Goal: Task Accomplishment & Management: Use online tool/utility

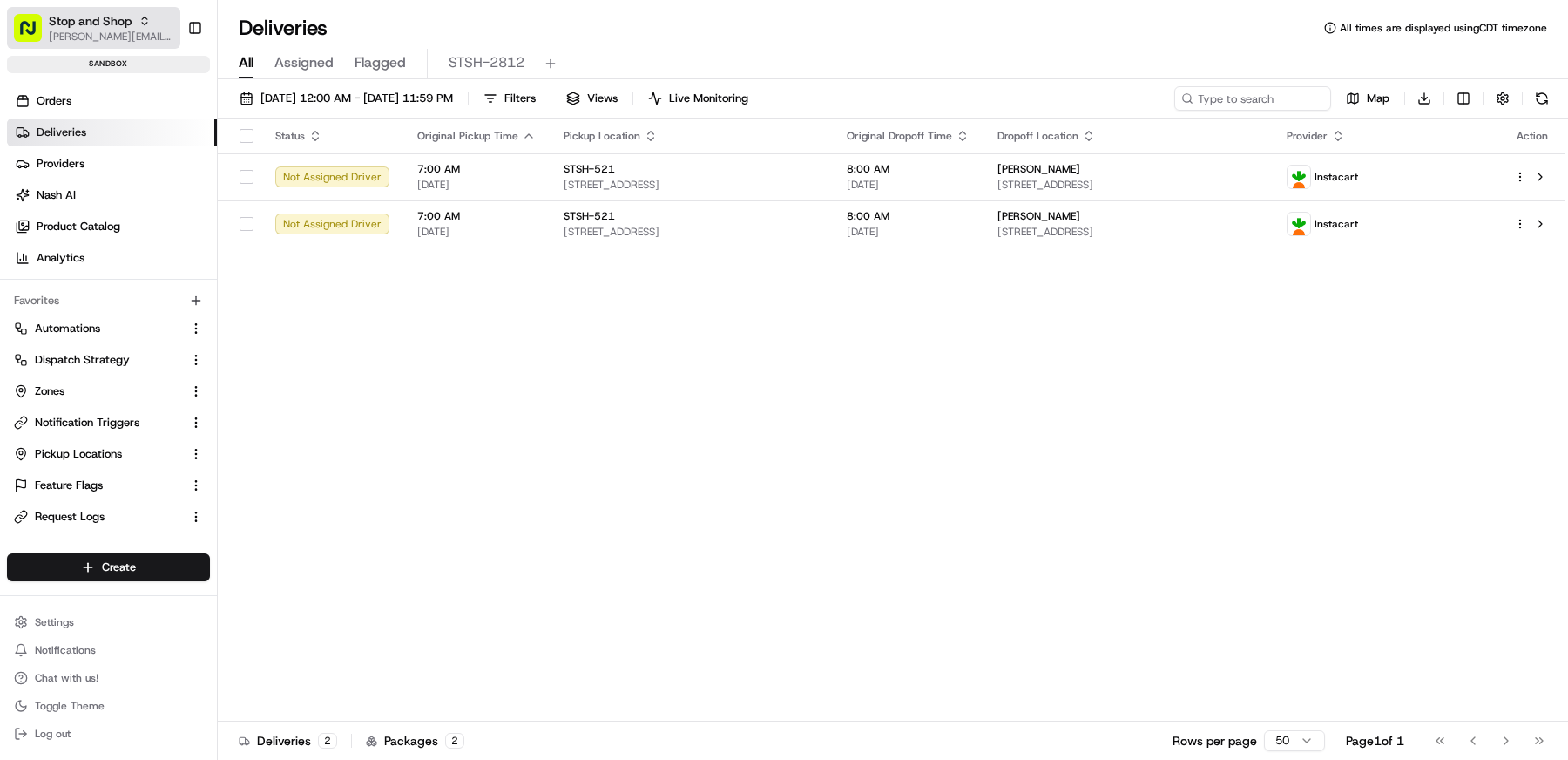
click at [118, 27] on span "Stop and Shop" at bounding box center [90, 20] width 82 height 17
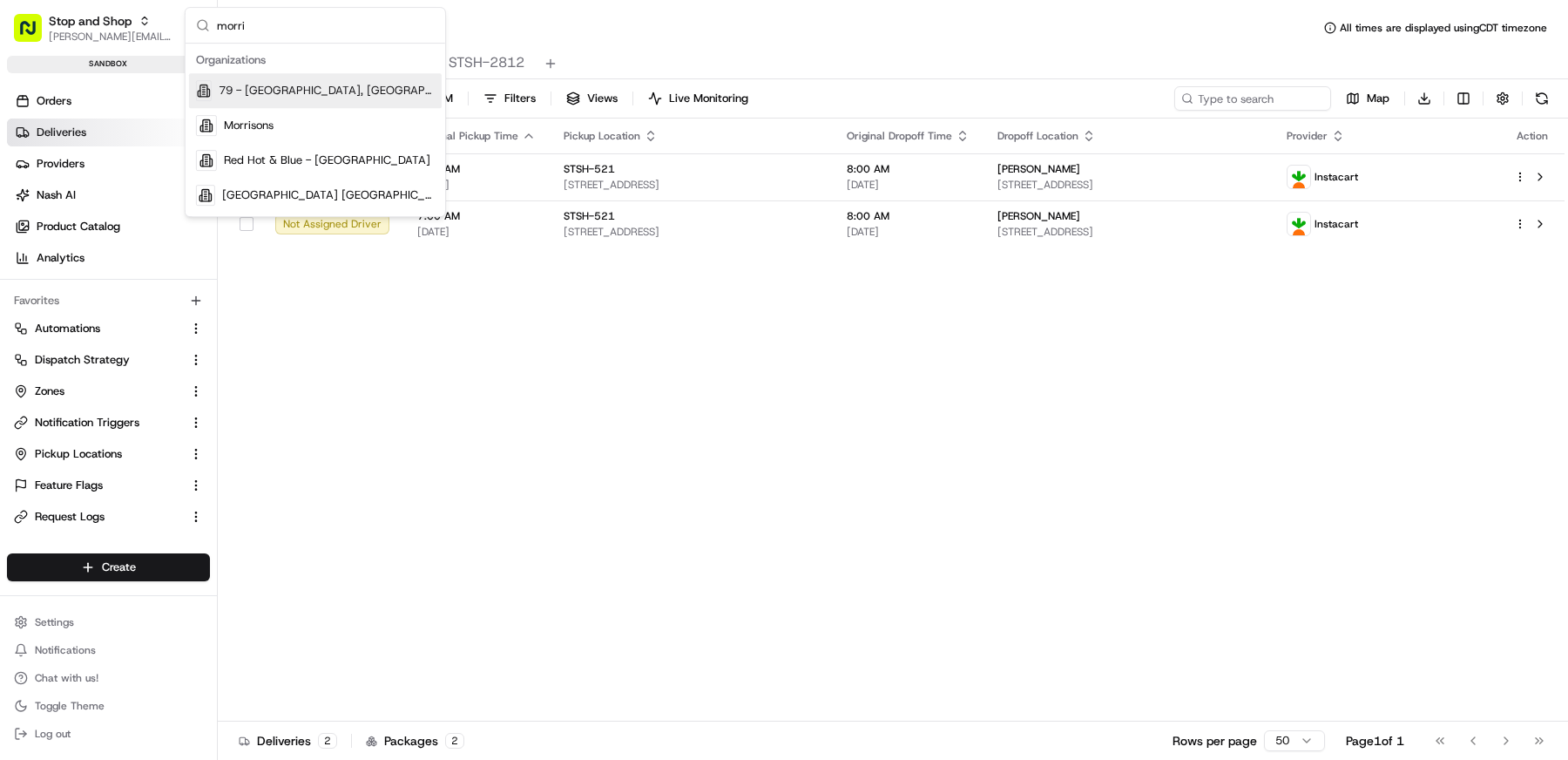
type input "morri"
click at [254, 119] on span "Morrisons" at bounding box center [249, 125] width 49 height 16
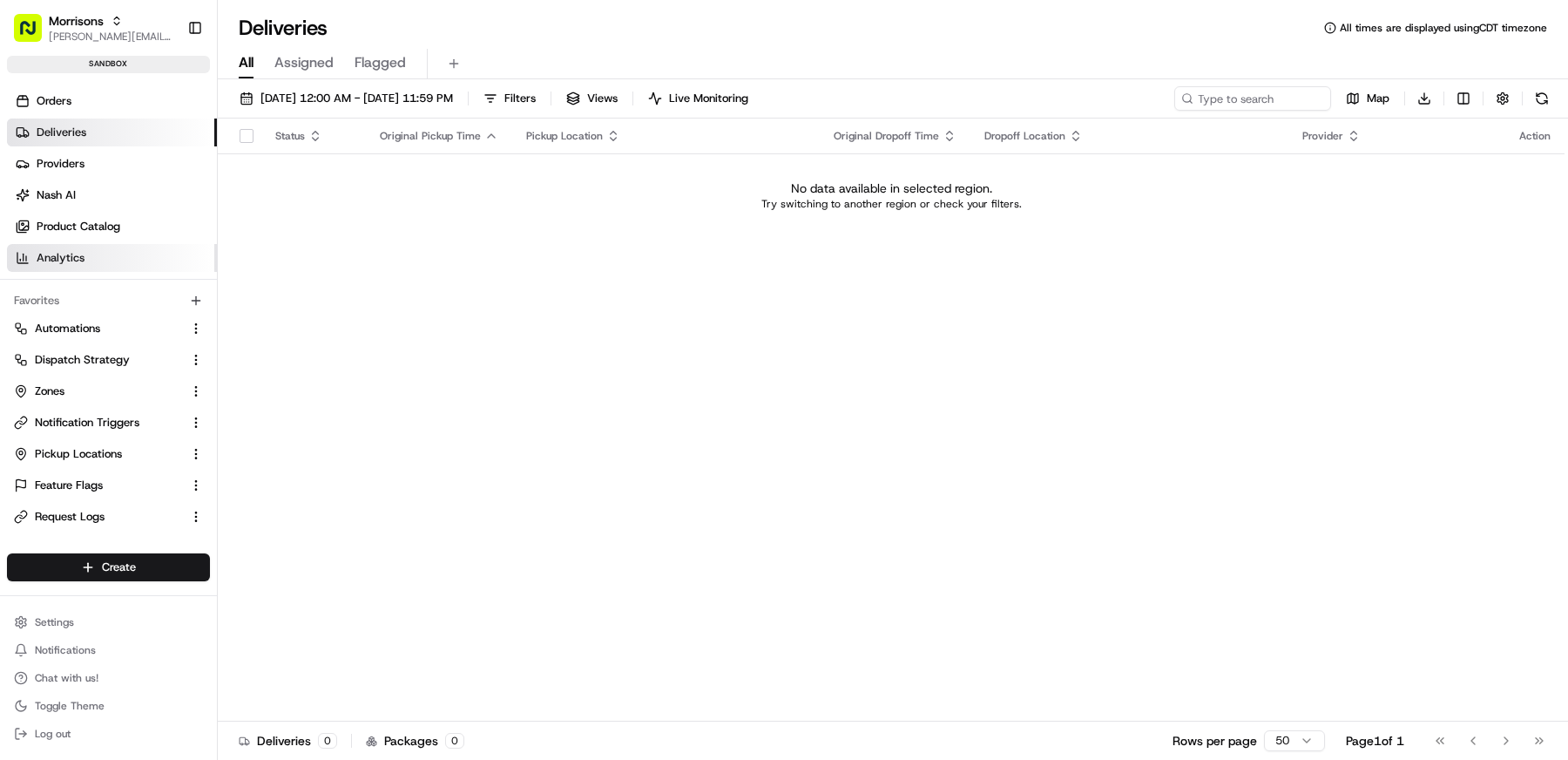
click at [98, 258] on link "Analytics" at bounding box center [113, 258] width 210 height 27
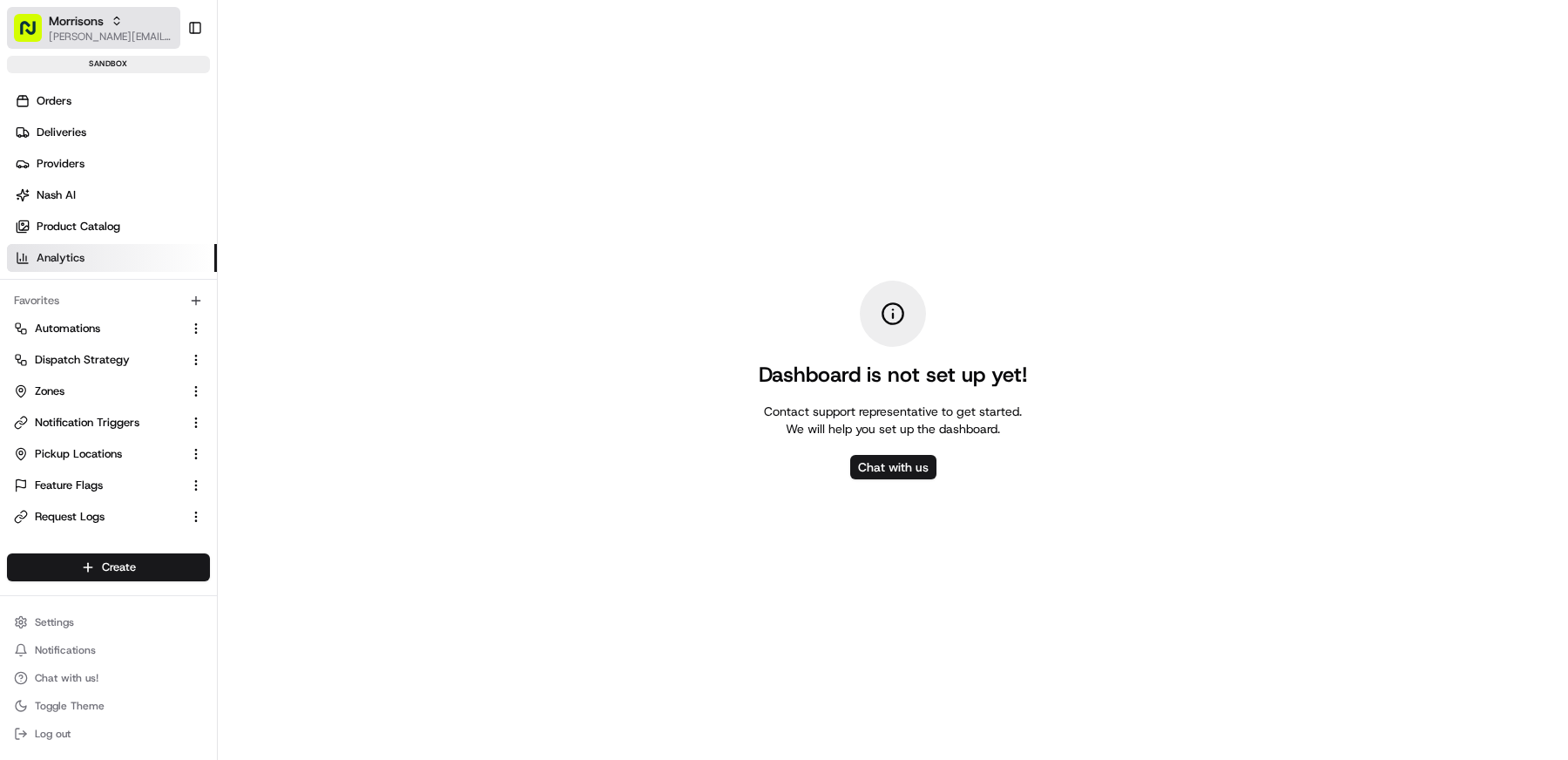
click at [81, 35] on span "[PERSON_NAME][EMAIL_ADDRESS][DOMAIN_NAME]" at bounding box center [111, 36] width 124 height 14
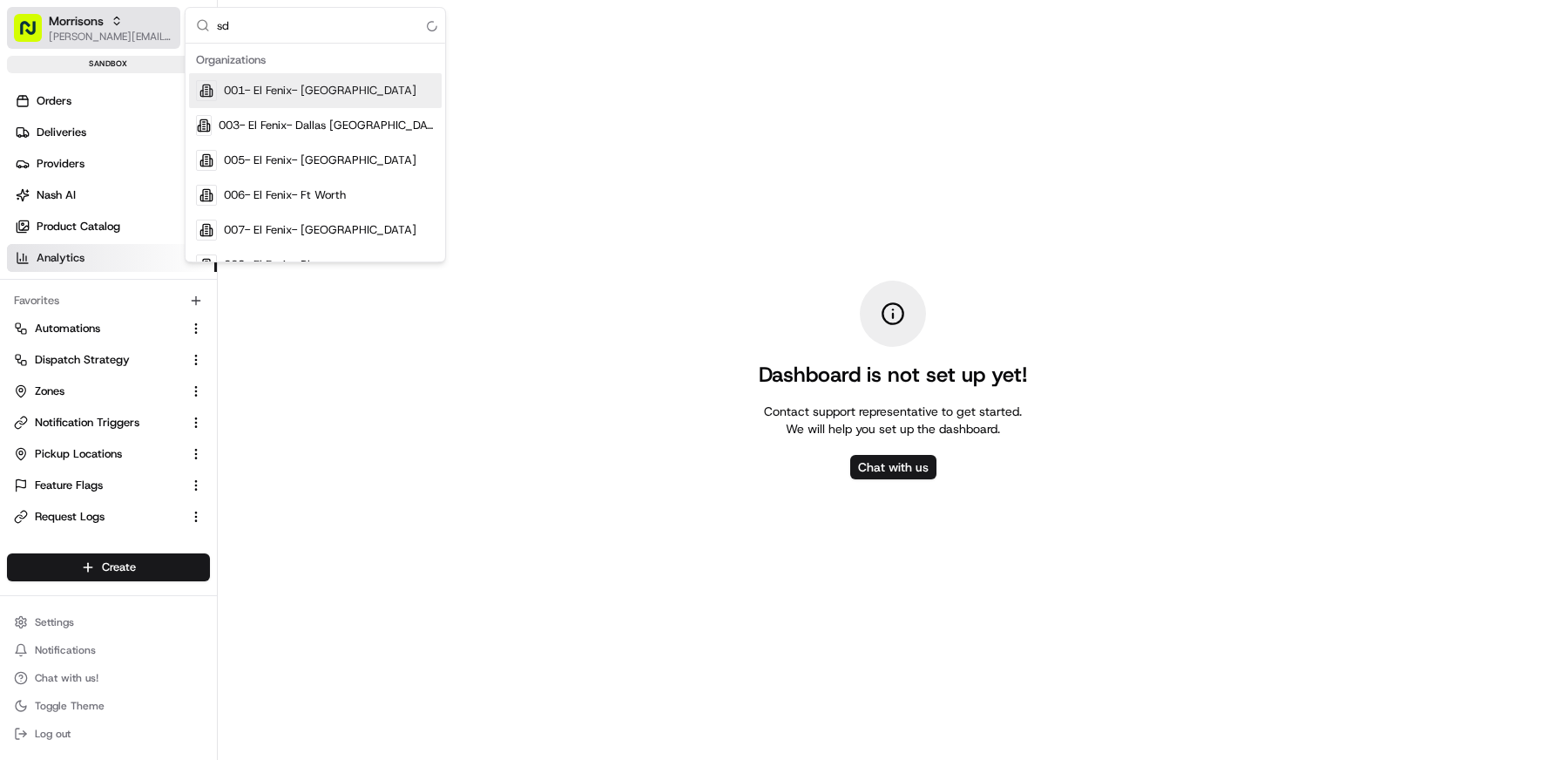
type input "s"
type input "m"
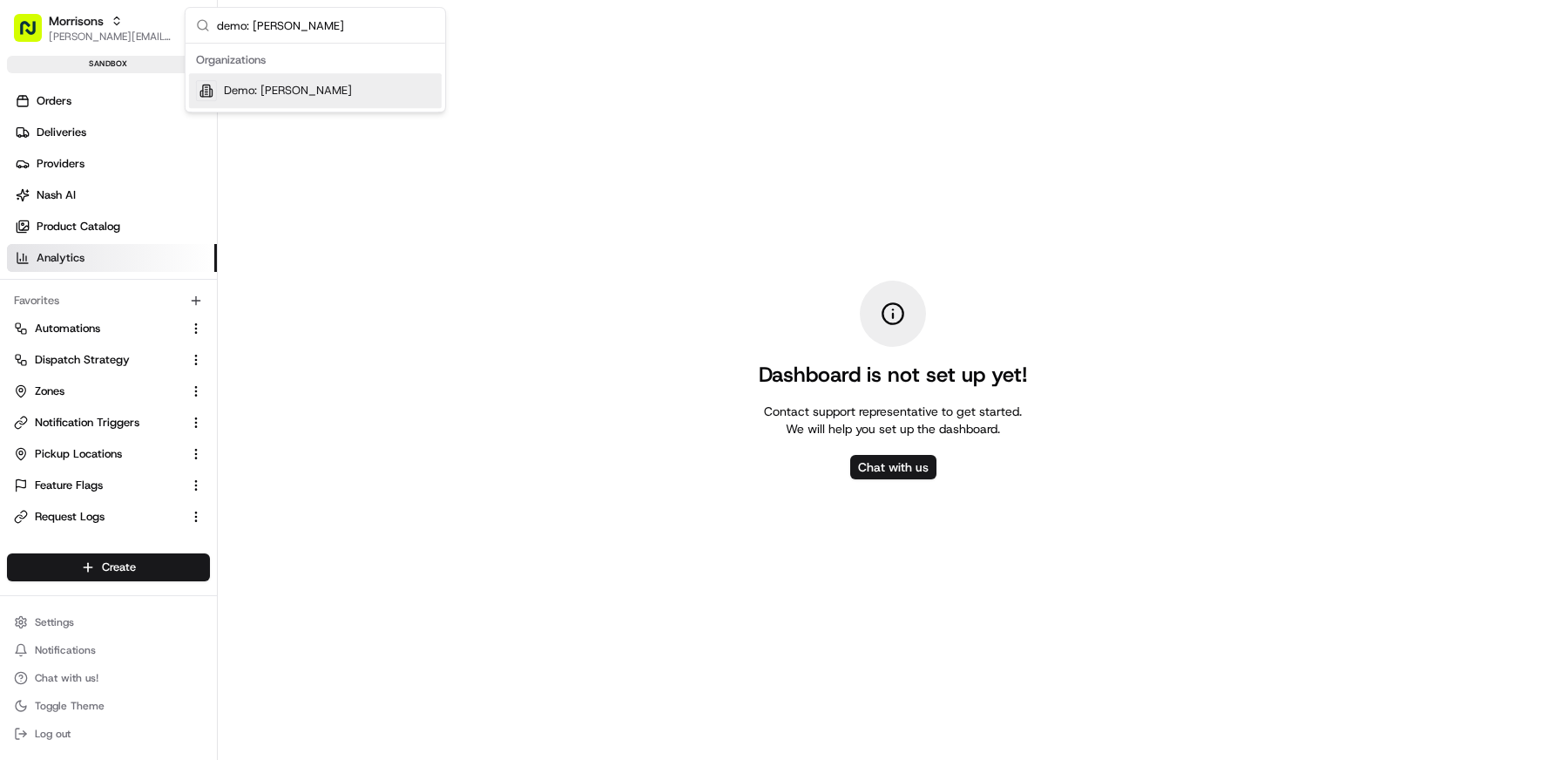
type input "demo: Matthew"
click at [283, 94] on span "Demo: Matthew" at bounding box center [288, 90] width 128 height 16
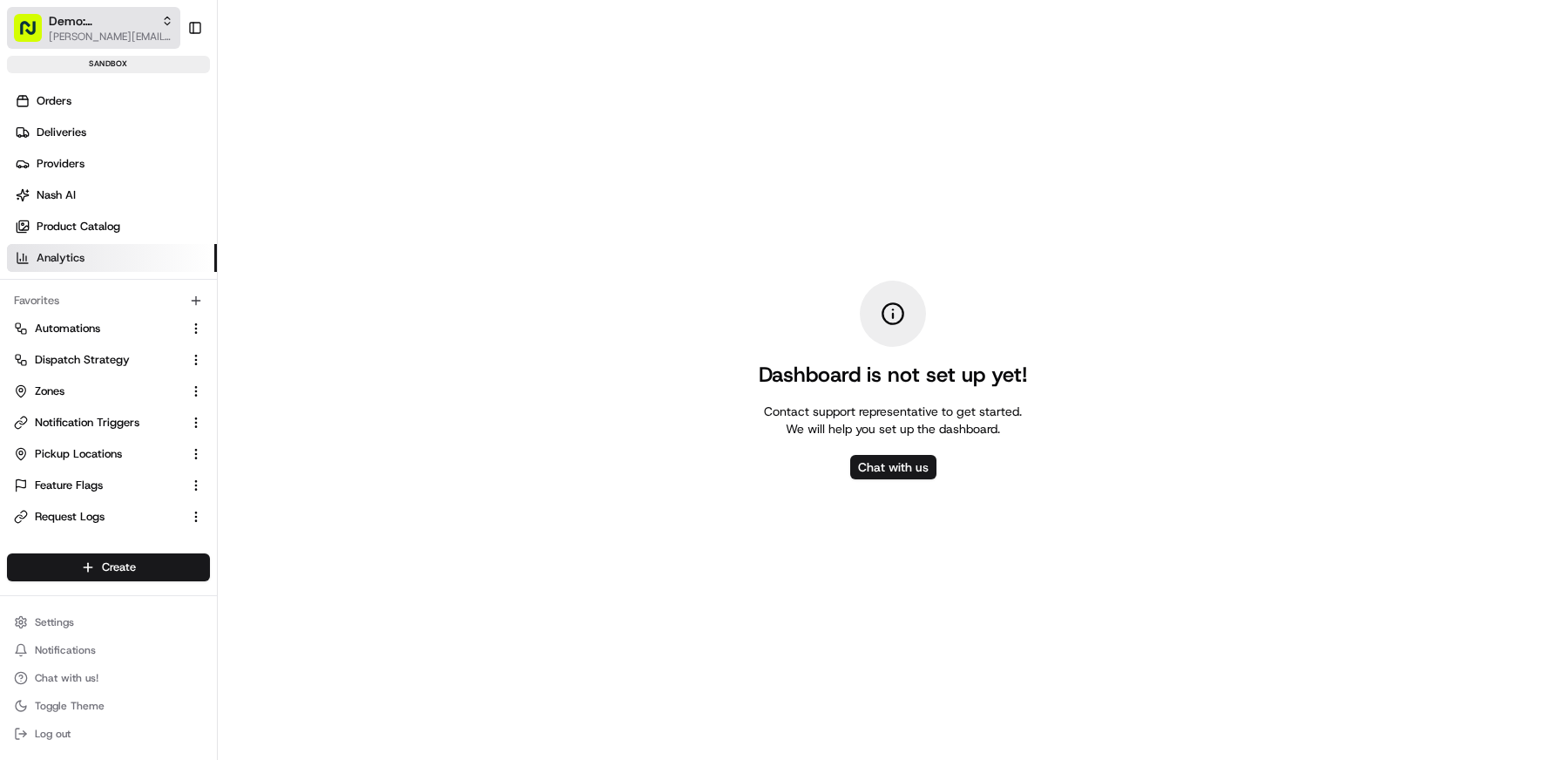
click at [85, 11] on button "Demo: Matthew matt@usenash.com" at bounding box center [94, 28] width 174 height 42
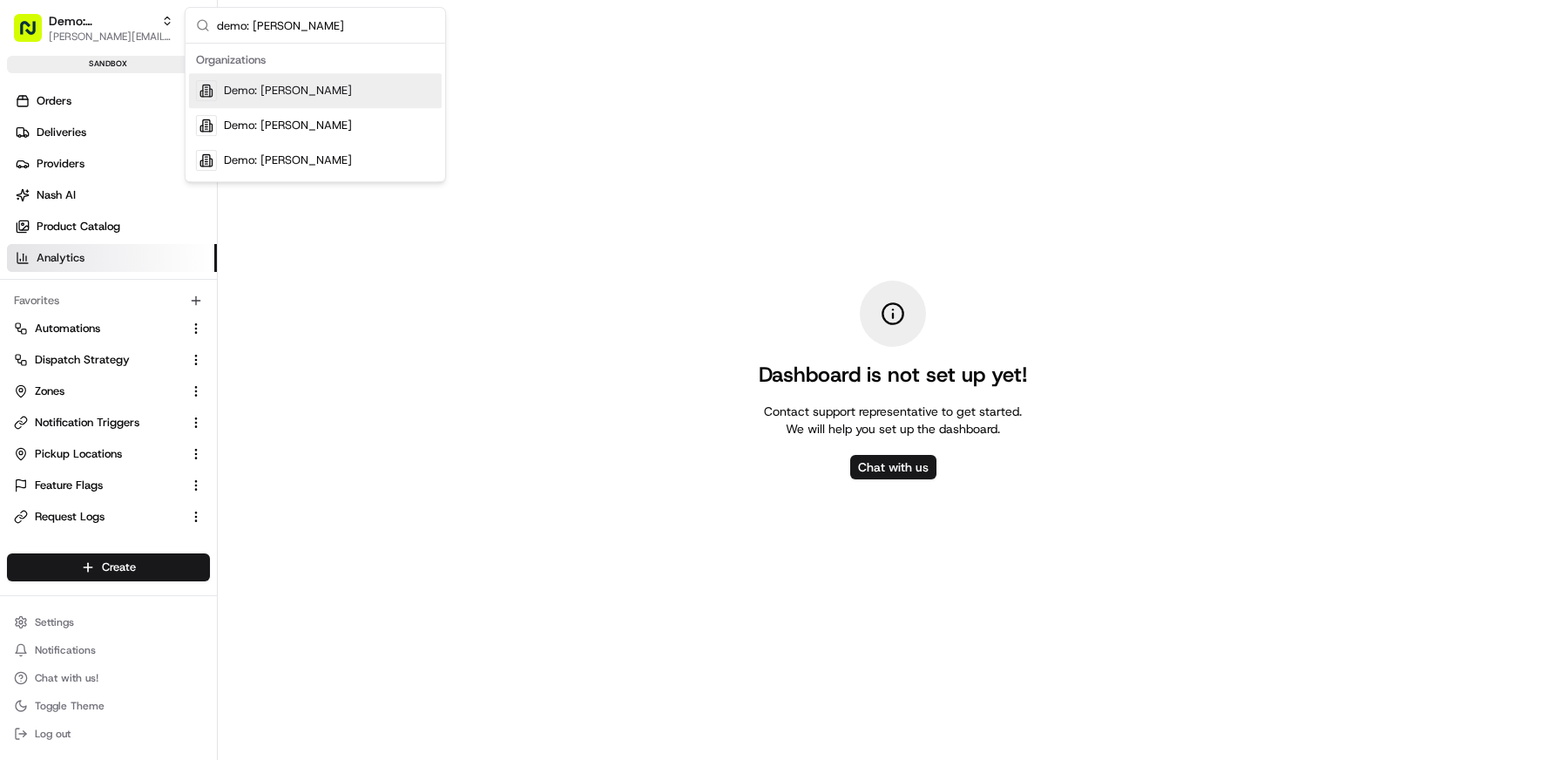
type input "demo: matt"
click at [285, 88] on div "Demo: Matt" at bounding box center [316, 91] width 252 height 35
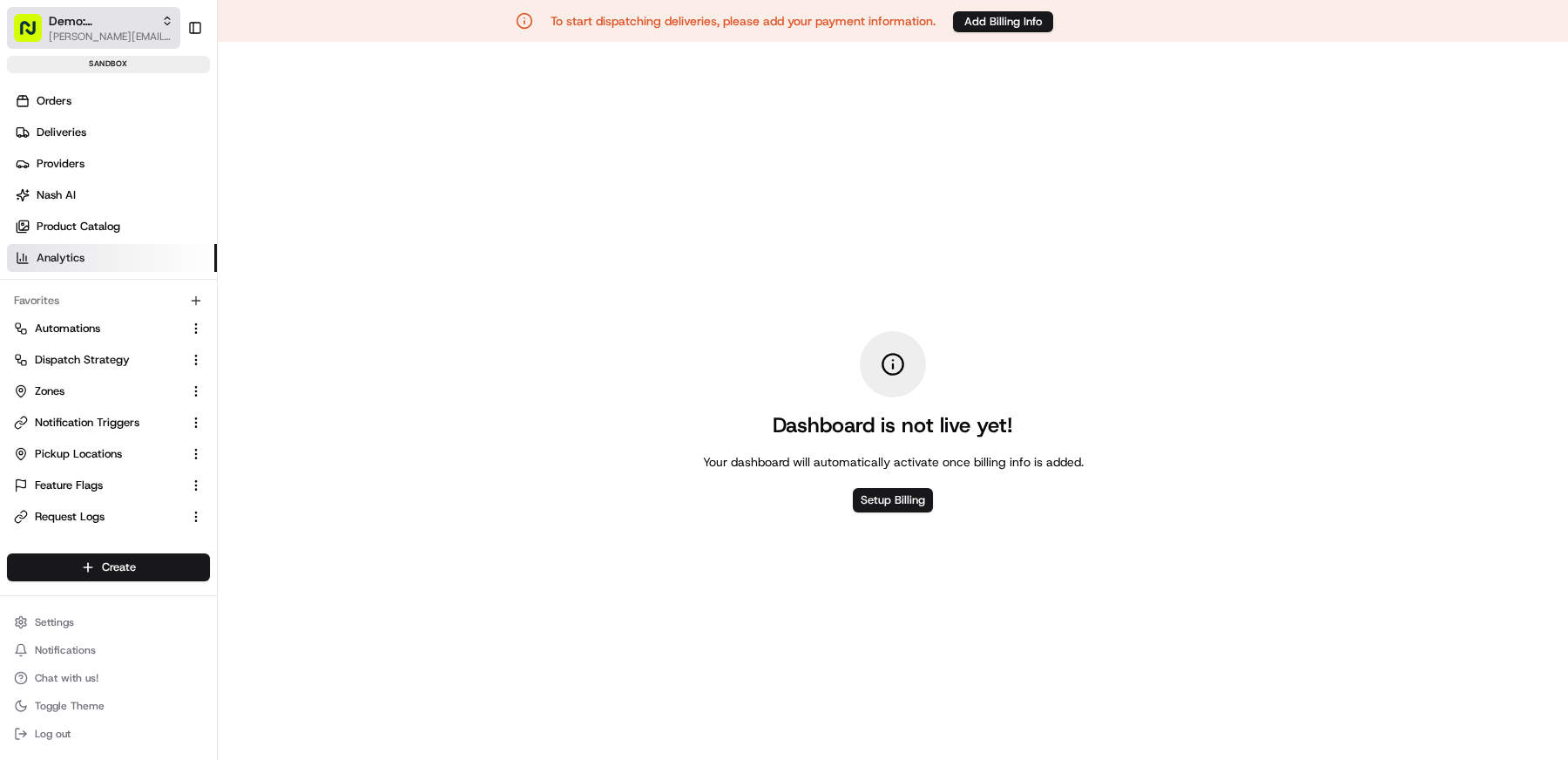
click at [119, 15] on div "Demo: Matt" at bounding box center [111, 20] width 124 height 17
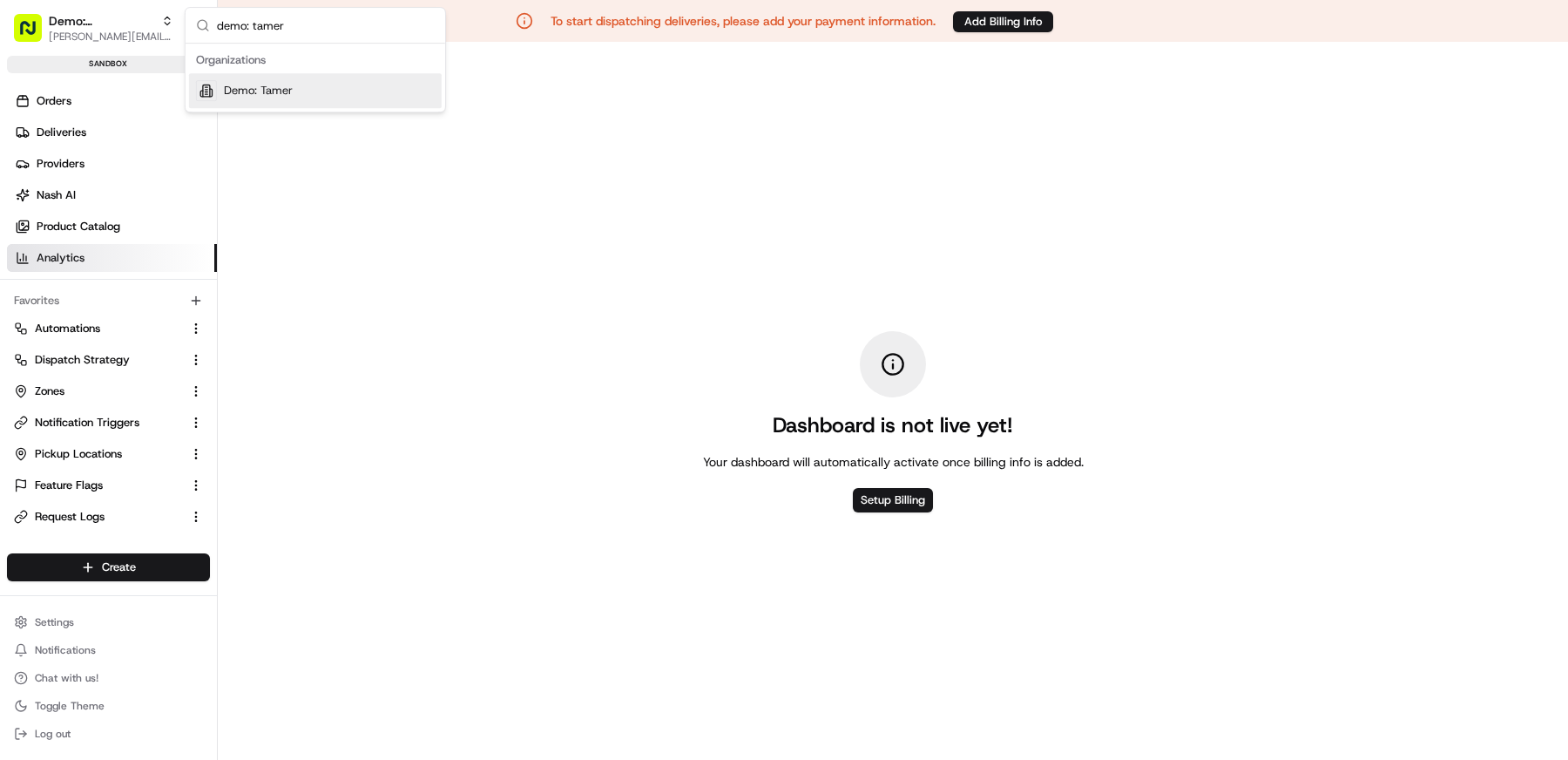
type input "demo: tamer"
click at [272, 100] on div "Demo: Tamer" at bounding box center [316, 91] width 252 height 35
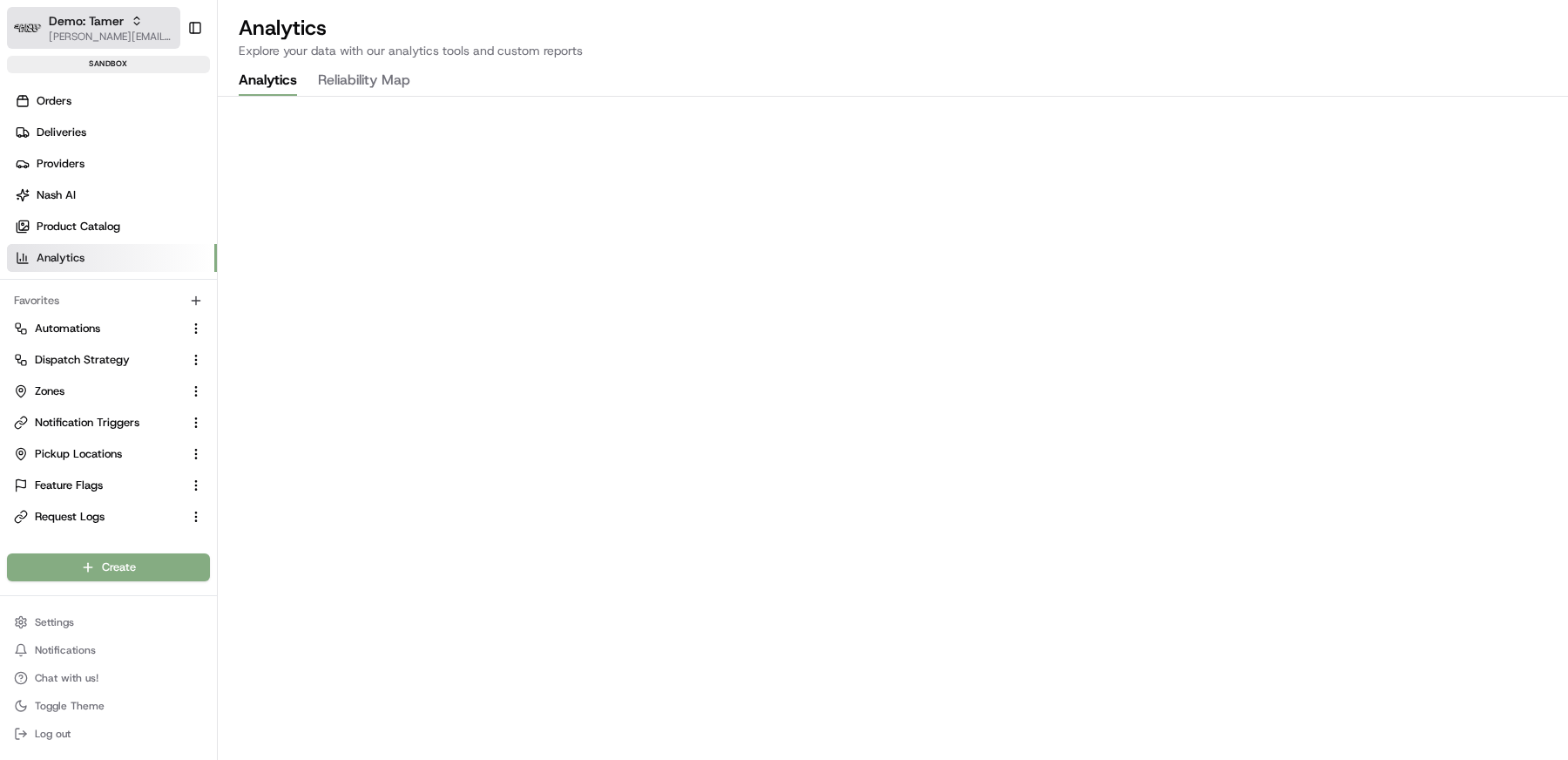
click at [83, 27] on span "Demo: Tamer" at bounding box center [86, 20] width 75 height 17
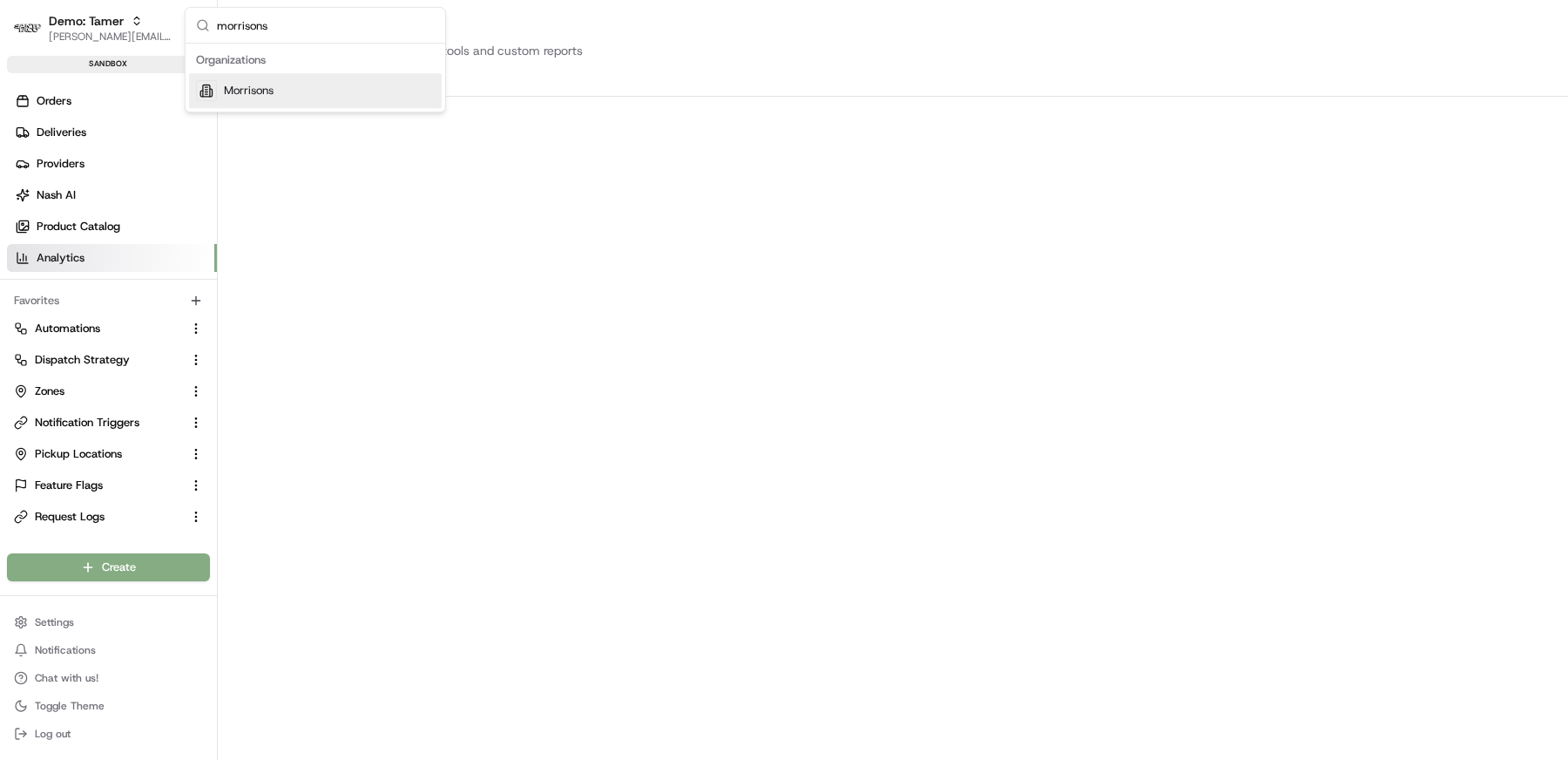
type input "morrisons"
click at [274, 97] on div "Morrisons" at bounding box center [316, 91] width 252 height 35
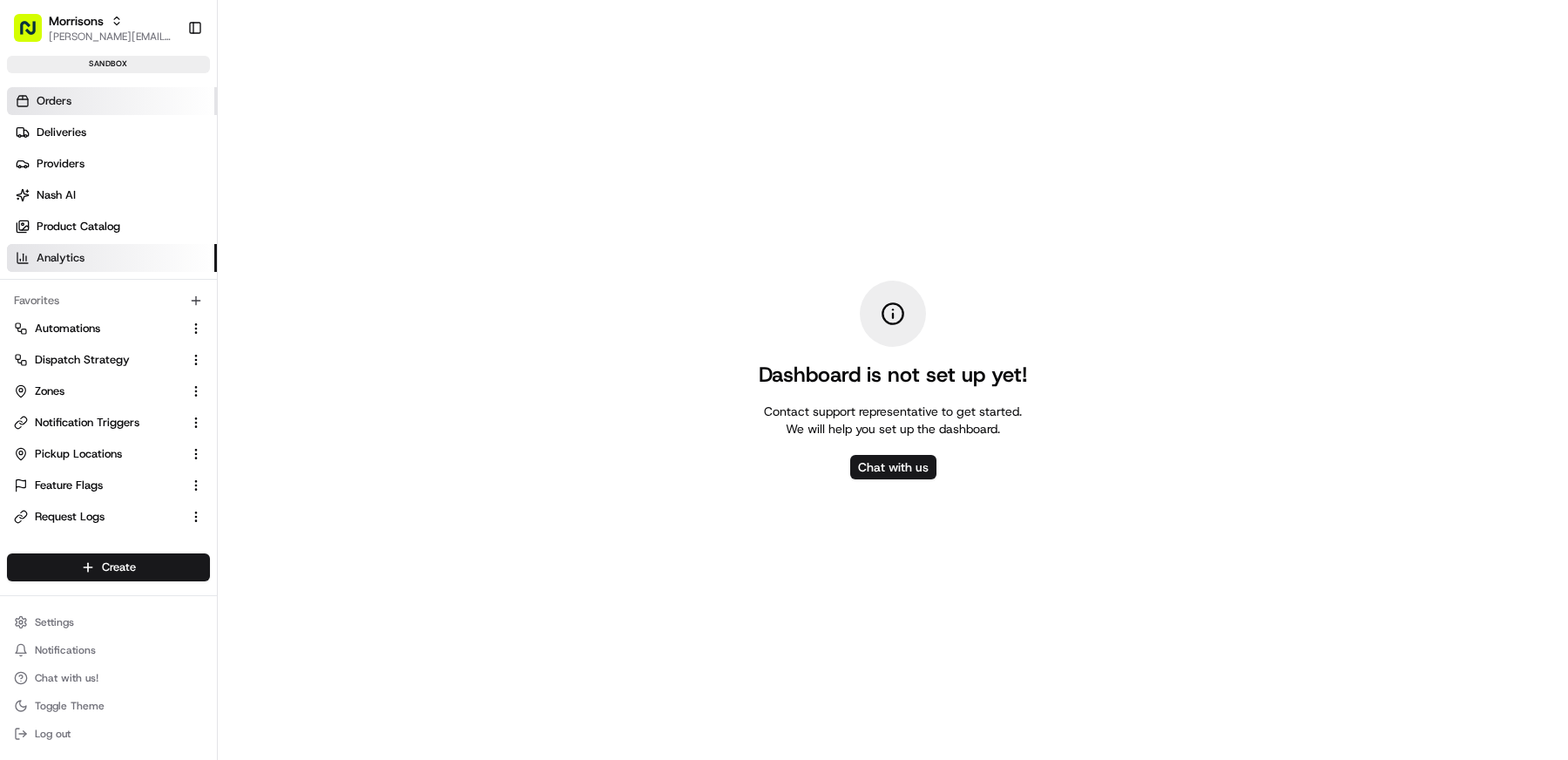
click at [81, 100] on link "Orders" at bounding box center [113, 101] width 210 height 27
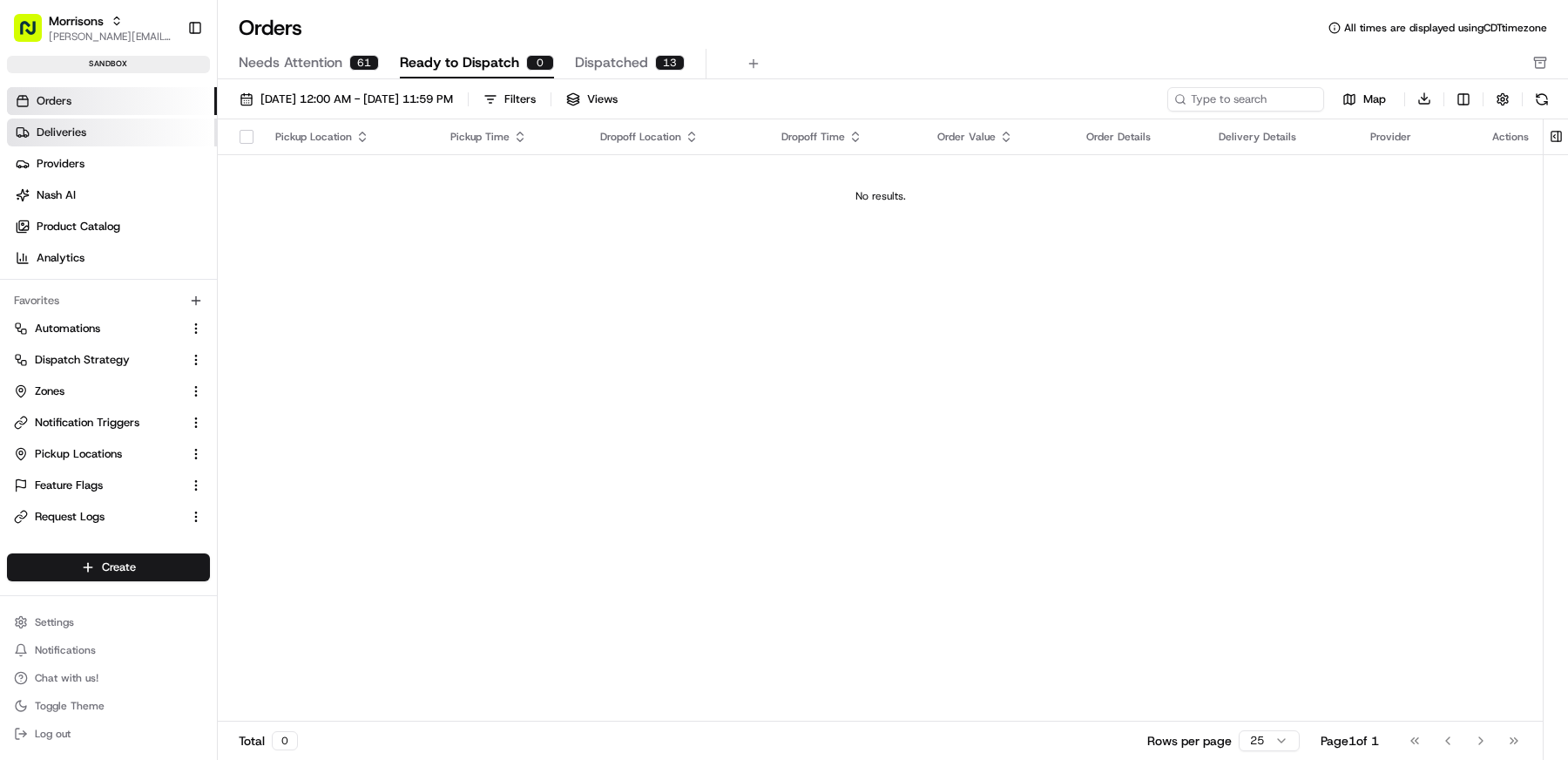
click at [96, 125] on link "Deliveries" at bounding box center [113, 133] width 210 height 27
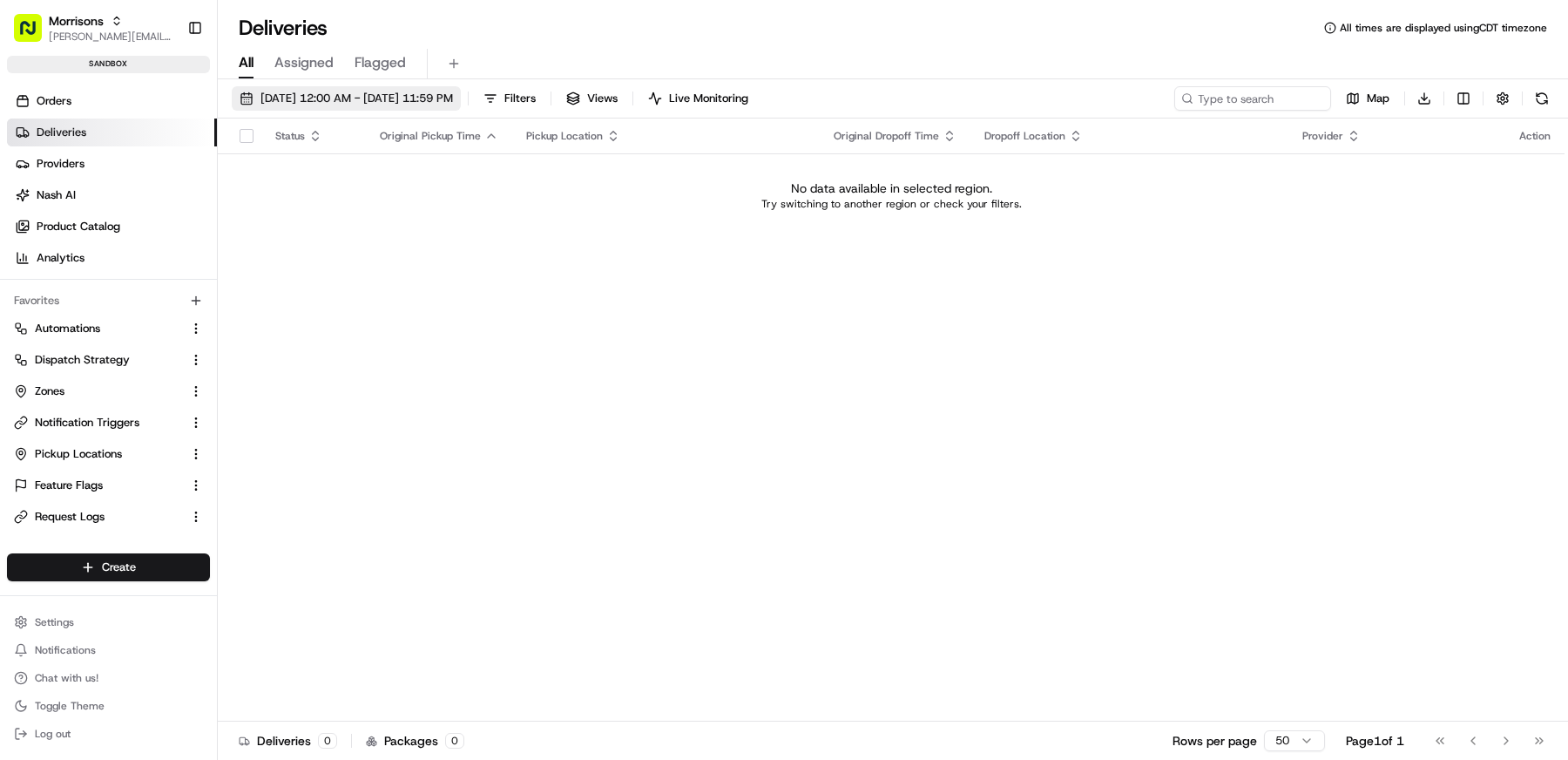
click at [435, 95] on span "[DATE] 12:00 AM - [DATE] 11:59 PM" at bounding box center [357, 98] width 192 height 16
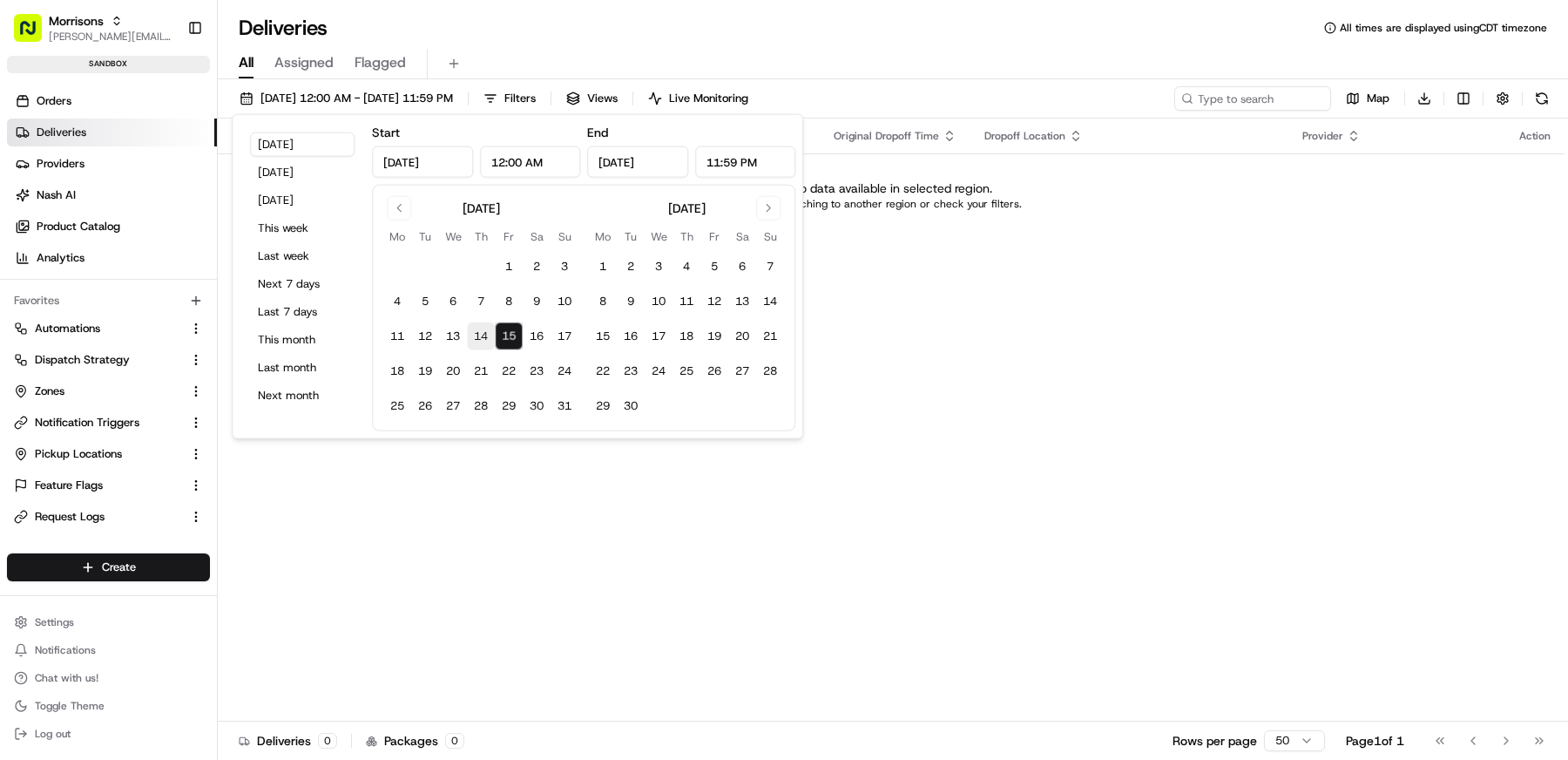
click at [486, 325] on button "14" at bounding box center [481, 336] width 27 height 27
type input "Aug 14, 2025"
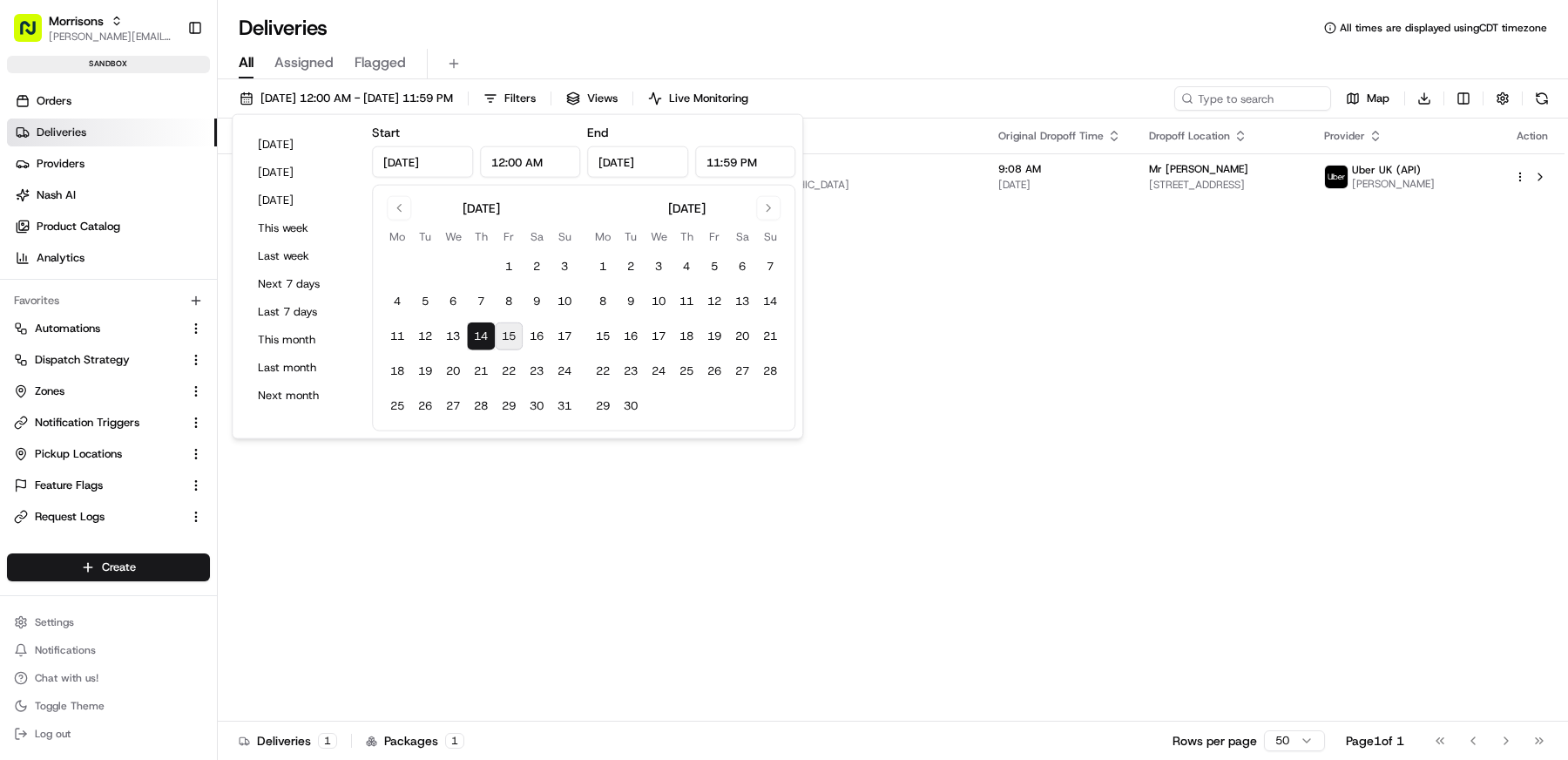
click at [790, 38] on div "Deliveries All times are displayed using CDT timezone" at bounding box center [893, 27] width 1350 height 27
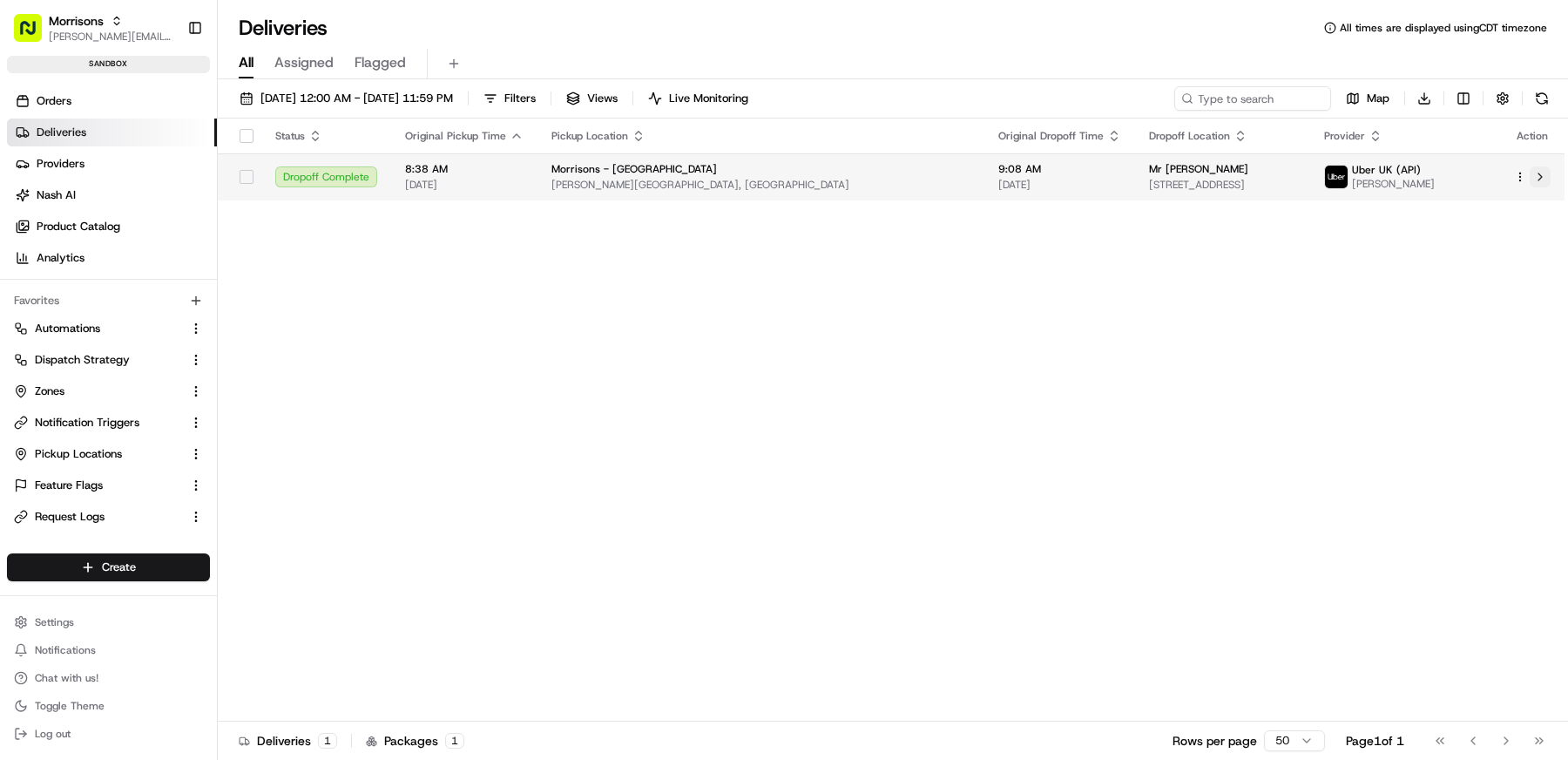
click at [1549, 179] on button at bounding box center [1540, 177] width 21 height 21
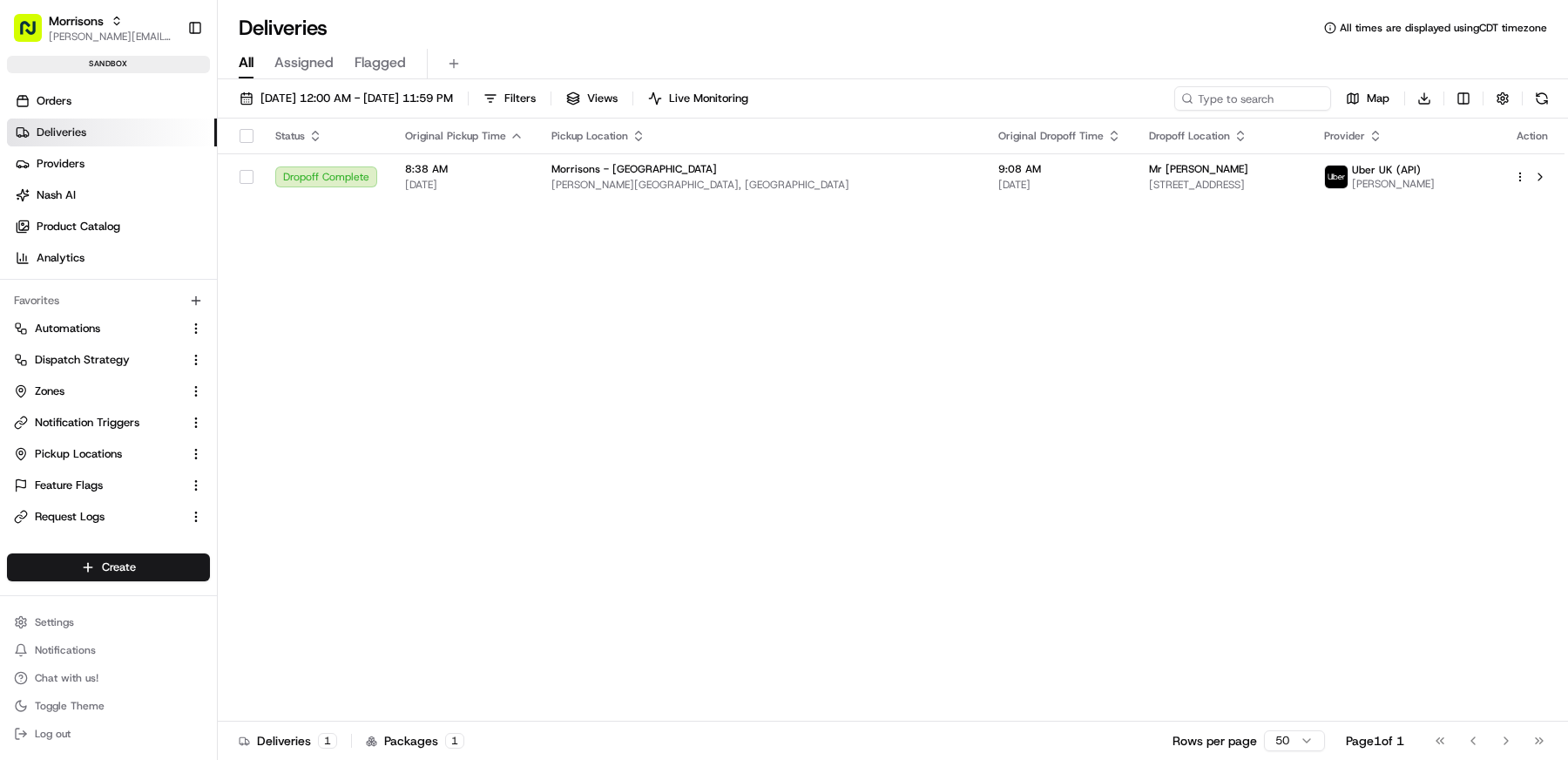
click at [734, 421] on div "Status Original Pickup Time Pickup Location Original Dropoff Time Dropoff Locat…" at bounding box center [891, 420] width 1347 height 603
click at [82, 247] on link "Analytics" at bounding box center [113, 258] width 210 height 27
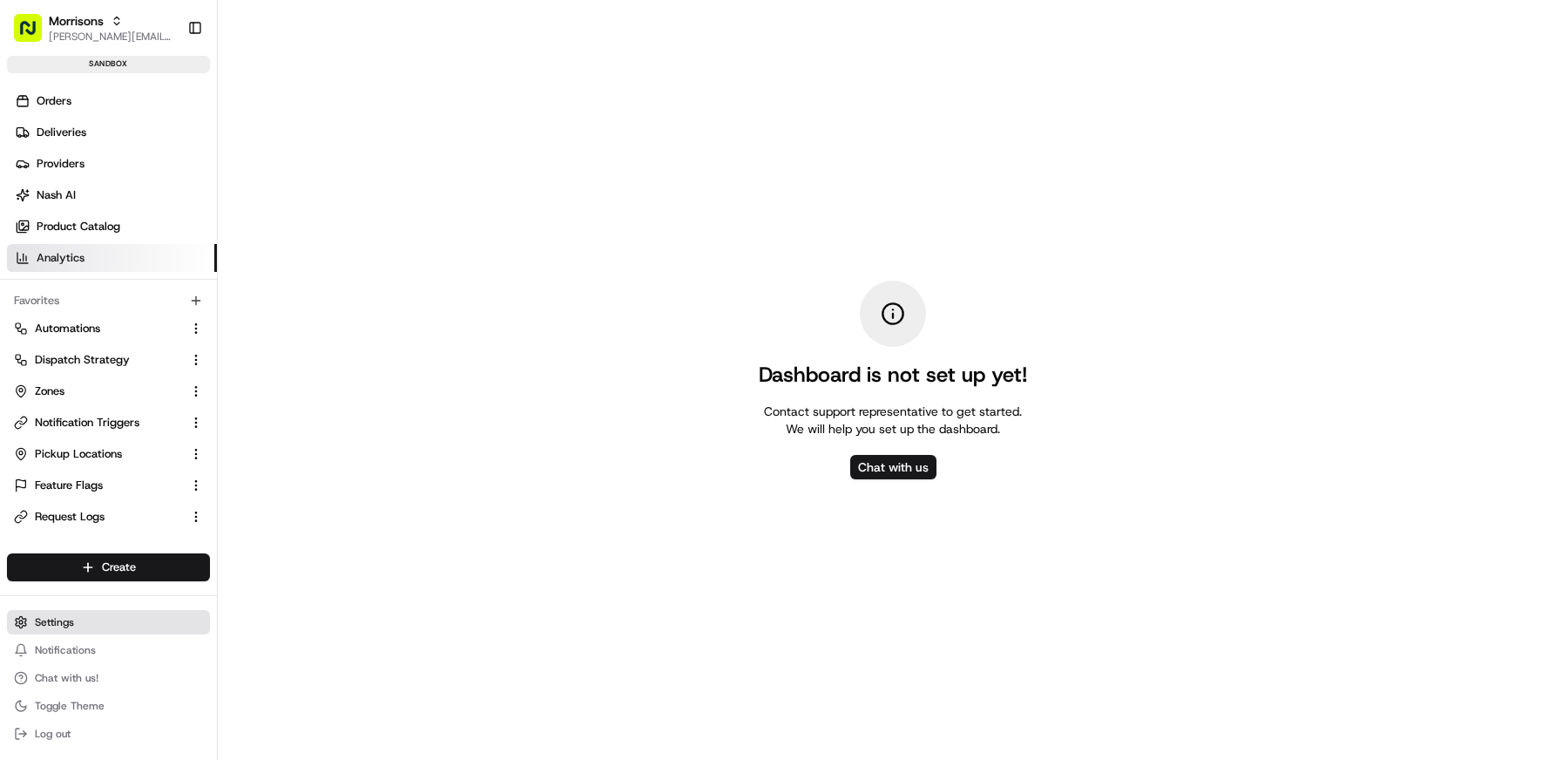
click at [91, 628] on button "Settings" at bounding box center [109, 622] width 203 height 25
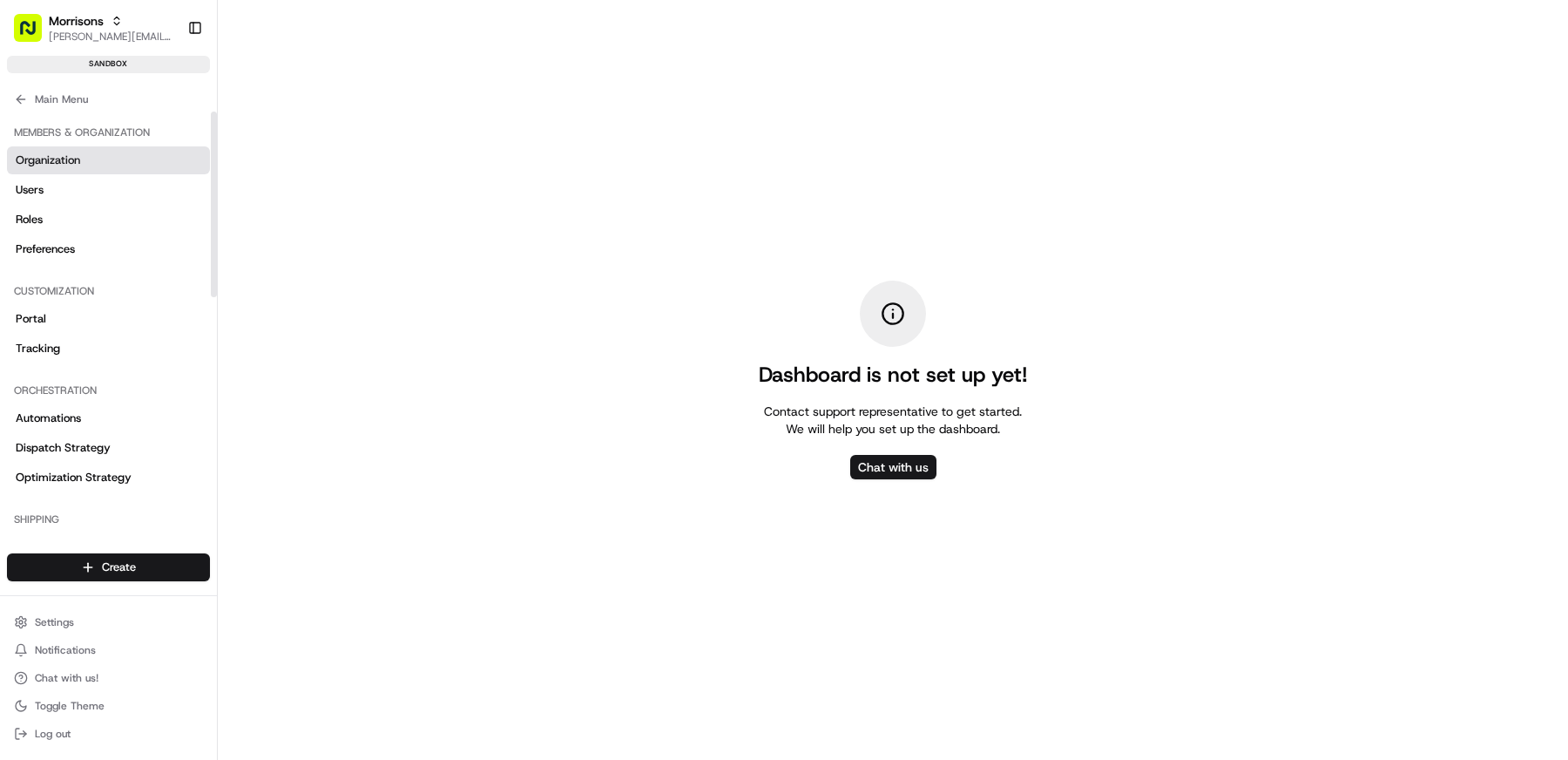
click at [84, 160] on link "Organization" at bounding box center [109, 160] width 203 height 27
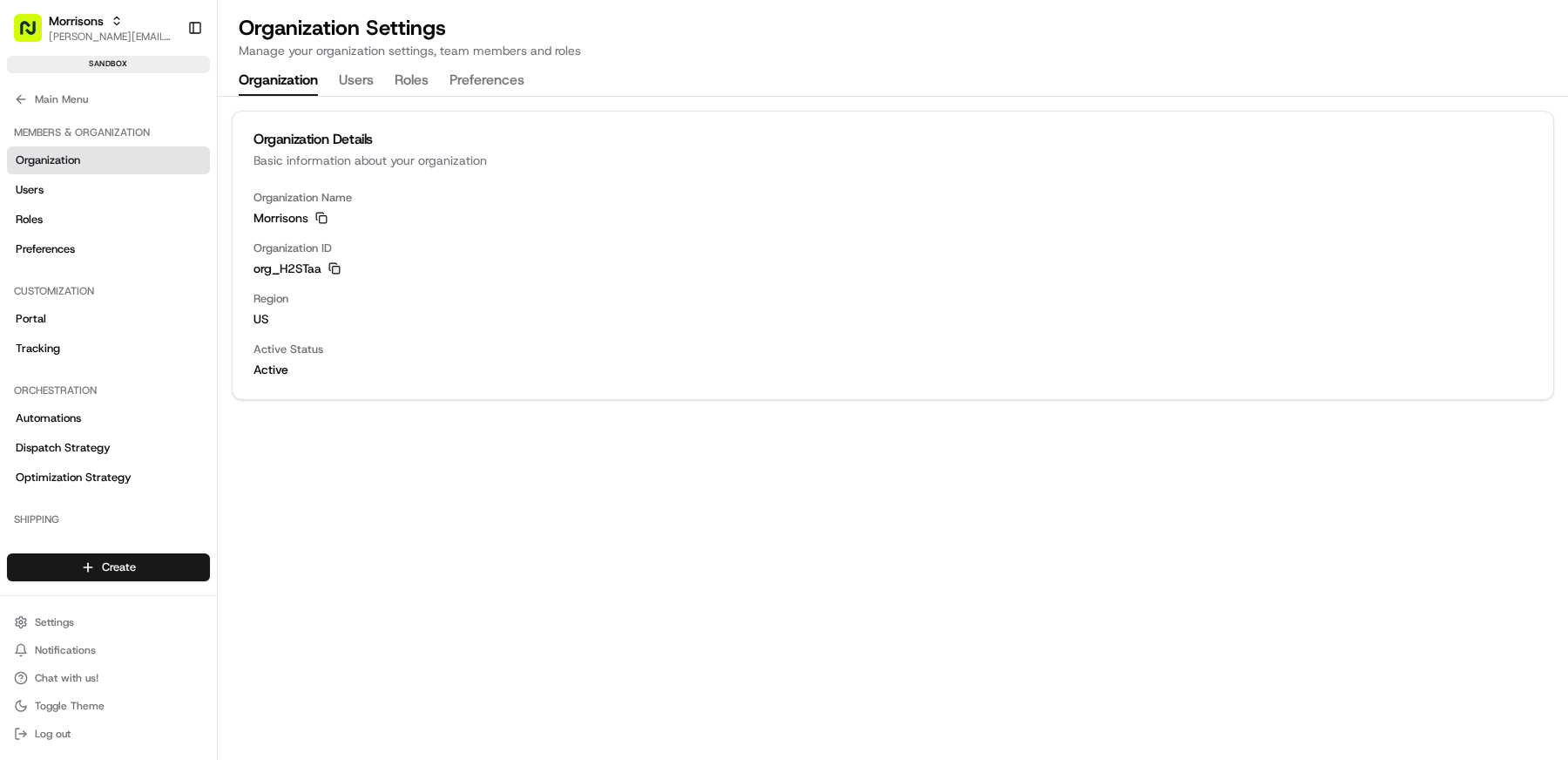
click at [337, 273] on rect "button" at bounding box center [337, 270] width 7 height 7
click at [81, 101] on span "Main Menu" at bounding box center [61, 99] width 53 height 14
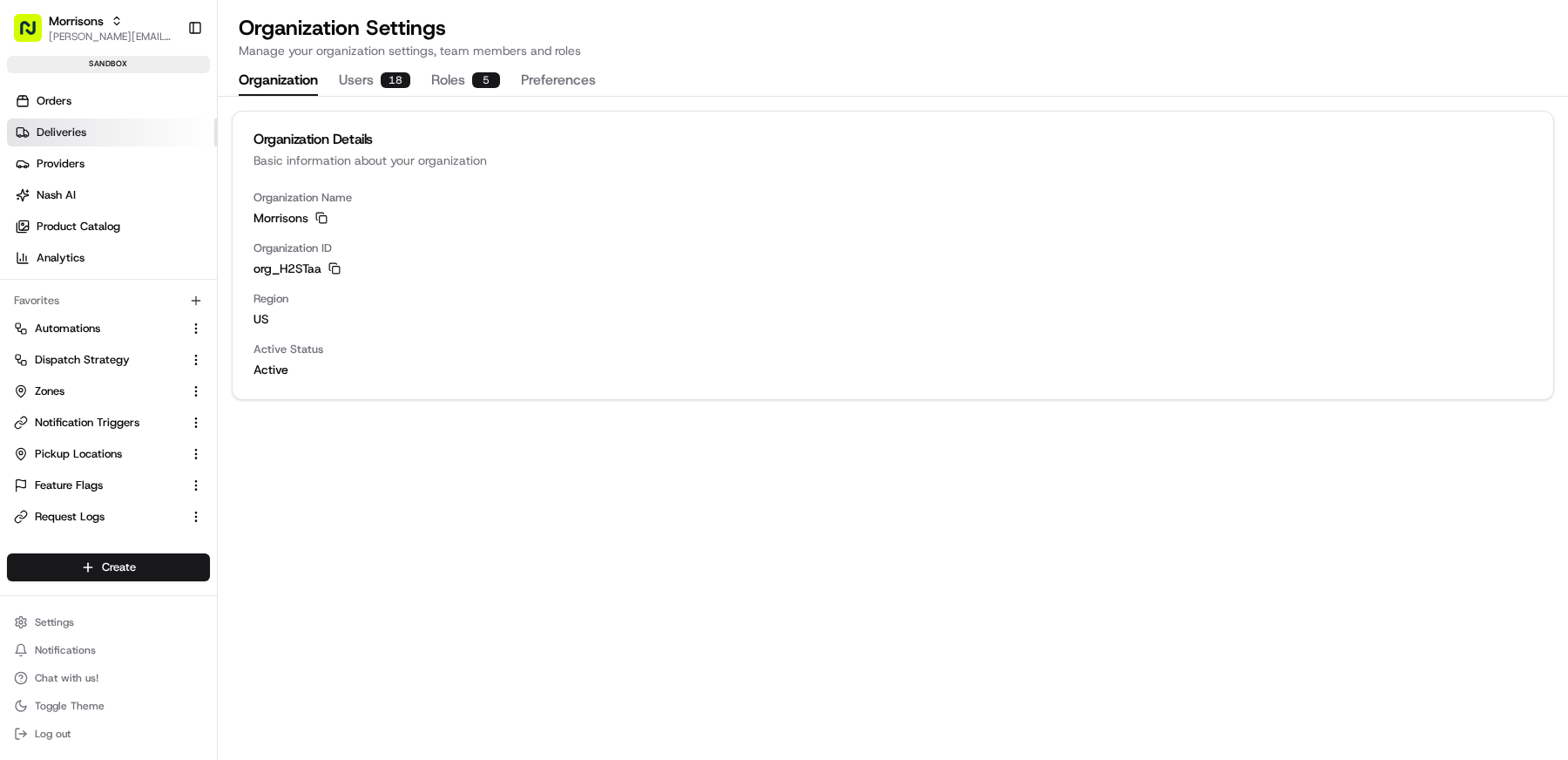
click at [79, 124] on span "Deliveries" at bounding box center [61, 132] width 49 height 16
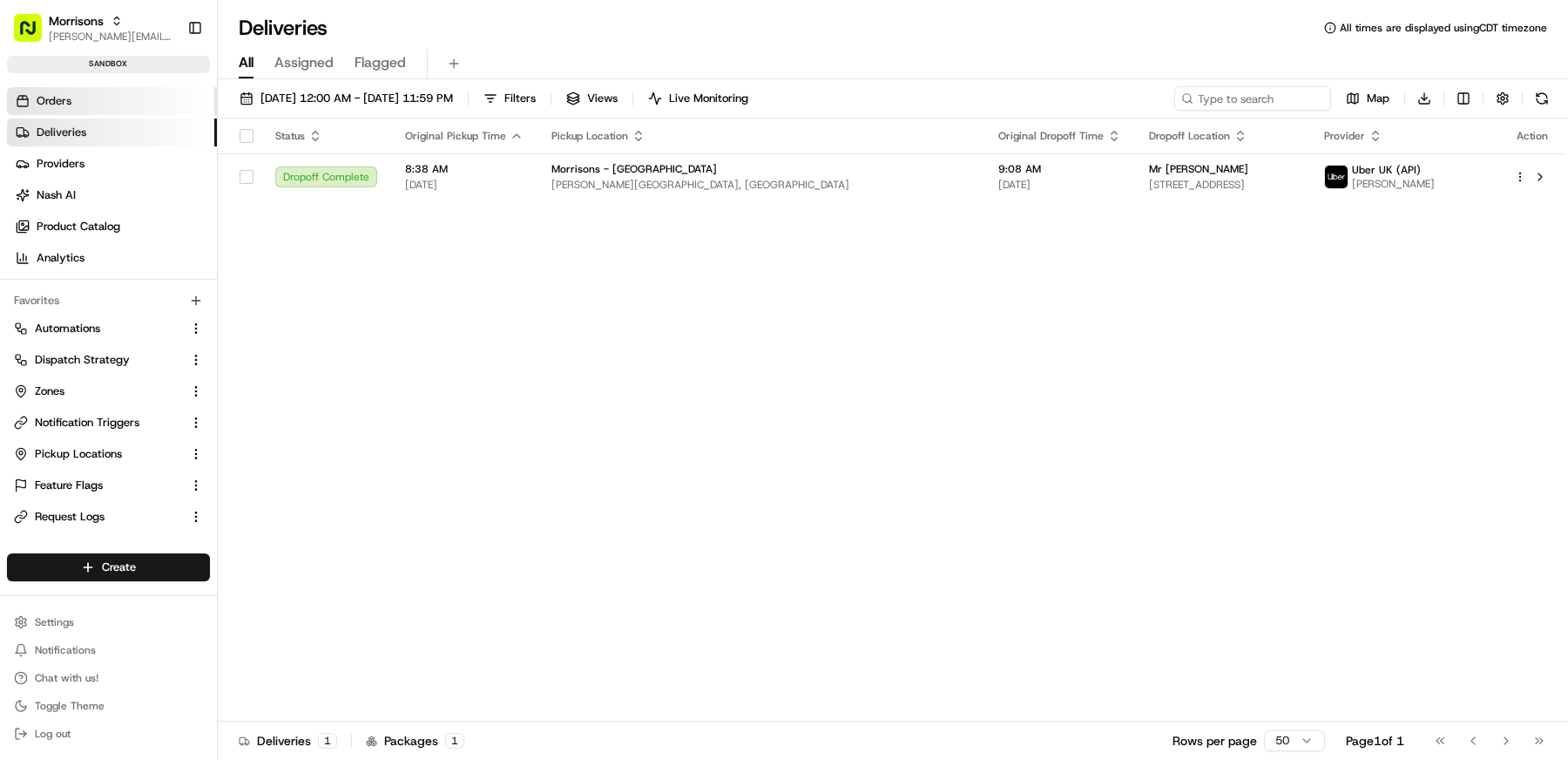
click at [108, 88] on link "Orders" at bounding box center [113, 101] width 210 height 27
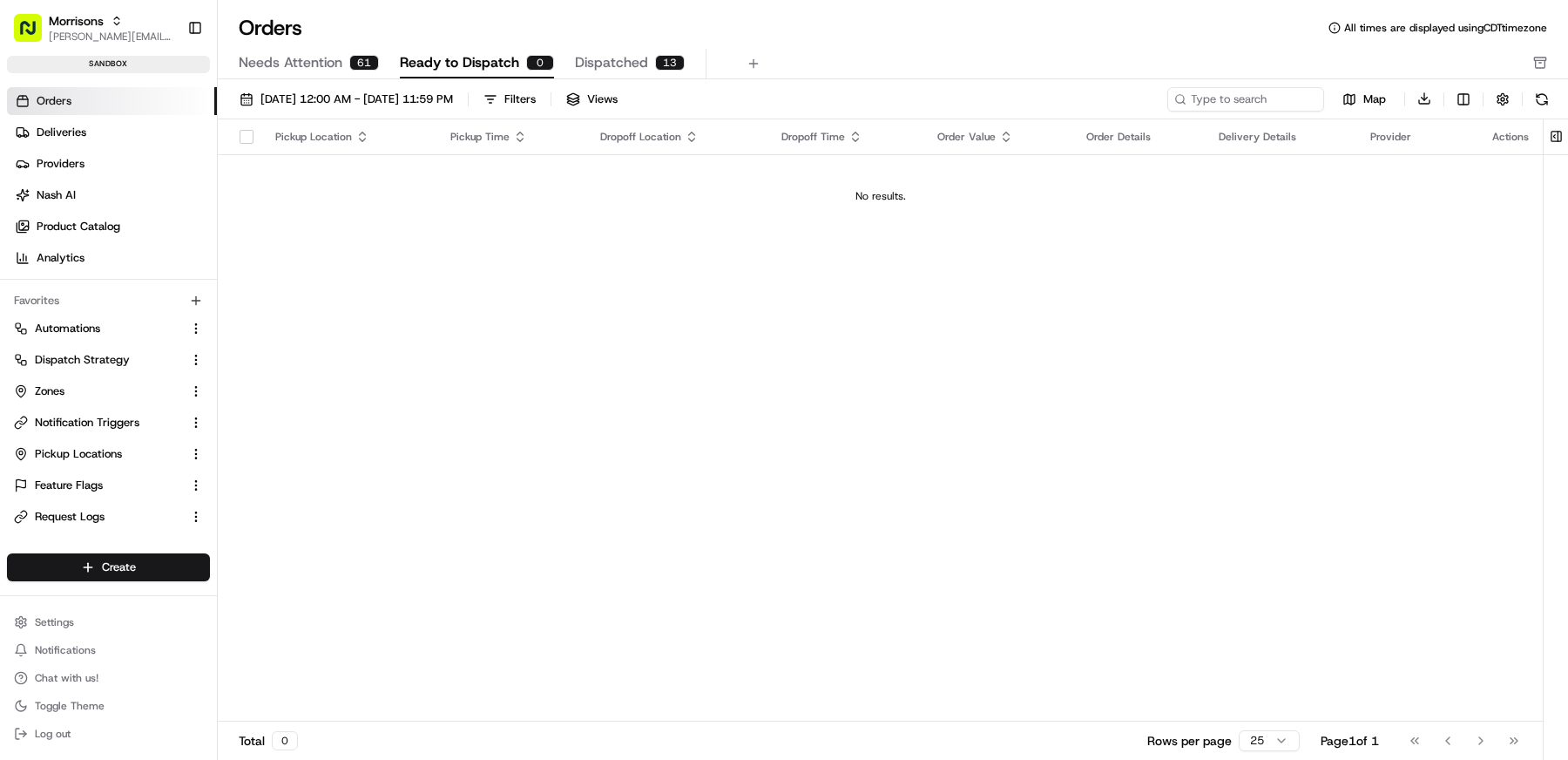
click at [616, 80] on div "08/01/2025 12:00 AM - 08/31/2025 11:59 PM Filters Views Map Download Pickup Loc…" at bounding box center [893, 425] width 1350 height 692
click at [616, 58] on span "Dispatched" at bounding box center [612, 62] width 73 height 21
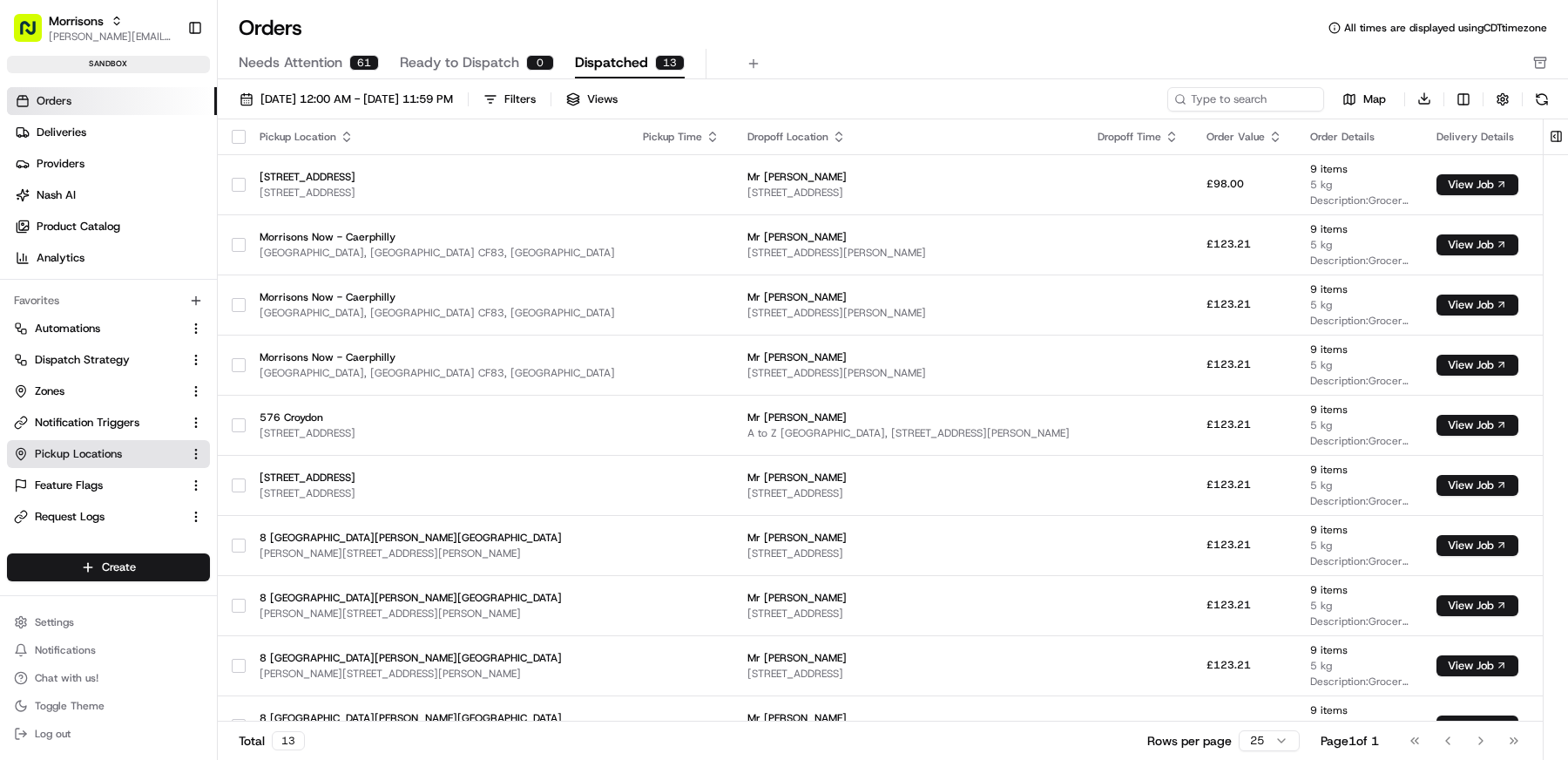
click at [101, 449] on span "Pickup Locations" at bounding box center [78, 454] width 87 height 16
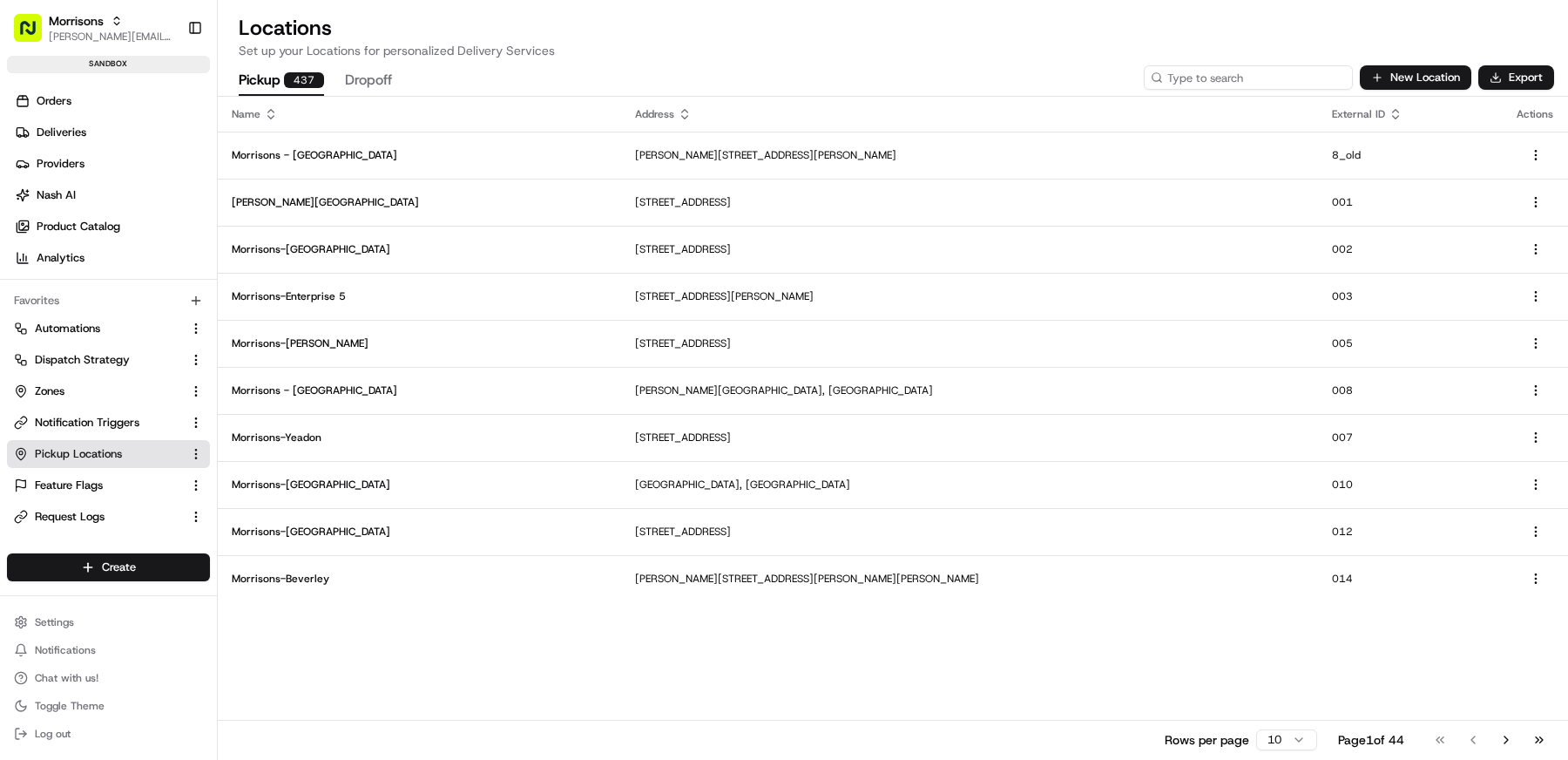
click at [1306, 66] on input at bounding box center [1249, 77] width 209 height 25
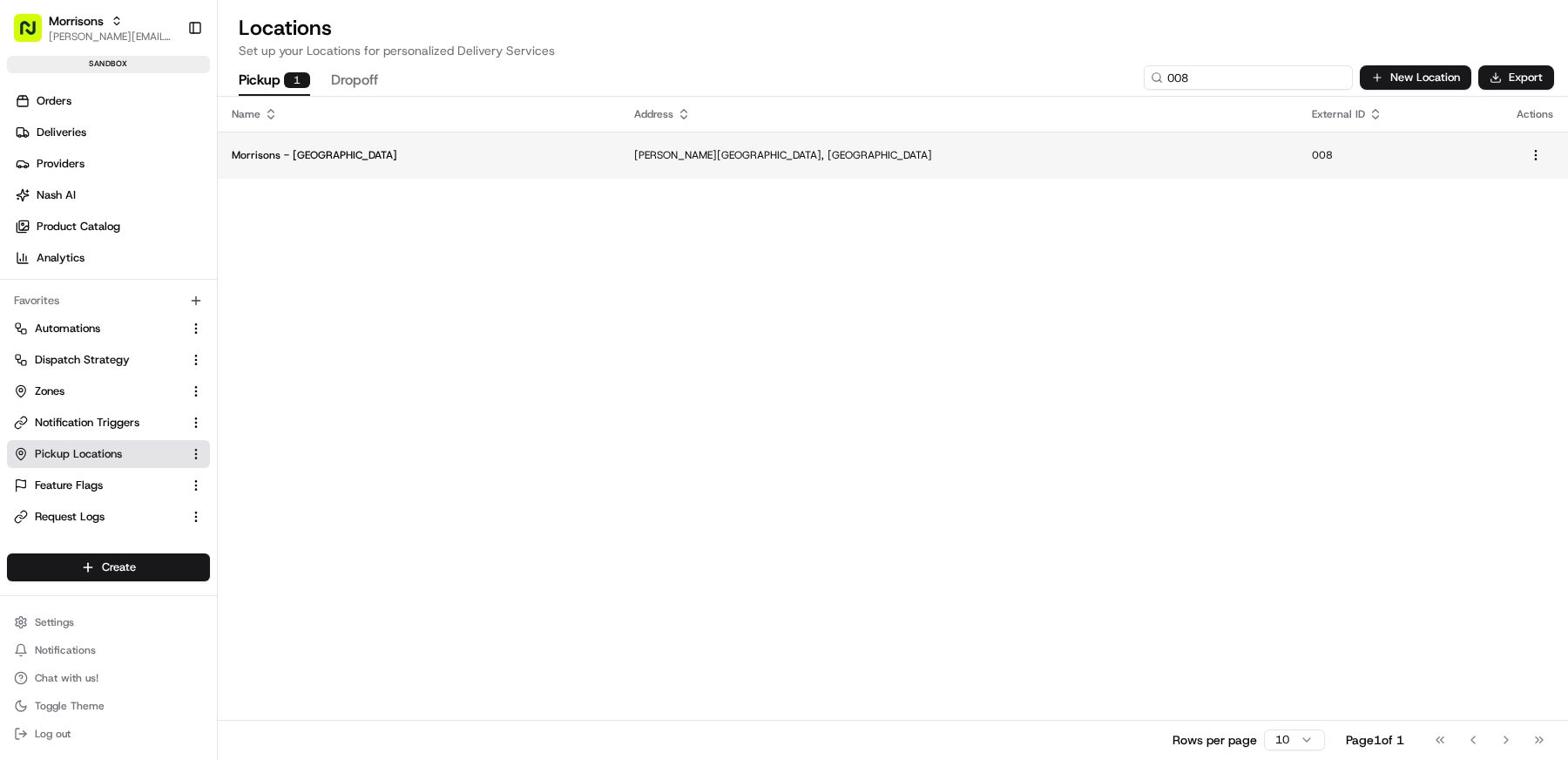
type input "008"
click at [544, 164] on td "Morrisons - [GEOGRAPHIC_DATA]" at bounding box center [419, 155] width 403 height 47
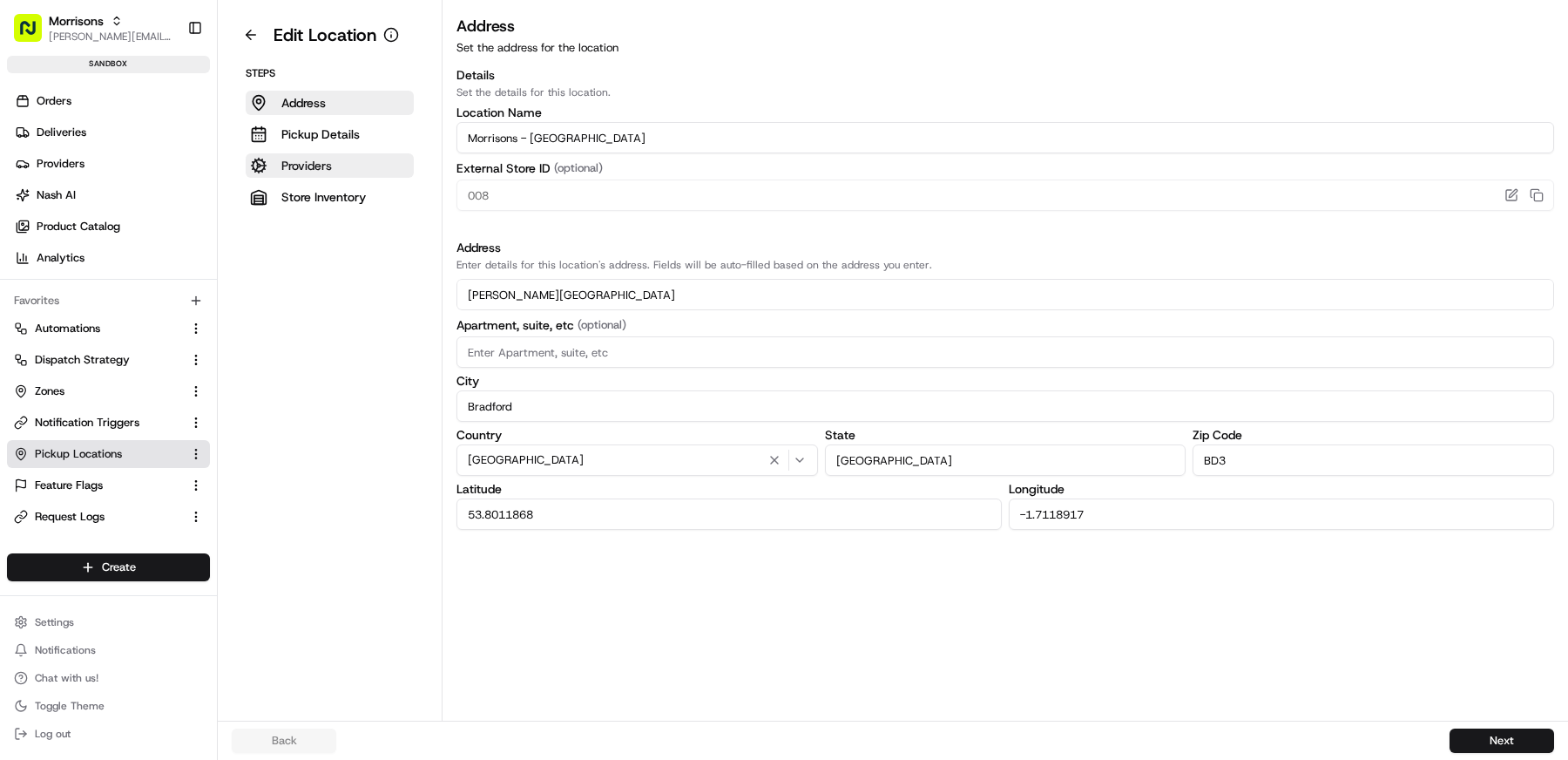
click at [322, 161] on p "Providers" at bounding box center [306, 165] width 50 height 17
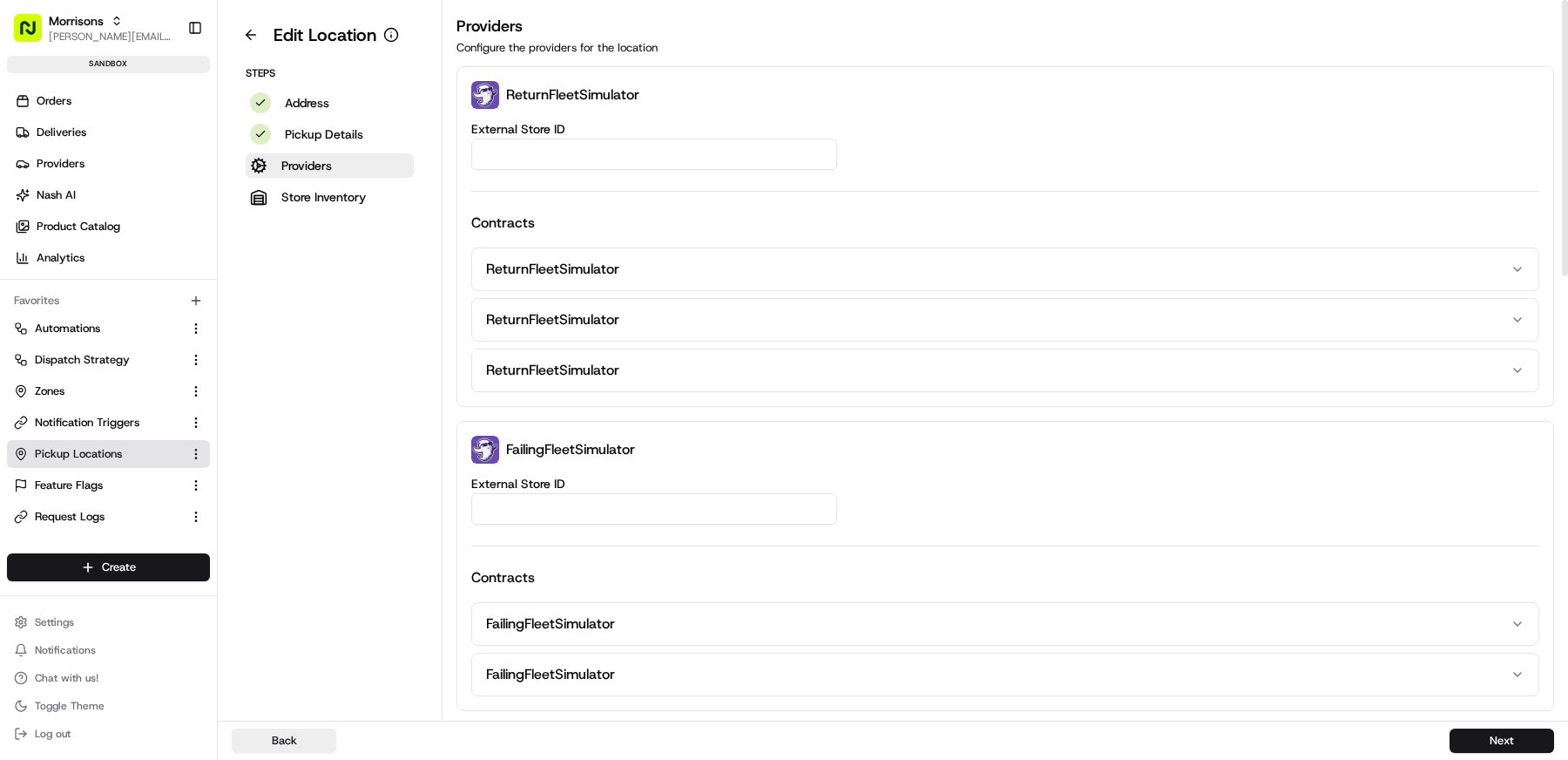
scroll to position [1143, 0]
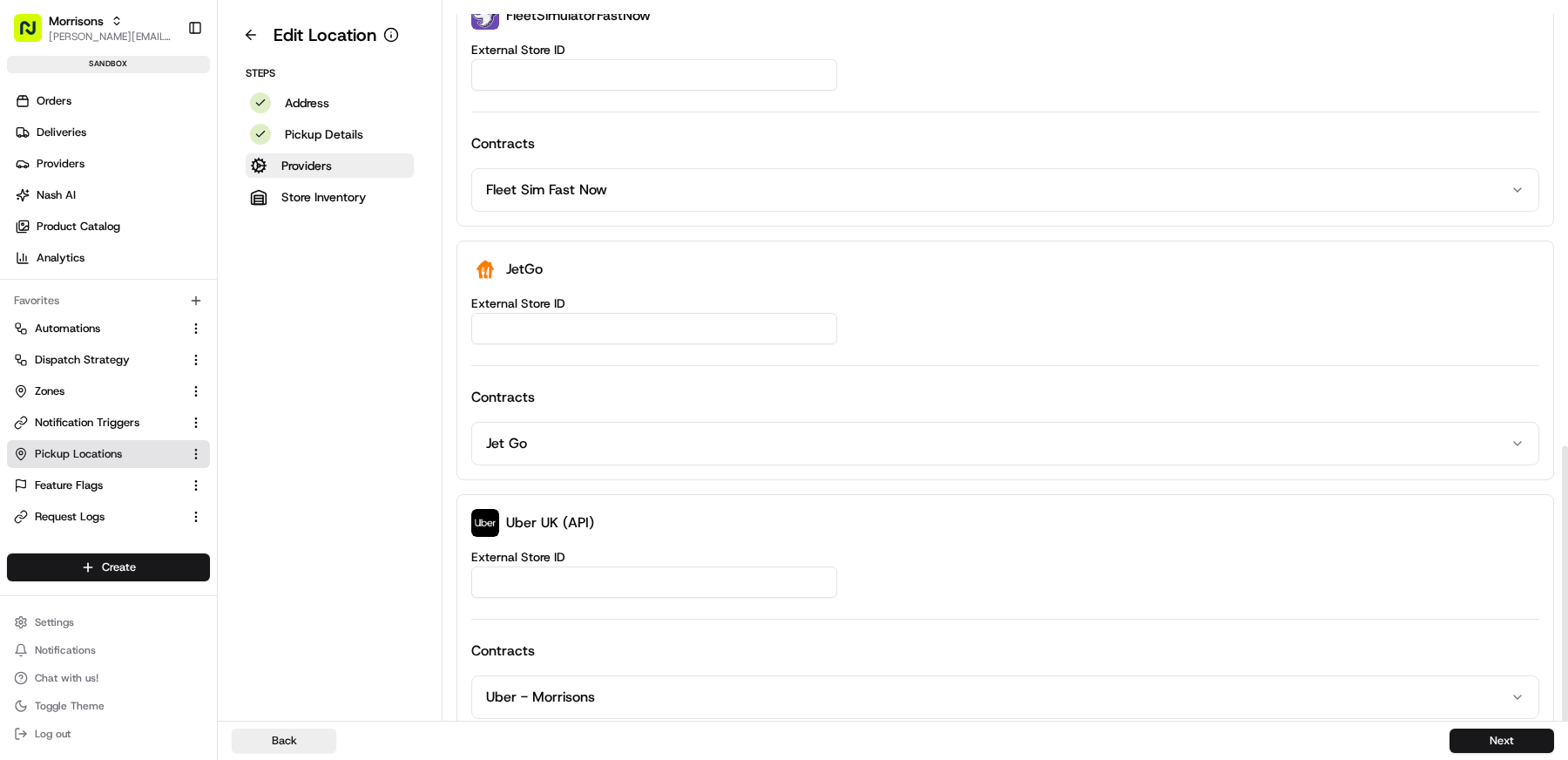
click at [554, 326] on input "External Store ID" at bounding box center [654, 328] width 366 height 31
paste input "a82de447-7071-4447-ba46-a16cf75e80fe"
type input "a82de447-7071-4447-ba46-a16cf75e80fe"
click at [1493, 735] on button "Next" at bounding box center [1502, 740] width 104 height 25
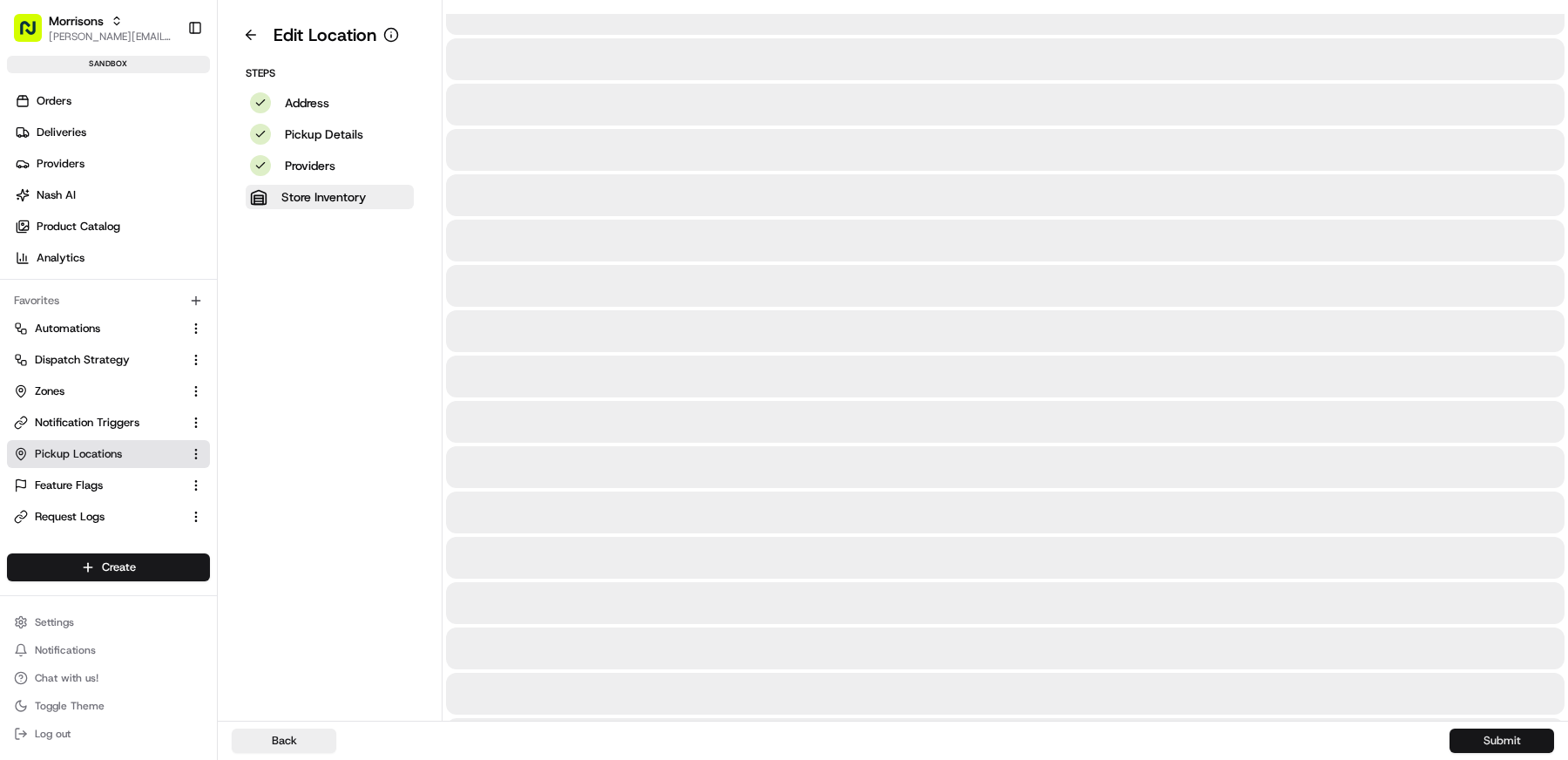
scroll to position [0, 0]
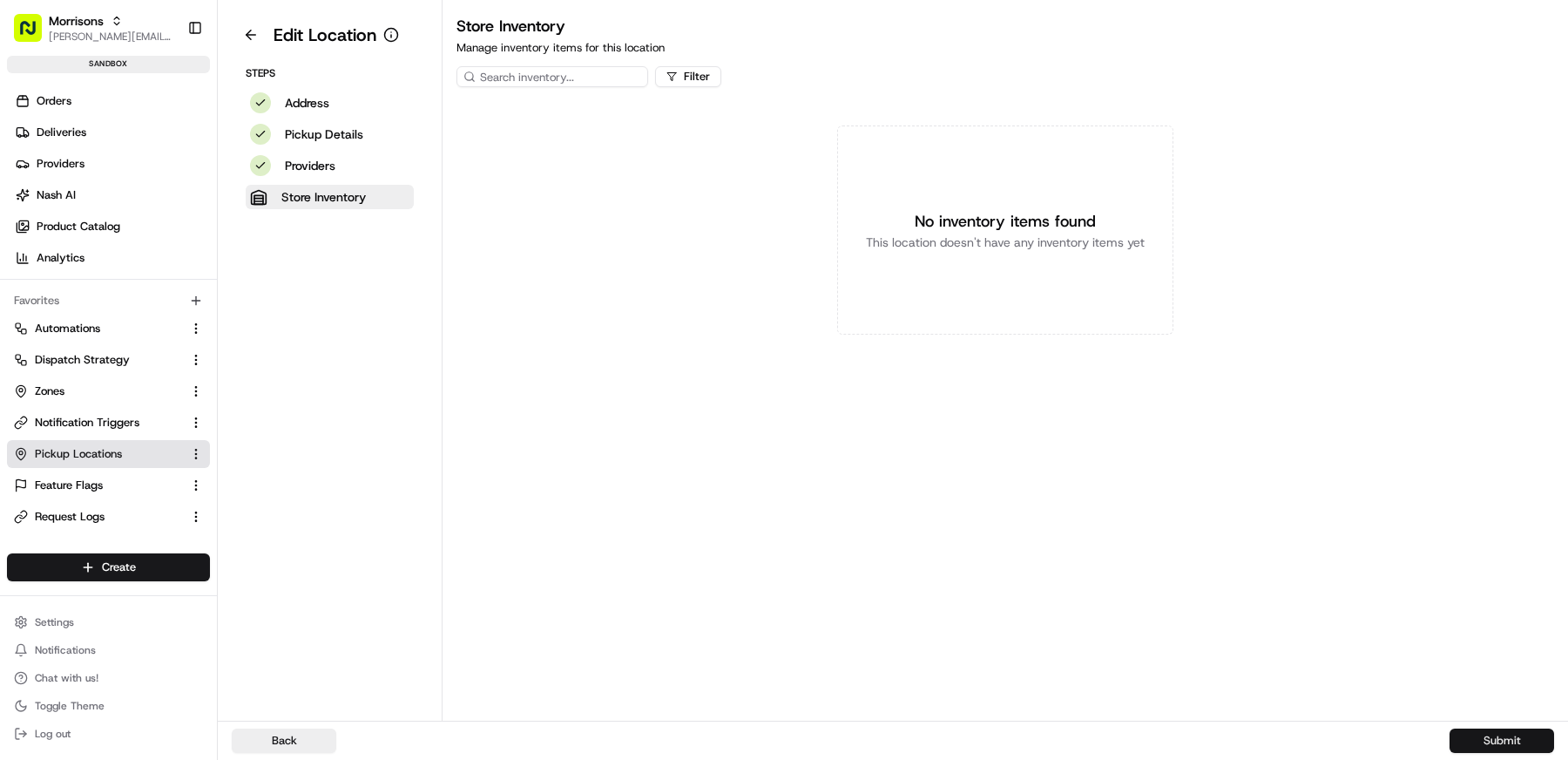
click at [1493, 735] on button "Submit" at bounding box center [1502, 740] width 104 height 25
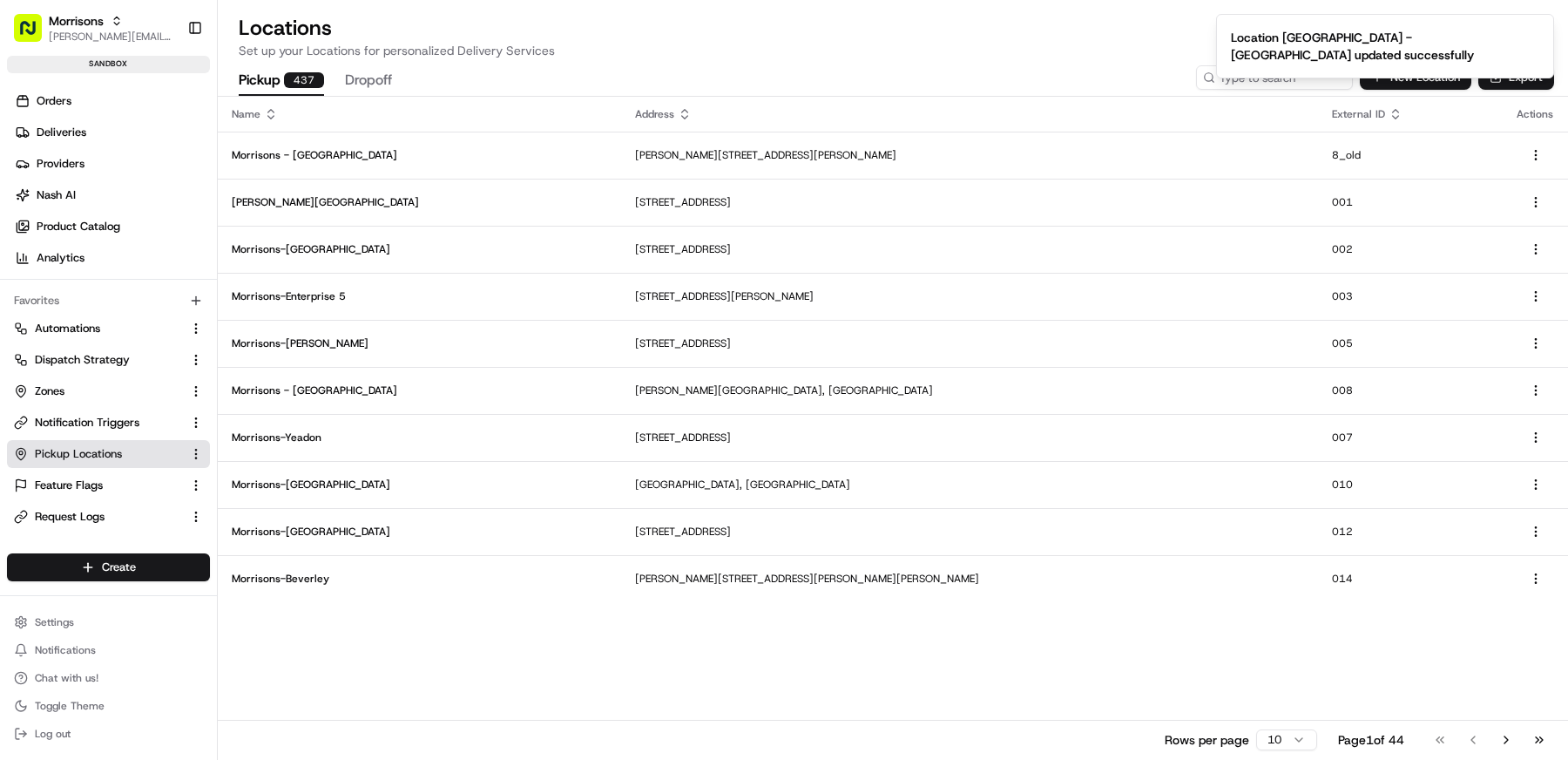
click at [120, 114] on ul "Orders Deliveries Providers Nash AI Product Catalog Analytics" at bounding box center [113, 179] width 210 height 185
click at [120, 133] on link "Deliveries" at bounding box center [113, 133] width 210 height 27
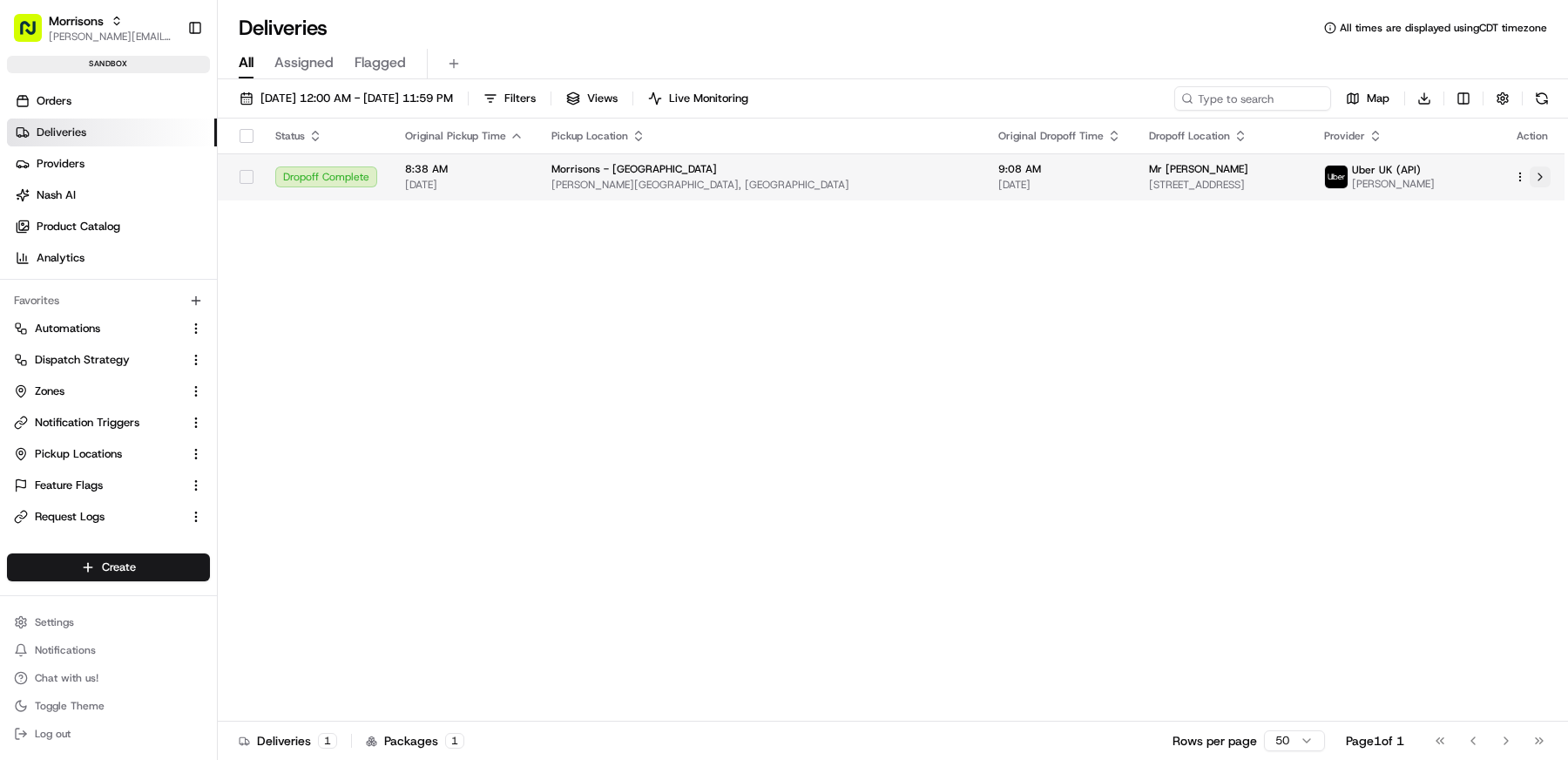
click at [1544, 185] on button at bounding box center [1540, 177] width 21 height 21
click at [1518, 180] on html "Morrisons matt@usenash.com Toggle Sidebar sandbox Orders Deliveries Providers N…" at bounding box center [784, 380] width 1568 height 760
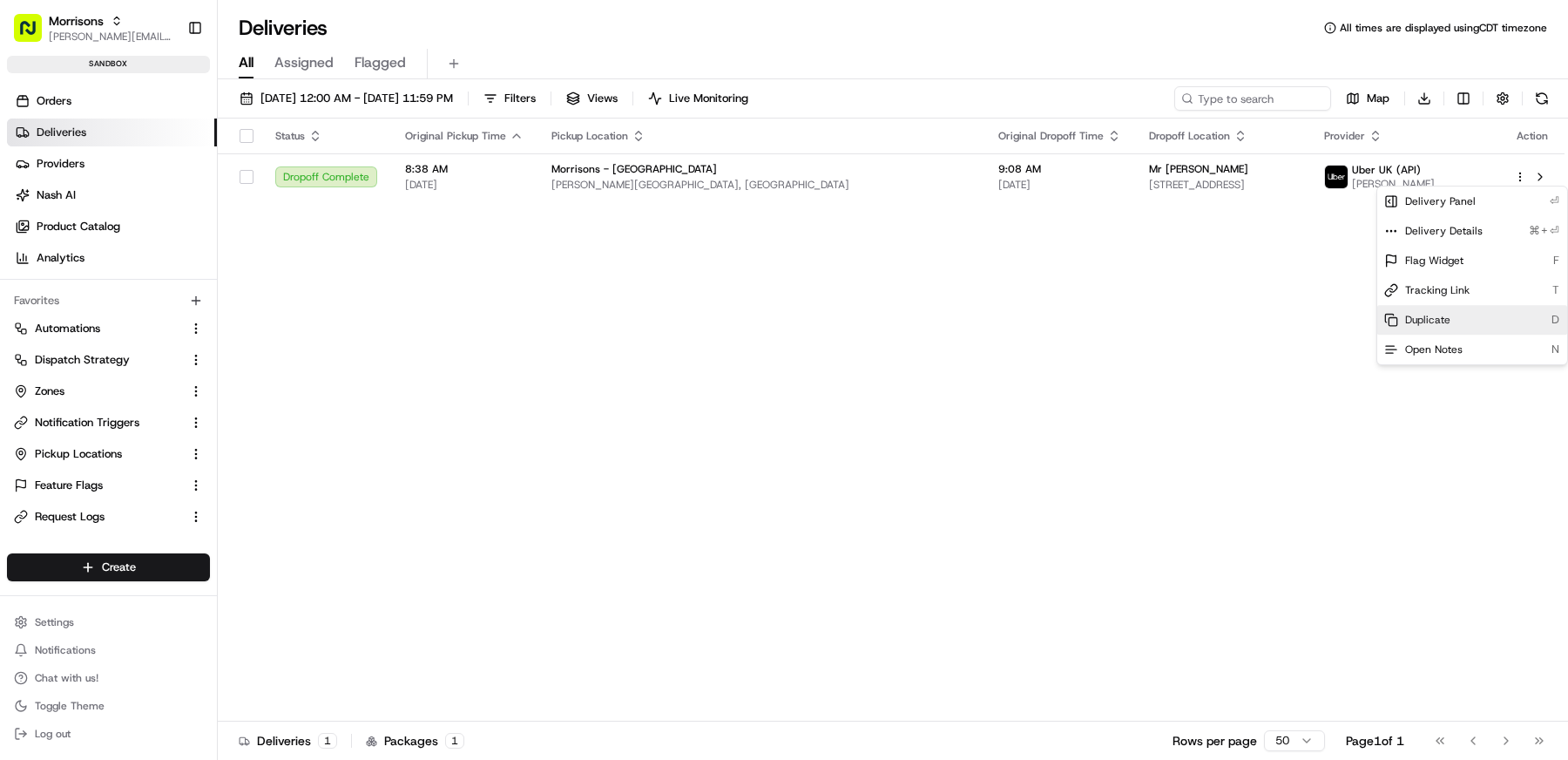
click at [1447, 315] on span "Duplicate" at bounding box center [1428, 319] width 46 height 14
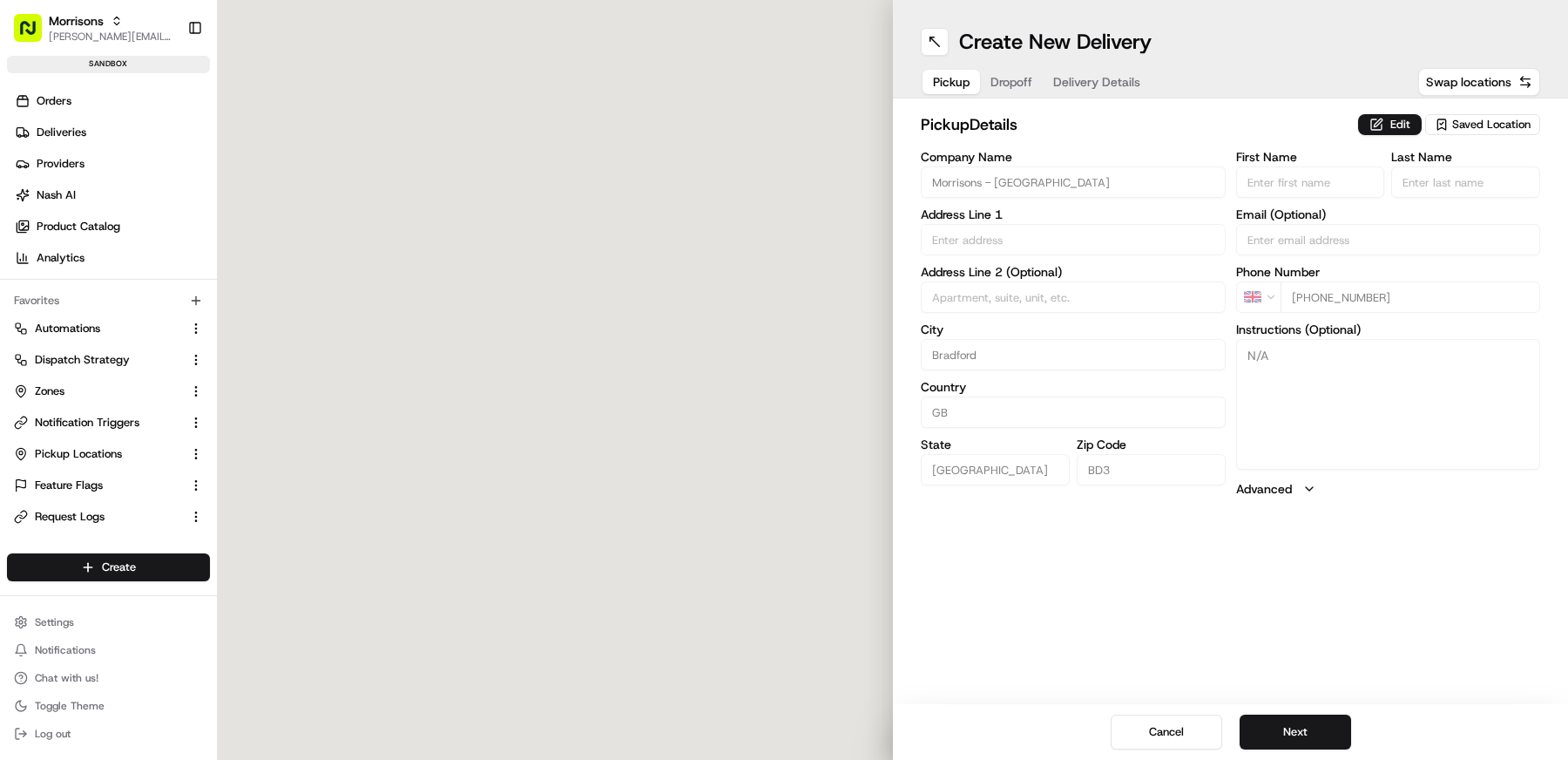
type input "[PERSON_NAME][GEOGRAPHIC_DATA]"
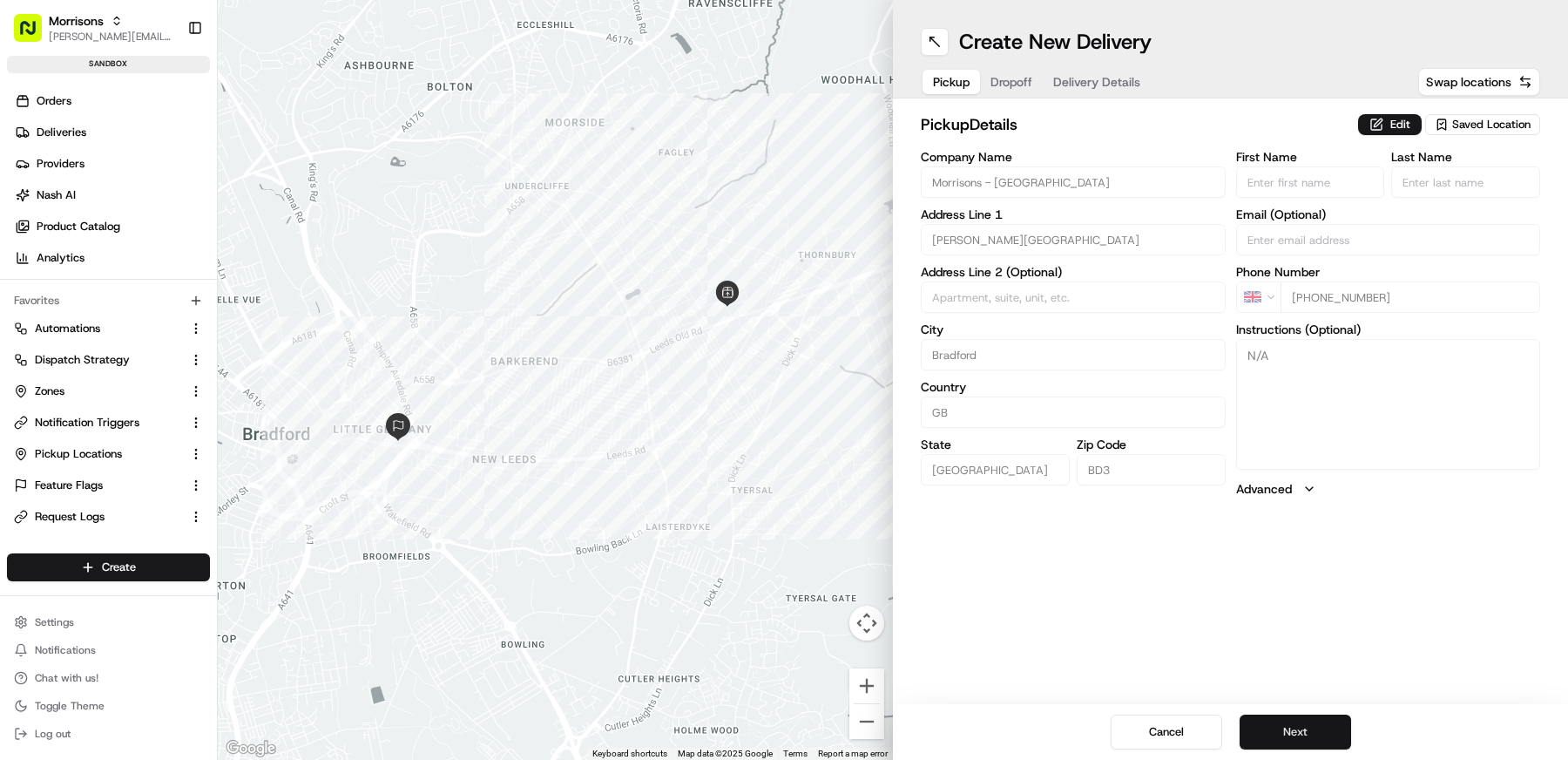
click at [1287, 727] on button "Next" at bounding box center [1295, 732] width 112 height 35
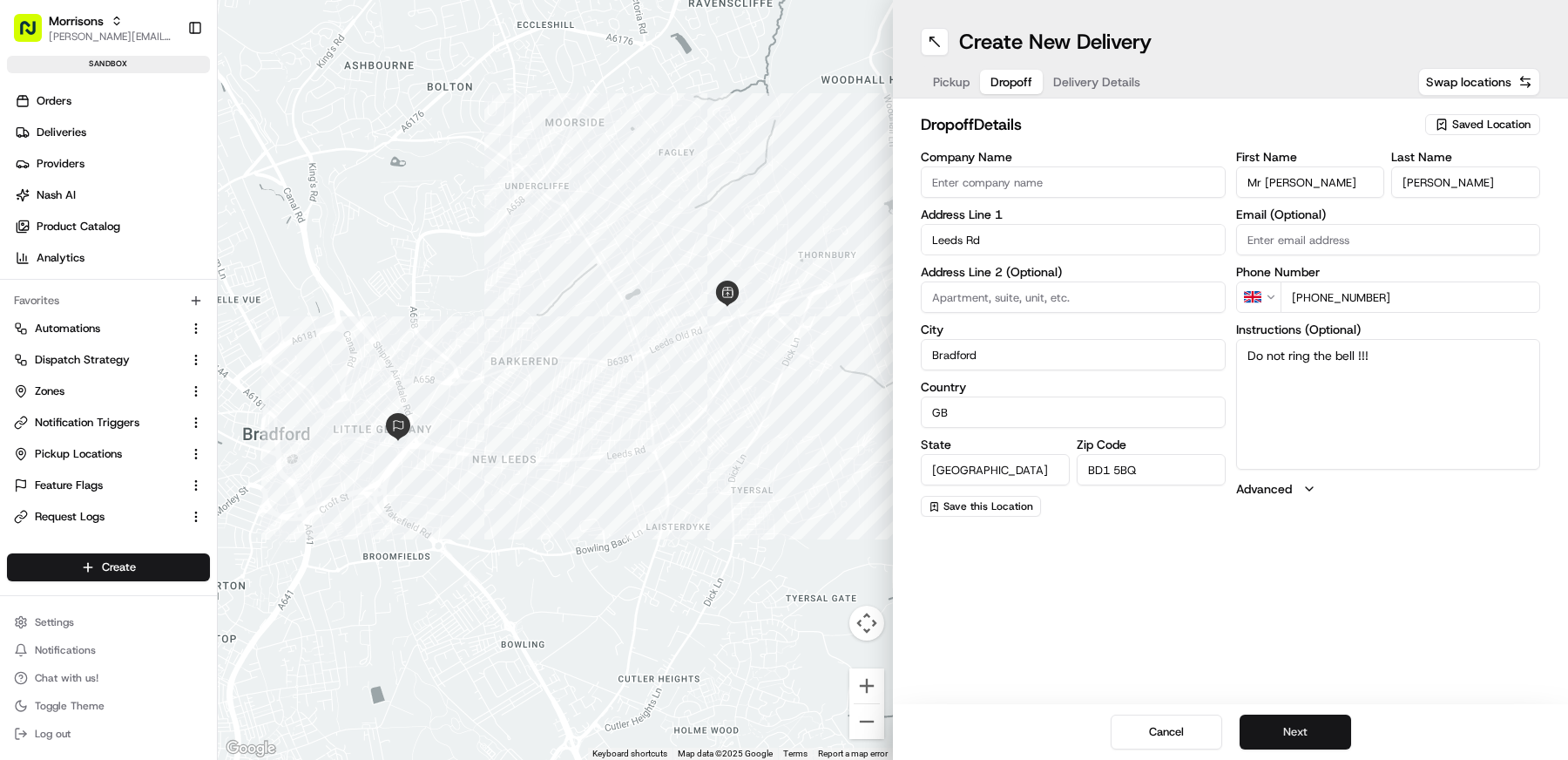
click at [1287, 727] on button "Next" at bounding box center [1295, 732] width 112 height 35
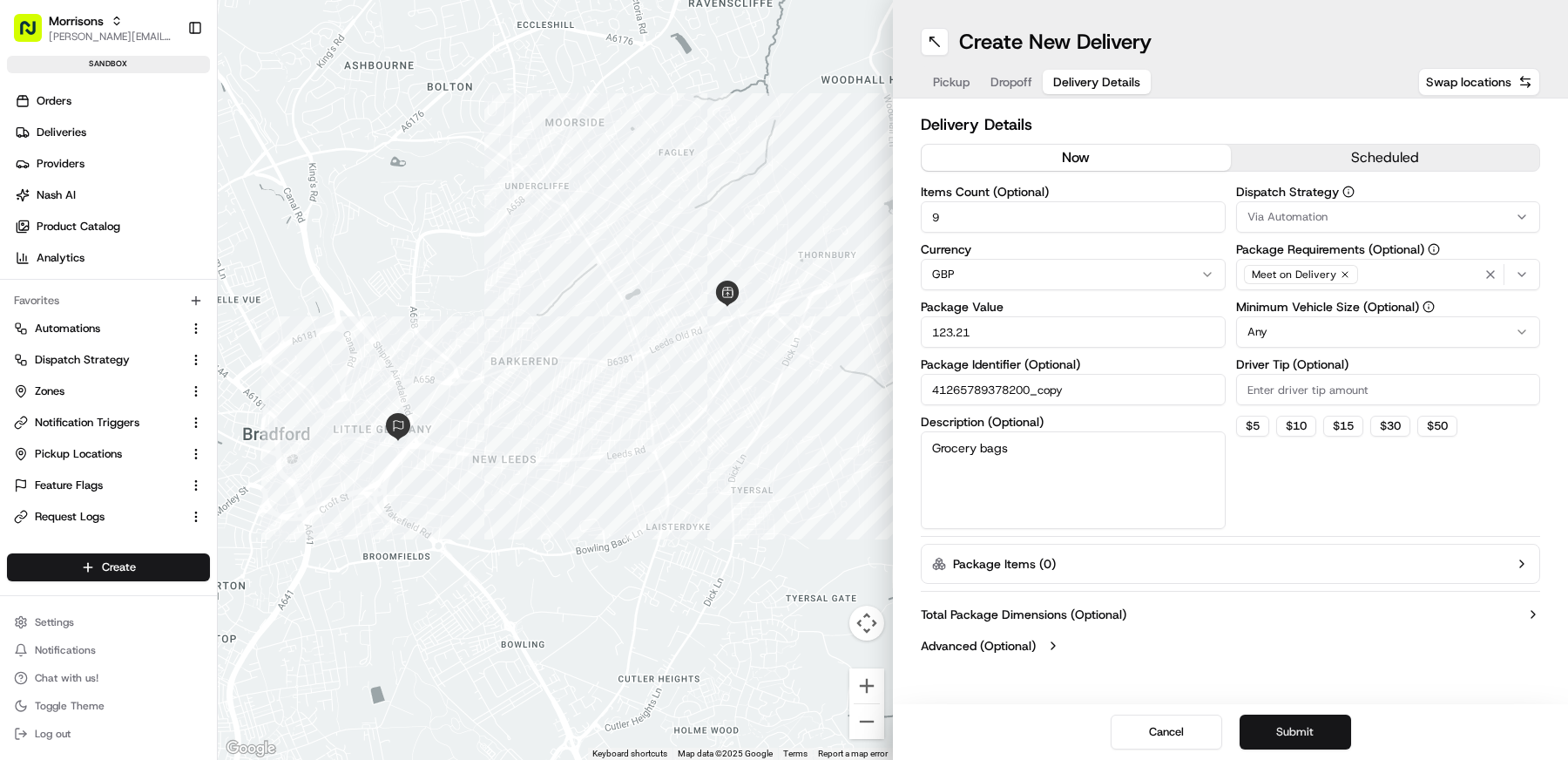
click at [1287, 727] on button "Submit" at bounding box center [1295, 732] width 112 height 35
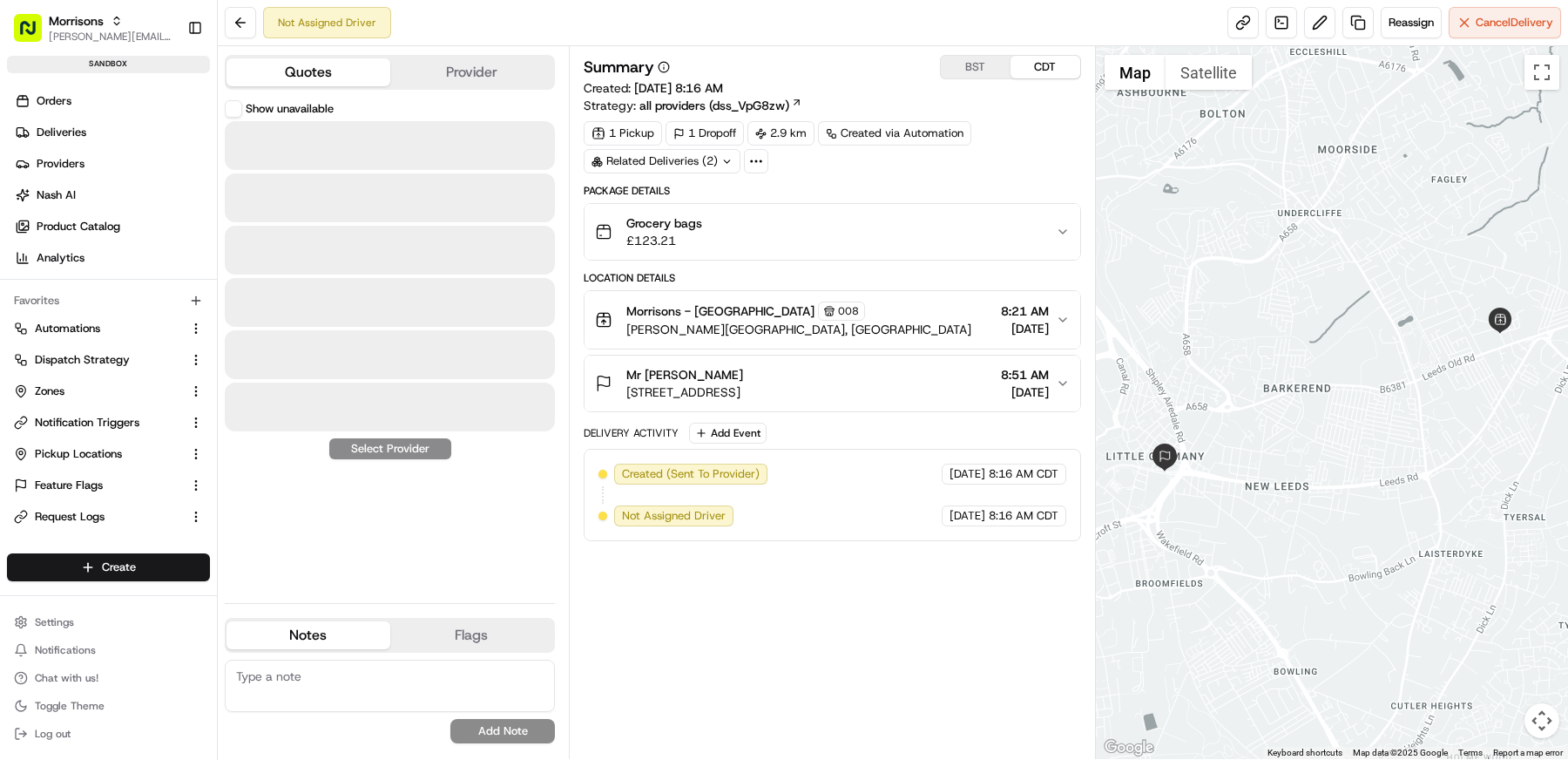
click at [262, 79] on button "Quotes" at bounding box center [308, 72] width 164 height 27
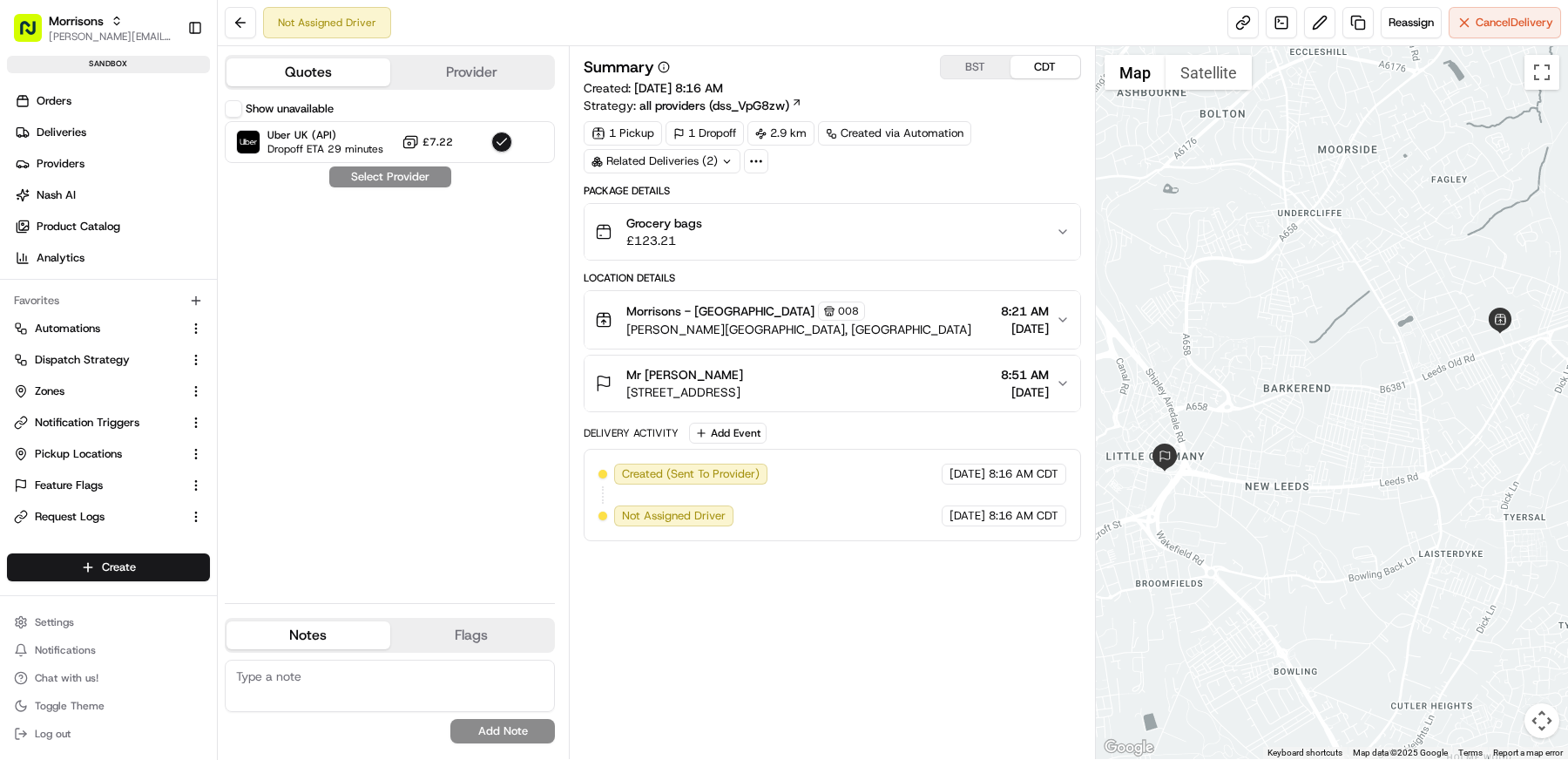
click at [238, 108] on button "Show unavailable" at bounding box center [233, 109] width 17 height 17
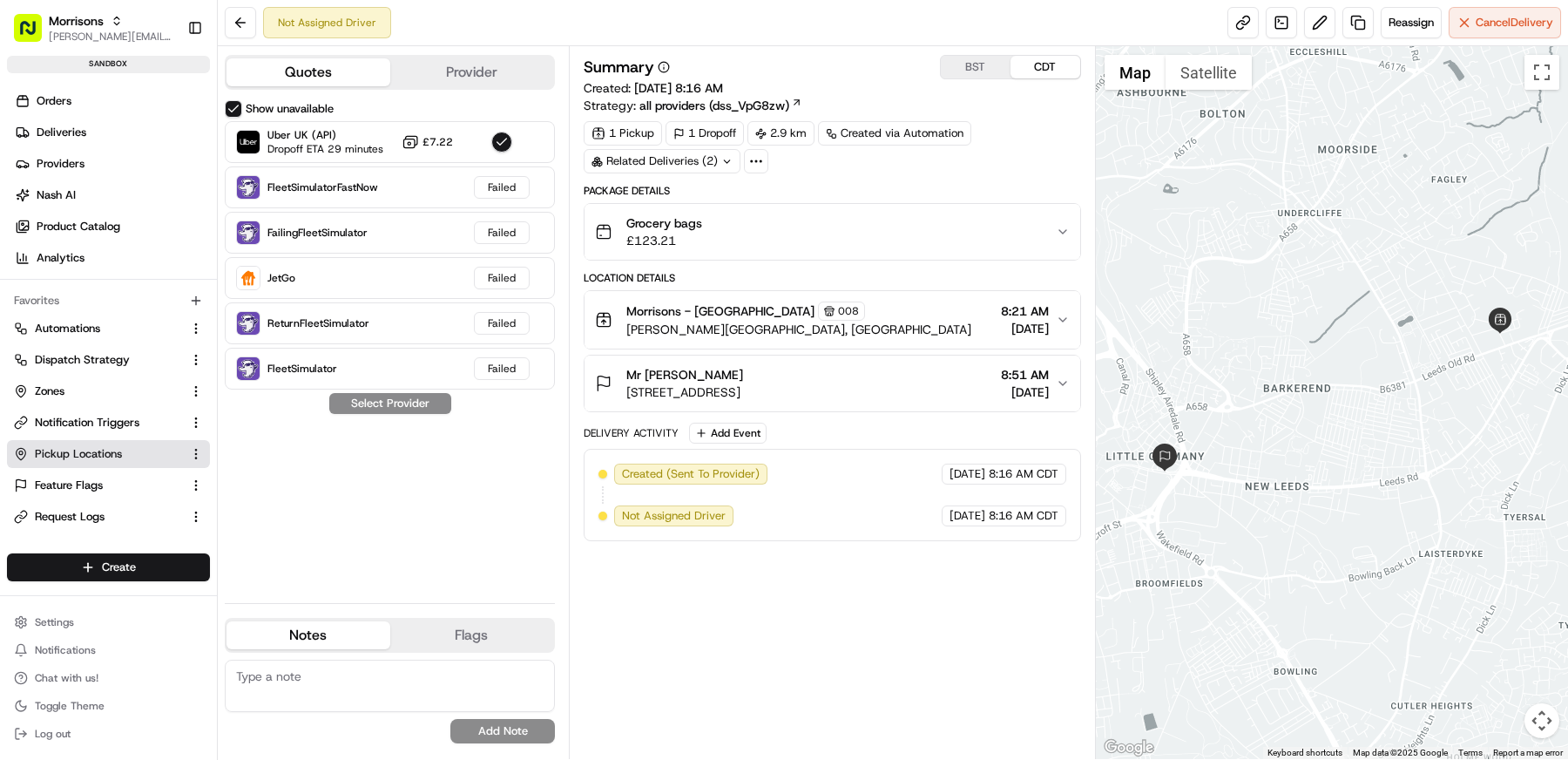
click at [105, 451] on span "Pickup Locations" at bounding box center [78, 454] width 87 height 16
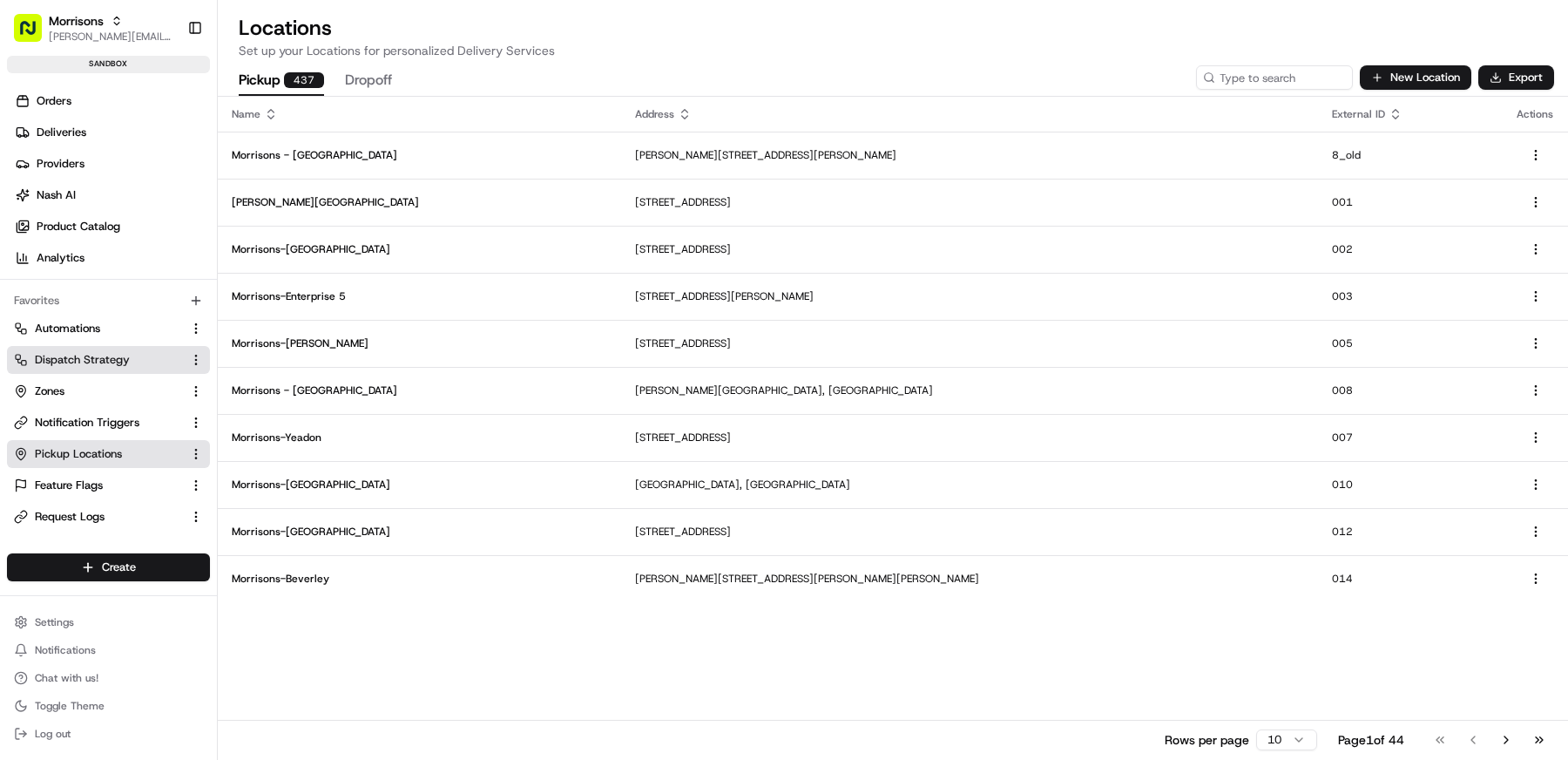
click at [103, 360] on span "Dispatch Strategy" at bounding box center [82, 359] width 95 height 16
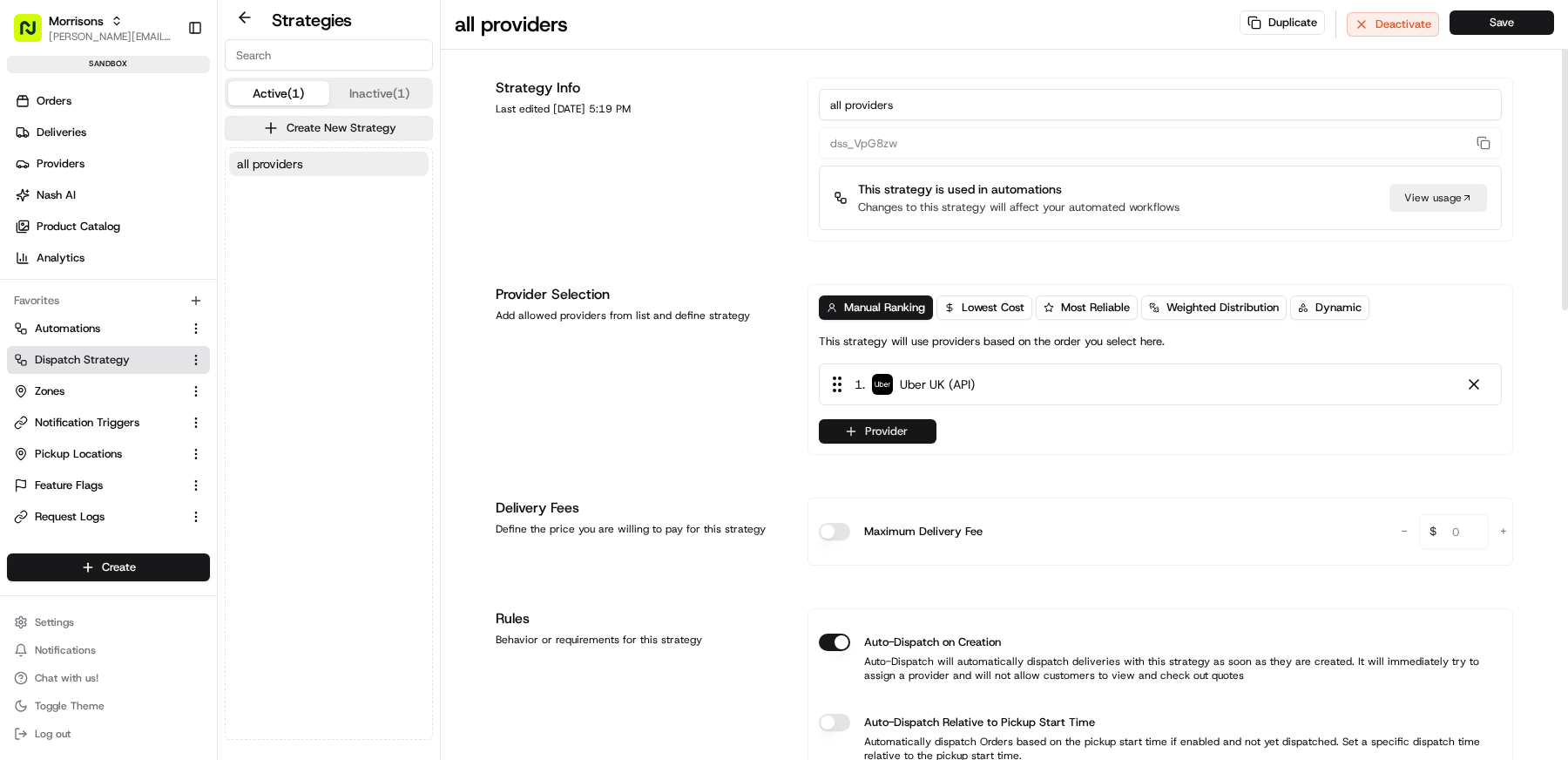
click at [895, 423] on button "Provider" at bounding box center [877, 431] width 118 height 25
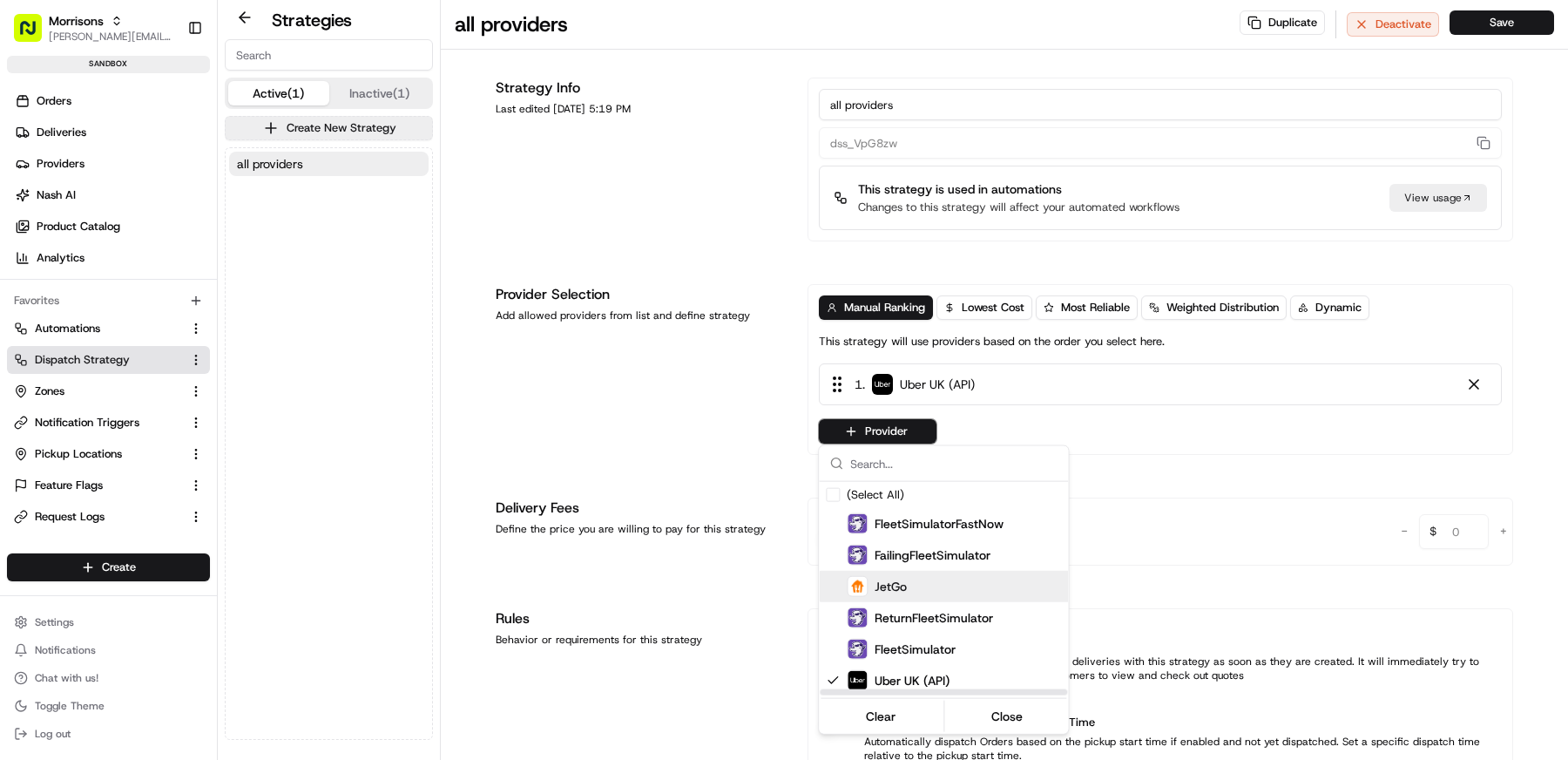
click at [890, 580] on span "JetGo" at bounding box center [890, 585] width 32 height 17
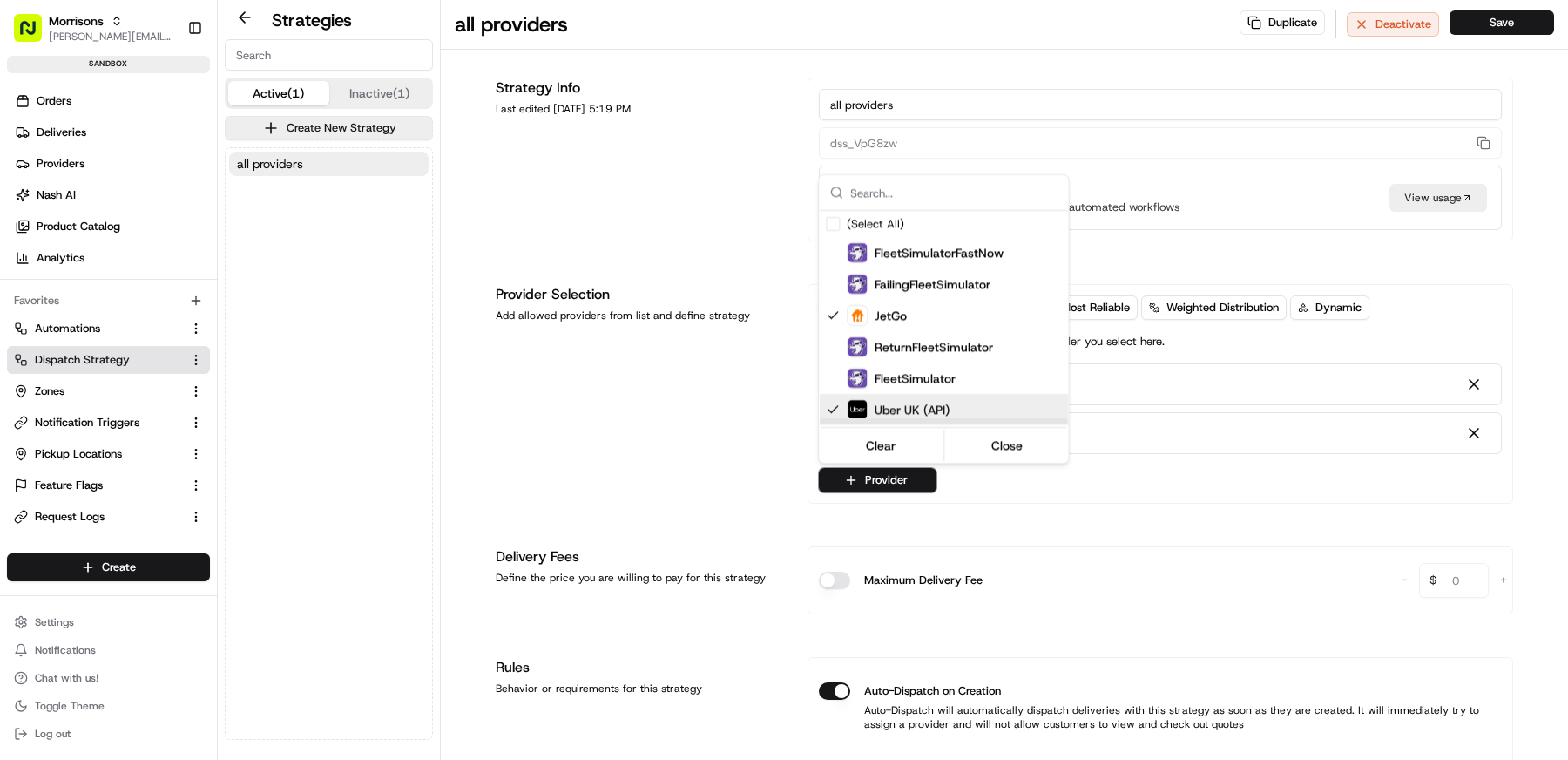
click at [1105, 483] on html "Morrisons matt@usenash.com Toggle Sidebar sandbox Orders Deliveries Providers N…" at bounding box center [784, 380] width 1568 height 760
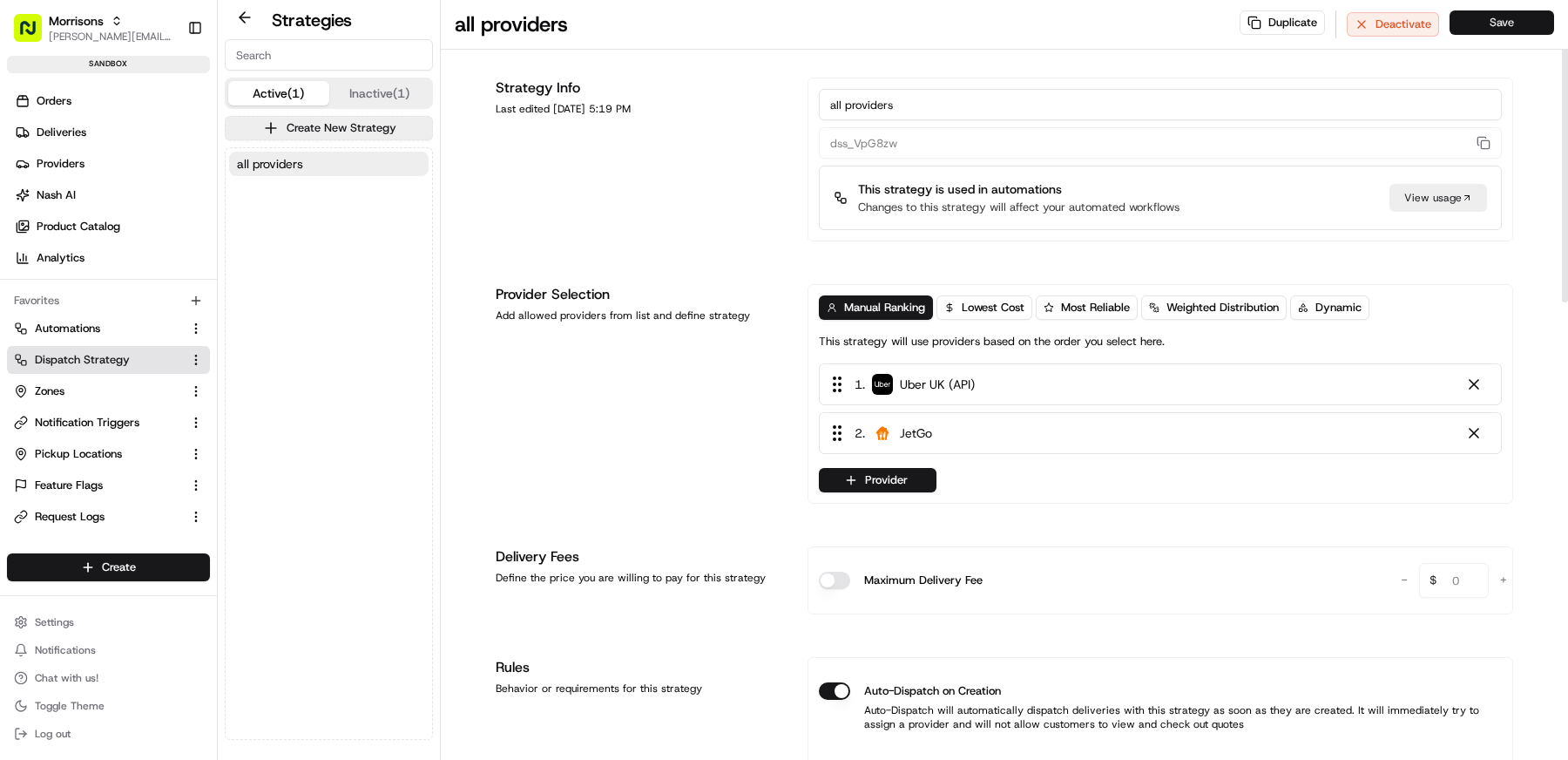
click at [1486, 29] on button "Save" at bounding box center [1502, 22] width 104 height 25
drag, startPoint x: 983, startPoint y: 423, endPoint x: 983, endPoint y: 348, distance: 75.0
click at [983, 348] on div "Manual Ranking Lowest Cost Most Reliable Weighted Distribution Dynamic This str…" at bounding box center [1160, 393] width 684 height 197
click at [1511, 24] on button "Save" at bounding box center [1502, 22] width 104 height 25
click at [113, 132] on link "Deliveries" at bounding box center [113, 133] width 210 height 27
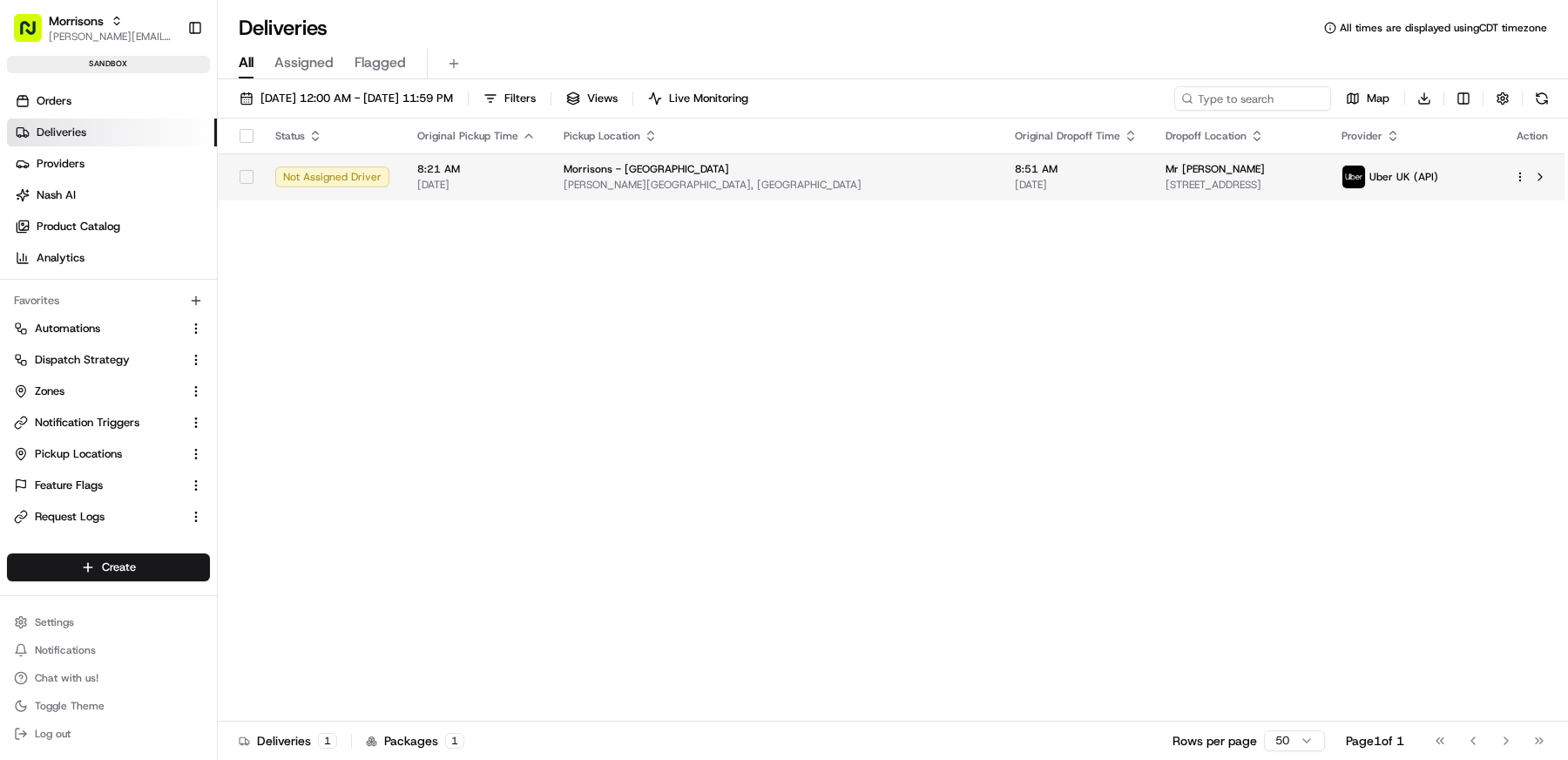
click at [1521, 182] on div at bounding box center [1532, 177] width 37 height 21
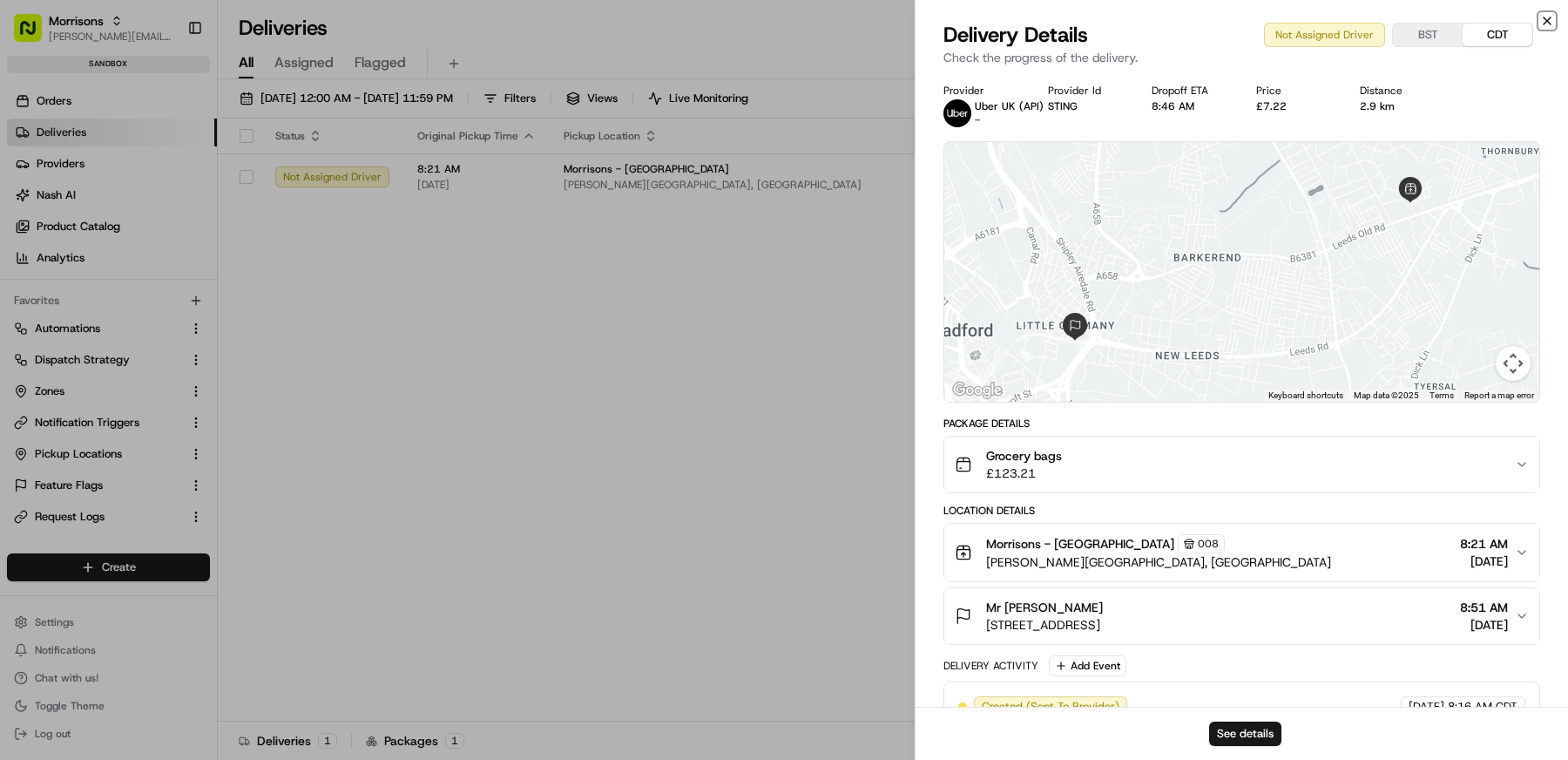
click at [1551, 20] on icon "button" at bounding box center [1547, 20] width 14 height 14
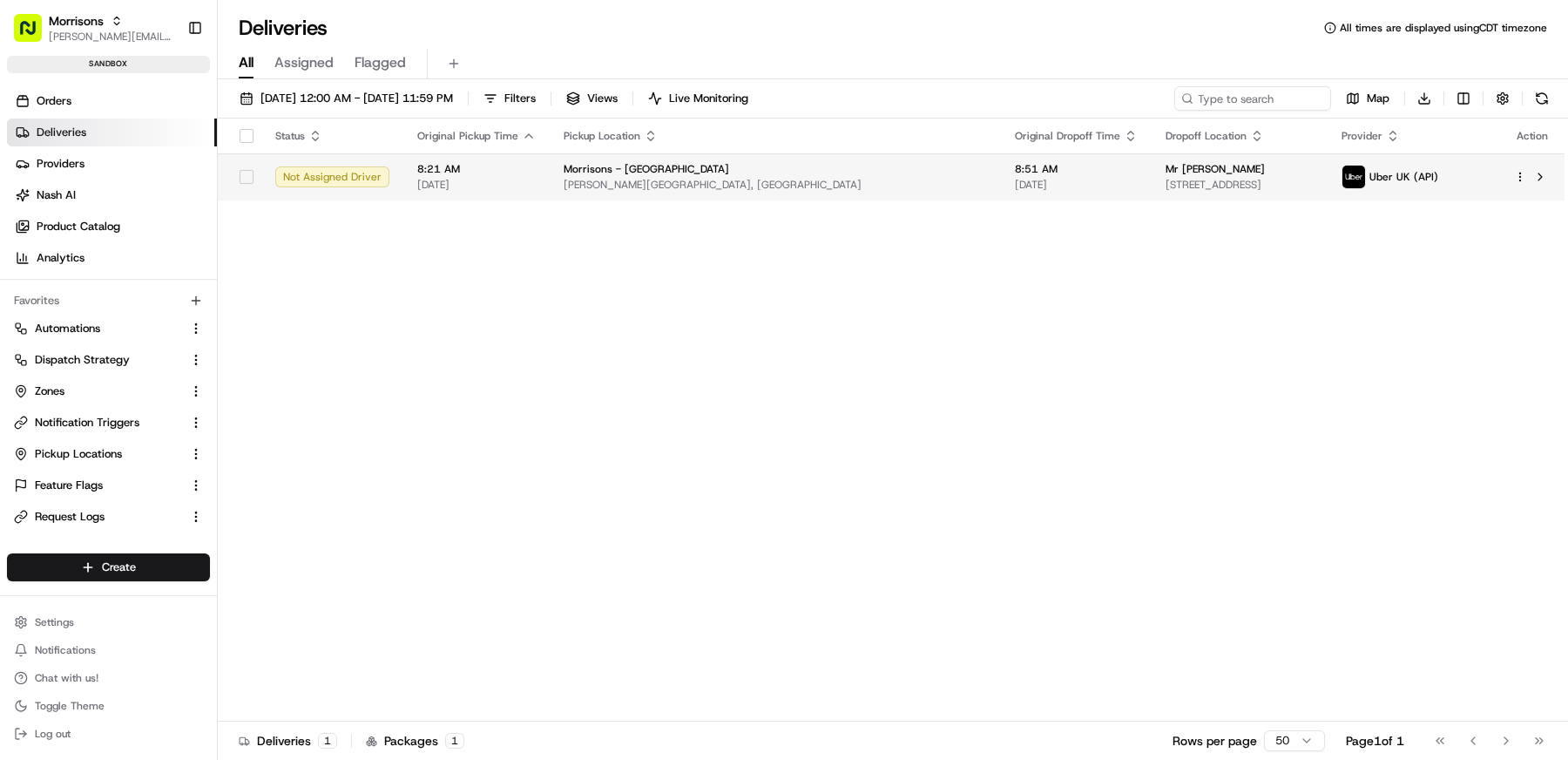
click at [1520, 179] on html "Morrisons matt@usenash.com Toggle Sidebar sandbox Orders Deliveries Providers N…" at bounding box center [784, 380] width 1568 height 760
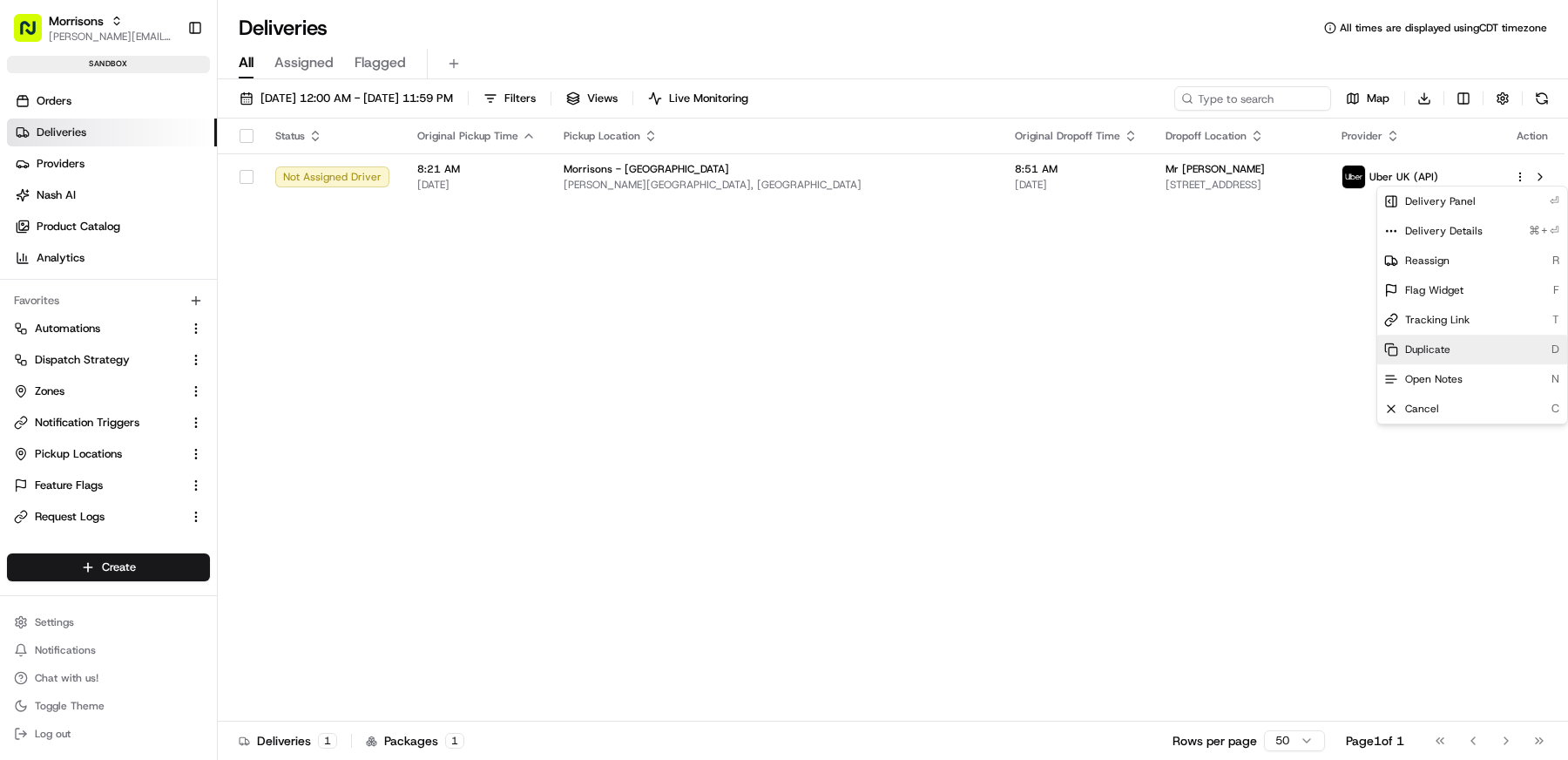
click at [1440, 345] on span "Duplicate" at bounding box center [1428, 348] width 46 height 14
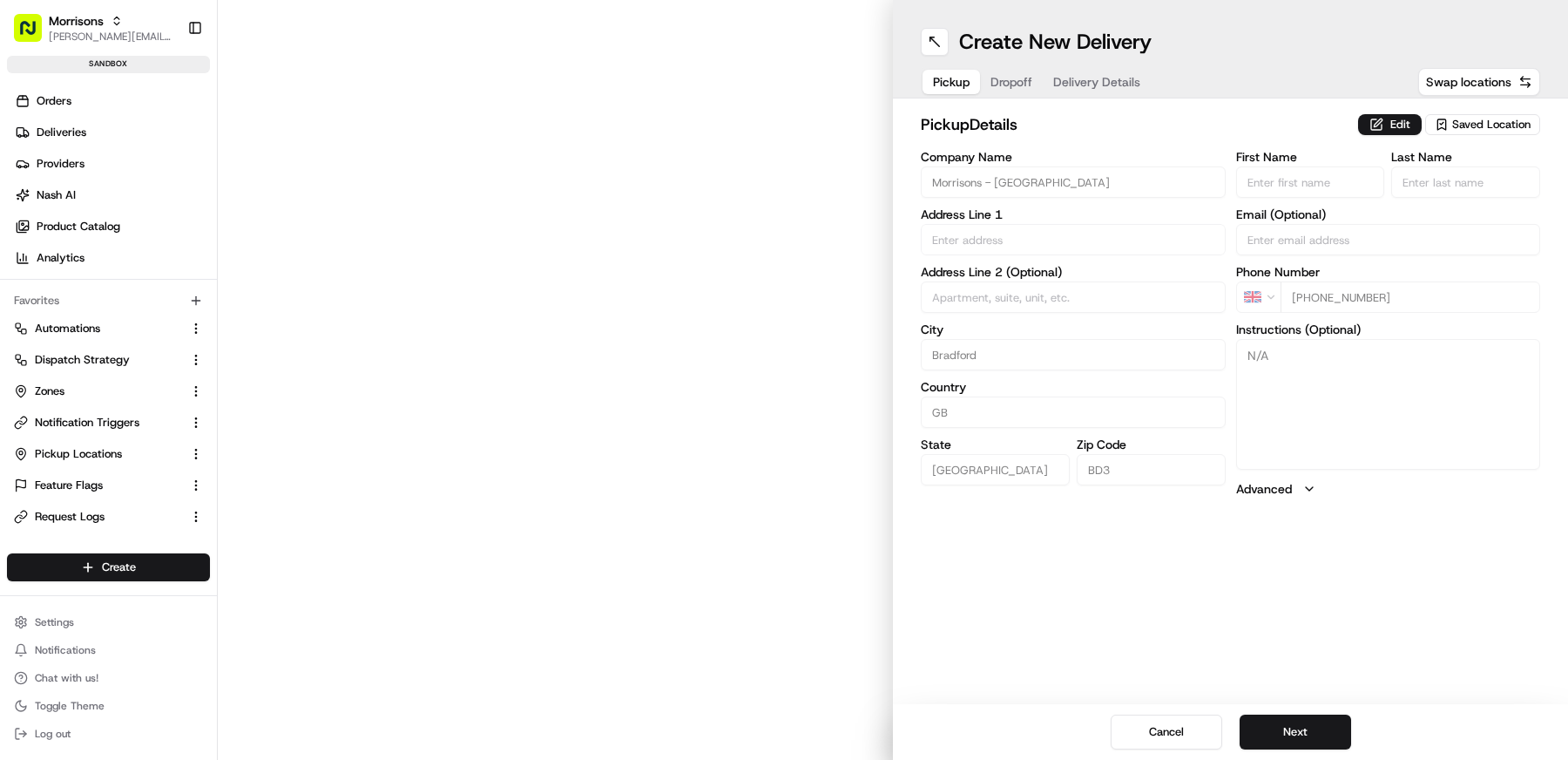
type input "[PERSON_NAME][GEOGRAPHIC_DATA]"
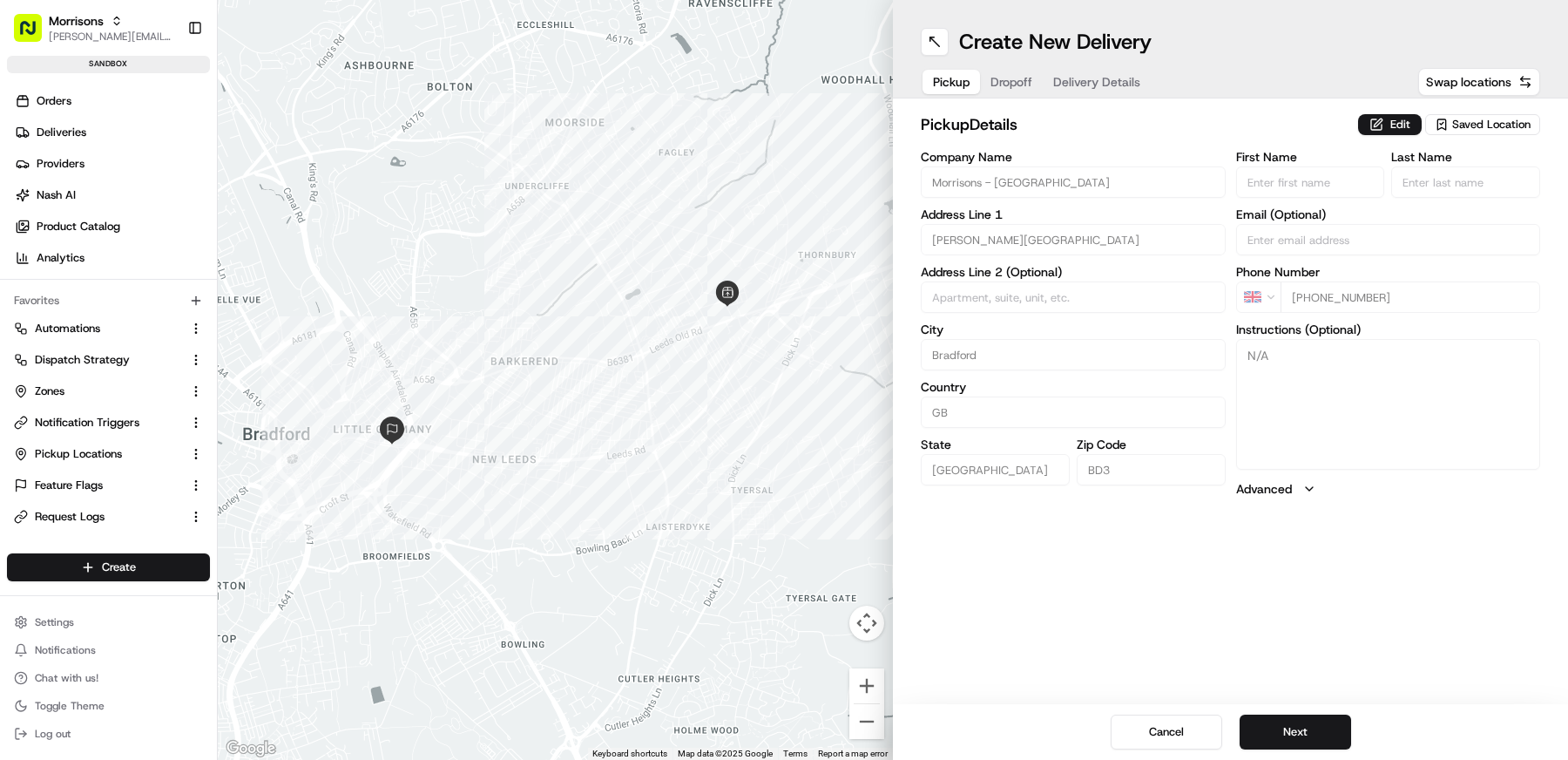
click at [1023, 81] on span "Dropoff" at bounding box center [1012, 81] width 42 height 17
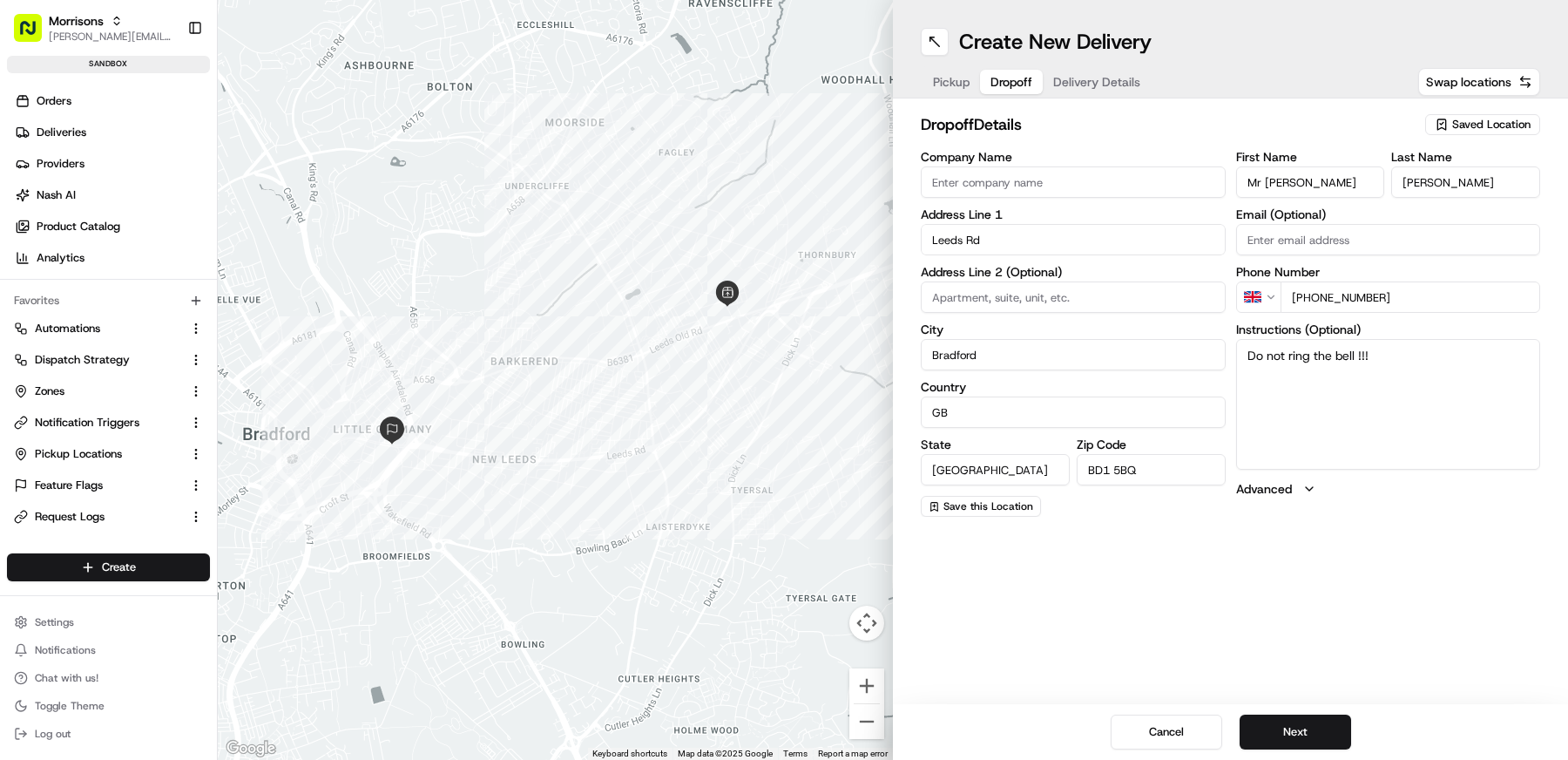
click at [1090, 81] on span "Delivery Details" at bounding box center [1096, 81] width 87 height 17
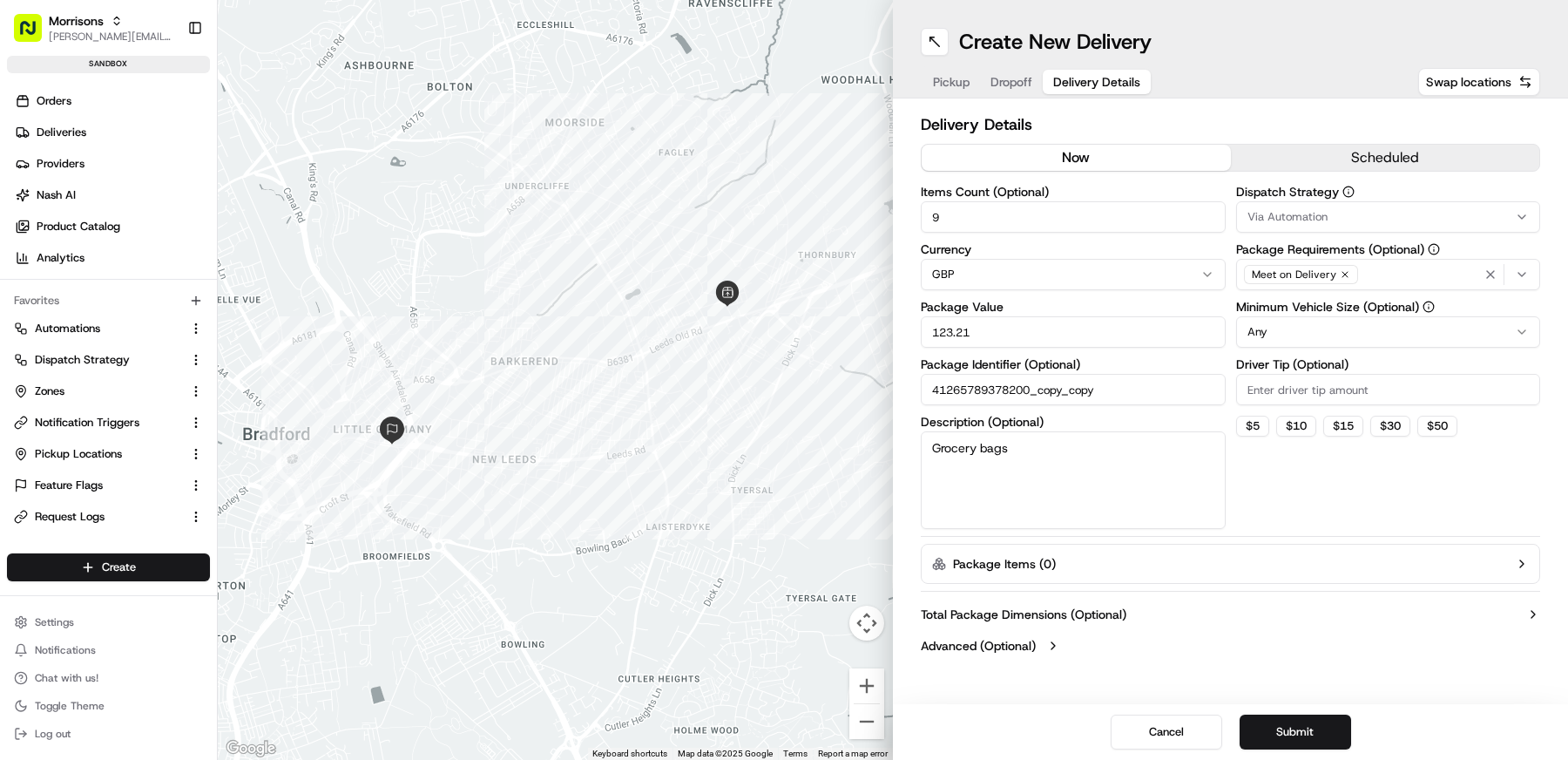
click at [961, 75] on span "Pickup" at bounding box center [951, 81] width 37 height 17
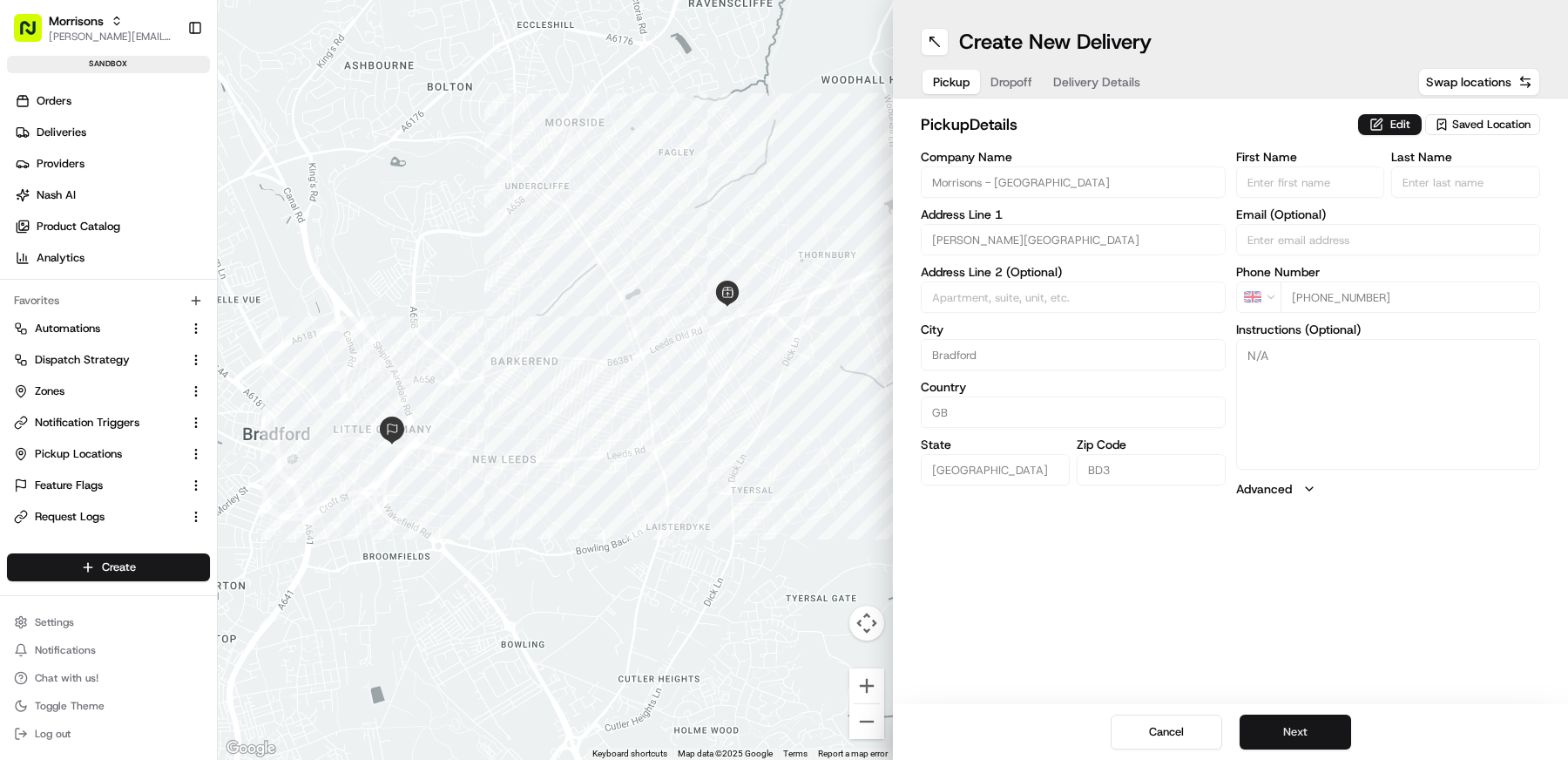
click at [1296, 722] on button "Next" at bounding box center [1295, 732] width 112 height 35
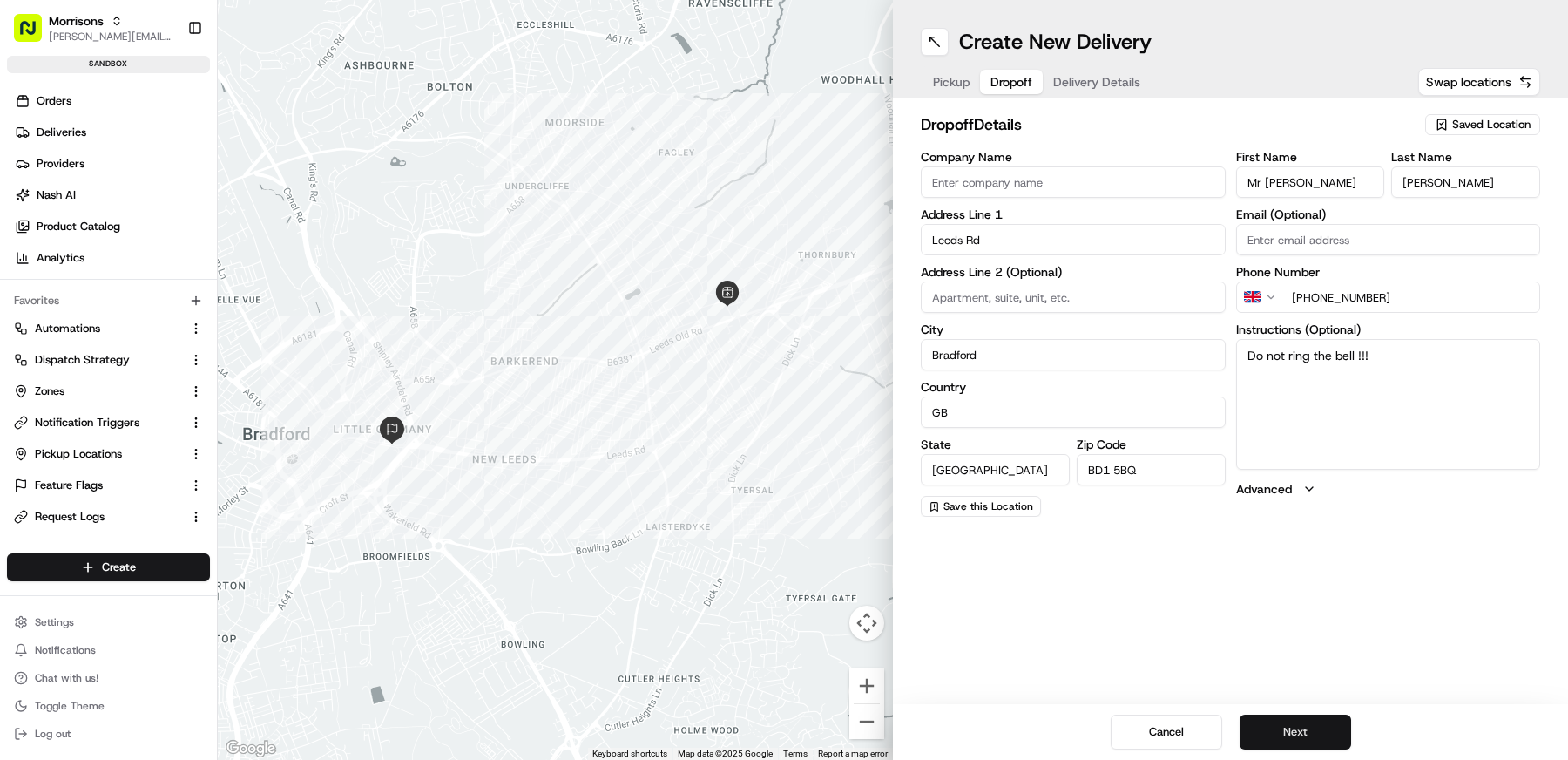
click at [1296, 723] on button "Next" at bounding box center [1295, 732] width 112 height 35
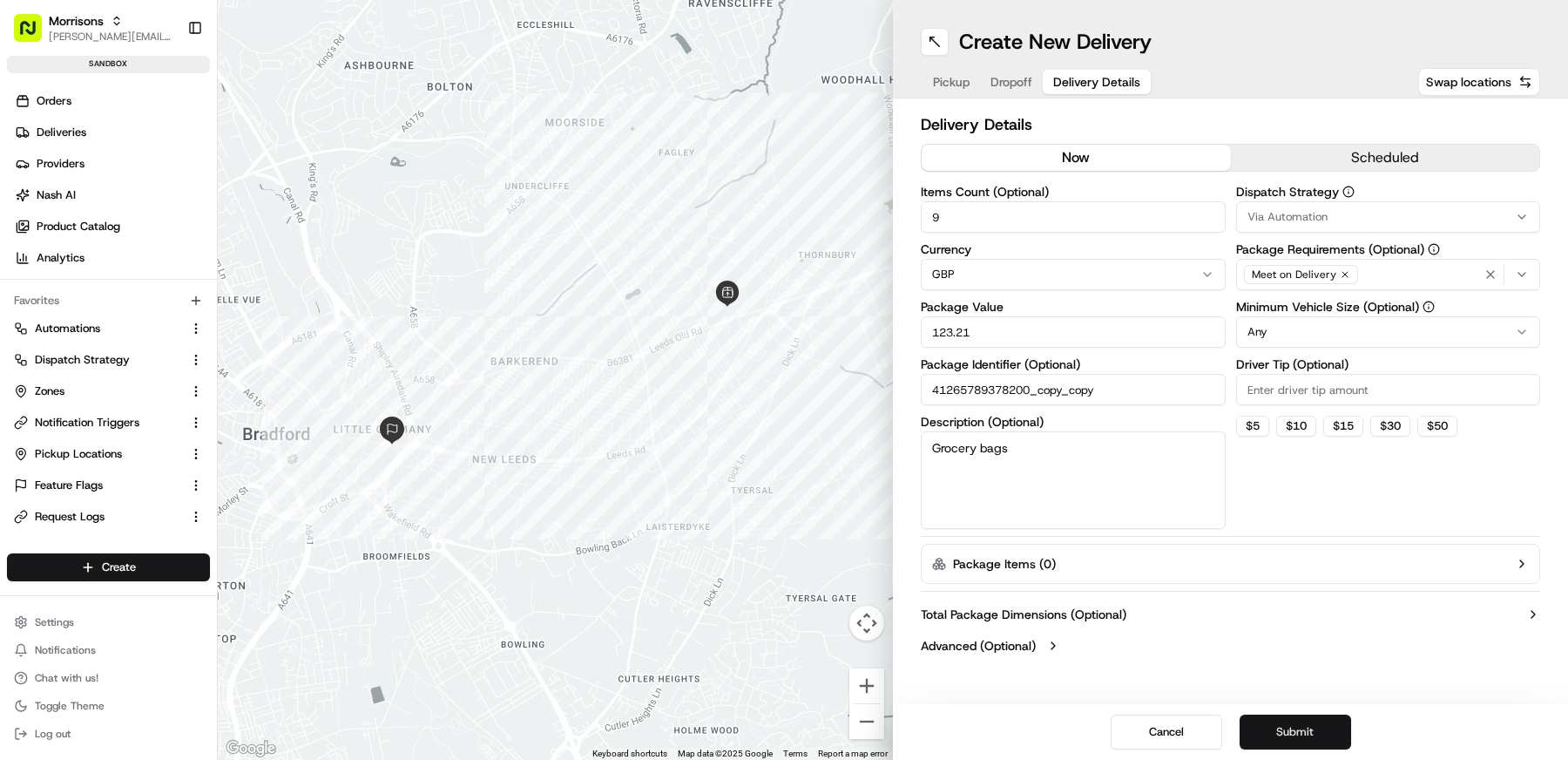
click at [1296, 723] on button "Submit" at bounding box center [1295, 732] width 112 height 35
click at [1296, 723] on div "Cancel Submit" at bounding box center [1230, 732] width 675 height 56
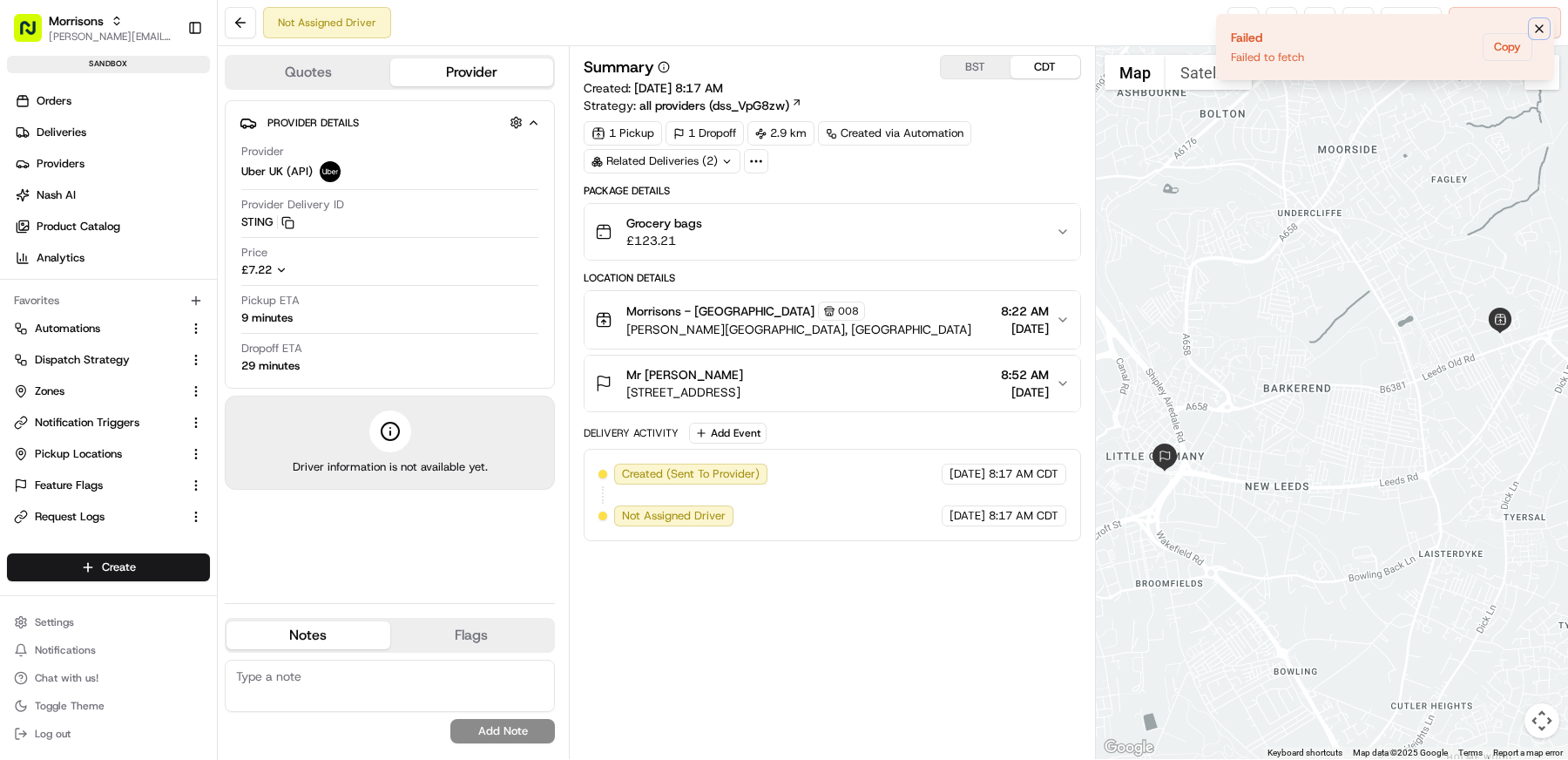
click at [1535, 20] on button "Notifications (F8)" at bounding box center [1540, 28] width 21 height 21
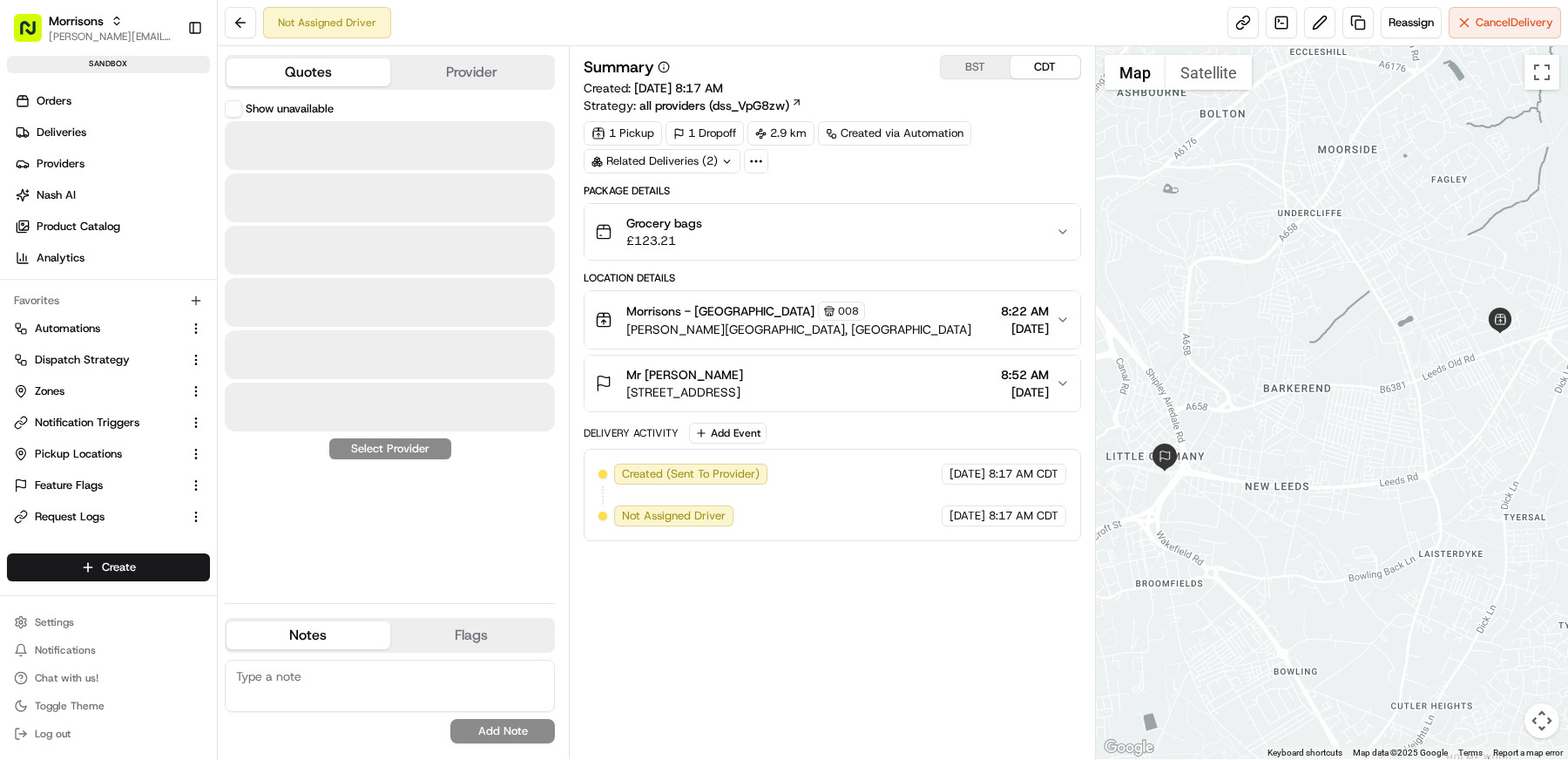
click at [327, 66] on button "Quotes" at bounding box center [308, 72] width 164 height 27
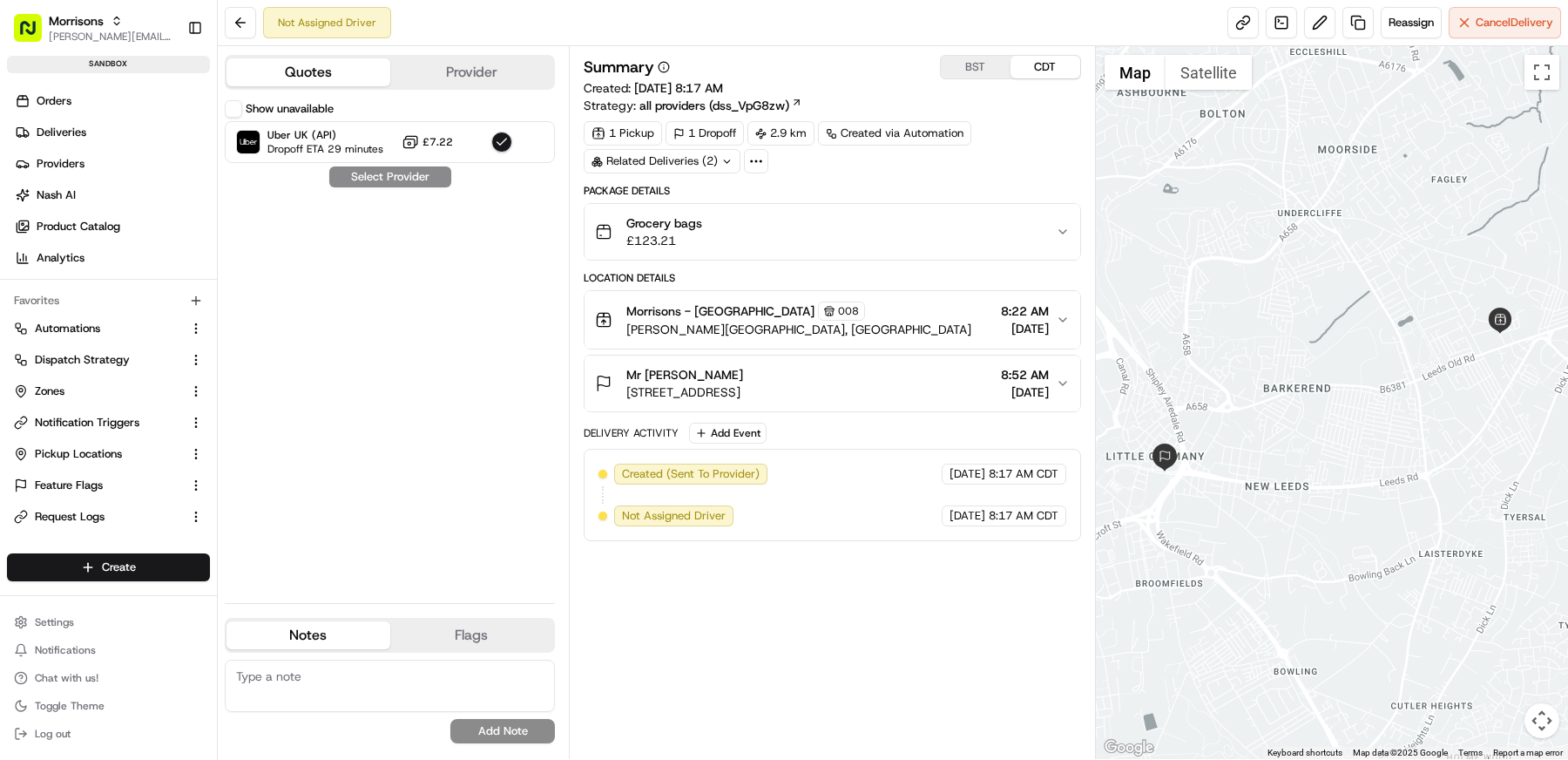
click at [236, 103] on button "Show unavailable" at bounding box center [233, 109] width 17 height 17
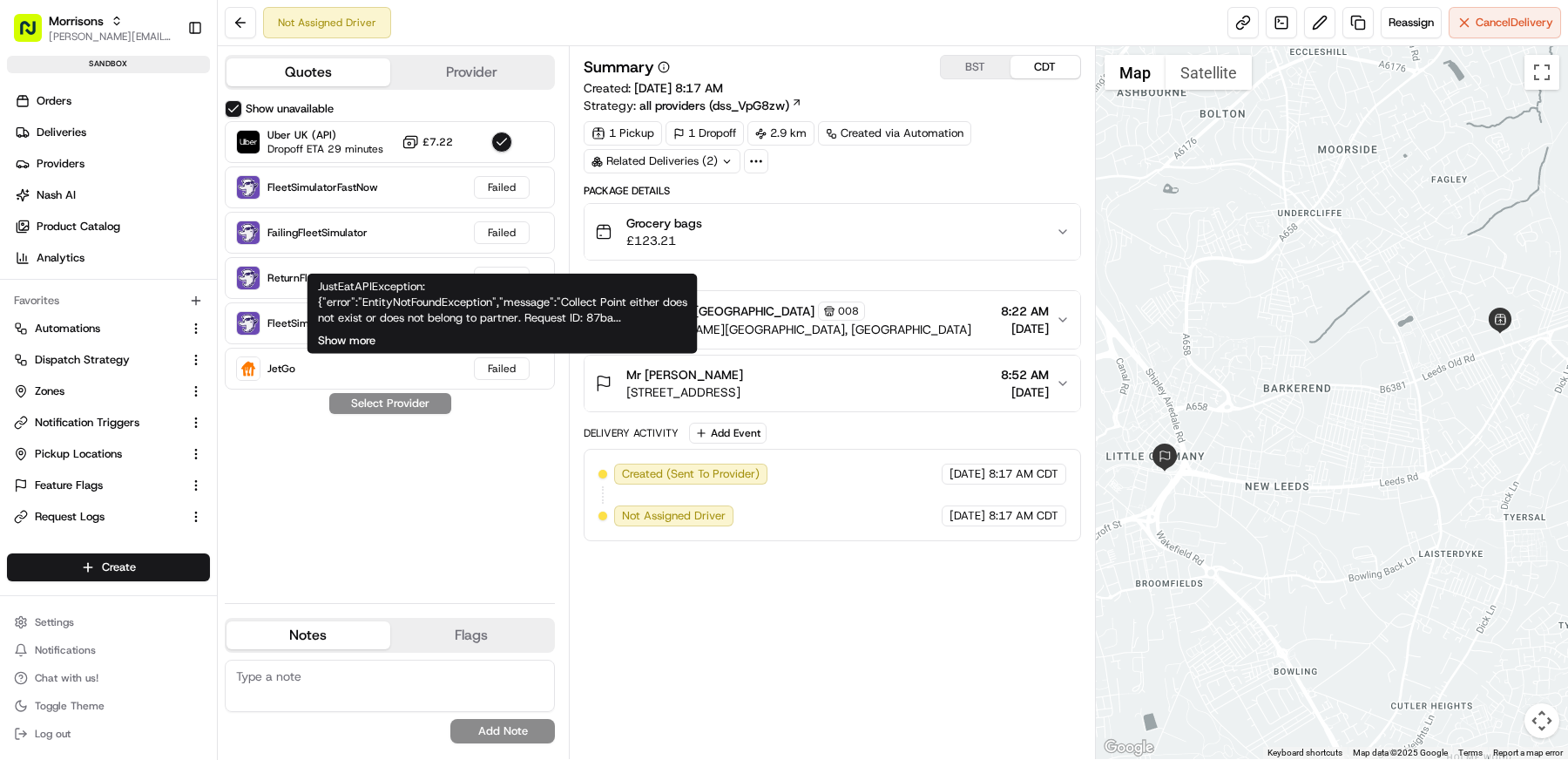
click at [352, 345] on button "Show more" at bounding box center [347, 340] width 58 height 16
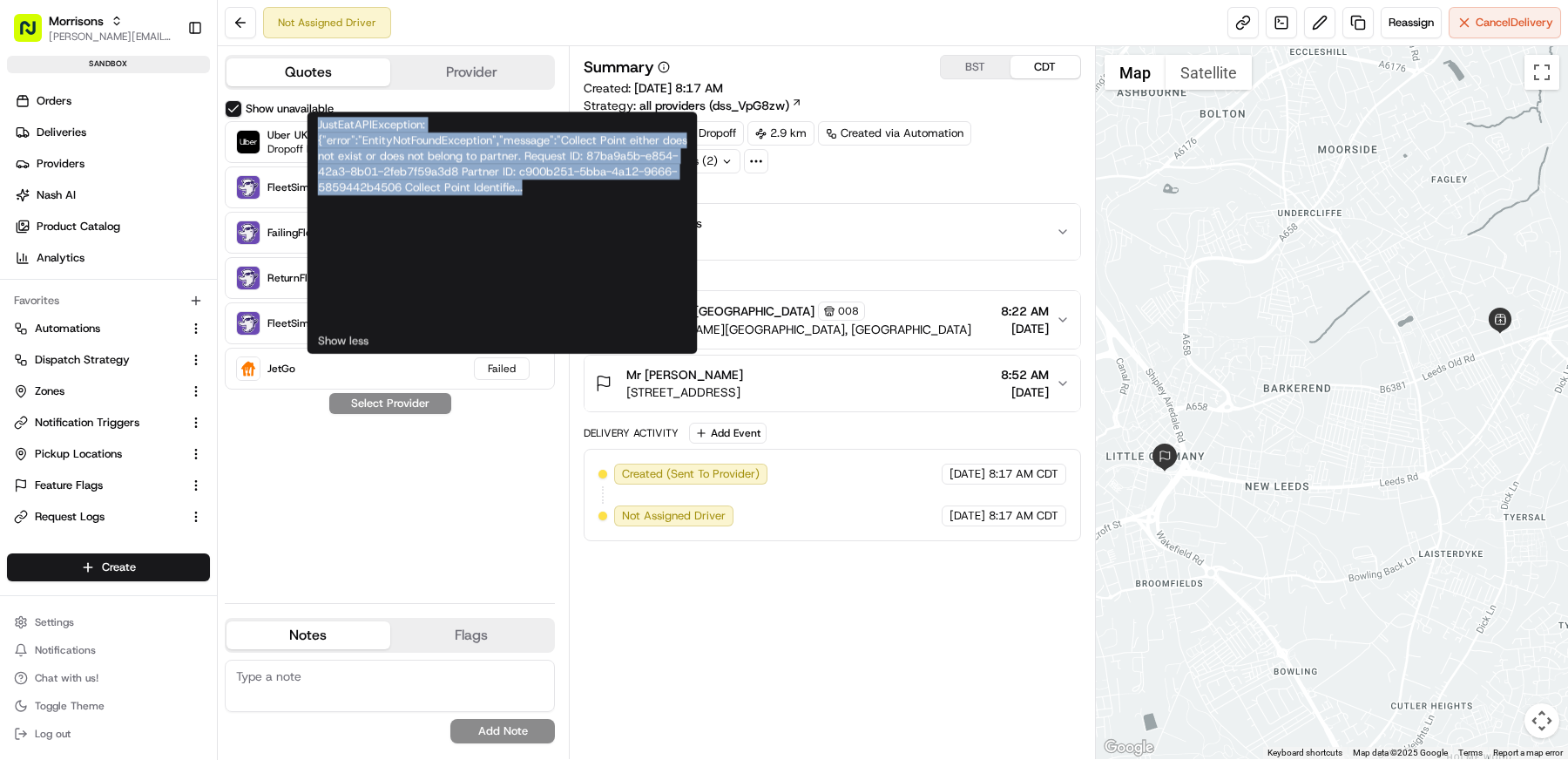
drag, startPoint x: 571, startPoint y: 191, endPoint x: 315, endPoint y: 135, distance: 262.1
click at [315, 135] on div "JustEatAPIException: {"error":"EntityNotFoundException","message":"Collect Poin…" at bounding box center [502, 232] width 391 height 242
copy div "JustEatAPIException: {"error":"EntityNotFoundException","message":"Collect Poin…"
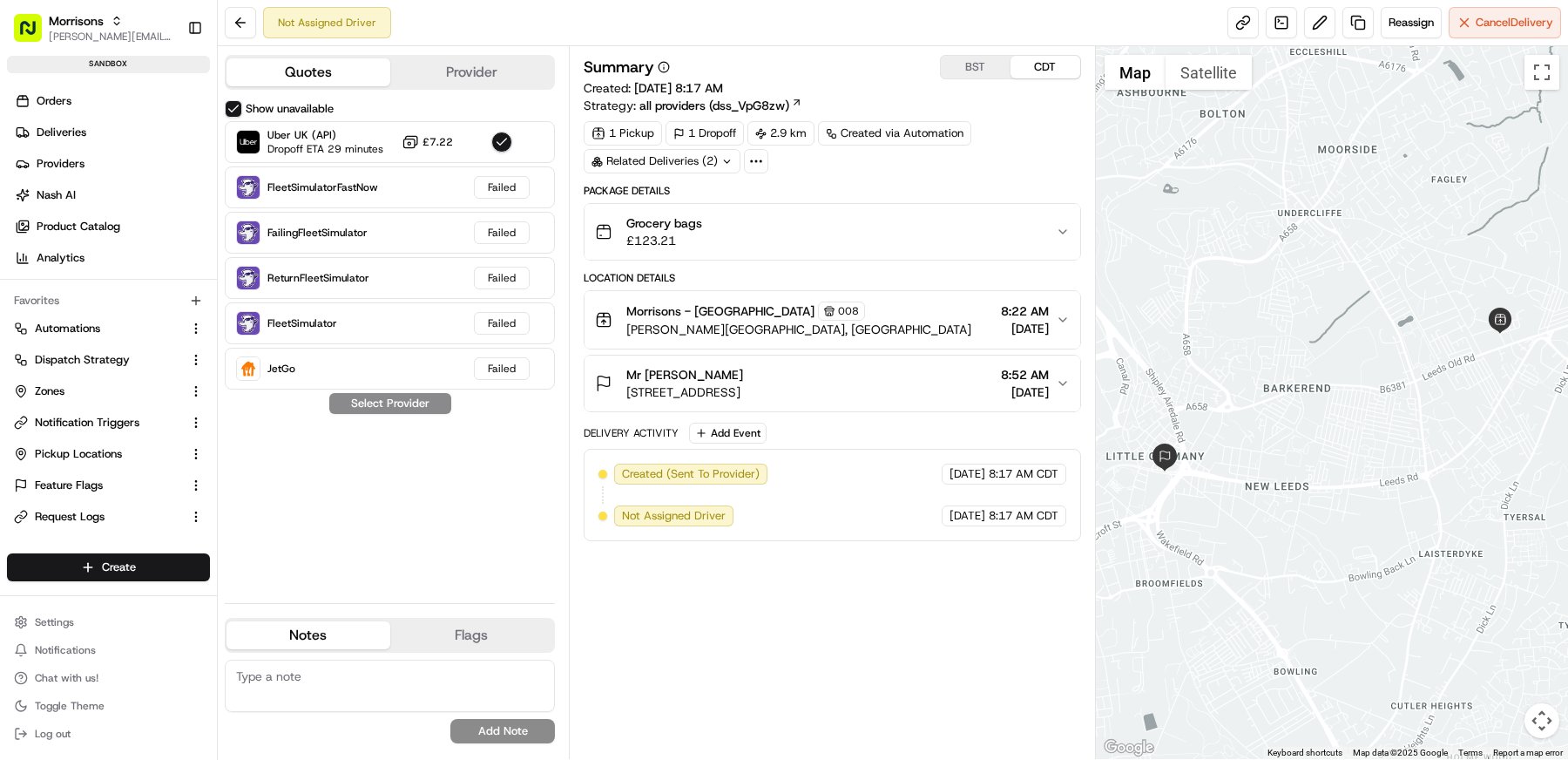
click at [891, 189] on div "Package Details" at bounding box center [832, 190] width 498 height 14
click at [251, 20] on button at bounding box center [241, 23] width 31 height 31
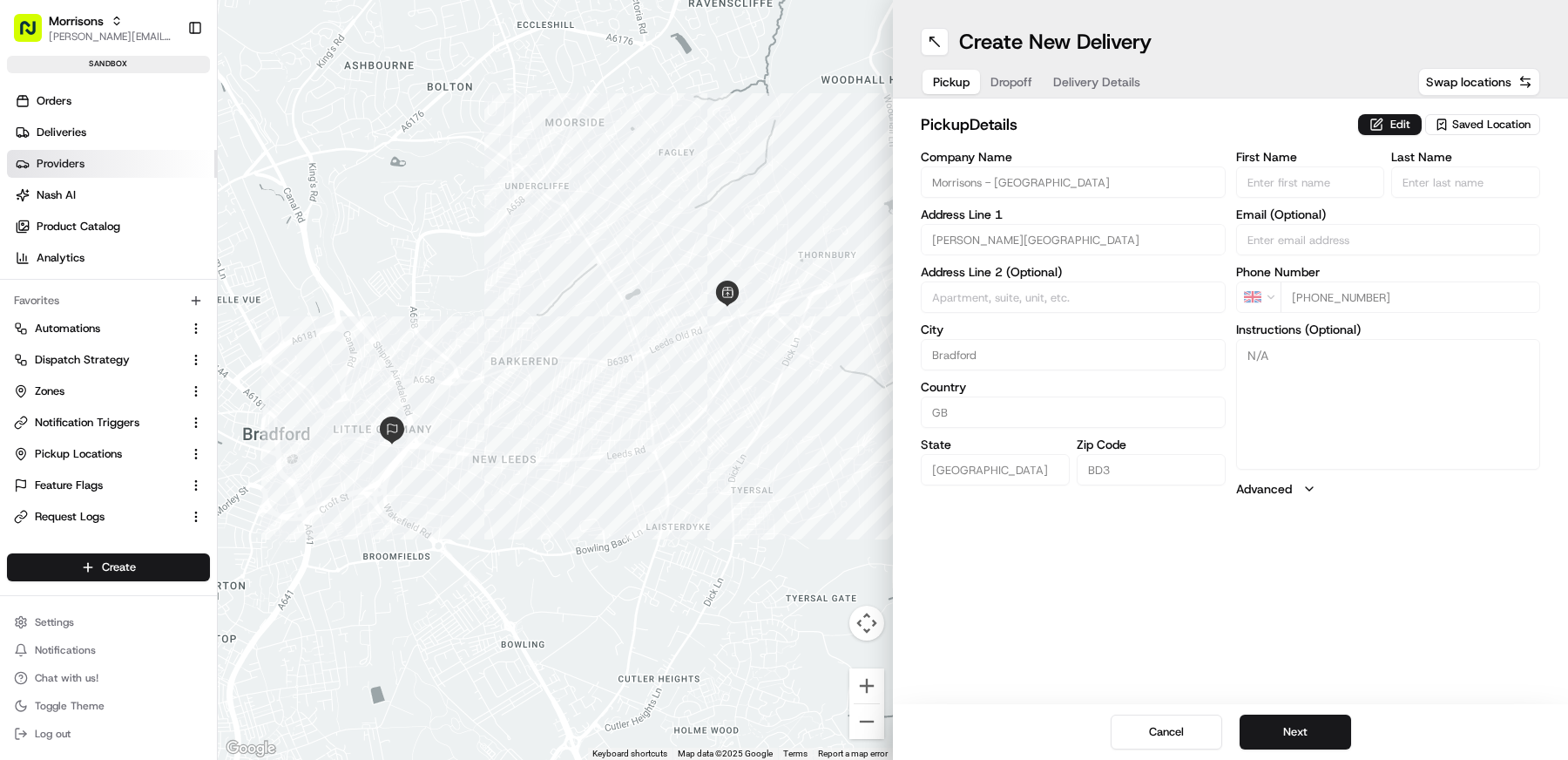
click at [74, 156] on span "Providers" at bounding box center [60, 163] width 48 height 16
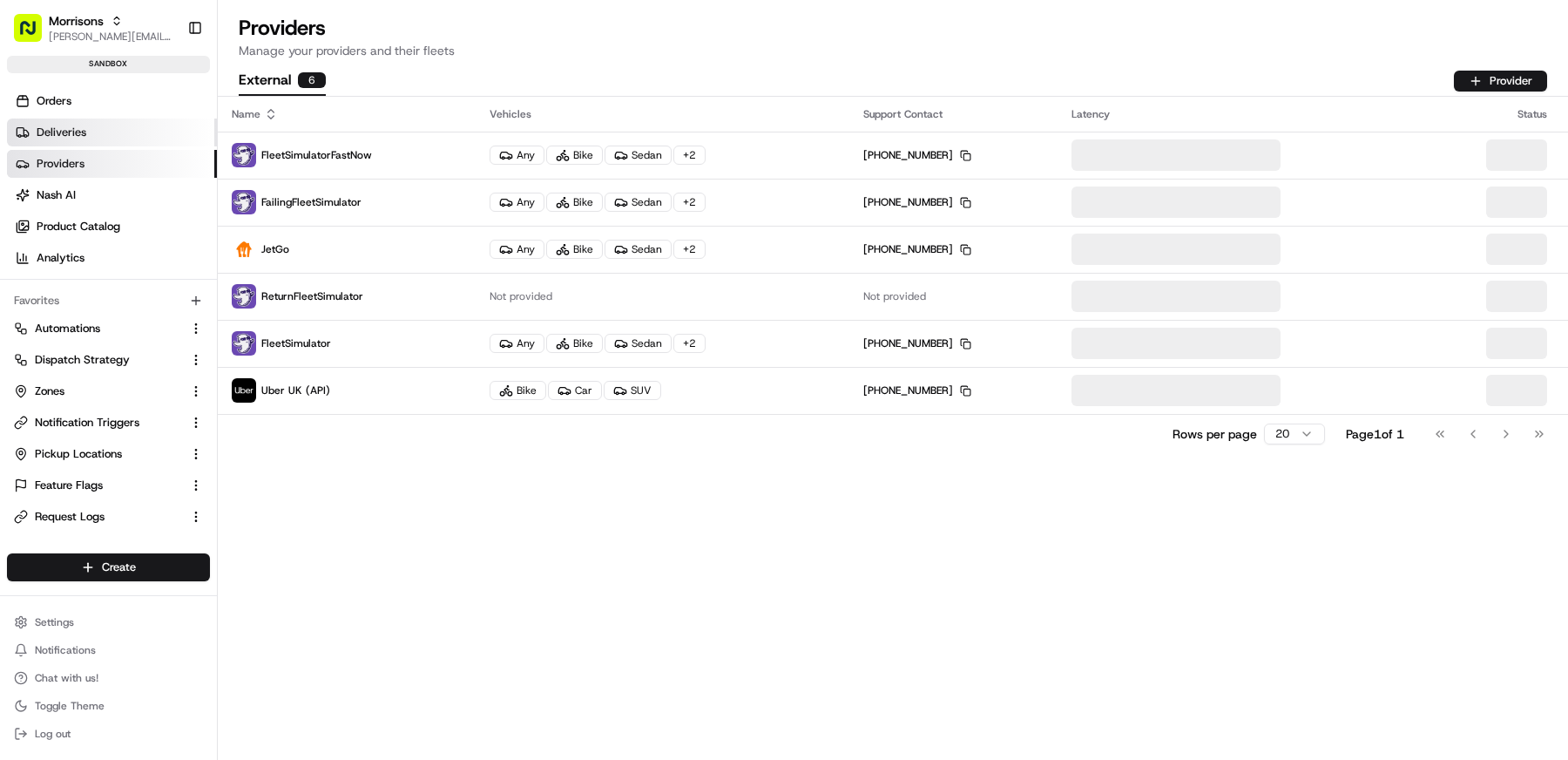
click at [80, 131] on span "Deliveries" at bounding box center [61, 132] width 49 height 16
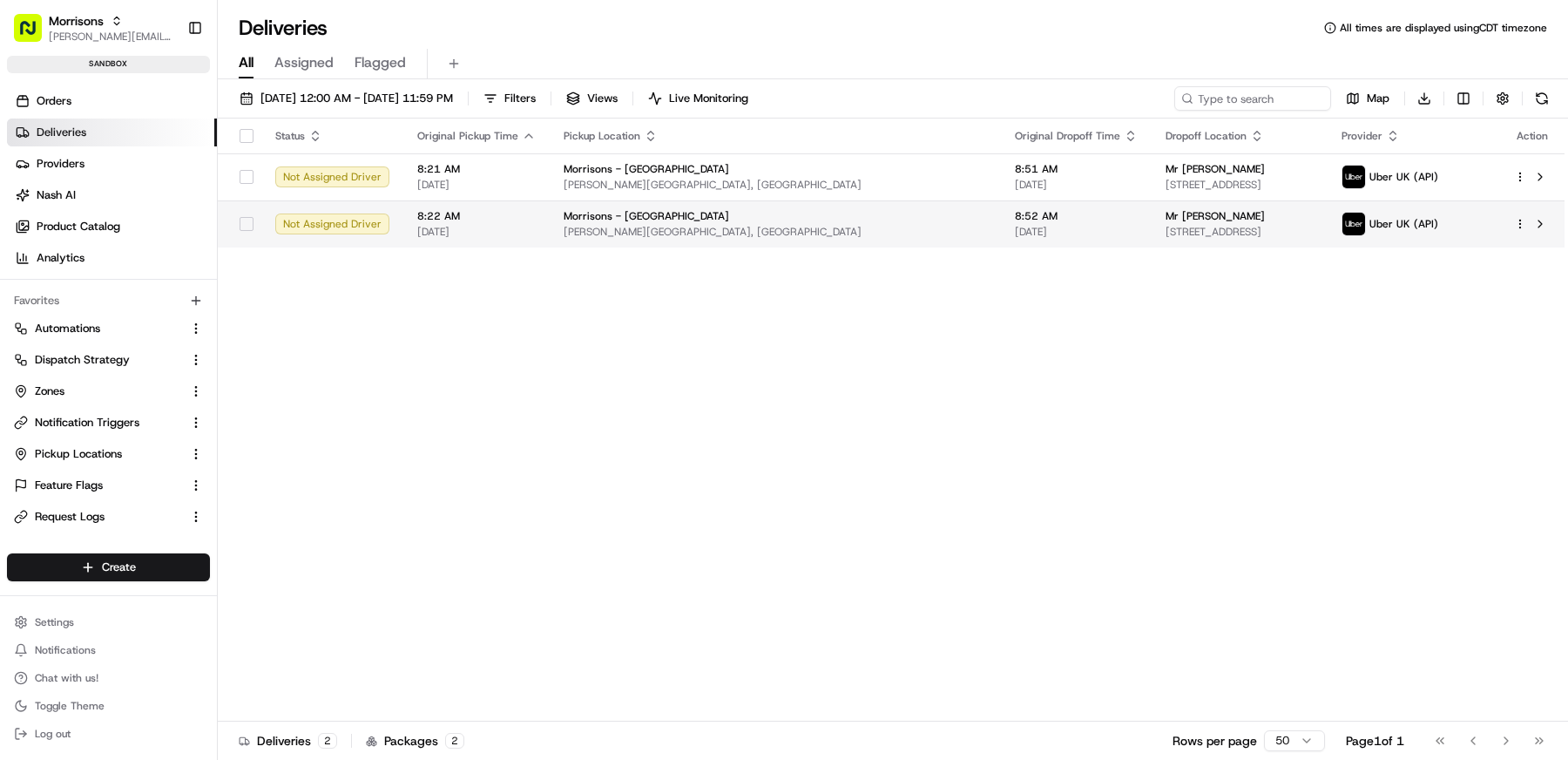
click at [1519, 227] on html "Morrisons matt@usenash.com Toggle Sidebar sandbox Orders Deliveries Providers N…" at bounding box center [784, 380] width 1568 height 760
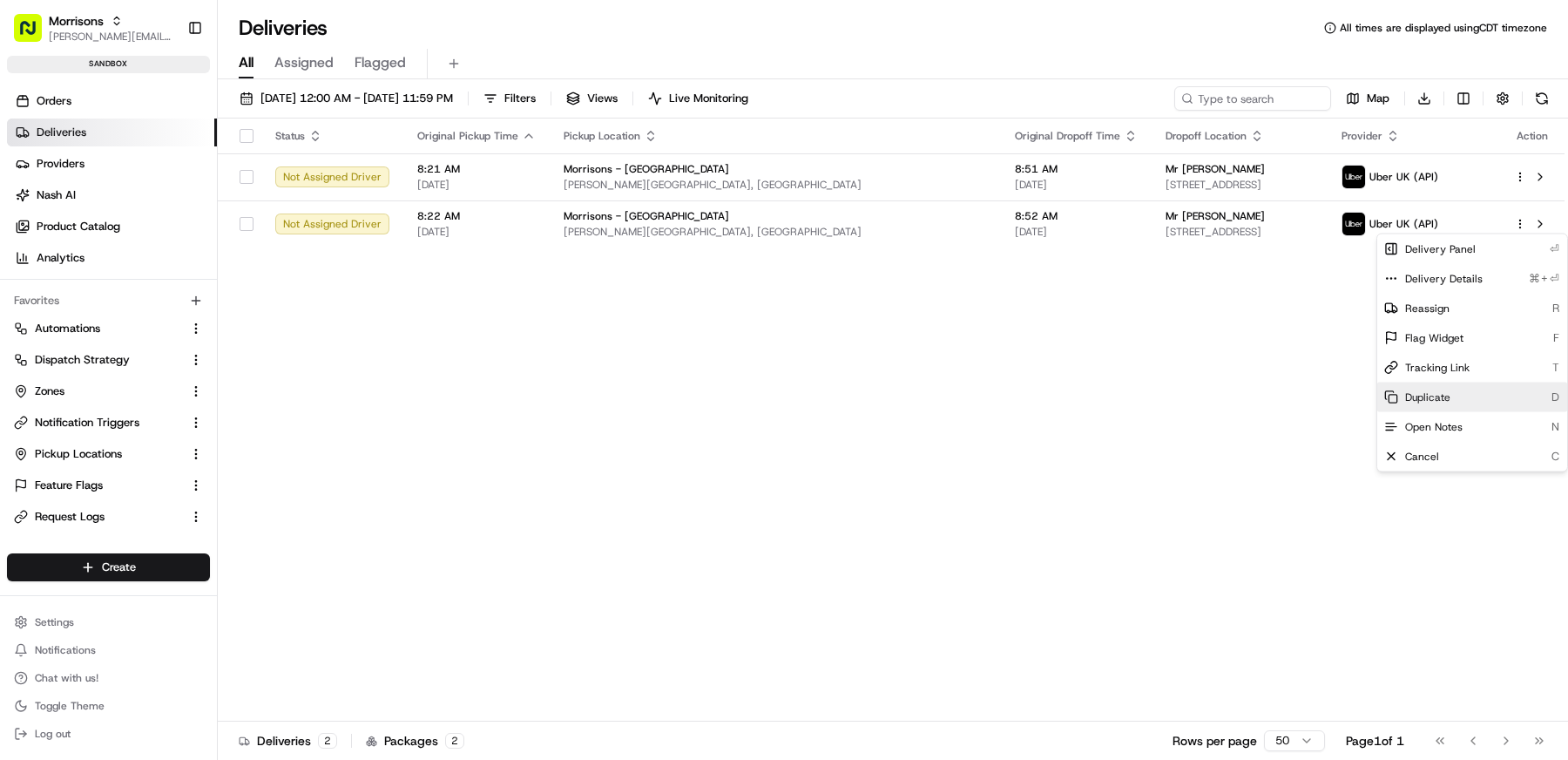
click at [1463, 387] on div "Duplicate D" at bounding box center [1473, 397] width 190 height 29
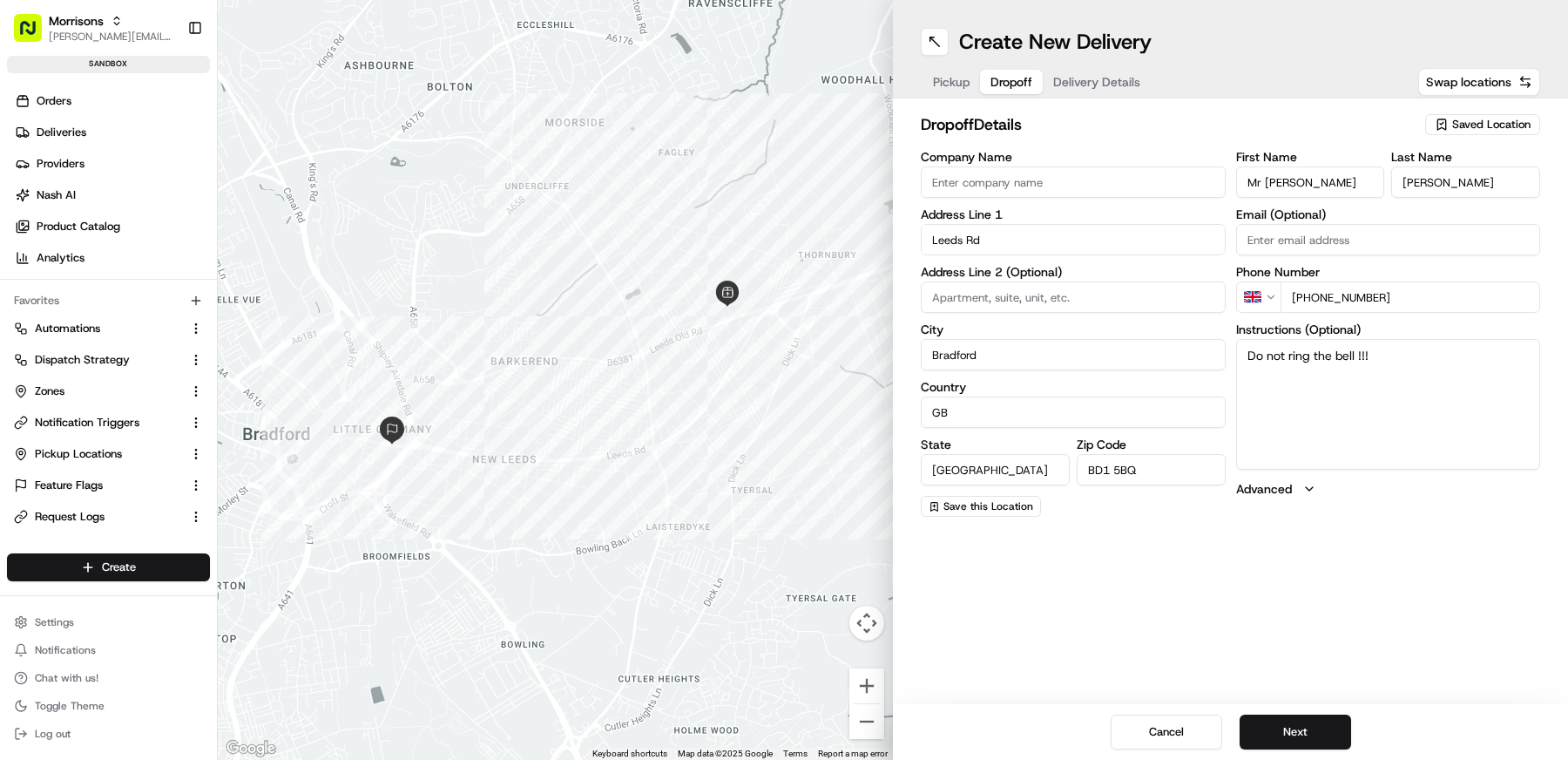
click at [1021, 80] on span "Dropoff" at bounding box center [1012, 81] width 42 height 17
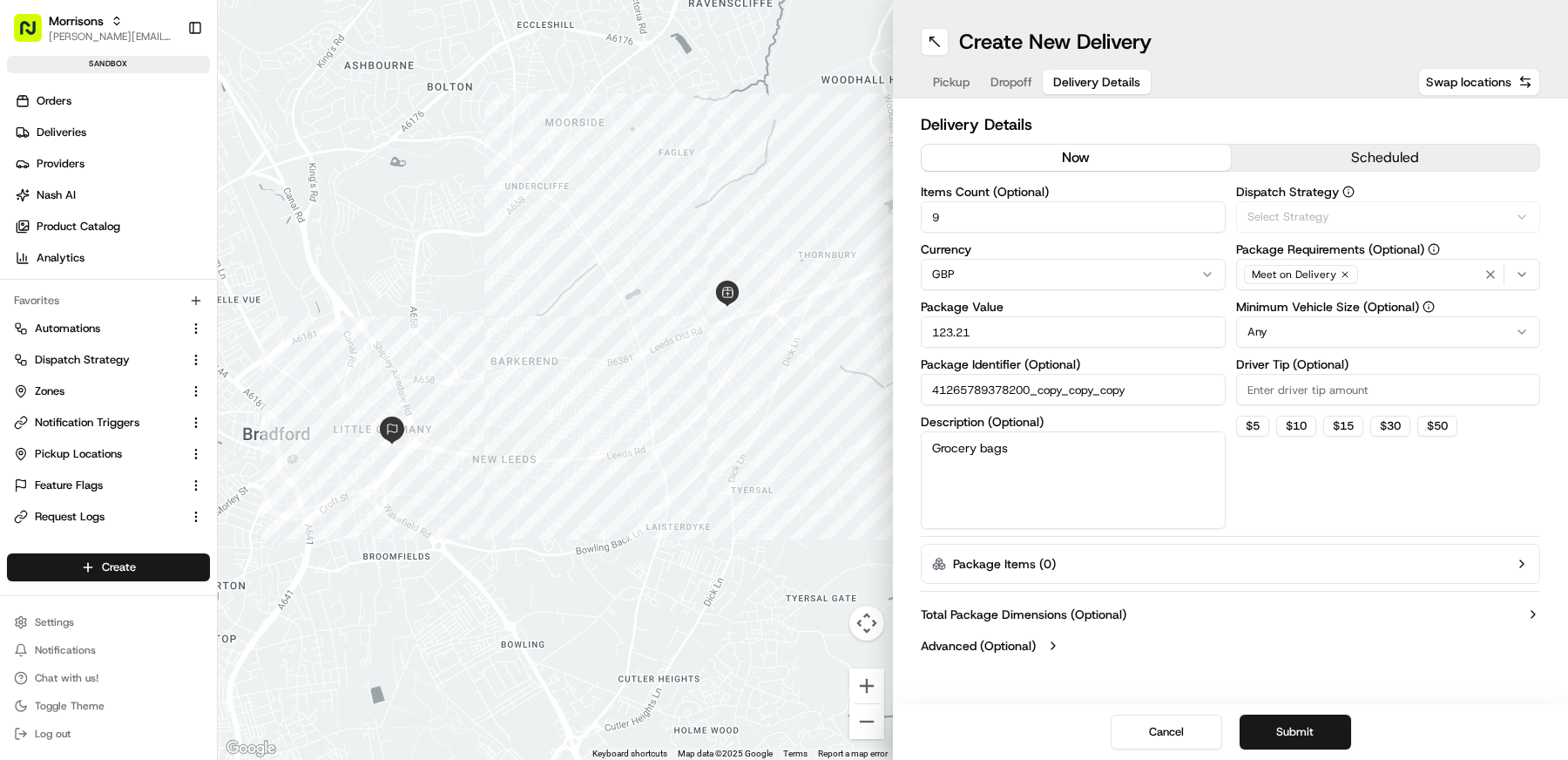
click at [1083, 80] on span "Delivery Details" at bounding box center [1096, 81] width 87 height 17
click at [1103, 587] on div "Delivery Details now scheduled Items Count (Optional) 9 Currency GBP Package Va…" at bounding box center [1230, 387] width 619 height 549
click at [1103, 562] on button "Package Items ( 0 )" at bounding box center [1230, 563] width 619 height 40
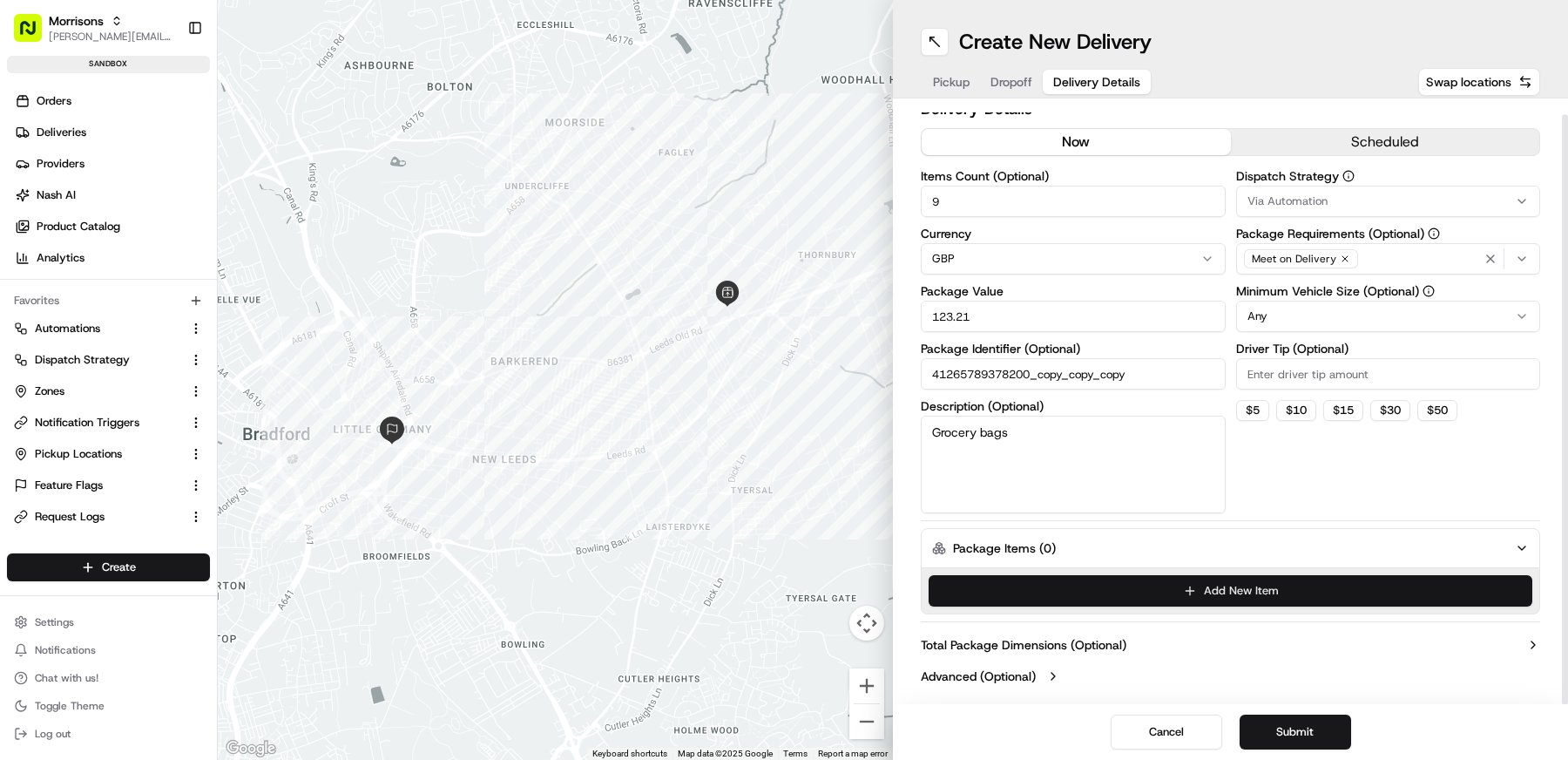
click at [1116, 594] on button "Add New Item" at bounding box center [1230, 591] width 604 height 31
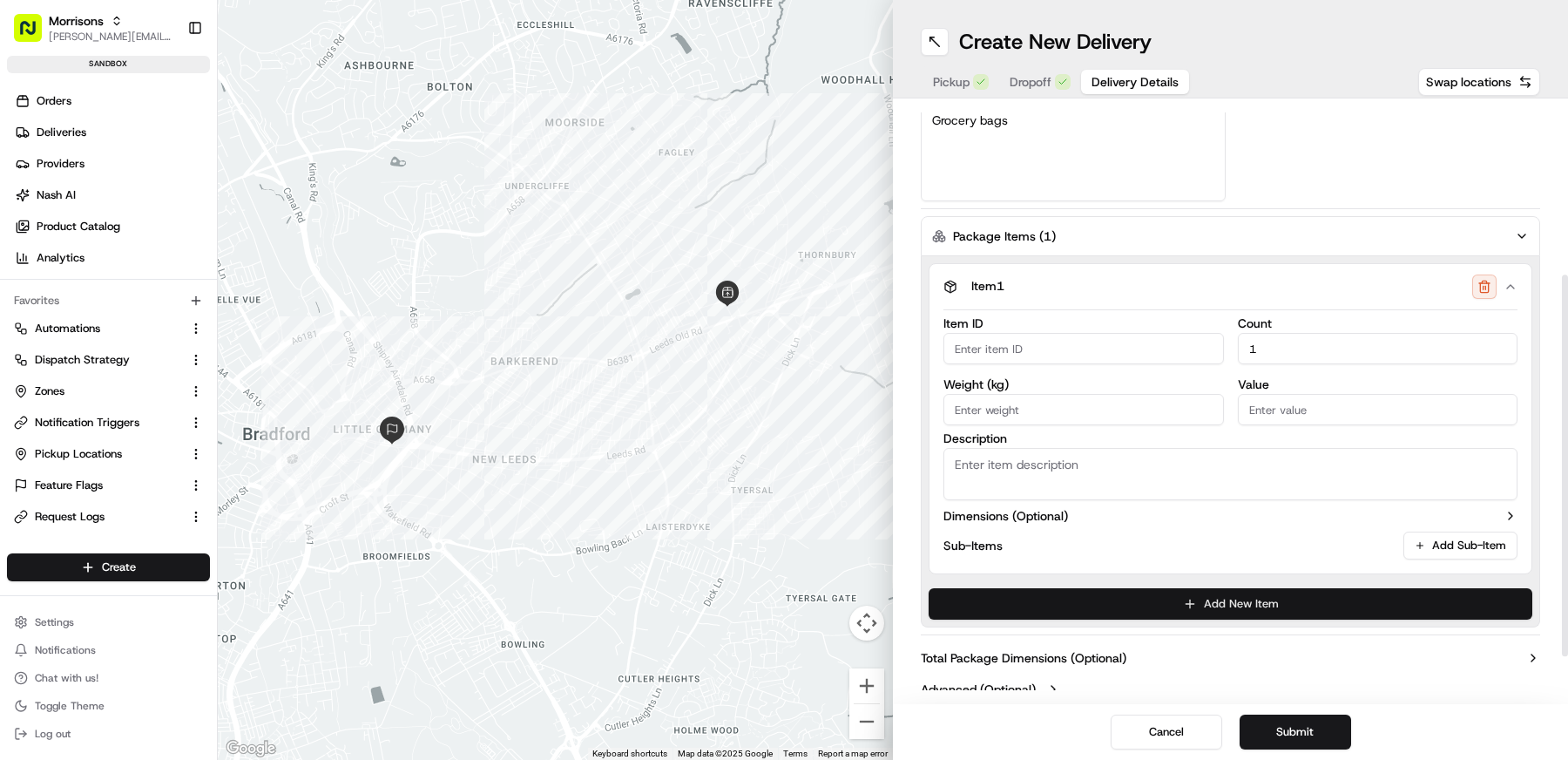
scroll to position [339, 0]
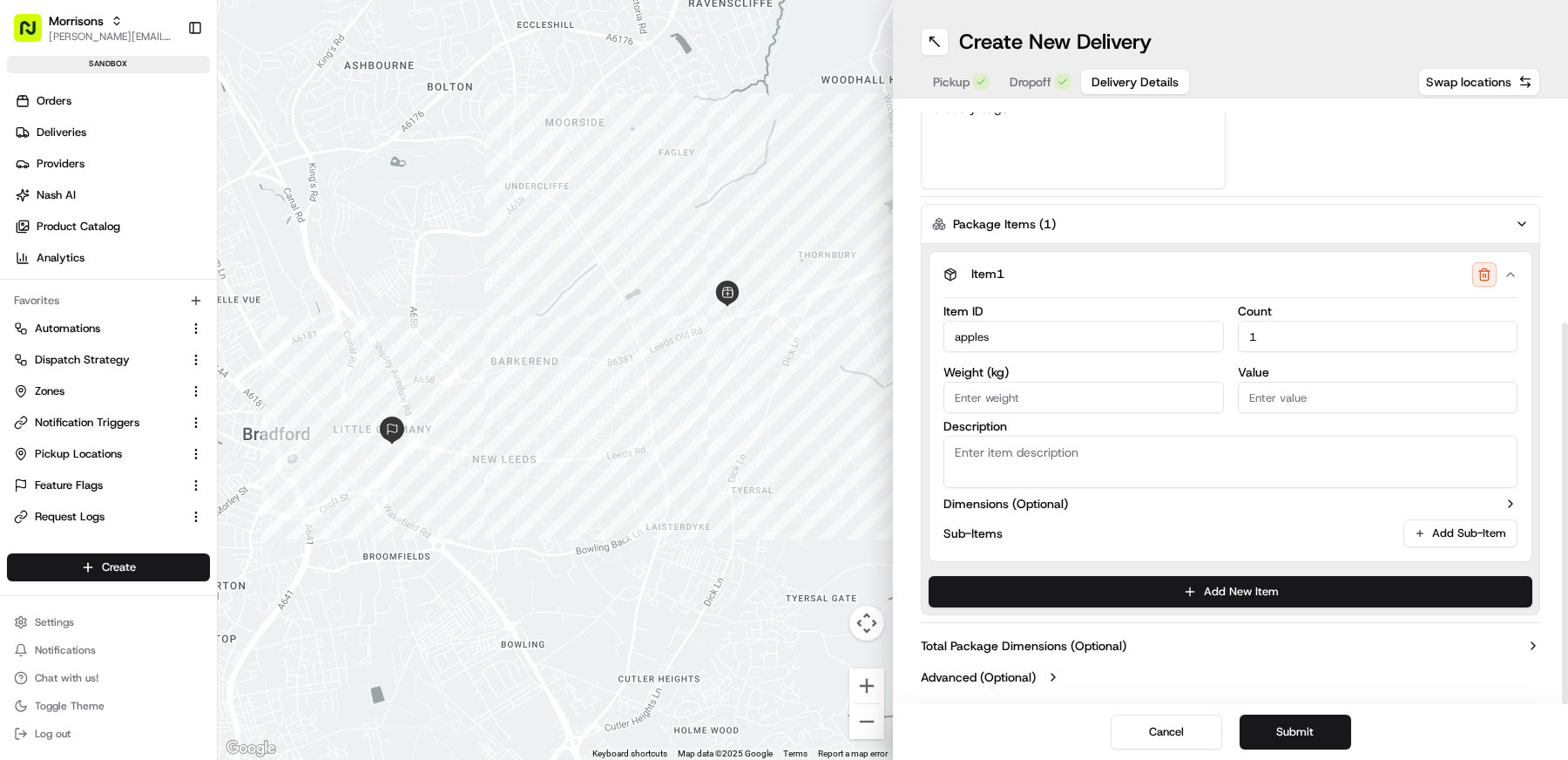
type input "apples"
click at [1130, 391] on input "Weight ( kg )" at bounding box center [1083, 397] width 281 height 31
type input ".2"
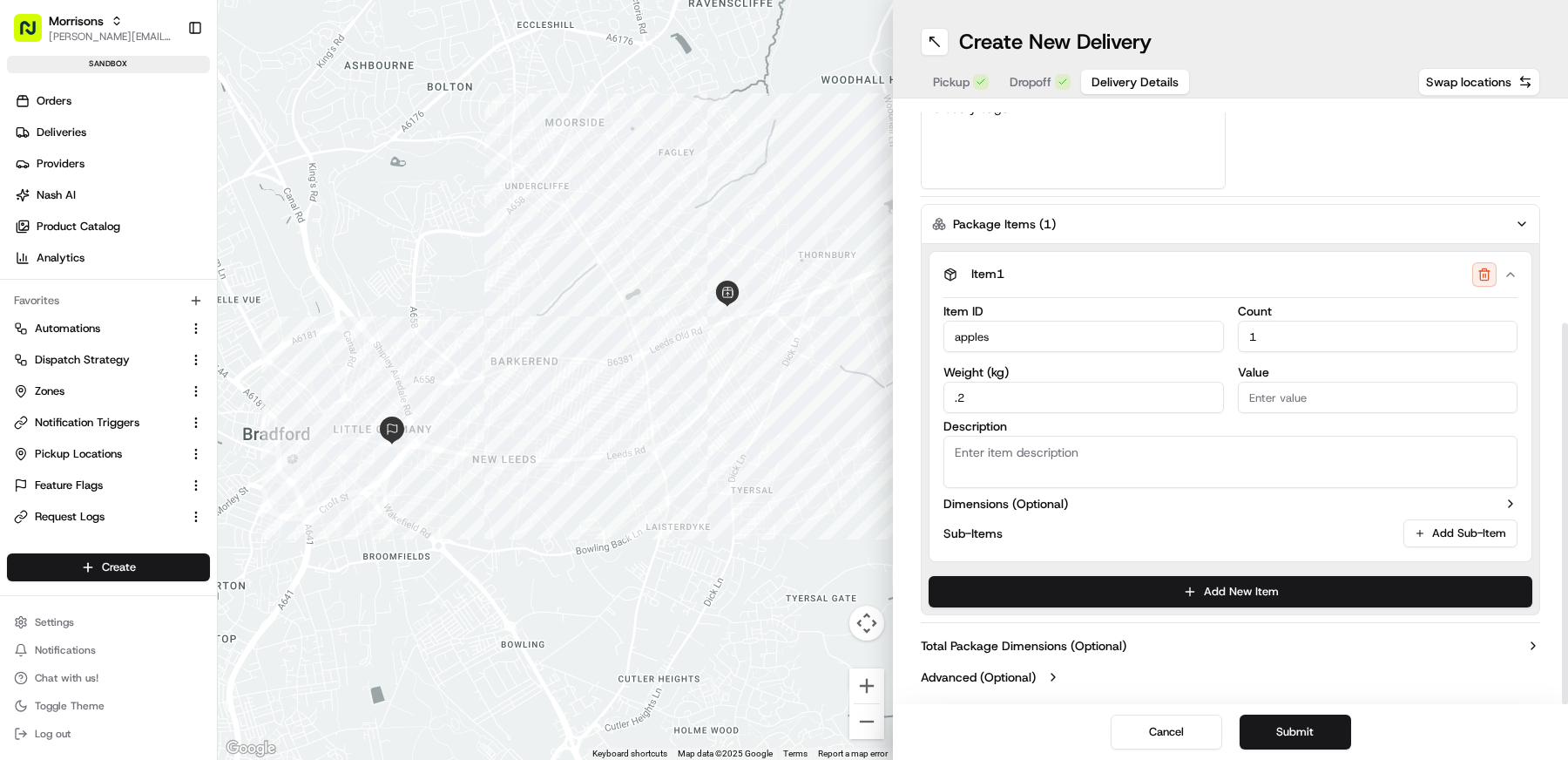
click at [1304, 401] on input "Value" at bounding box center [1378, 397] width 281 height 31
type input "1"
type input "5"
click at [1065, 497] on label "Dimensions (Optional)" at bounding box center [1005, 503] width 124 height 17
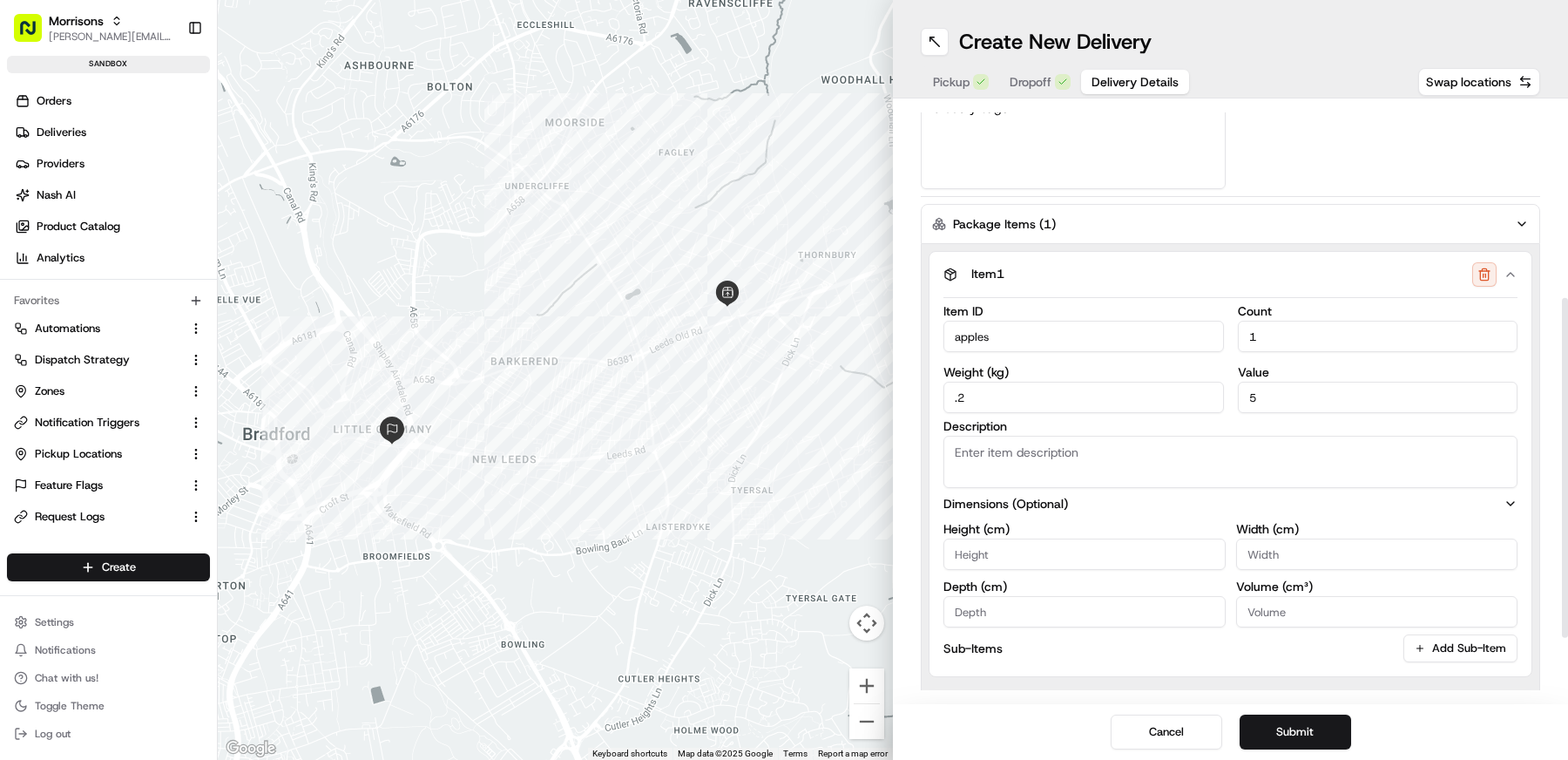
click at [1059, 499] on label "Dimensions (Optional)" at bounding box center [1005, 503] width 124 height 17
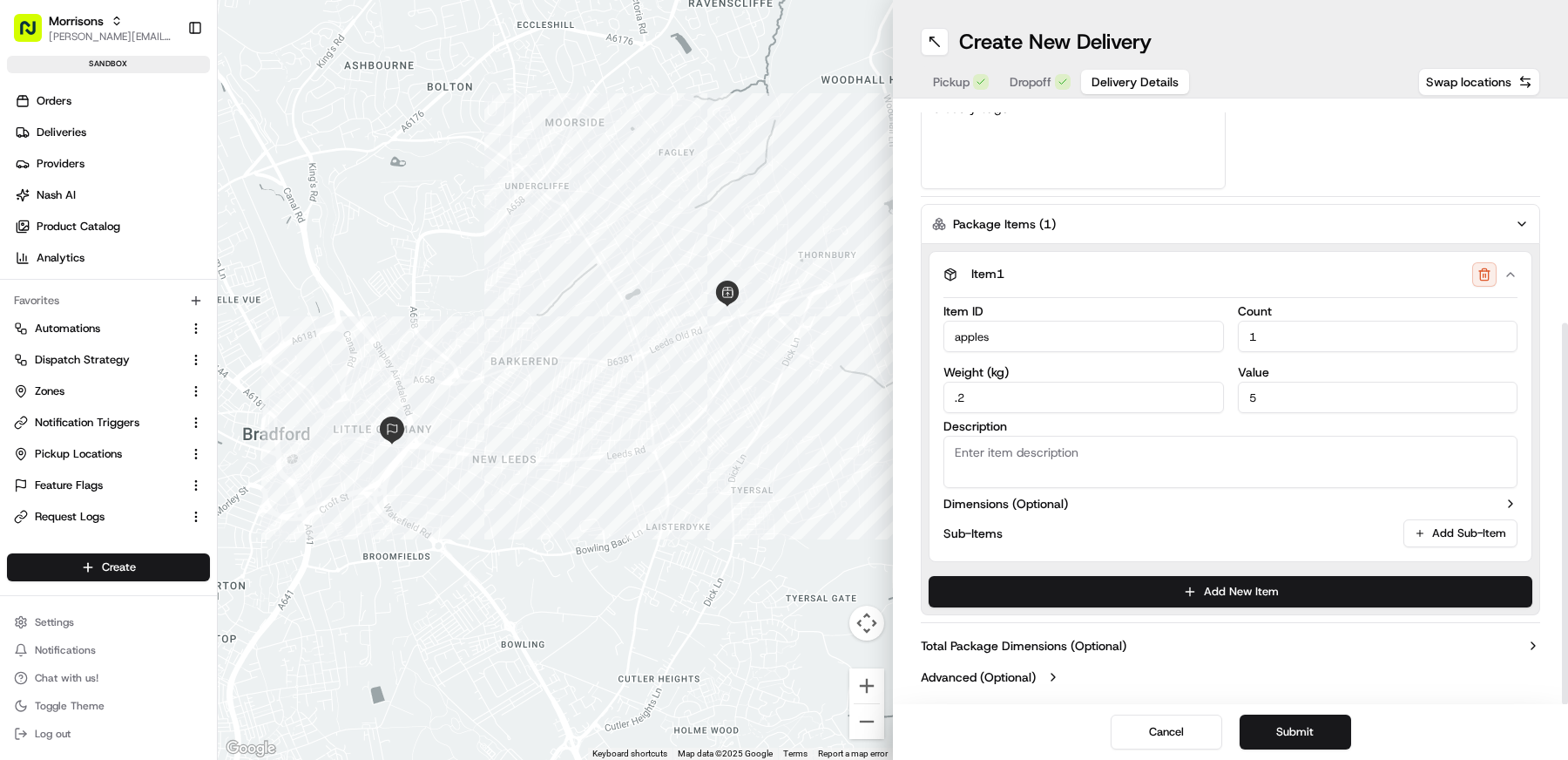
click at [1076, 499] on button "Dimensions (Optional)" at bounding box center [1230, 503] width 575 height 17
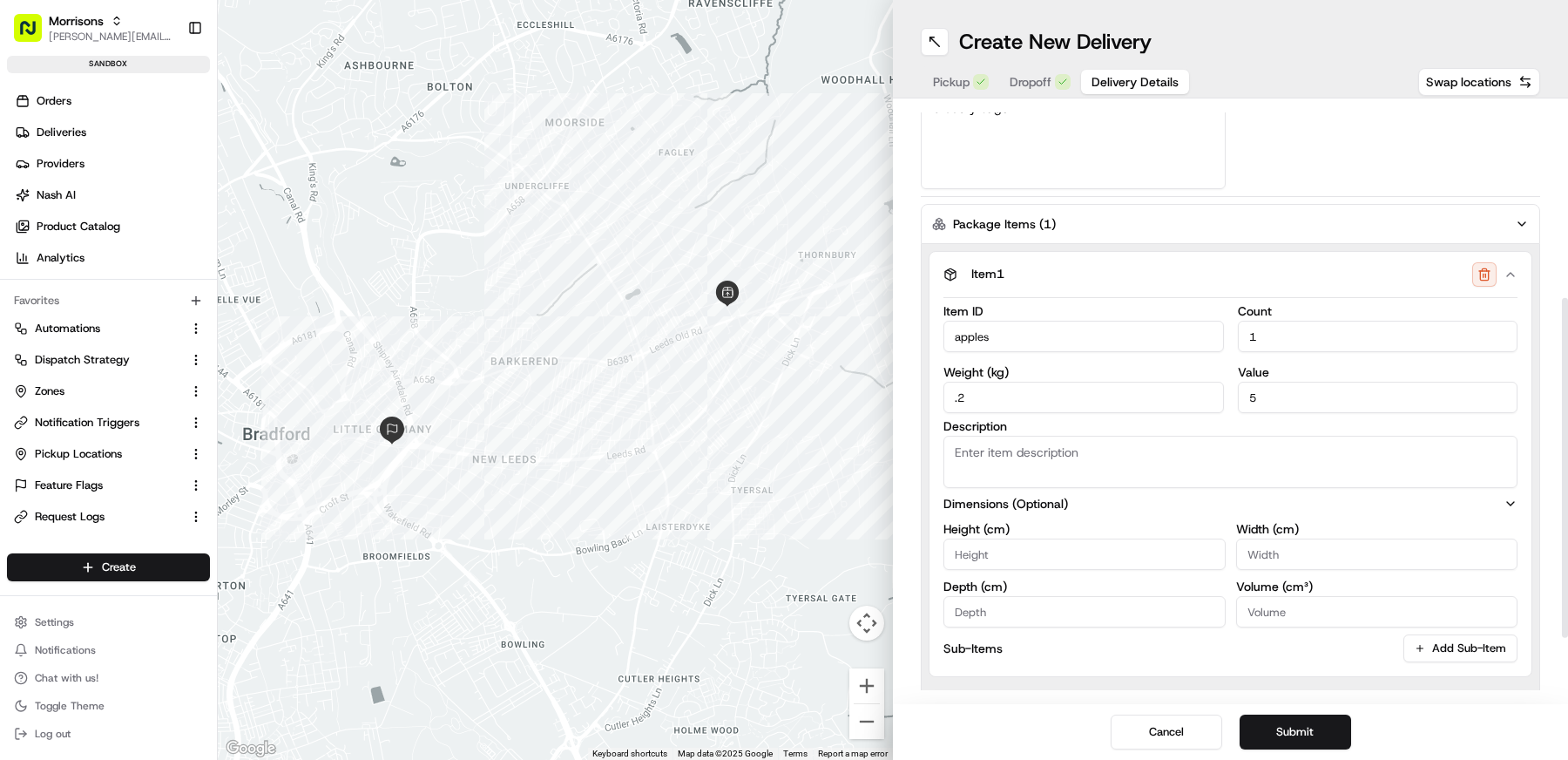
click at [1076, 499] on button "Dimensions (Optional)" at bounding box center [1230, 503] width 575 height 17
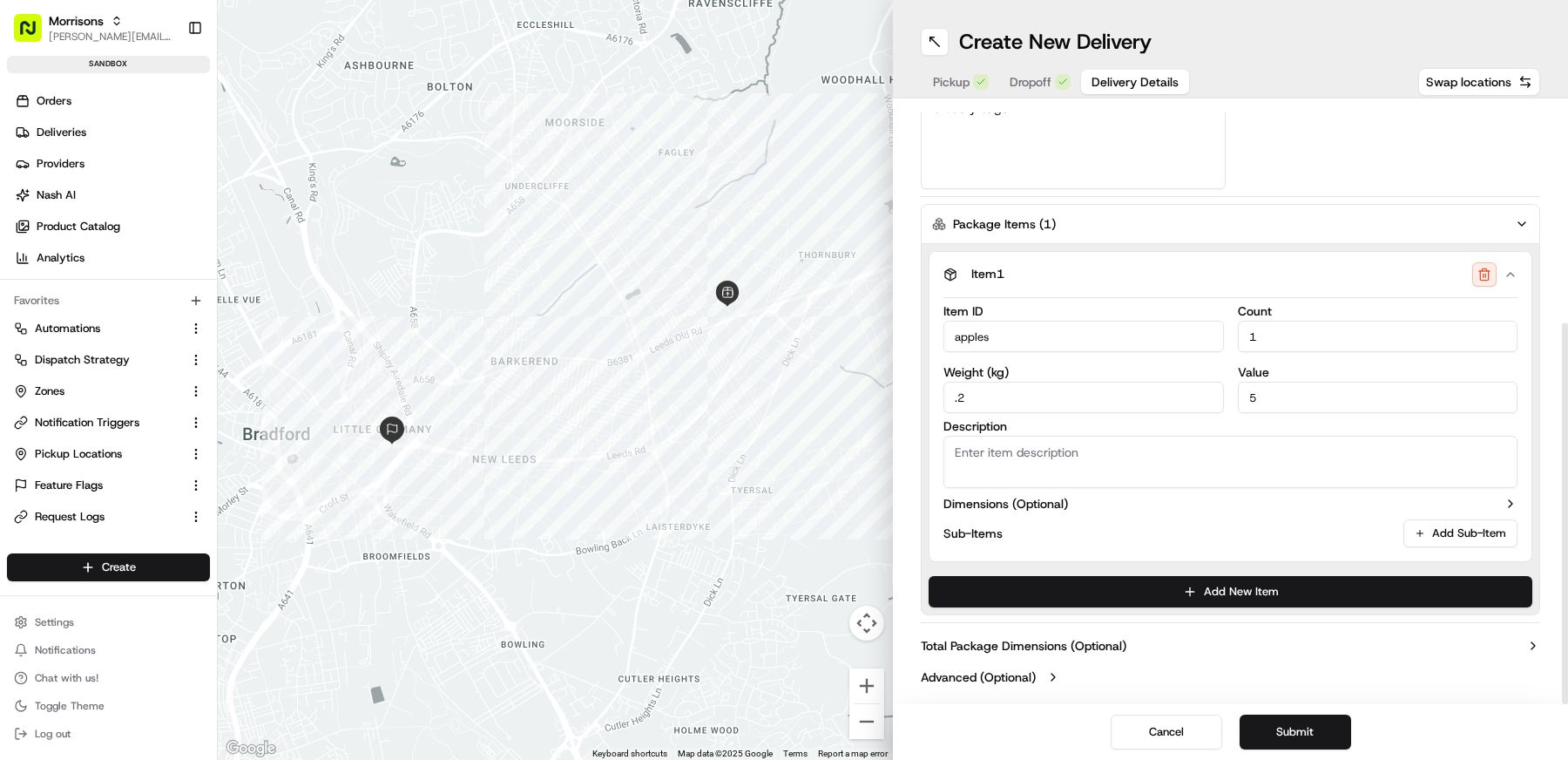
drag, startPoint x: 1283, startPoint y: 335, endPoint x: 1230, endPoint y: 335, distance: 53.0
click at [1230, 335] on div "Item ID apples Count 1 Weight ( kg ) .2 Value 5" at bounding box center [1230, 359] width 575 height 108
type input "2"
type input "3"
click at [1126, 598] on button "Add New Item" at bounding box center [1230, 592] width 604 height 31
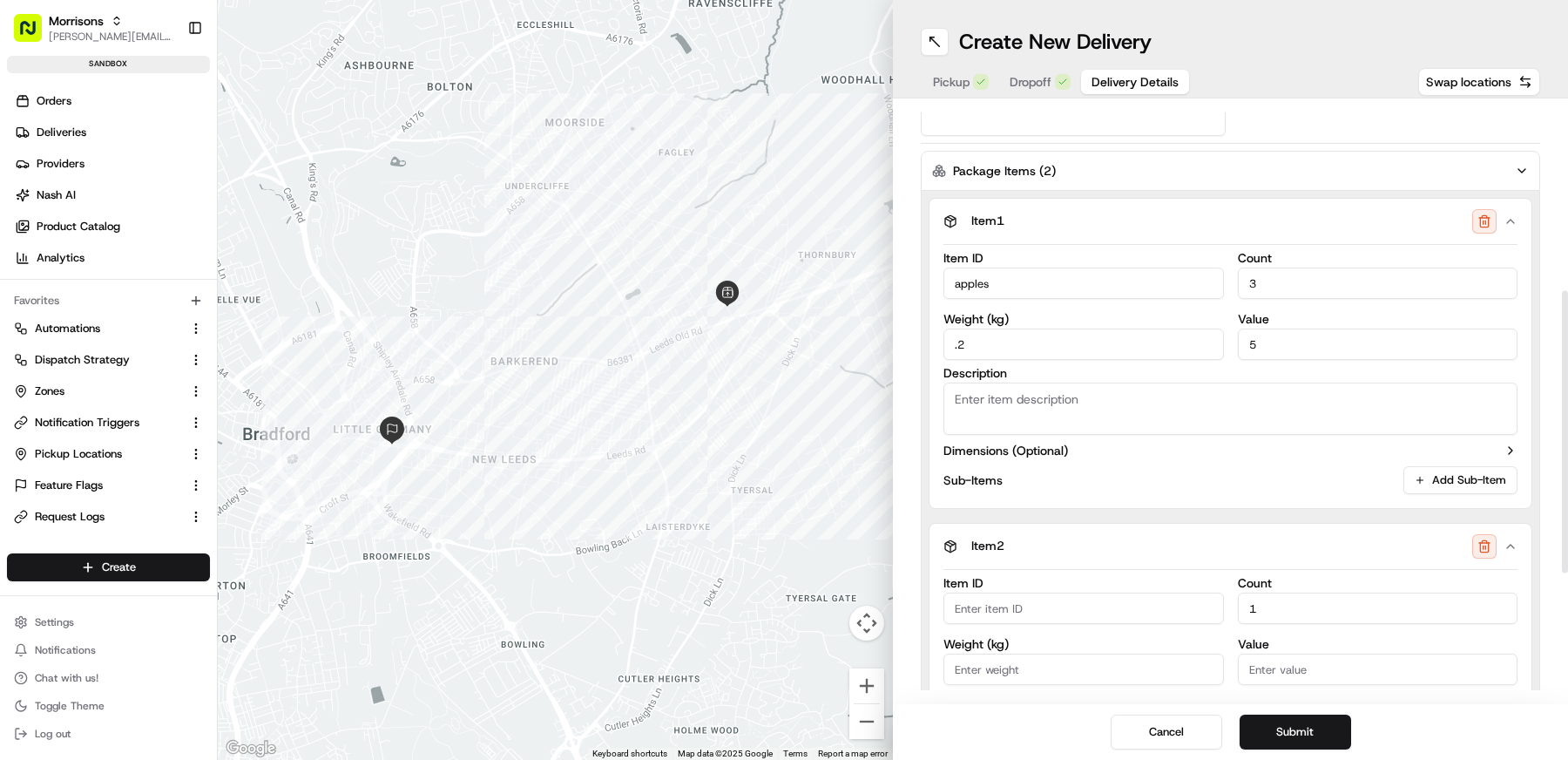
scroll to position [425, 0]
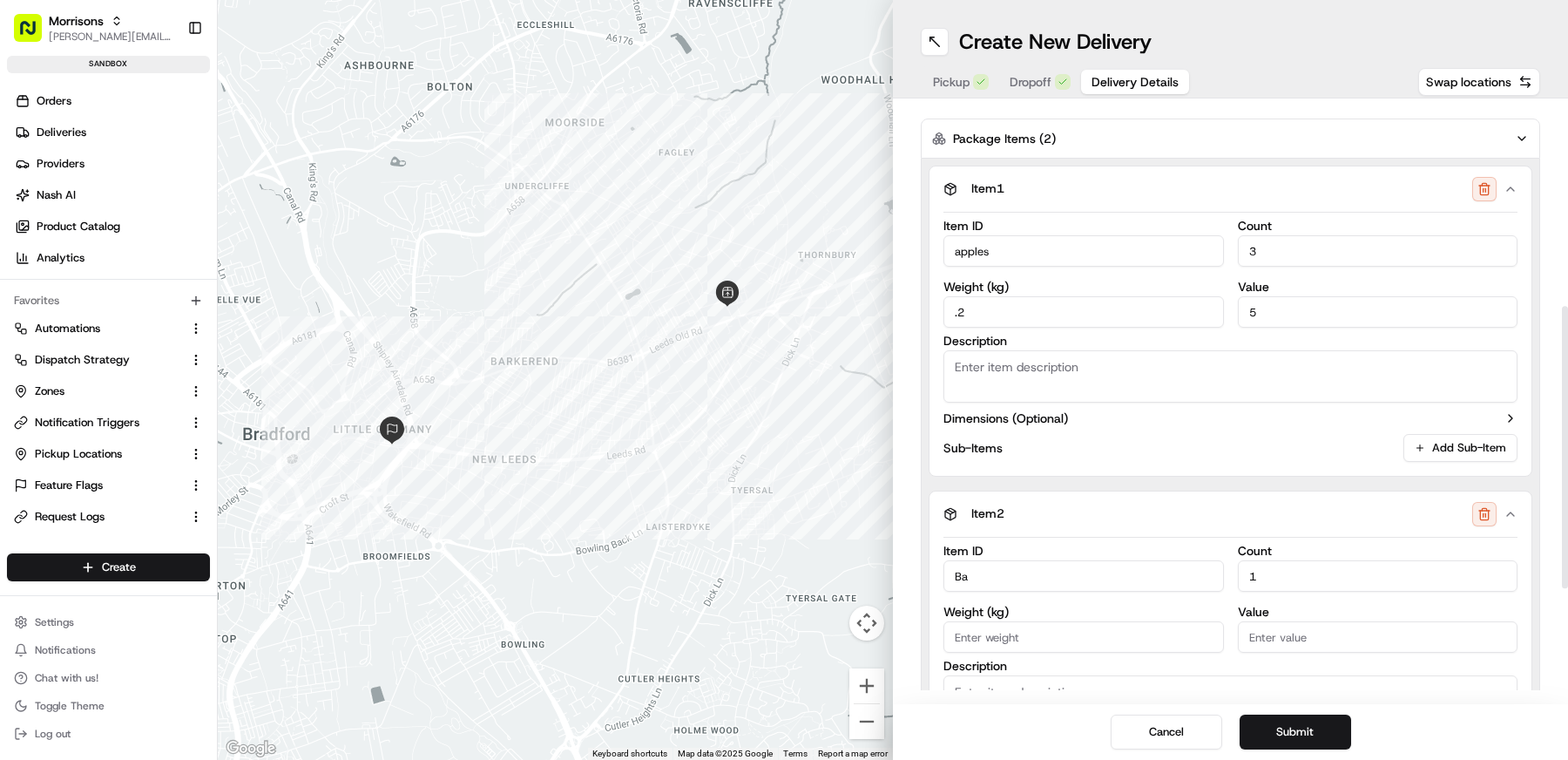
type input "B"
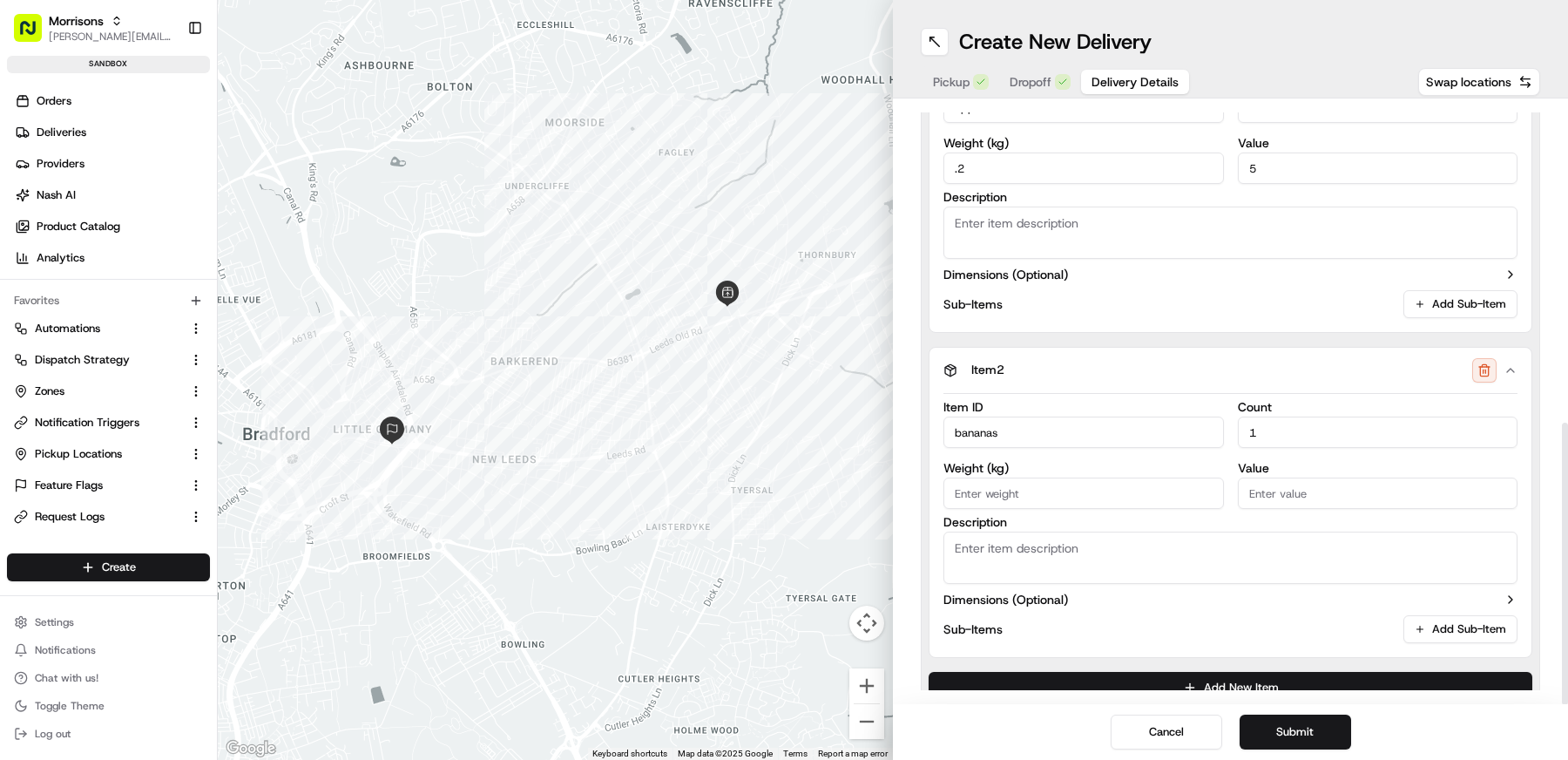
scroll to position [664, 0]
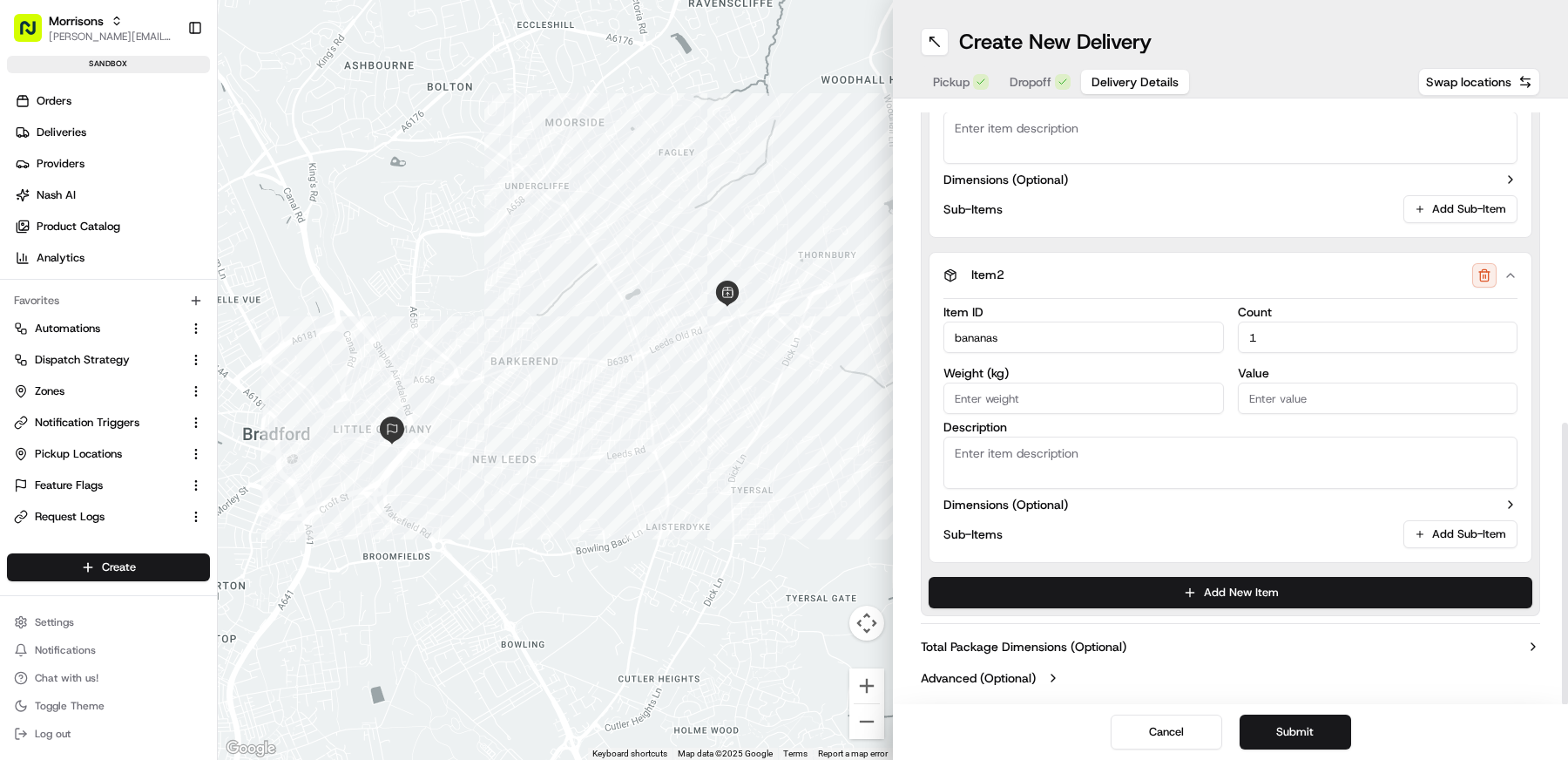
type input "bananas"
click at [1292, 403] on input "Value" at bounding box center [1378, 398] width 281 height 31
type input "3"
click at [1096, 402] on input "Weight ( kg )" at bounding box center [1083, 398] width 281 height 31
type input ".2"
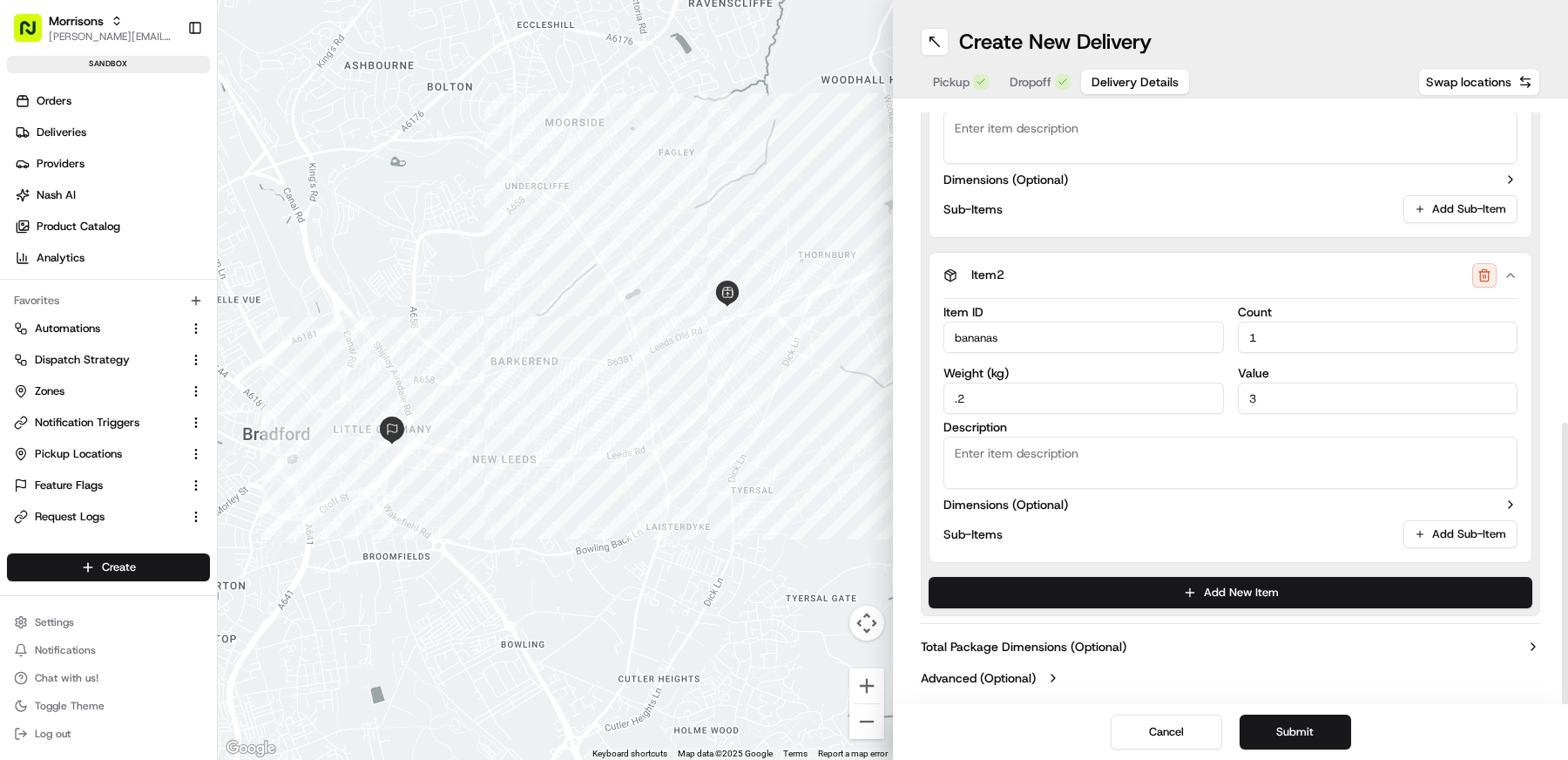
click at [1050, 444] on textarea "Description" at bounding box center [1230, 462] width 575 height 52
drag, startPoint x: 1251, startPoint y: 335, endPoint x: 1197, endPoint y: 335, distance: 54.0
click at [1207, 335] on div "Item ID bananas Count 1 Weight ( kg ) .2 Value 3" at bounding box center [1230, 359] width 575 height 108
drag, startPoint x: 1267, startPoint y: 343, endPoint x: 1204, endPoint y: 343, distance: 63.0
click at [1207, 343] on div "Item ID bananas Count 1 Weight ( kg ) .2 Value 3" at bounding box center [1230, 359] width 575 height 108
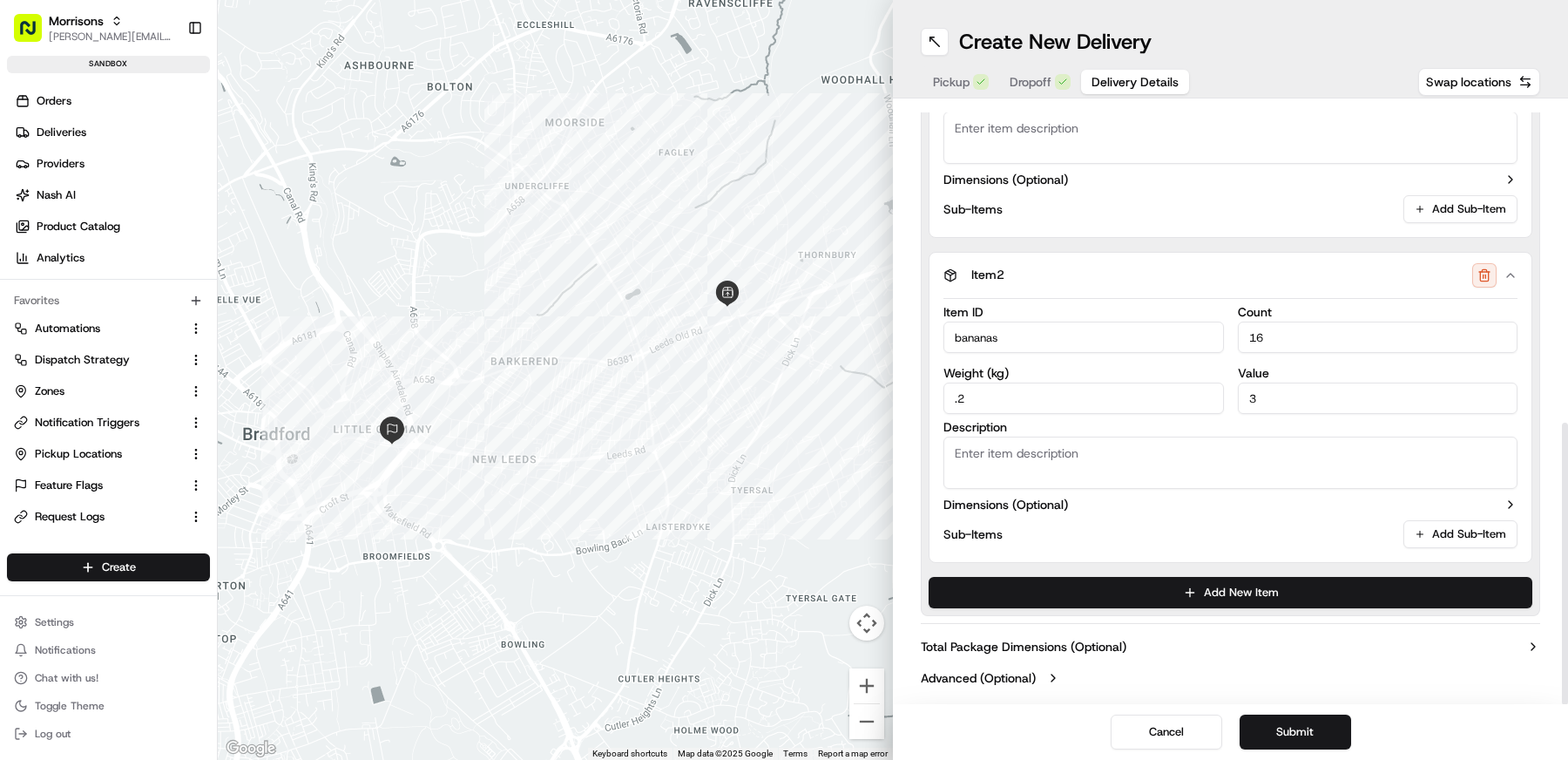
type input "1"
type input "6"
click at [1041, 449] on textarea "Description" at bounding box center [1230, 462] width 575 height 52
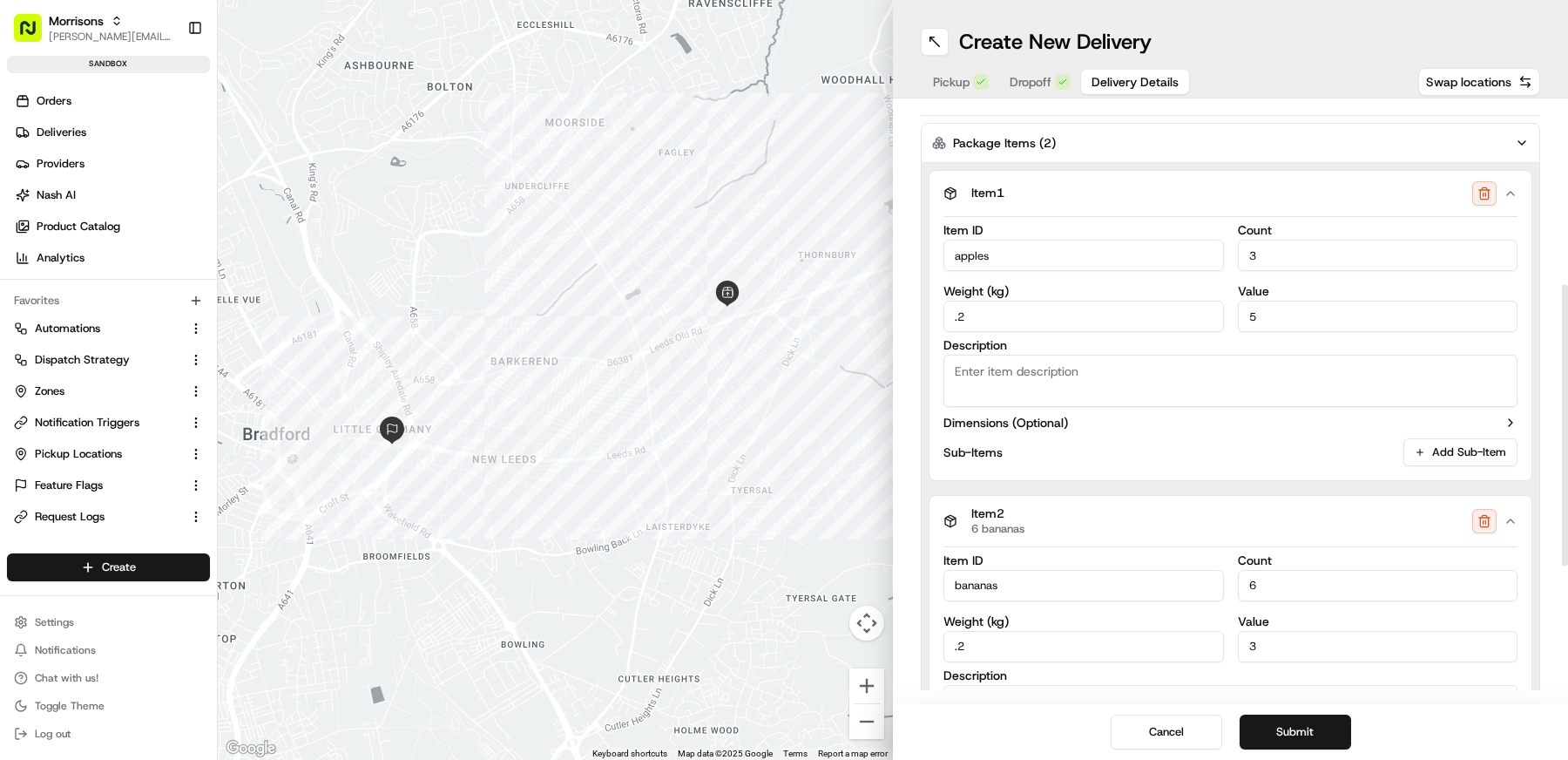
scroll to position [382, 0]
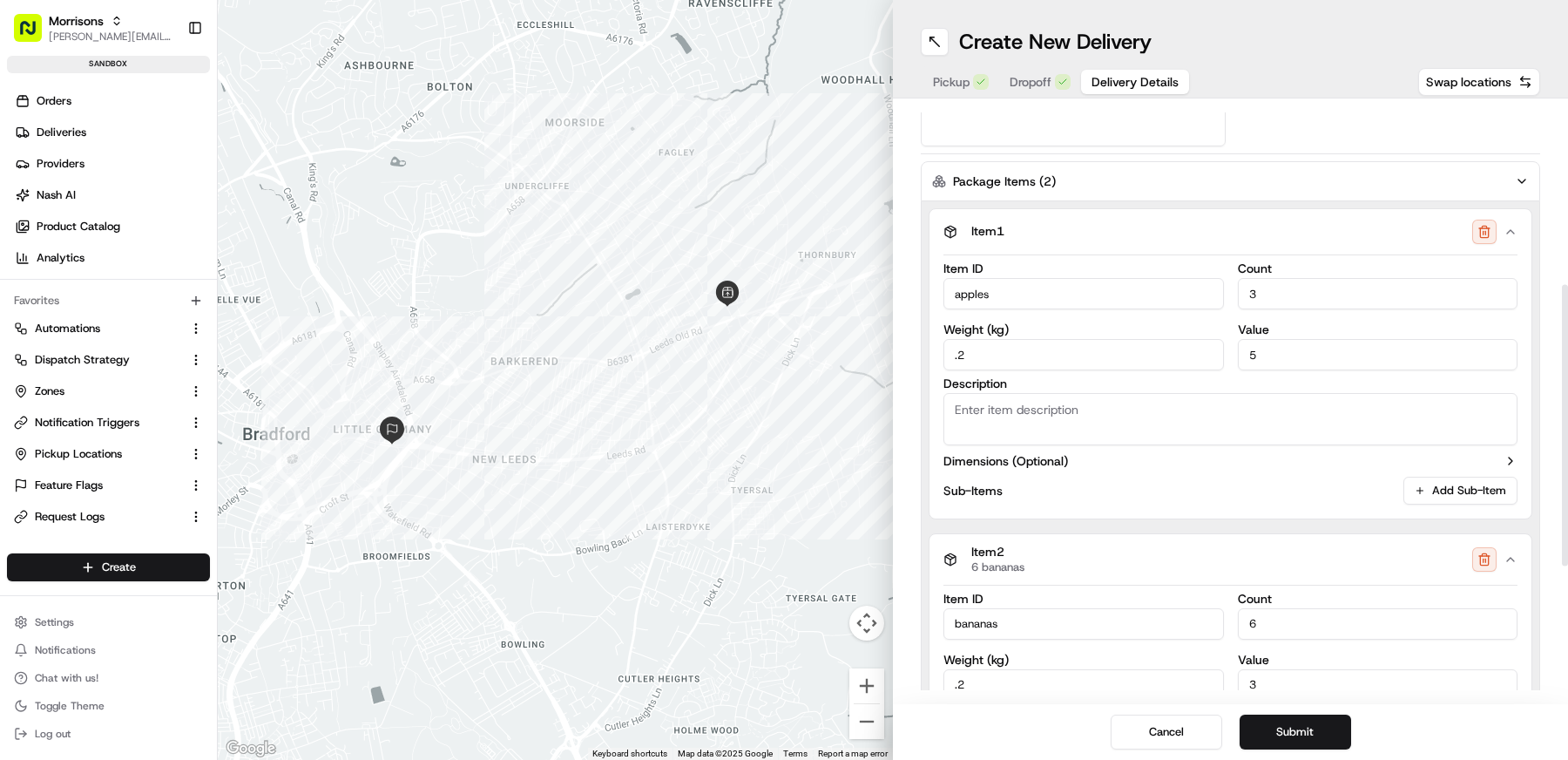
type textarea "6 bananas"
click at [1109, 438] on textarea "Description" at bounding box center [1230, 419] width 575 height 52
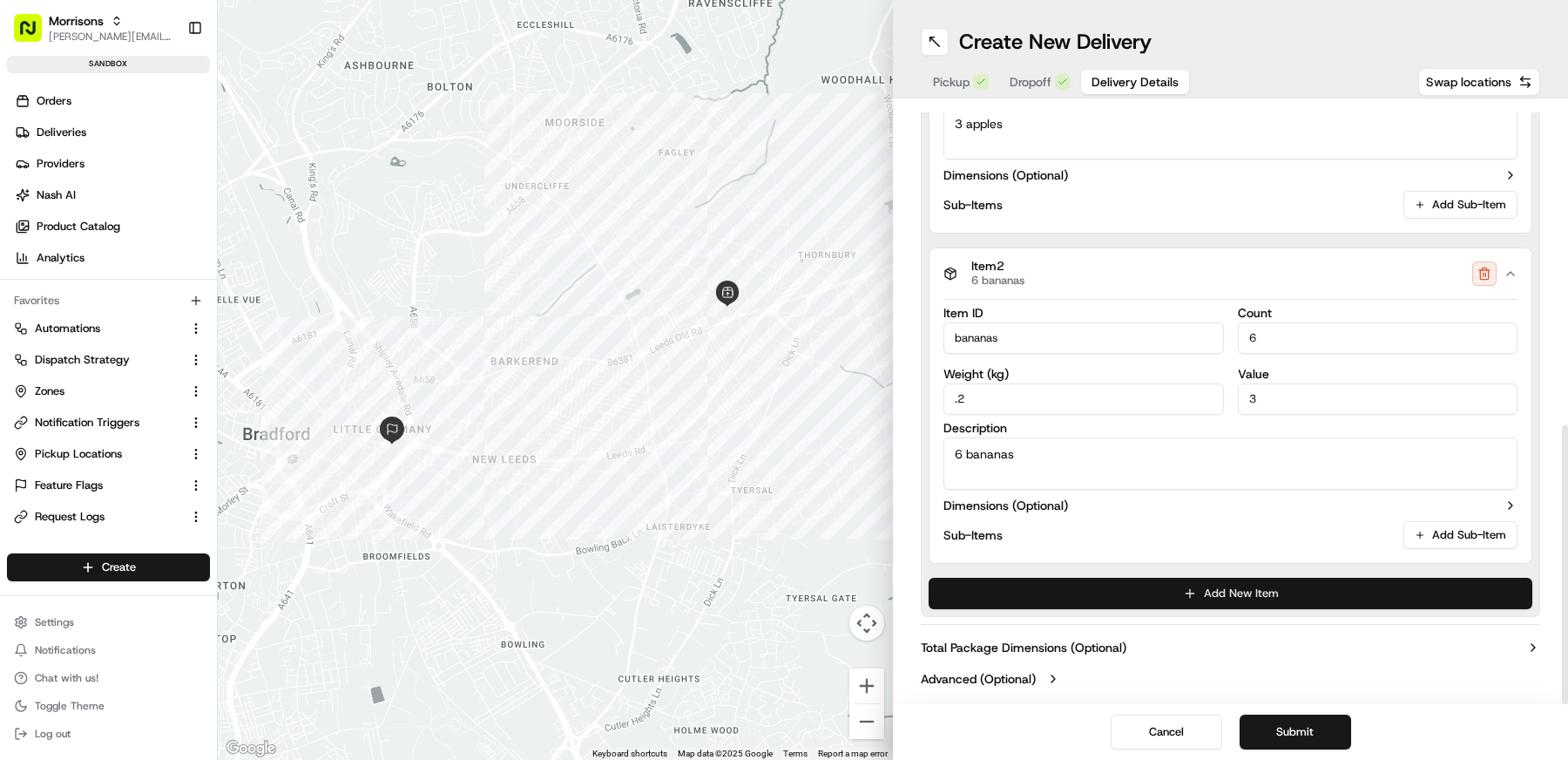
type textarea "3 apples"
click at [1204, 584] on button "Add New Item" at bounding box center [1230, 593] width 604 height 31
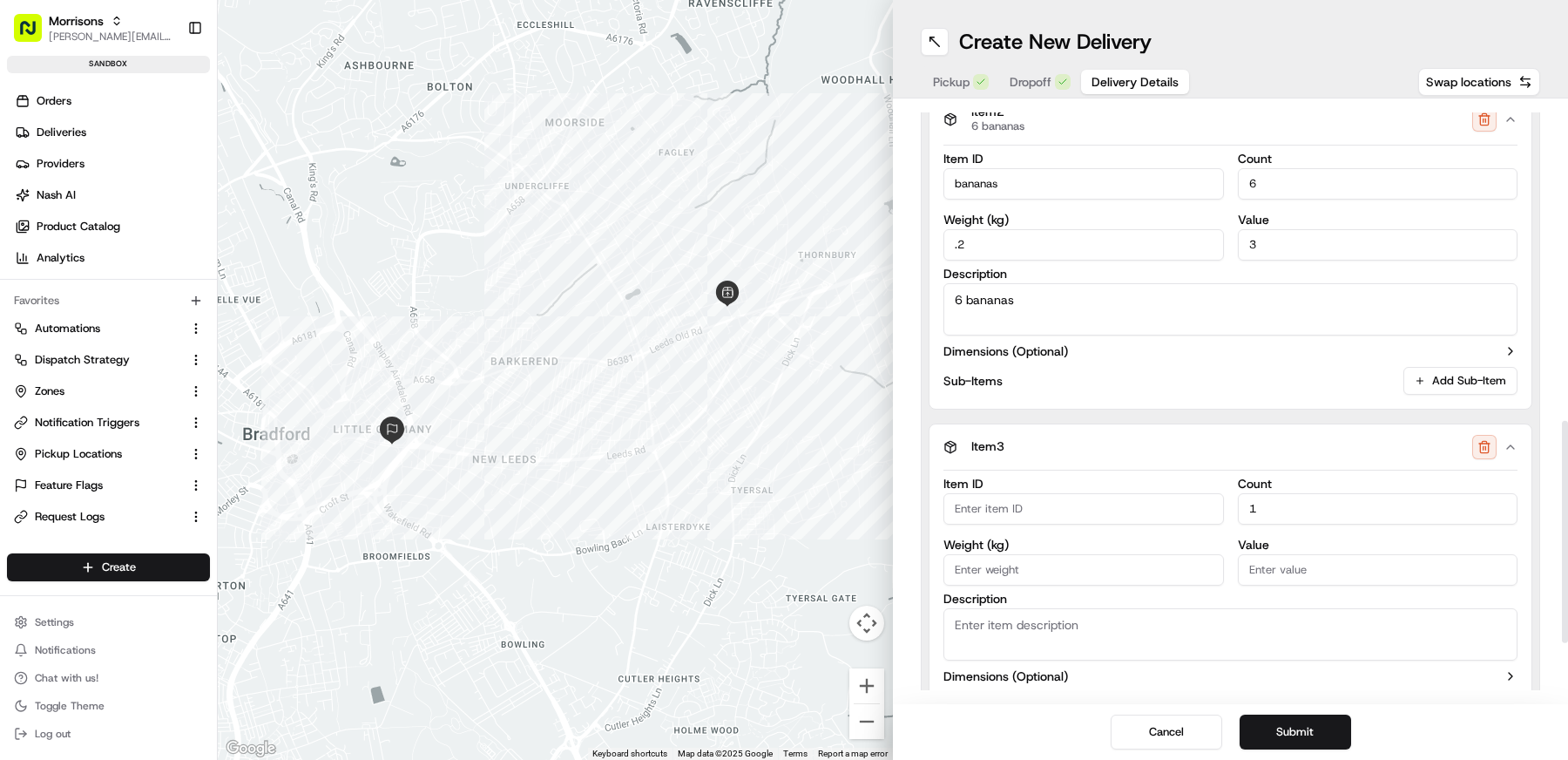
scroll to position [851, 0]
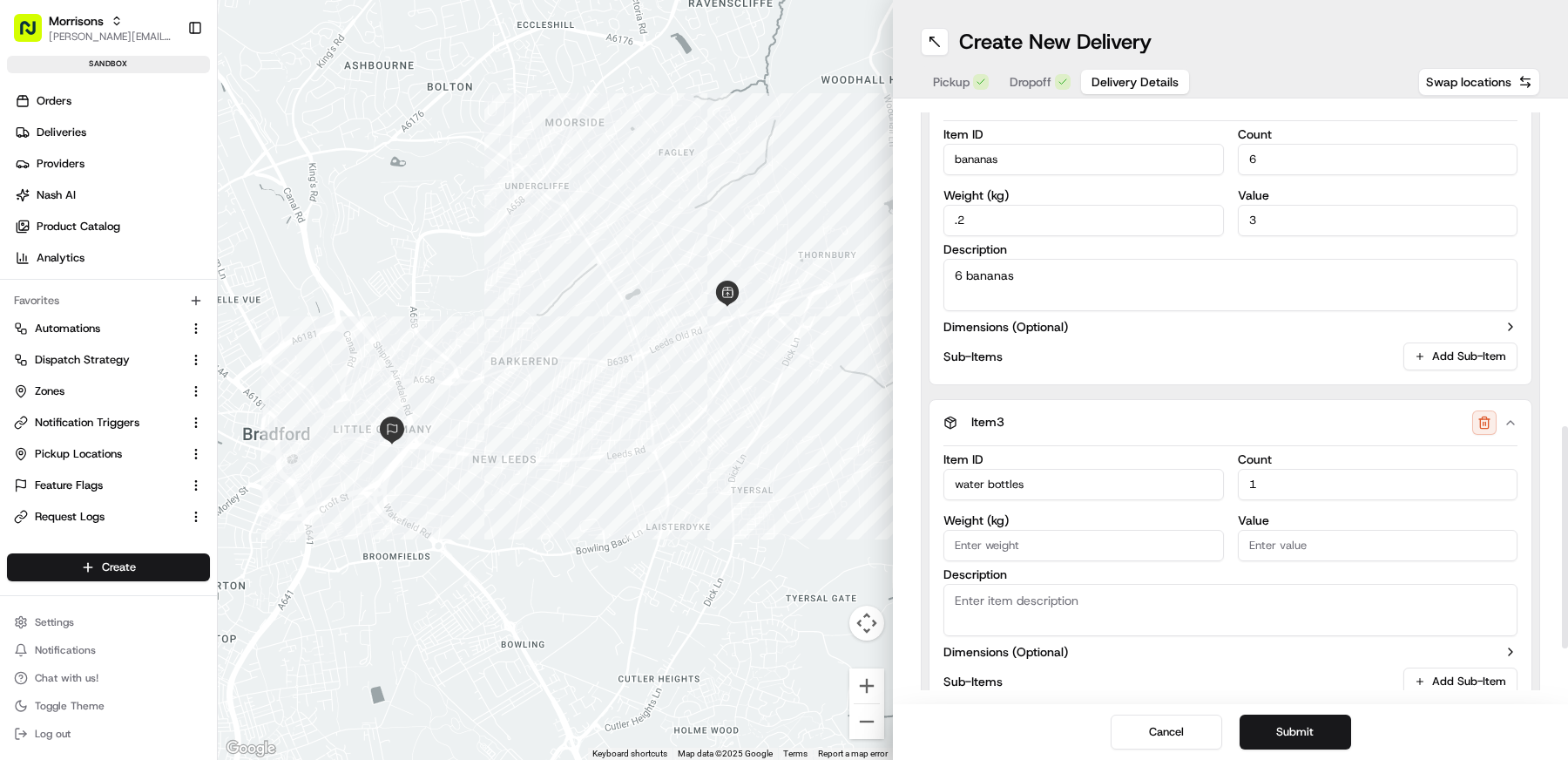
type input "water bottles"
drag, startPoint x: 1301, startPoint y: 477, endPoint x: 1230, endPoint y: 477, distance: 71.0
click at [1230, 477] on div "Item ID water bottles Count 1 Weight ( kg ) Value" at bounding box center [1230, 507] width 575 height 108
click at [1053, 545] on input "Weight ( kg )" at bounding box center [1083, 545] width 281 height 31
type input "2"
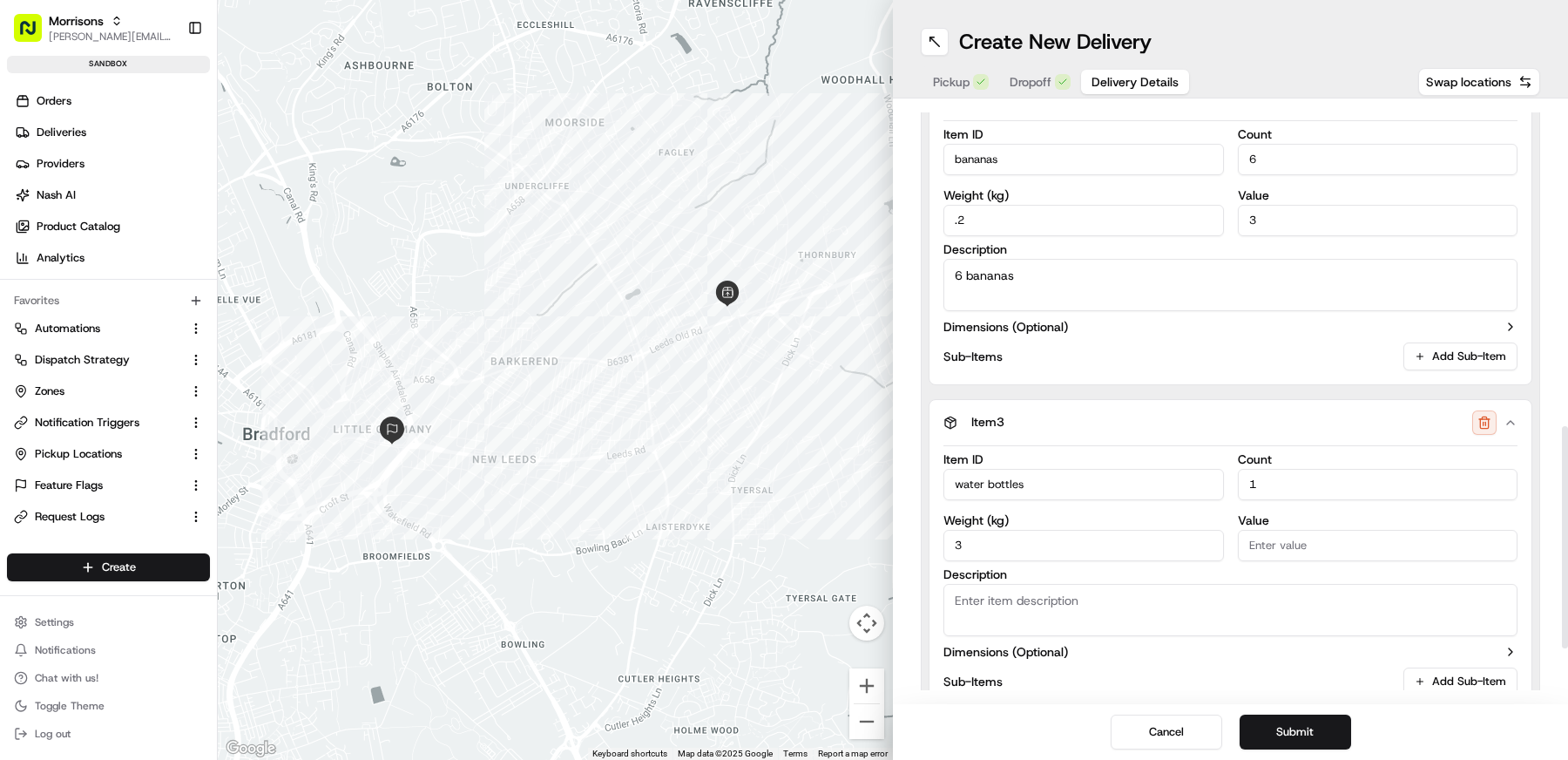
type input "3"
click at [1302, 540] on input "Value" at bounding box center [1378, 545] width 281 height 31
type input "5.99"
click at [1151, 591] on textarea "Description" at bounding box center [1230, 609] width 575 height 52
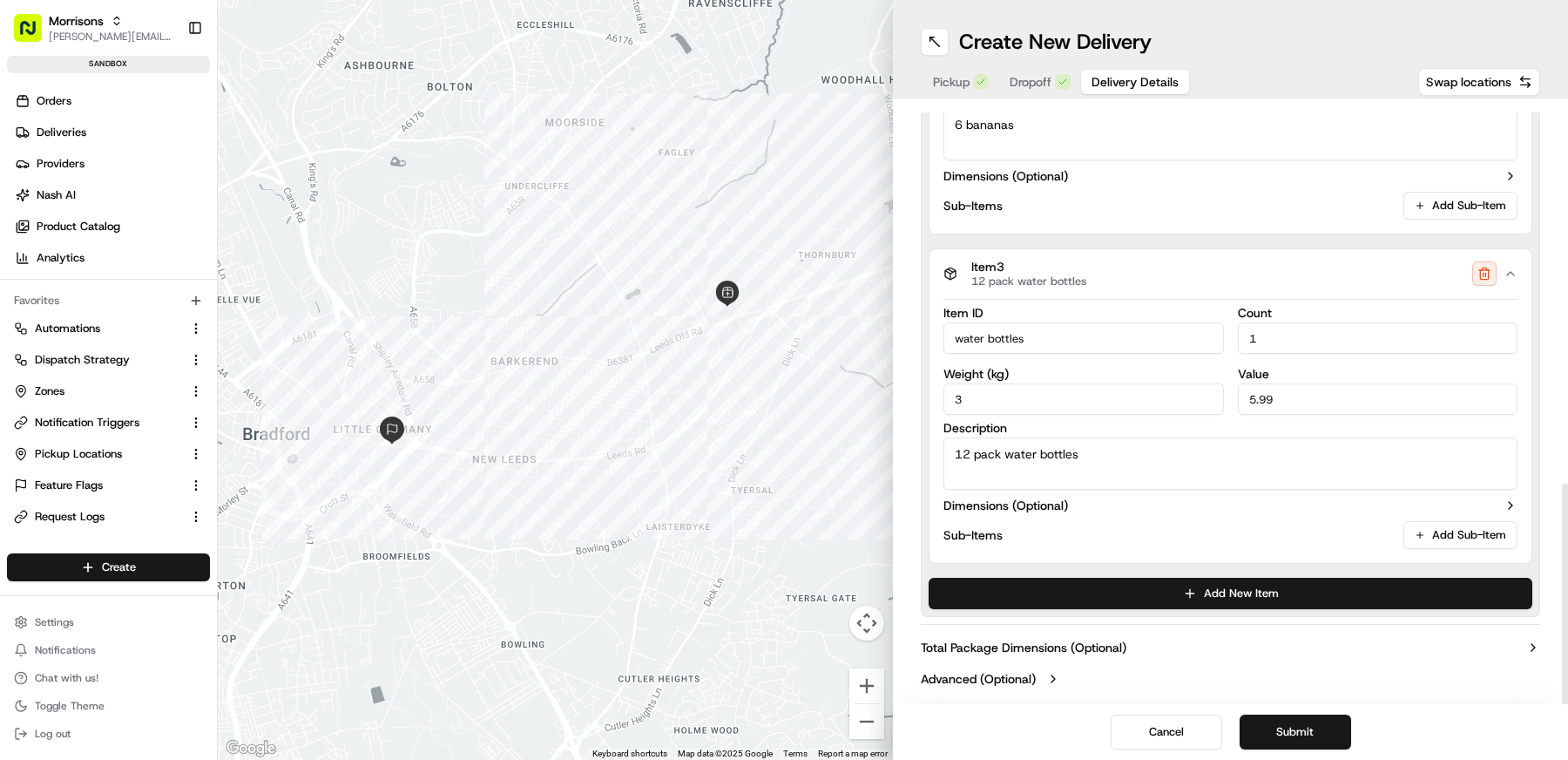
type textarea "12 pack water bottles"
click at [1077, 535] on div "Sub-Items Add Sub-Item" at bounding box center [1230, 535] width 575 height 27
click at [997, 526] on label "Sub-Items" at bounding box center [972, 534] width 59 height 17
click at [1442, 527] on button "Add Sub-Item" at bounding box center [1460, 535] width 114 height 27
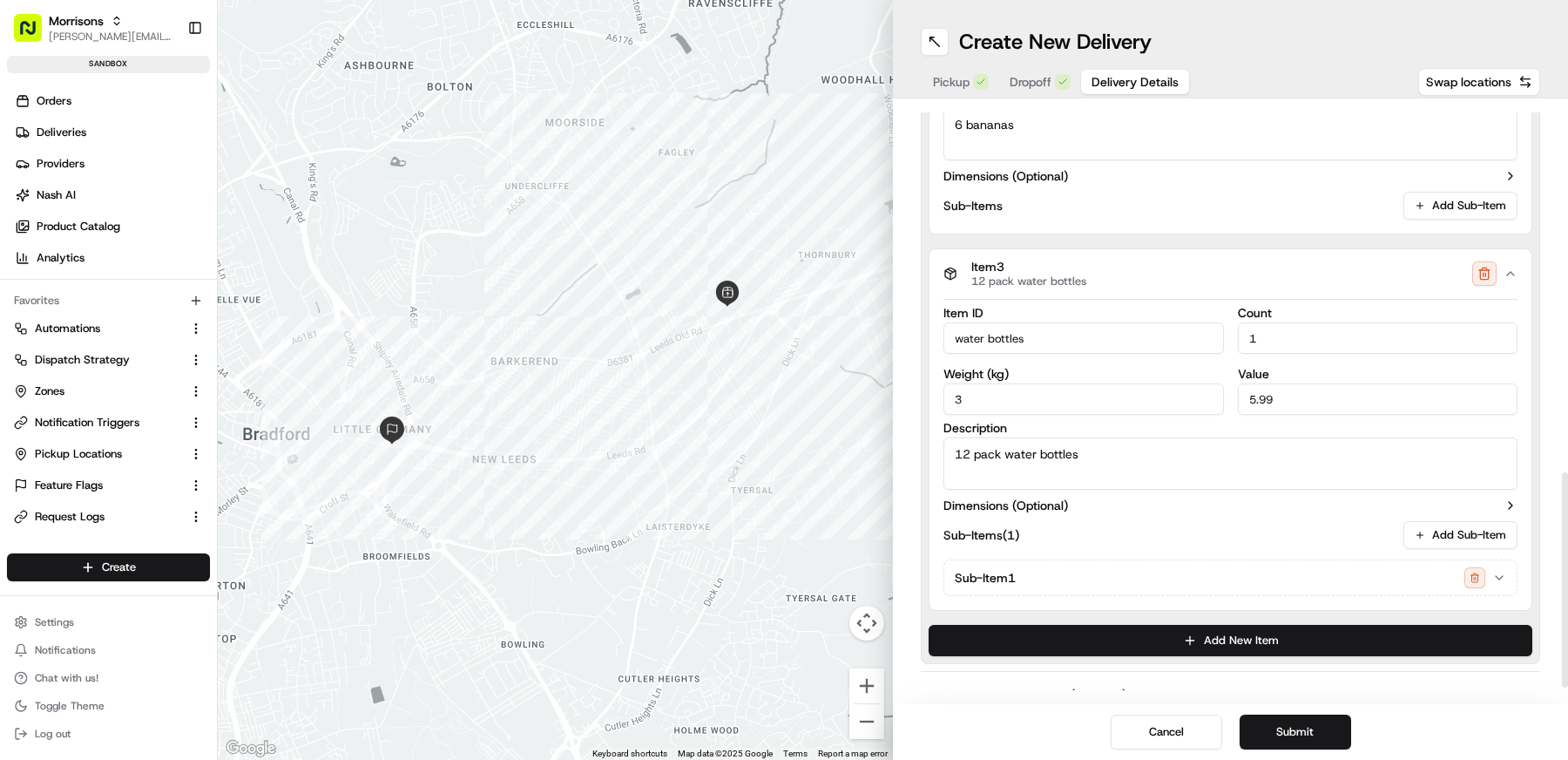
click at [1329, 583] on div "Sub-Item 1" at bounding box center [1224, 577] width 538 height 21
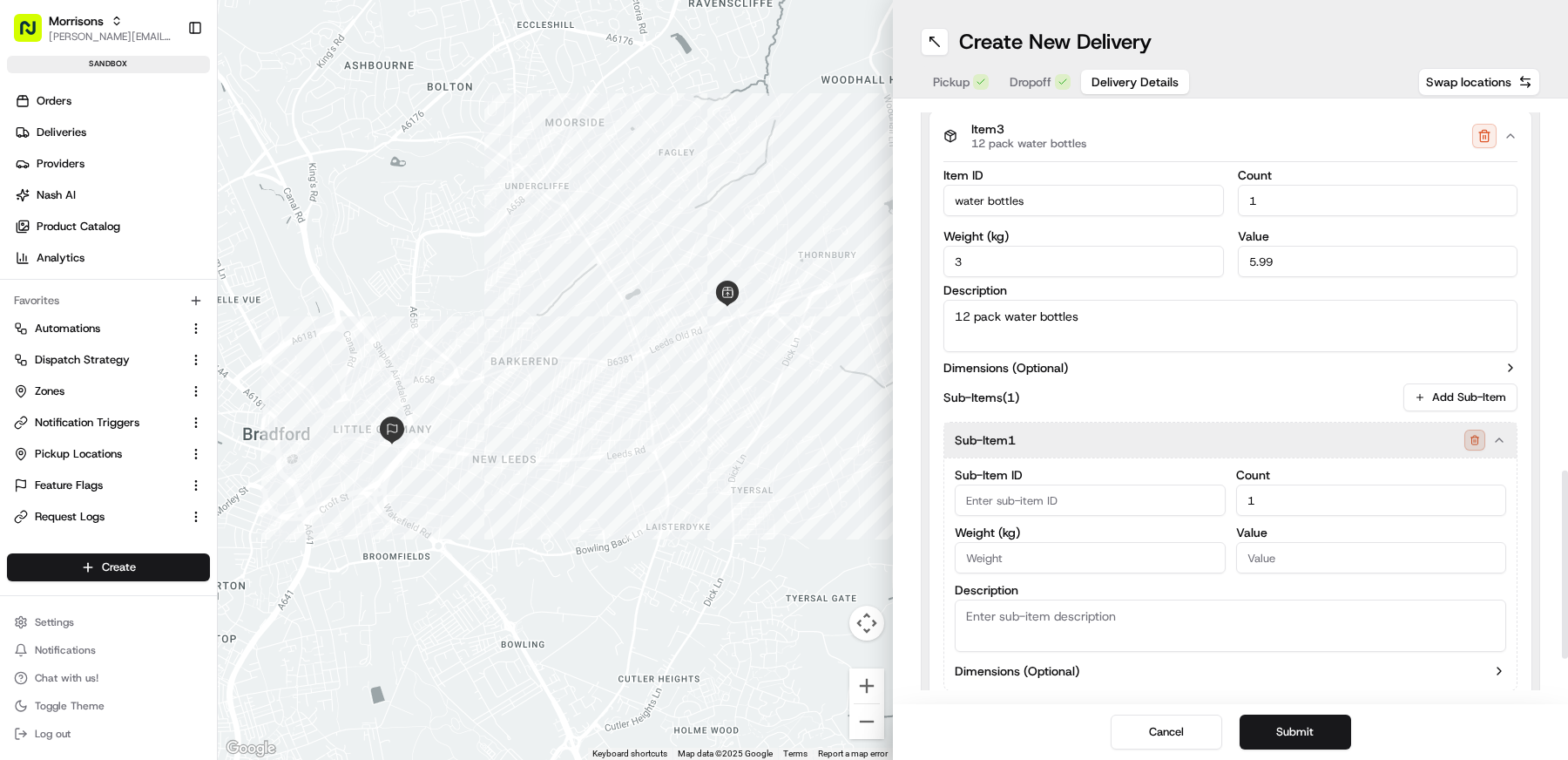
click at [1477, 437] on button "button" at bounding box center [1475, 440] width 21 height 21
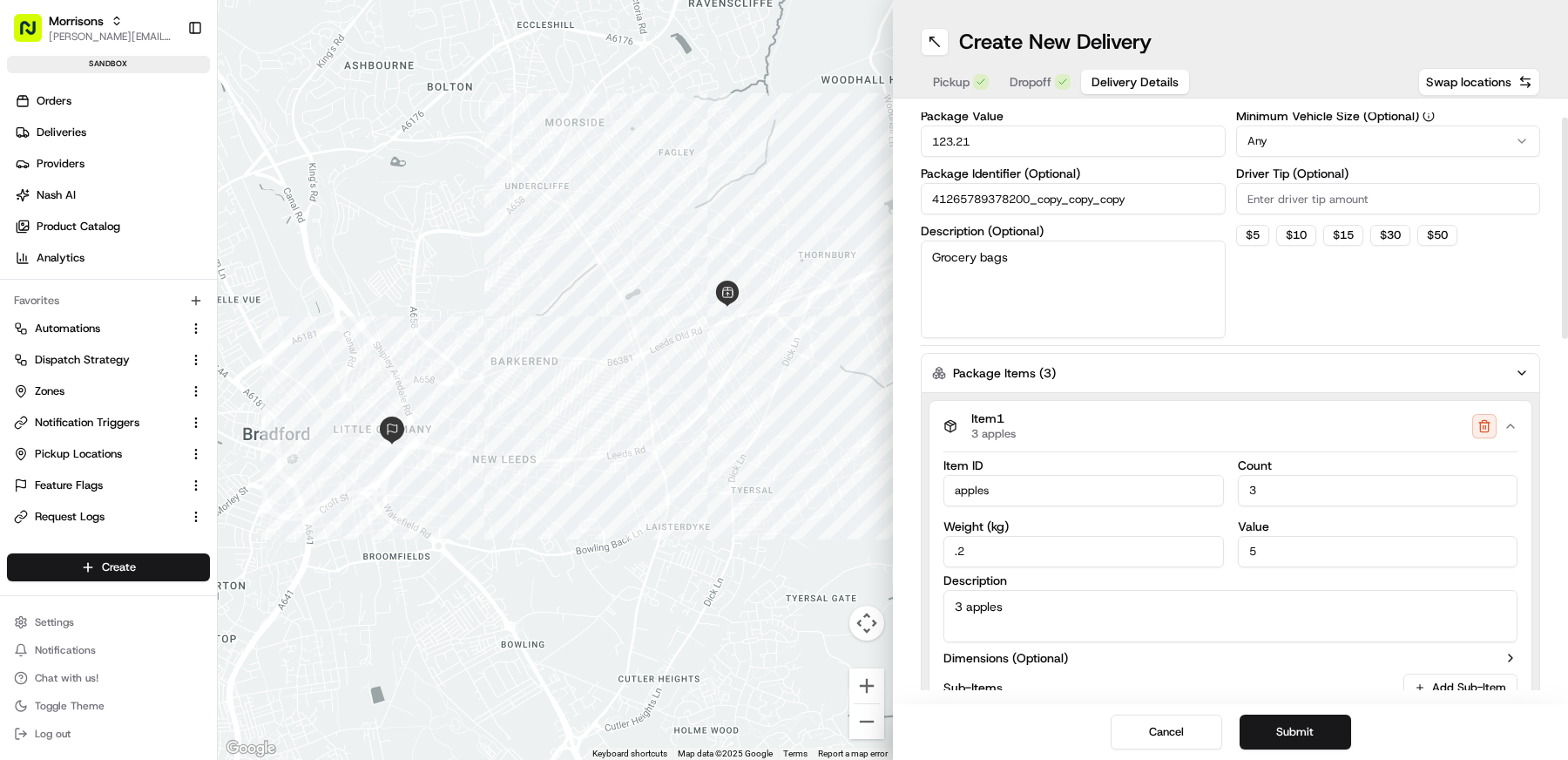
scroll to position [0, 0]
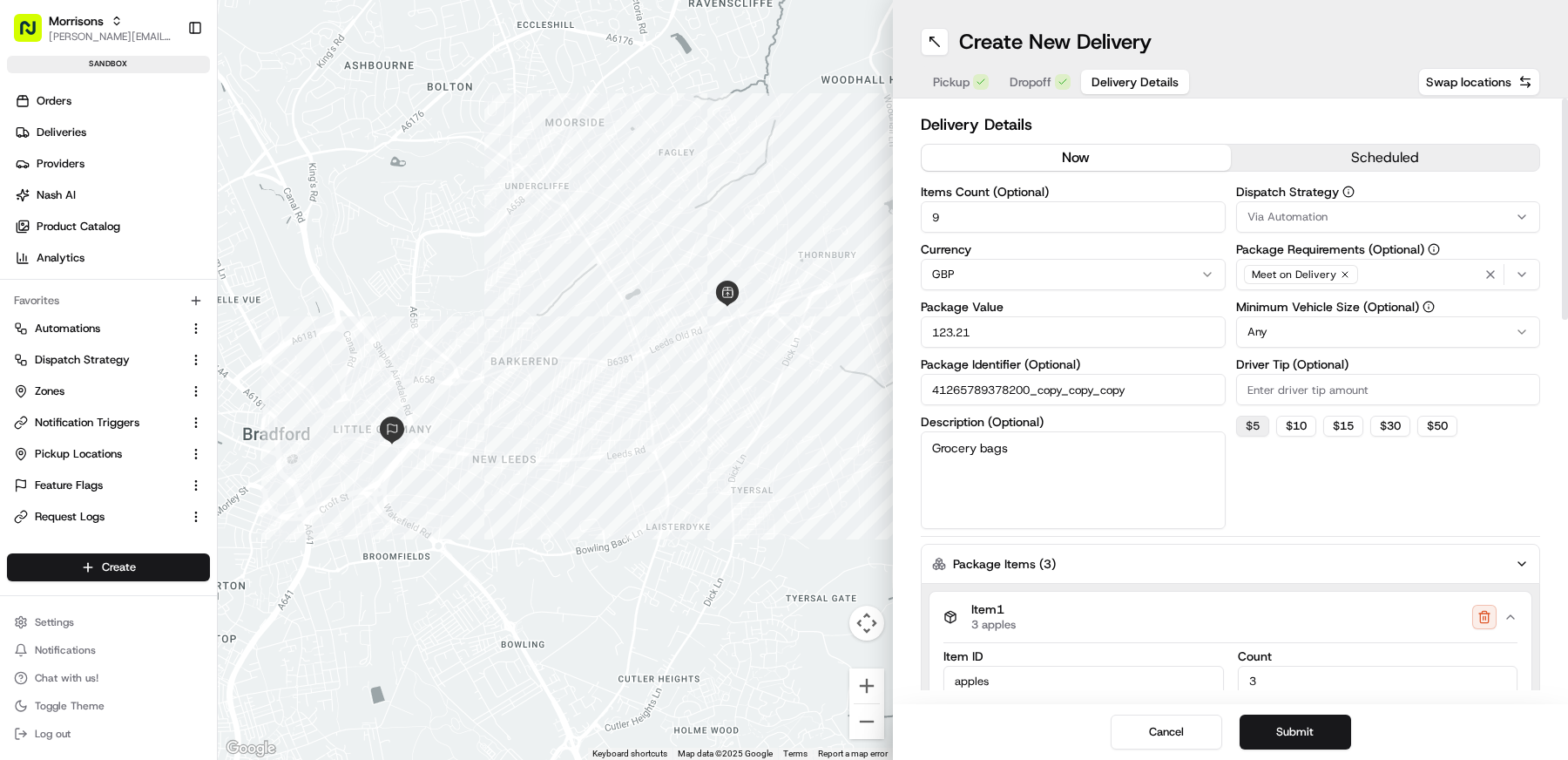
click at [1251, 428] on button "$ 5" at bounding box center [1253, 425] width 33 height 21
type input "5"
click at [1291, 750] on div "Cancel Submit" at bounding box center [1230, 732] width 675 height 56
click at [1291, 733] on button "Submit" at bounding box center [1295, 732] width 112 height 35
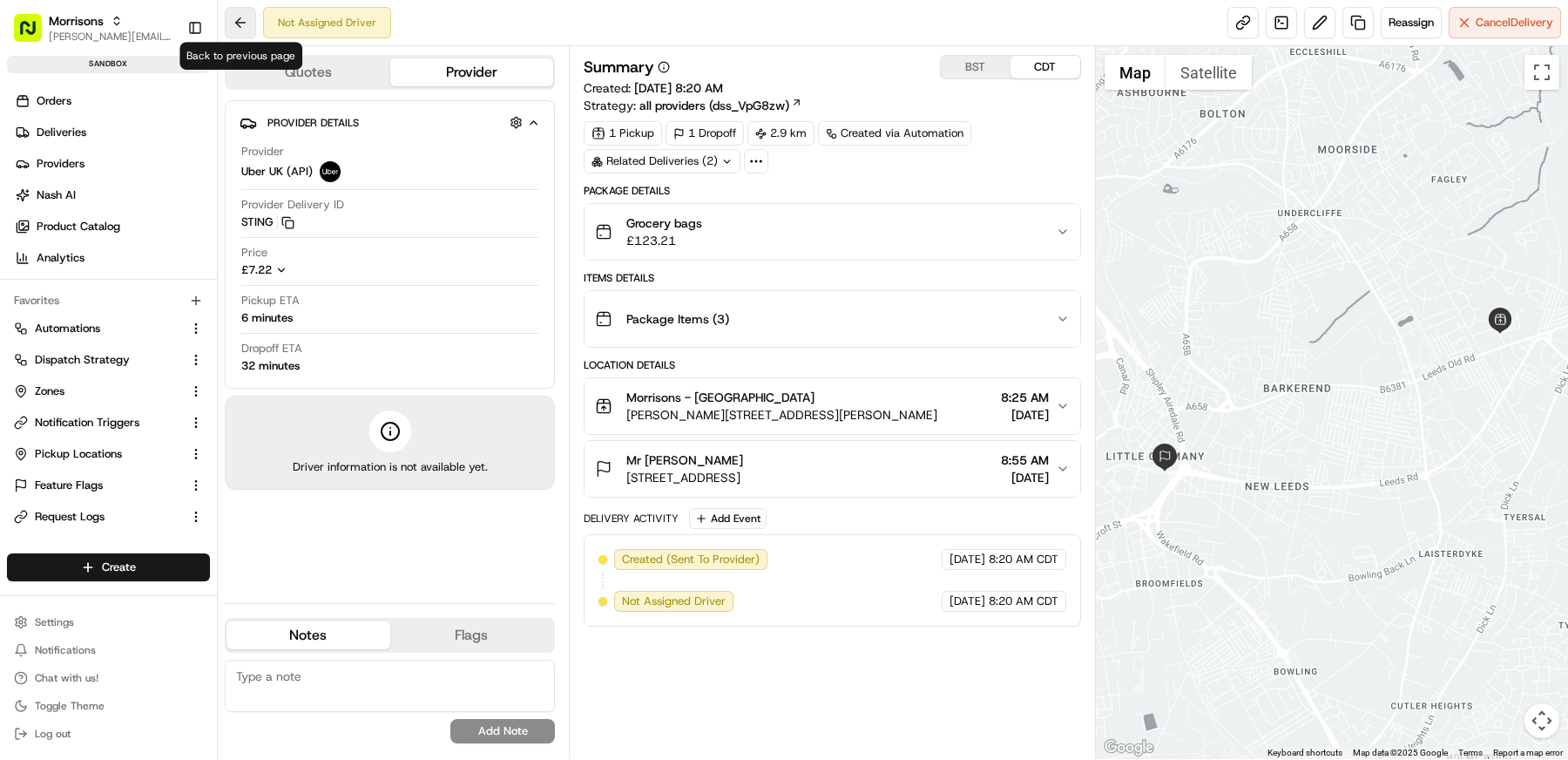
click at [241, 21] on button at bounding box center [241, 23] width 31 height 31
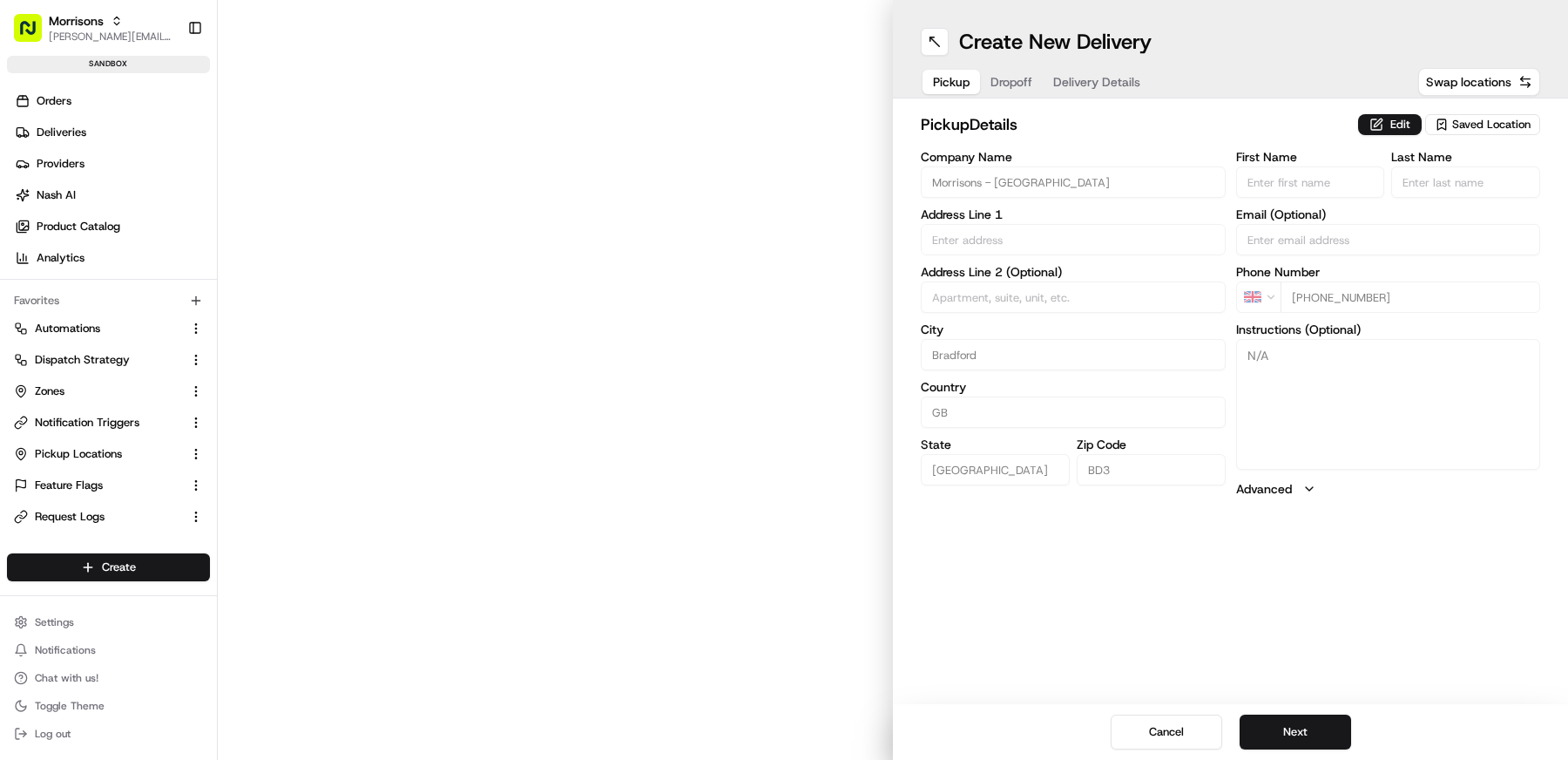
type input "[PERSON_NAME][GEOGRAPHIC_DATA]"
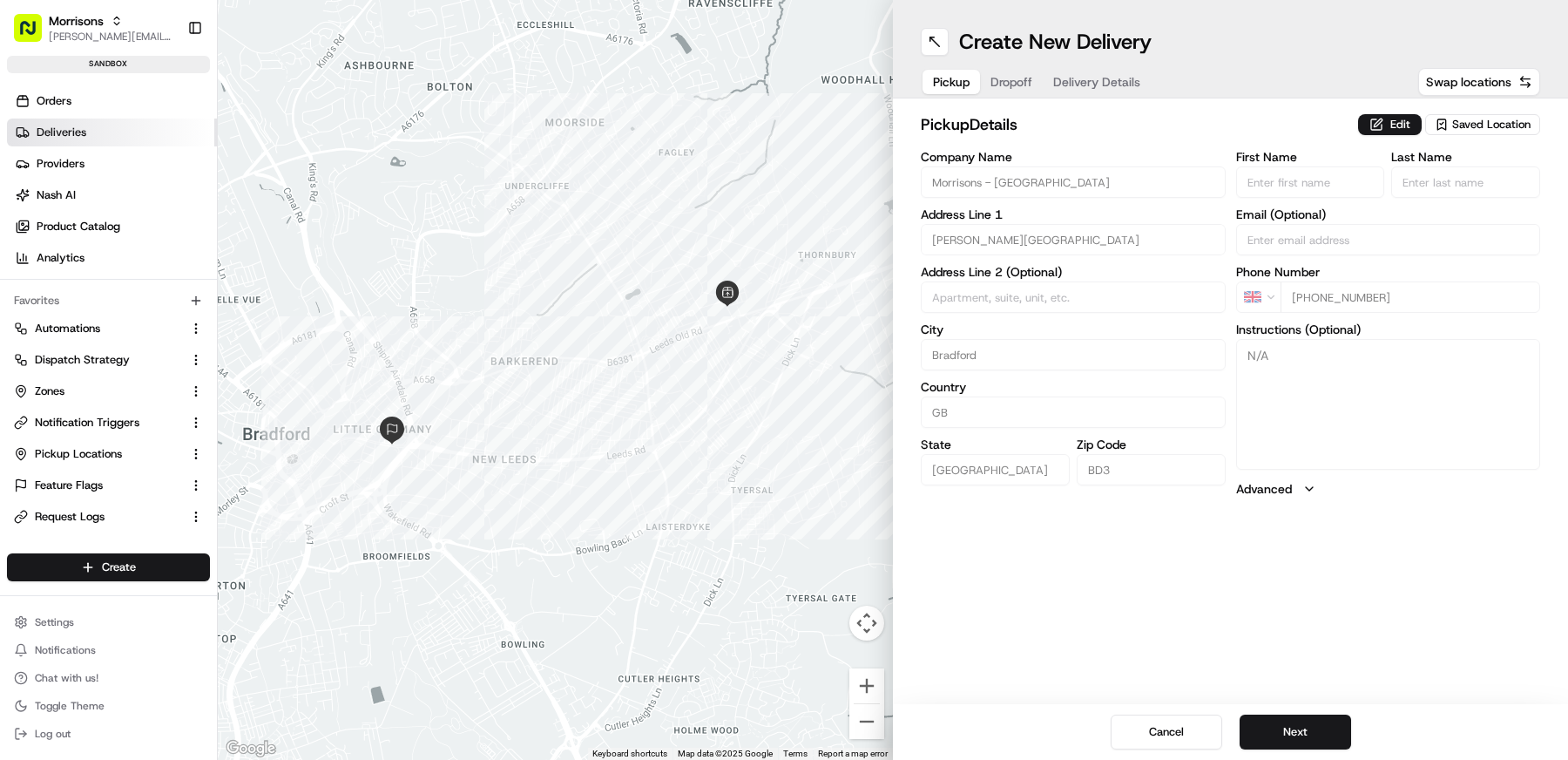
click at [87, 122] on link "Deliveries" at bounding box center [113, 133] width 210 height 27
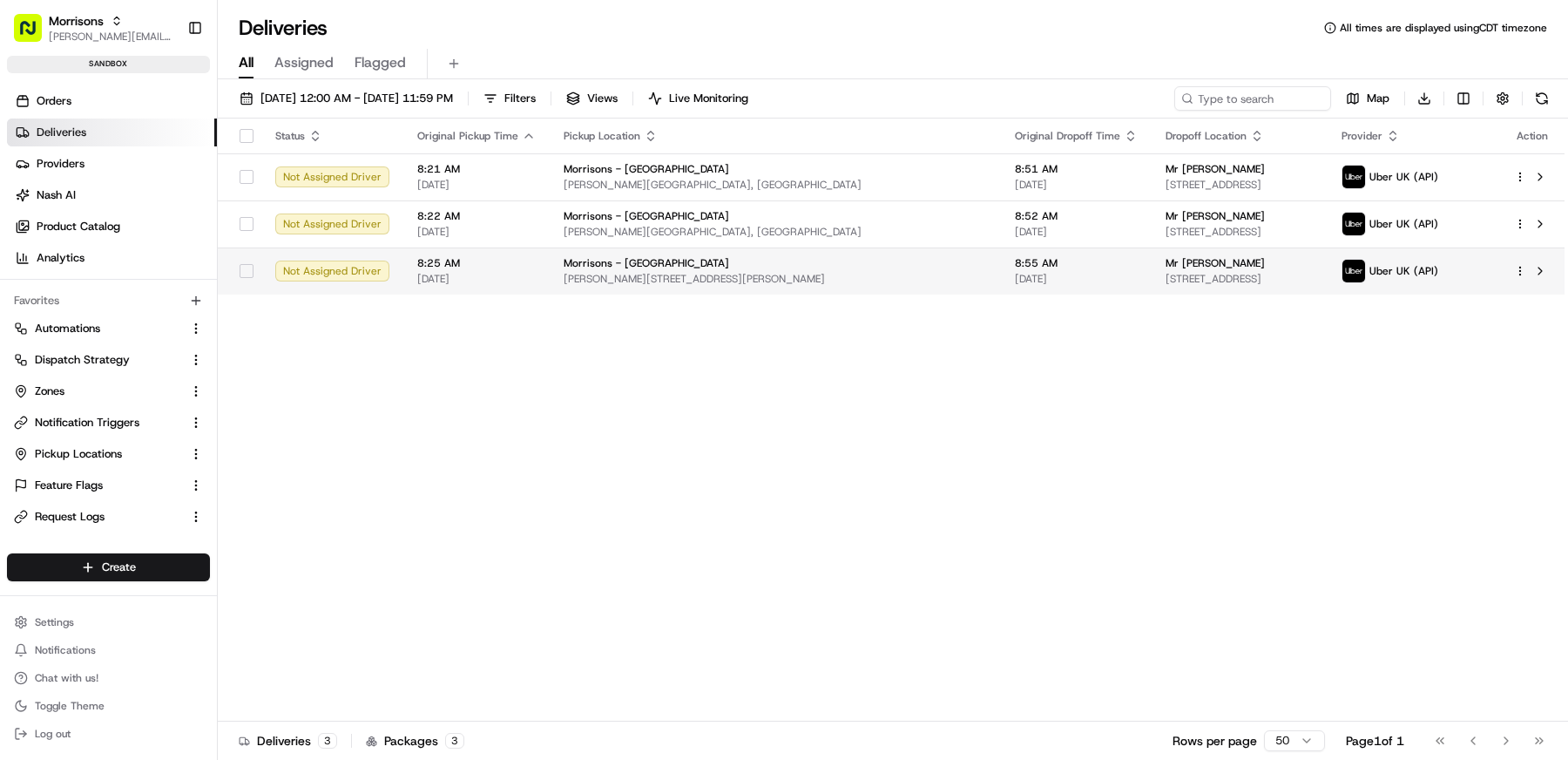
click at [1211, 267] on div "Mr [PERSON_NAME]" at bounding box center [1240, 262] width 148 height 14
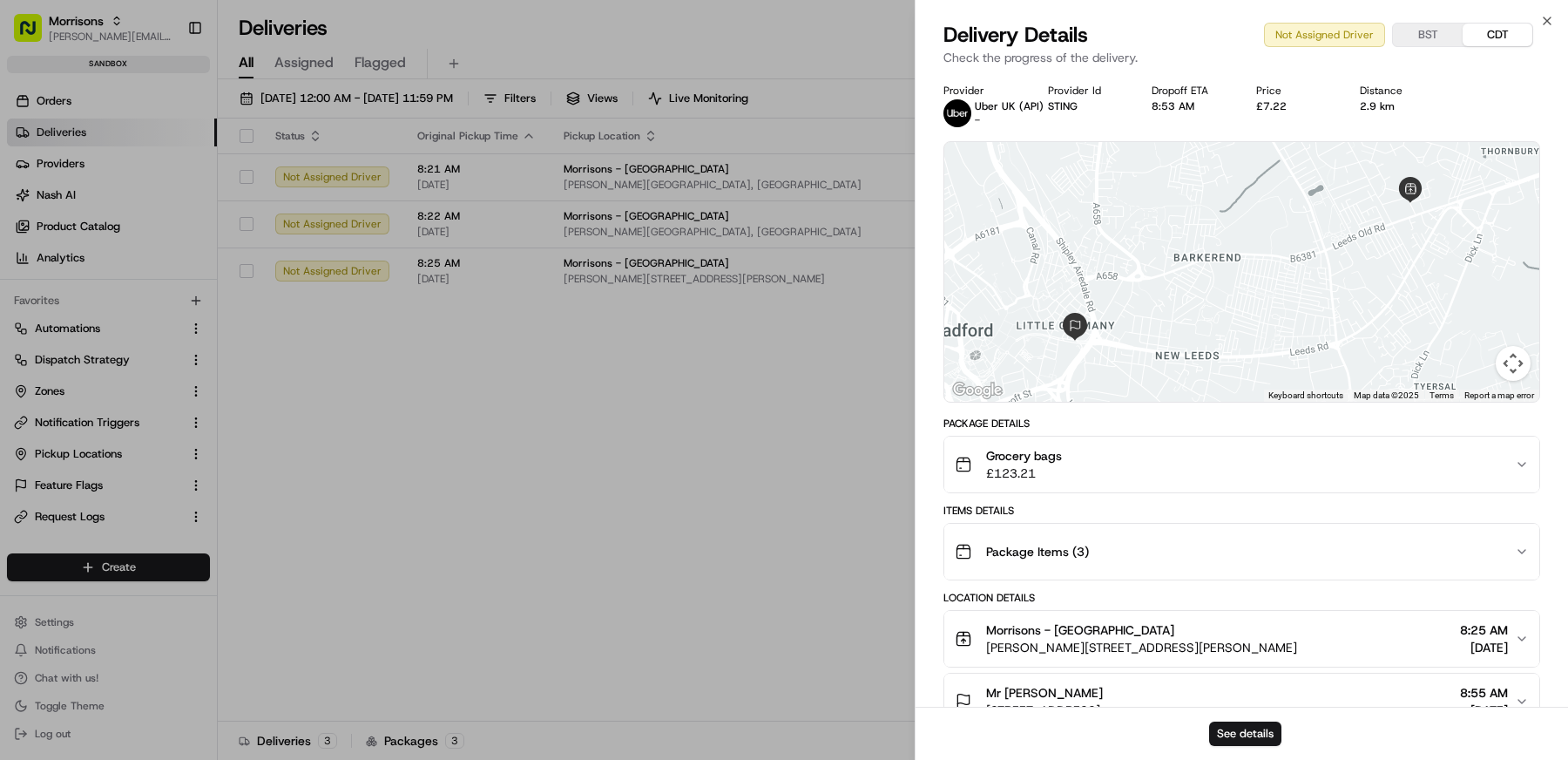
scroll to position [156, 0]
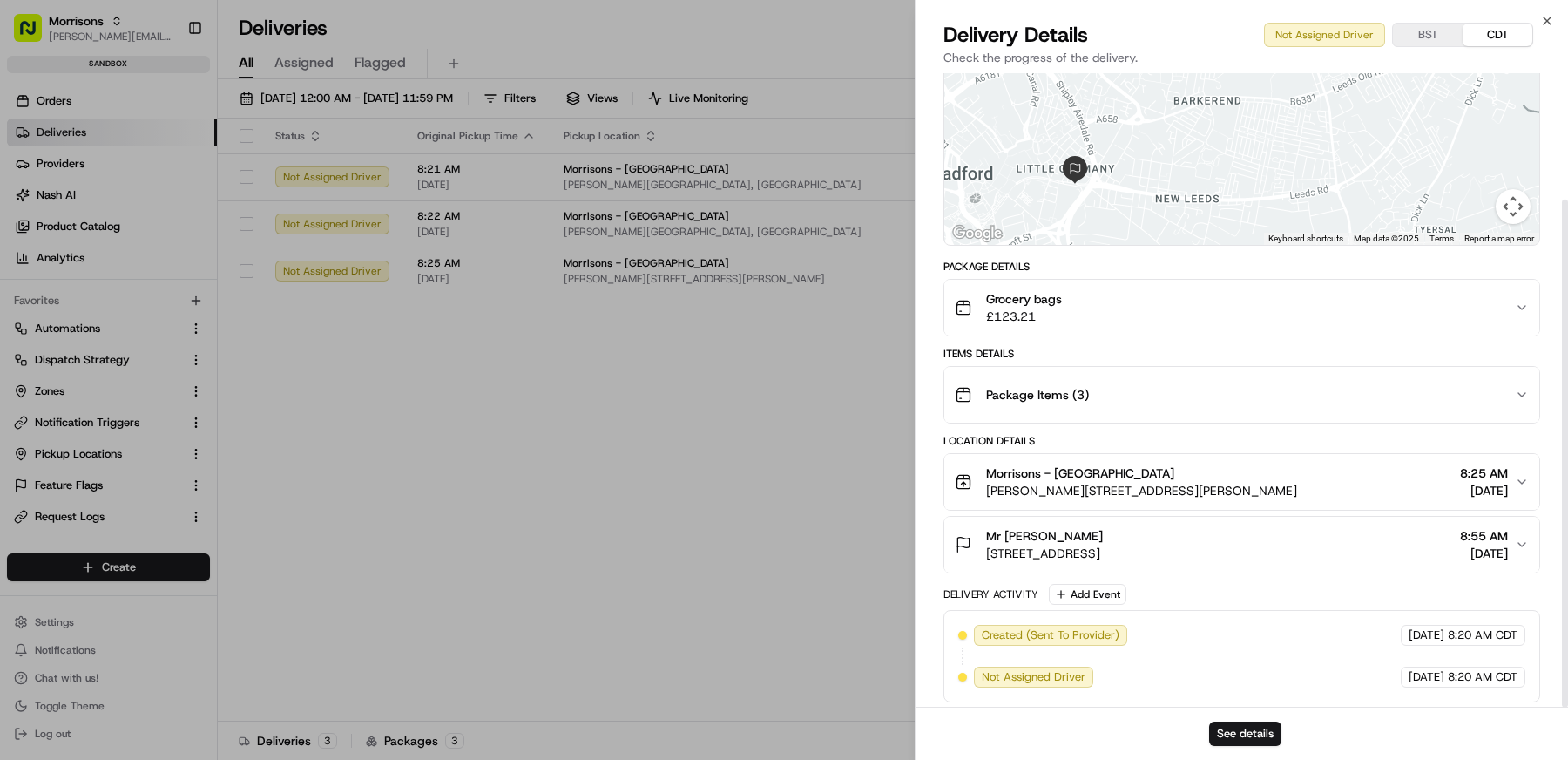
click at [1189, 380] on div "Package Items ( 3 )" at bounding box center [1235, 394] width 560 height 35
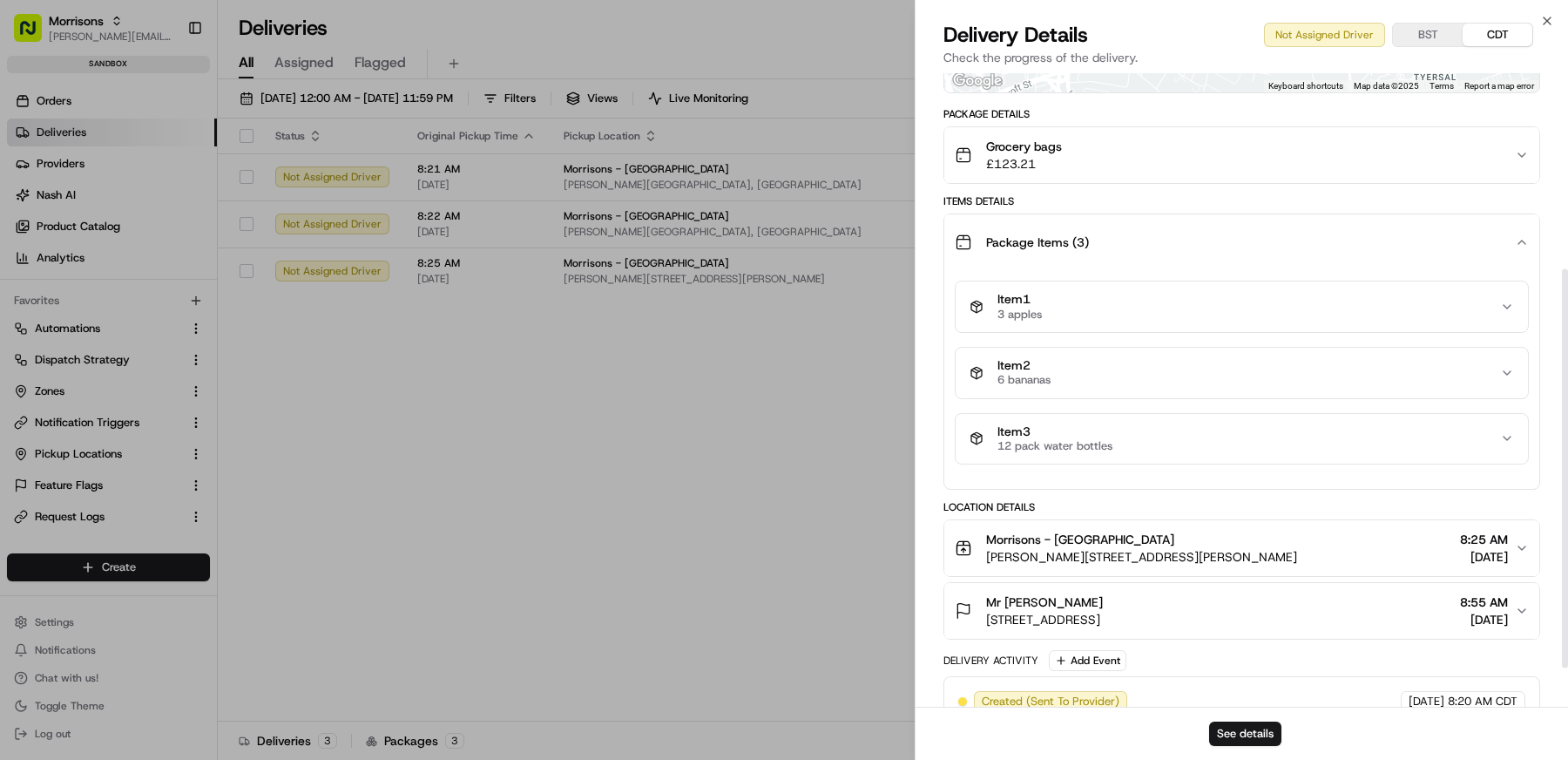
scroll to position [308, 0]
click at [1164, 320] on button "Item 1 3 apples" at bounding box center [1242, 307] width 573 height 50
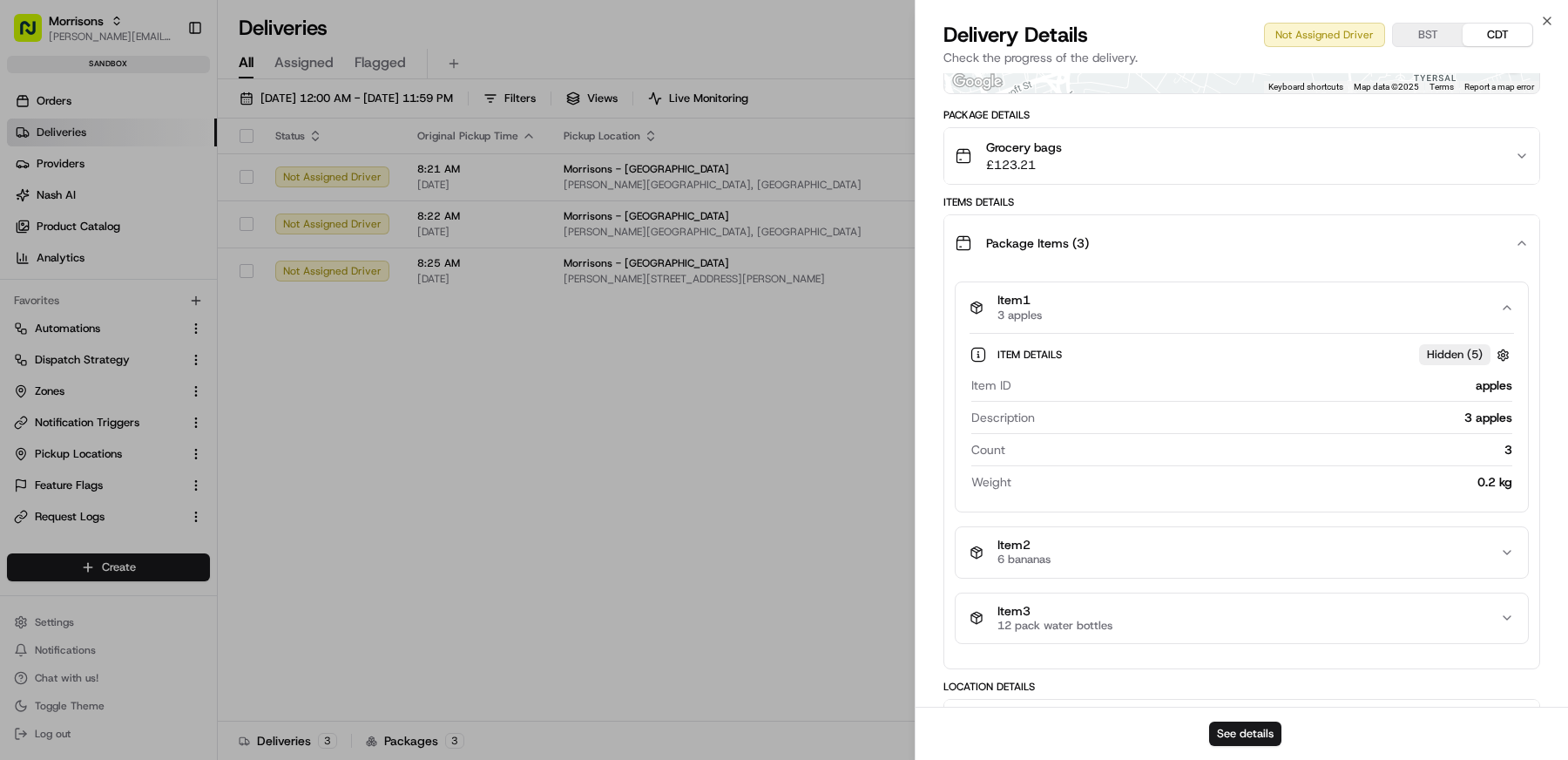
click at [1164, 315] on div "Item 1 3 apples" at bounding box center [1235, 307] width 531 height 29
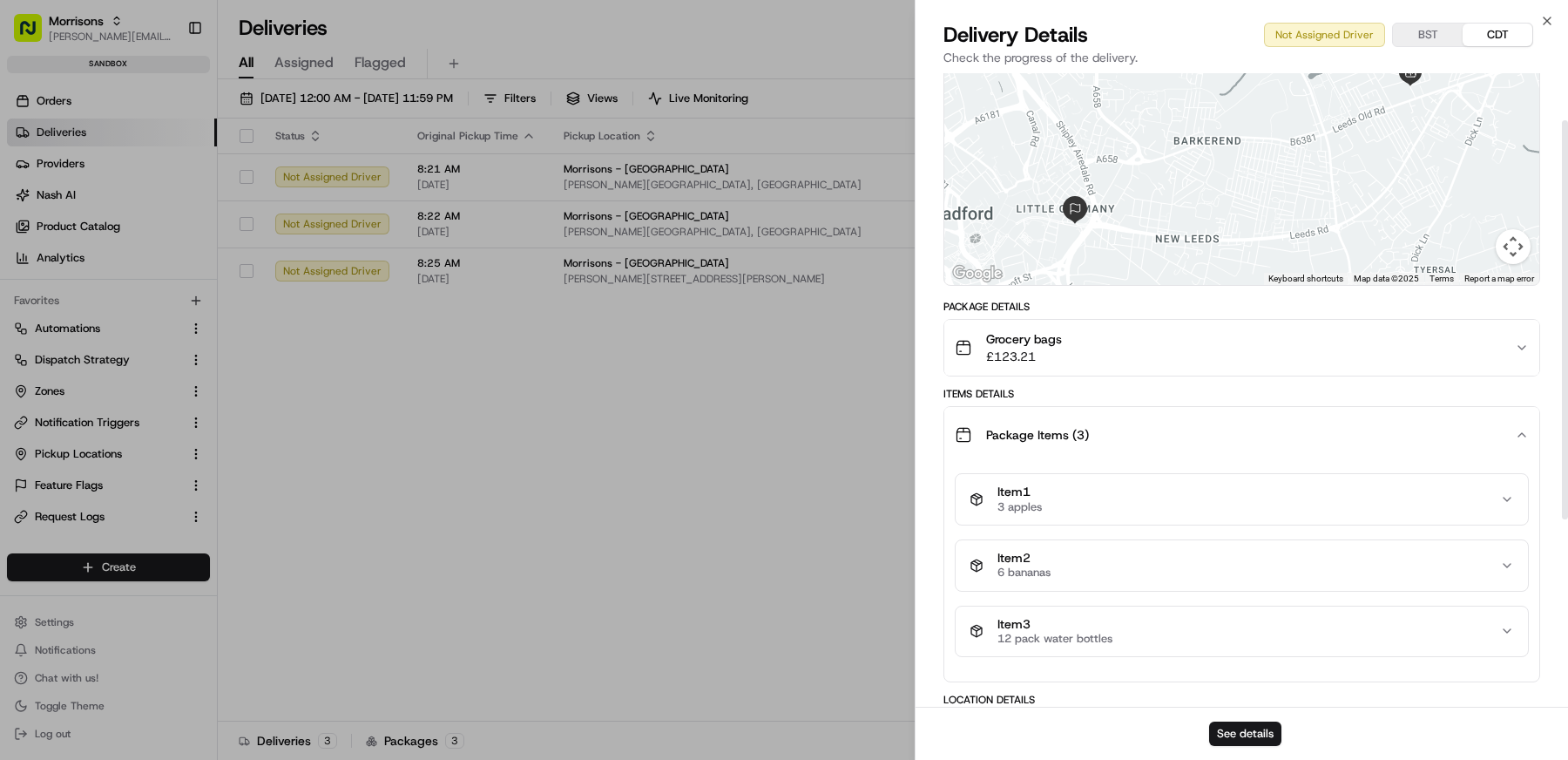
scroll to position [74, 0]
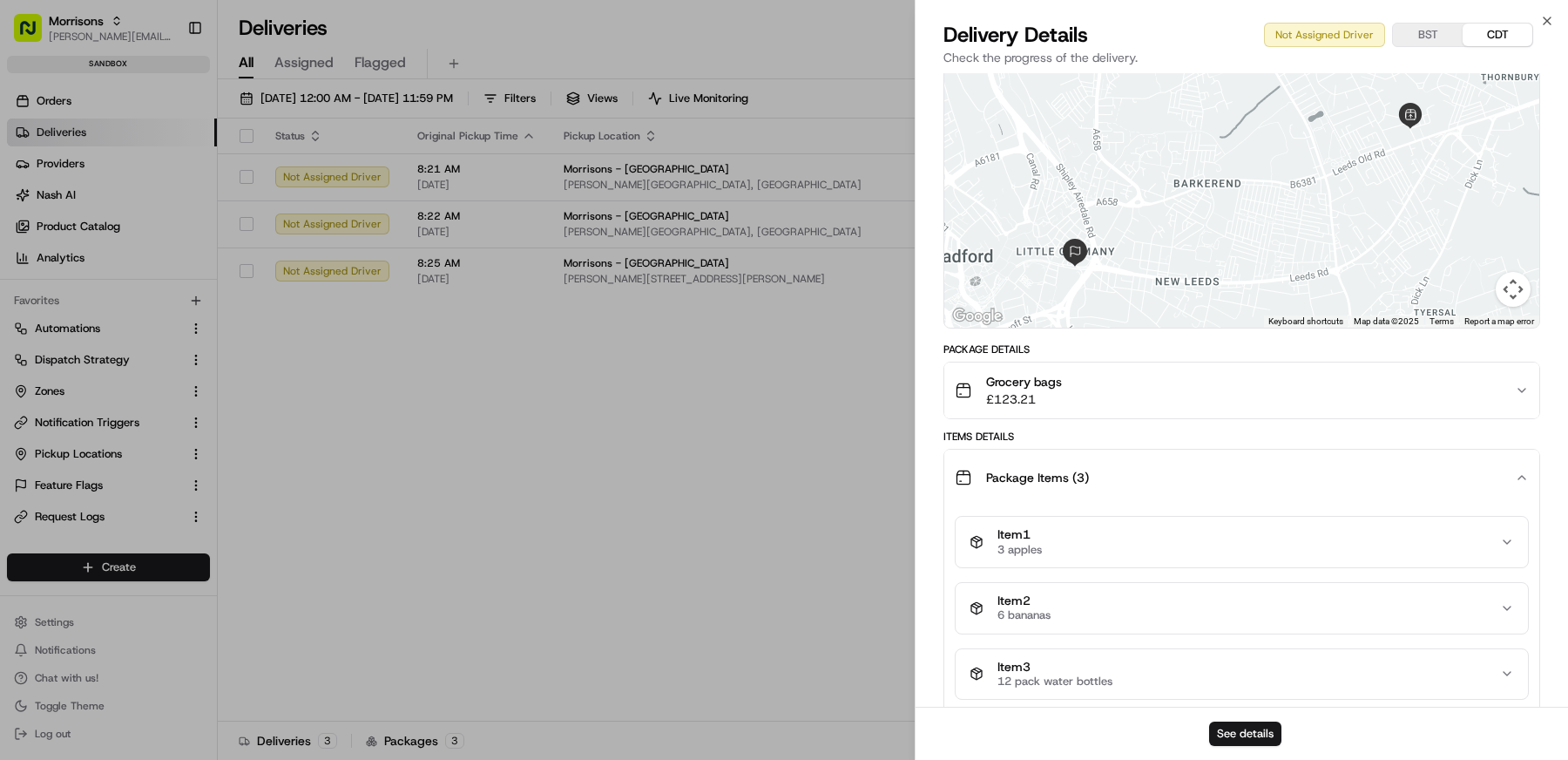
click at [1555, 12] on div "Close Delivery Details Not Assigned Driver BST CDT Check the progress of the de…" at bounding box center [1241, 380] width 653 height 760
click at [1547, 16] on icon "button" at bounding box center [1547, 20] width 14 height 14
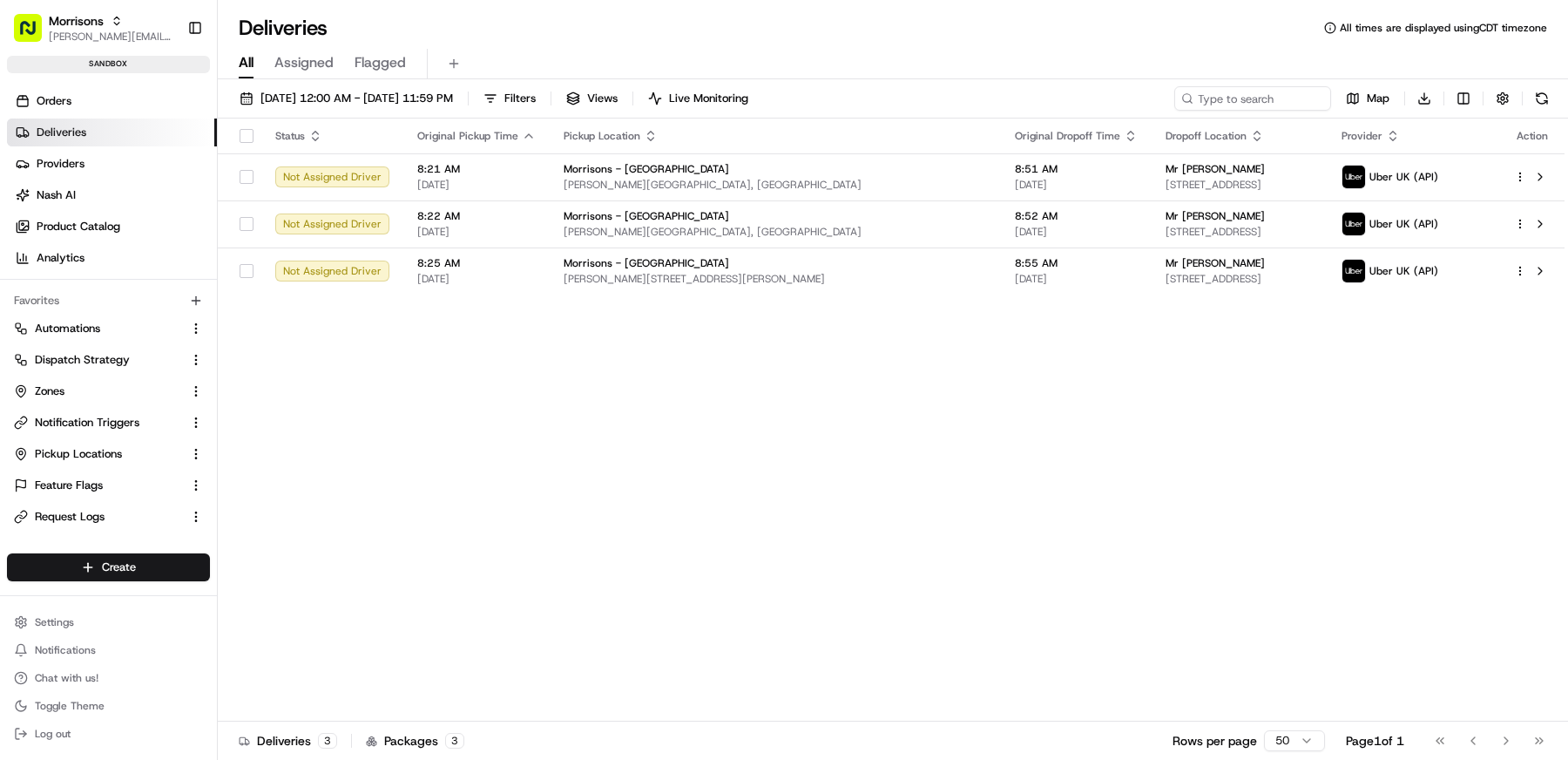
click at [844, 418] on div "Status Original Pickup Time Pickup Location Original Dropoff Time Dropoff Locat…" at bounding box center [891, 420] width 1347 height 603
click at [1487, 274] on td "Uber UK (API)" at bounding box center [1414, 270] width 173 height 47
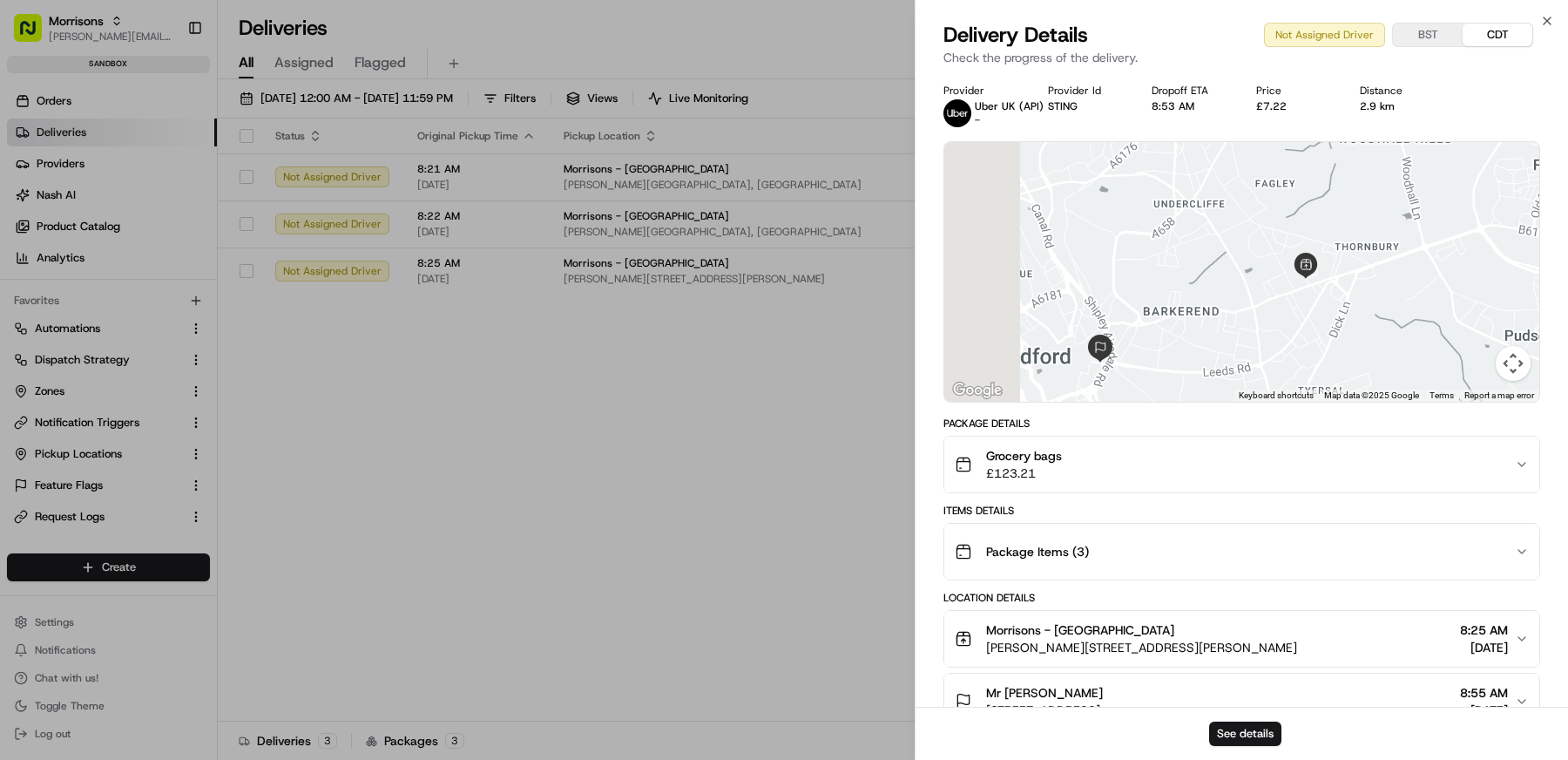
scroll to position [156, 0]
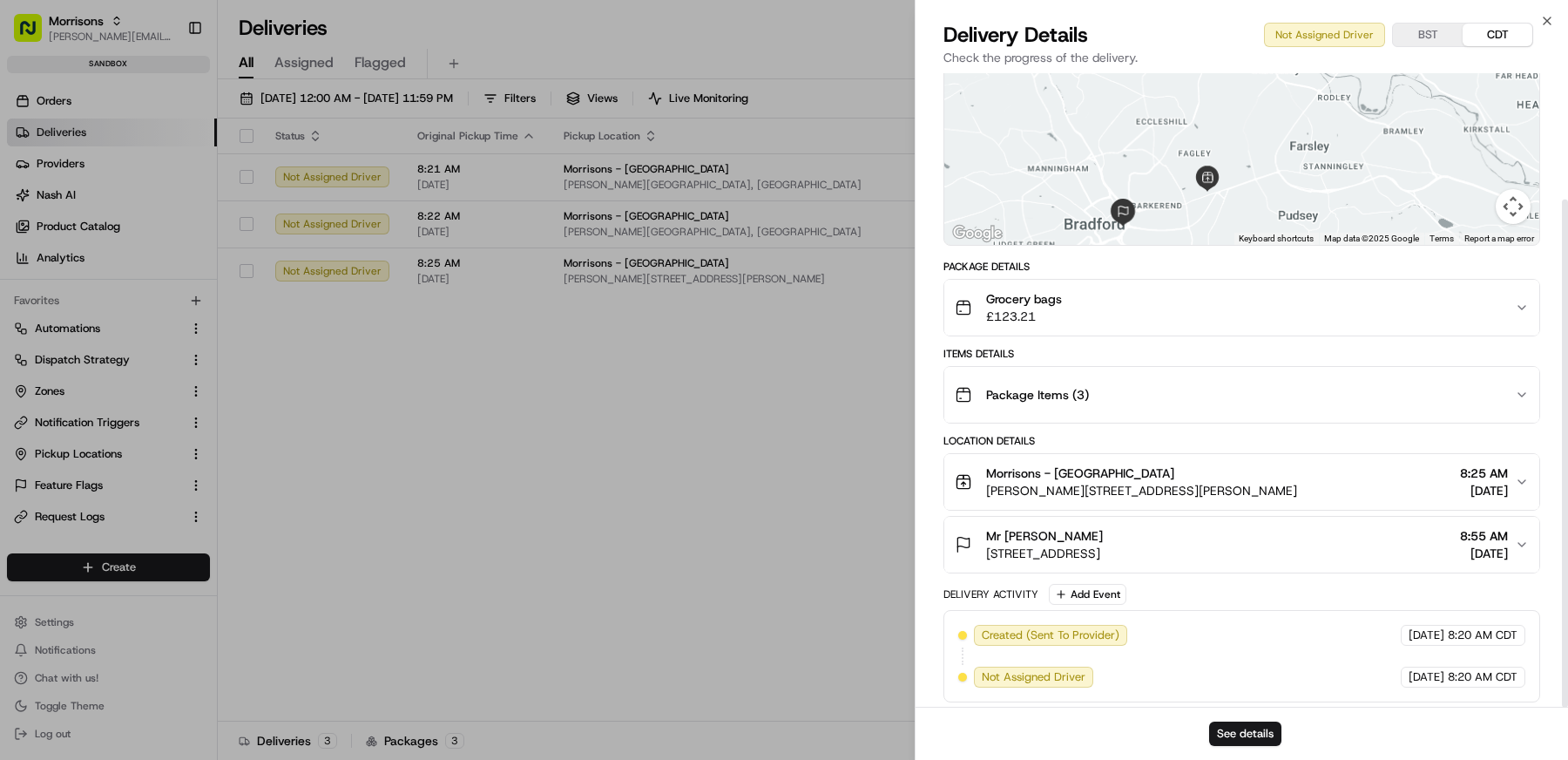
click at [1128, 324] on button "Grocery bags £123.21" at bounding box center [1241, 307] width 596 height 56
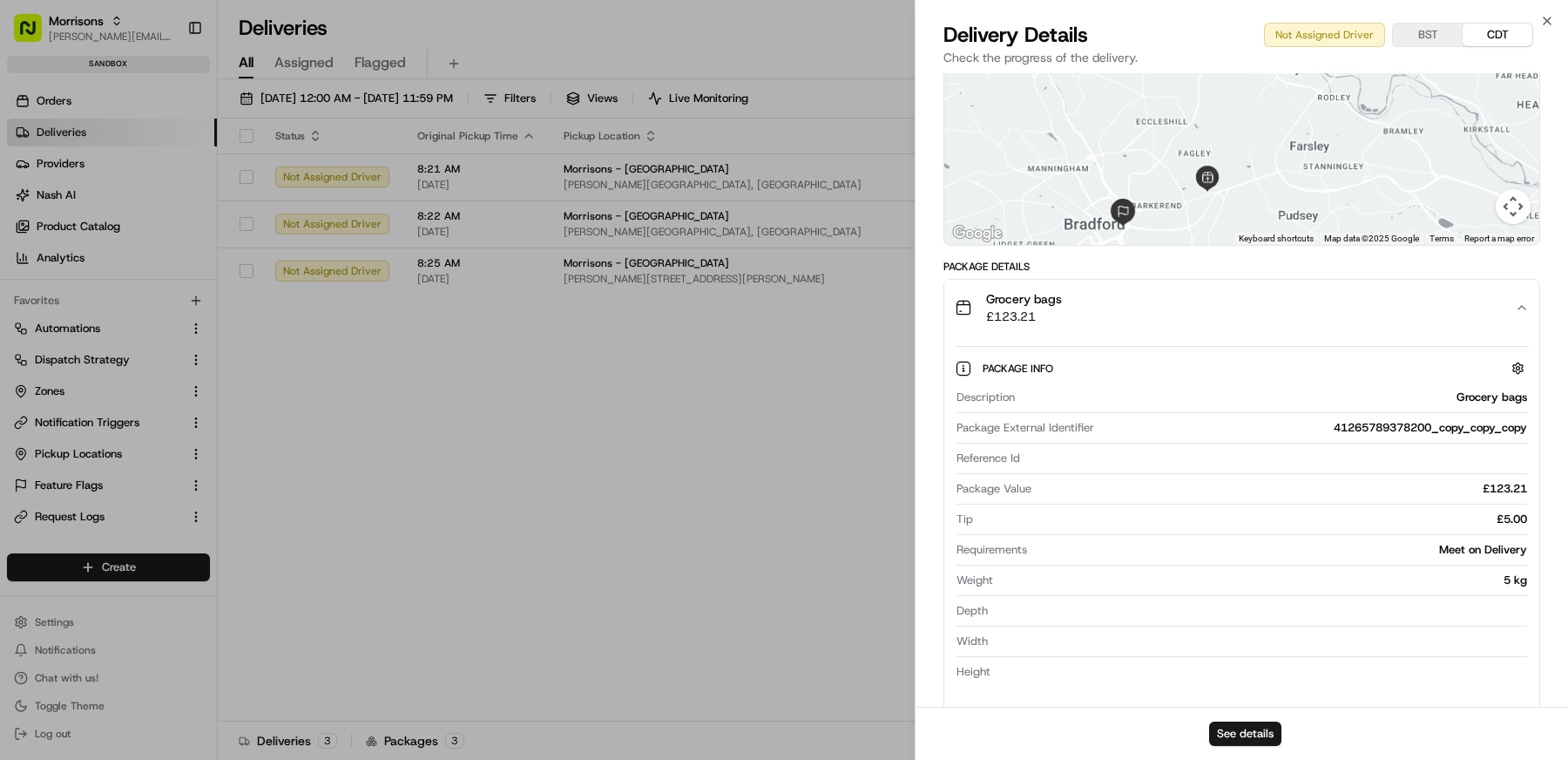
click at [1128, 323] on div "Grocery bags £123.21" at bounding box center [1235, 307] width 560 height 35
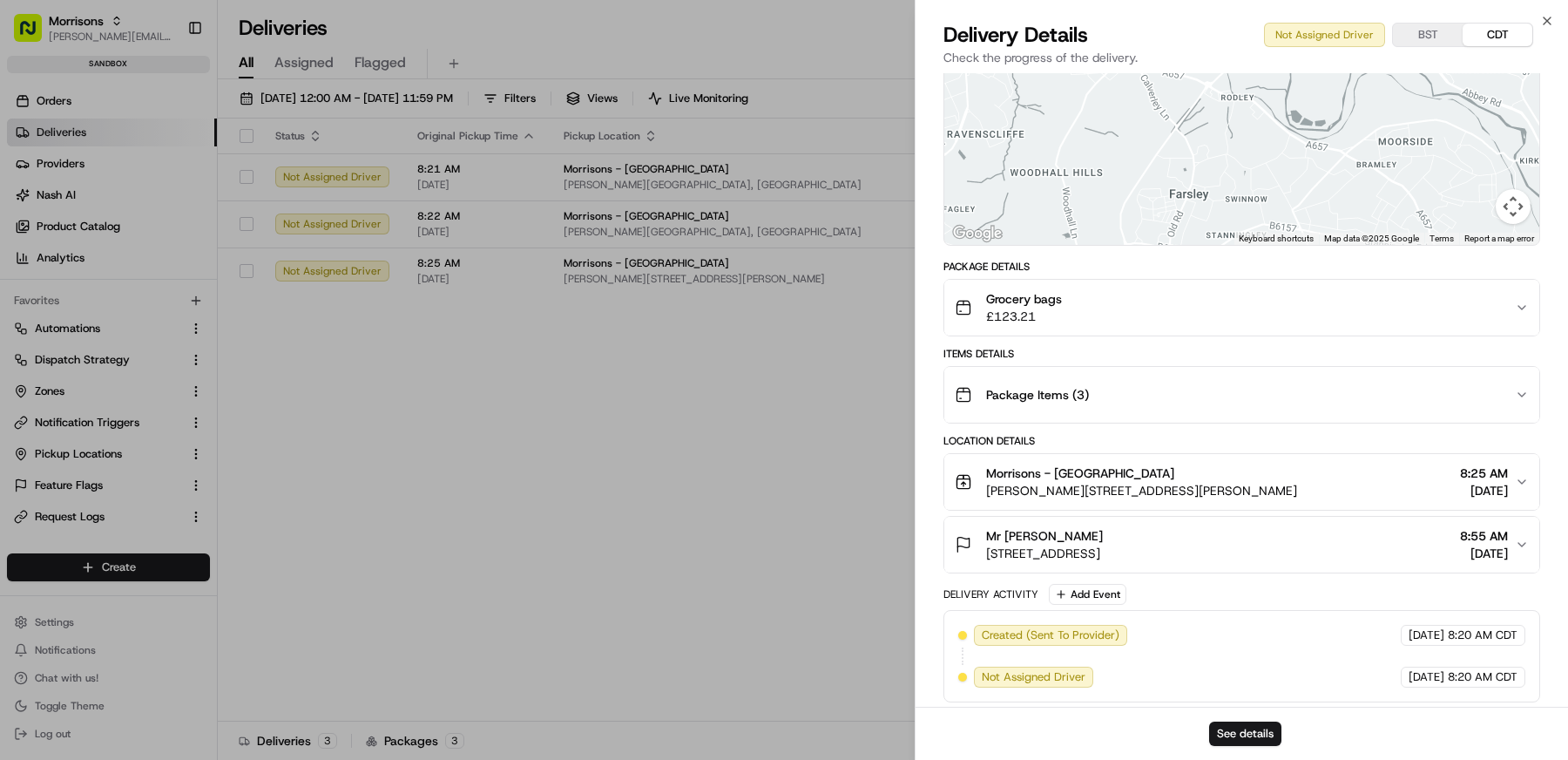
click at [1551, 12] on div "Close Delivery Details Not Assigned Driver BST CDT Check the progress of the de…" at bounding box center [1241, 380] width 653 height 760
click at [1551, 20] on icon "button" at bounding box center [1547, 20] width 14 height 14
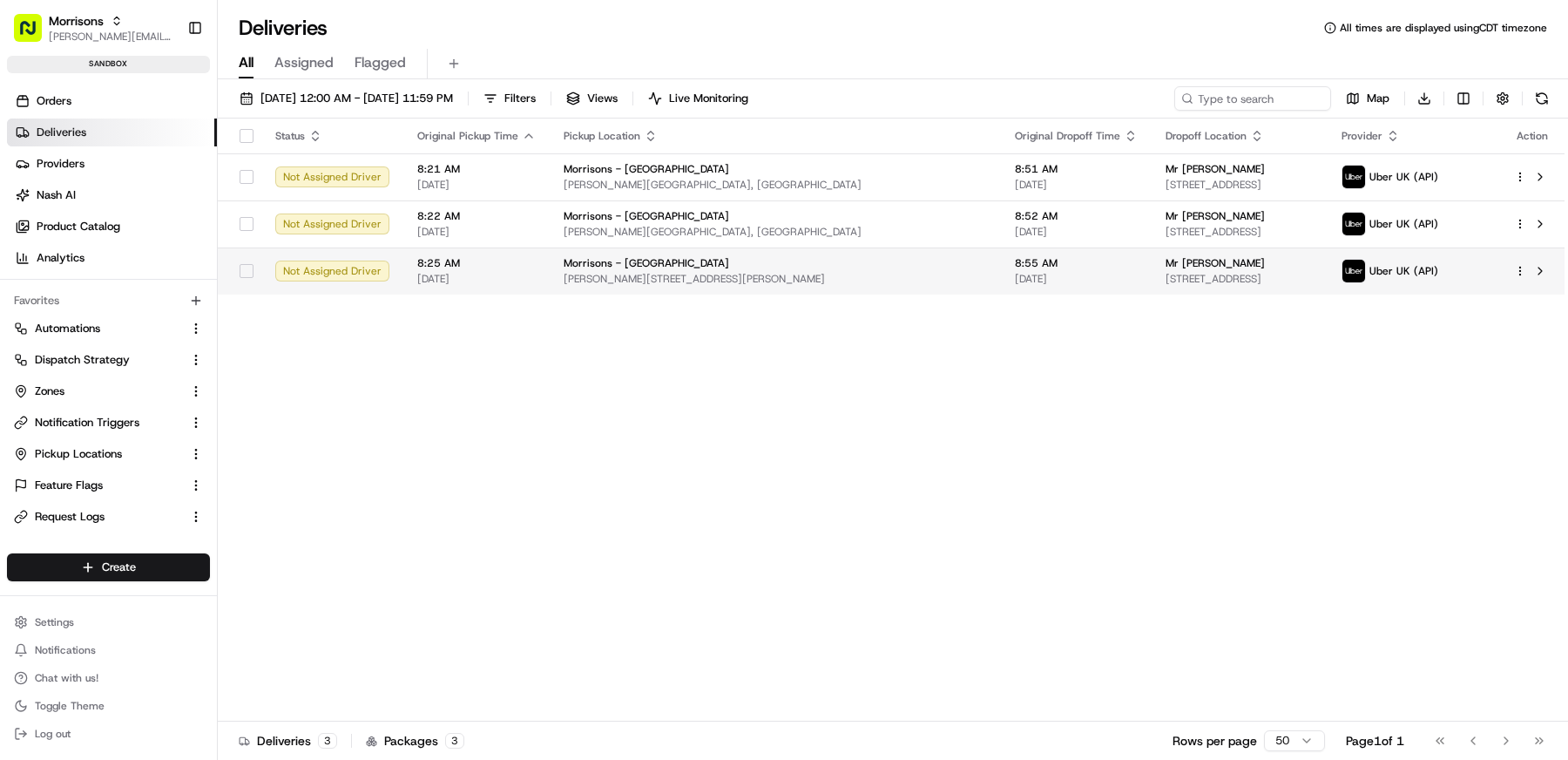
click at [1528, 271] on div at bounding box center [1532, 271] width 37 height 21
click at [1524, 271] on html "Morrisons matt@usenash.com Toggle Sidebar sandbox Orders Deliveries Providers N…" at bounding box center [784, 380] width 1568 height 760
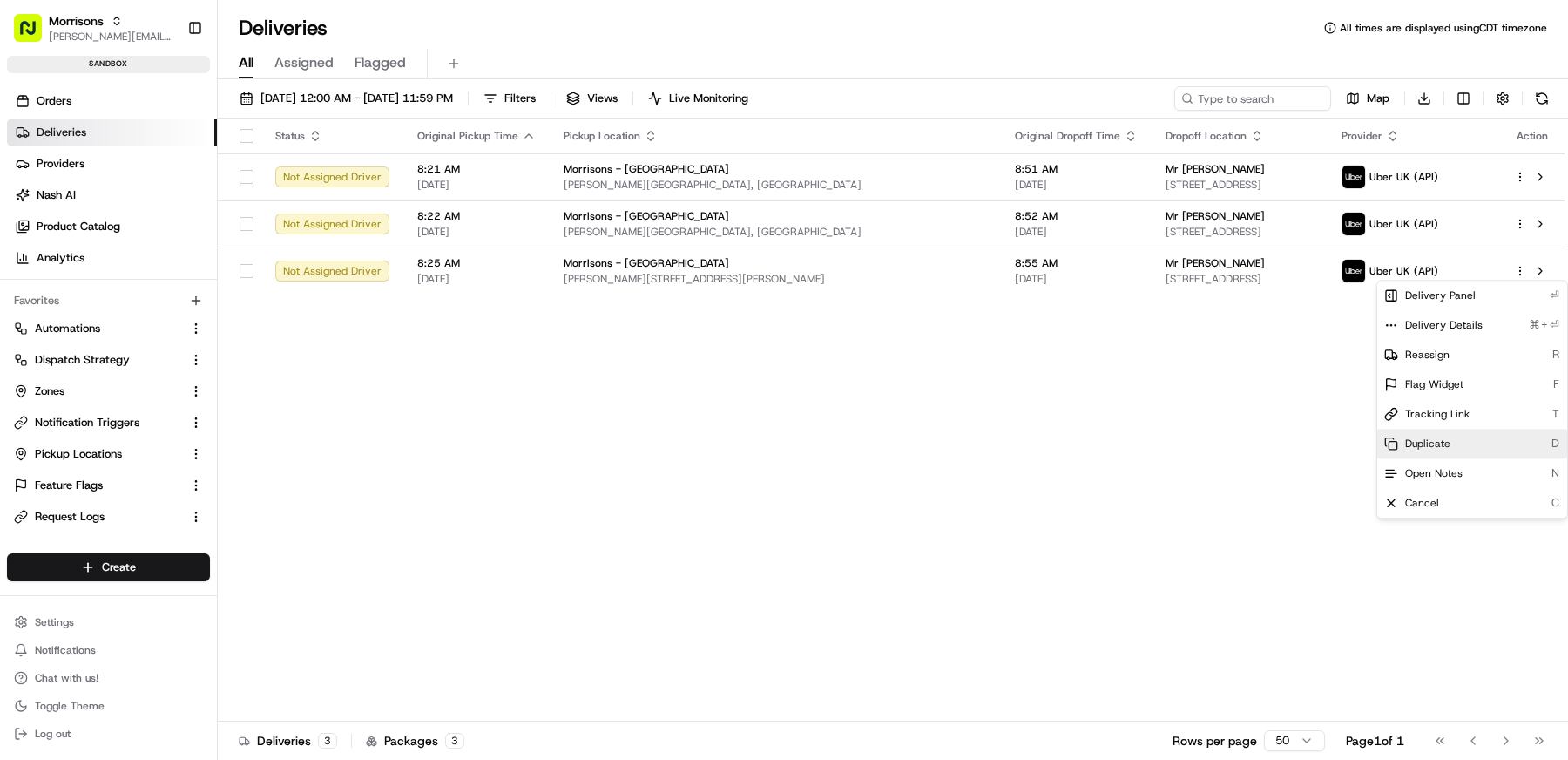
click at [1441, 445] on span "Duplicate" at bounding box center [1428, 443] width 46 height 14
click at [1010, 359] on html "Morrisons matt@usenash.com Toggle Sidebar sandbox Orders Deliveries Providers N…" at bounding box center [784, 380] width 1568 height 760
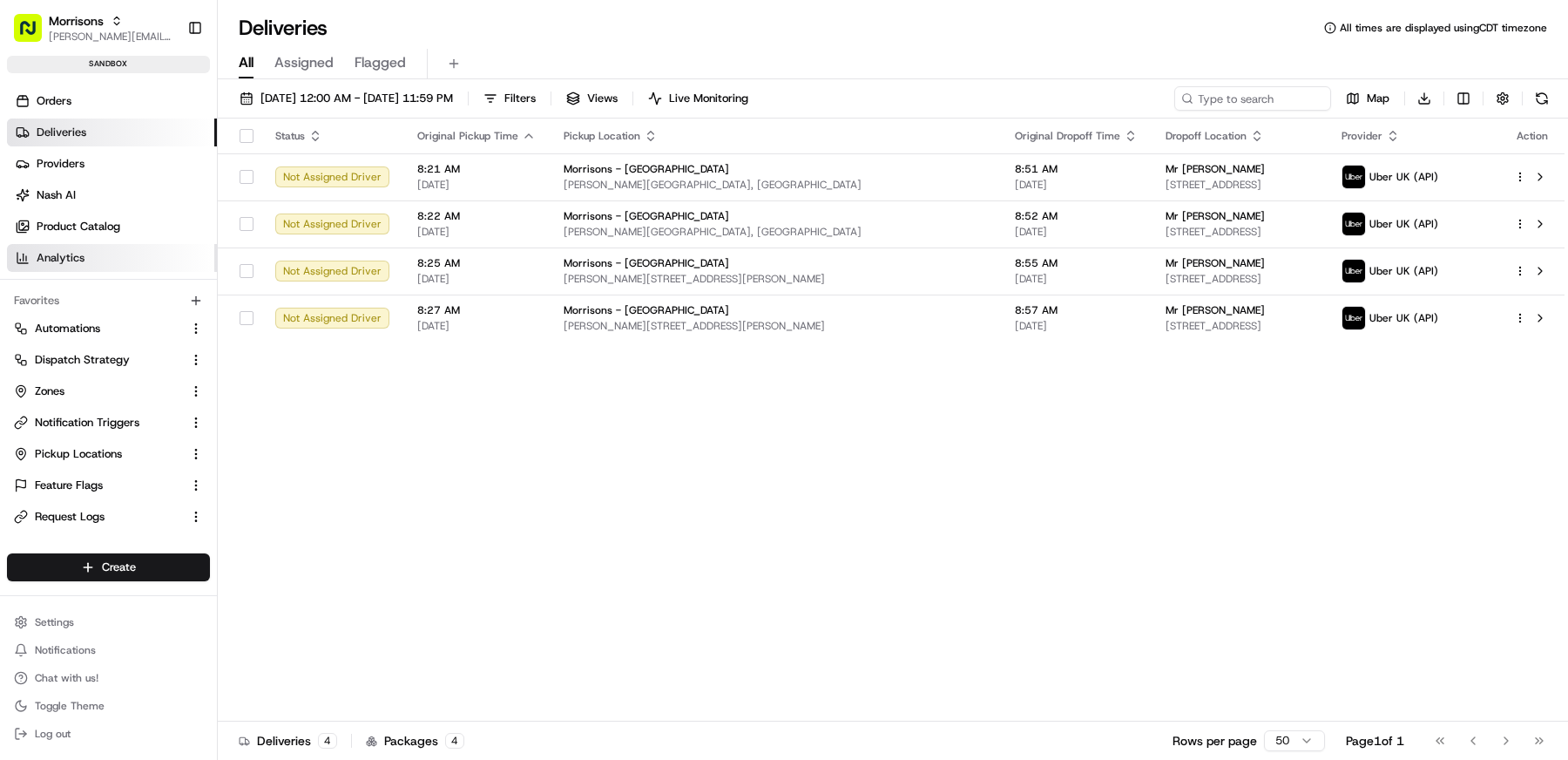
click at [98, 256] on link "Analytics" at bounding box center [113, 258] width 210 height 27
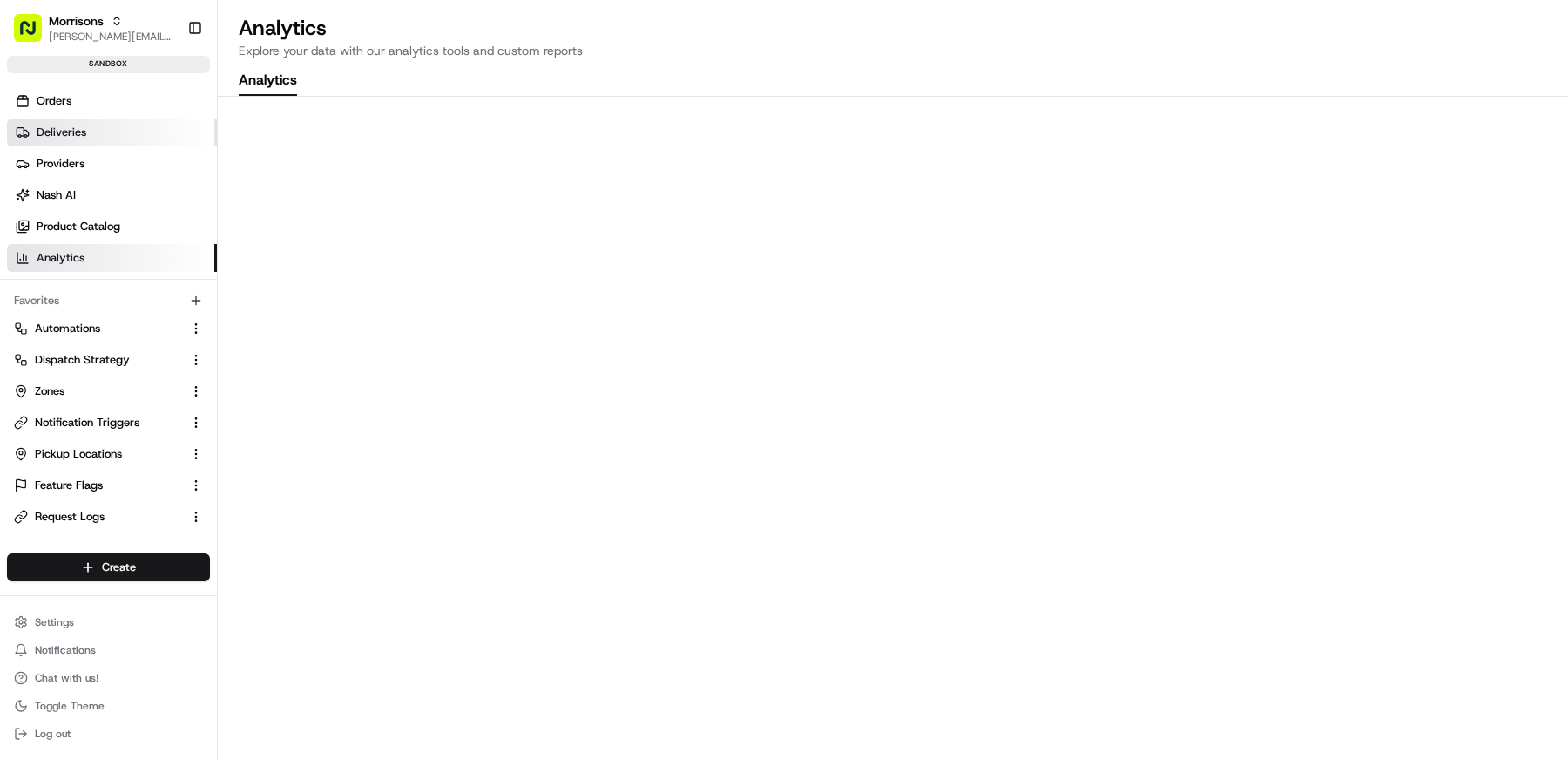
click at [91, 134] on link "Deliveries" at bounding box center [113, 133] width 210 height 27
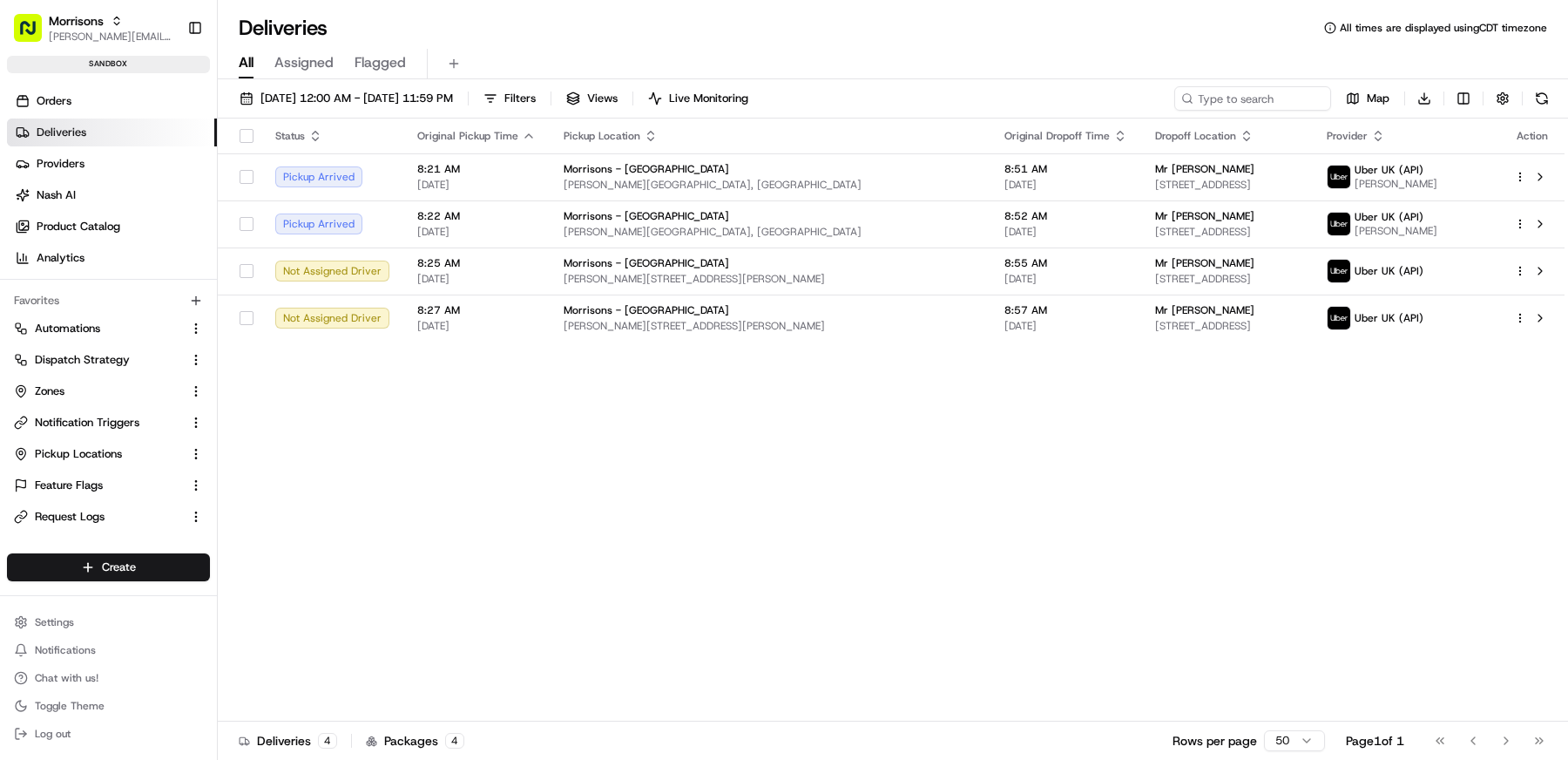
click at [896, 467] on div "Status Original Pickup Time Pickup Location Original Dropoff Time Dropoff Locat…" at bounding box center [891, 420] width 1347 height 603
click at [102, 422] on span "Notification Triggers" at bounding box center [87, 422] width 104 height 16
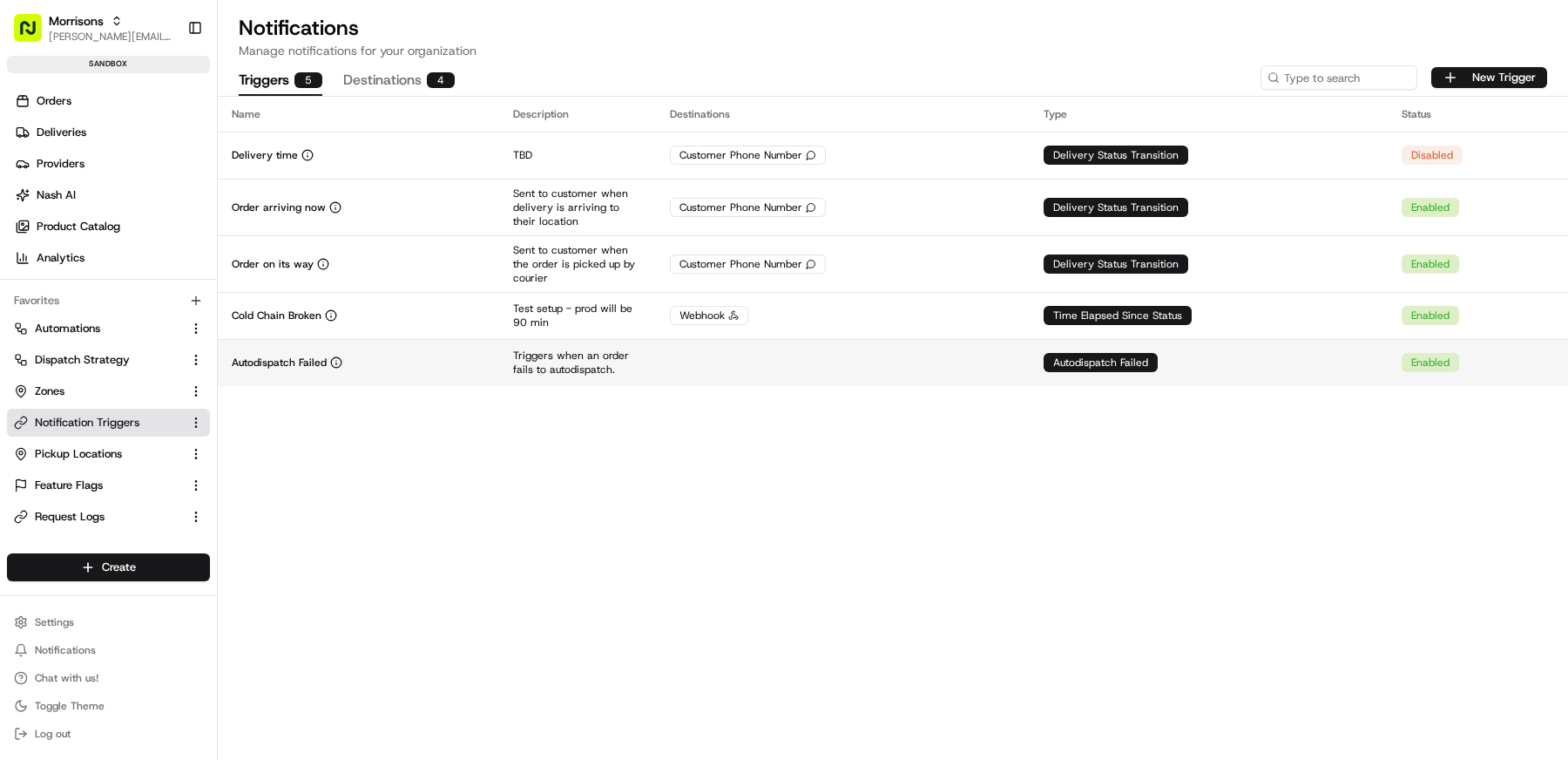
click at [691, 372] on td at bounding box center [843, 361] width 374 height 47
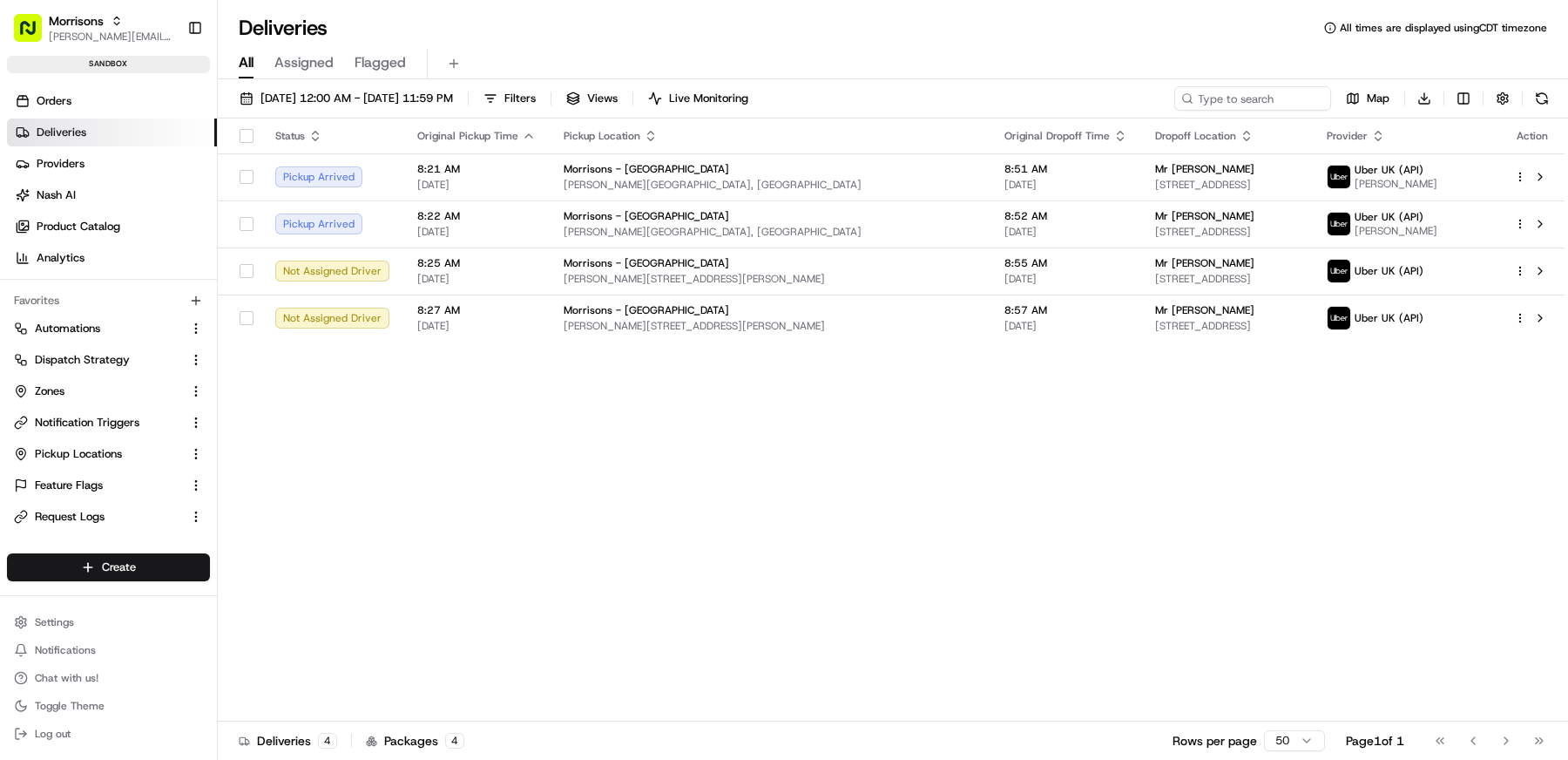
click at [1070, 90] on div "08/15/2025 12:00 AM - 08/15/2025 11:59 PM Filters Views Live Monitoring Map Dow…" at bounding box center [893, 102] width 1350 height 32
click at [839, 477] on div "Status Original Pickup Time Pickup Location Original Dropoff Time Dropoff Locat…" at bounding box center [891, 420] width 1347 height 603
click at [1523, 322] on html "Morrisons matt@usenash.com Toggle Sidebar sandbox Orders Deliveries Providers N…" at bounding box center [784, 380] width 1568 height 760
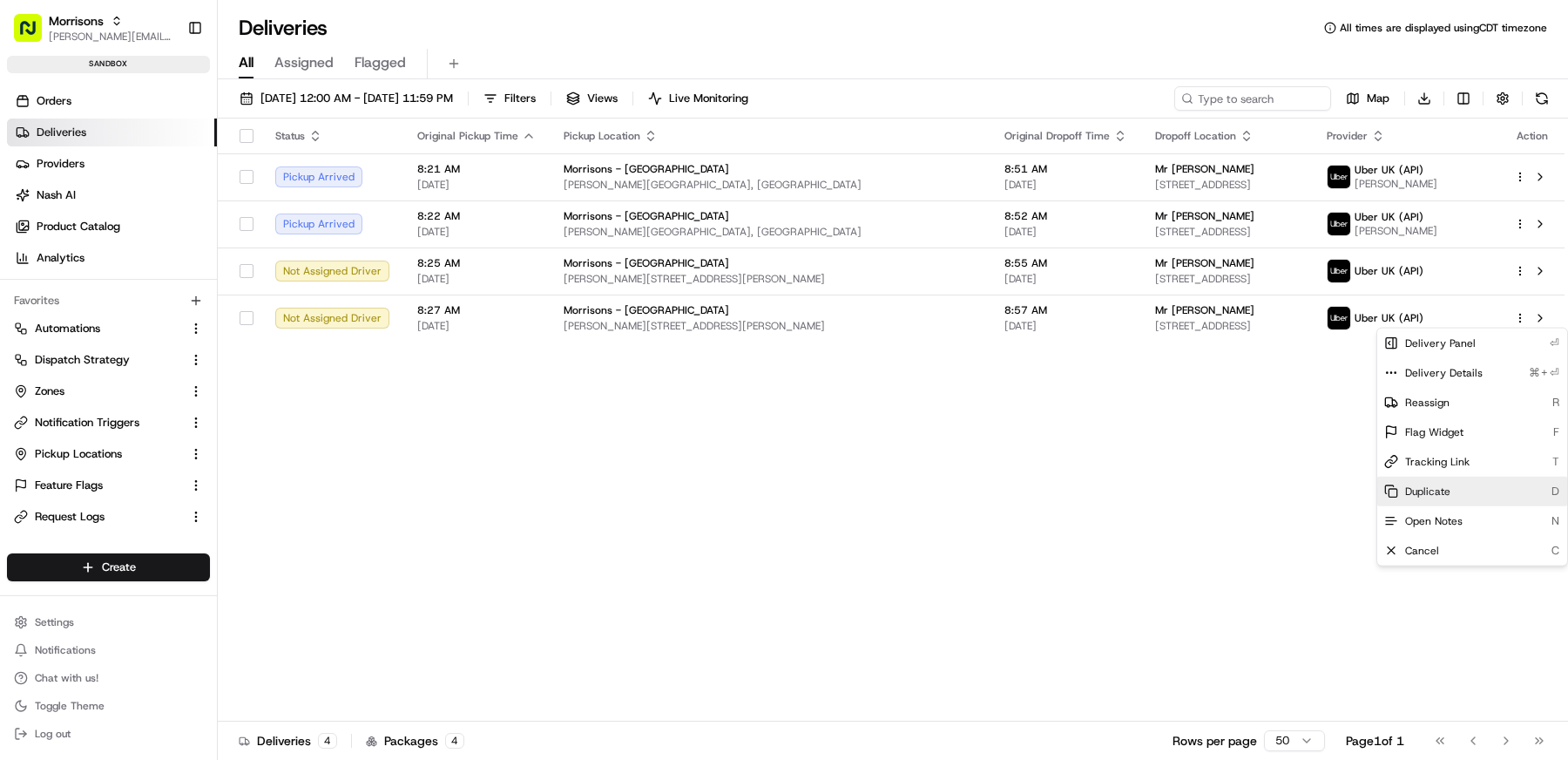
click at [1447, 489] on span "Duplicate" at bounding box center [1428, 491] width 46 height 14
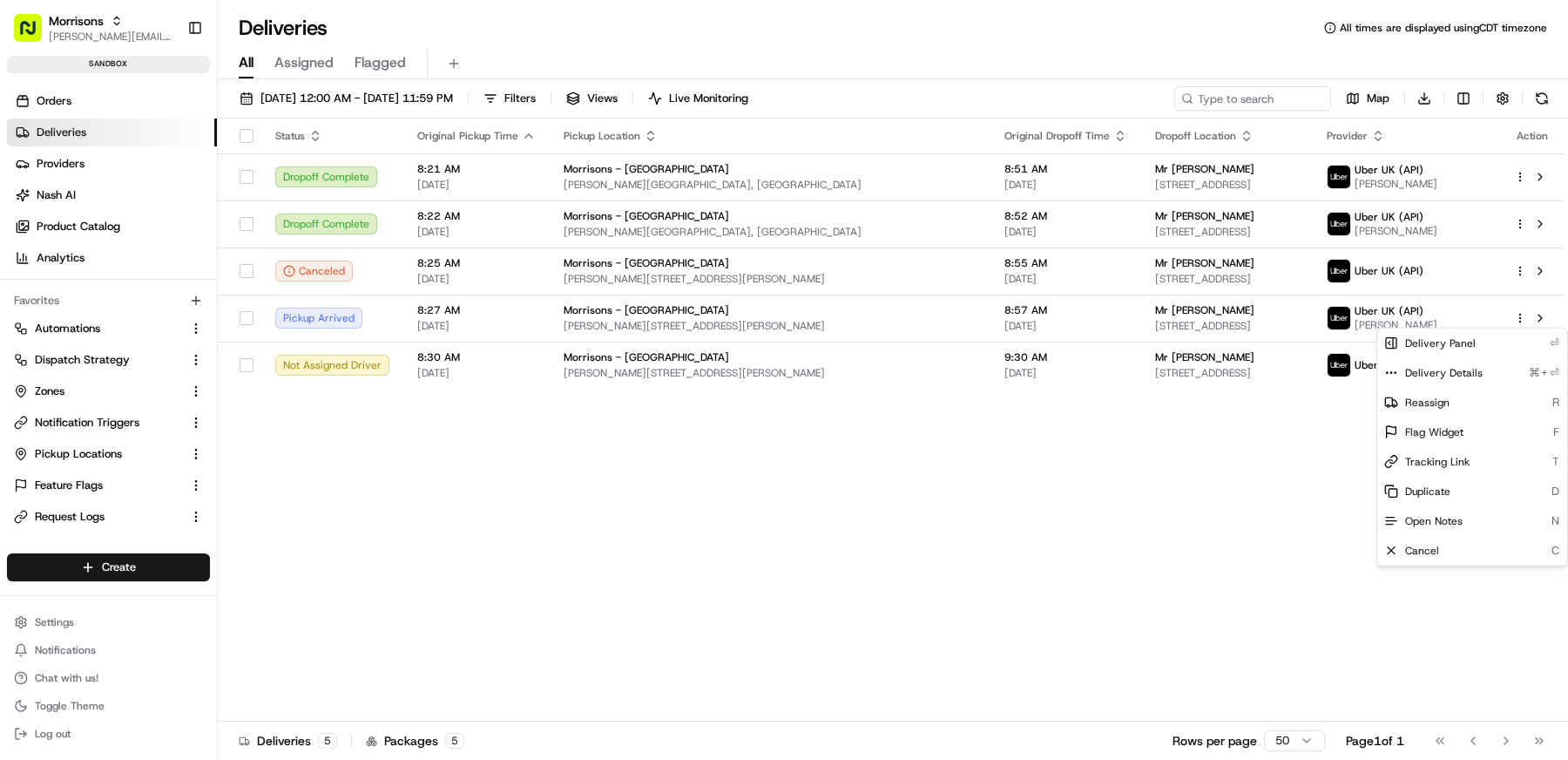
click at [446, 475] on html "Morrisons matt@usenash.com Toggle Sidebar sandbox Orders Deliveries Providers N…" at bounding box center [784, 380] width 1568 height 760
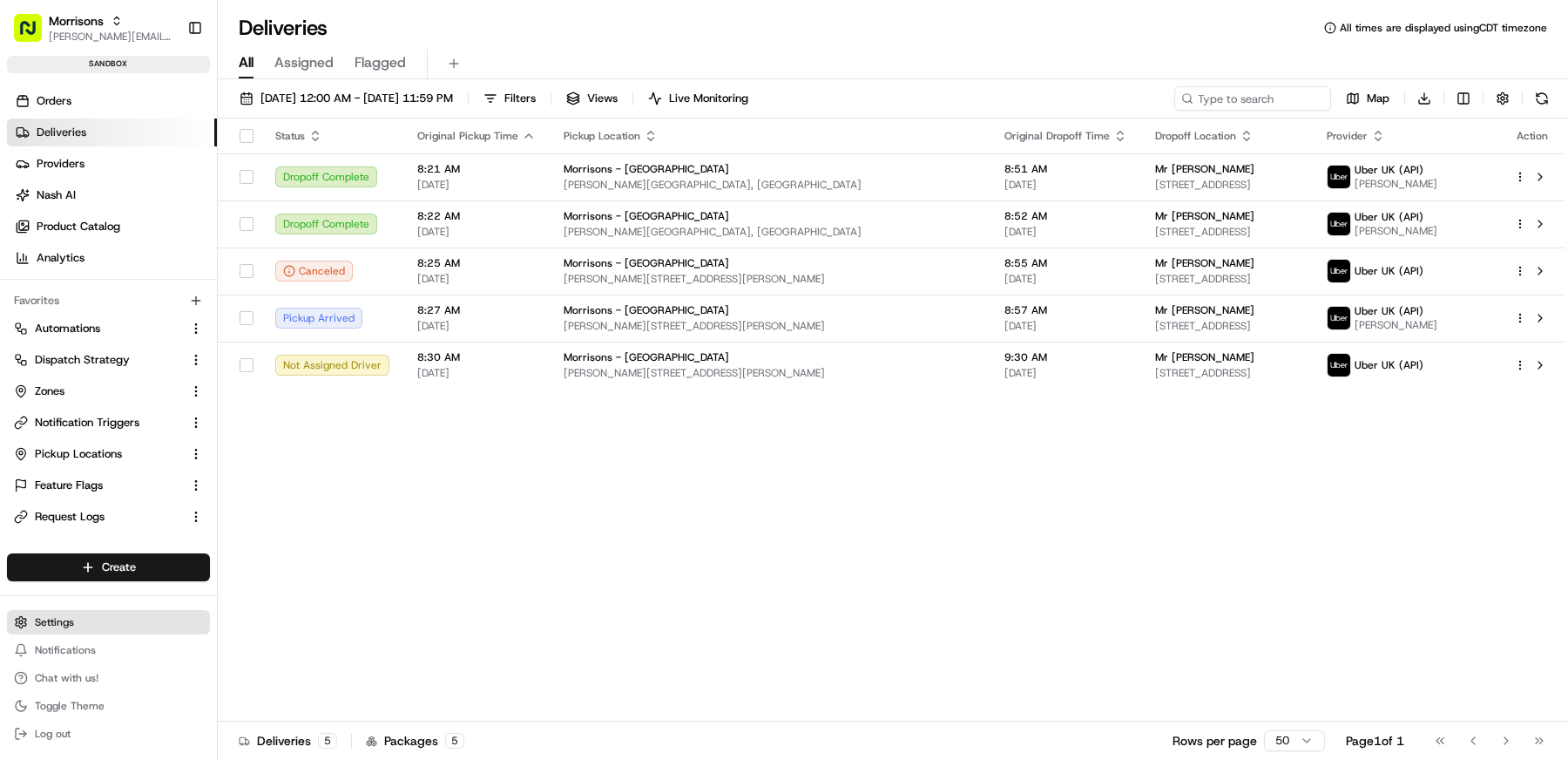
click at [88, 613] on button "Settings" at bounding box center [109, 622] width 203 height 25
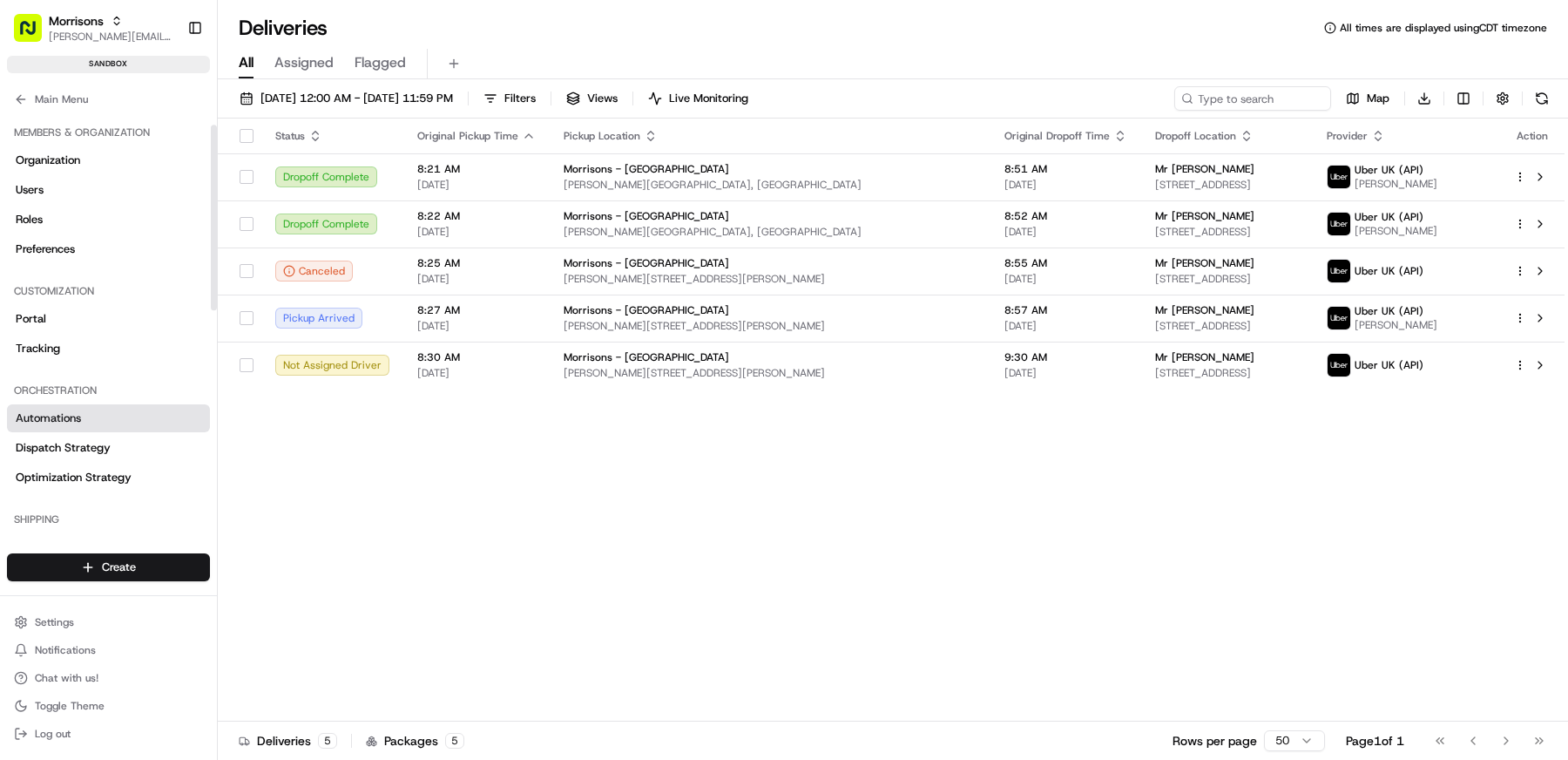
scroll to position [501, 0]
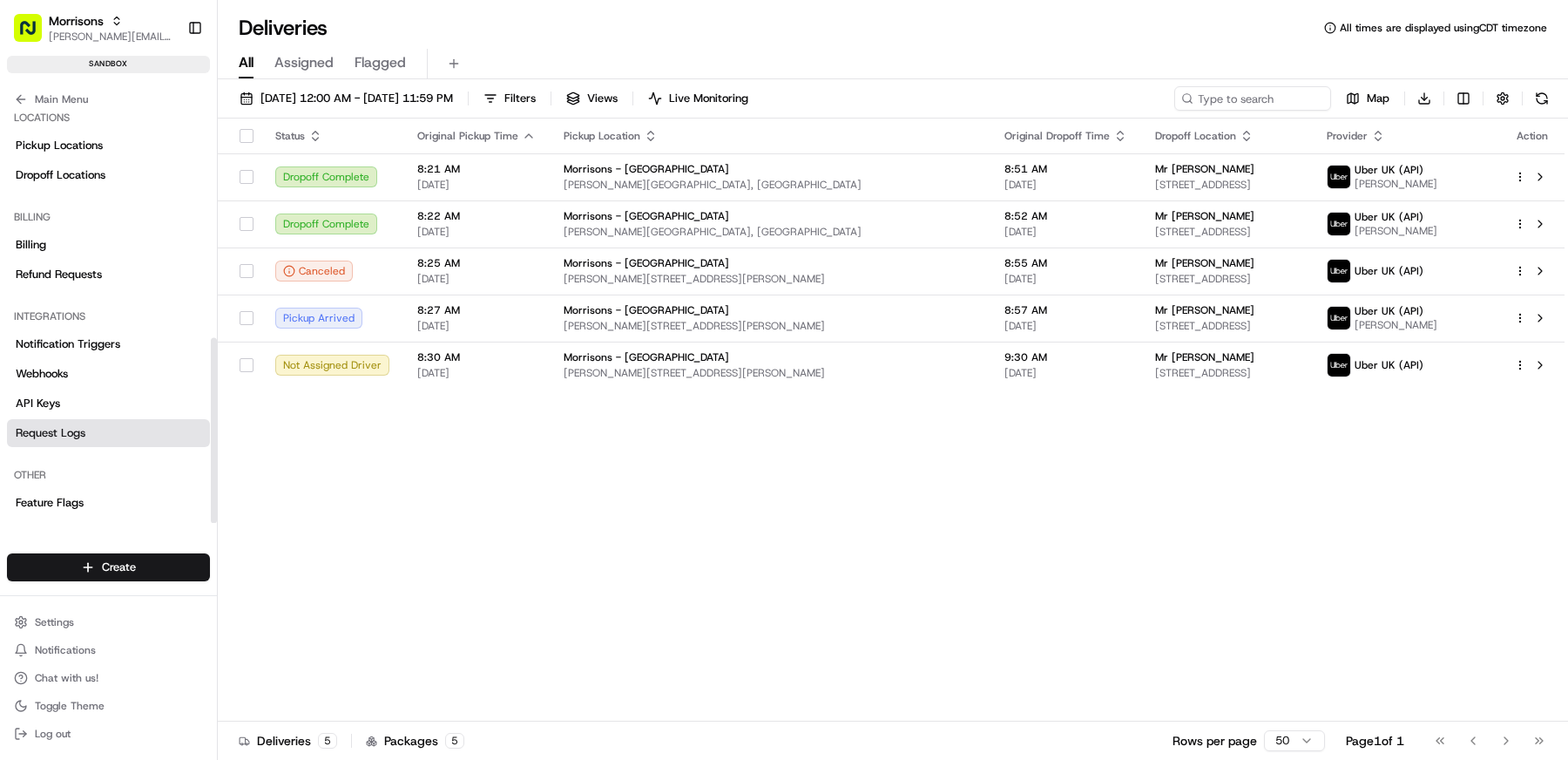
click at [101, 434] on link "Request Logs" at bounding box center [109, 433] width 203 height 27
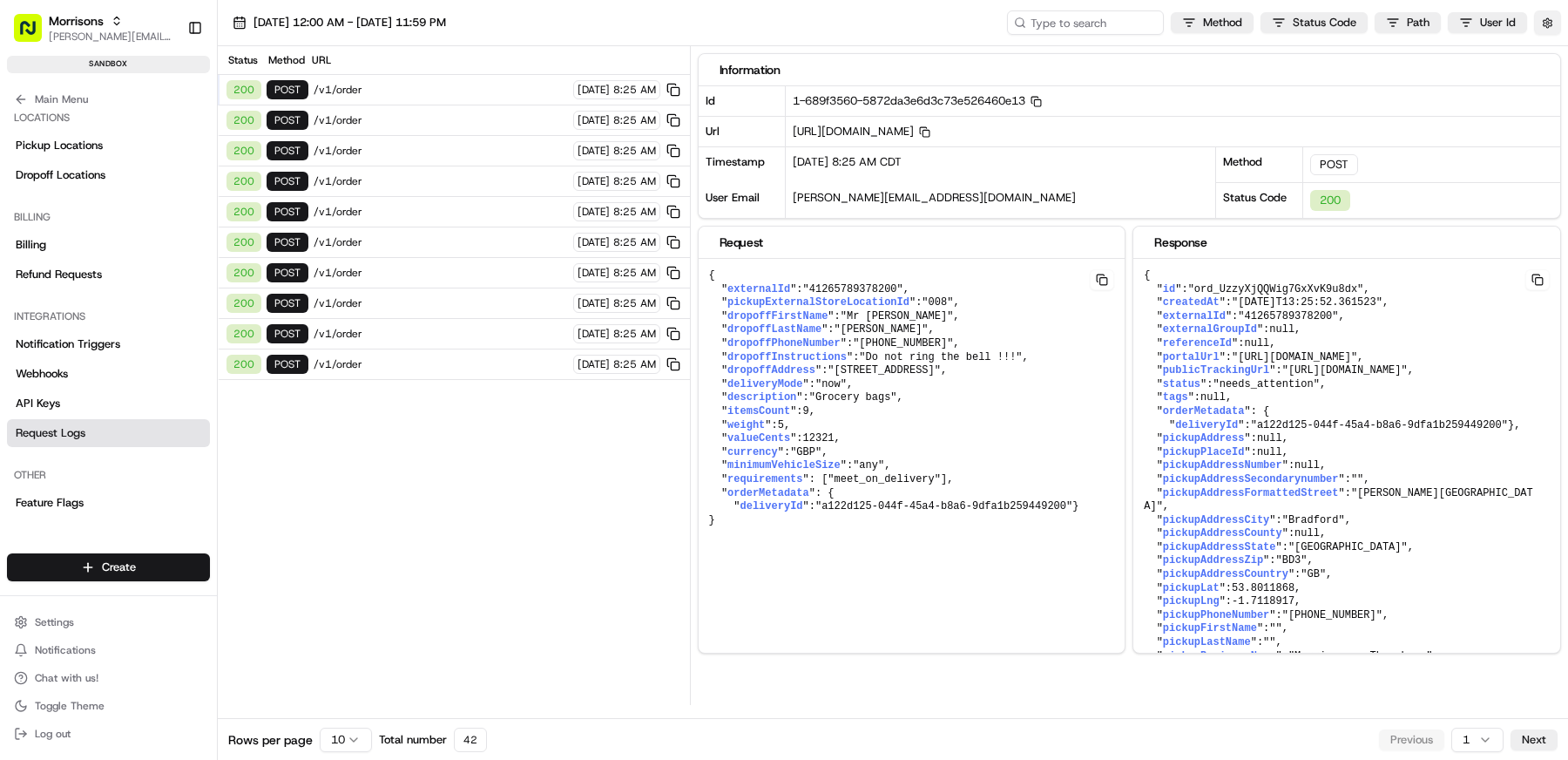
click at [1540, 22] on button "button" at bounding box center [1548, 22] width 27 height 25
click at [1550, 49] on button "Display Only Provider Logs" at bounding box center [1550, 53] width 14 height 14
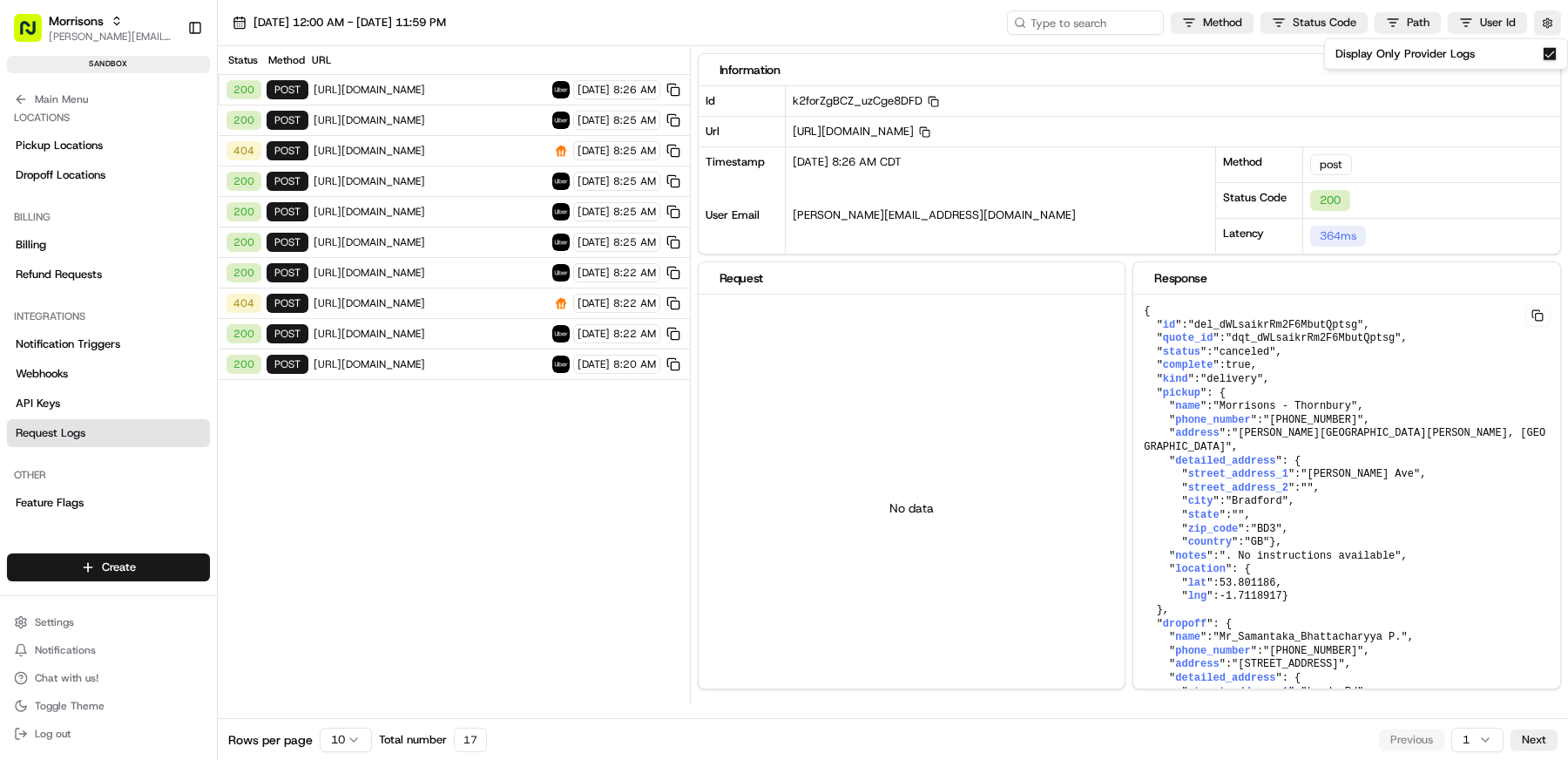
click at [484, 483] on div "Status Method URL 200 post https://api.uber.com/v1/customers/6805592c-3284-5935…" at bounding box center [454, 375] width 472 height 658
click at [467, 150] on span "https://api-daas-staguk.skipthedishes.com/v1/delivery/estimate" at bounding box center [430, 150] width 233 height 14
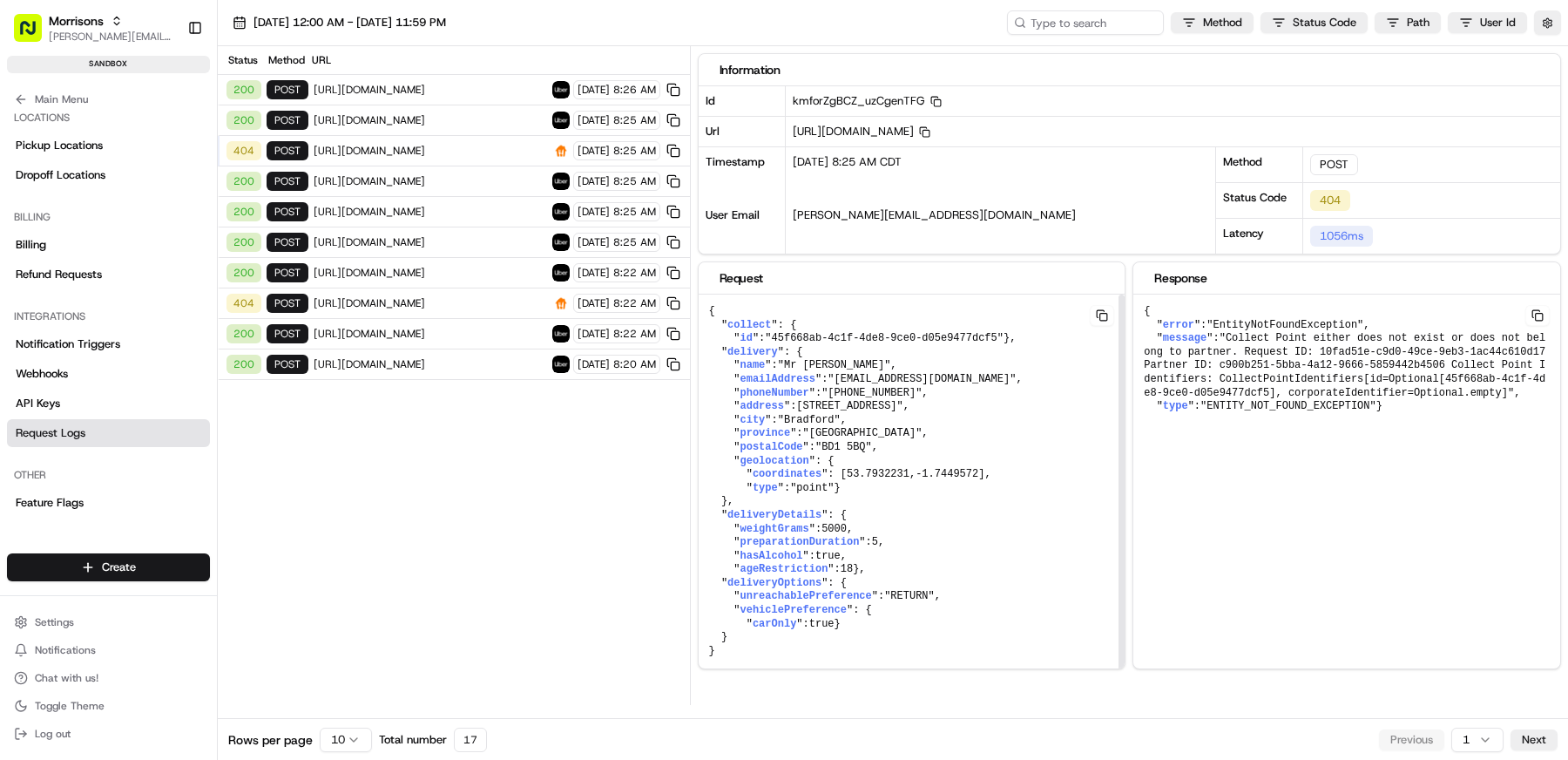
click at [1099, 315] on button at bounding box center [1101, 315] width 25 height 21
click at [1105, 309] on button at bounding box center [1101, 315] width 25 height 21
click at [487, 296] on span "https://api-daas-staguk.skipthedishes.com/v1/delivery/estimate" at bounding box center [430, 303] width 233 height 14
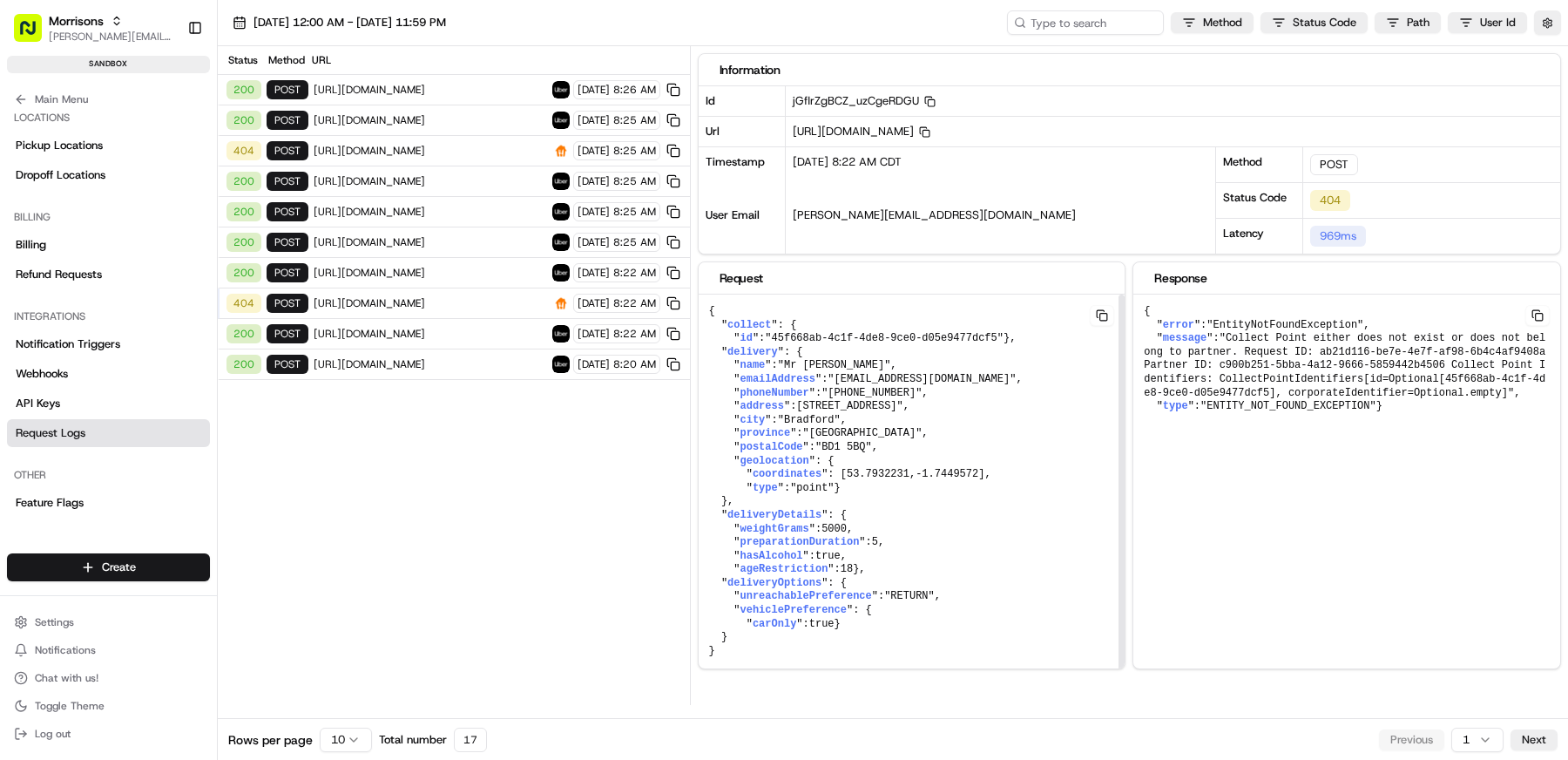
click at [479, 144] on span "https://api-daas-staguk.skipthedishes.com/v1/delivery/estimate" at bounding box center [430, 150] width 233 height 14
click at [1106, 313] on button at bounding box center [1101, 315] width 25 height 21
drag, startPoint x: 1005, startPoint y: 333, endPoint x: 779, endPoint y: 336, distance: 226.0
click at [779, 336] on span ""45f668ab-4c1f-4de8-9ce0-d05e9477dcf5"" at bounding box center [884, 337] width 239 height 12
copy span "45f668ab-4c1f-4de8-9ce0-d05e9477dcf5"
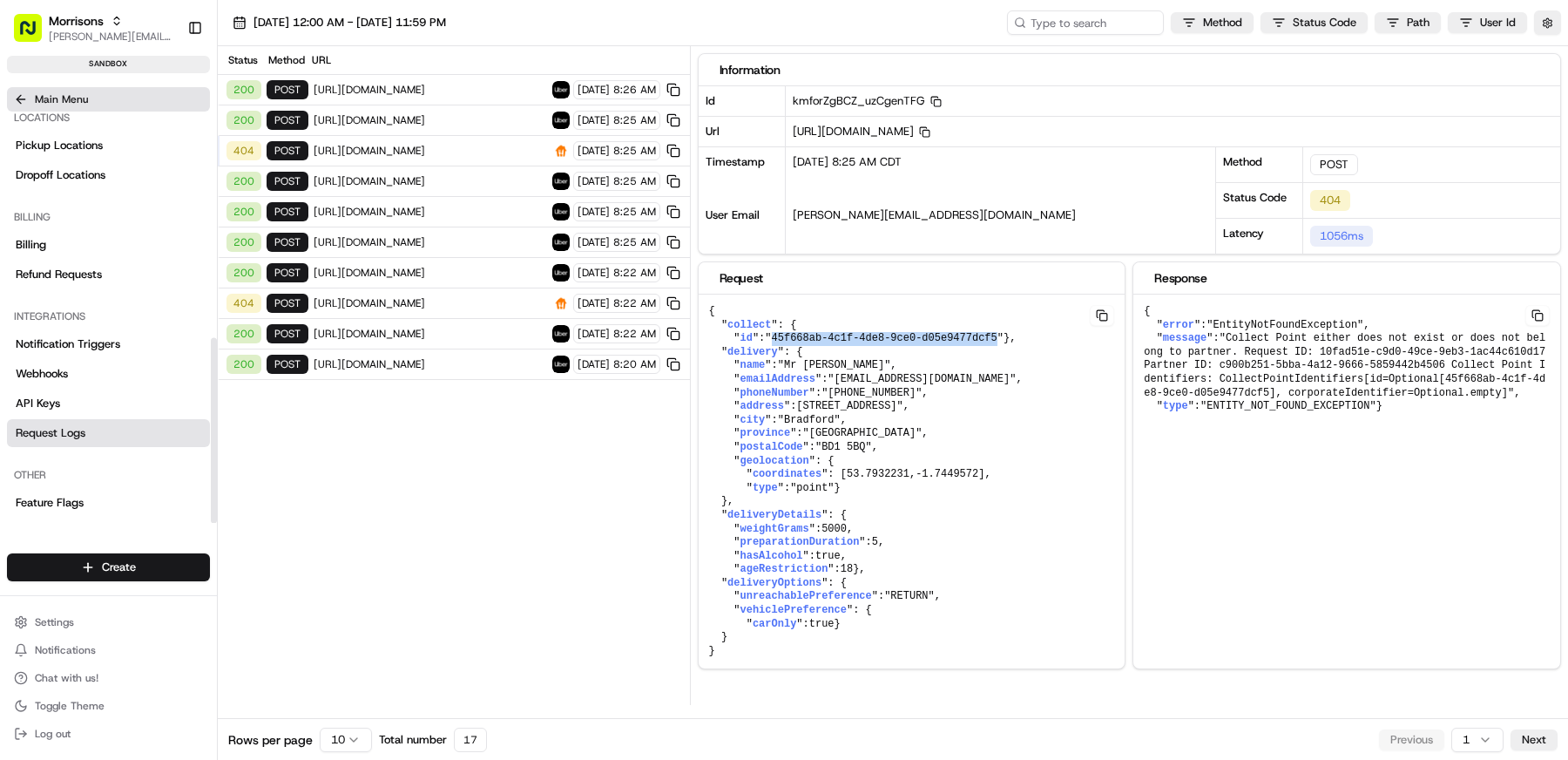
click at [57, 102] on span "Main Menu" at bounding box center [61, 99] width 53 height 14
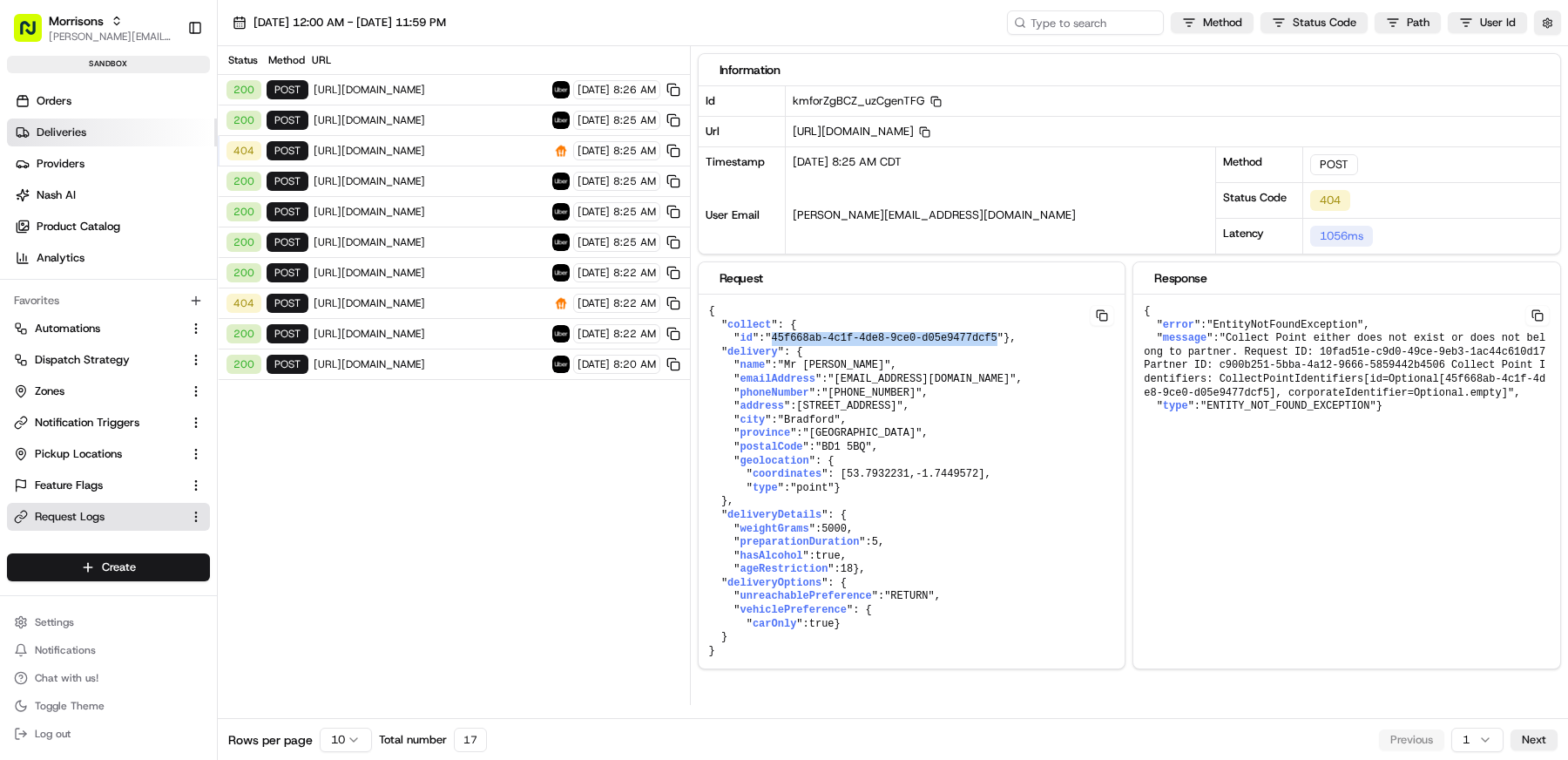
click at [59, 124] on span "Deliveries" at bounding box center [61, 132] width 49 height 16
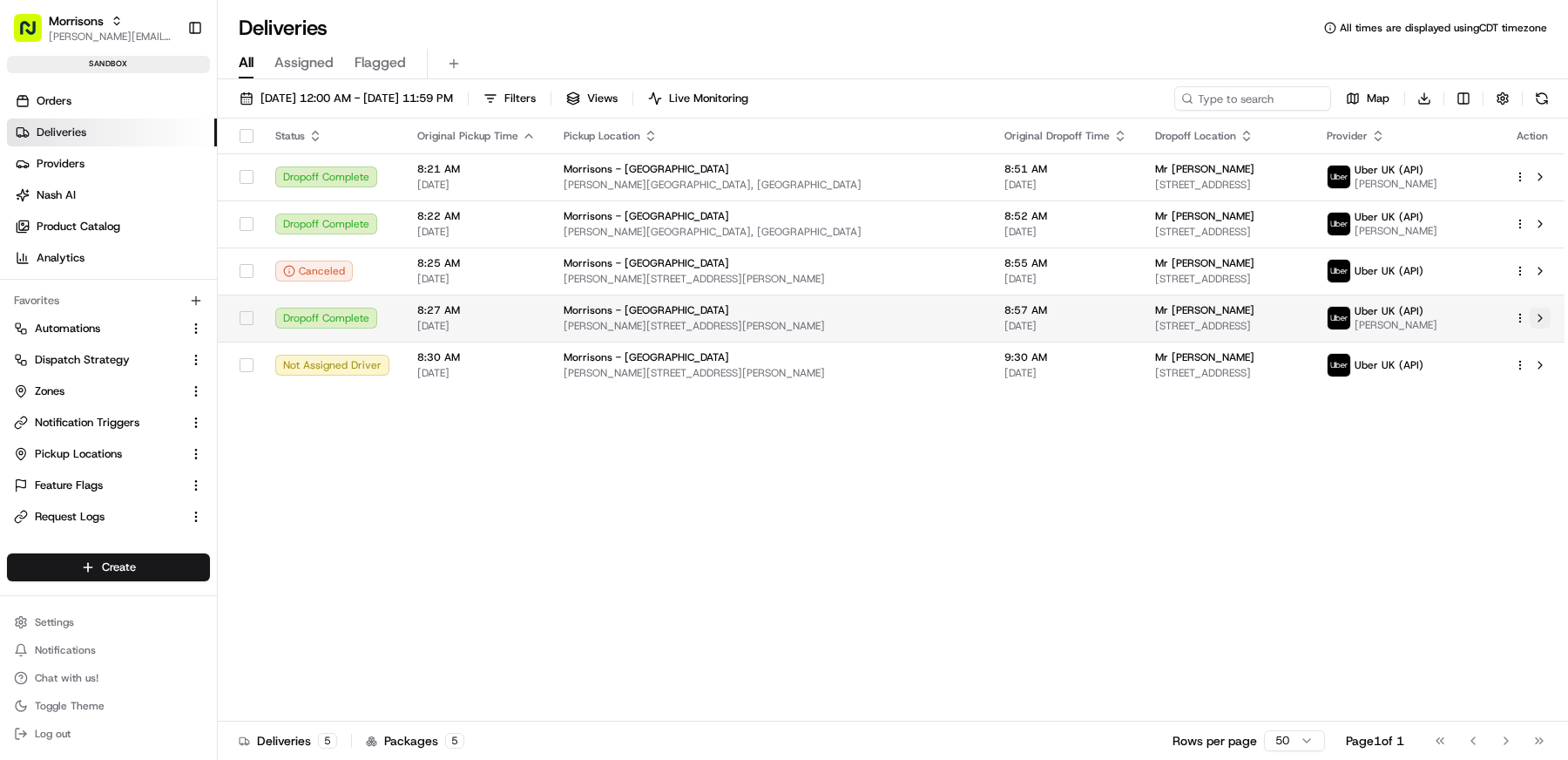
click at [1543, 319] on button at bounding box center [1540, 317] width 21 height 21
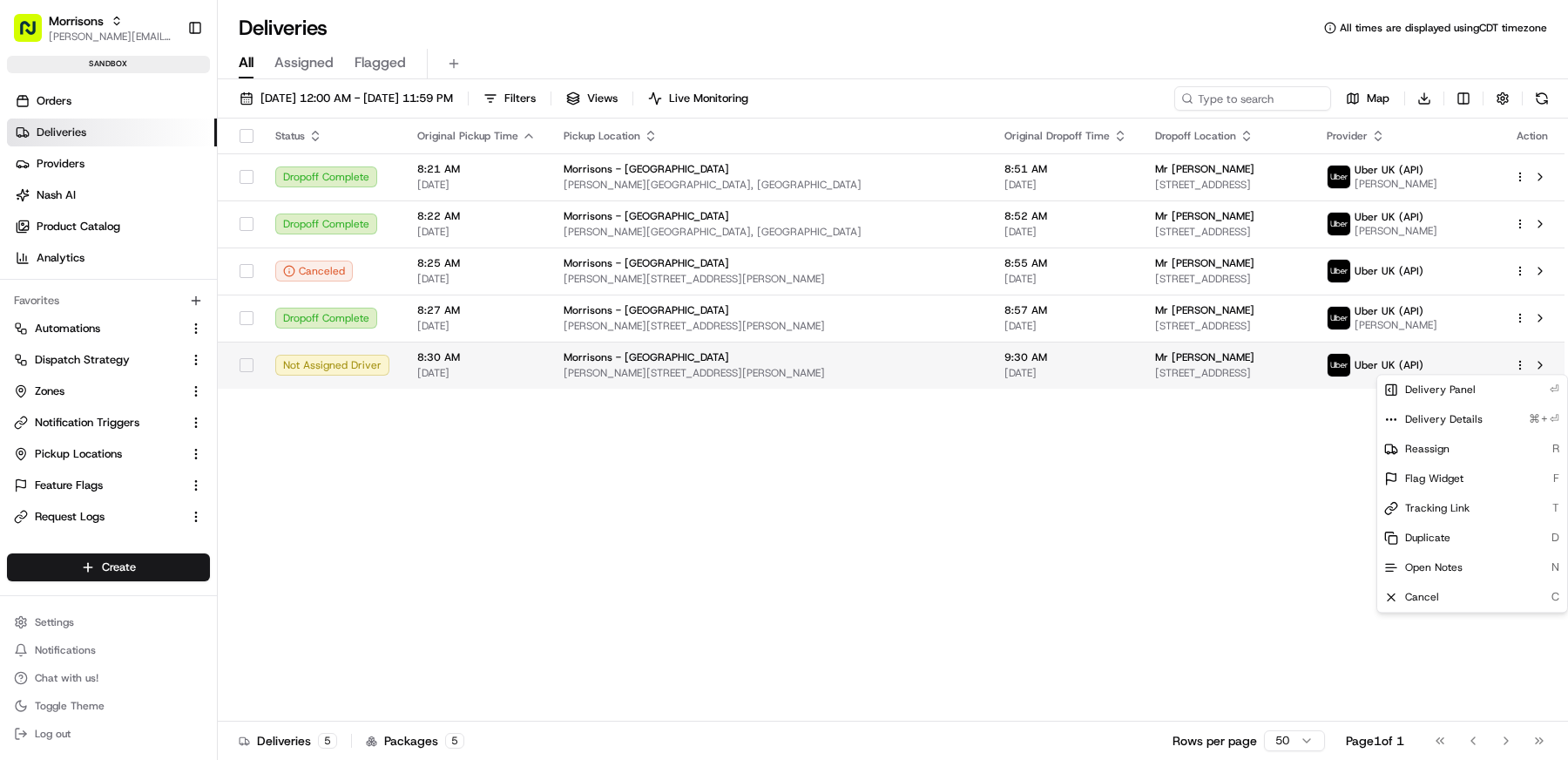
click at [1522, 361] on html "Morrisons matt@usenash.com Toggle Sidebar sandbox Orders Deliveries Providers N…" at bounding box center [784, 380] width 1568 height 760
click at [1156, 587] on html "Morrisons matt@usenash.com Toggle Sidebar sandbox Orders Deliveries Providers N…" at bounding box center [784, 380] width 1568 height 760
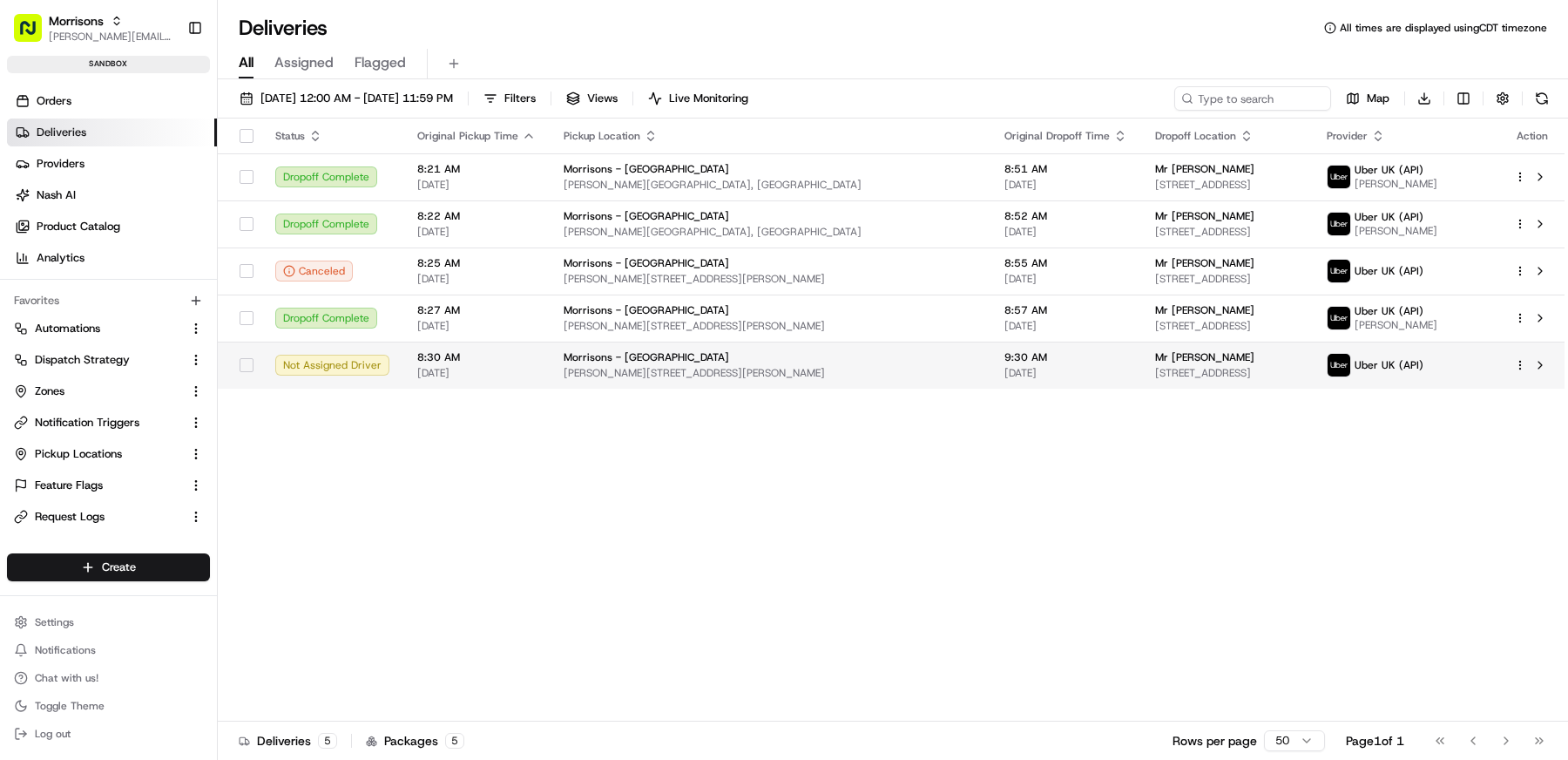
click at [1523, 367] on html "Morrisons matt@usenash.com Toggle Sidebar sandbox Orders Deliveries Providers N…" at bounding box center [784, 380] width 1568 height 760
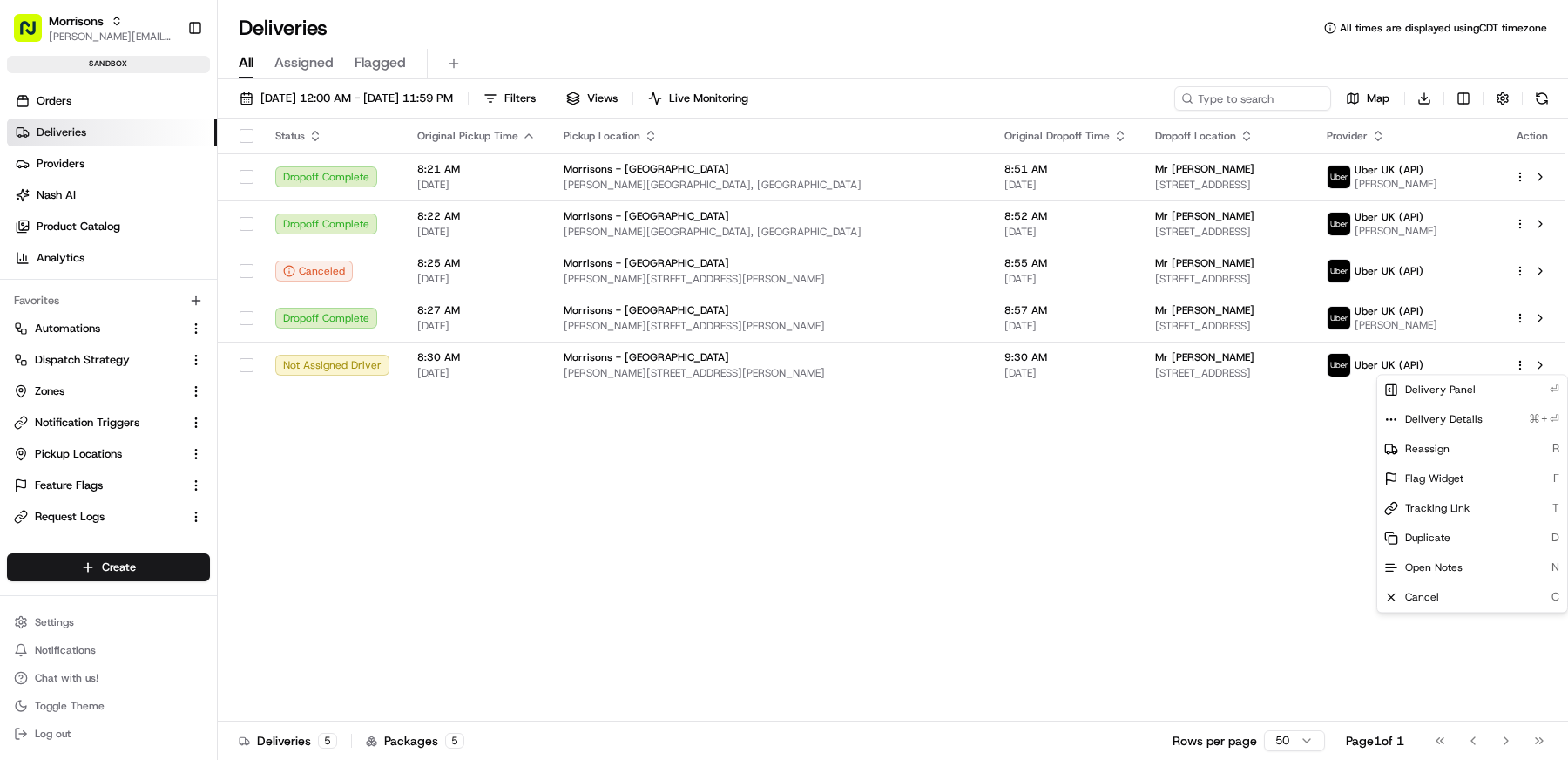
click at [1240, 477] on html "Morrisons matt@usenash.com Toggle Sidebar sandbox Orders Deliveries Providers N…" at bounding box center [784, 380] width 1568 height 760
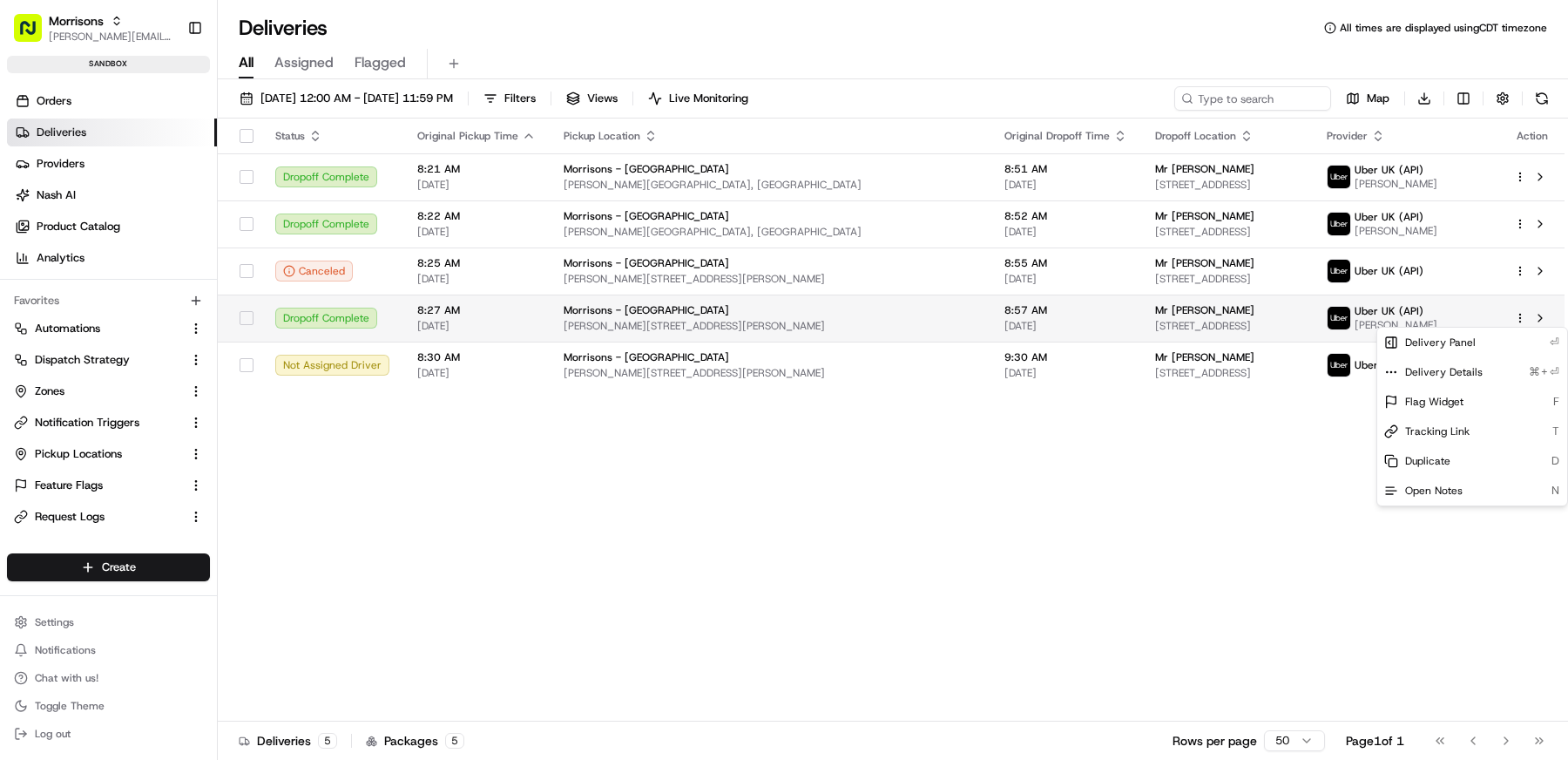
click at [1521, 317] on html "Morrisons matt@usenash.com Toggle Sidebar sandbox Orders Deliveries Providers N…" at bounding box center [784, 380] width 1568 height 760
click at [1445, 454] on span "Duplicate" at bounding box center [1428, 460] width 46 height 14
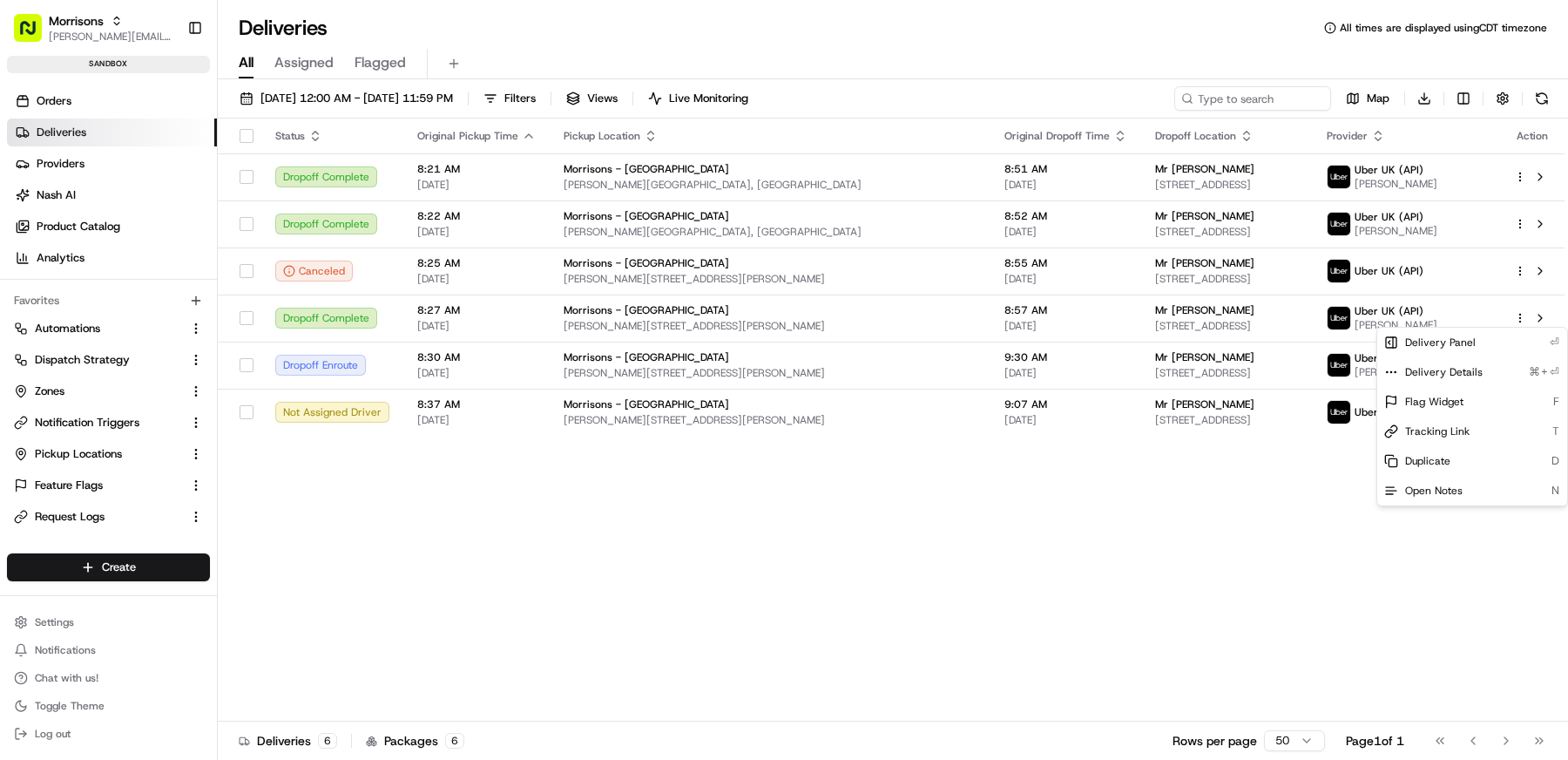
click at [1116, 528] on html "Morrisons matt@usenash.com Toggle Sidebar sandbox Orders Deliveries Providers N…" at bounding box center [784, 380] width 1568 height 760
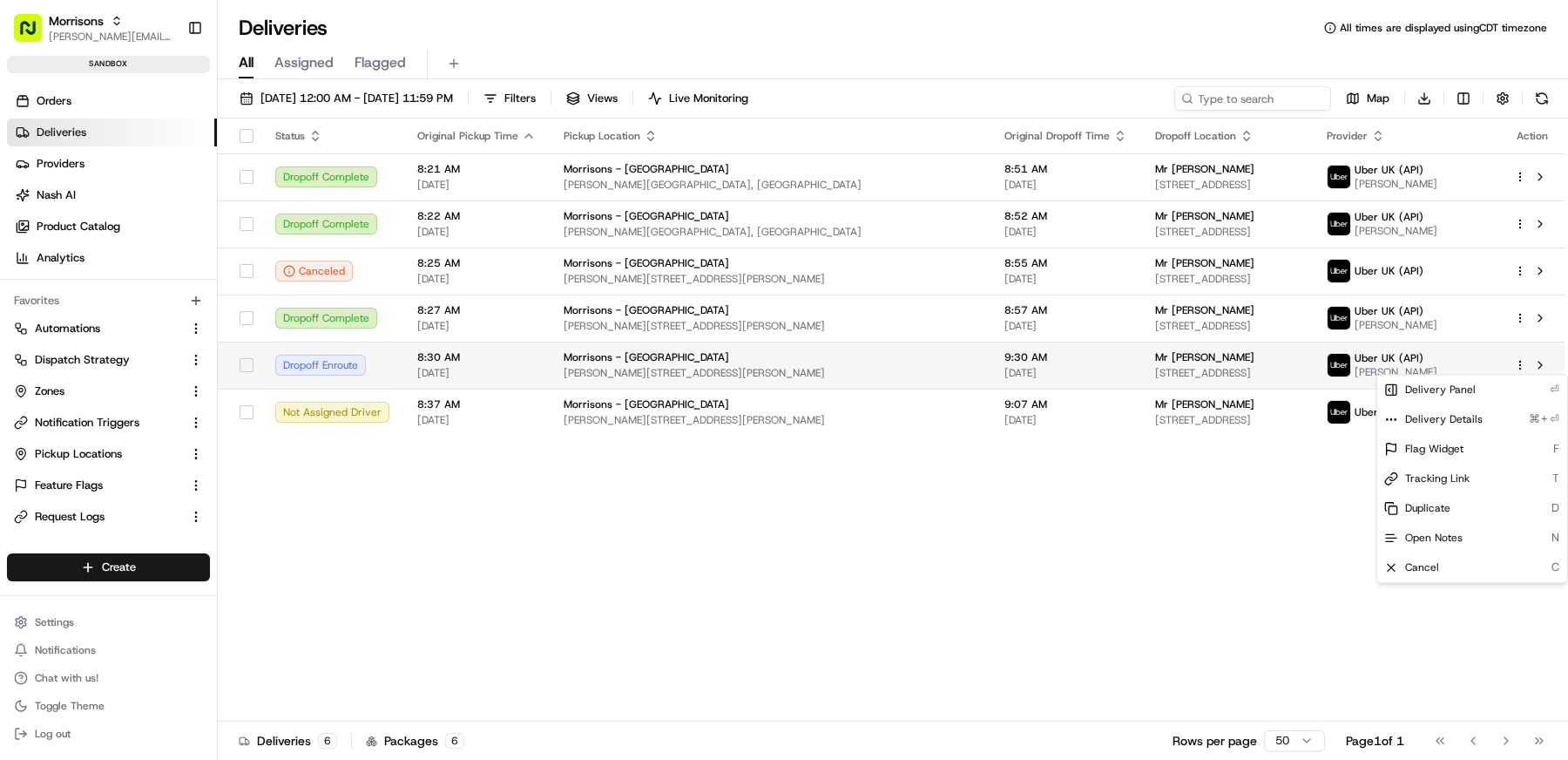
click at [1521, 364] on html "Morrisons matt@usenash.com Toggle Sidebar sandbox Orders Deliveries Providers N…" at bounding box center [784, 380] width 1568 height 760
click at [1126, 541] on html "Morrisons matt@usenash.com Toggle Sidebar sandbox Orders Deliveries Providers N…" at bounding box center [784, 380] width 1568 height 760
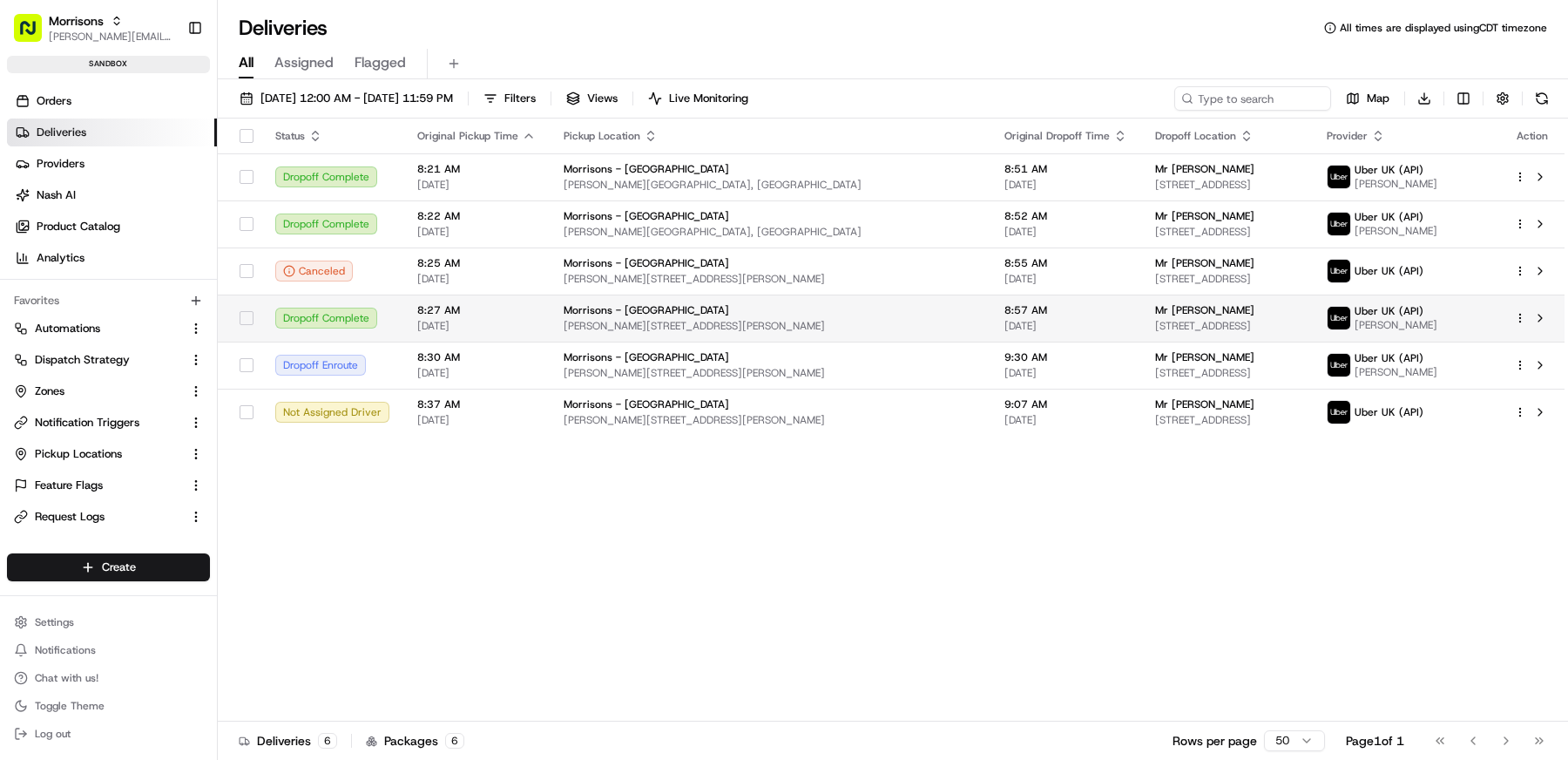
click at [1177, 331] on span "[STREET_ADDRESS]" at bounding box center [1227, 326] width 144 height 14
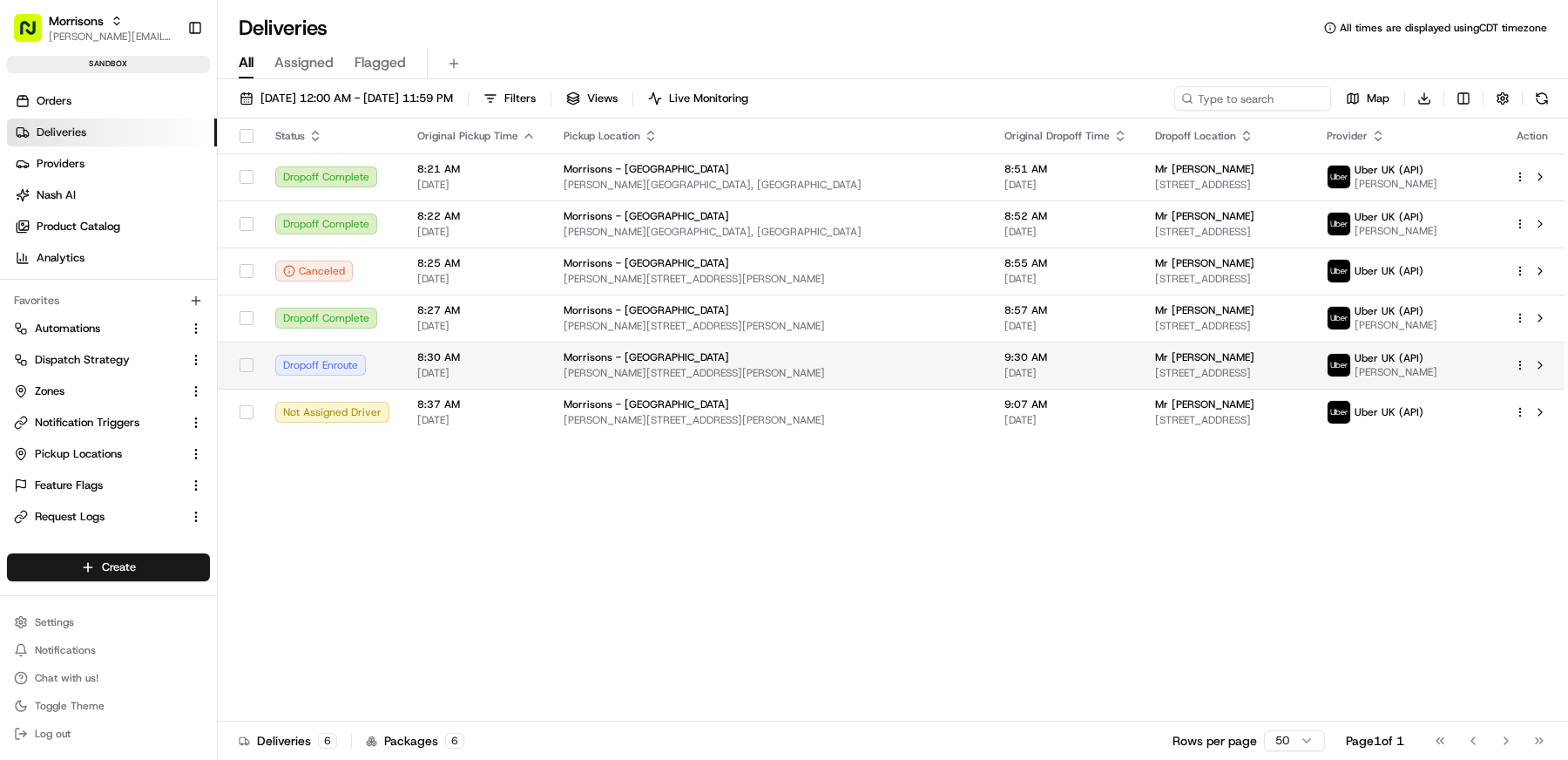
click at [1220, 366] on span "[STREET_ADDRESS]" at bounding box center [1227, 372] width 144 height 14
click at [1223, 376] on span "[STREET_ADDRESS]" at bounding box center [1227, 372] width 144 height 14
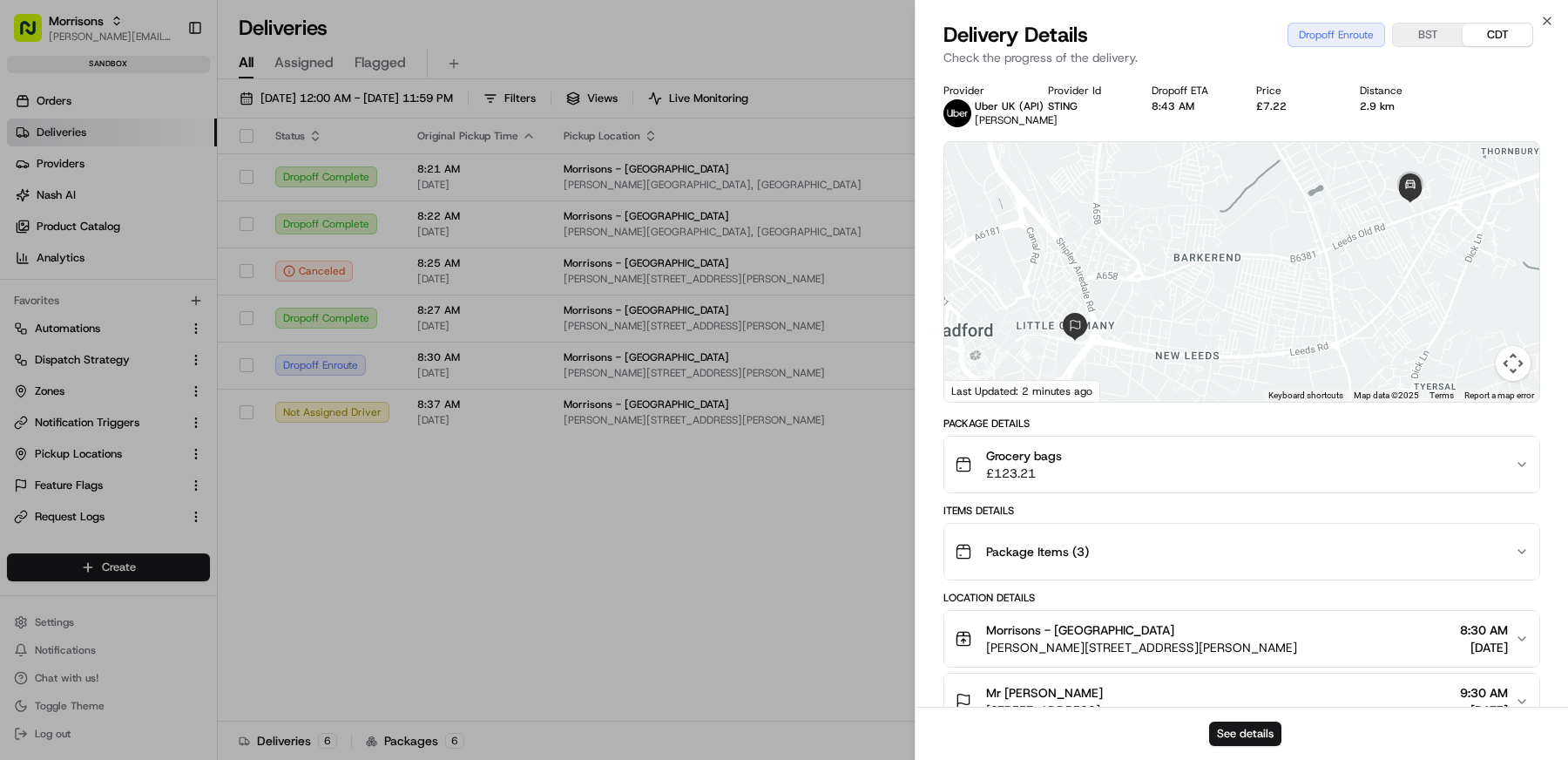
click at [1155, 466] on div "Grocery bags £123.21" at bounding box center [1235, 465] width 560 height 35
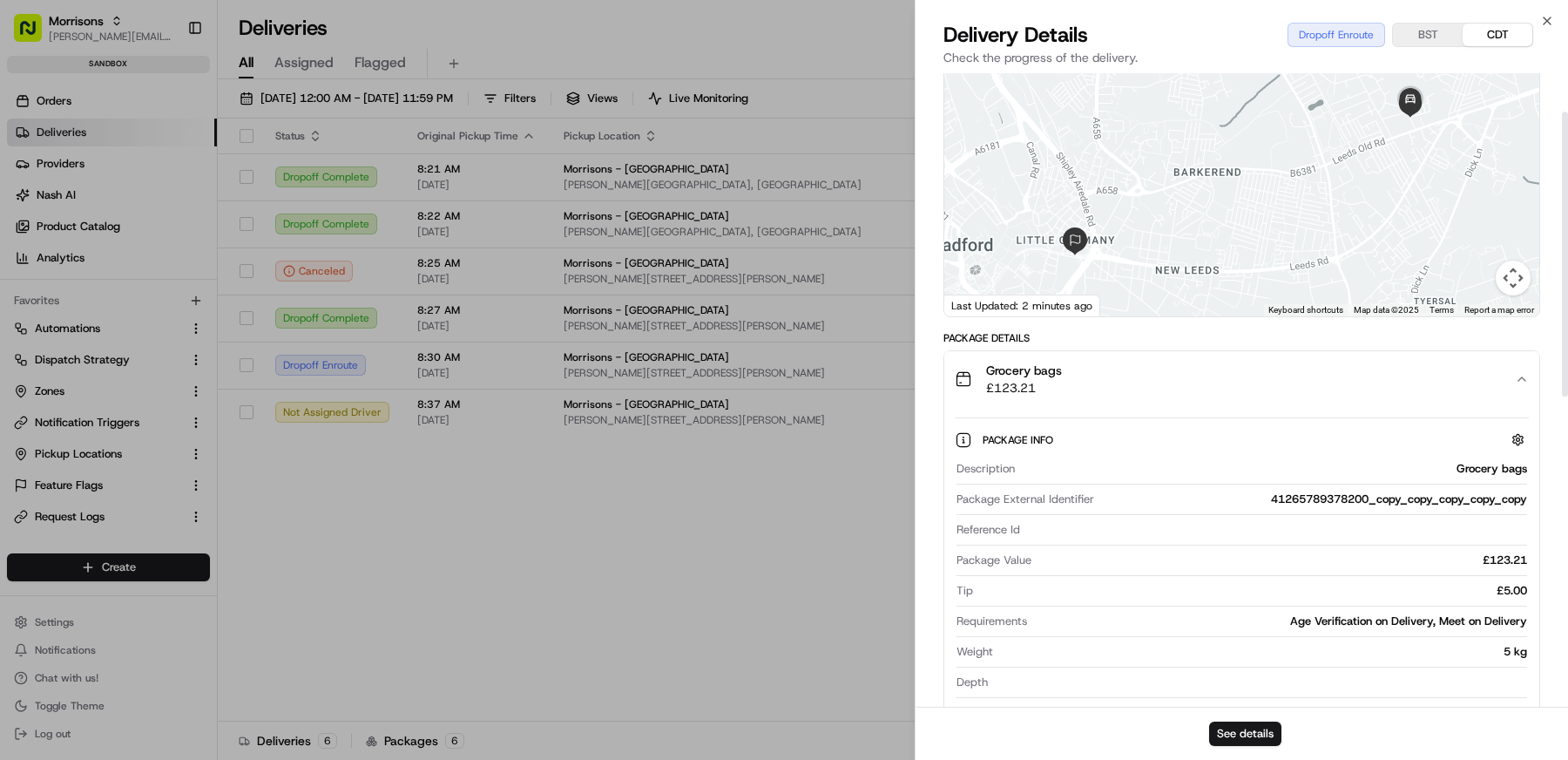
scroll to position [88, 0]
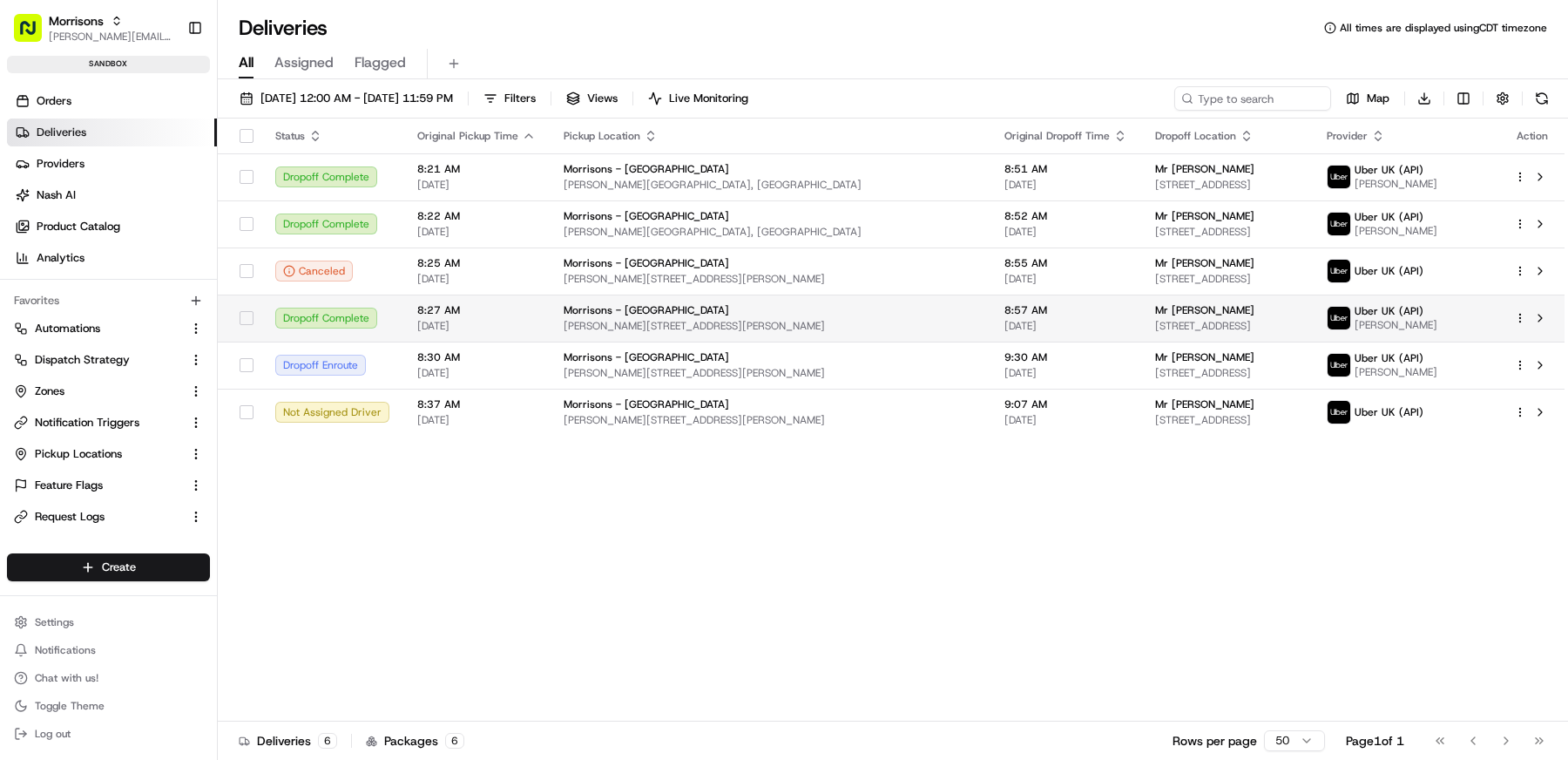
click at [1254, 324] on span "[STREET_ADDRESS]" at bounding box center [1227, 326] width 144 height 14
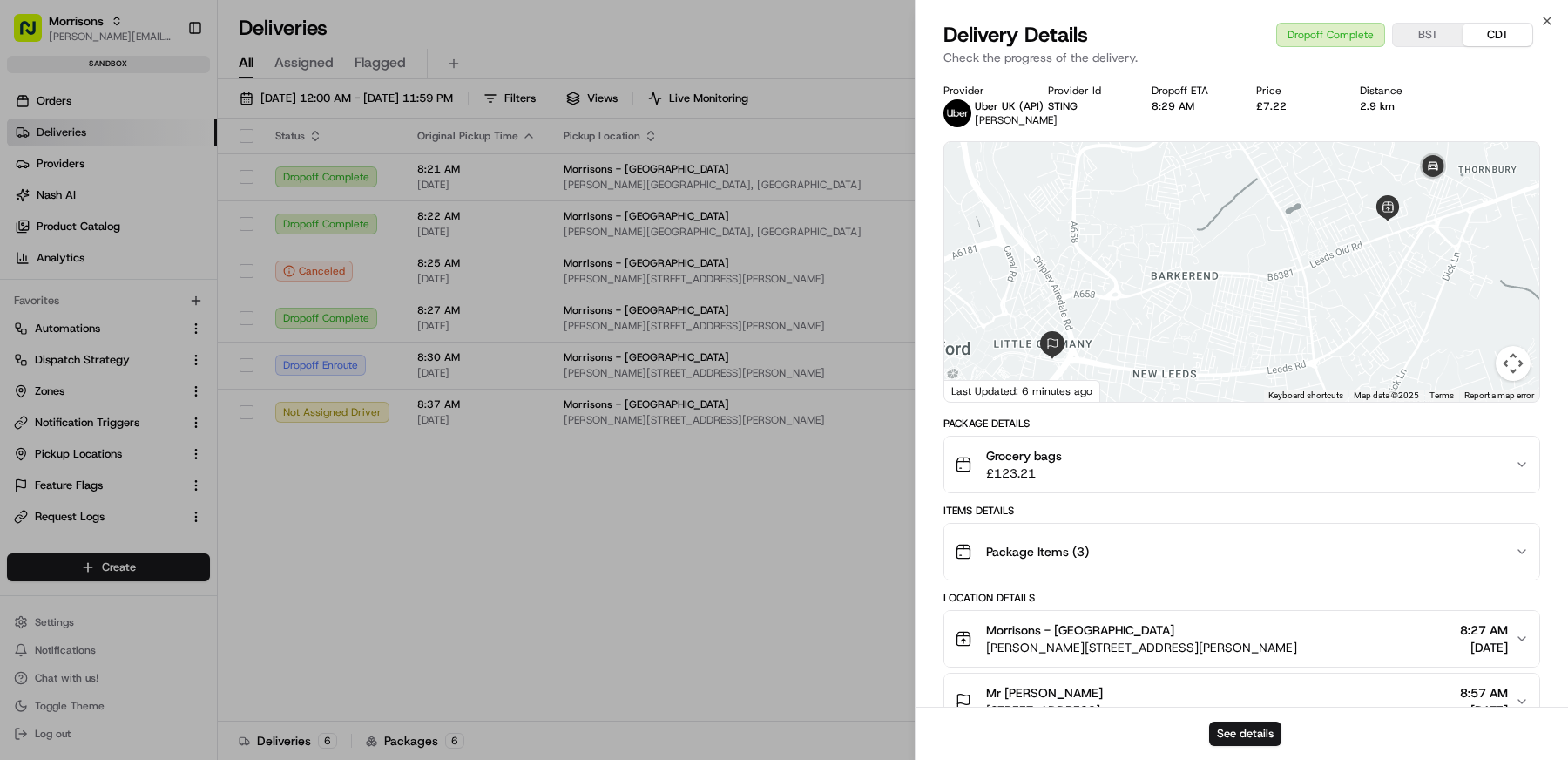
click at [1146, 469] on div "Grocery bags £123.21" at bounding box center [1235, 465] width 560 height 35
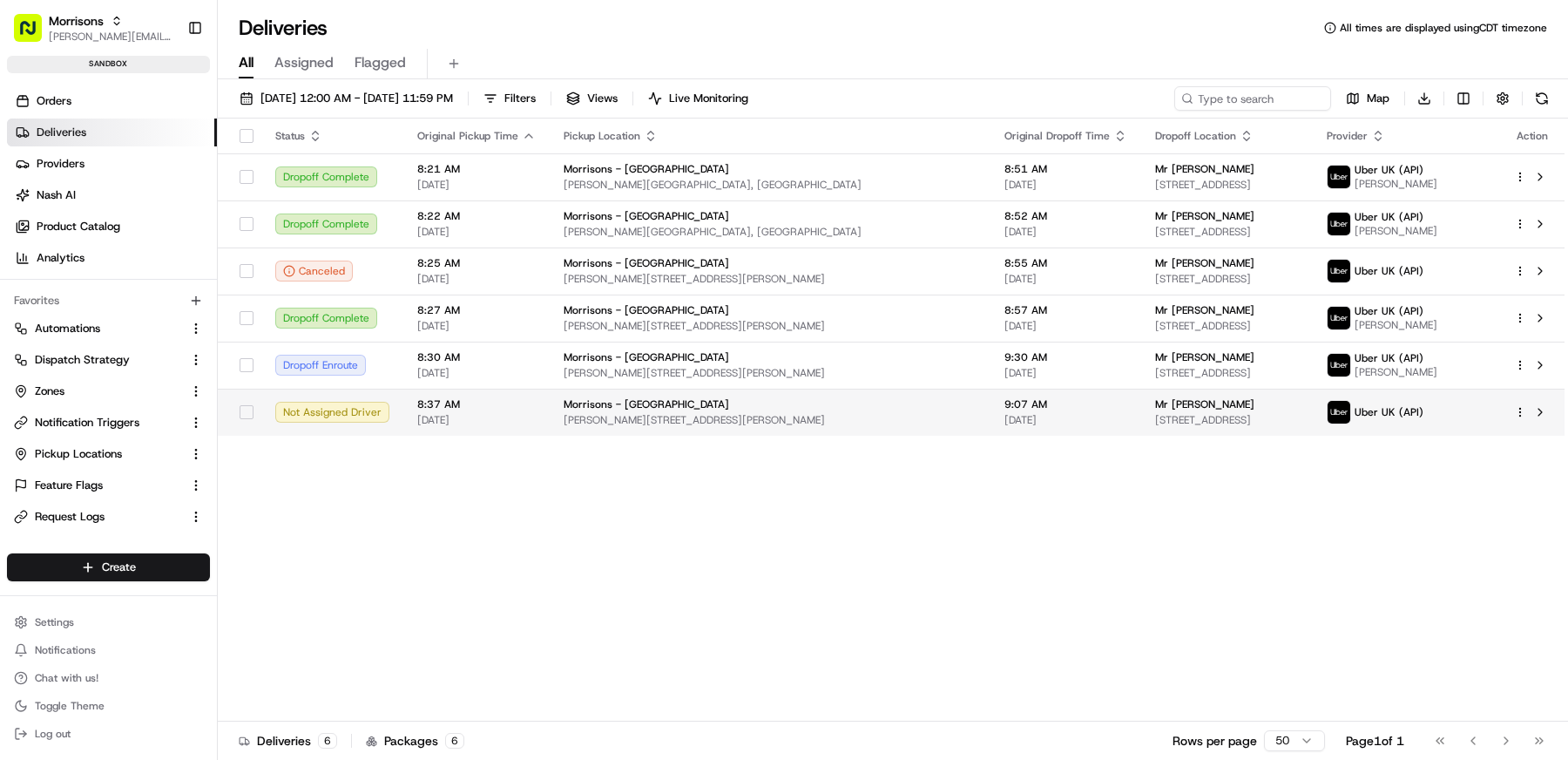
click at [1155, 405] on span "Mr [PERSON_NAME]" at bounding box center [1205, 403] width 100 height 14
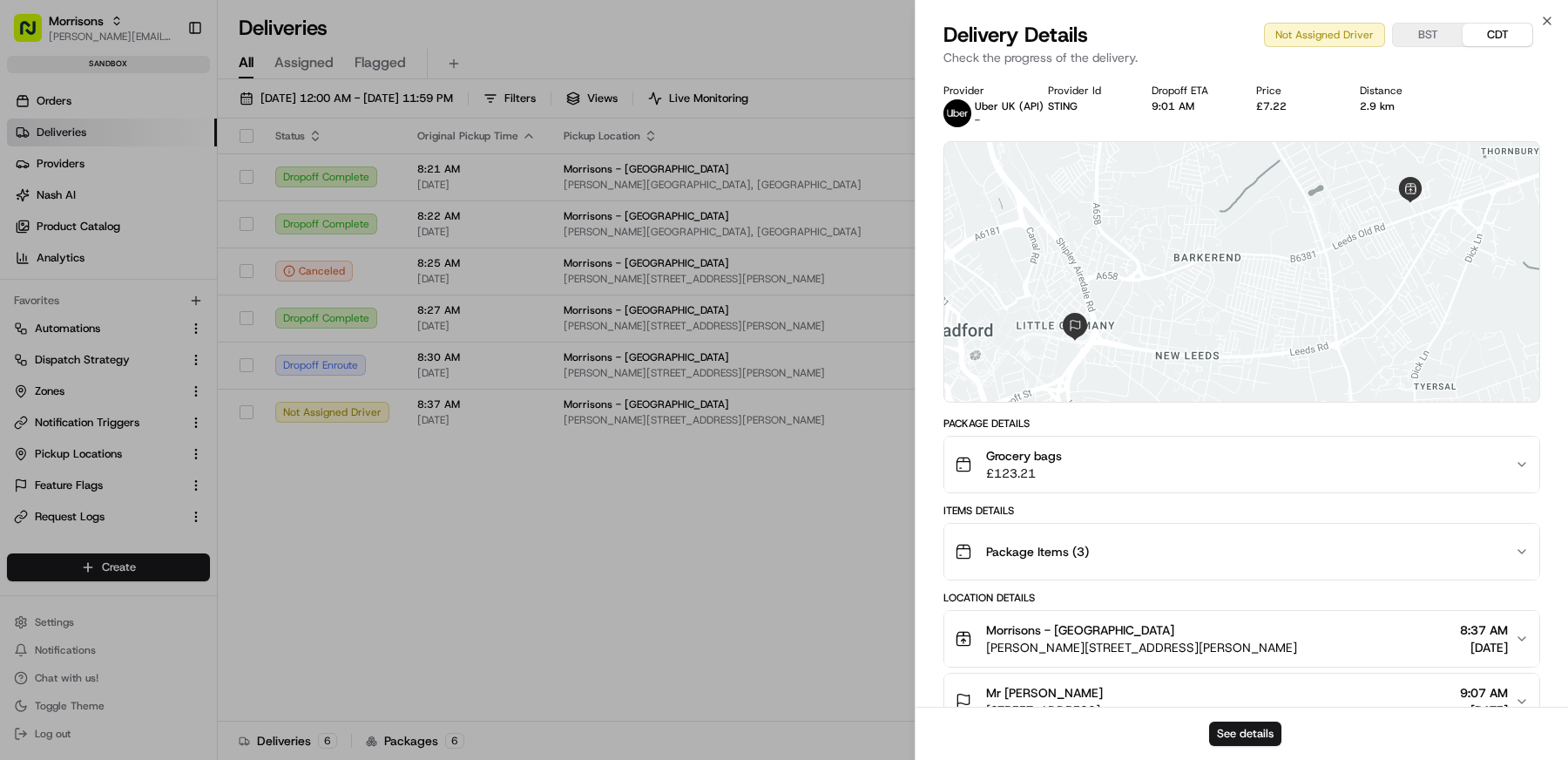
click at [1230, 454] on div "Grocery bags £123.21" at bounding box center [1235, 465] width 560 height 35
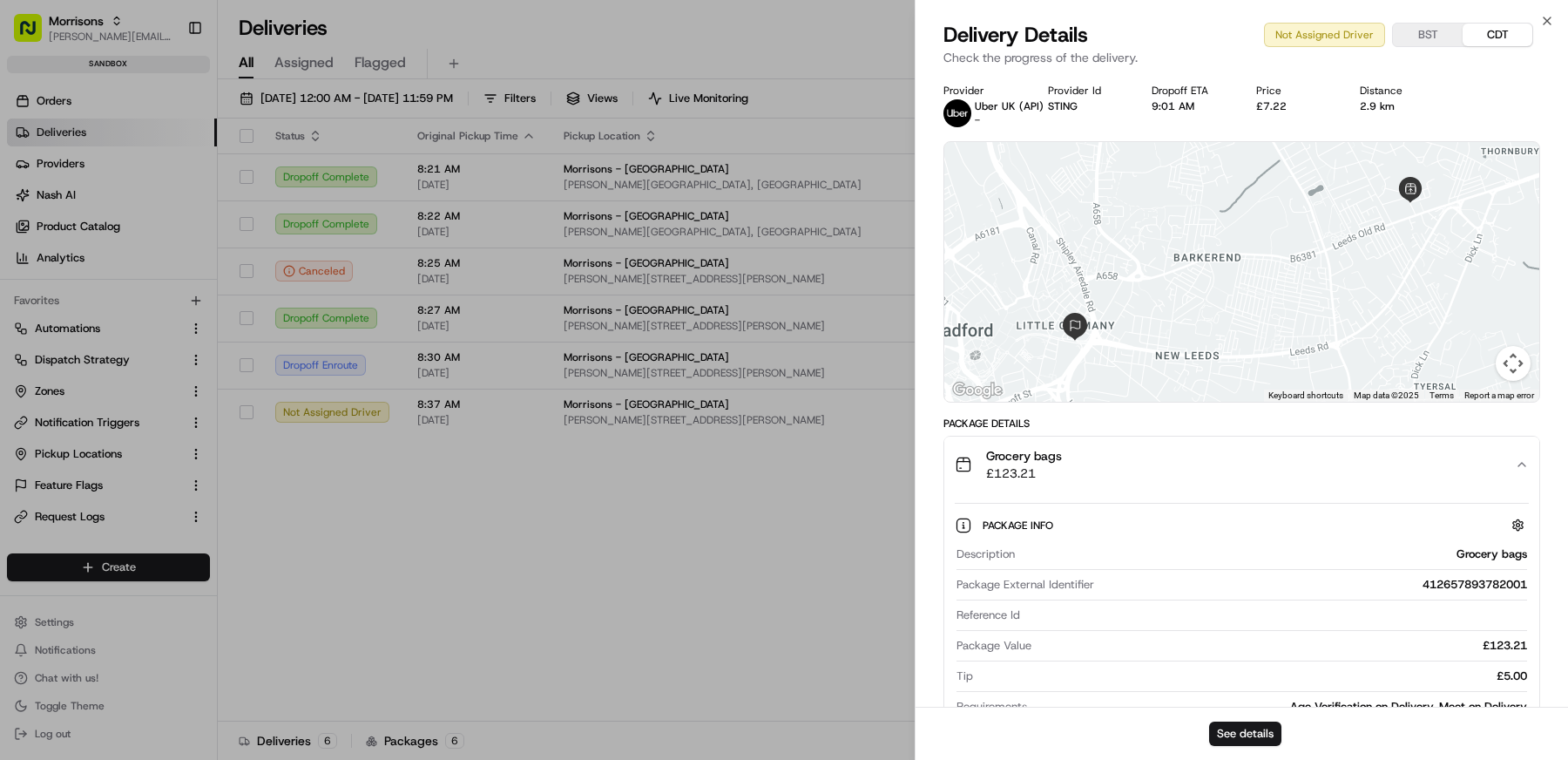
click at [1230, 454] on div "Grocery bags £123.21" at bounding box center [1235, 465] width 560 height 35
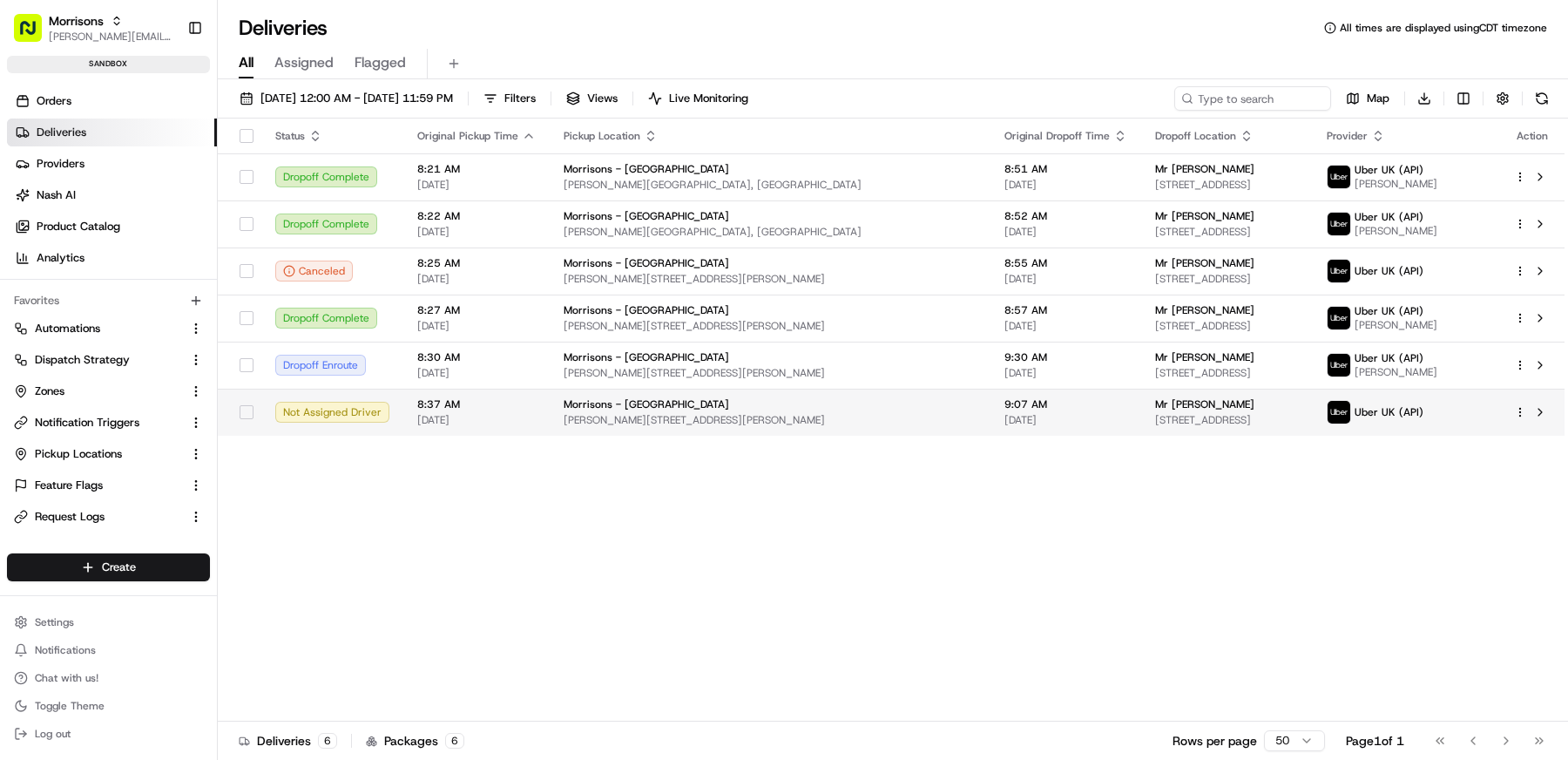
click at [1523, 412] on html "Morrisons matt@usenash.com Toggle Sidebar sandbox Orders Deliveries Providers N…" at bounding box center [784, 380] width 1568 height 760
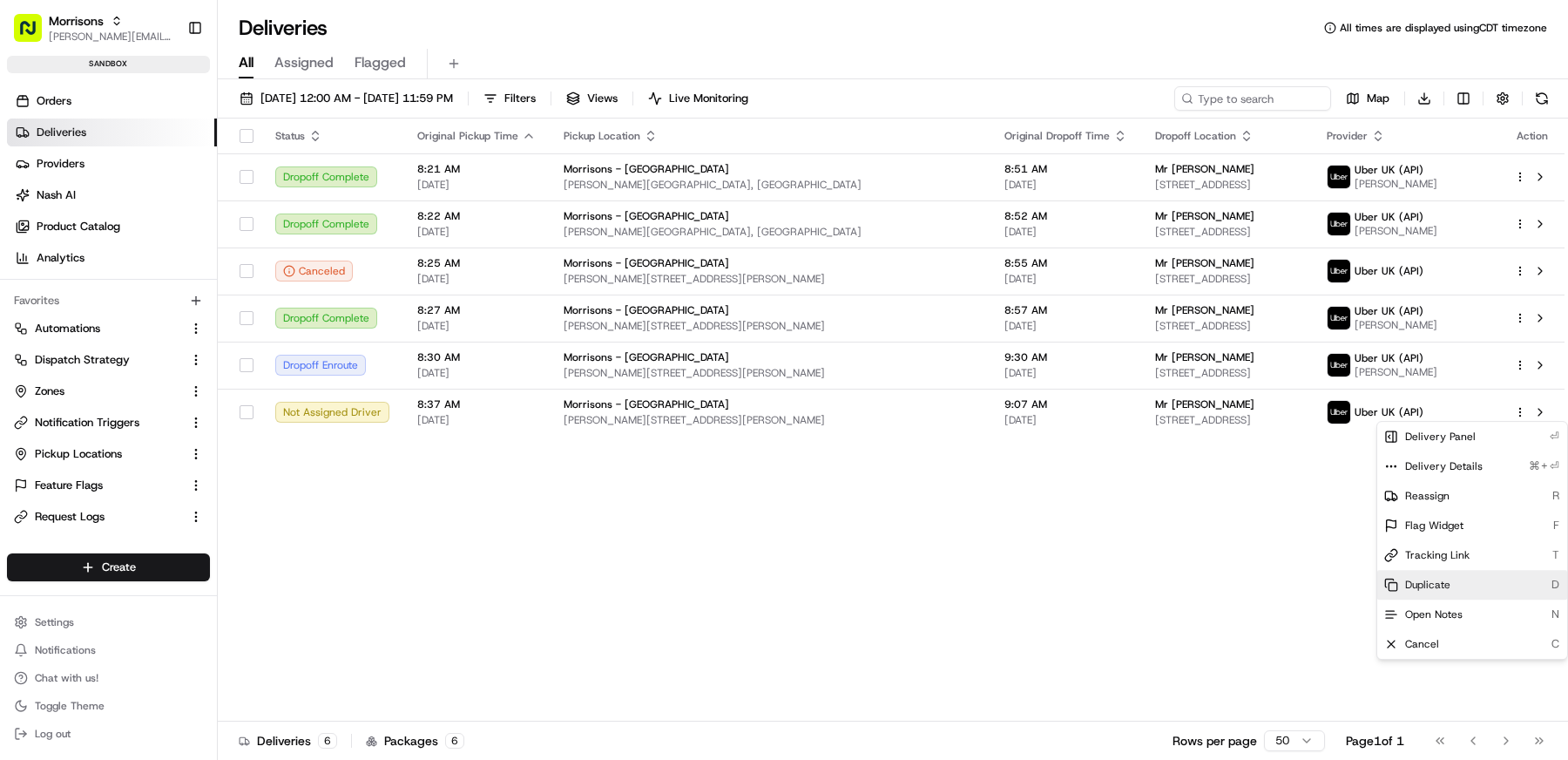
click at [1444, 582] on span "Duplicate" at bounding box center [1428, 583] width 46 height 14
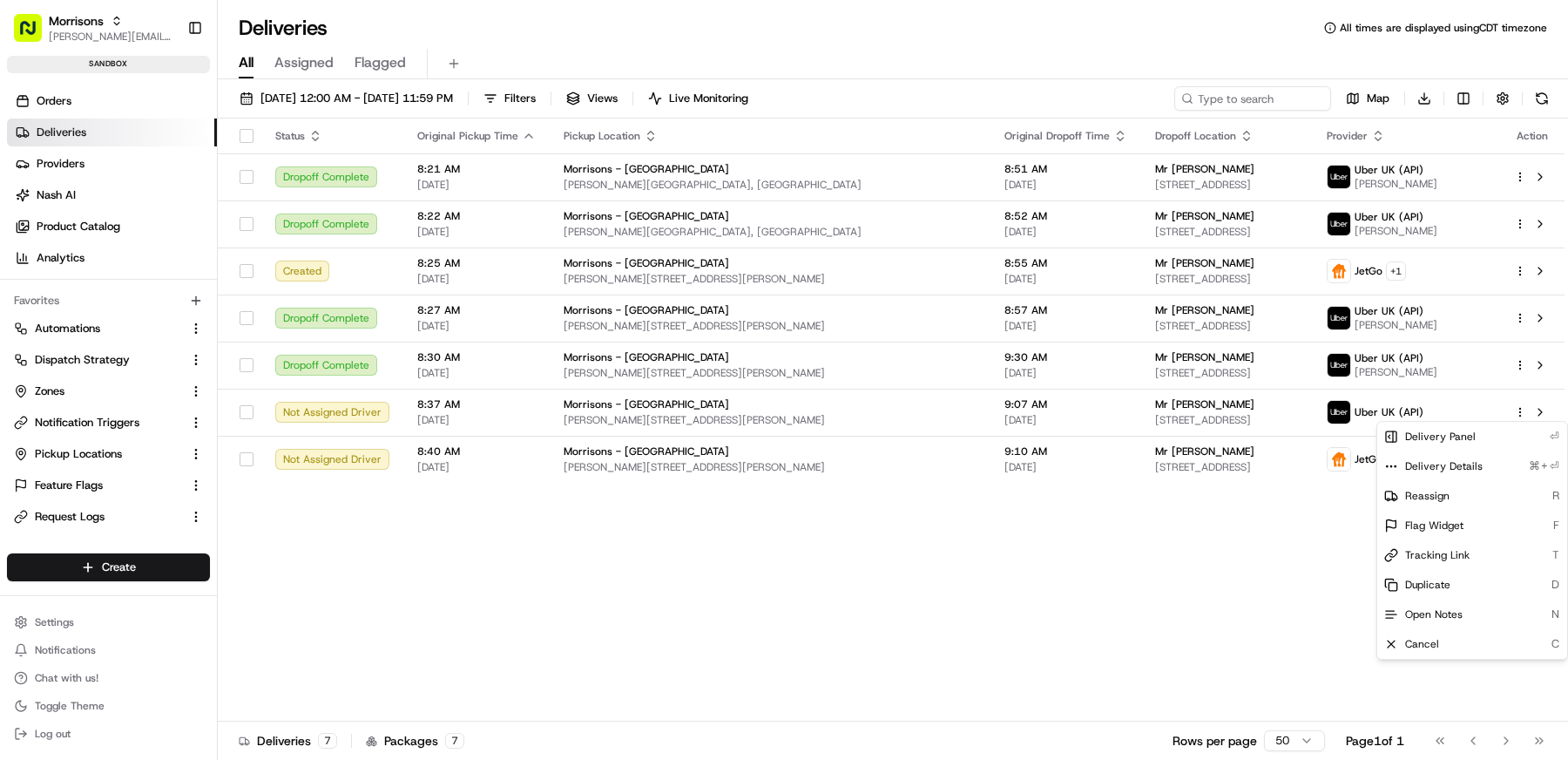
click at [855, 618] on html "Morrisons matt@usenash.com Toggle Sidebar sandbox Orders Deliveries Providers N…" at bounding box center [784, 380] width 1568 height 760
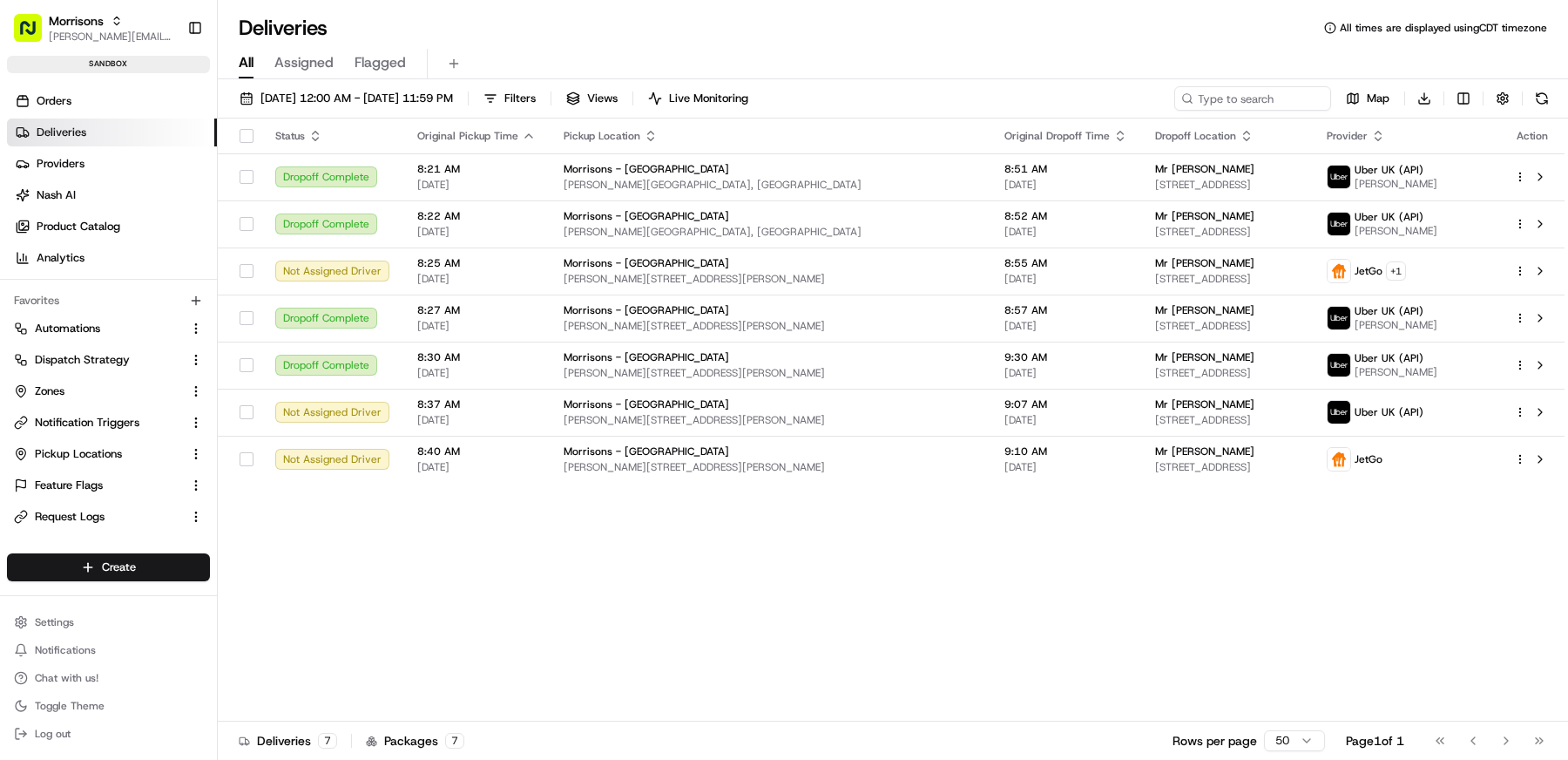
click at [891, 88] on div "08/15/2025 12:00 AM - 08/15/2025 11:59 PM Filters Views Live Monitoring Map Dow…" at bounding box center [893, 102] width 1350 height 32
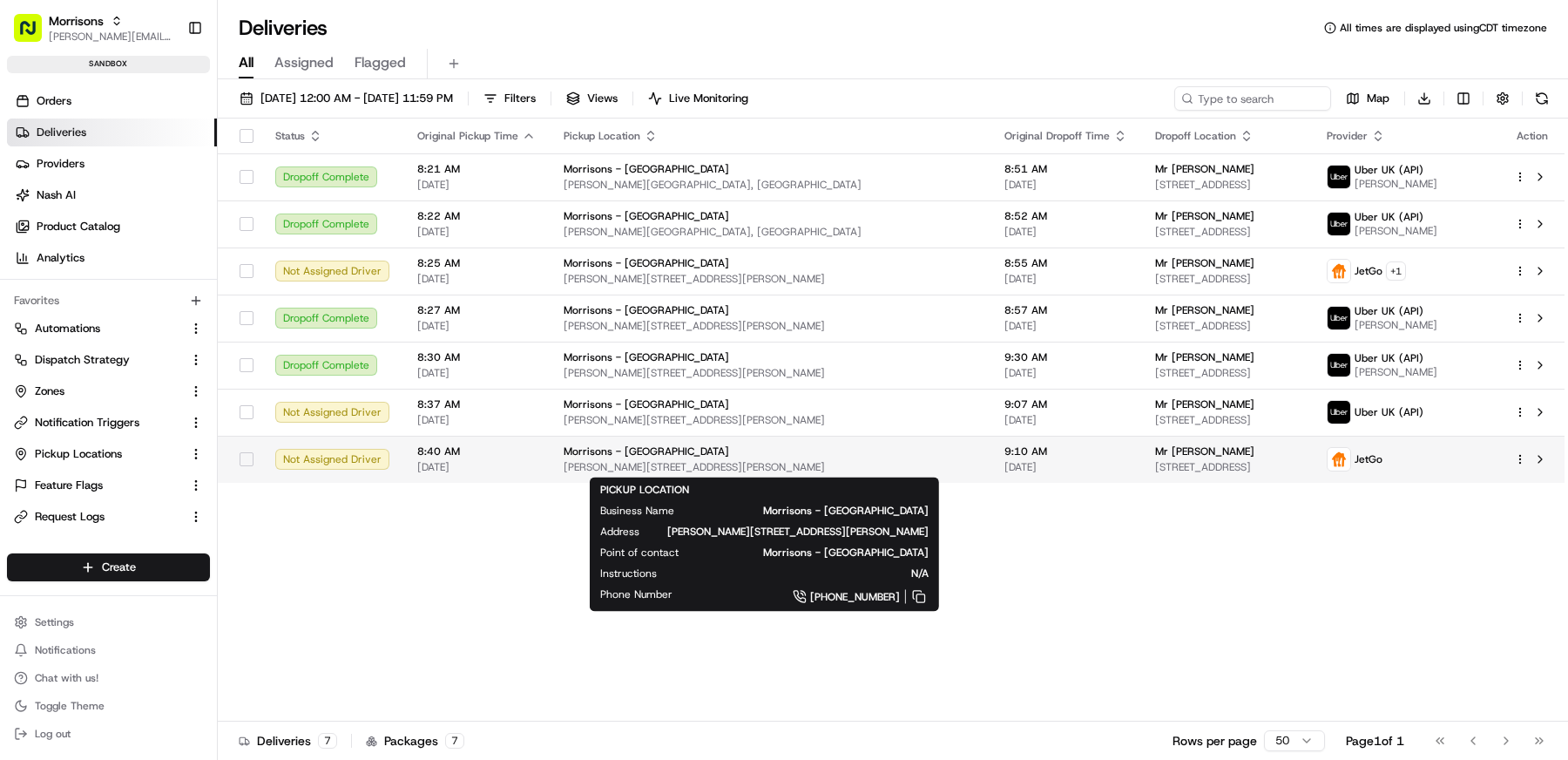
click at [740, 462] on span "[PERSON_NAME][STREET_ADDRESS][PERSON_NAME]" at bounding box center [769, 466] width 413 height 14
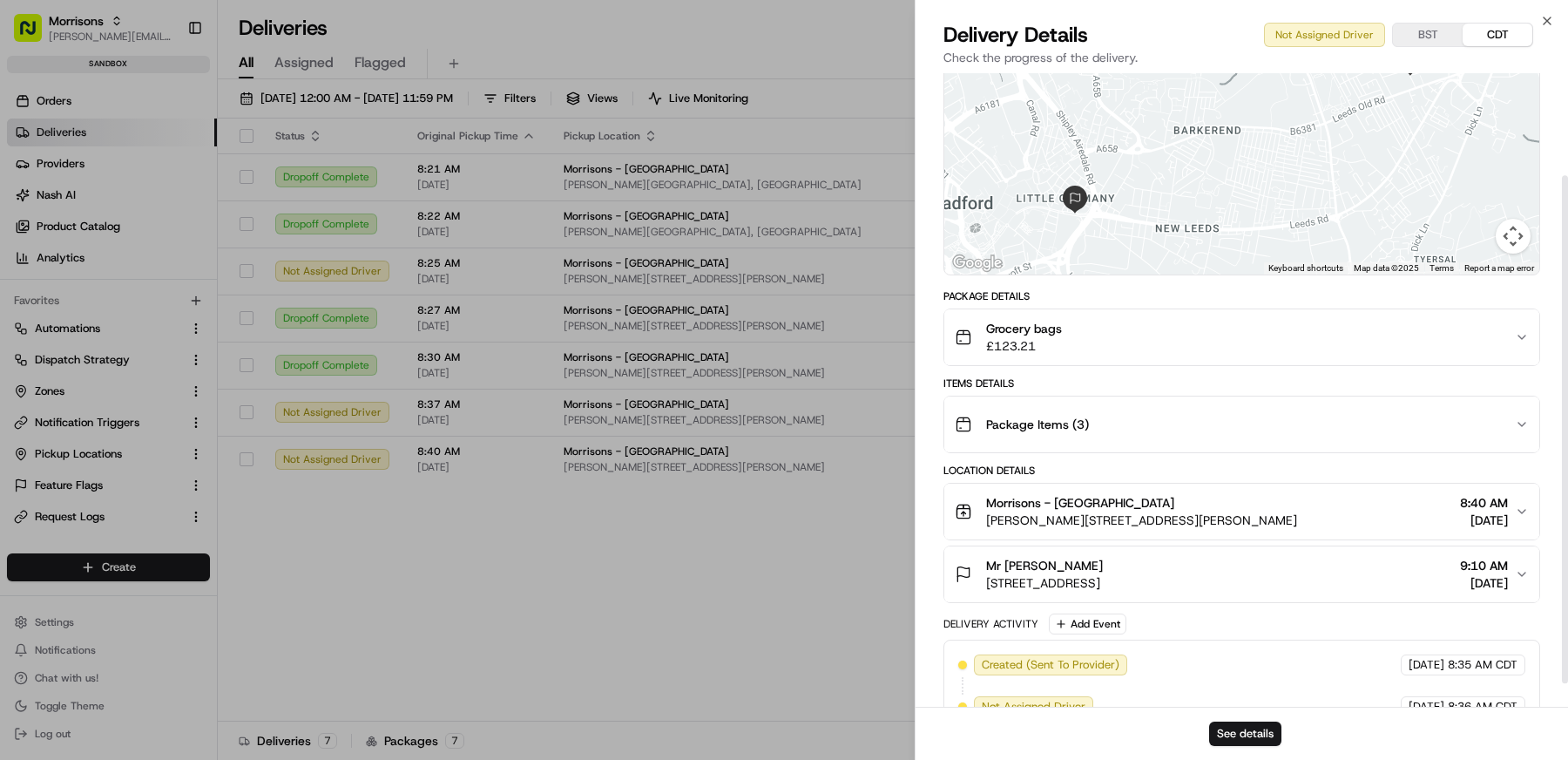
click at [1155, 431] on div "Package Items ( 3 )" at bounding box center [1235, 424] width 560 height 35
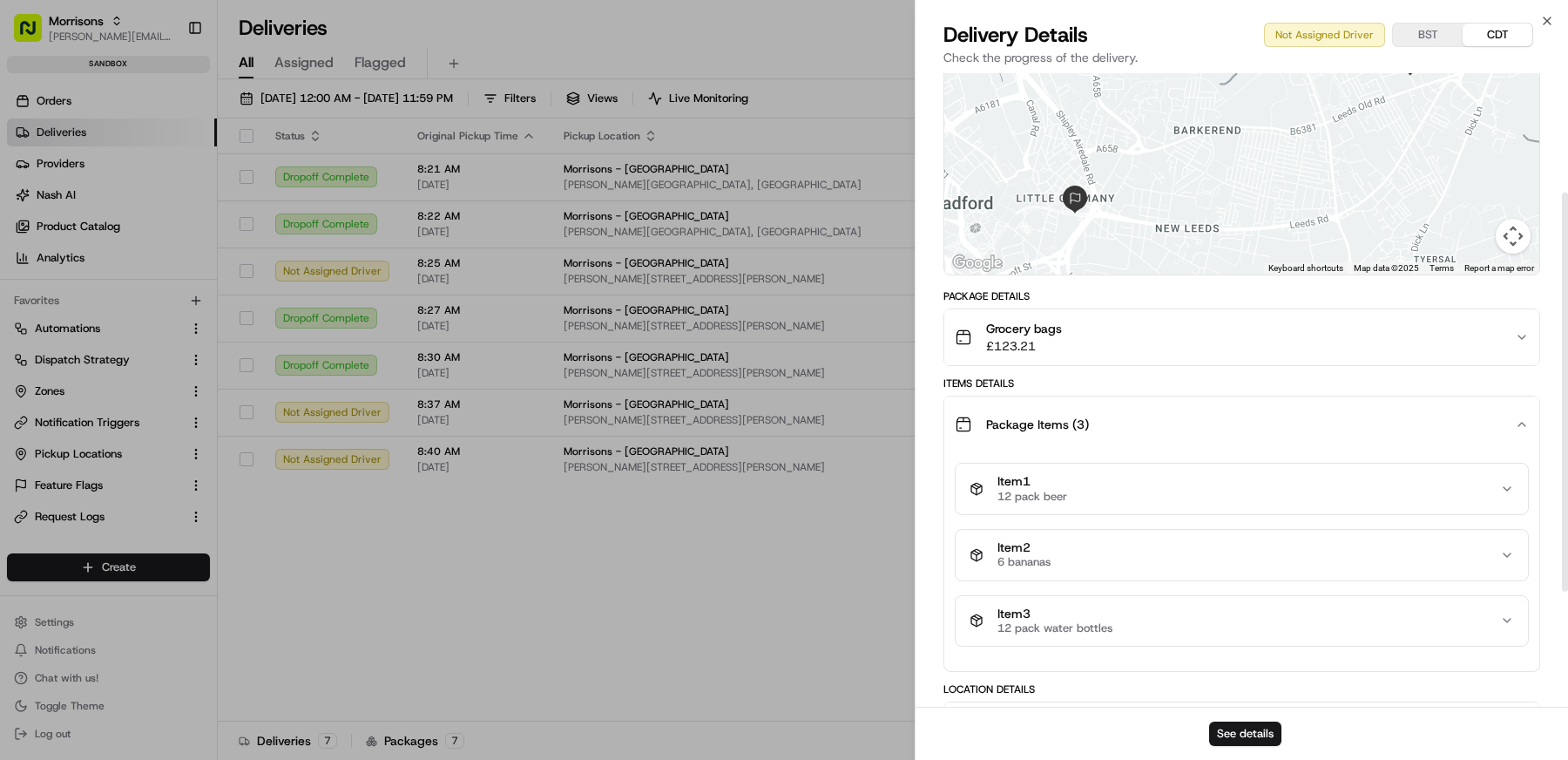
scroll to position [240, 0]
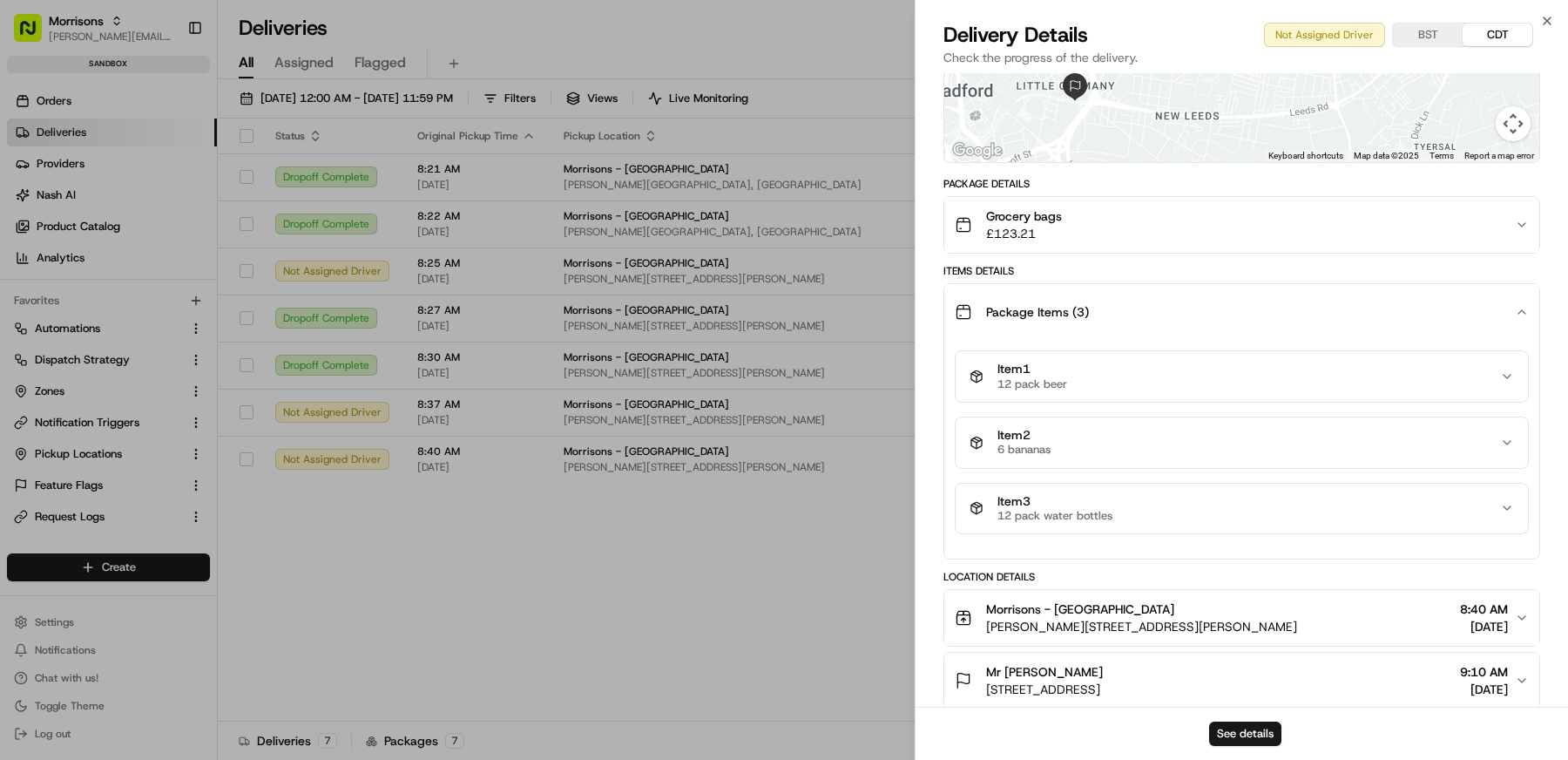
click at [1131, 294] on div "Package Items ( 3 )" at bounding box center [1235, 312] width 560 height 35
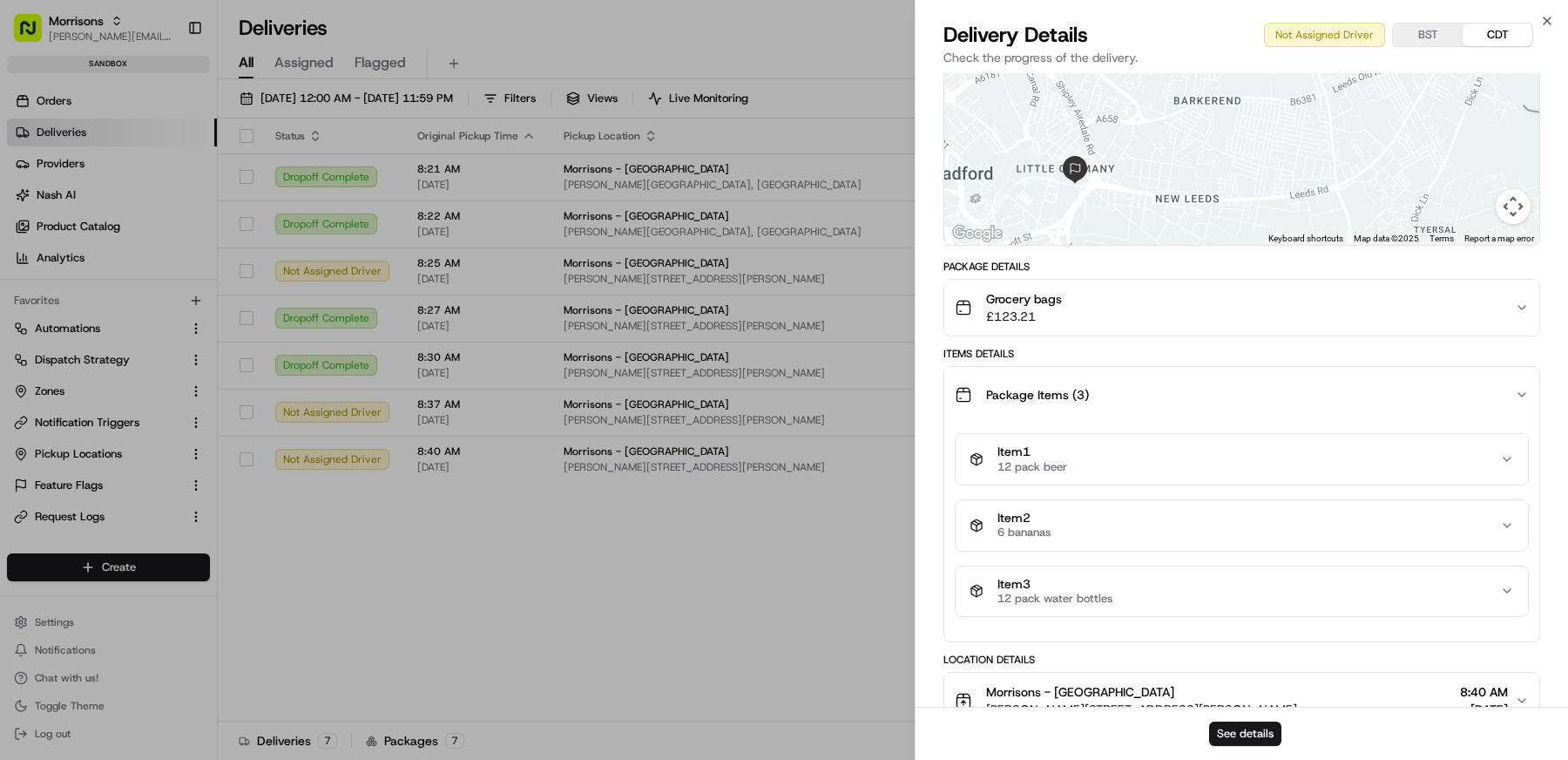
scroll to position [156, 0]
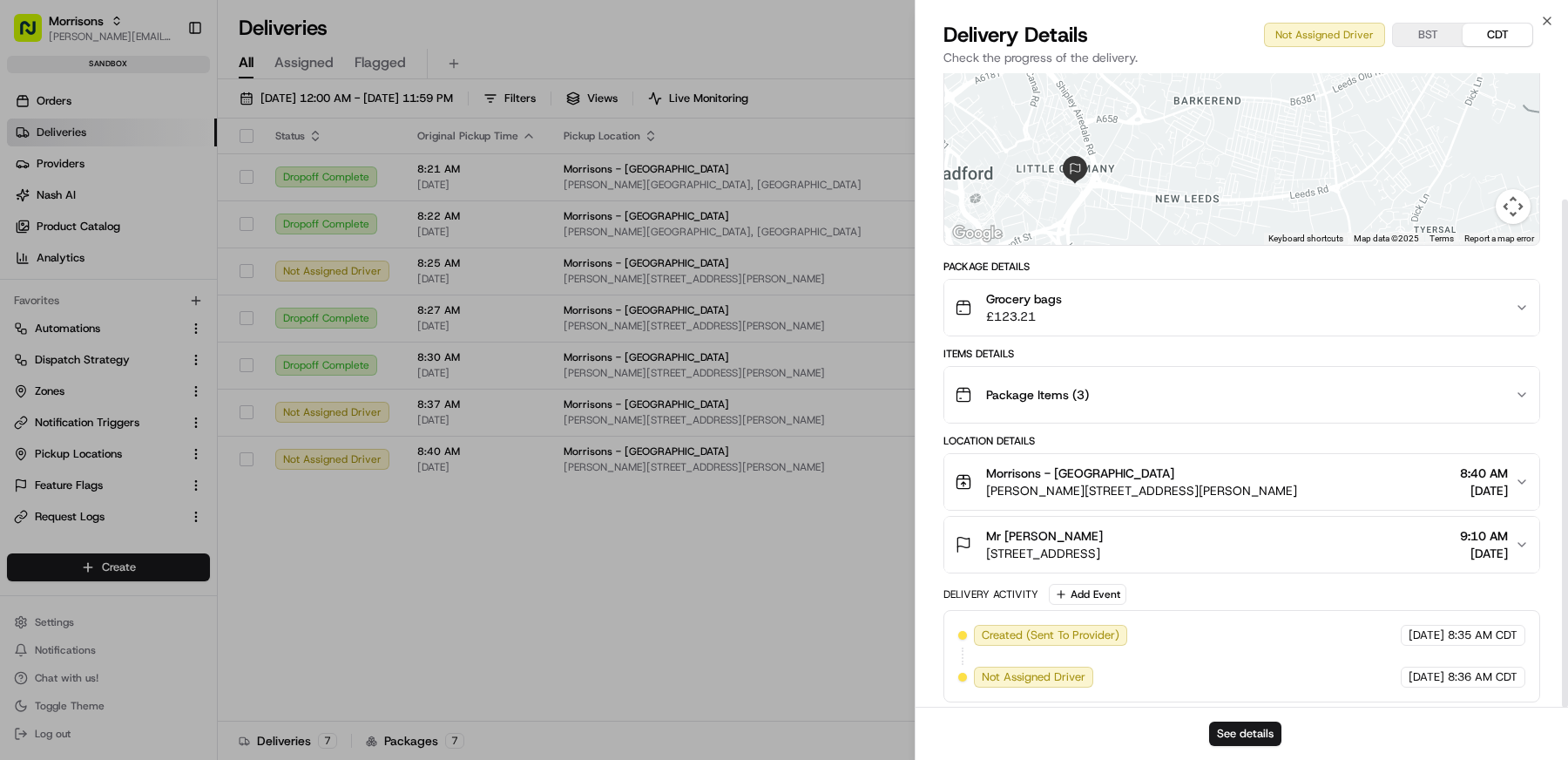
click at [1128, 292] on div "Grocery bags £123.21" at bounding box center [1235, 307] width 560 height 35
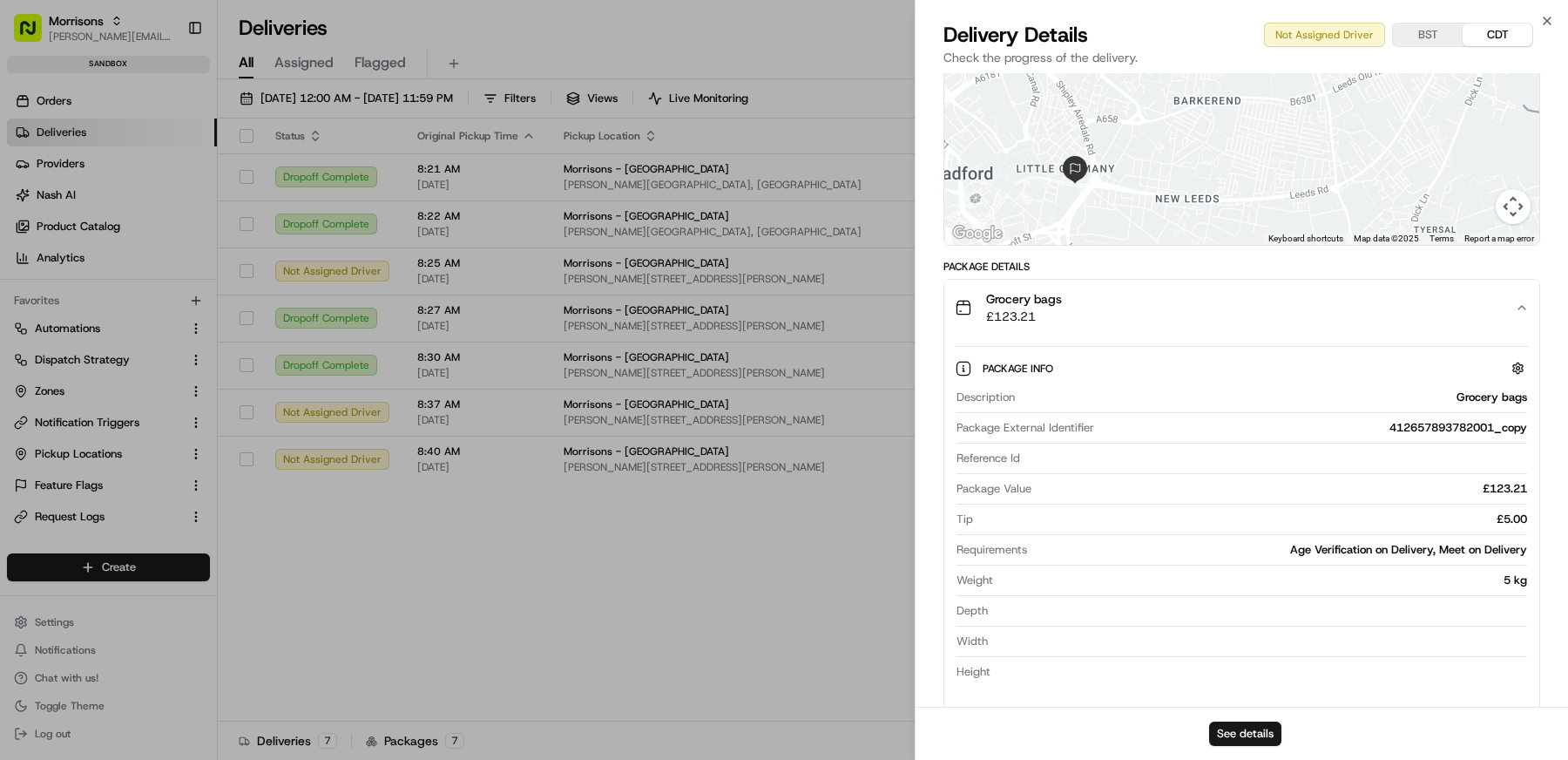
click at [1128, 294] on div "Grocery bags £123.21" at bounding box center [1235, 307] width 560 height 35
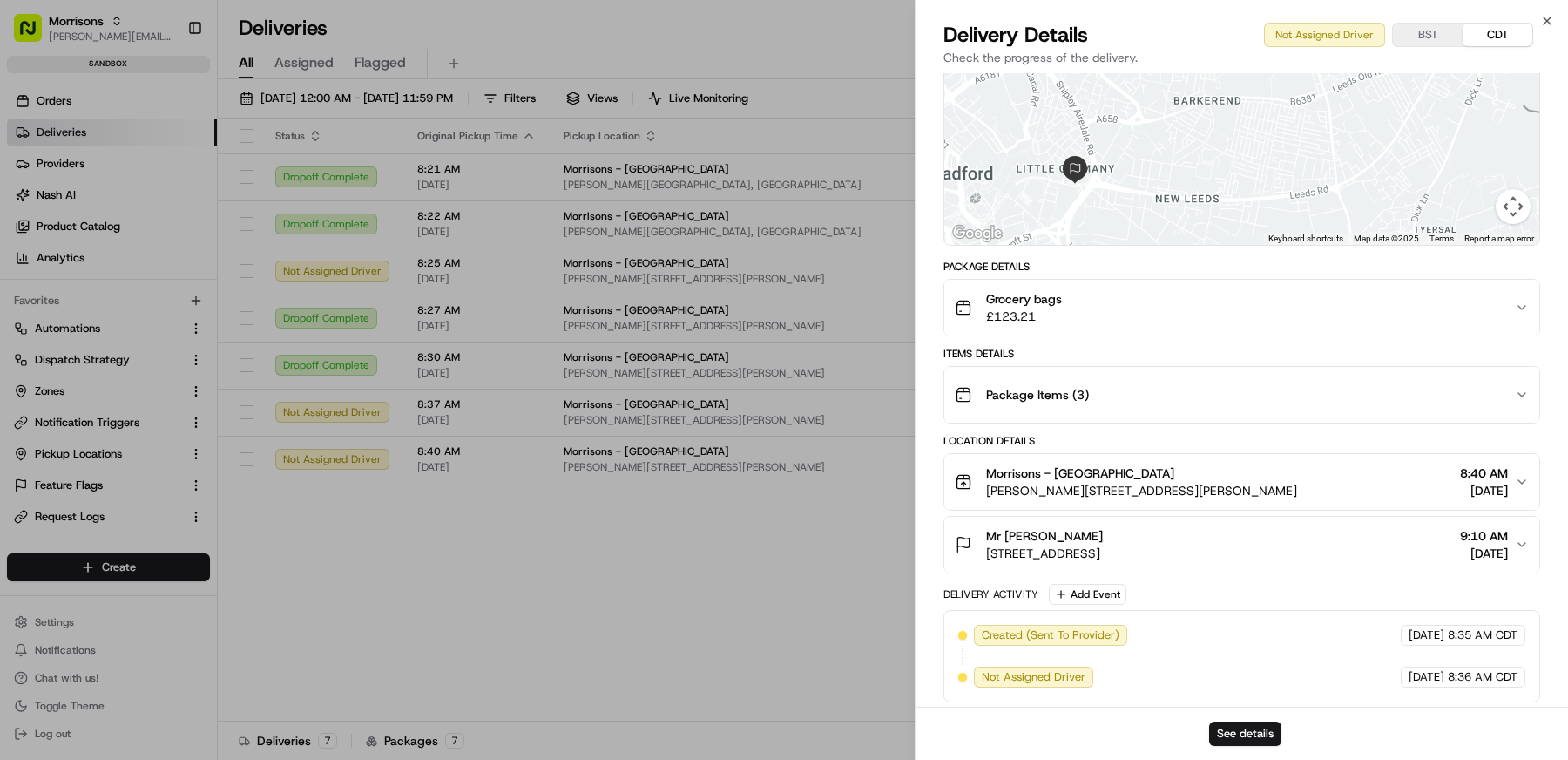
click at [1085, 388] on span "Package Items ( 3 )" at bounding box center [1037, 394] width 102 height 17
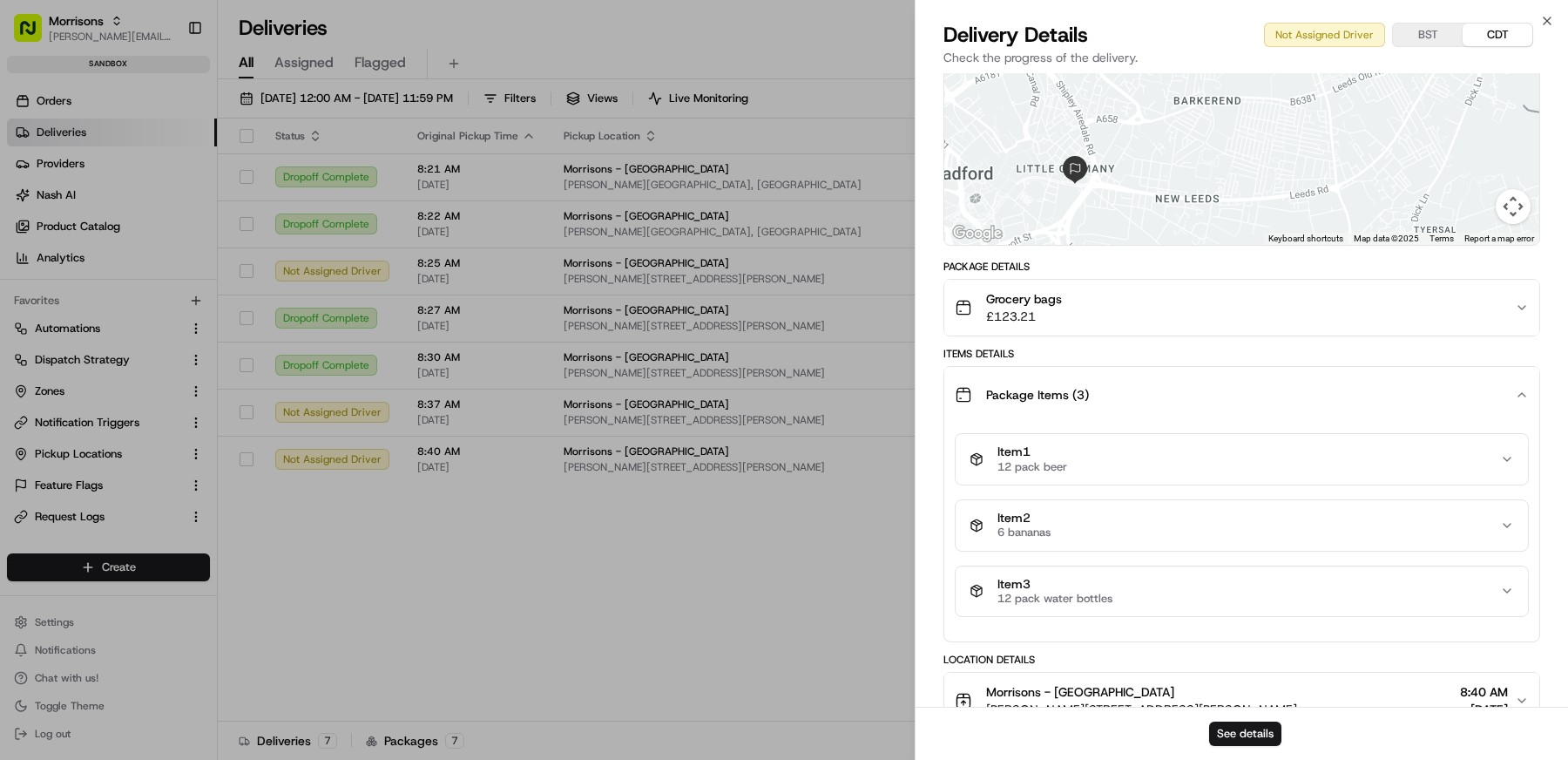
click at [1097, 389] on div "Package Items ( 3 )" at bounding box center [1235, 394] width 560 height 35
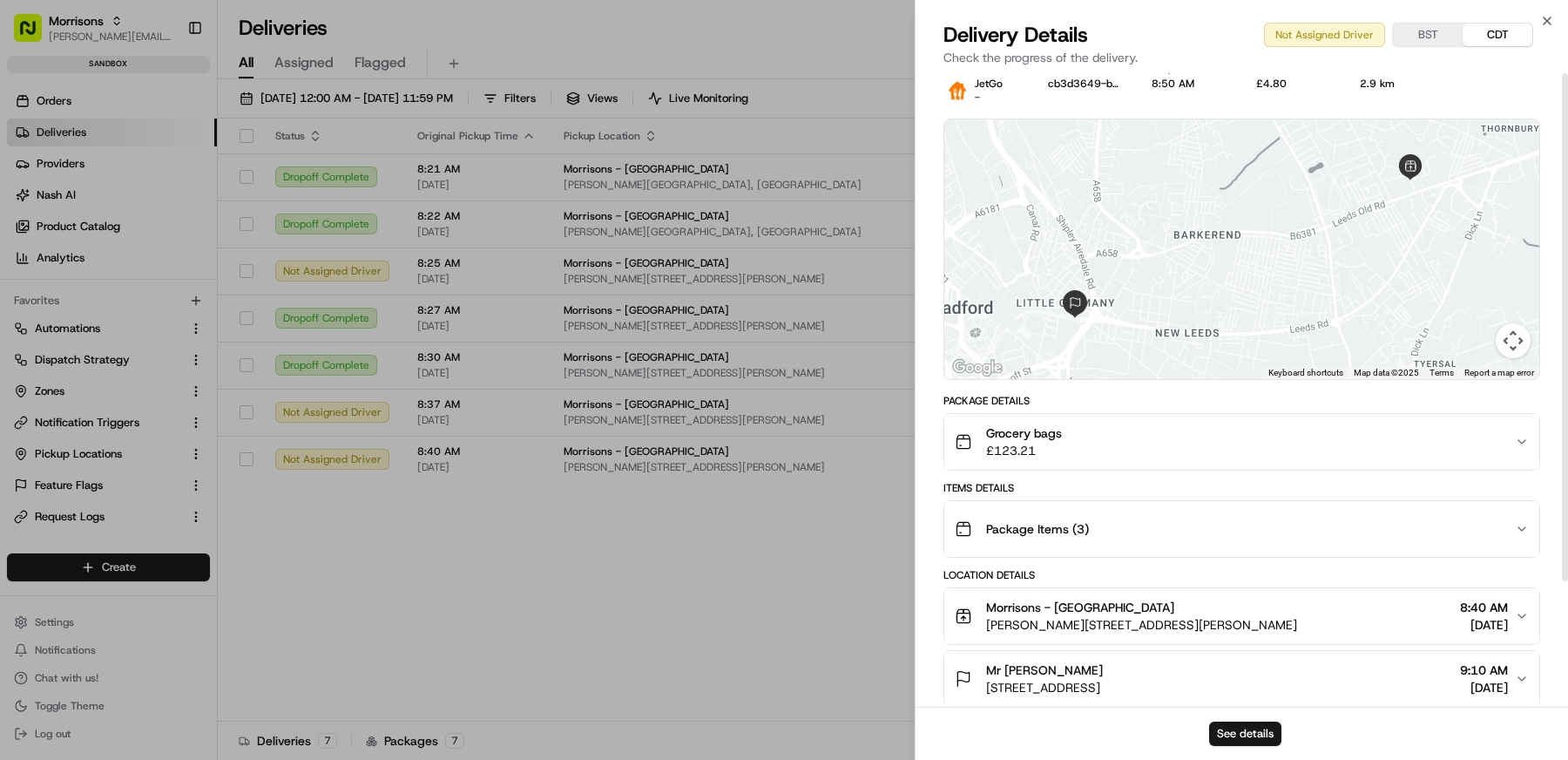
scroll to position [0, 0]
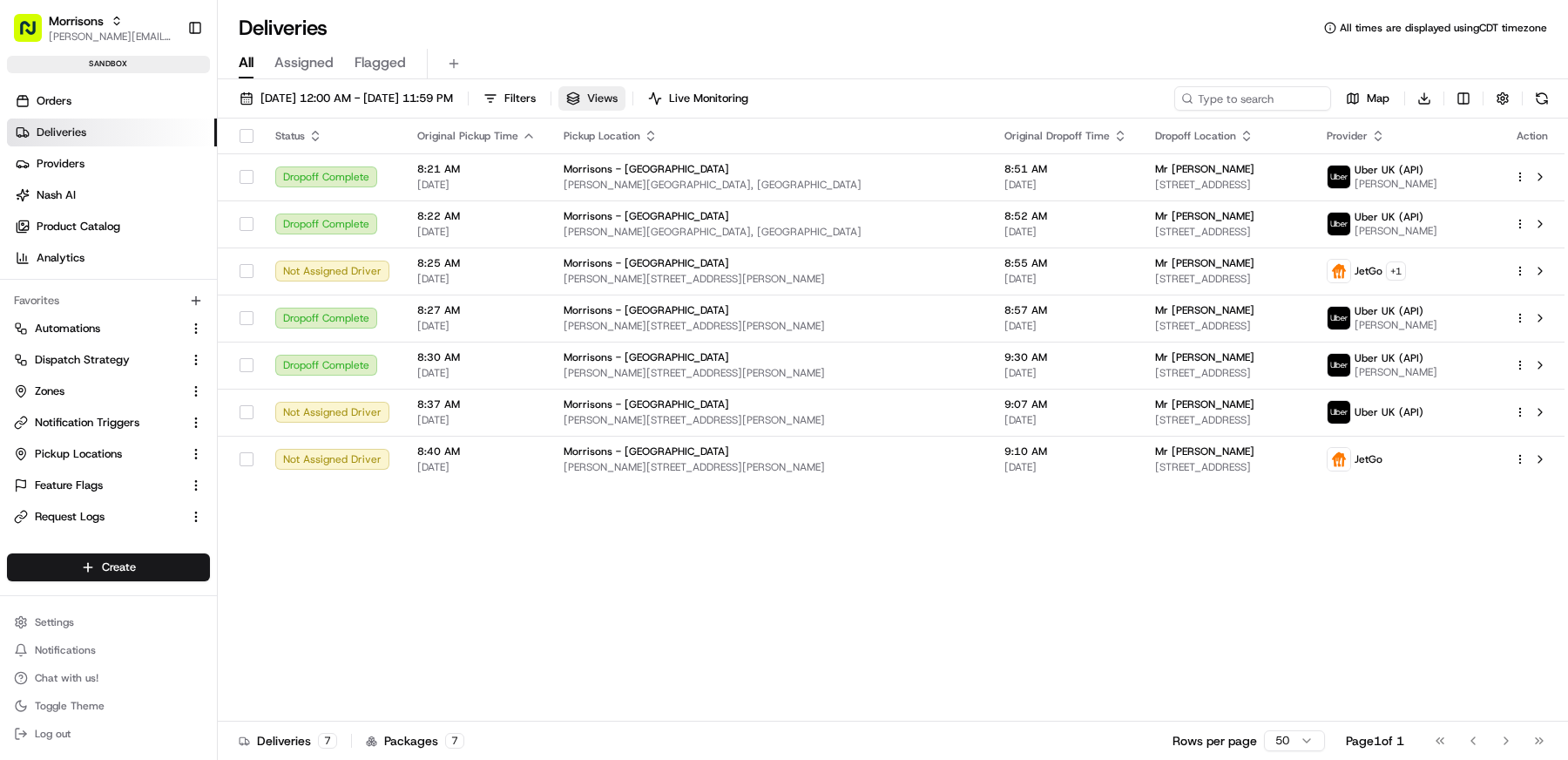
click at [626, 109] on button "Views" at bounding box center [592, 98] width 67 height 25
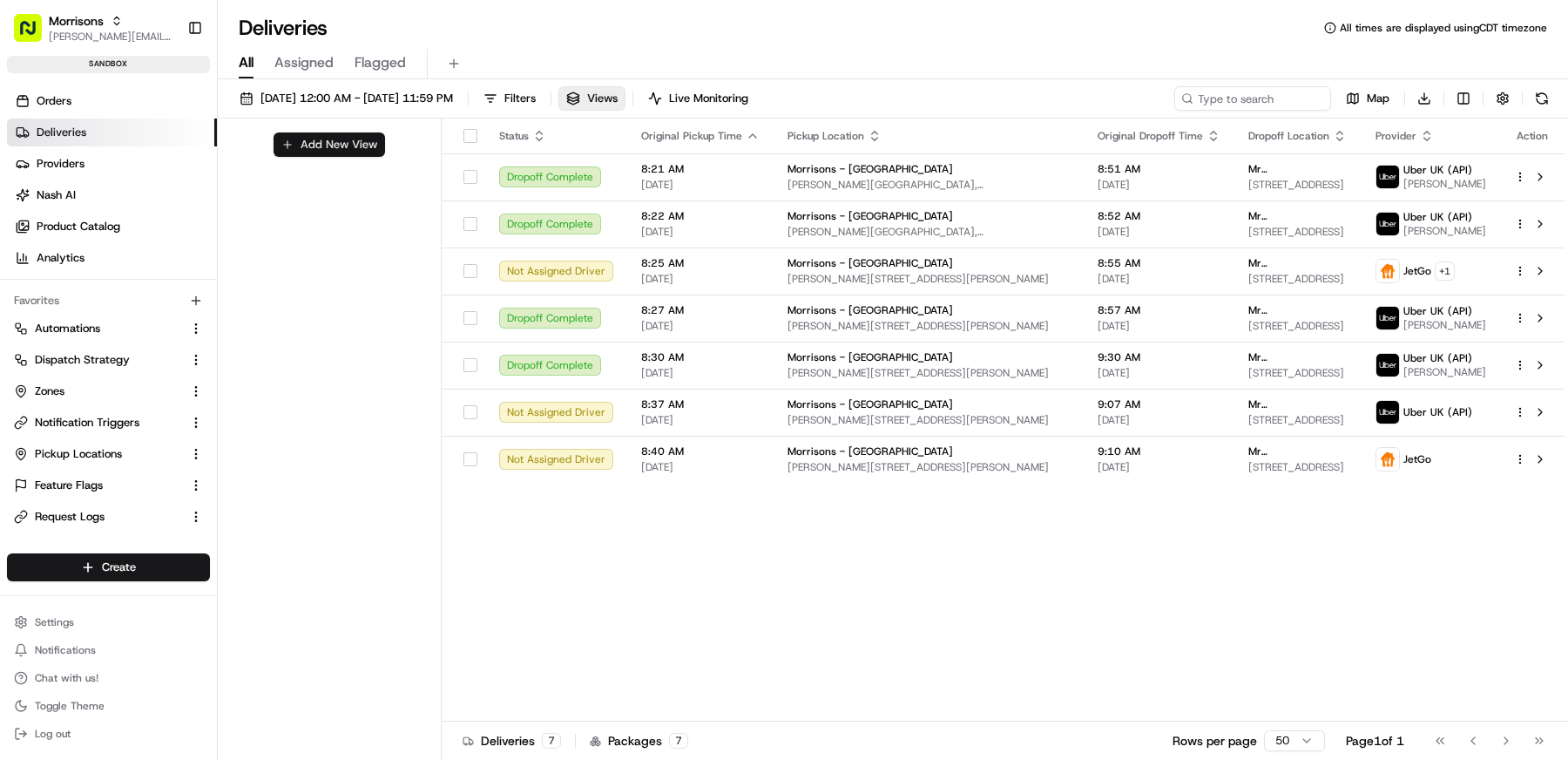
click at [341, 145] on button "Add New View" at bounding box center [329, 145] width 112 height 25
click at [341, 145] on input at bounding box center [299, 150] width 137 height 25
click at [356, 182] on html "Morrisons matt@usenash.com Toggle Sidebar sandbox Orders Deliveries Providers N…" at bounding box center [784, 380] width 1568 height 760
click at [360, 182] on html "Morrisons matt@usenash.com Toggle Sidebar sandbox Orders Deliveries Providers N…" at bounding box center [784, 380] width 1568 height 760
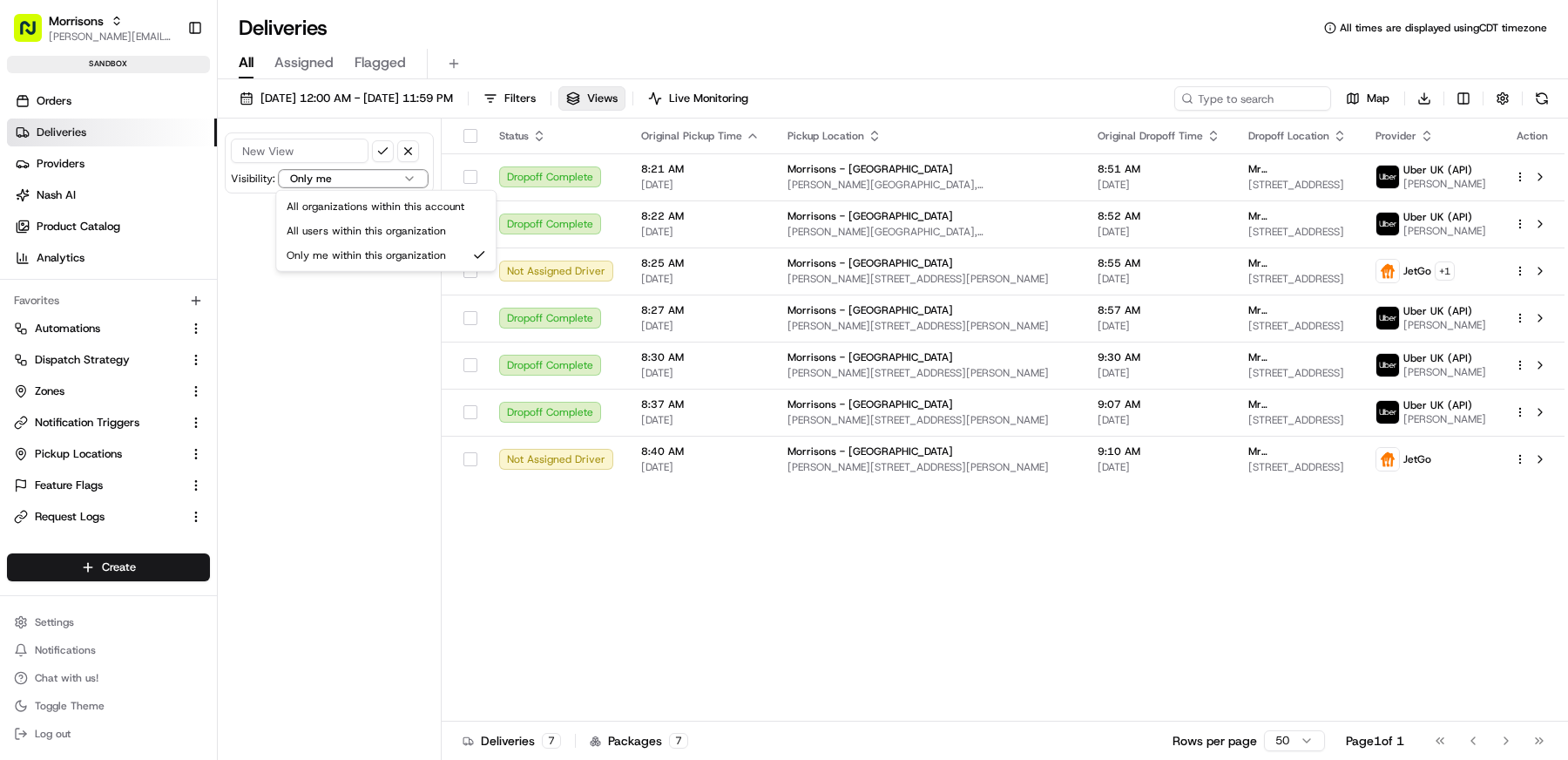
click at [369, 305] on html "Morrisons matt@usenash.com Toggle Sidebar sandbox Orders Deliveries Providers N…" at bounding box center [784, 380] width 1568 height 760
click at [309, 157] on input at bounding box center [299, 150] width 137 height 25
click at [401, 140] on button "button" at bounding box center [408, 151] width 22 height 22
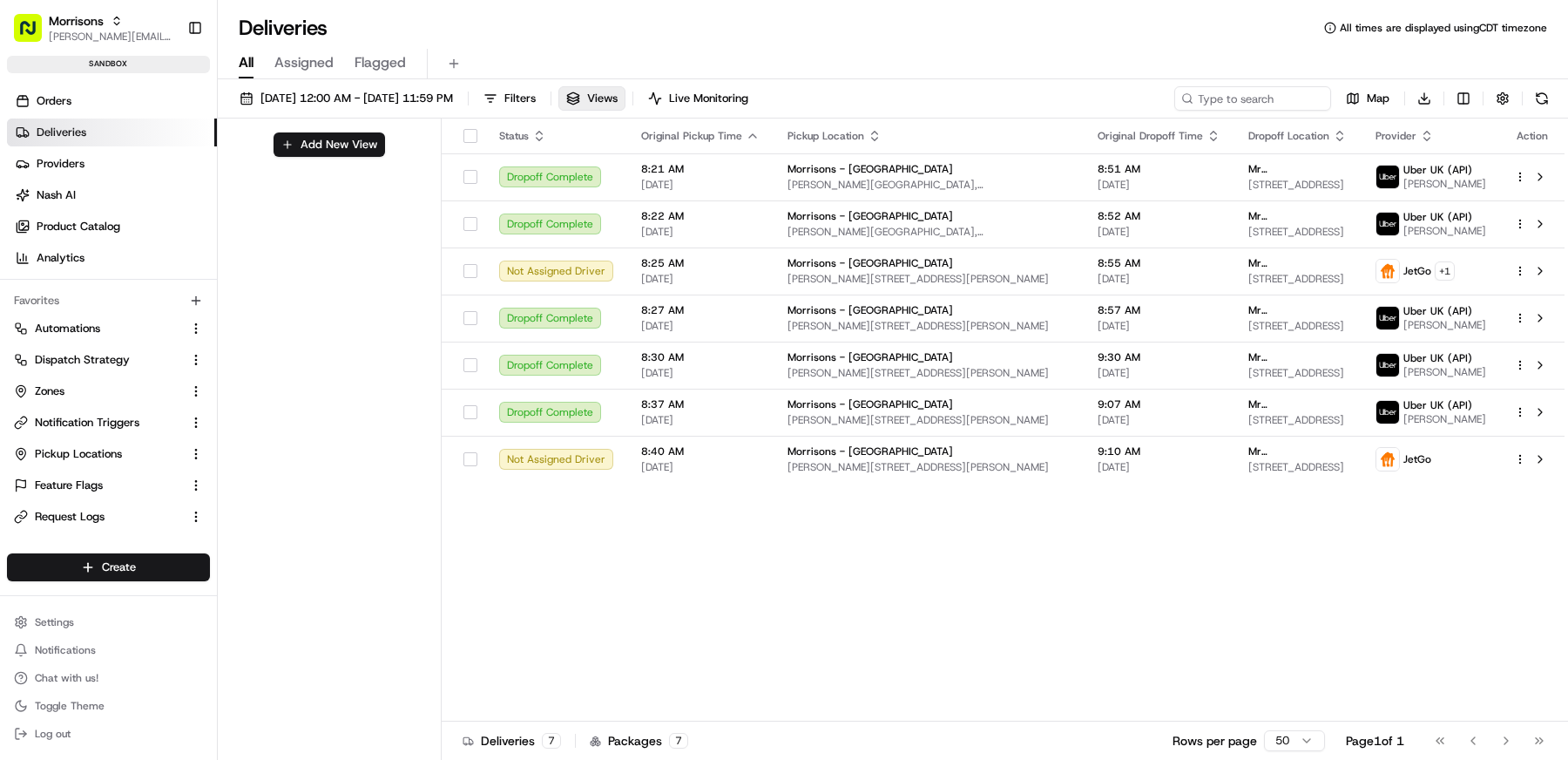
click at [832, 44] on div "All Assigned Flagged" at bounding box center [893, 60] width 1350 height 37
click at [748, 91] on span "Live Monitoring" at bounding box center [708, 98] width 80 height 16
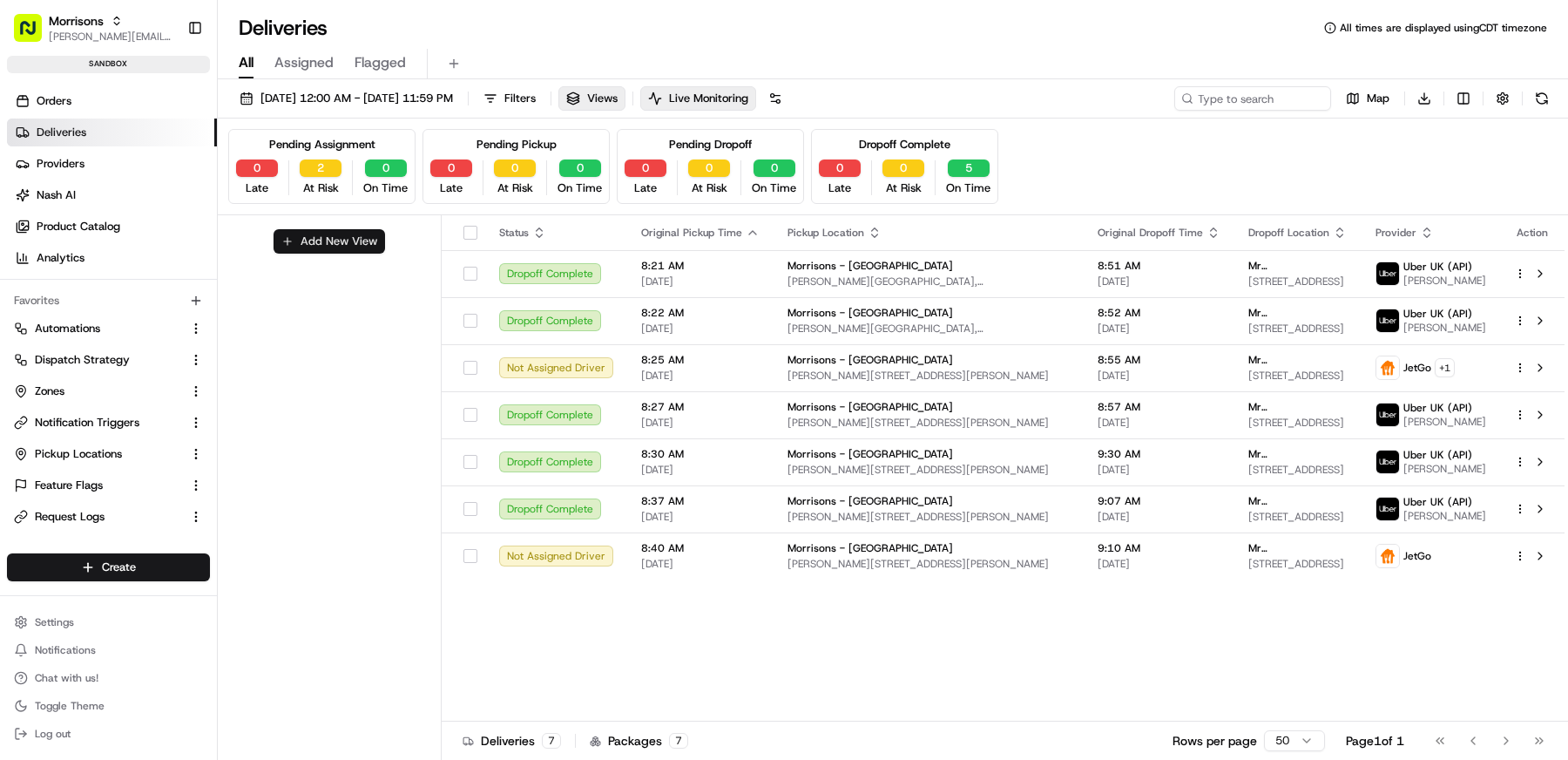
click at [357, 241] on button "Add New View" at bounding box center [329, 241] width 112 height 25
click at [329, 238] on input at bounding box center [299, 247] width 137 height 25
click at [410, 245] on button "button" at bounding box center [408, 248] width 22 height 22
click at [862, 54] on div "All Assigned Flagged" at bounding box center [893, 63] width 1350 height 30
click at [323, 243] on button "Add New View" at bounding box center [329, 241] width 112 height 25
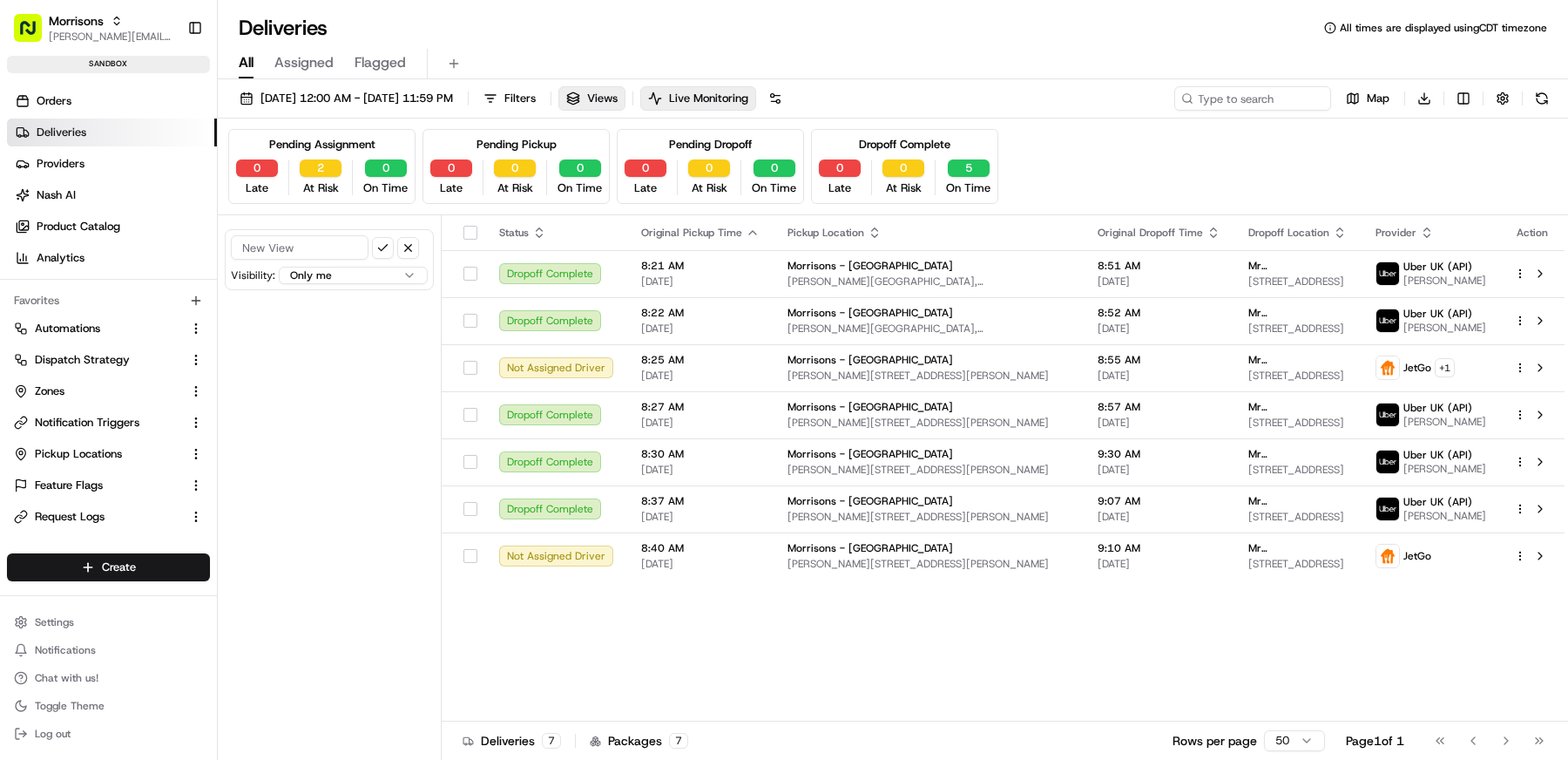
click at [324, 246] on input at bounding box center [299, 247] width 137 height 25
type input "M"
type input "Refund"
click at [405, 246] on button "button" at bounding box center [408, 248] width 22 height 22
click at [735, 54] on div "All Assigned Flagged" at bounding box center [893, 63] width 1350 height 30
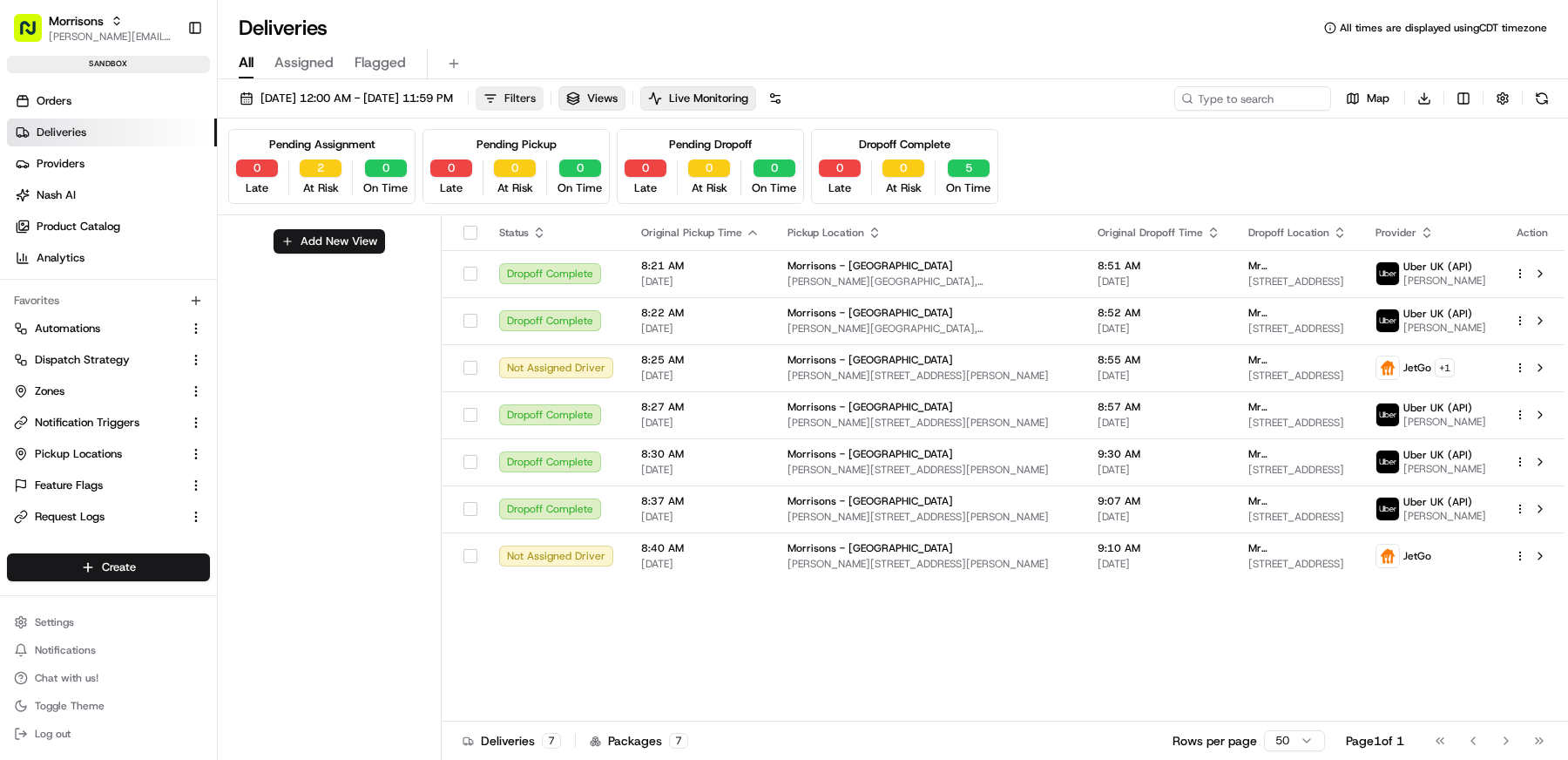
click at [536, 98] on span "Filters" at bounding box center [520, 98] width 31 height 16
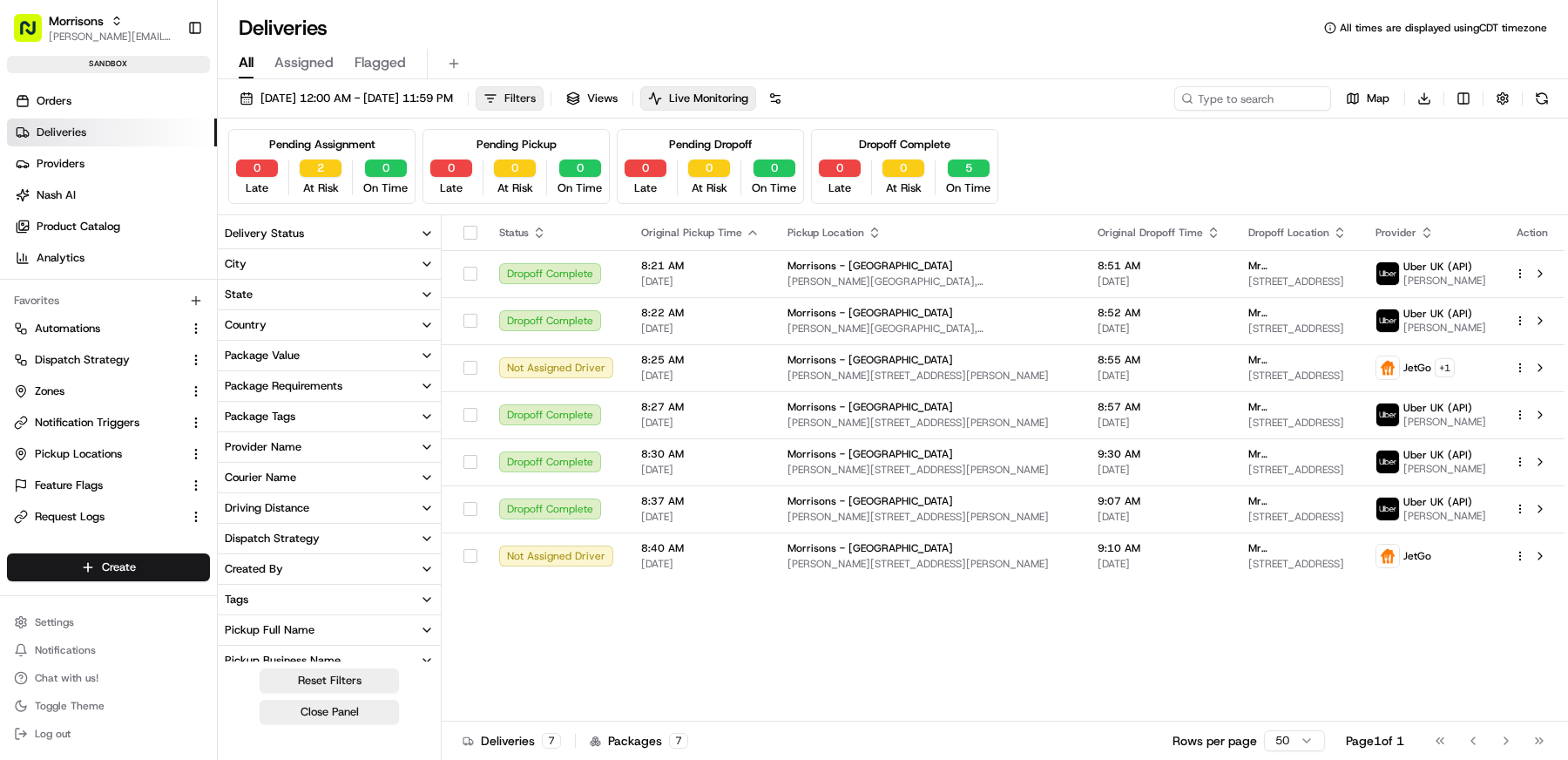
click at [536, 92] on span "Filters" at bounding box center [520, 98] width 31 height 16
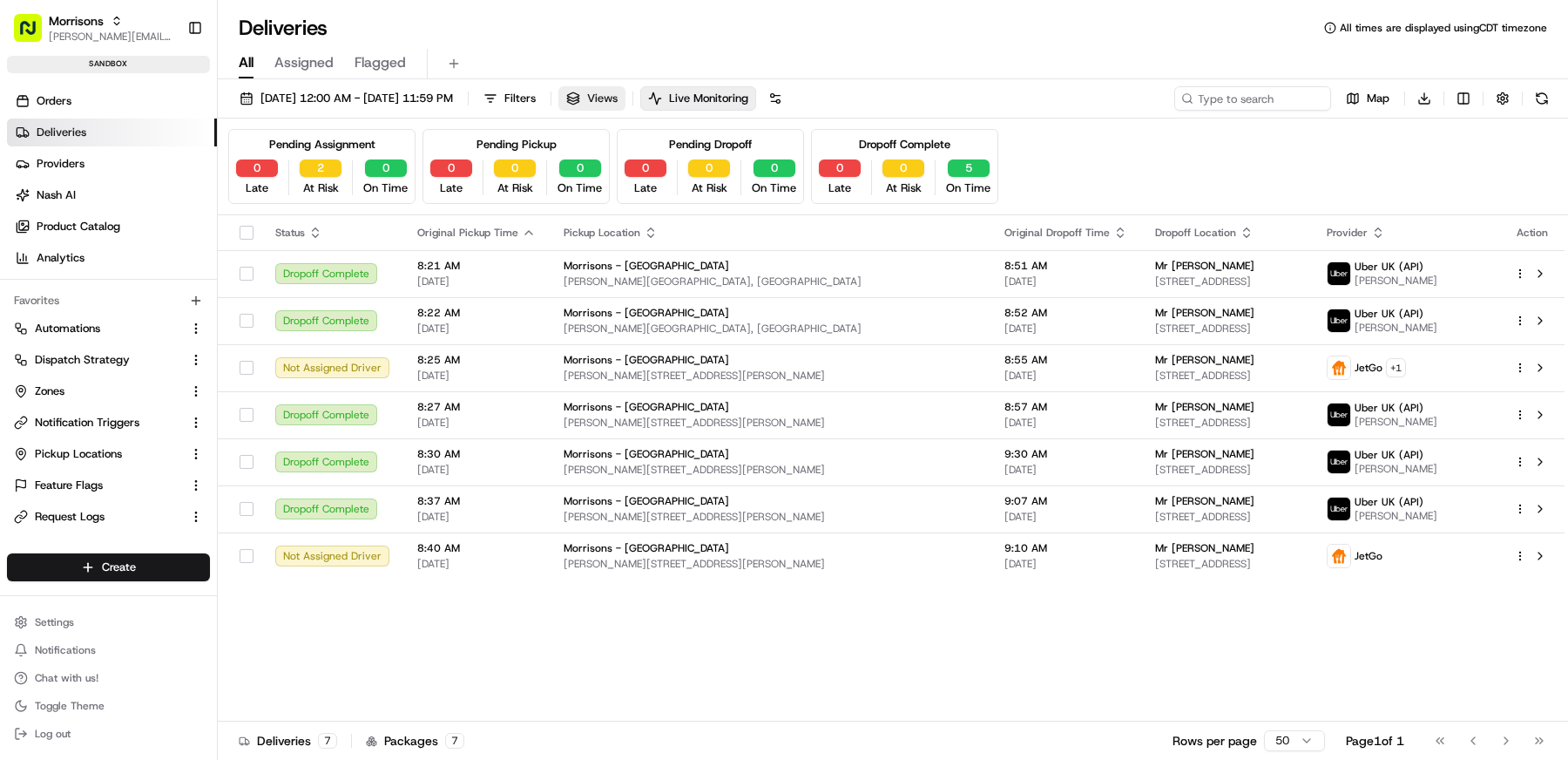
click at [626, 92] on button "Views" at bounding box center [592, 98] width 67 height 25
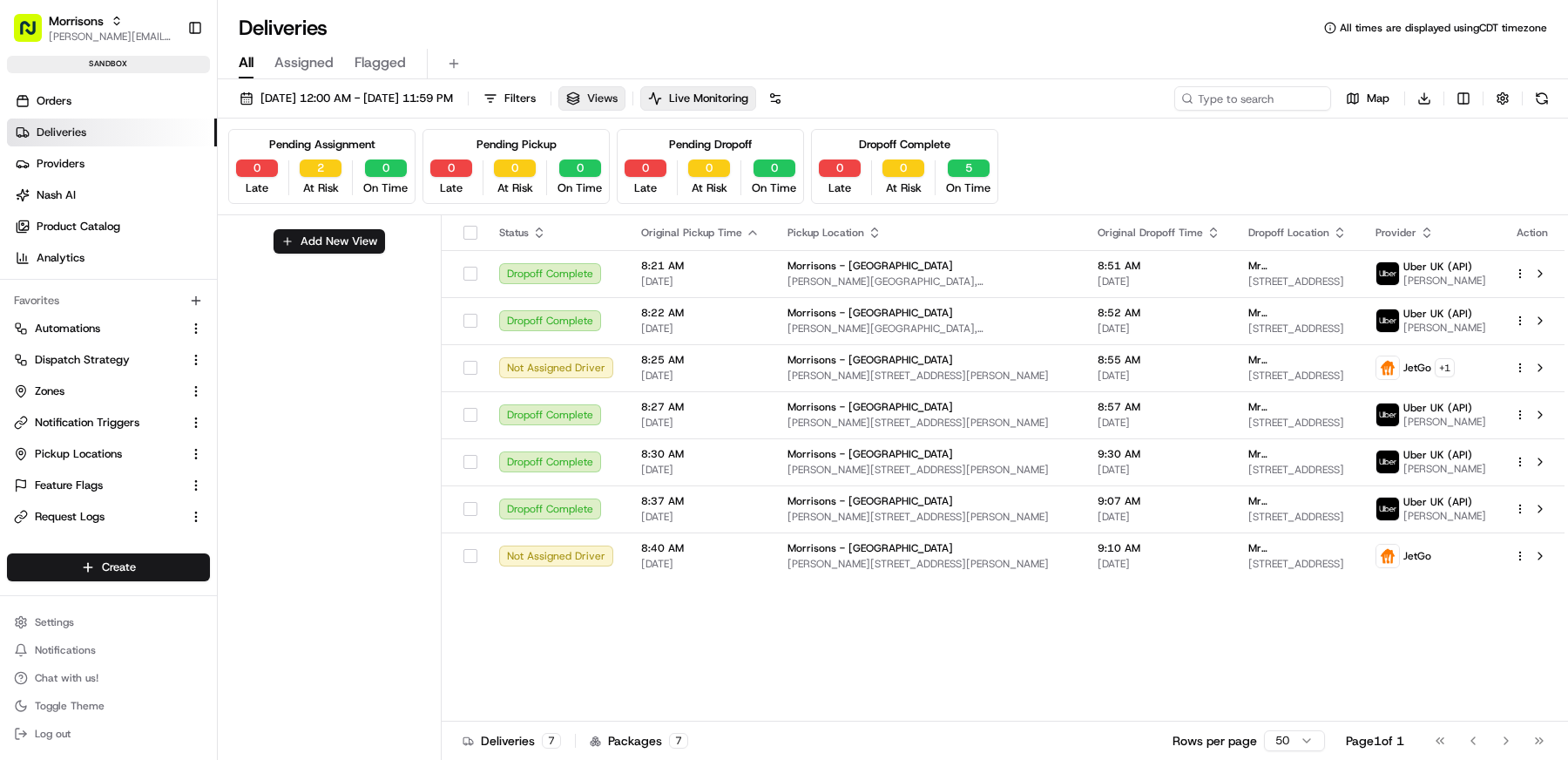
click at [626, 92] on button "Views" at bounding box center [592, 98] width 67 height 25
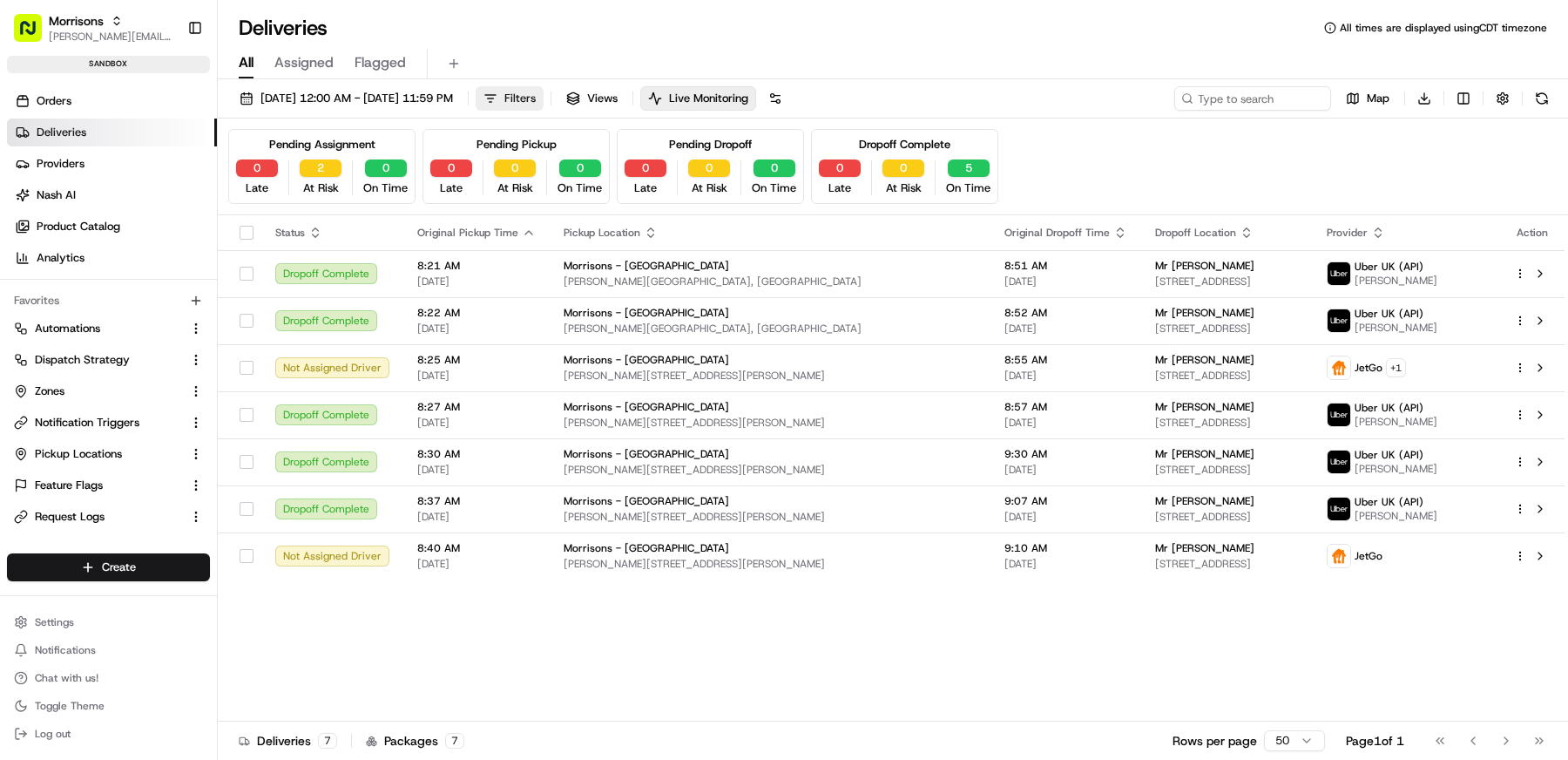
click at [536, 100] on span "Filters" at bounding box center [520, 98] width 31 height 16
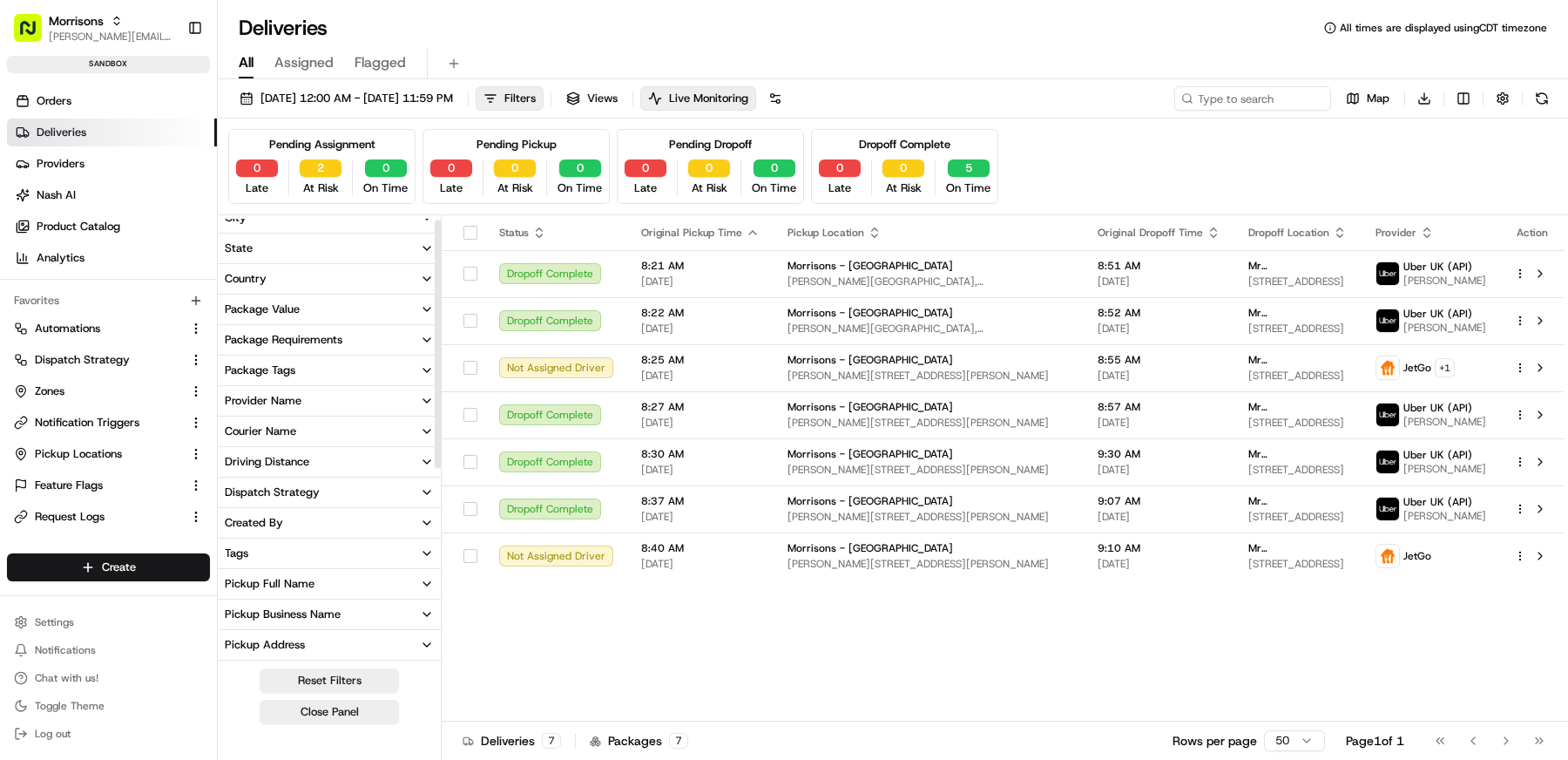
scroll to position [0, 0]
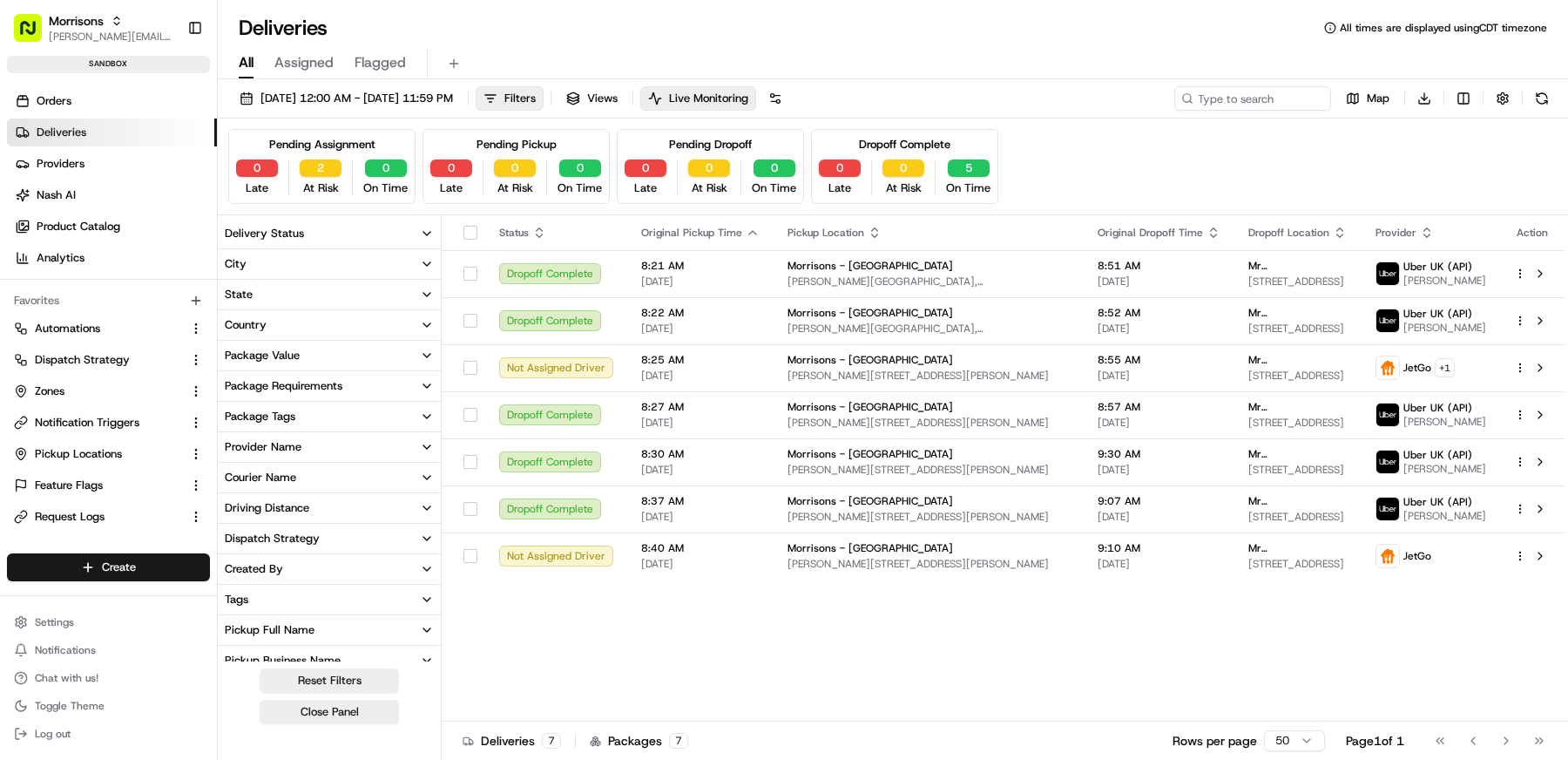
click at [964, 53] on div "All Assigned Flagged" at bounding box center [893, 63] width 1350 height 30
click at [905, 639] on div "Status Original Pickup Time Pickup Location Original Dropoff Time Dropoff Locat…" at bounding box center [1004, 467] width 1123 height 506
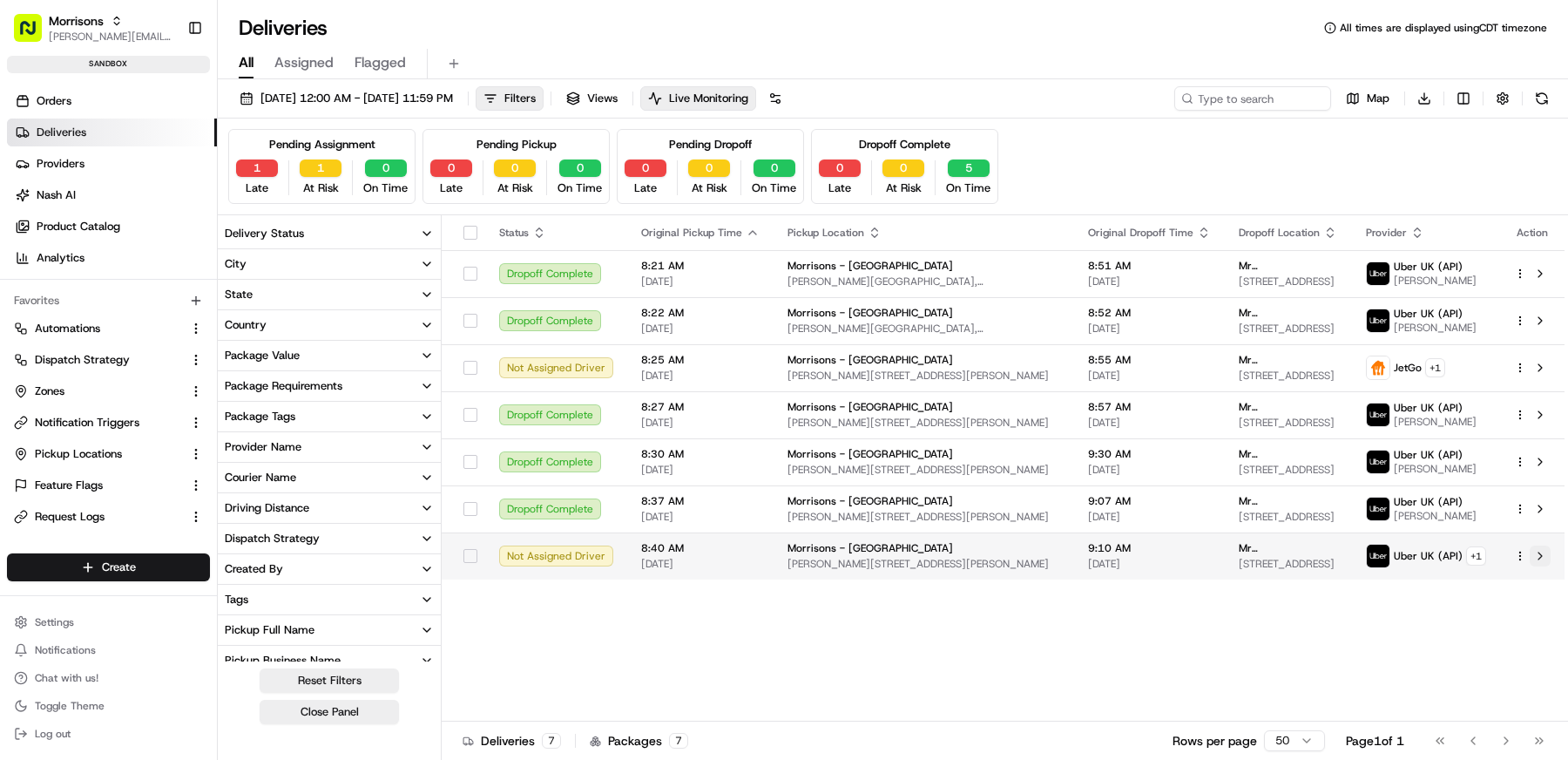
click at [1539, 558] on button at bounding box center [1540, 555] width 21 height 21
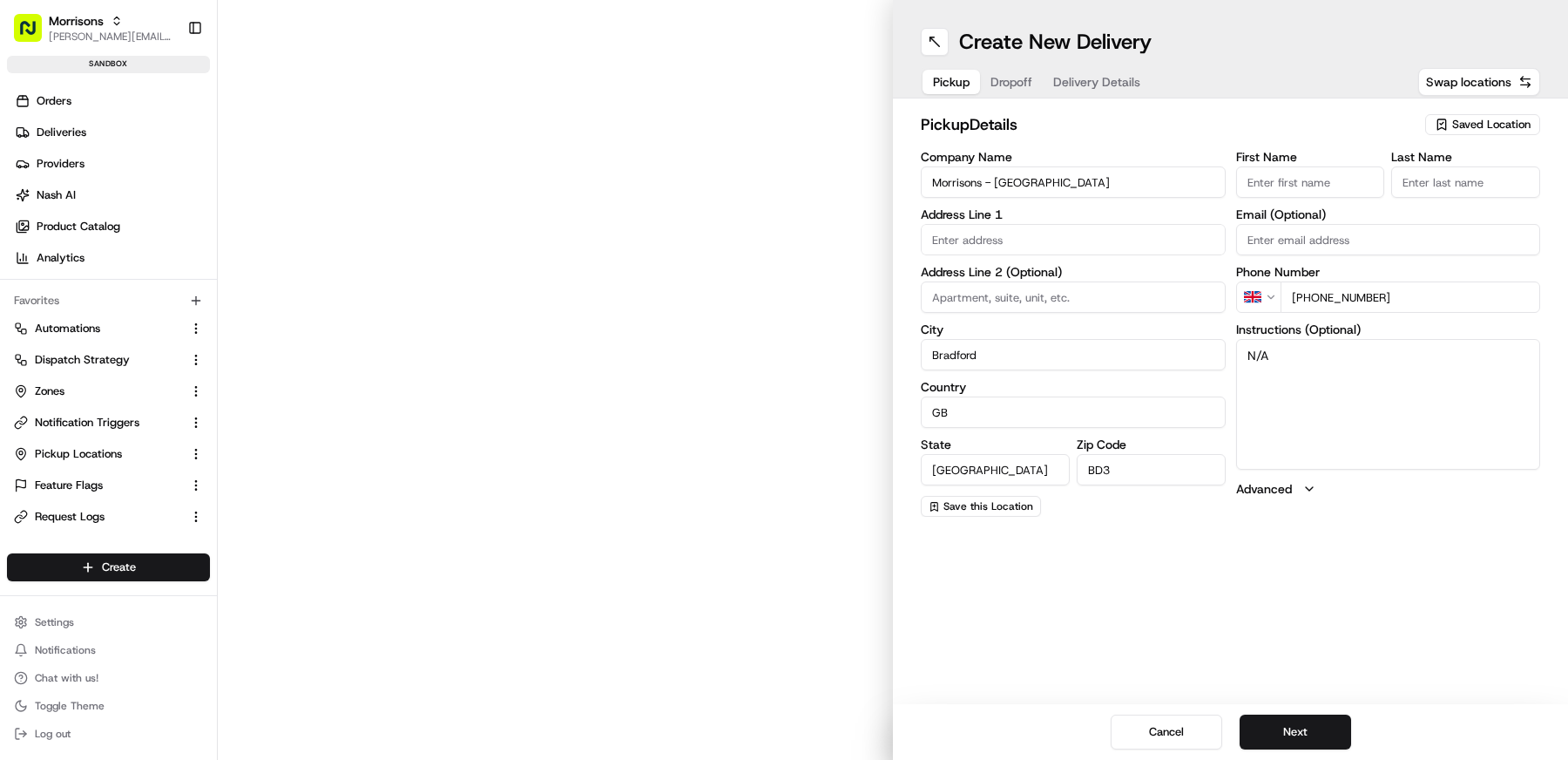
type input "[PERSON_NAME] Ave"
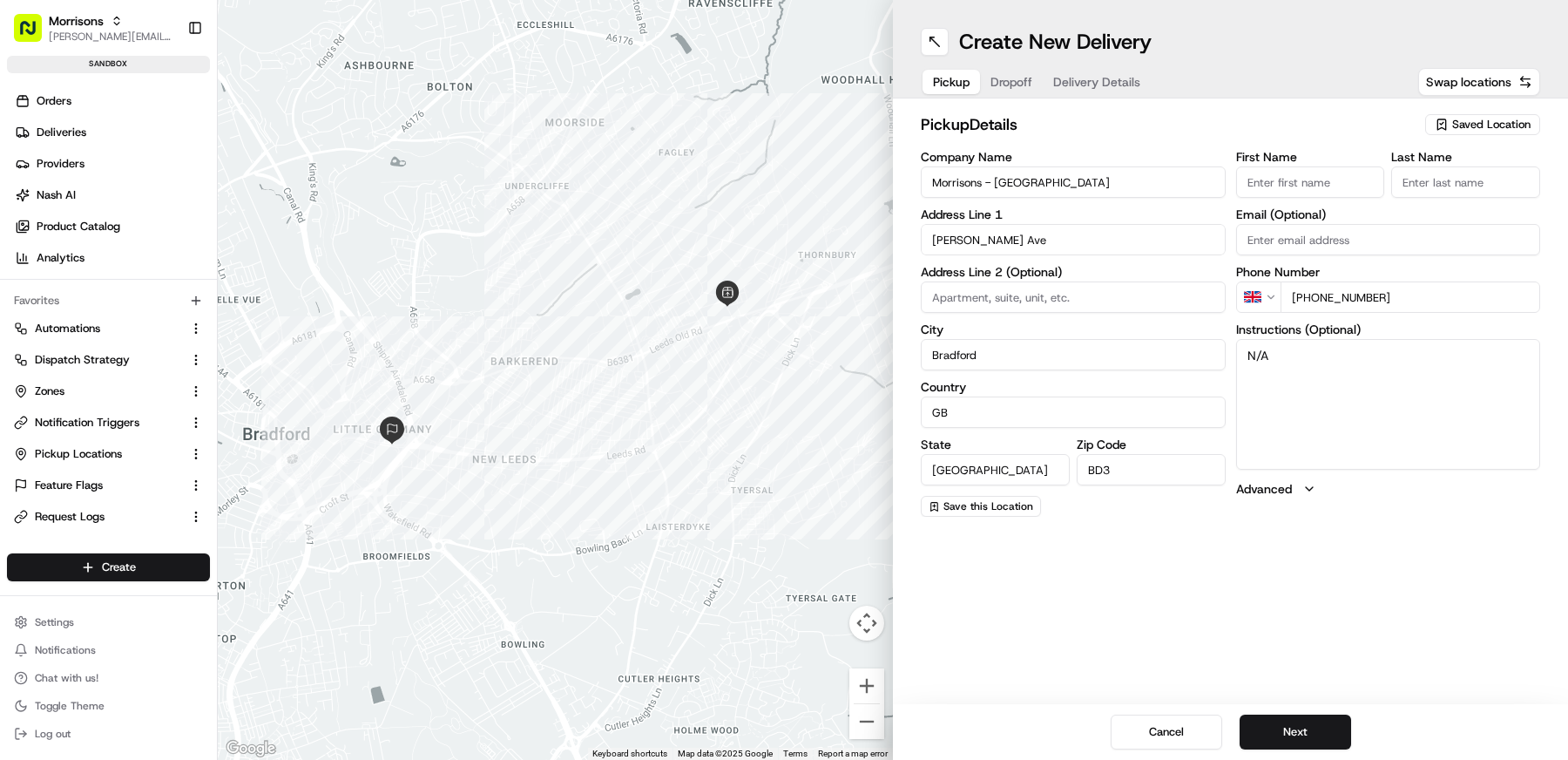
click at [1096, 74] on span "Delivery Details" at bounding box center [1096, 81] width 87 height 17
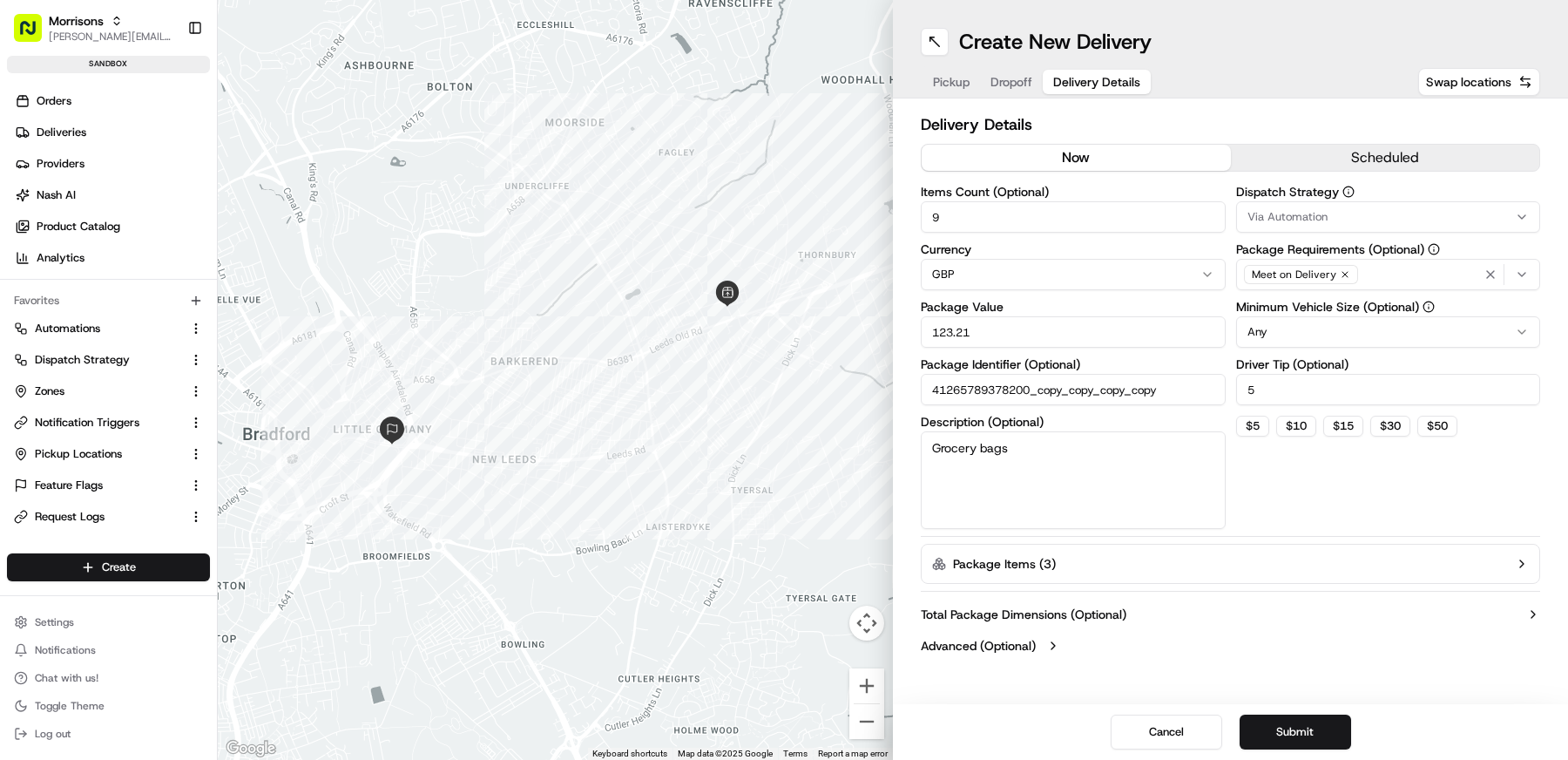
click at [1069, 576] on button "Package Items ( 3 )" at bounding box center [1230, 563] width 619 height 40
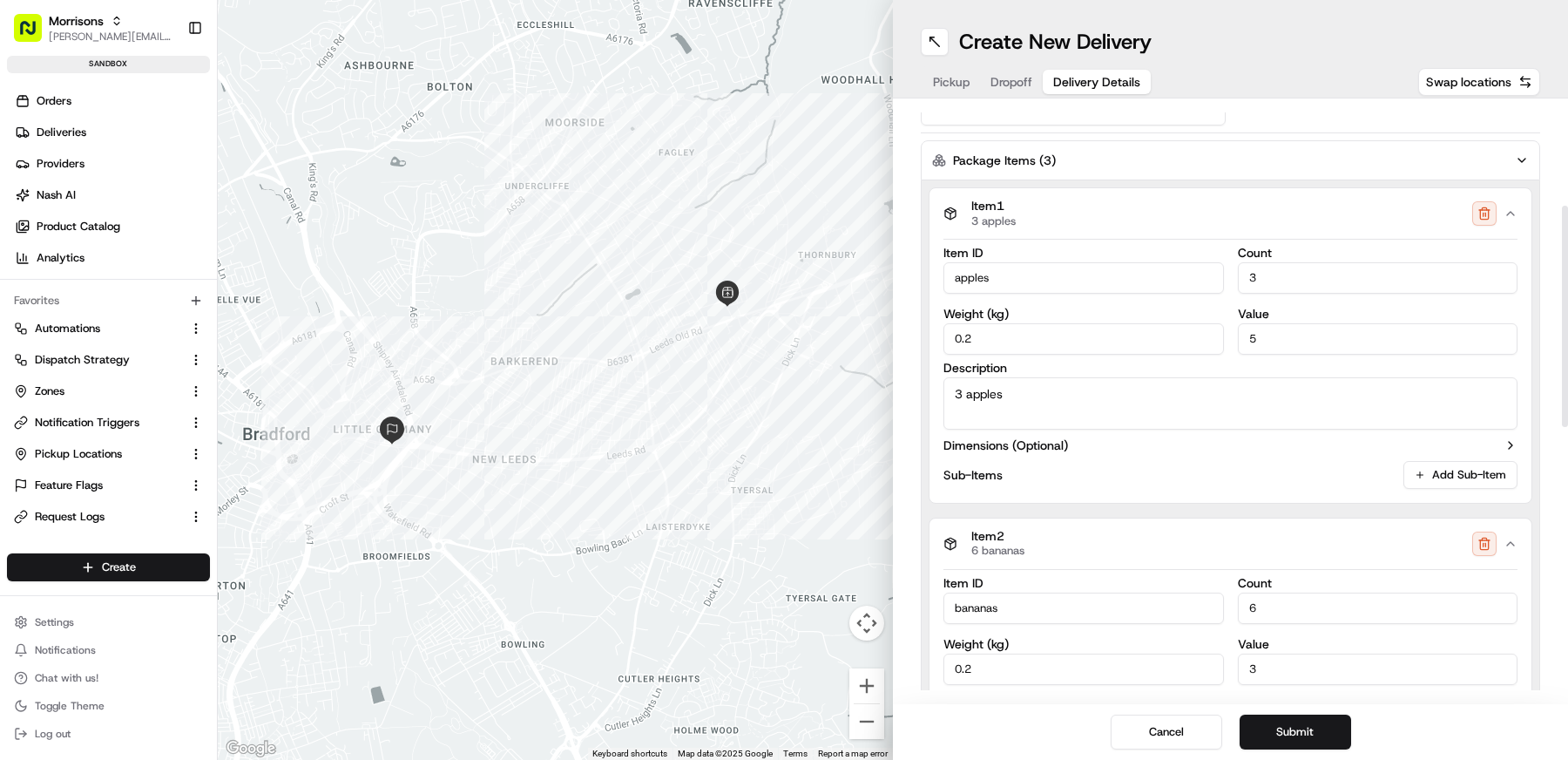
scroll to position [279, 0]
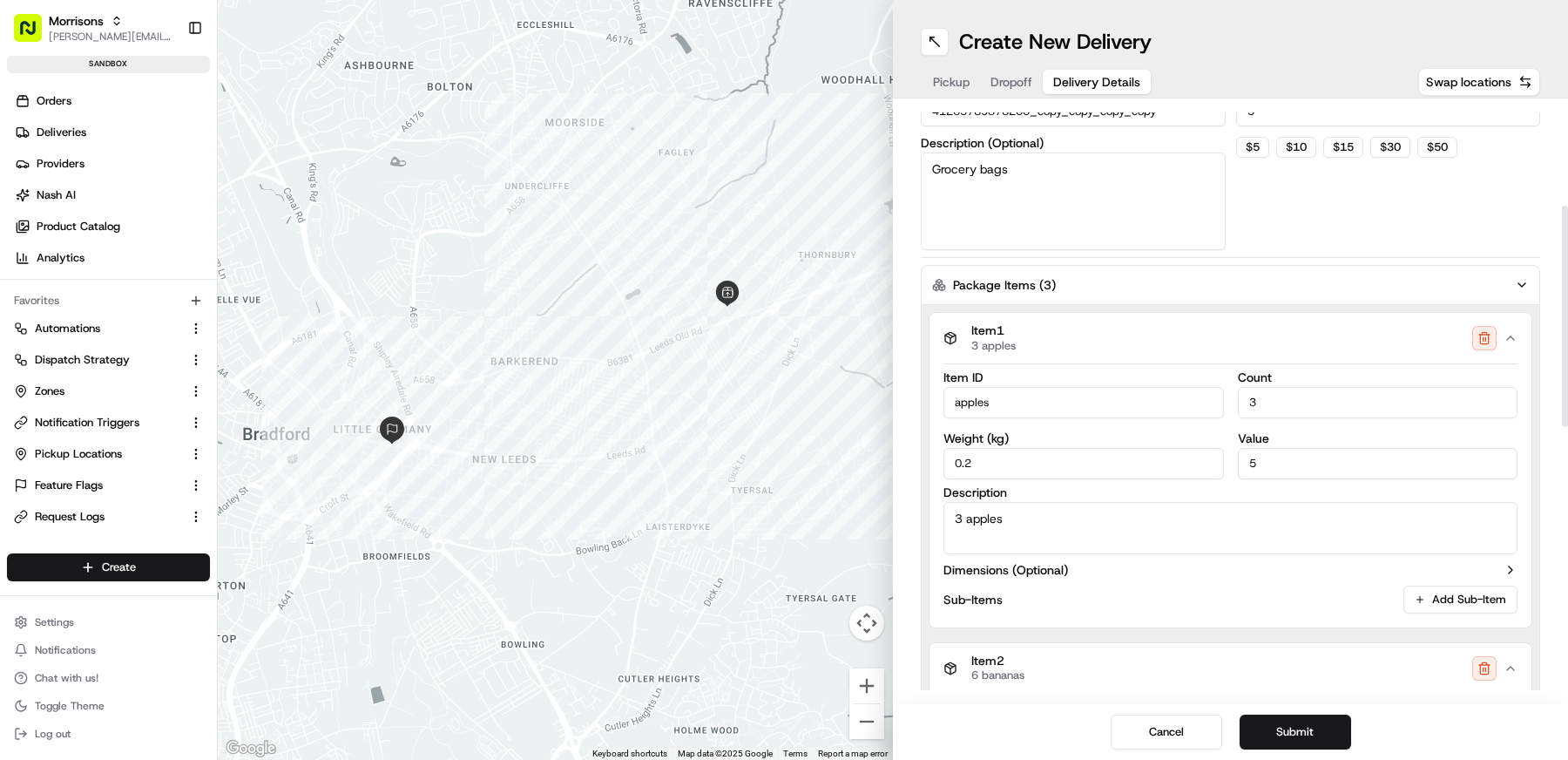
drag, startPoint x: 1021, startPoint y: 401, endPoint x: 870, endPoint y: 401, distance: 151.0
click at [870, 401] on div "← Move left → Move right ↑ Move up ↓ Move down + Zoom in - Zoom out Home Jump l…" at bounding box center [893, 380] width 1350 height 760
type input "a"
type input "b"
type input "beer"
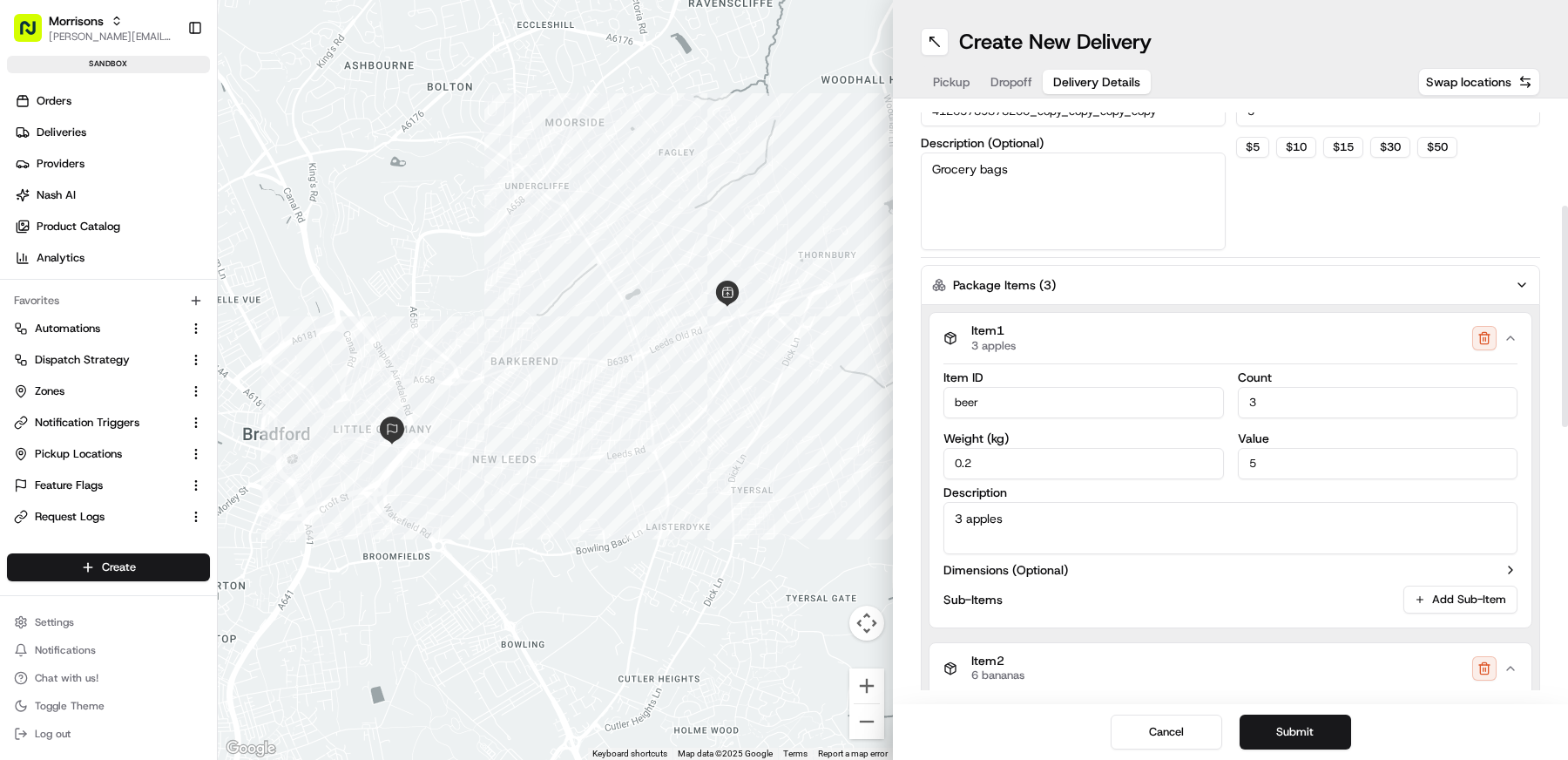
drag, startPoint x: 1263, startPoint y: 391, endPoint x: 1205, endPoint y: 391, distance: 58.0
click at [1228, 391] on div "Item ID beer Count 3 Weight ( kg ) 0.2 Value 5" at bounding box center [1230, 425] width 575 height 108
drag, startPoint x: 1282, startPoint y: 404, endPoint x: 1166, endPoint y: 404, distance: 116.0
click at [1169, 404] on div "Item ID beer Count 3 Weight ( kg ) 0.2 Value 5" at bounding box center [1230, 425] width 575 height 108
type input "1"
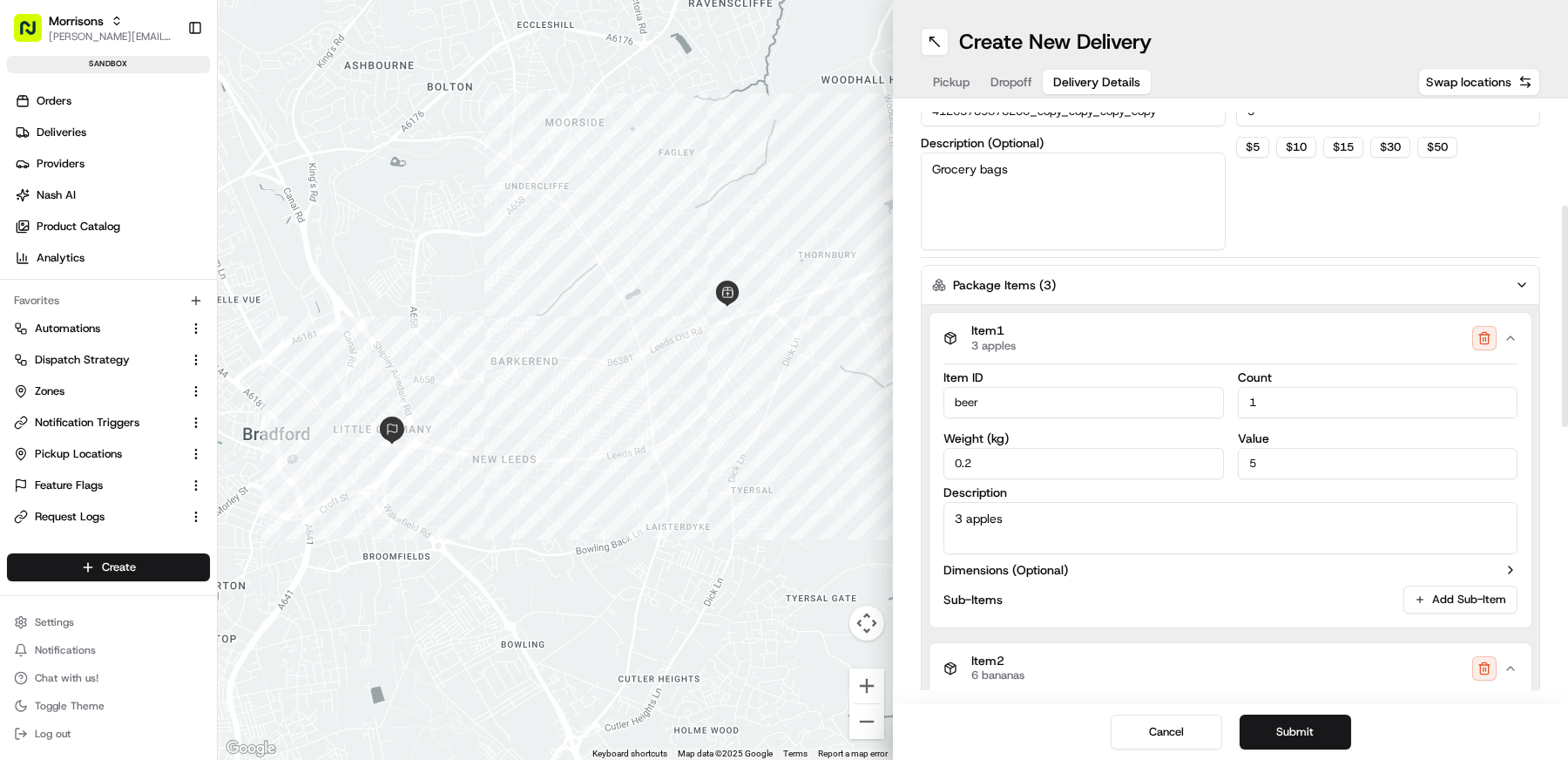
drag, startPoint x: 1021, startPoint y: 518, endPoint x: 896, endPoint y: 518, distance: 125.0
click at [896, 518] on div "Delivery Details now scheduled Items Count (Optional) 9 Currency GBP Package Va…" at bounding box center [1230, 401] width 675 height 605
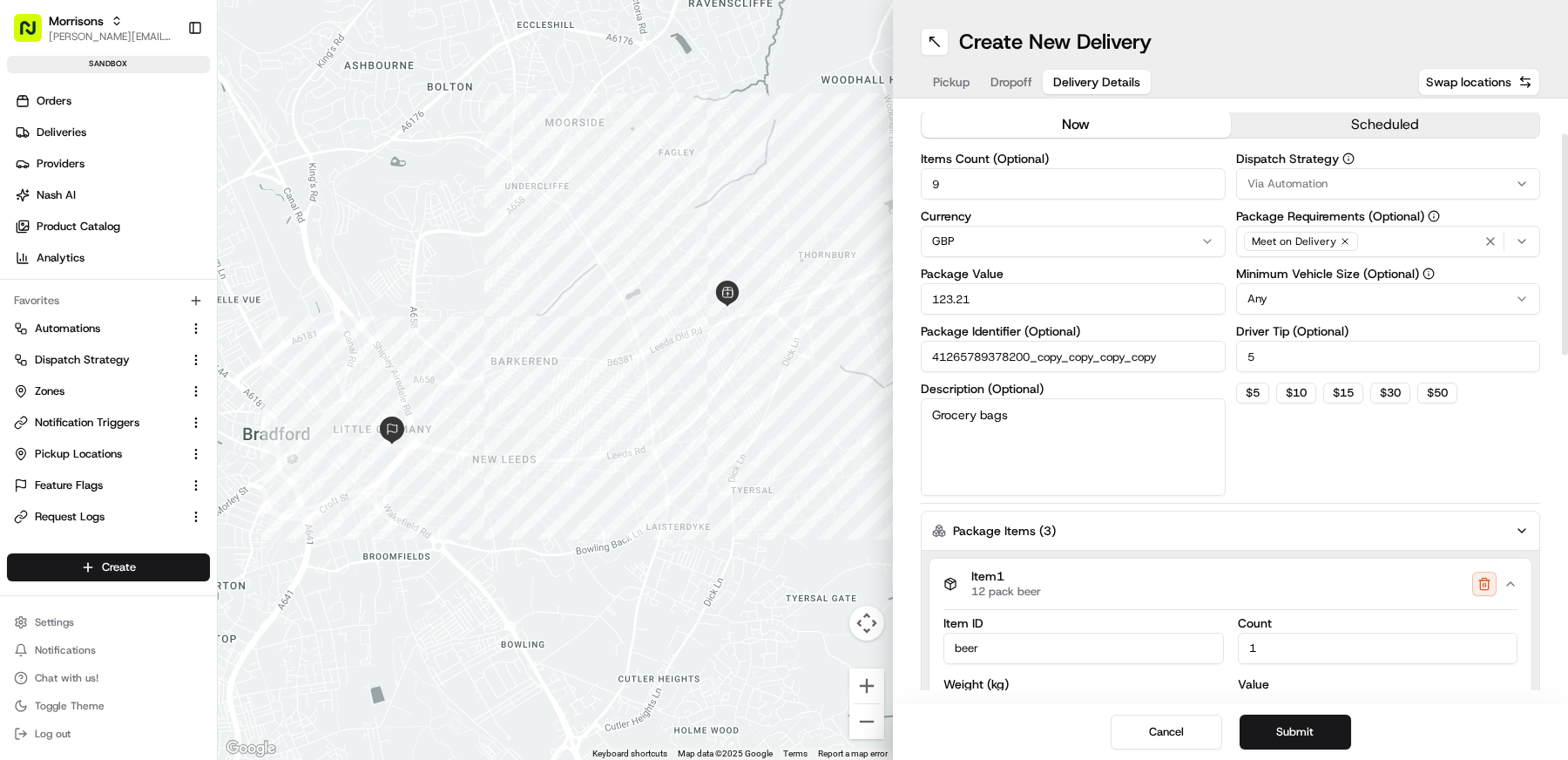
scroll to position [0, 0]
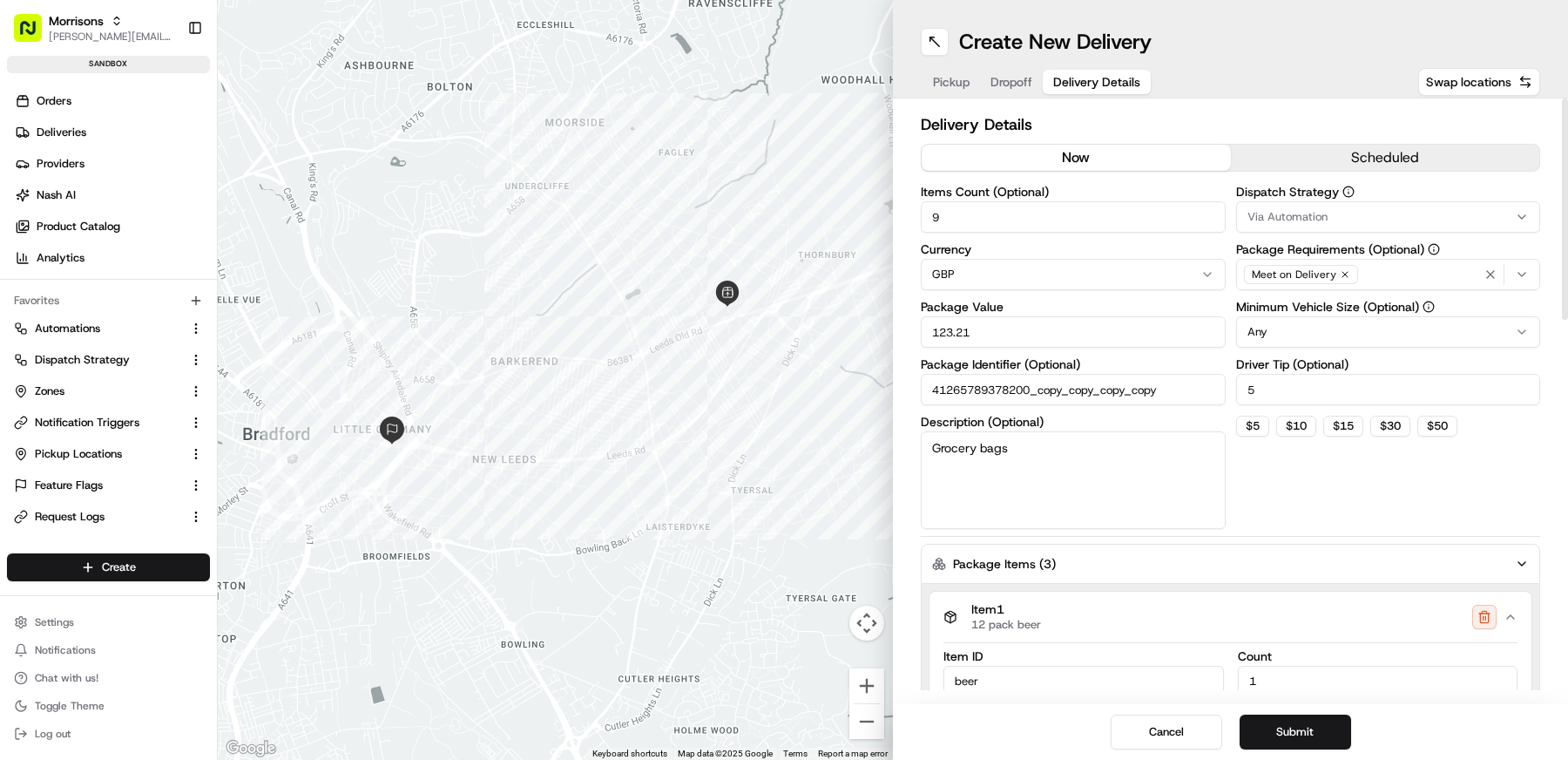
type textarea "12 pack beer"
click at [1365, 262] on div "Meet on Delivery" at bounding box center [1389, 274] width 296 height 27
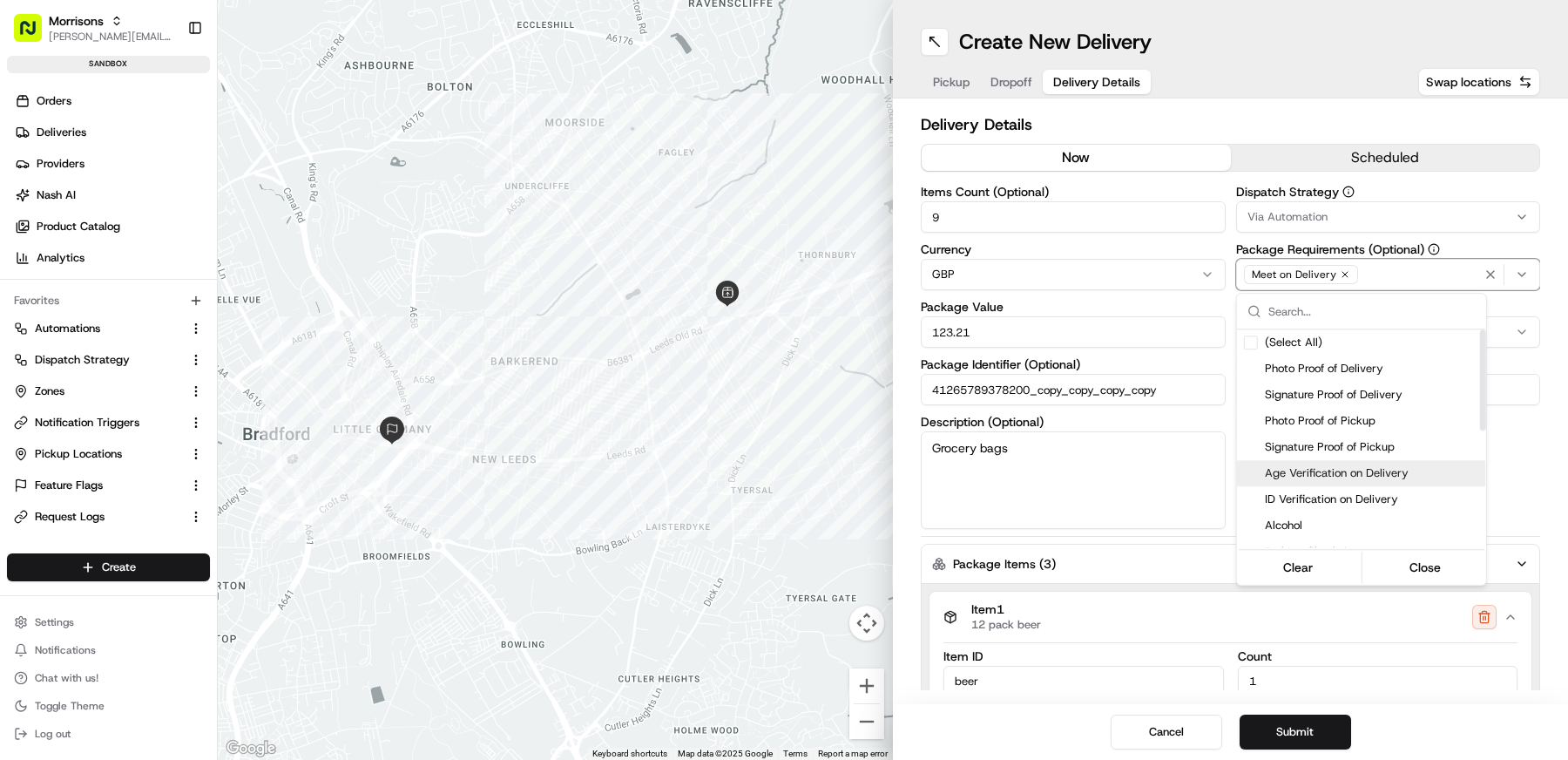
click at [1357, 471] on span "Age Verification on Delivery" at bounding box center [1372, 473] width 214 height 16
click at [1519, 474] on html "Morrisons [EMAIL_ADDRESS][DOMAIN_NAME] Toggle Sidebar sandbox Orders Deliveries…" at bounding box center [784, 380] width 1568 height 760
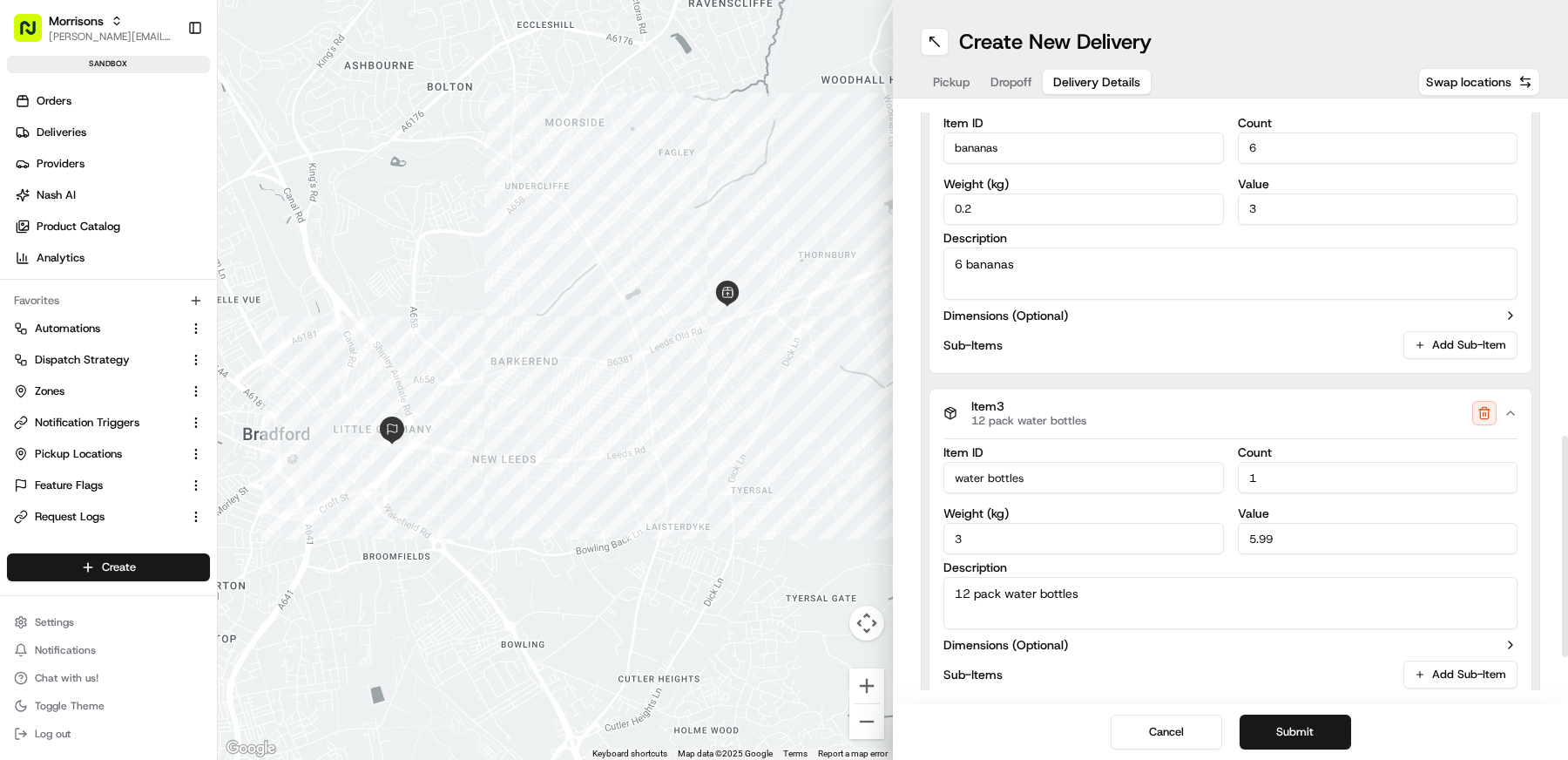
scroll to position [885, 0]
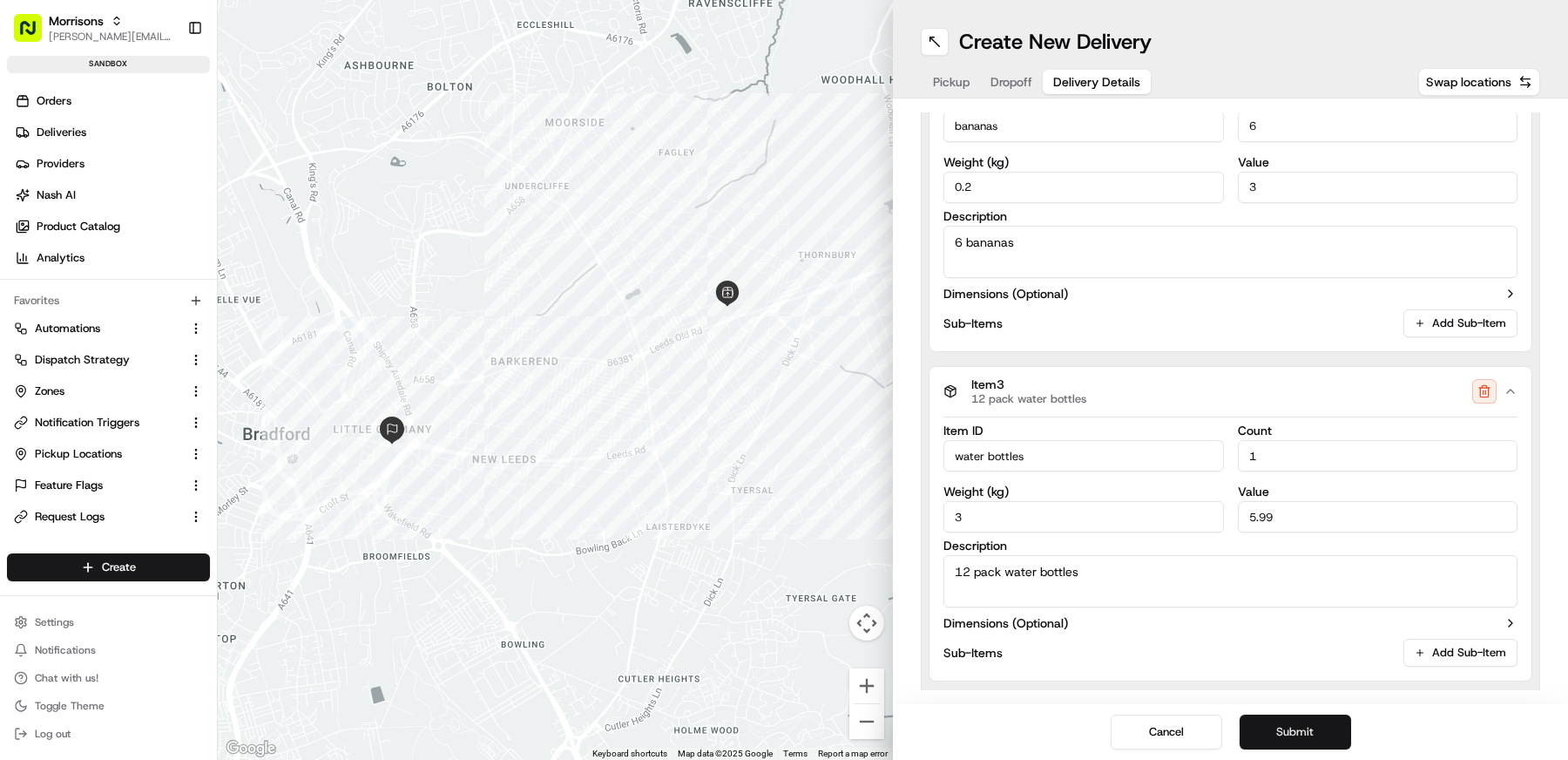
click at [1305, 733] on button "Submit" at bounding box center [1295, 732] width 112 height 35
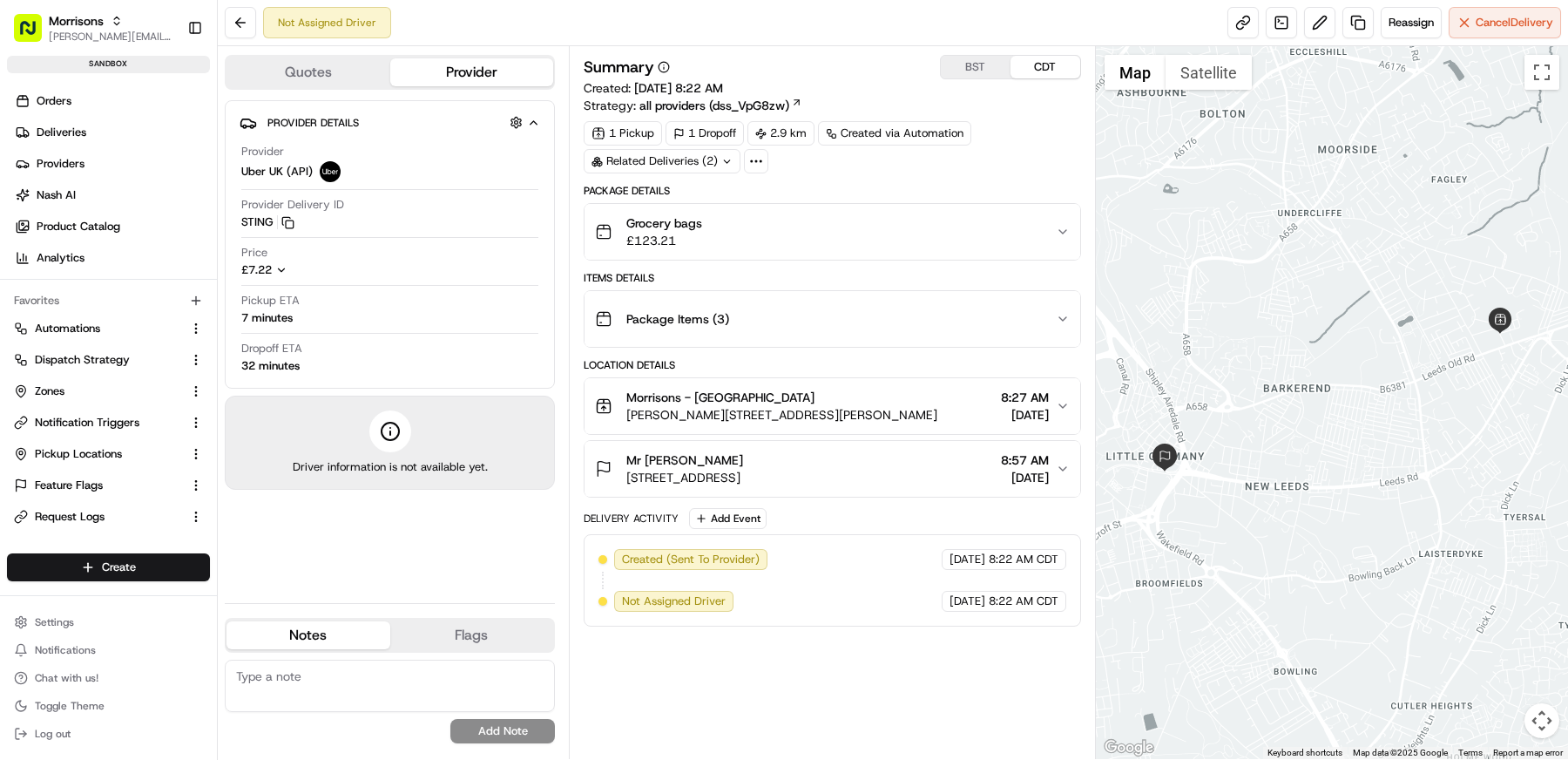
click at [797, 316] on div "Package Items ( 3 )" at bounding box center [826, 319] width 461 height 35
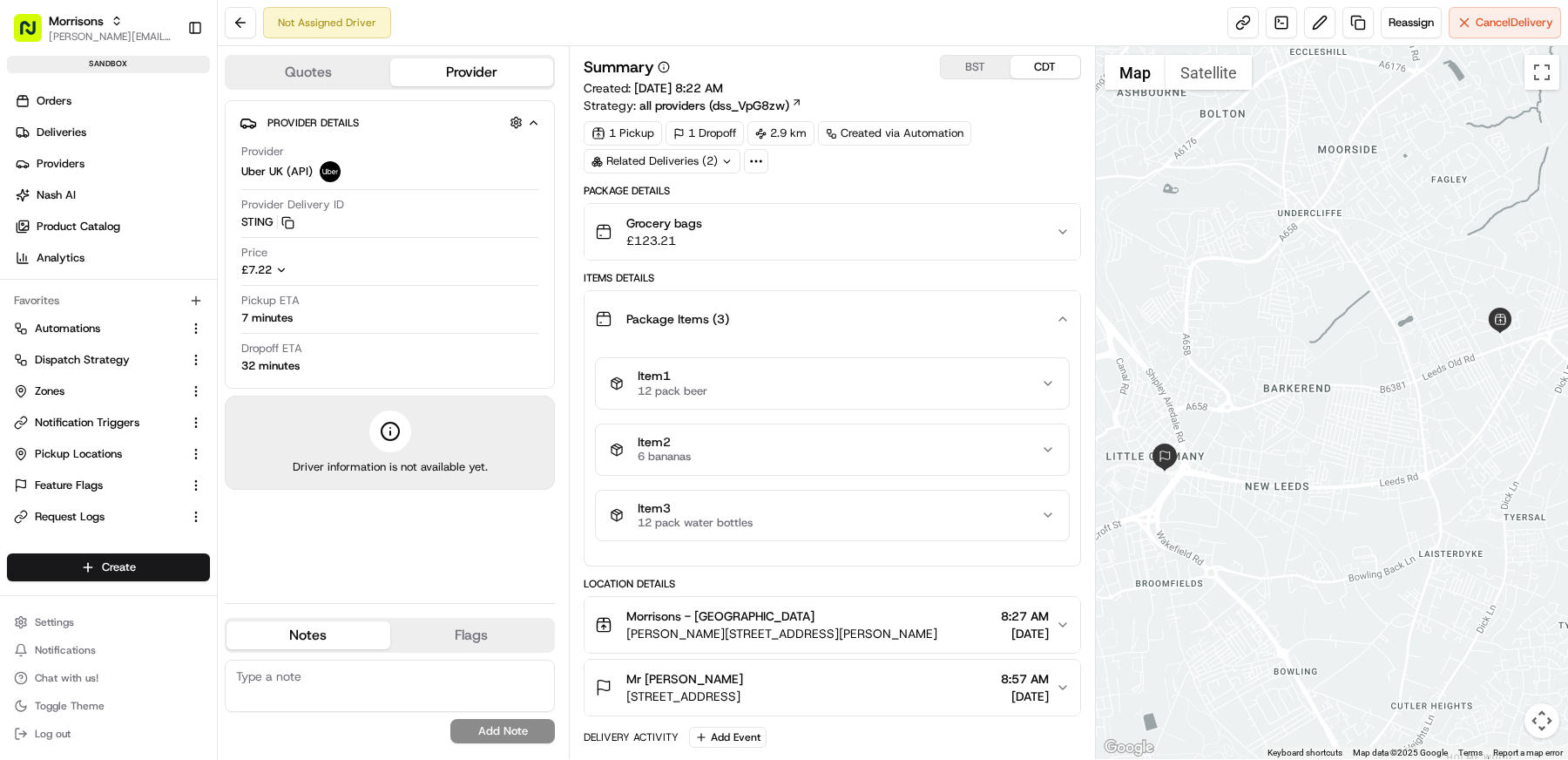
click at [797, 316] on div "Package Items ( 3 )" at bounding box center [826, 319] width 461 height 35
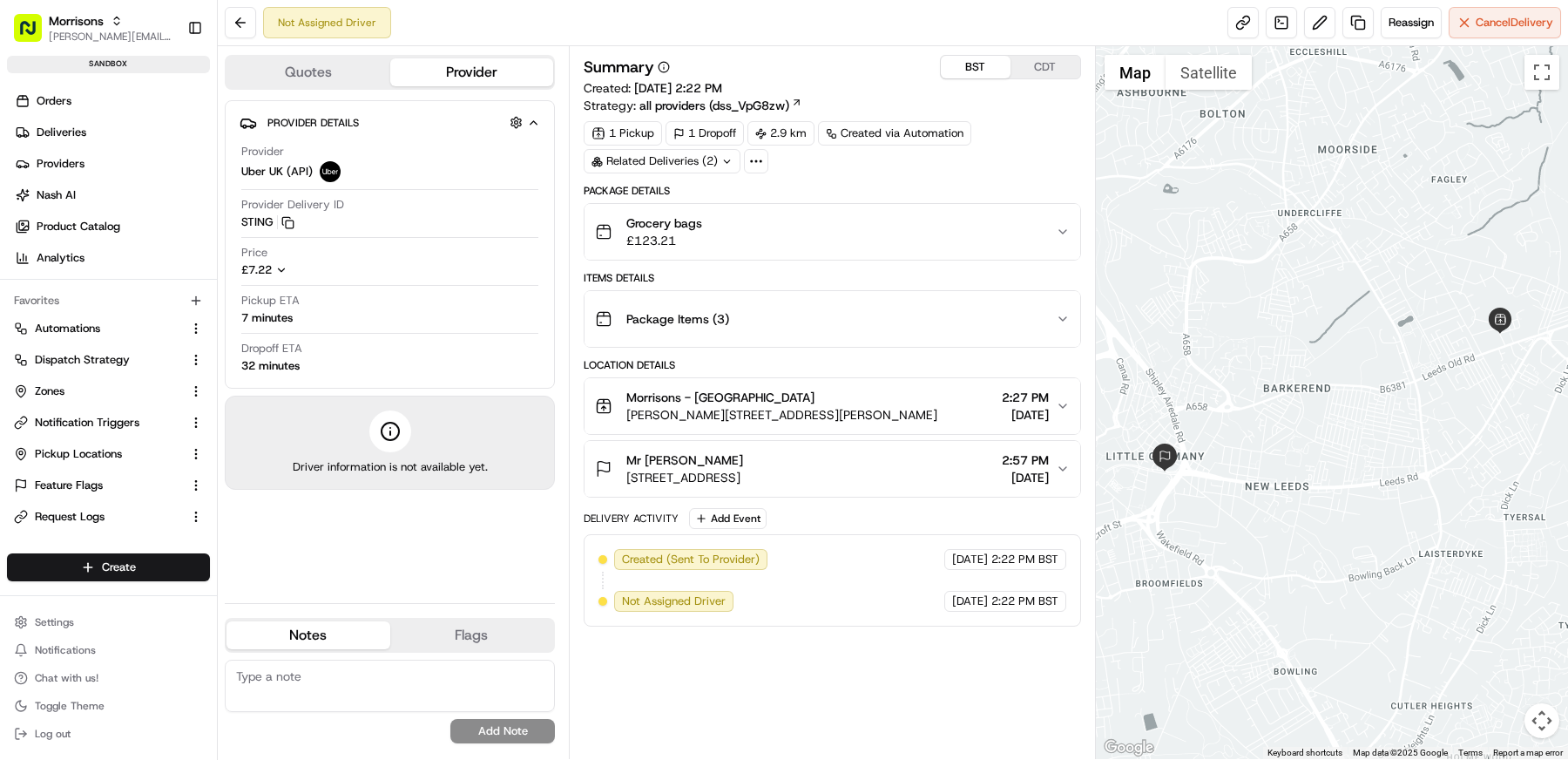
click at [973, 66] on button "BST" at bounding box center [976, 67] width 70 height 23
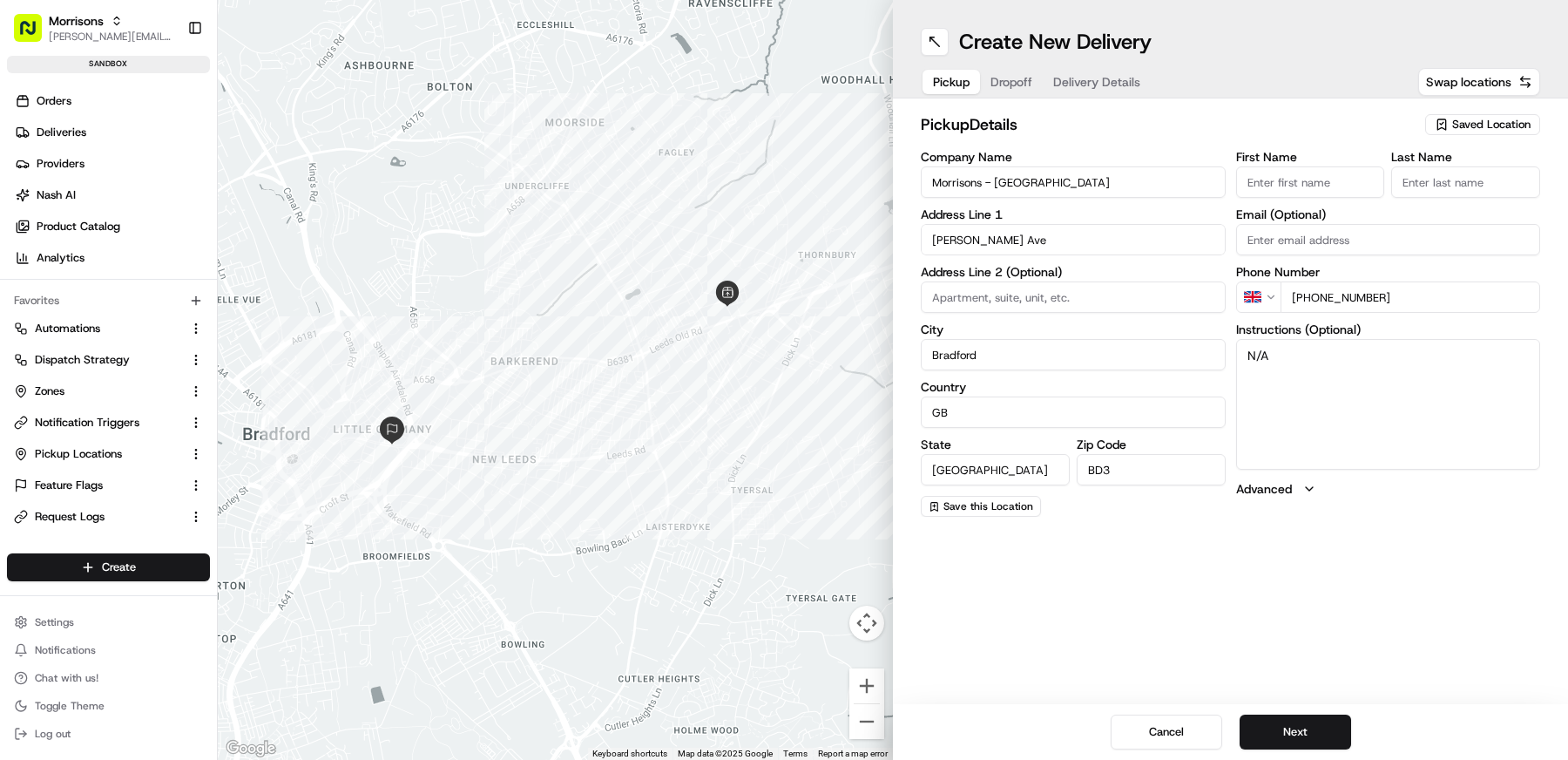
click at [1103, 70] on button "Delivery Details" at bounding box center [1097, 81] width 108 height 25
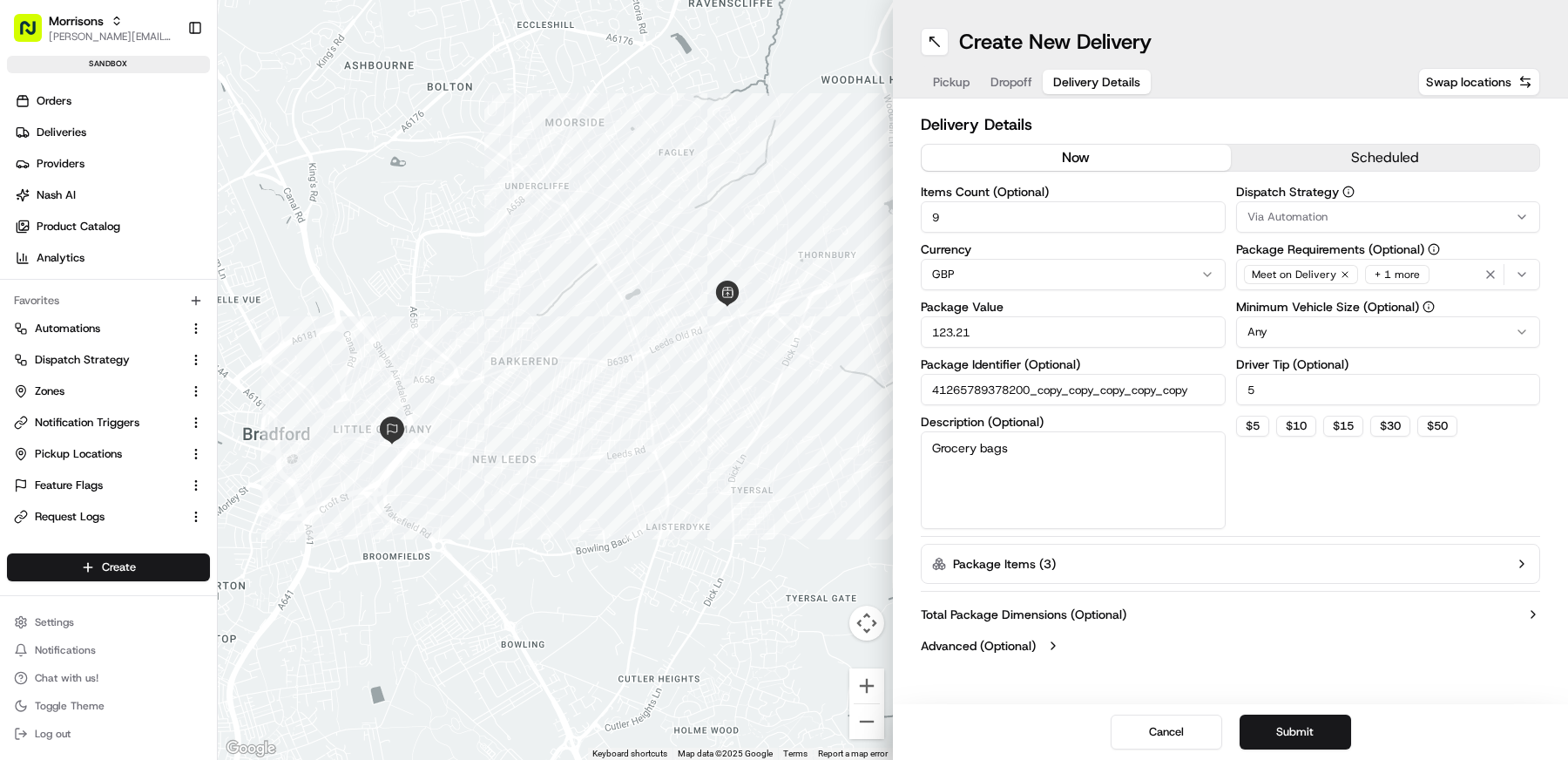
click at [1321, 130] on h2 "Delivery Details" at bounding box center [1230, 124] width 619 height 25
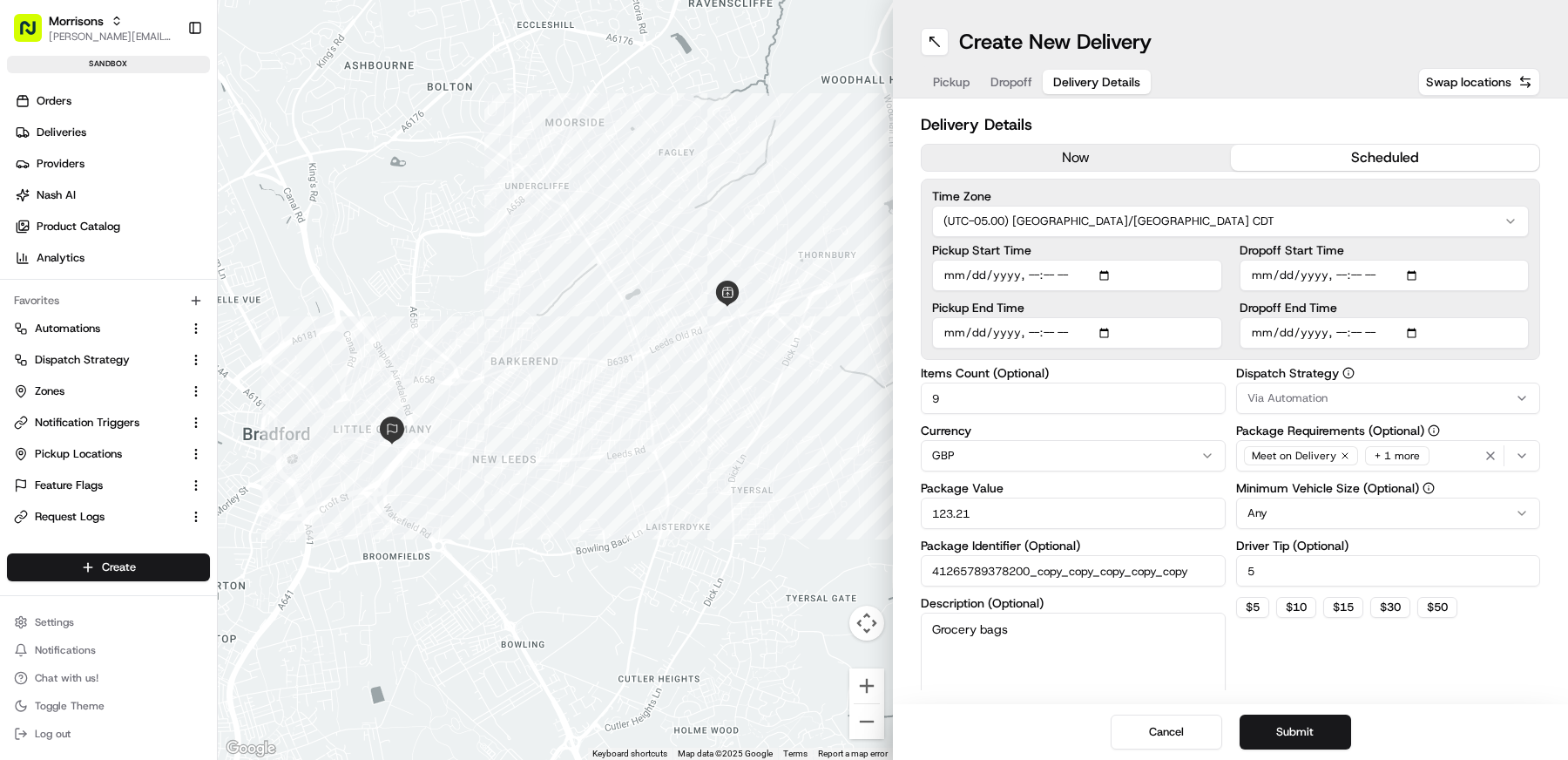
click at [1319, 155] on button "scheduled" at bounding box center [1386, 157] width 309 height 27
click at [1106, 271] on input "Pickup Start Time" at bounding box center [1077, 275] width 290 height 31
type input "[DATE]T08:25"
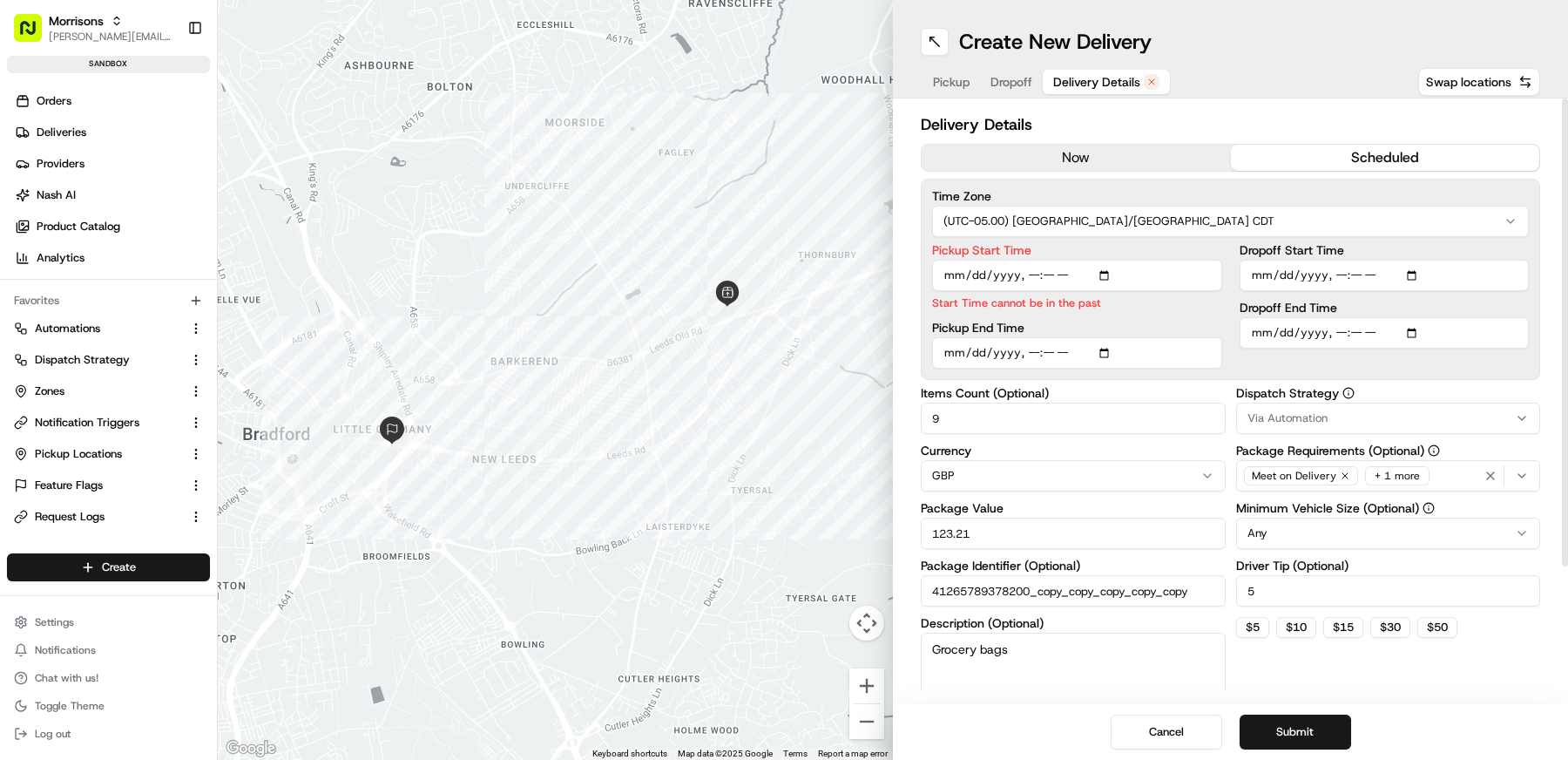
click at [1417, 273] on input "Dropoff Start Time" at bounding box center [1384, 275] width 290 height 31
click at [1178, 349] on input "Pickup End Time" at bounding box center [1077, 353] width 290 height 31
click at [1110, 349] on input "Pickup End Time" at bounding box center [1077, 353] width 290 height 31
type input "[DATE]T08:25"
click at [1415, 277] on input "Dropoff Start Time" at bounding box center [1384, 275] width 290 height 31
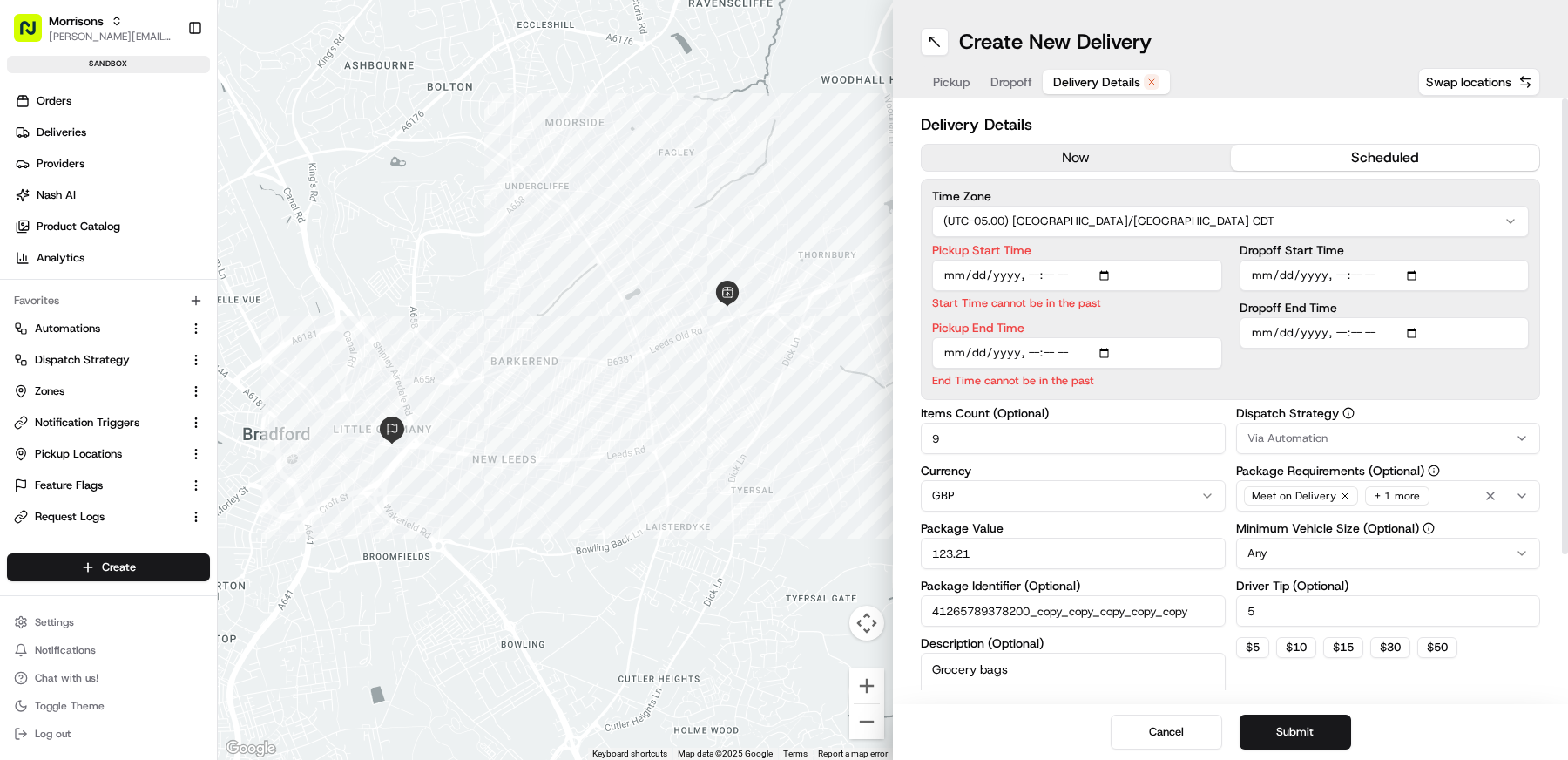
type input "[DATE]T08:25"
click at [1432, 215] on html "Morrisons [EMAIL_ADDRESS][DOMAIN_NAME] Toggle Sidebar sandbox Orders Deliveries…" at bounding box center [784, 380] width 1568 height 760
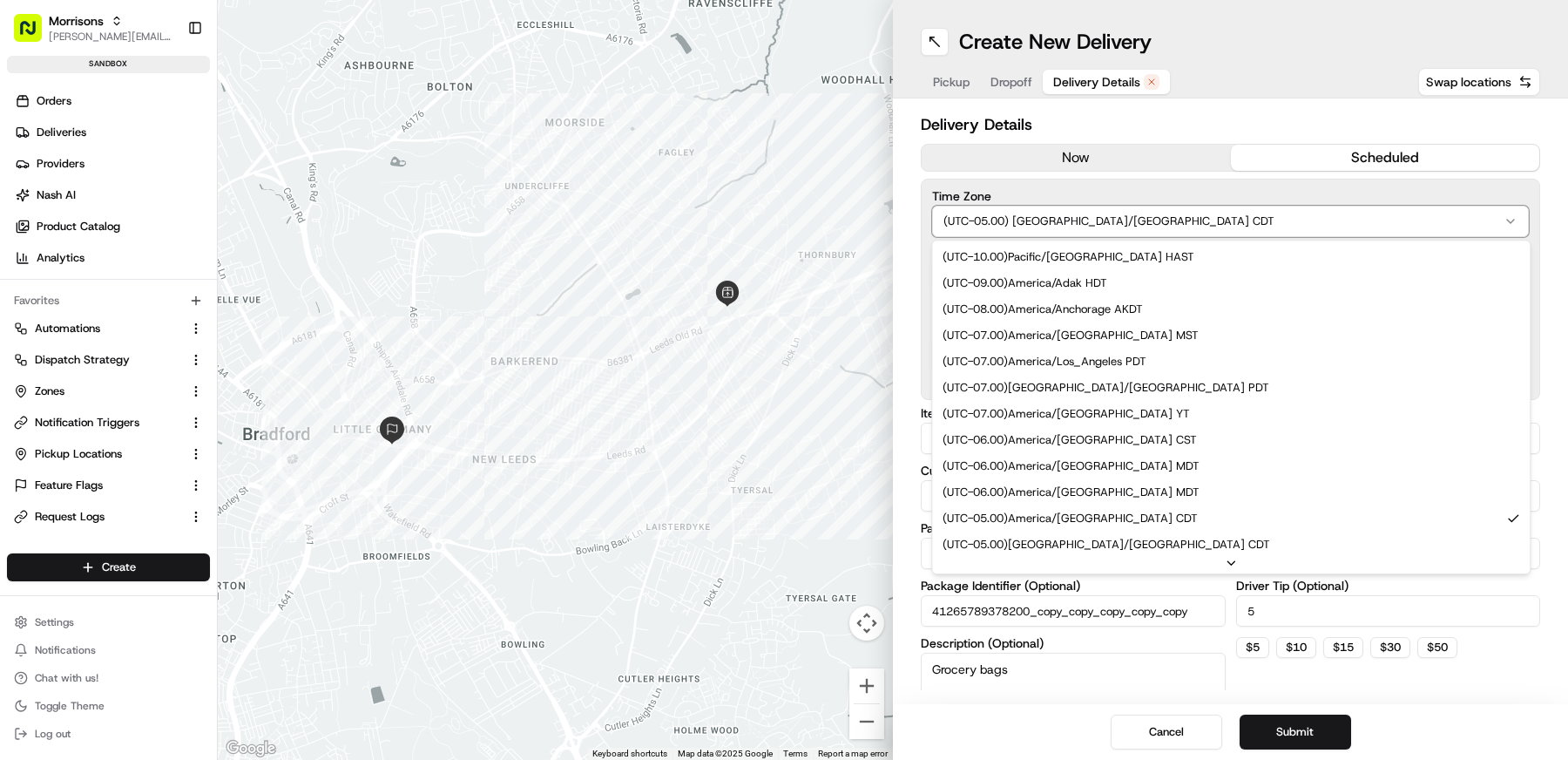
click at [1547, 260] on html "Morrisons [EMAIL_ADDRESS][DOMAIN_NAME] Toggle Sidebar sandbox Orders Deliveries…" at bounding box center [784, 380] width 1568 height 760
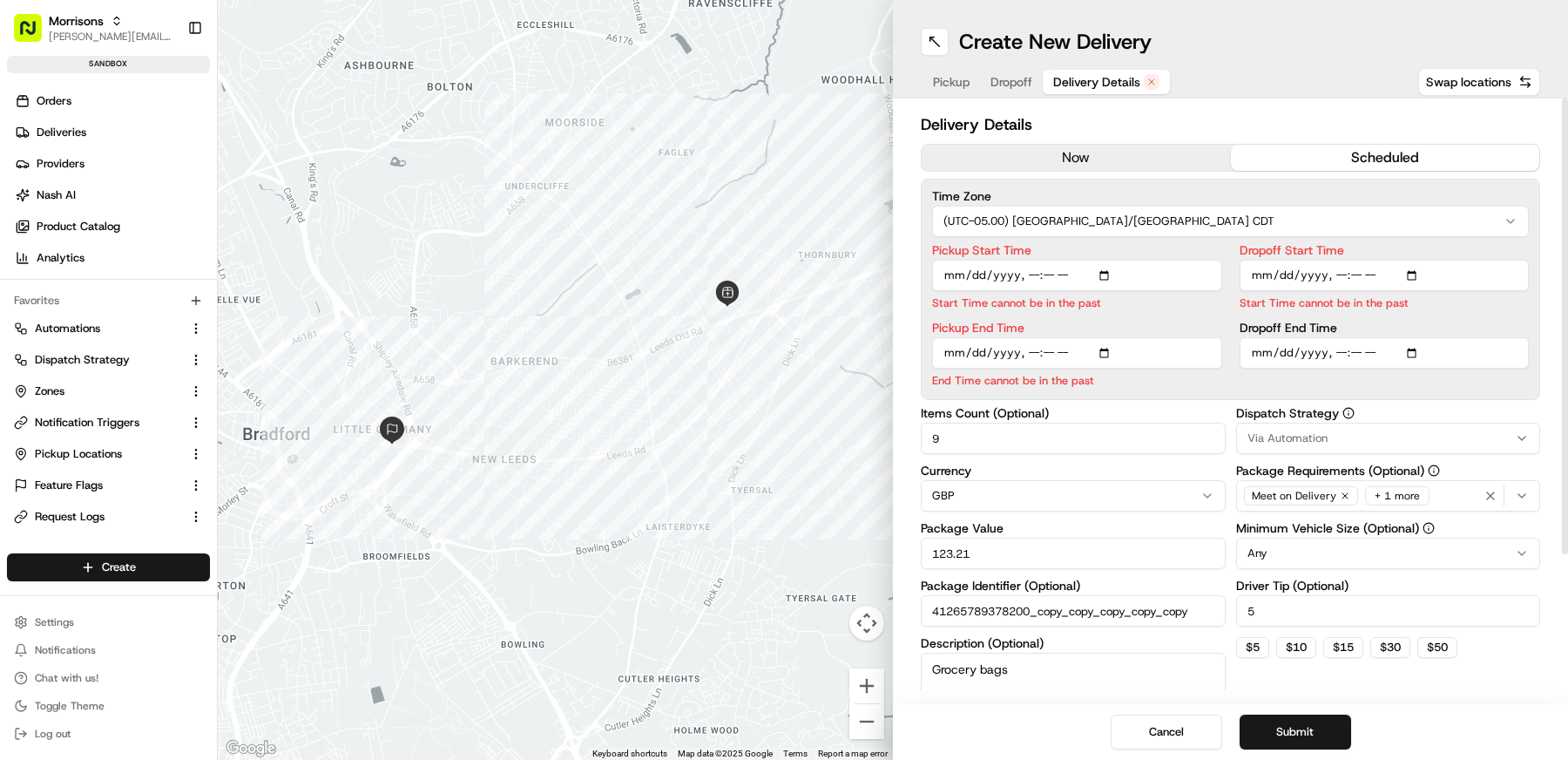
click at [1411, 348] on input "Dropoff End Time" at bounding box center [1384, 353] width 290 height 31
type input "[DATE]T08:25"
click at [1545, 348] on div "Delivery Details now scheduled Time Zone (UTC-05.00) America/[GEOGRAPHIC_DATA] …" at bounding box center [1230, 401] width 675 height 605
click at [1340, 275] on input "Dropoff Start Time" at bounding box center [1384, 275] width 290 height 31
type input "[DATE]T09:00"
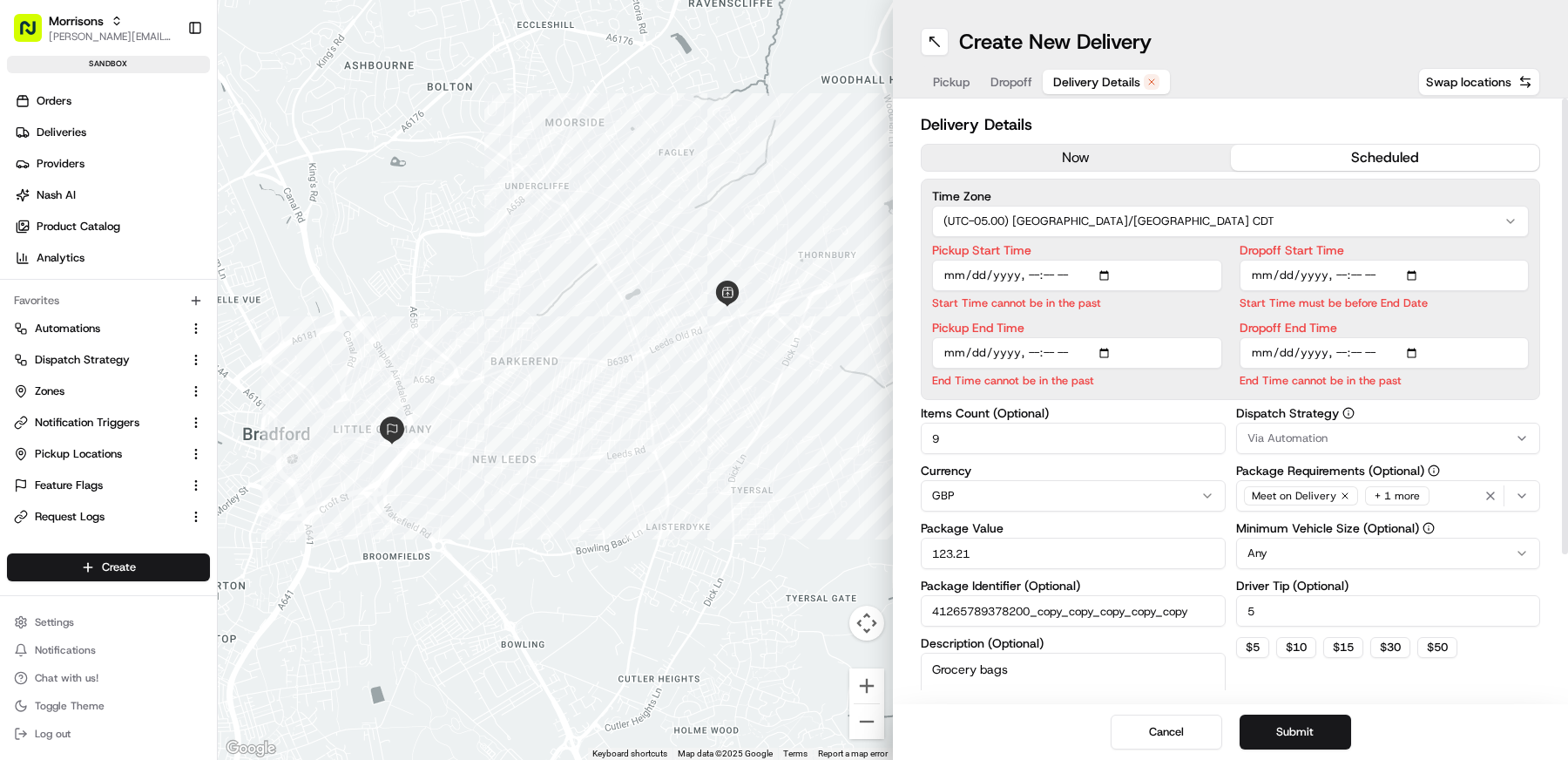
click at [1338, 344] on input "Dropoff End Time" at bounding box center [1384, 353] width 290 height 31
type input "[DATE]T09:00"
click at [1036, 274] on input "Pickup Start Time" at bounding box center [1077, 275] width 290 height 31
click at [1065, 275] on input "Pickup Start Time" at bounding box center [1077, 275] width 290 height 31
click at [1055, 278] on input "Pickup Start Time" at bounding box center [1077, 275] width 290 height 31
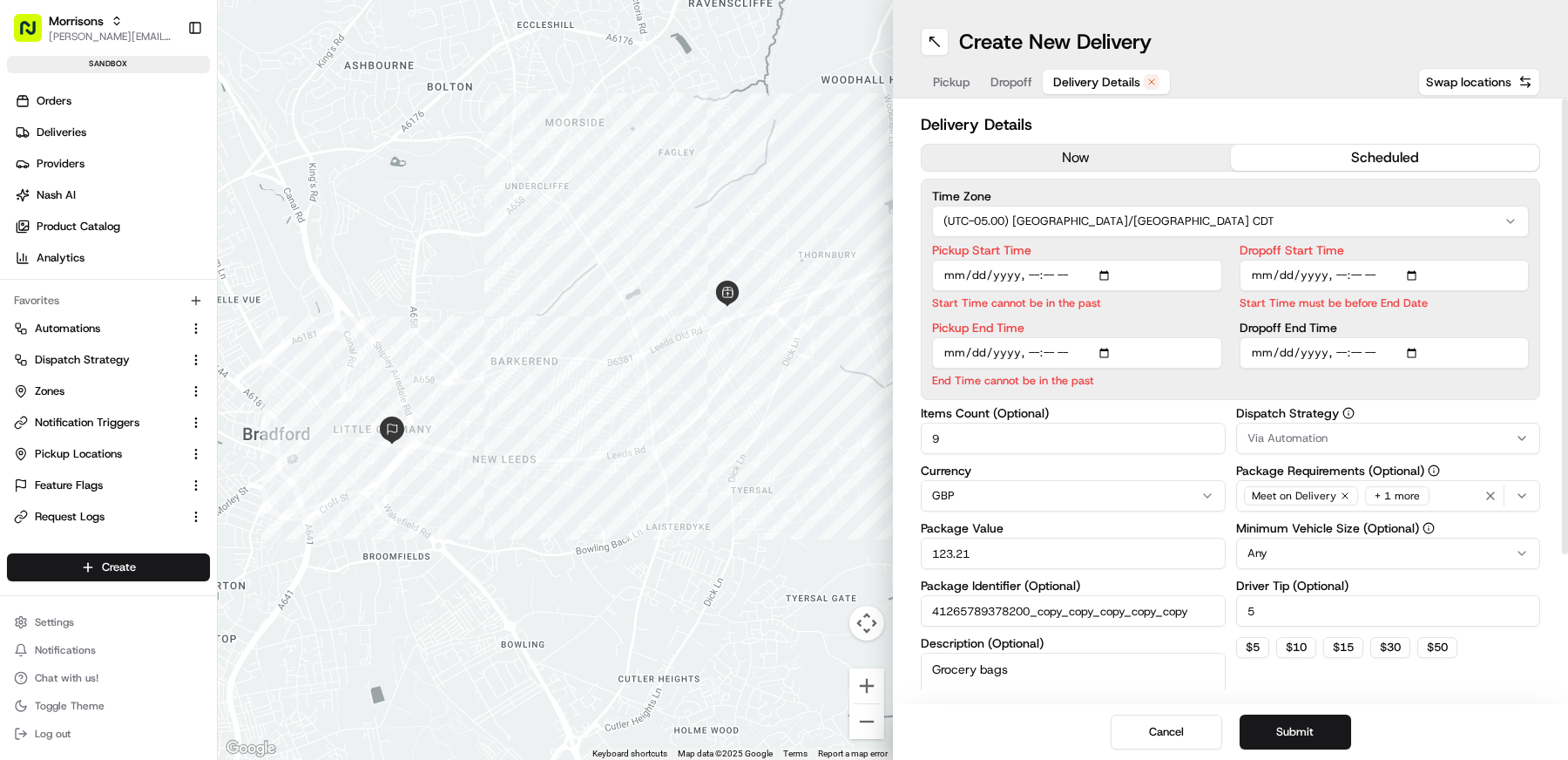
type input "[DATE]T08:30"
click at [1047, 352] on input "Pickup End Time" at bounding box center [1077, 353] width 290 height 31
click at [1038, 354] on input "Pickup End Time" at bounding box center [1077, 353] width 290 height 31
type input "[DATE]T09:00"
click at [1350, 353] on input "Dropoff End Time" at bounding box center [1384, 353] width 290 height 31
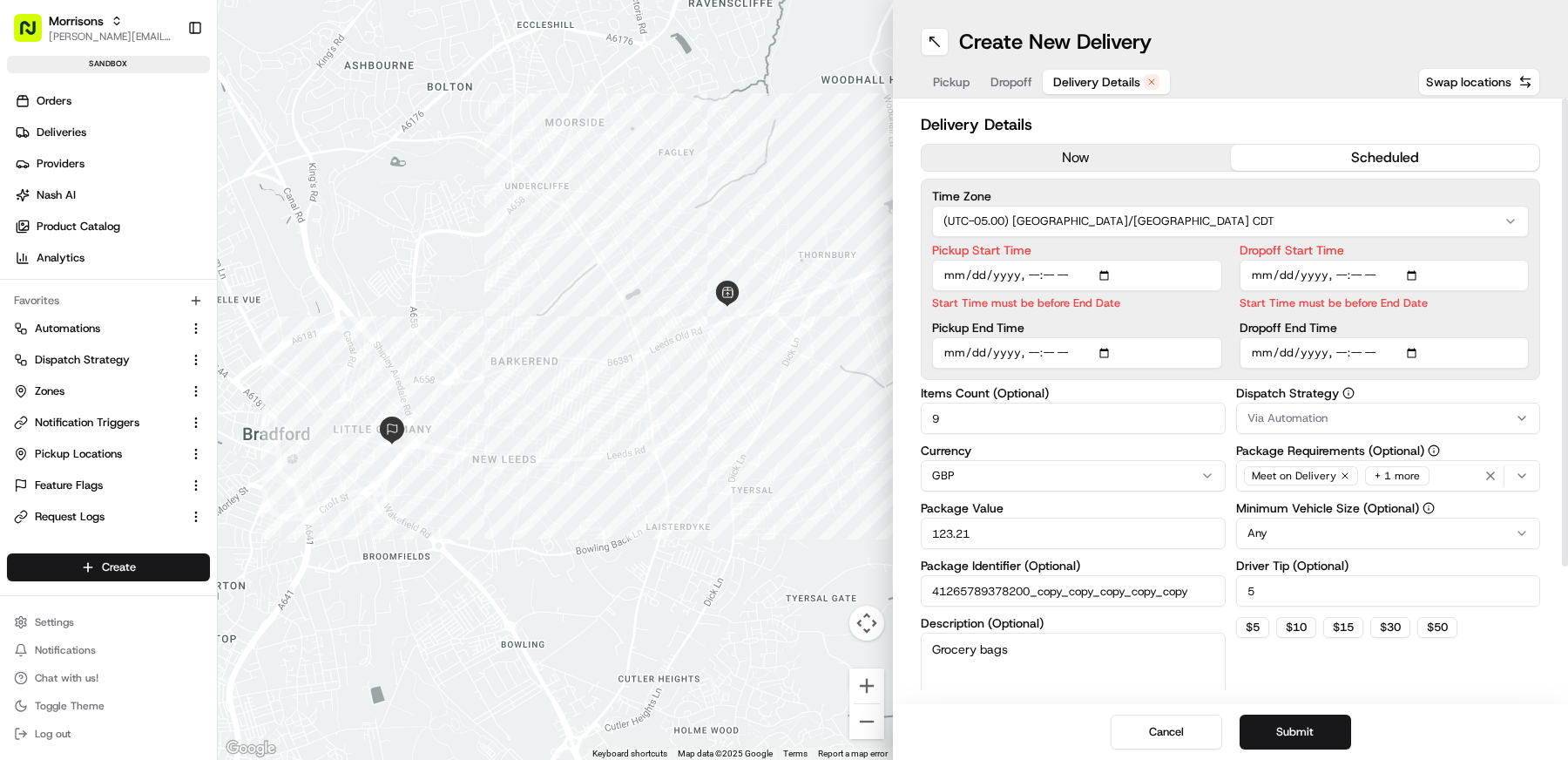
type input "[DATE]T09:30"
click at [1548, 275] on div "Delivery Details now scheduled Time Zone (UTC-05.00) America/[GEOGRAPHIC_DATA] …" at bounding box center [1230, 401] width 675 height 605
click at [1556, 270] on div "Delivery Details now scheduled Time Zone (UTC-05.00) America/[GEOGRAPHIC_DATA] …" at bounding box center [1230, 401] width 675 height 605
click at [1300, 734] on button "Submit" at bounding box center [1295, 732] width 112 height 35
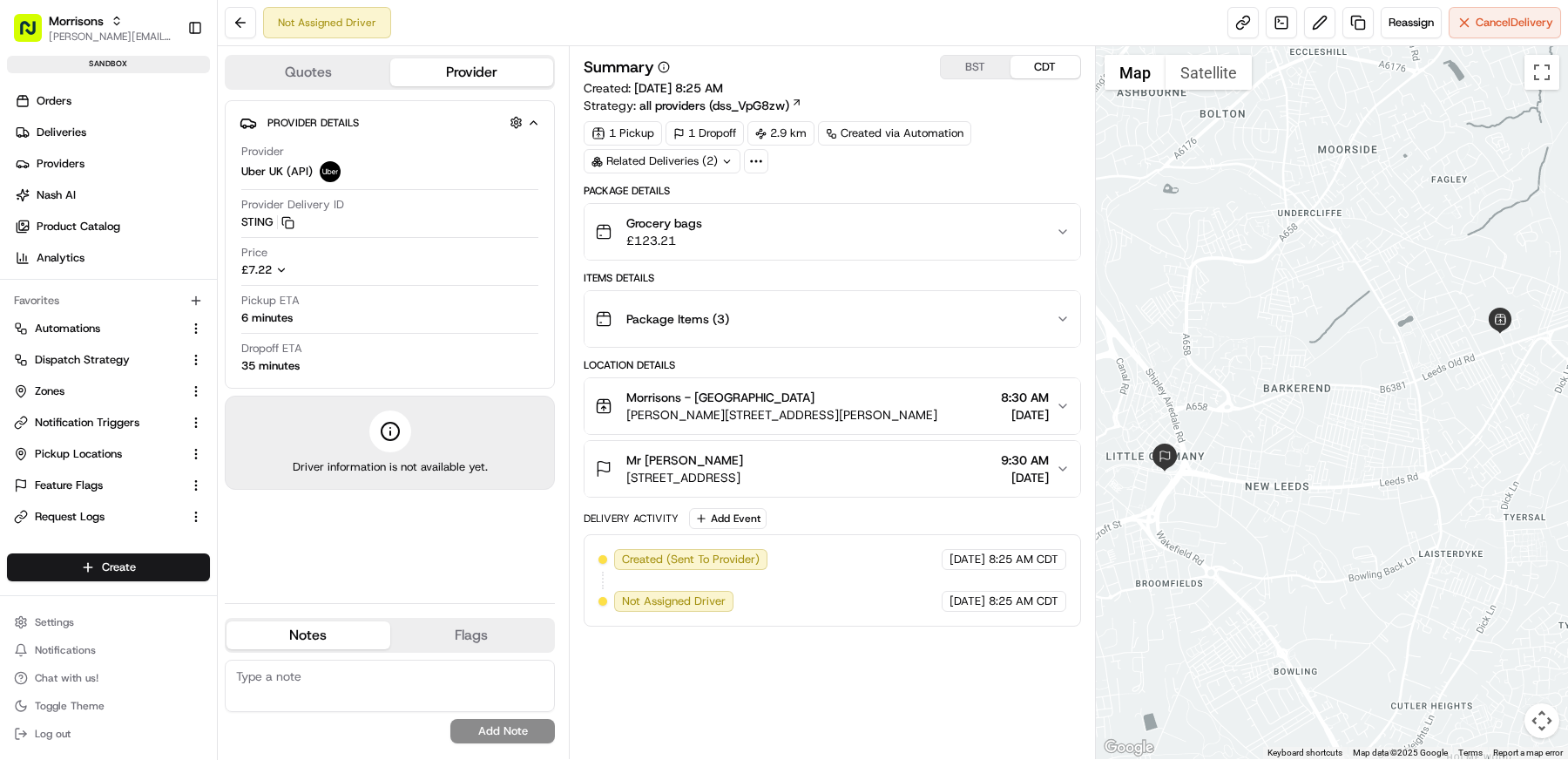
click at [261, 33] on div "Not Assigned Driver" at bounding box center [308, 23] width 166 height 31
click at [256, 31] on div "Not Assigned Driver" at bounding box center [308, 23] width 166 height 31
click at [253, 31] on button at bounding box center [241, 23] width 31 height 31
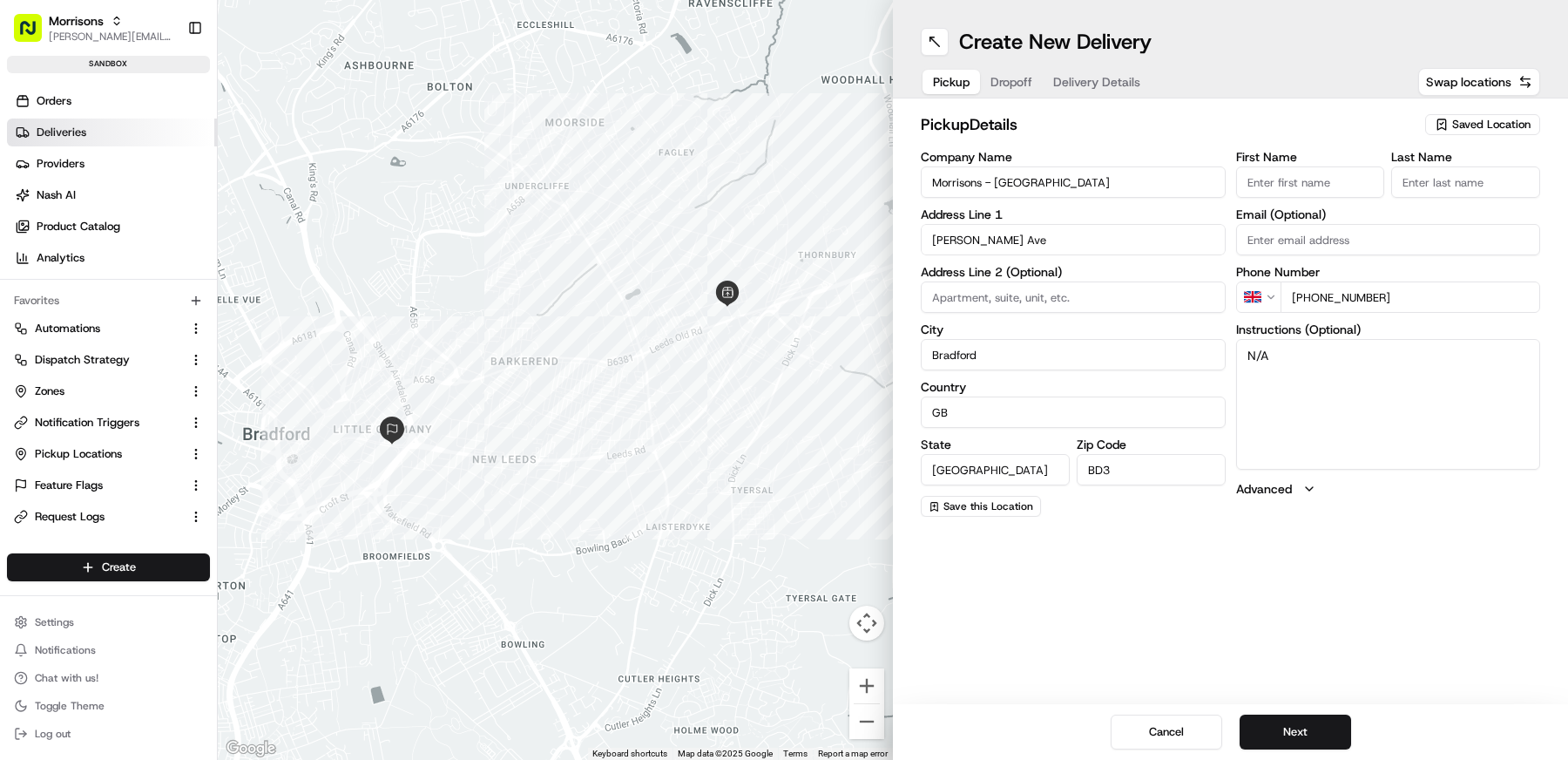
click at [81, 143] on link "Deliveries" at bounding box center [113, 133] width 210 height 27
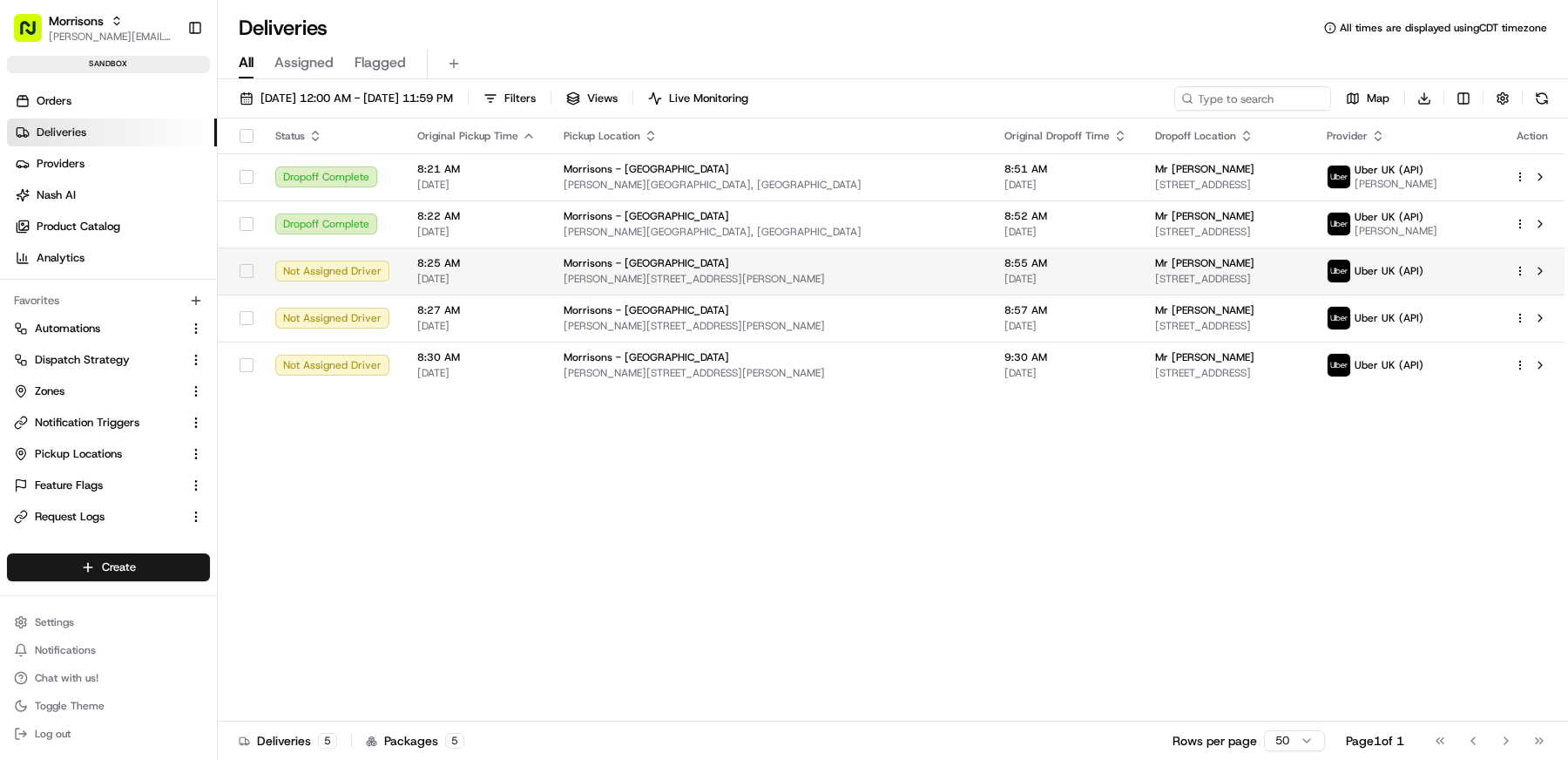
click at [1479, 273] on div "Uber UK (API)" at bounding box center [1407, 271] width 159 height 25
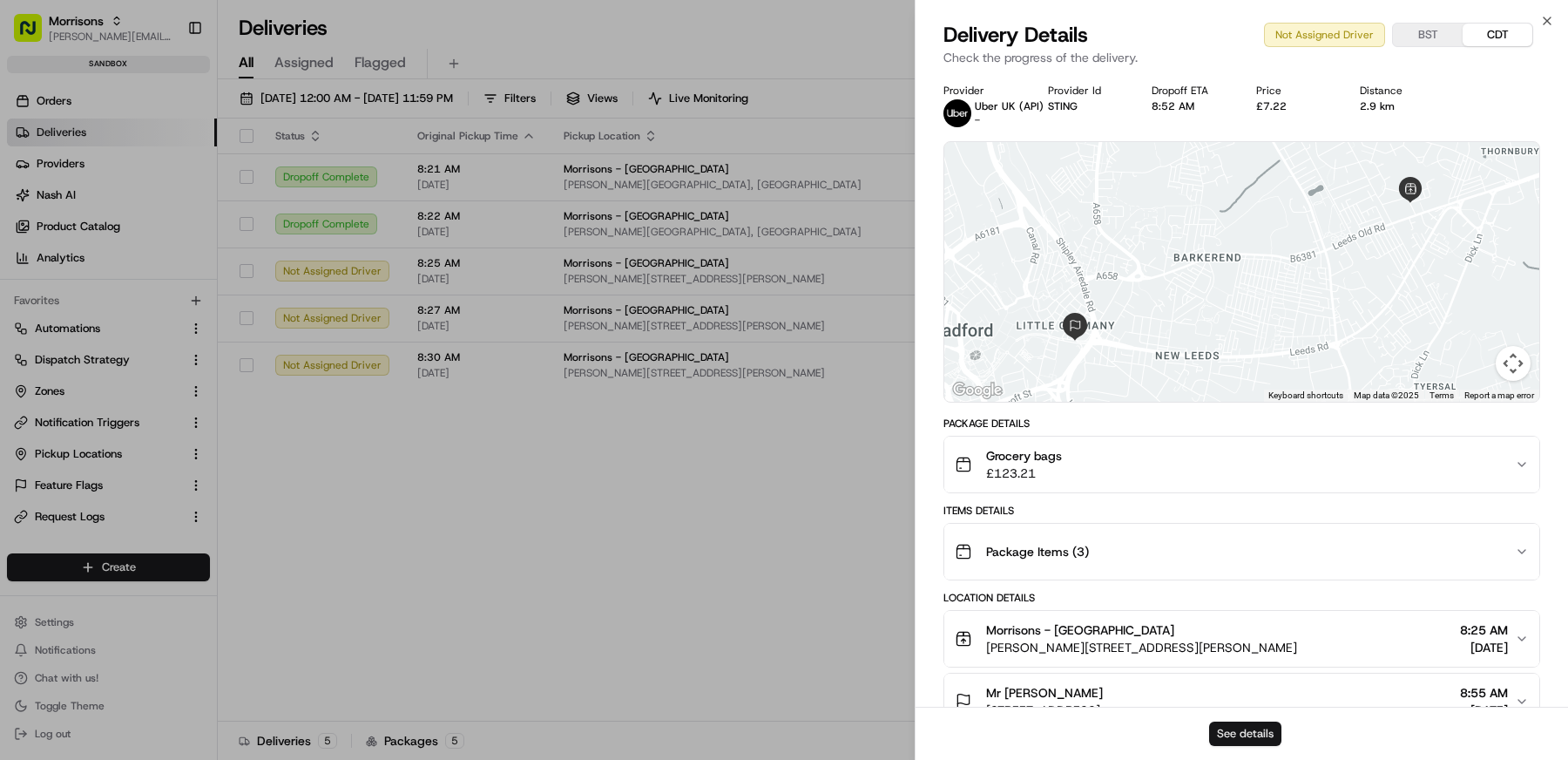
click at [1276, 738] on button "See details" at bounding box center [1245, 733] width 72 height 25
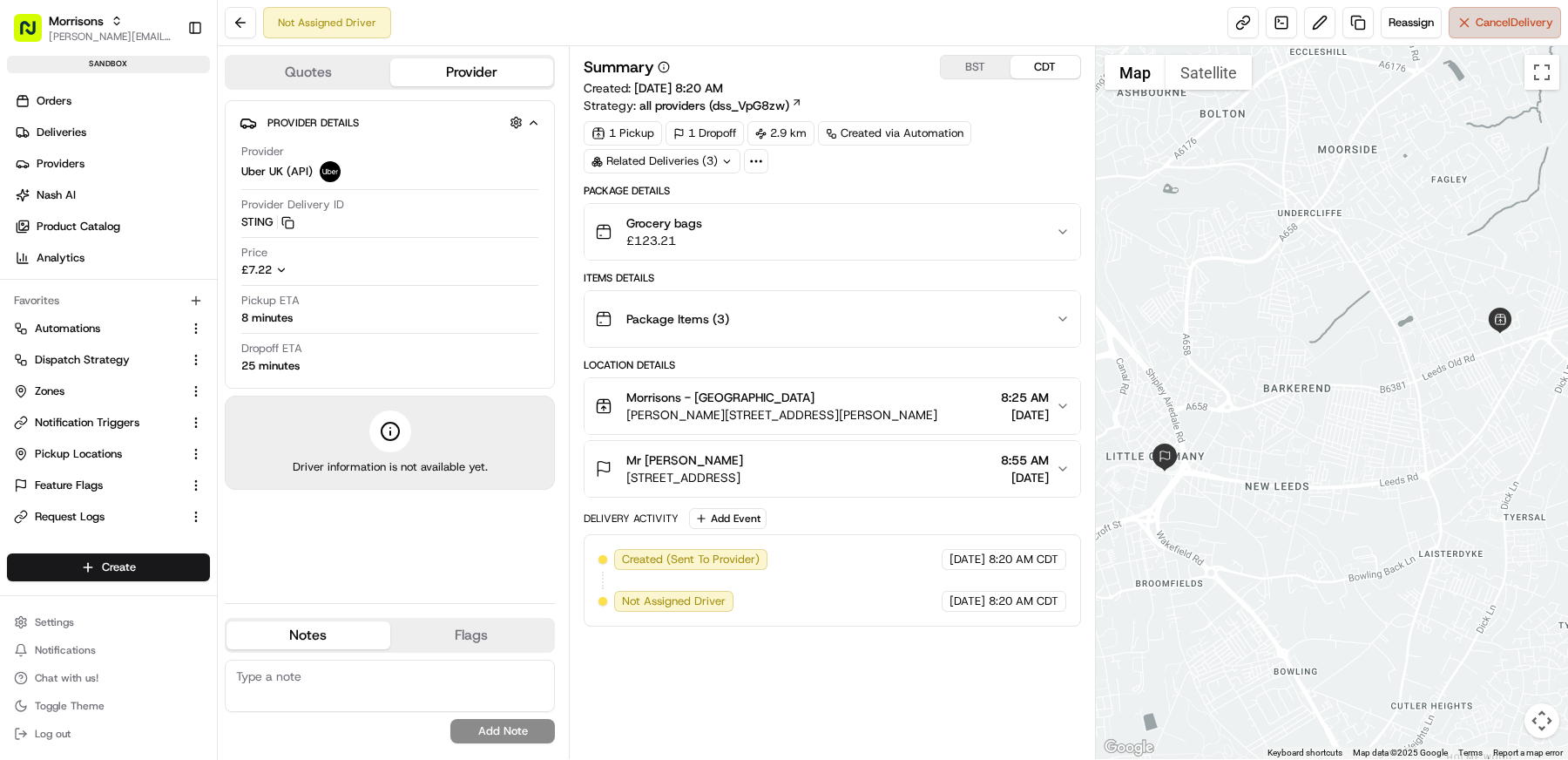
click at [1481, 32] on button "Cancel Delivery" at bounding box center [1505, 23] width 113 height 31
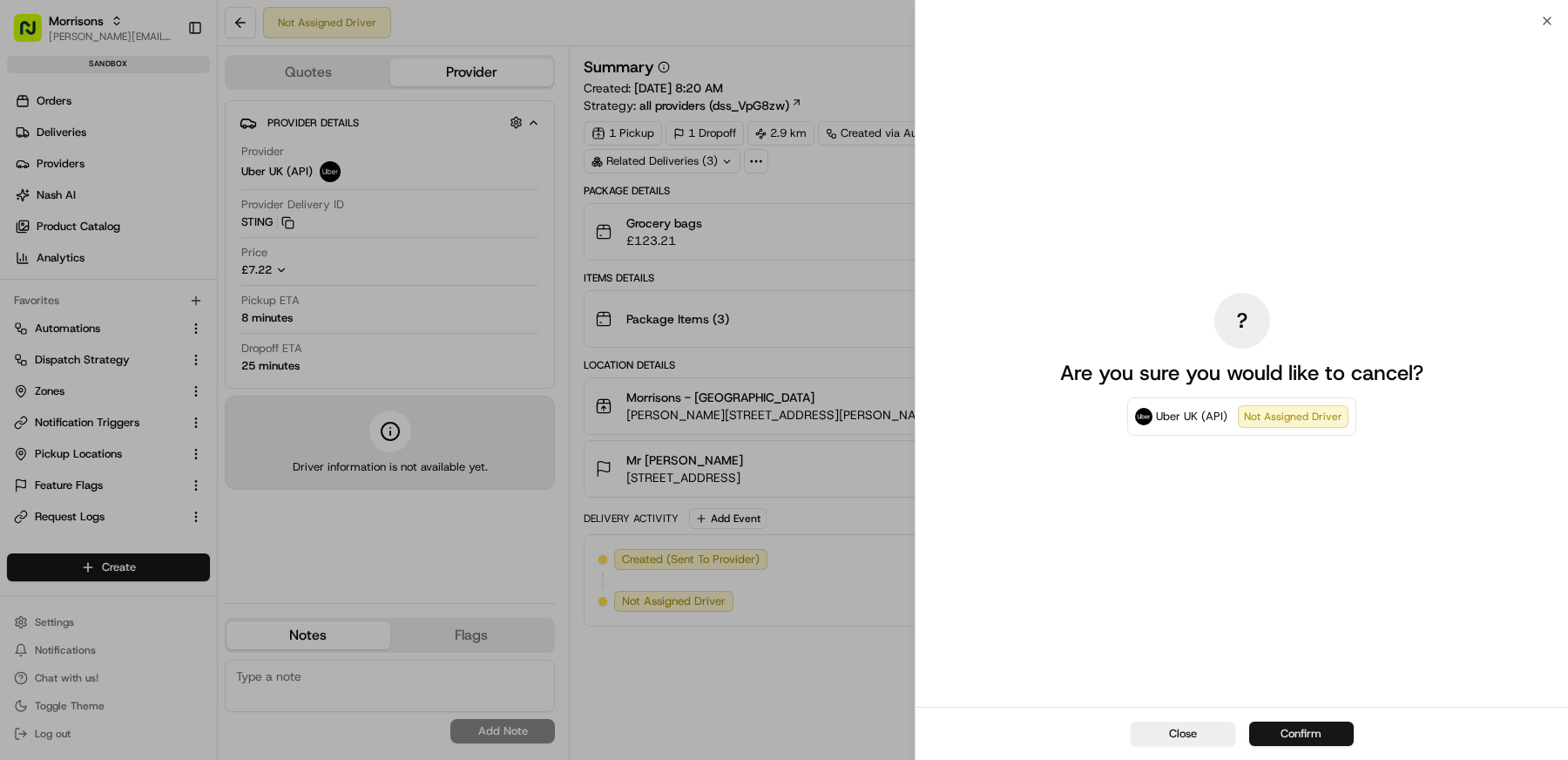
click at [1292, 729] on button "Confirm" at bounding box center [1302, 733] width 104 height 25
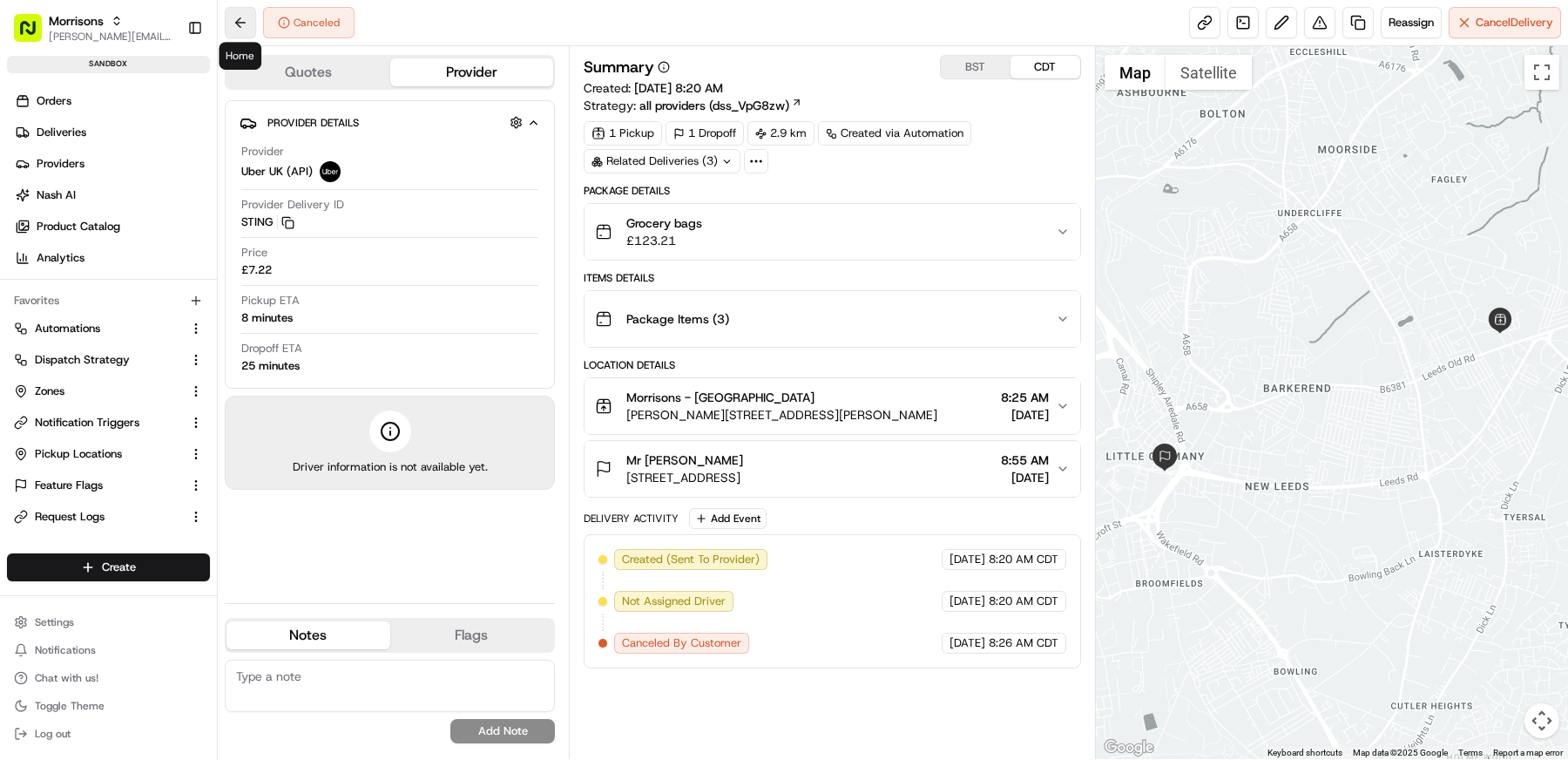
click at [241, 26] on button at bounding box center [241, 23] width 31 height 31
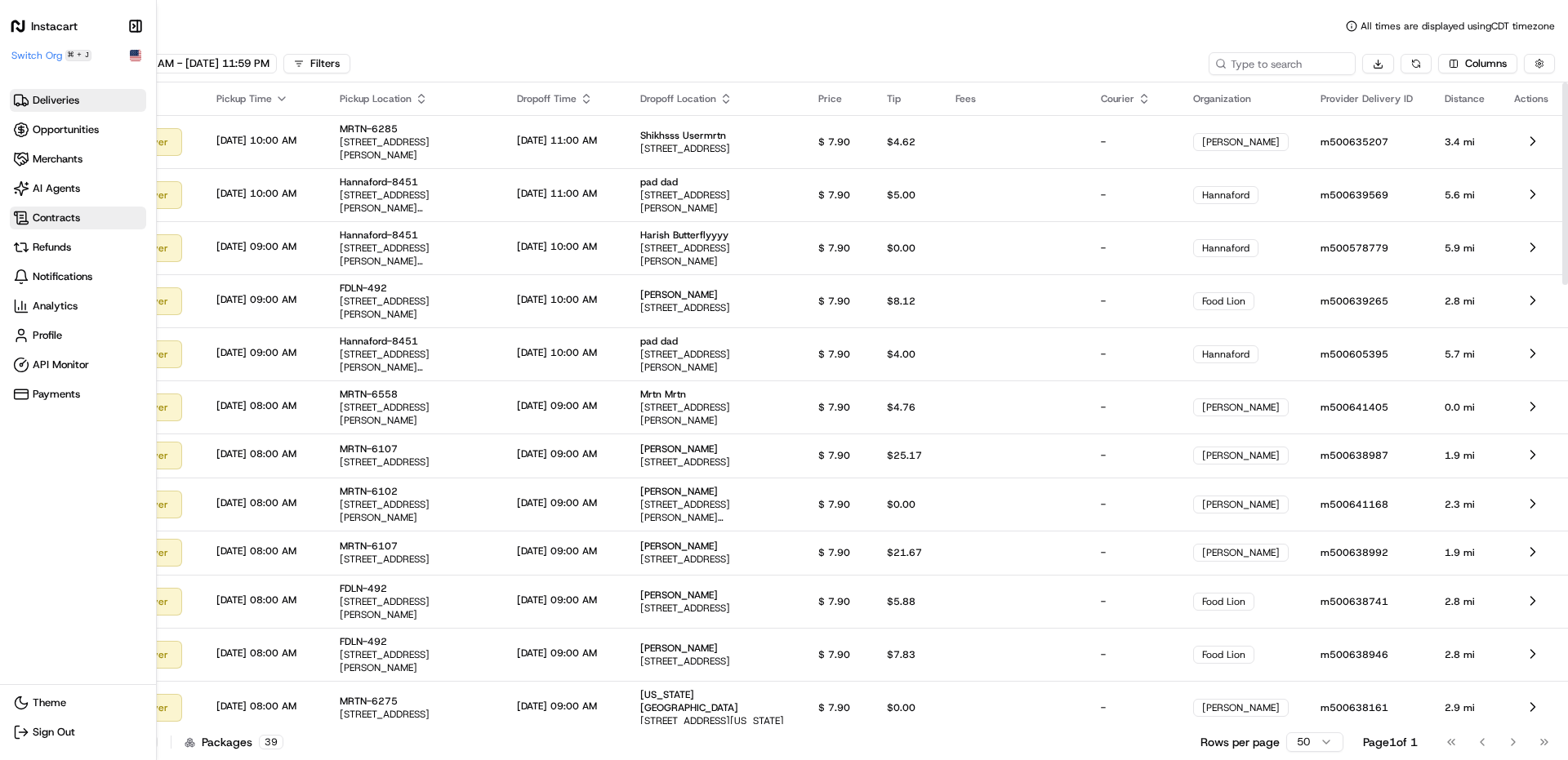
click at [23, 219] on icon at bounding box center [21, 218] width 16 height 16
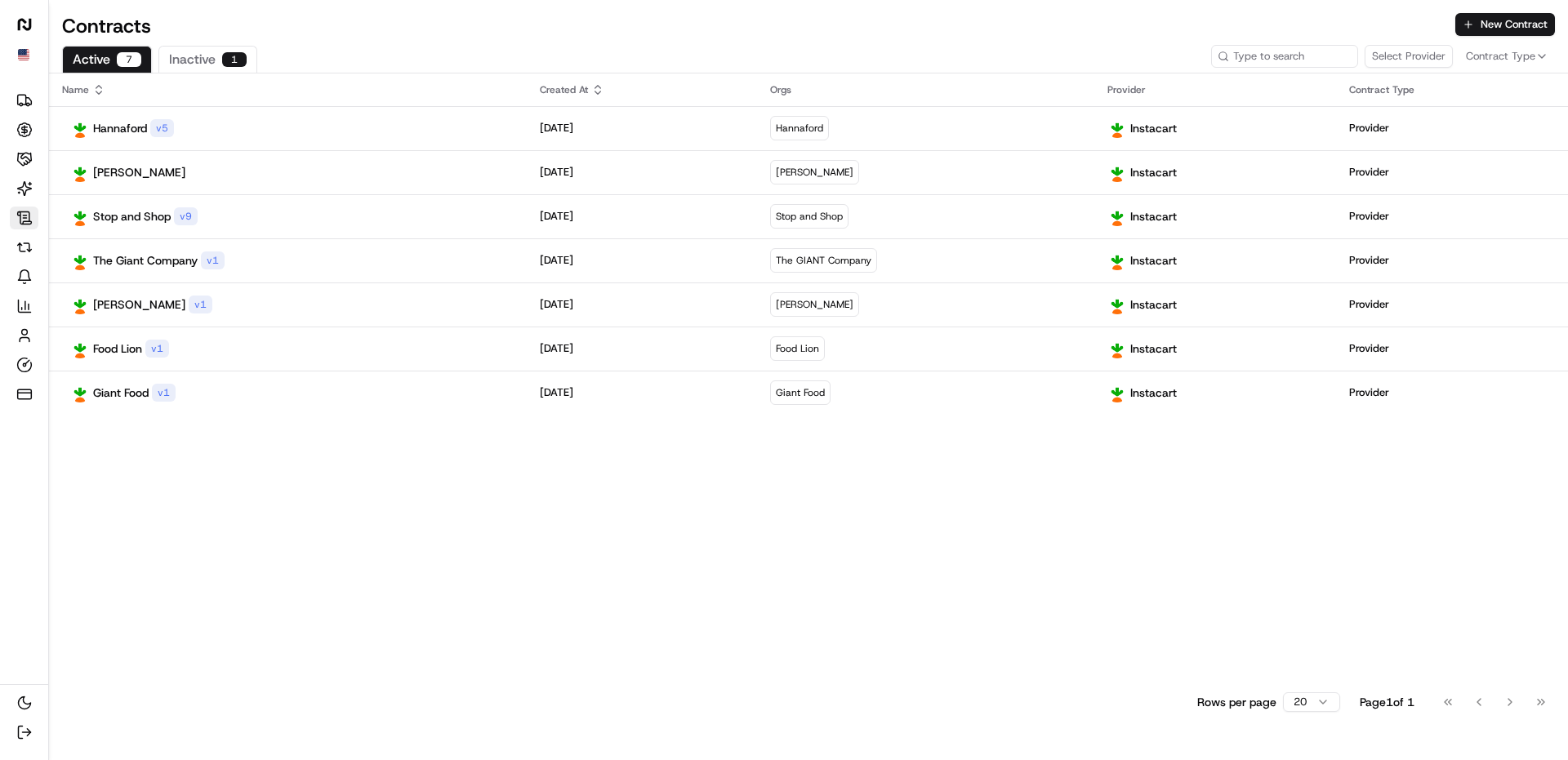
click at [367, 41] on div "Contracts New Contract Active 7 Inactive 1 Select Provider Contract Type Name C…" at bounding box center [808, 380] width 1519 height 760
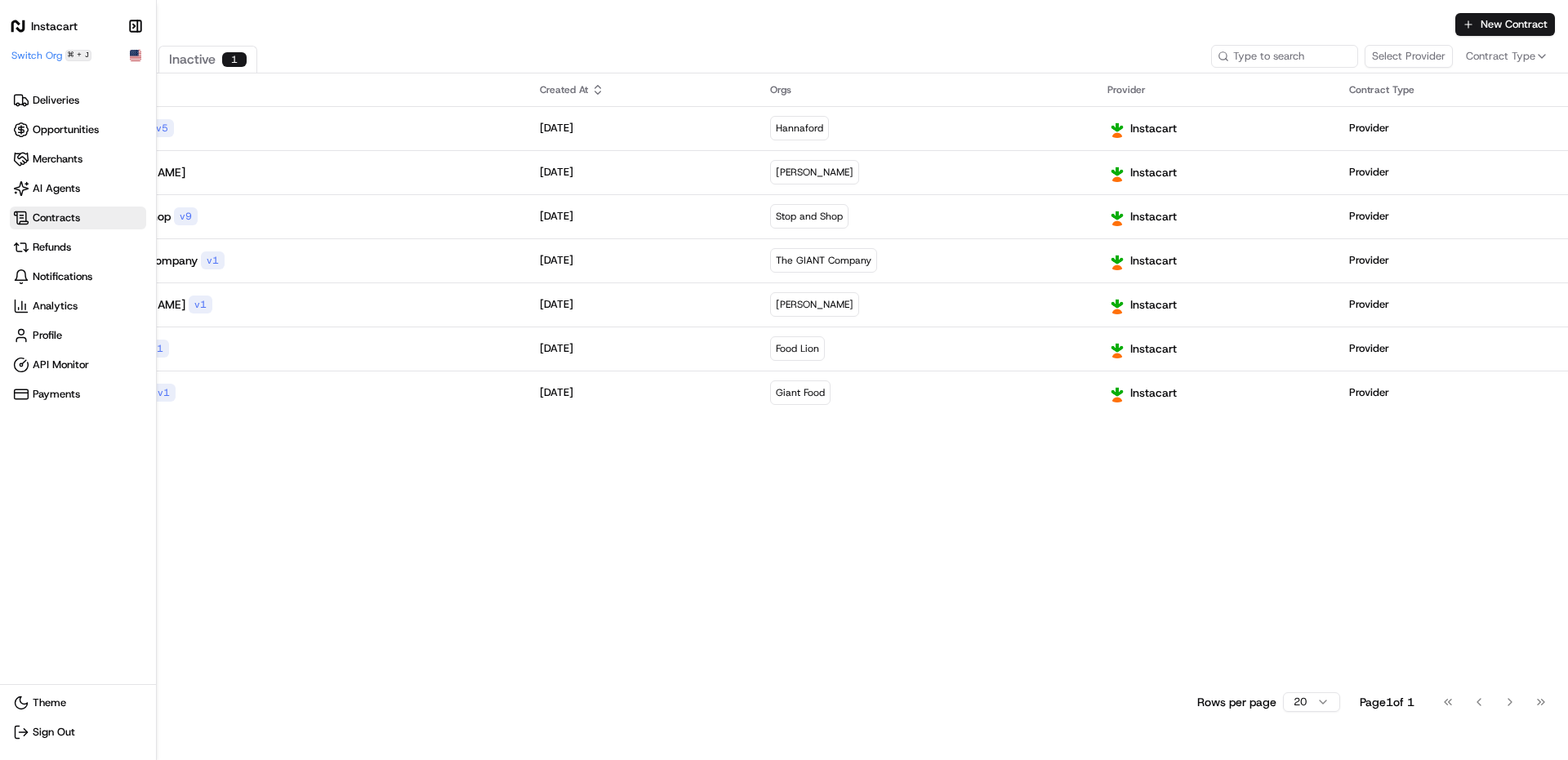
click at [59, 33] on h1 "Instacart" at bounding box center [54, 26] width 46 height 16
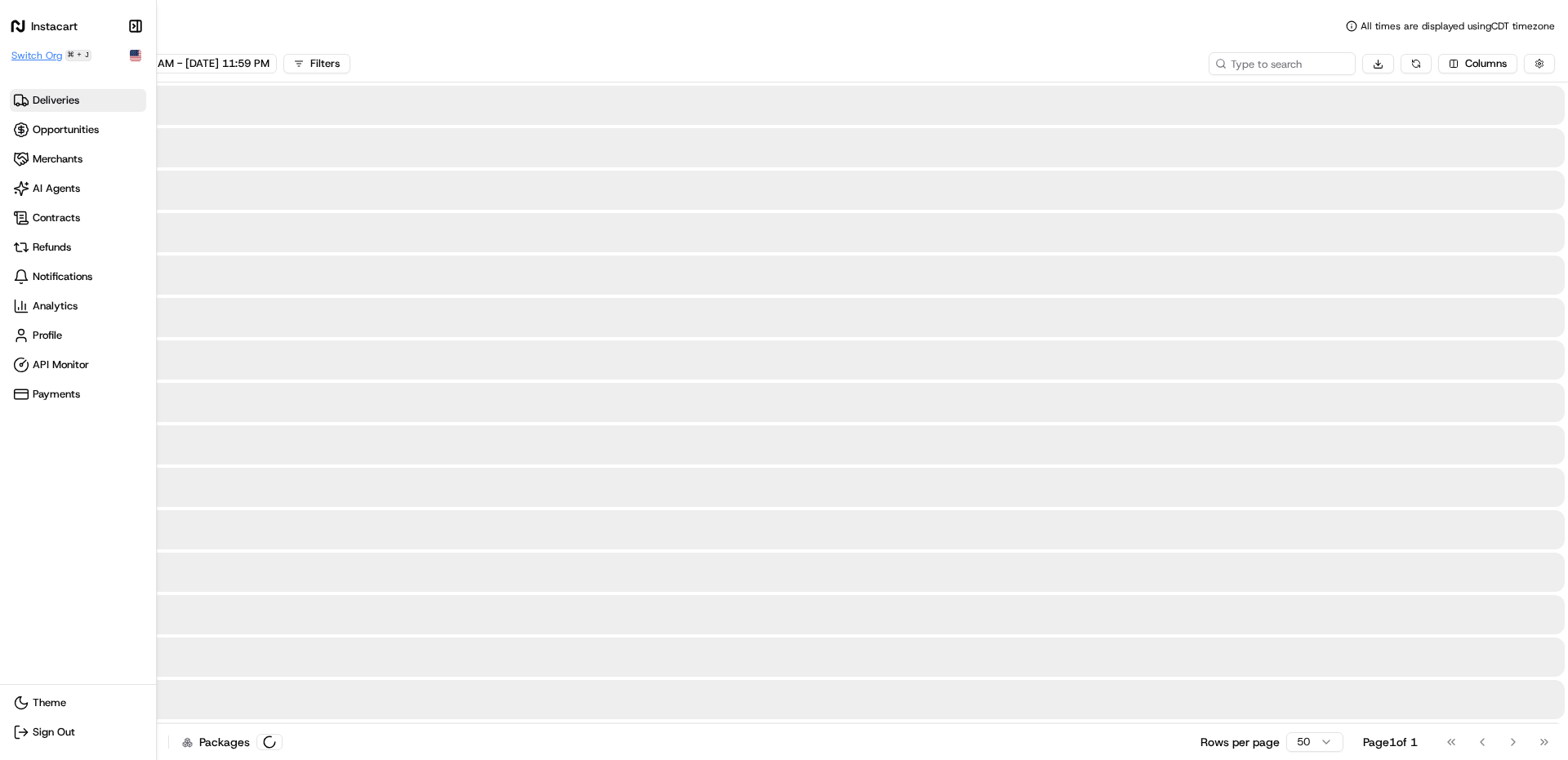
click at [50, 57] on span "Switch Org" at bounding box center [36, 55] width 51 height 13
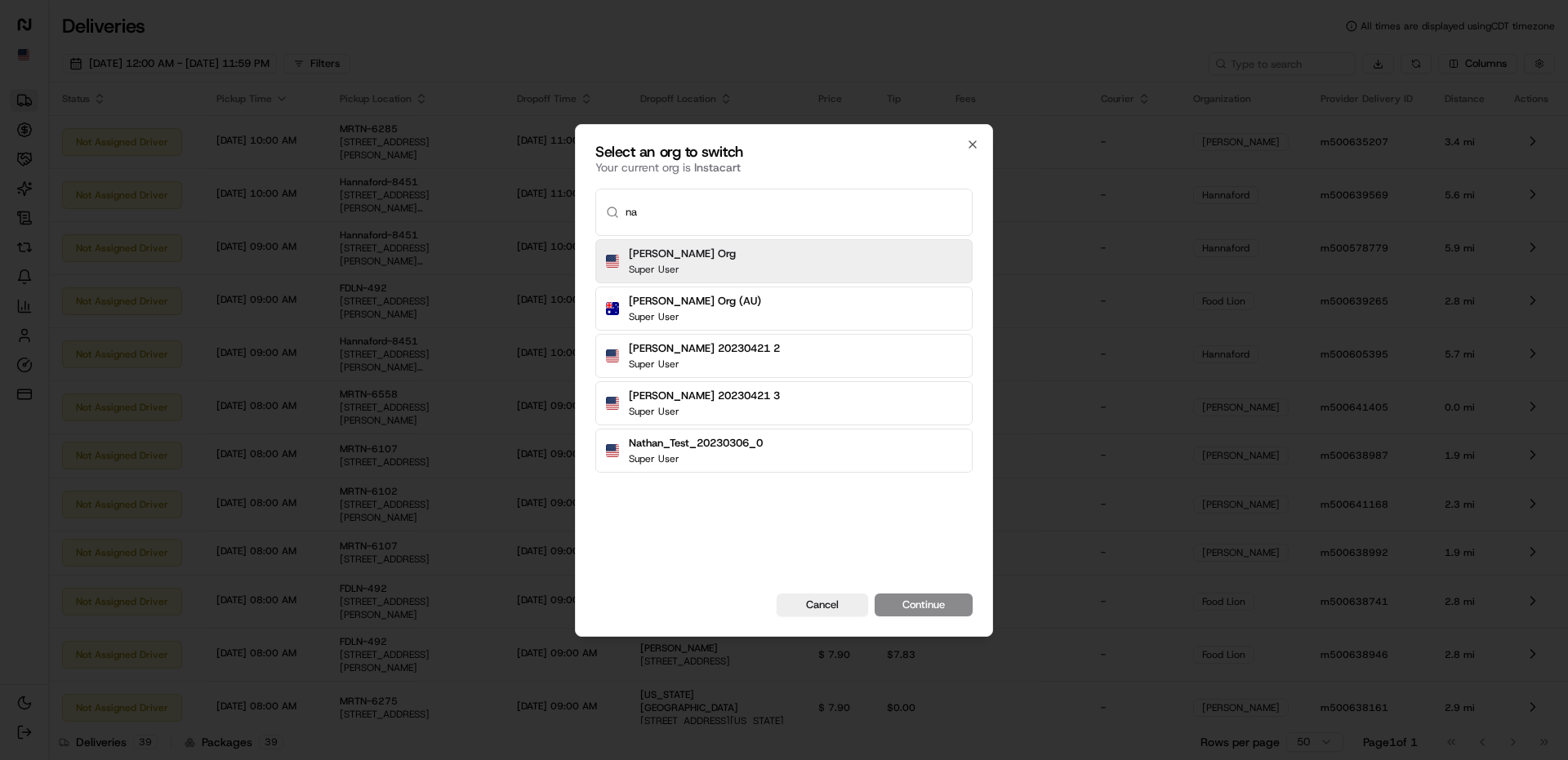
type input "n"
type input "nash"
click at [628, 236] on div "Nash Org Super User Nash Org (AU) Super User" at bounding box center [784, 284] width 377 height 98
click at [647, 254] on h2 "Nash Org" at bounding box center [682, 254] width 107 height 15
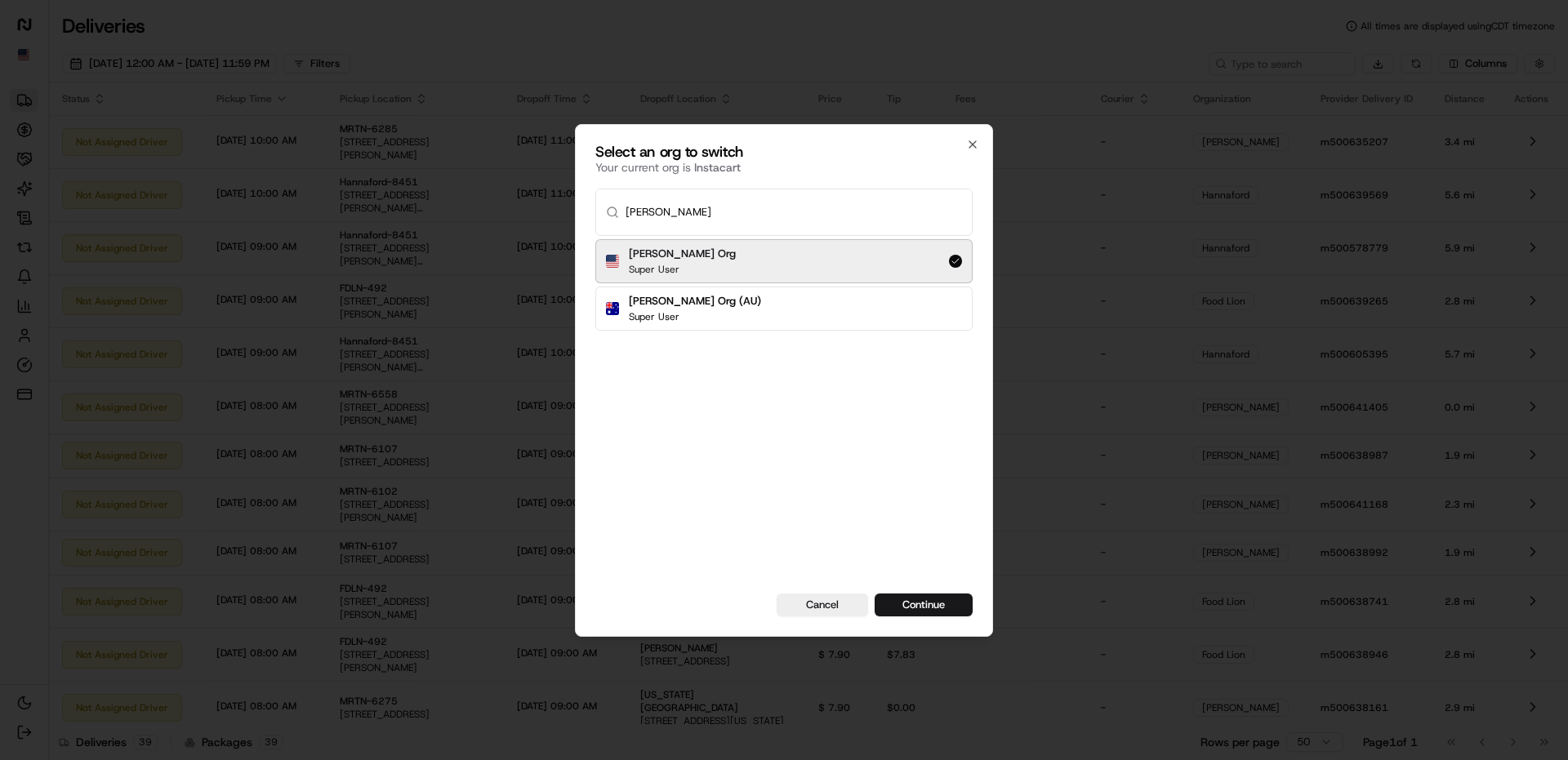
click at [874, 593] on button "Continue" at bounding box center [923, 604] width 98 height 23
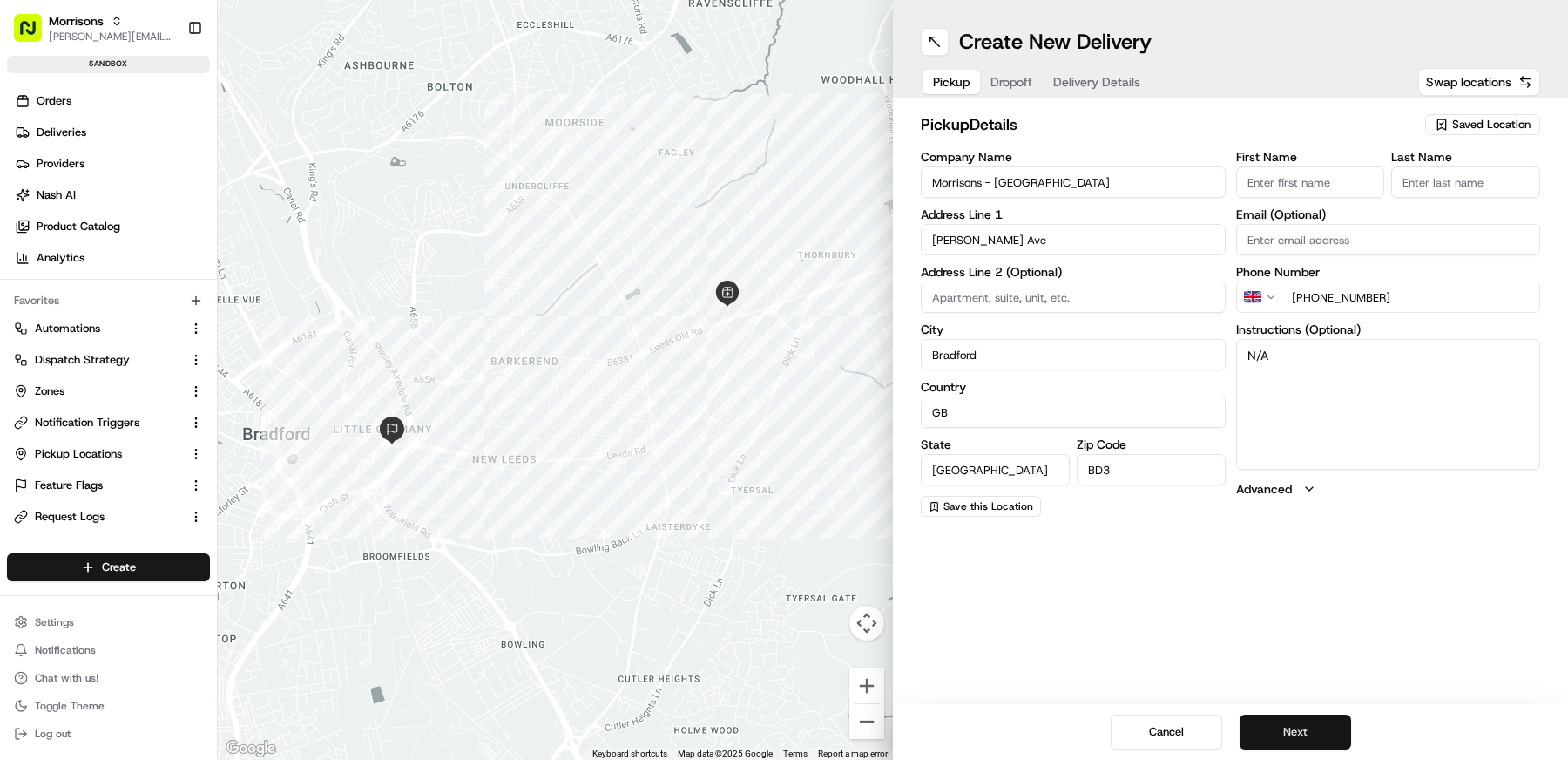
click at [1326, 733] on button "Next" at bounding box center [1295, 732] width 112 height 35
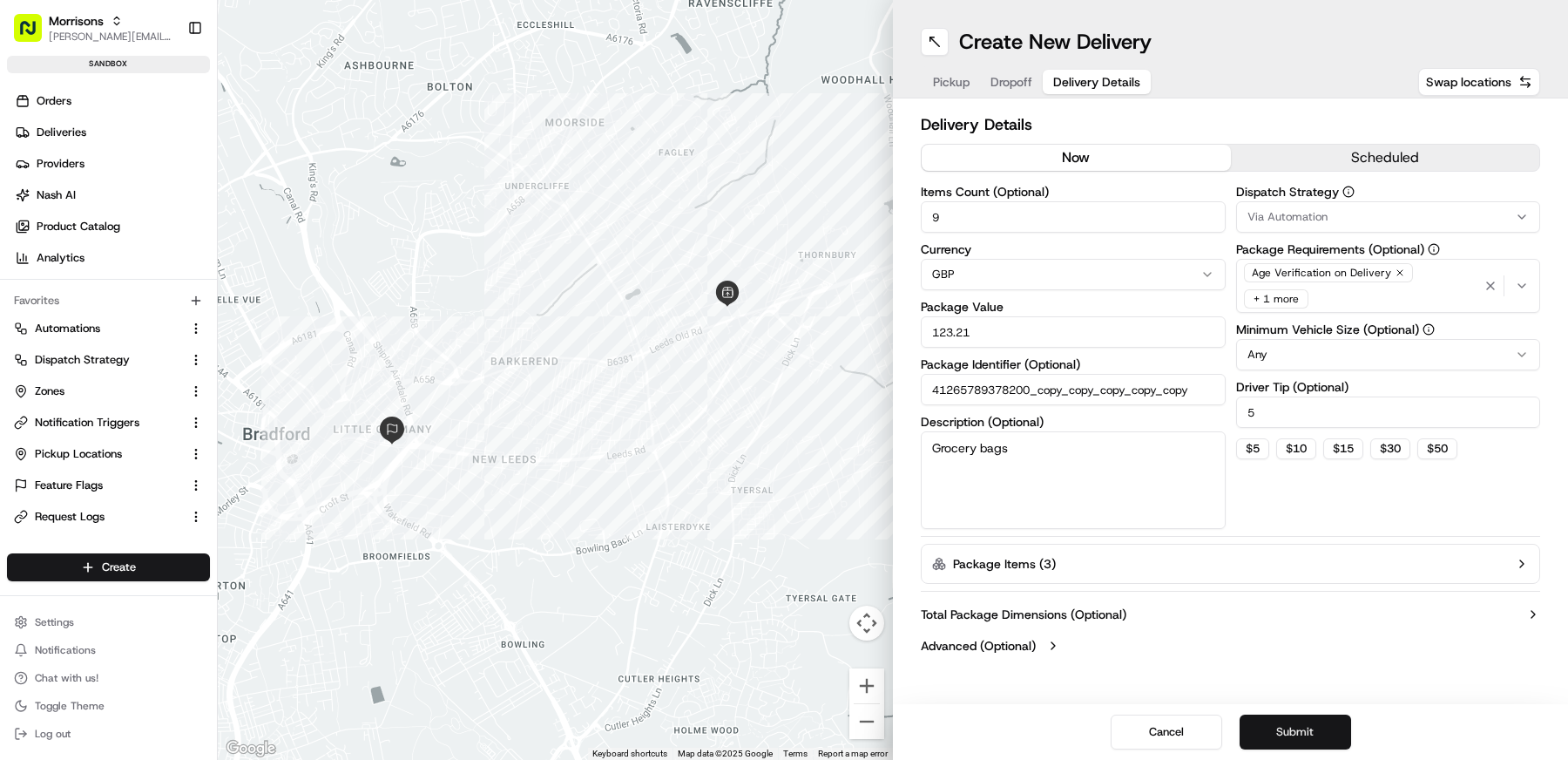
click at [1326, 733] on button "Submit" at bounding box center [1295, 732] width 112 height 35
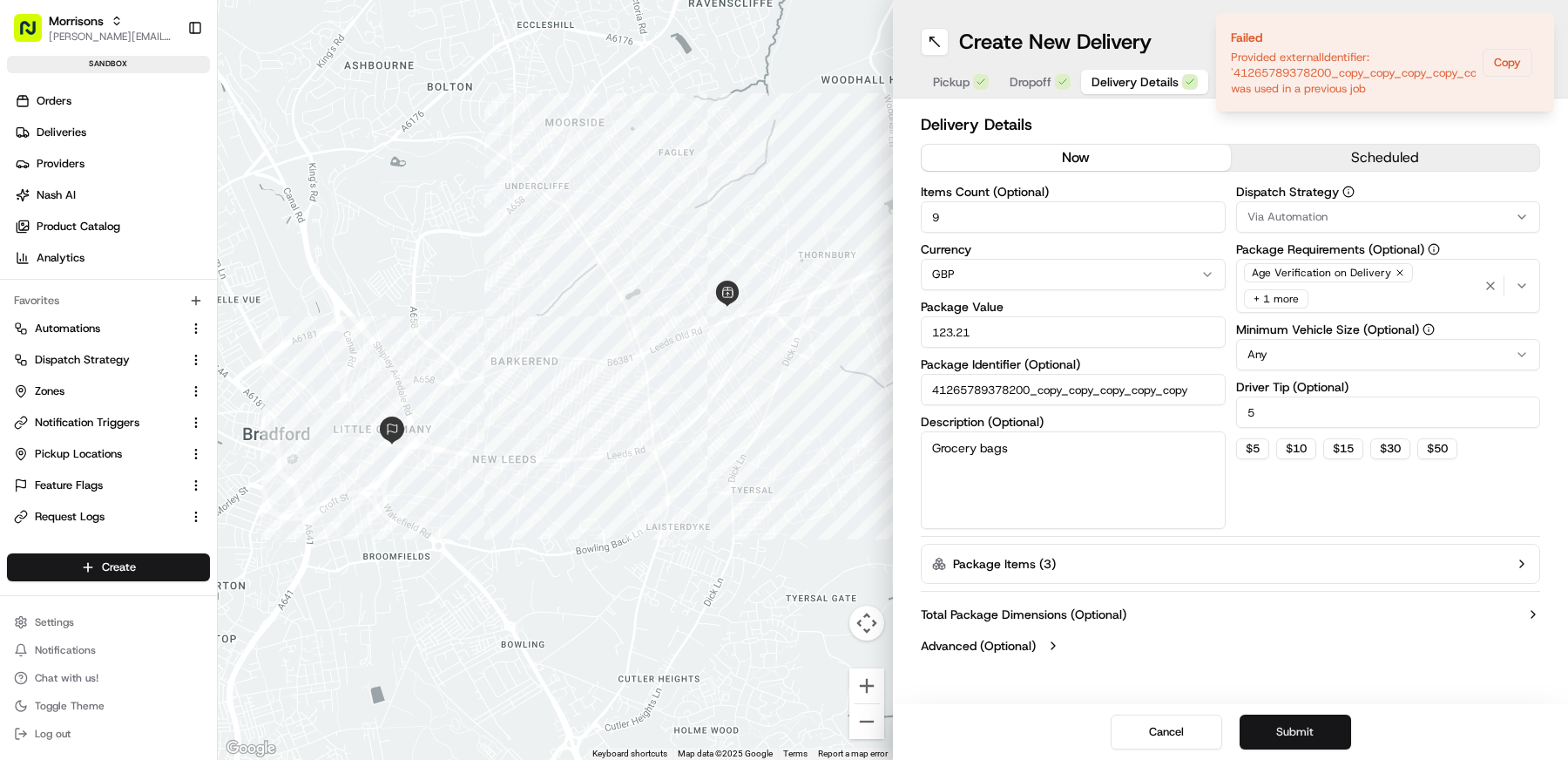
click at [1326, 733] on button "Submit" at bounding box center [1295, 732] width 112 height 35
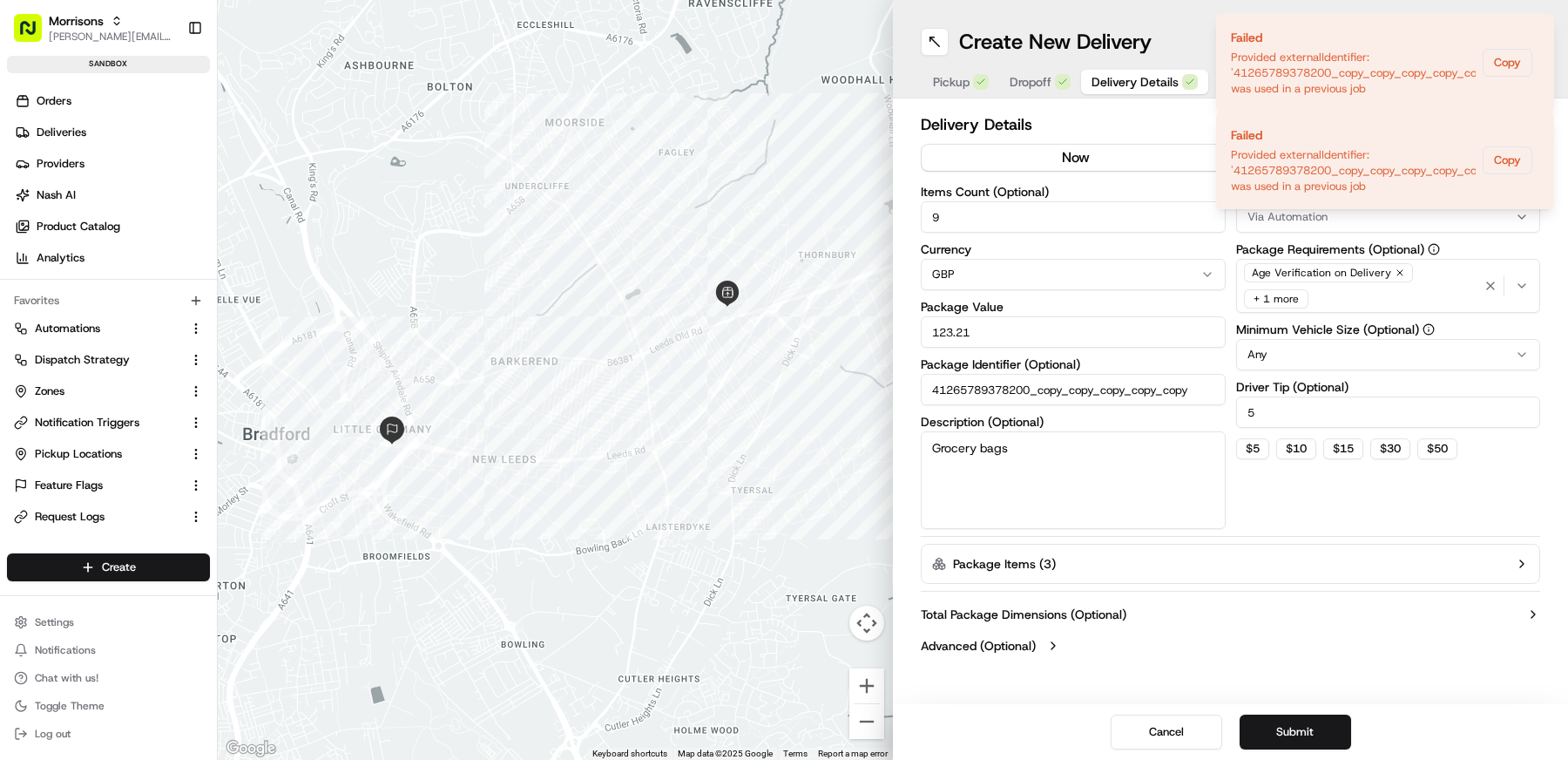
click at [1212, 393] on body "Morrisons matt@usenash.com Toggle Sidebar sandbox Orders Deliveries Providers N…" at bounding box center [784, 380] width 1568 height 760
click at [1051, 390] on input "41265789378200_copy_copy_copy_copy_copy" at bounding box center [1073, 390] width 305 height 31
click at [1035, 395] on input "41265789378200_copy_copy_copy_copy_copy" at bounding box center [1073, 390] width 305 height 31
drag, startPoint x: 1044, startPoint y: 393, endPoint x: 1331, endPoint y: 399, distance: 287.1
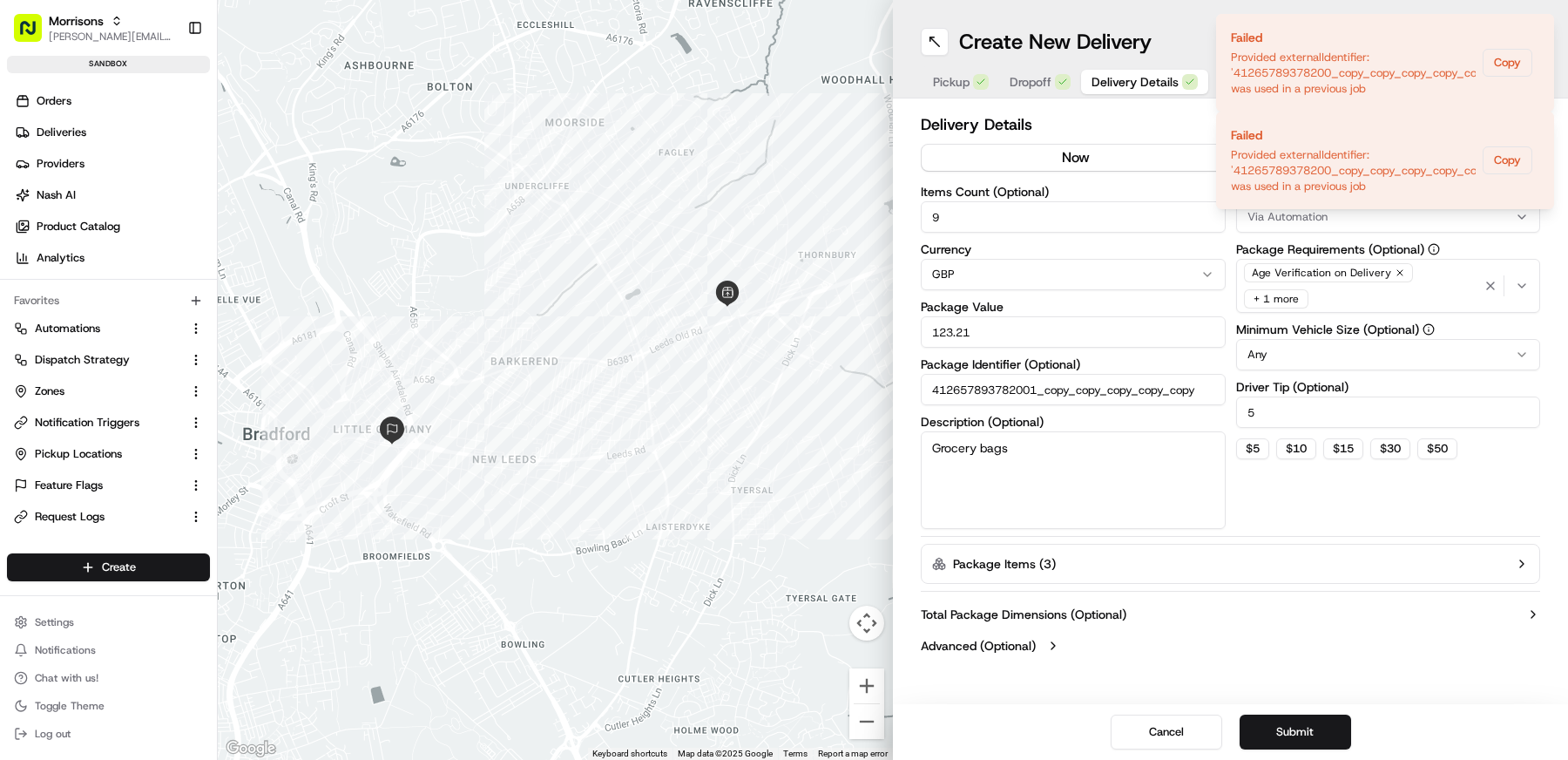
click at [1331, 399] on div "Items Count (Optional) 9 Currency GBP Package Value 123.21 Package Identifier (…" at bounding box center [1230, 357] width 619 height 343
type input "412657893782001"
click at [1328, 734] on button "Submit" at bounding box center [1295, 732] width 112 height 35
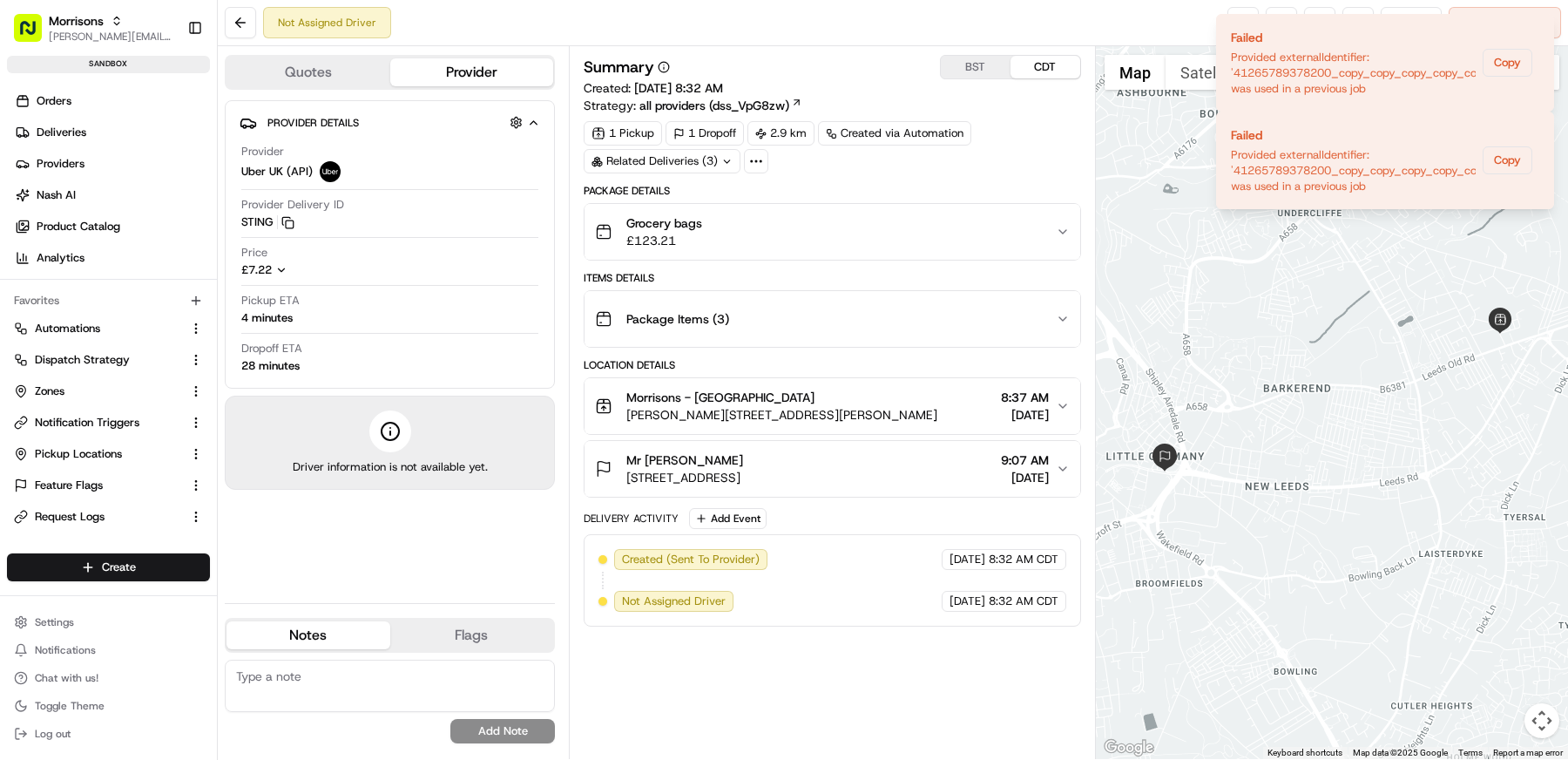
click at [279, 70] on button "Quotes" at bounding box center [308, 72] width 164 height 27
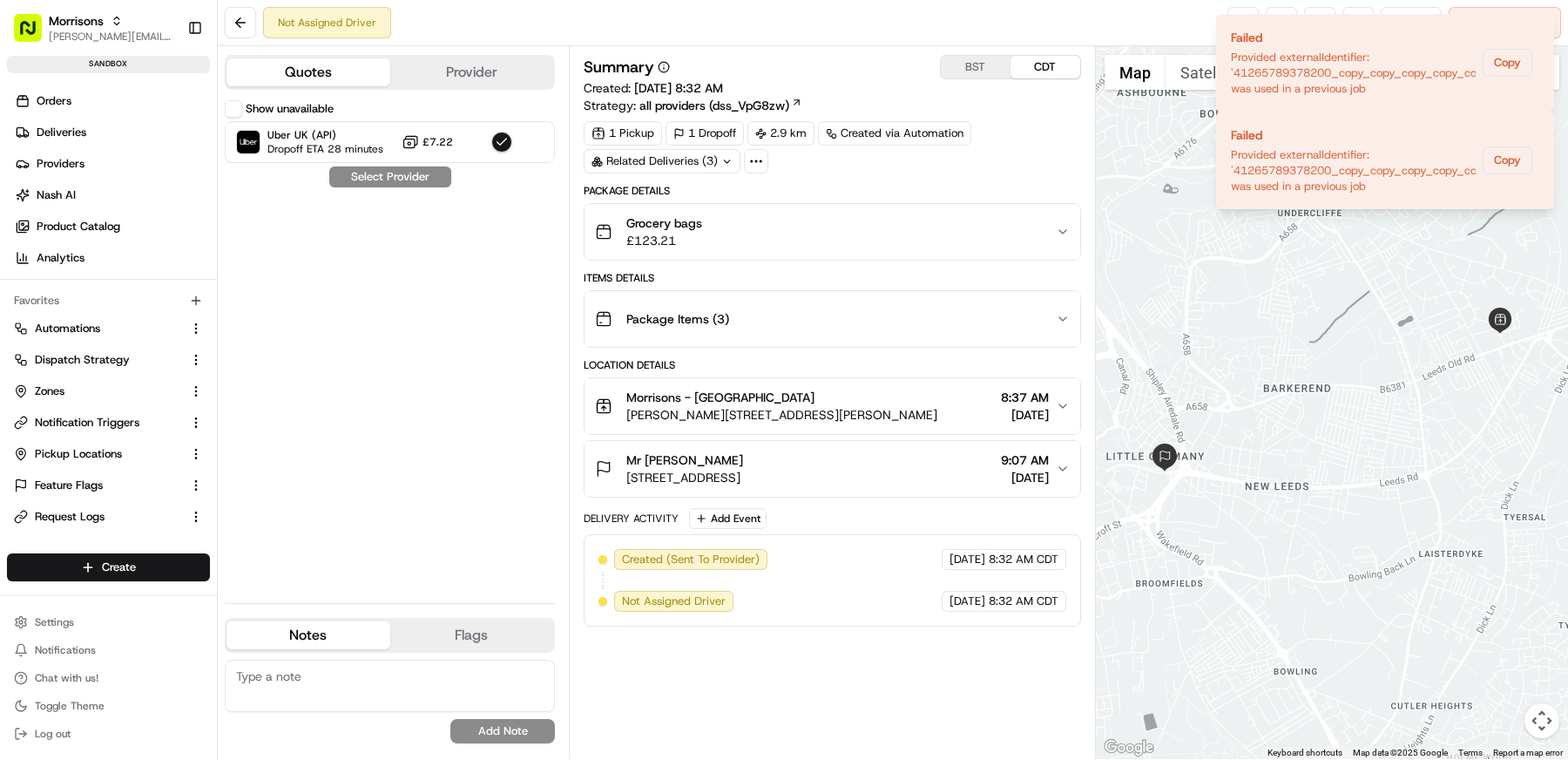
click at [237, 104] on button "Show unavailable" at bounding box center [233, 109] width 17 height 17
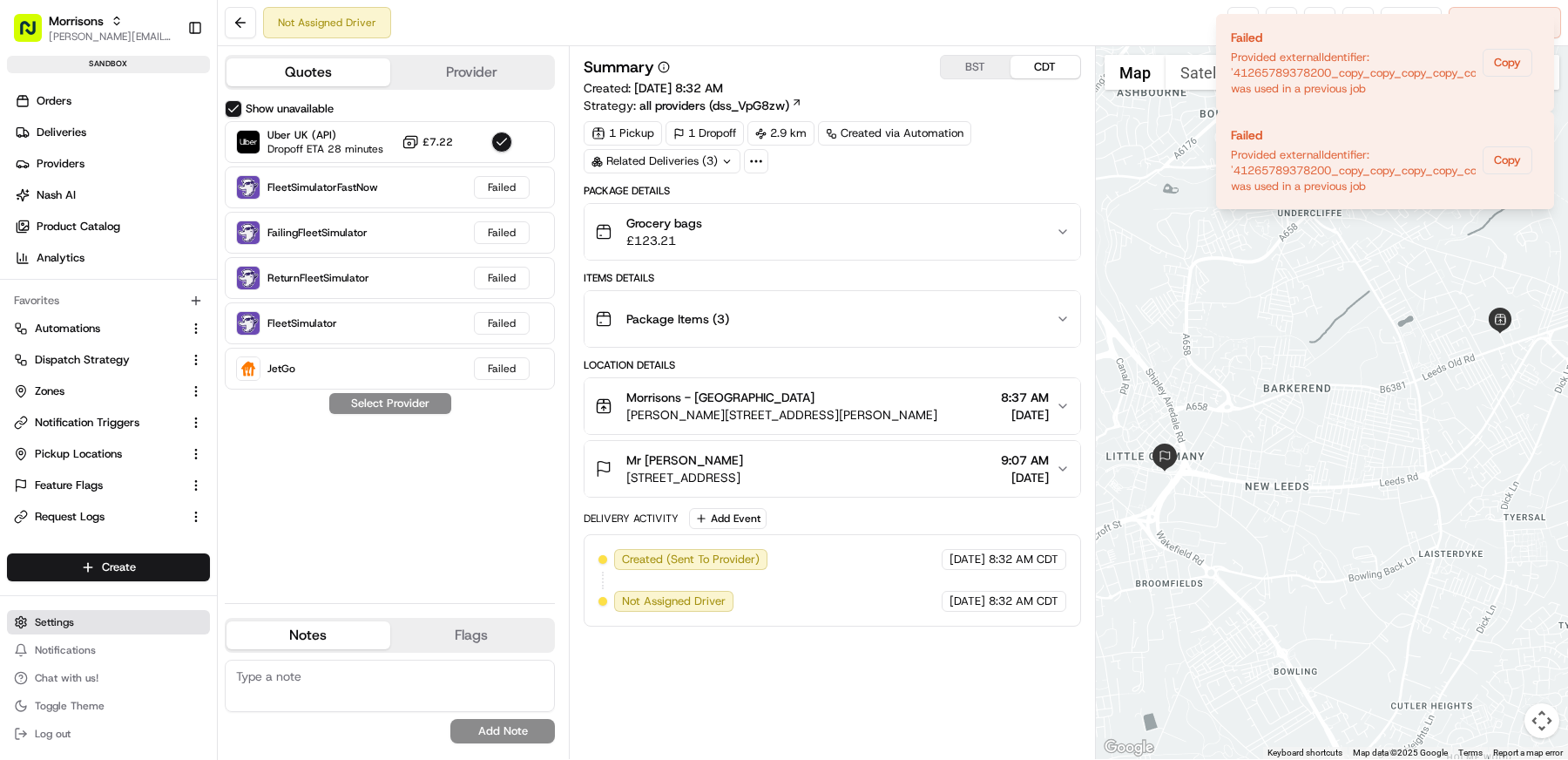
click at [108, 619] on button "Settings" at bounding box center [109, 622] width 203 height 25
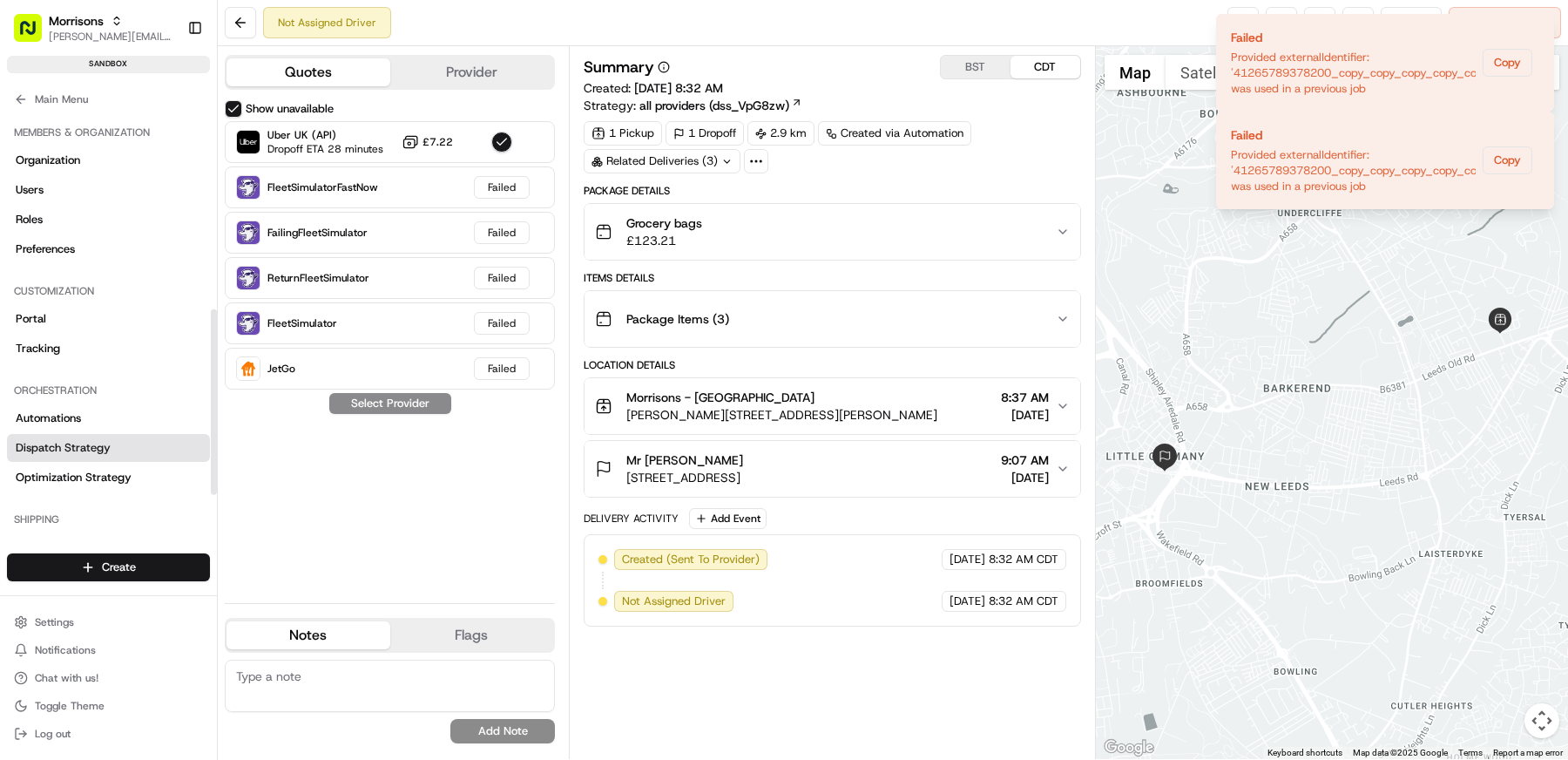
scroll to position [501, 0]
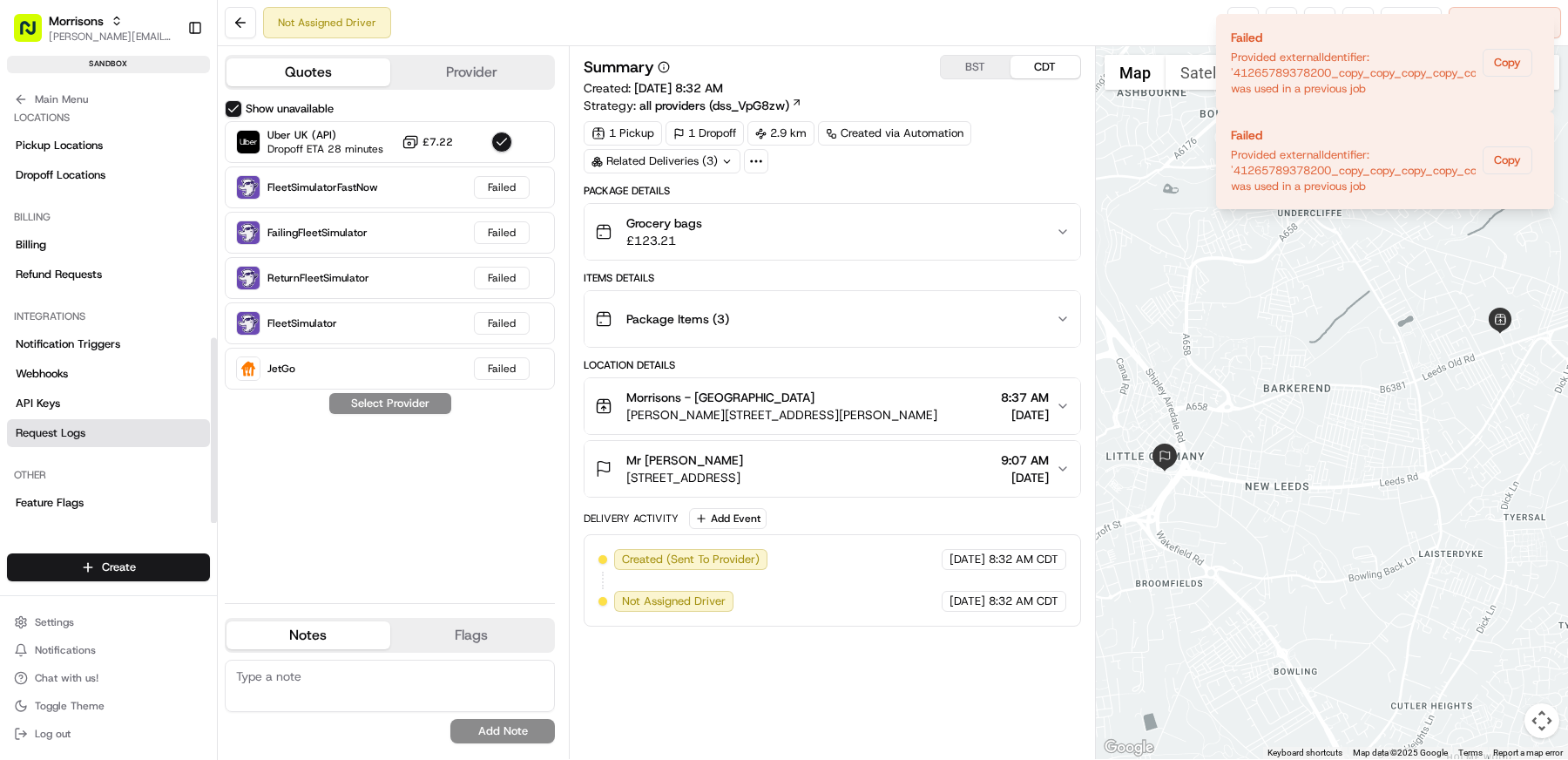
click at [79, 440] on link "Request Logs" at bounding box center [109, 433] width 203 height 27
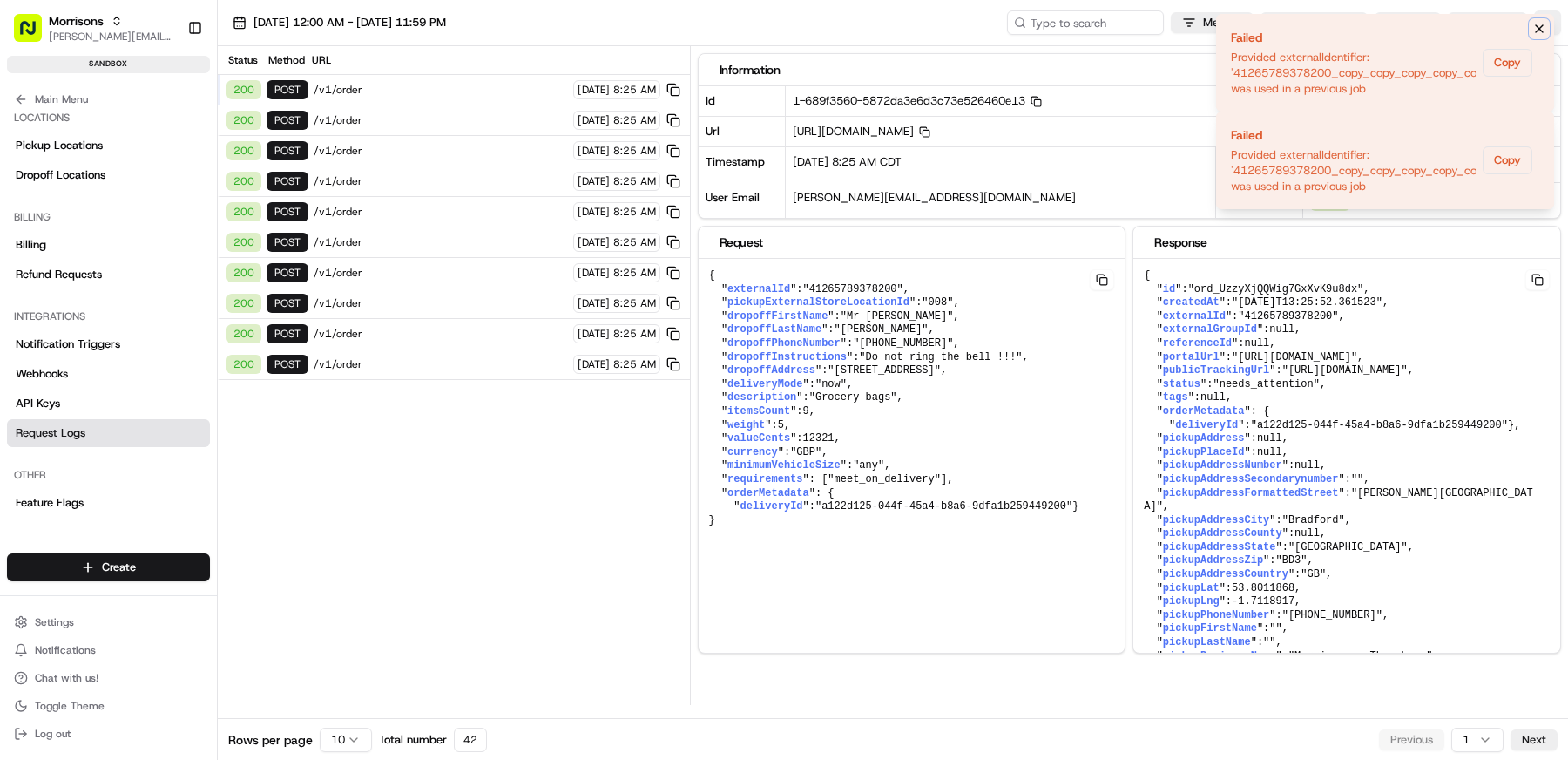
click at [1544, 24] on icon "Notifications (F8)" at bounding box center [1539, 28] width 14 height 14
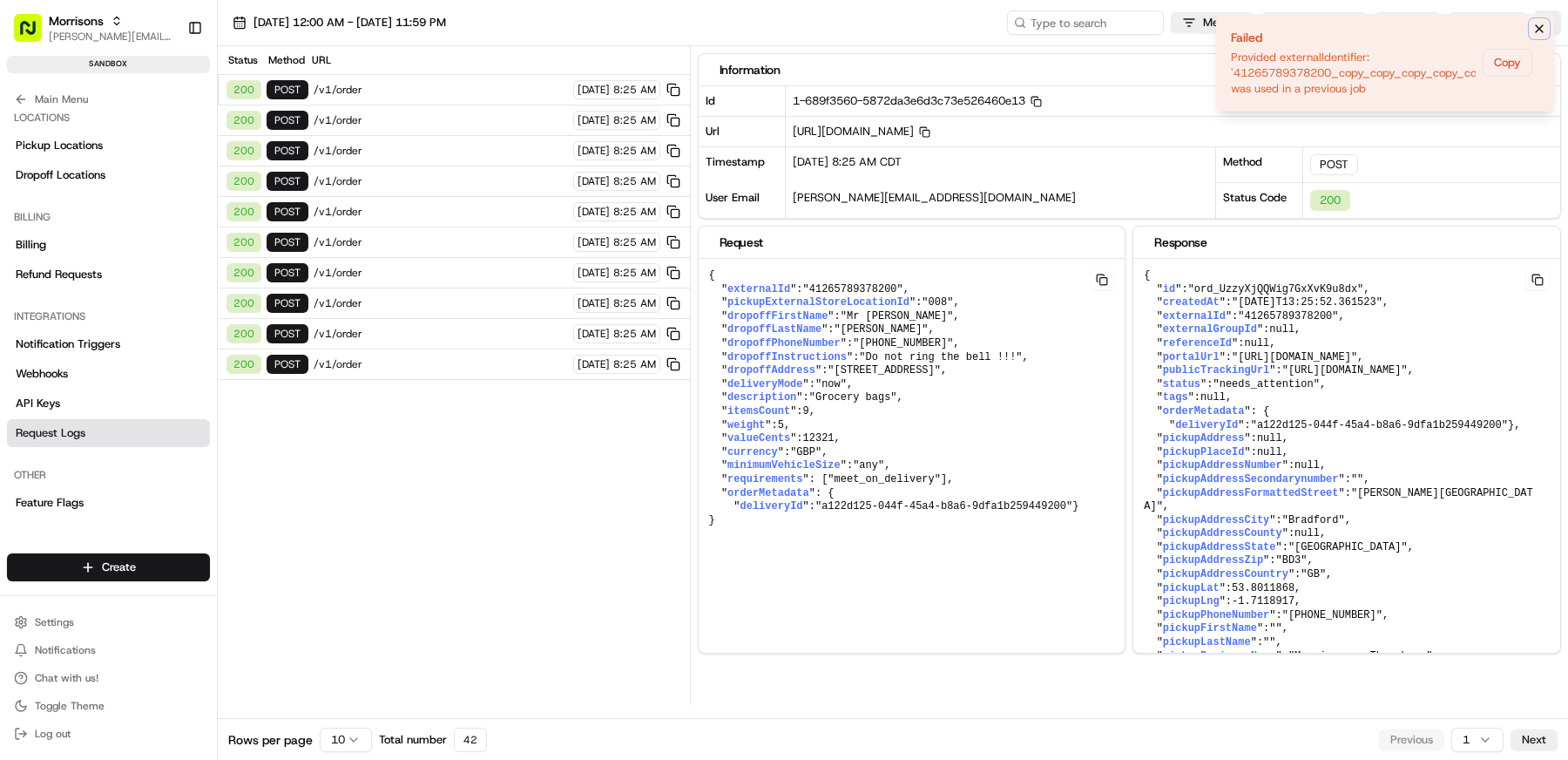
click at [1541, 24] on icon "Notifications (F8)" at bounding box center [1539, 28] width 14 height 14
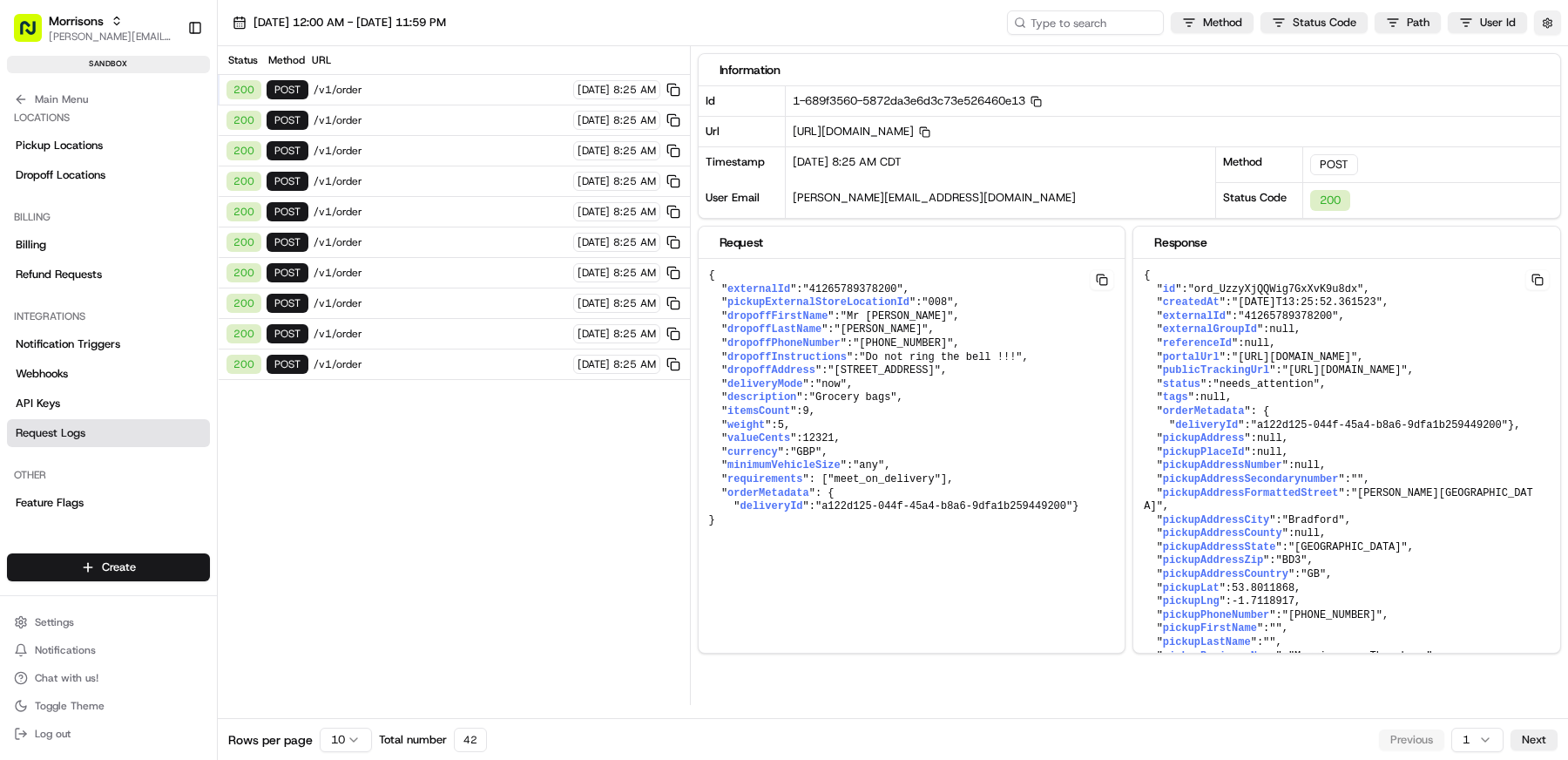
click at [1543, 21] on button "button" at bounding box center [1548, 22] width 27 height 25
click at [1550, 54] on button "Display Only Provider Logs" at bounding box center [1550, 53] width 14 height 14
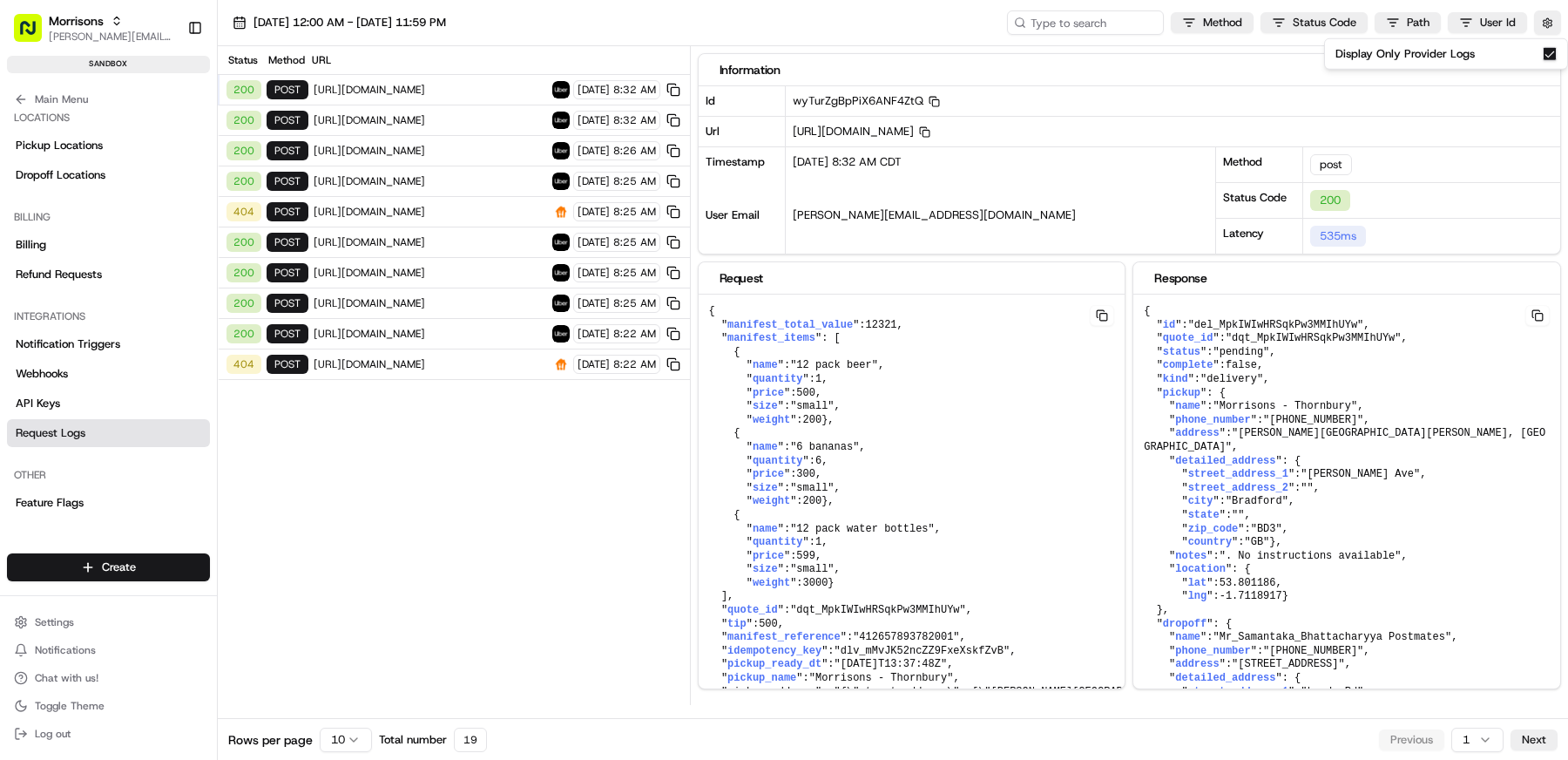
click at [437, 210] on span "https://api-daas-staguk.skipthedishes.com/v1/delivery/estimate" at bounding box center [430, 211] width 233 height 14
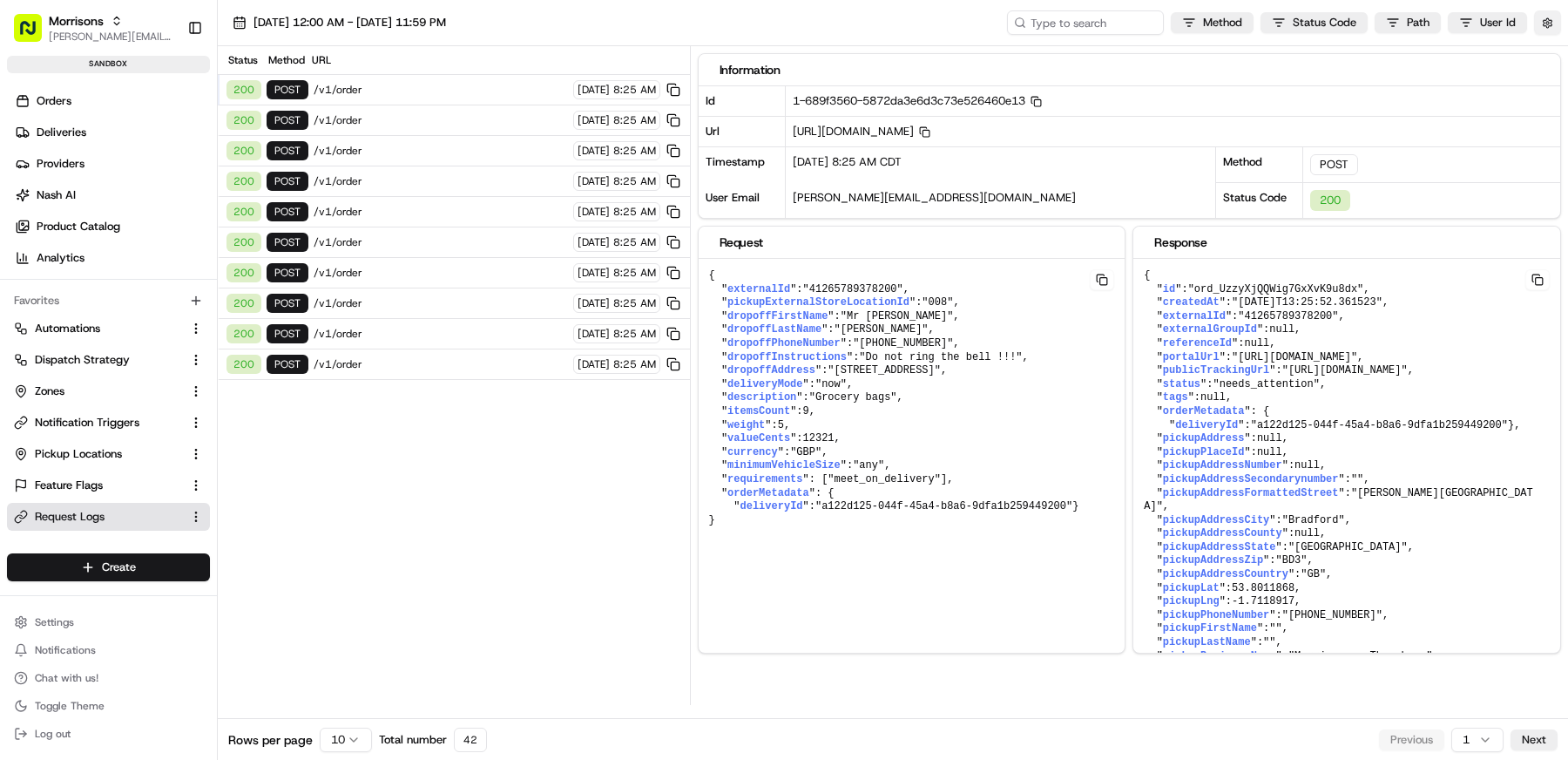
click at [1554, 27] on button "button" at bounding box center [1548, 22] width 27 height 25
click at [1550, 58] on button "Display Only Provider Logs" at bounding box center [1550, 53] width 14 height 14
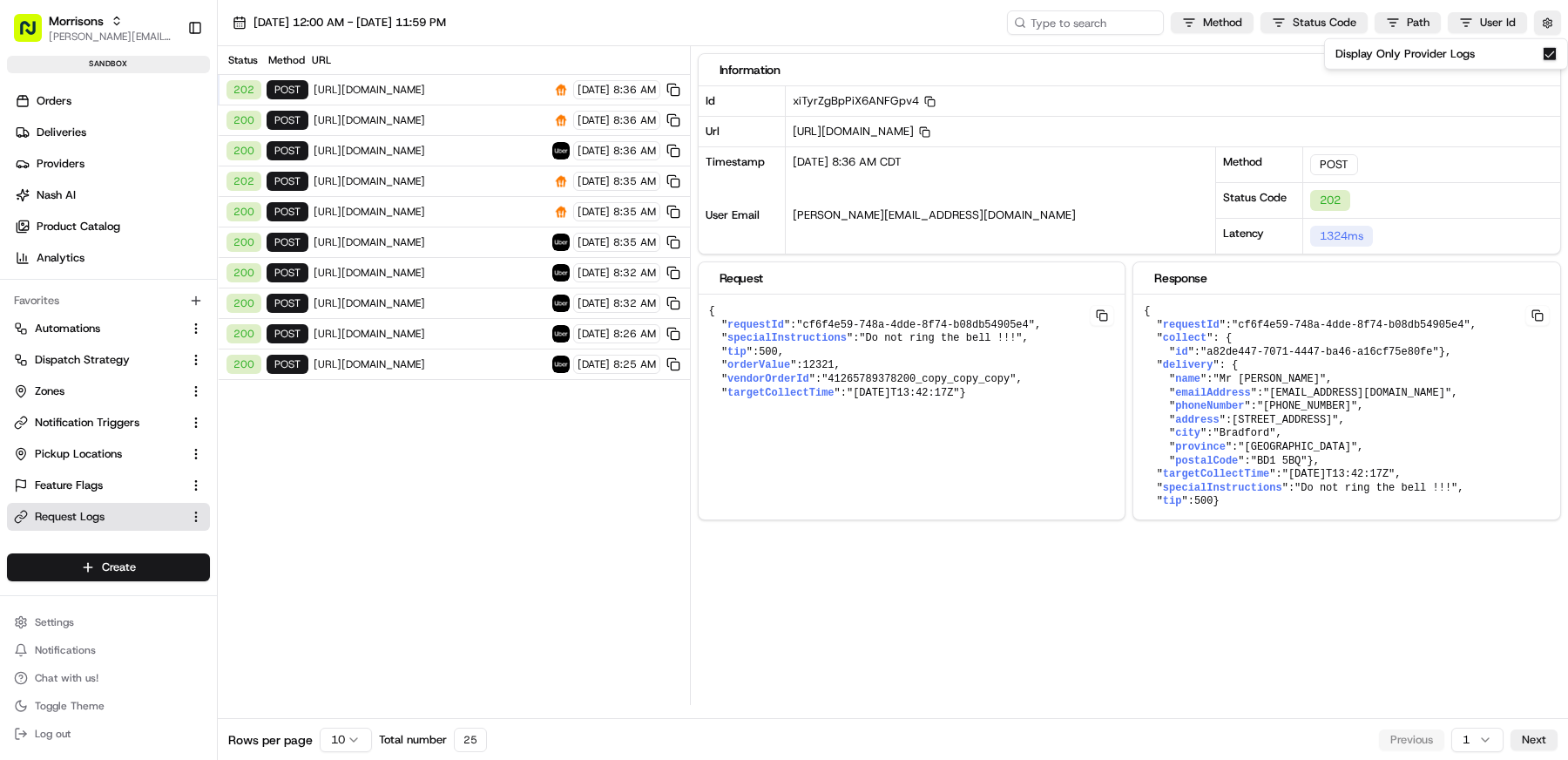
click at [454, 96] on div "202 POST [URL][DOMAIN_NAME] [DATE] 8:36 AM" at bounding box center [454, 90] width 472 height 30
click at [456, 90] on span "[URL][DOMAIN_NAME]" at bounding box center [430, 89] width 233 height 14
click at [455, 115] on span "[URL][DOMAIN_NAME]" at bounding box center [430, 120] width 233 height 14
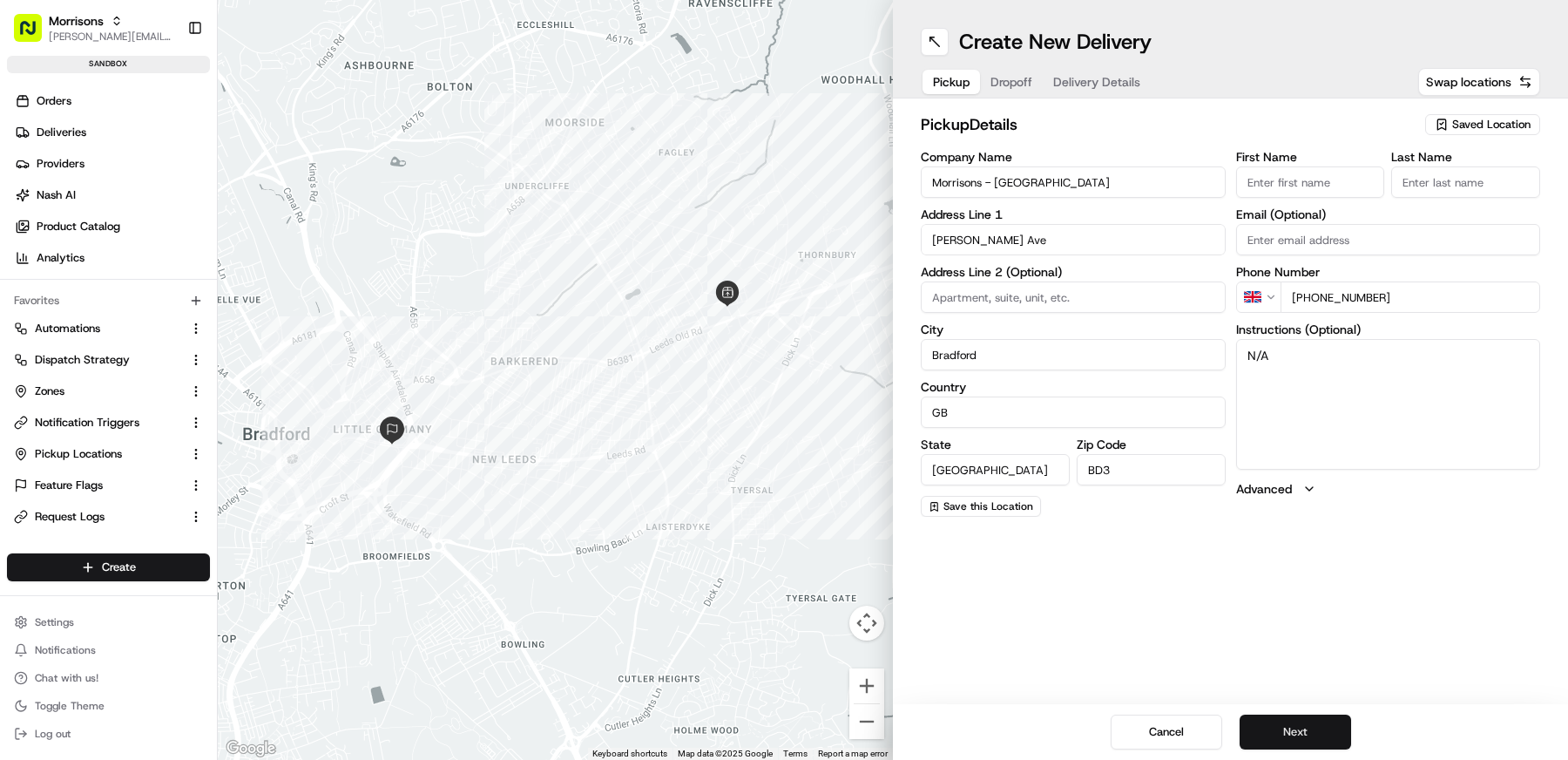
click at [1296, 729] on button "Next" at bounding box center [1295, 732] width 112 height 35
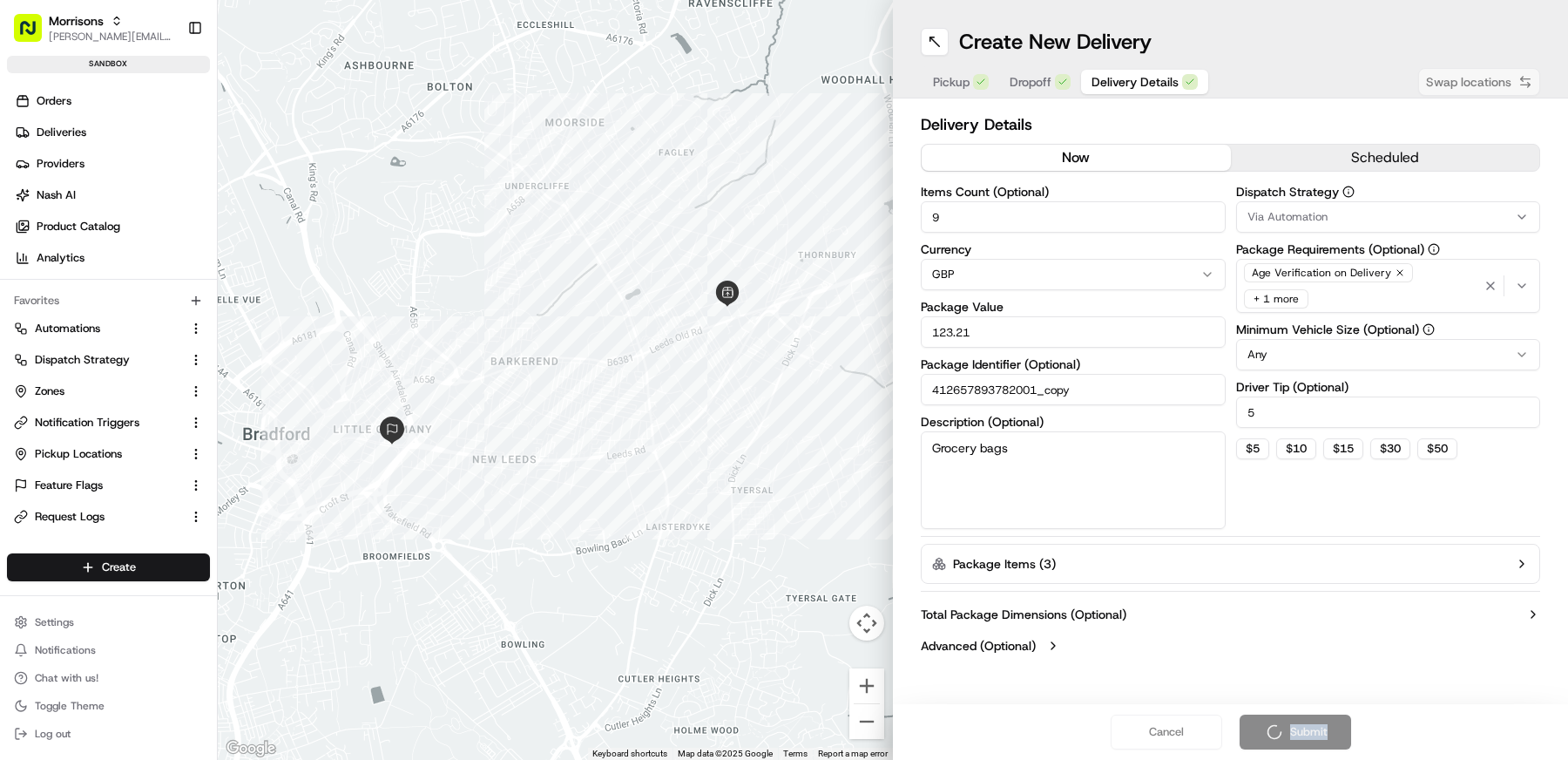
click at [1296, 729] on div "Cancel Submit" at bounding box center [1230, 732] width 675 height 56
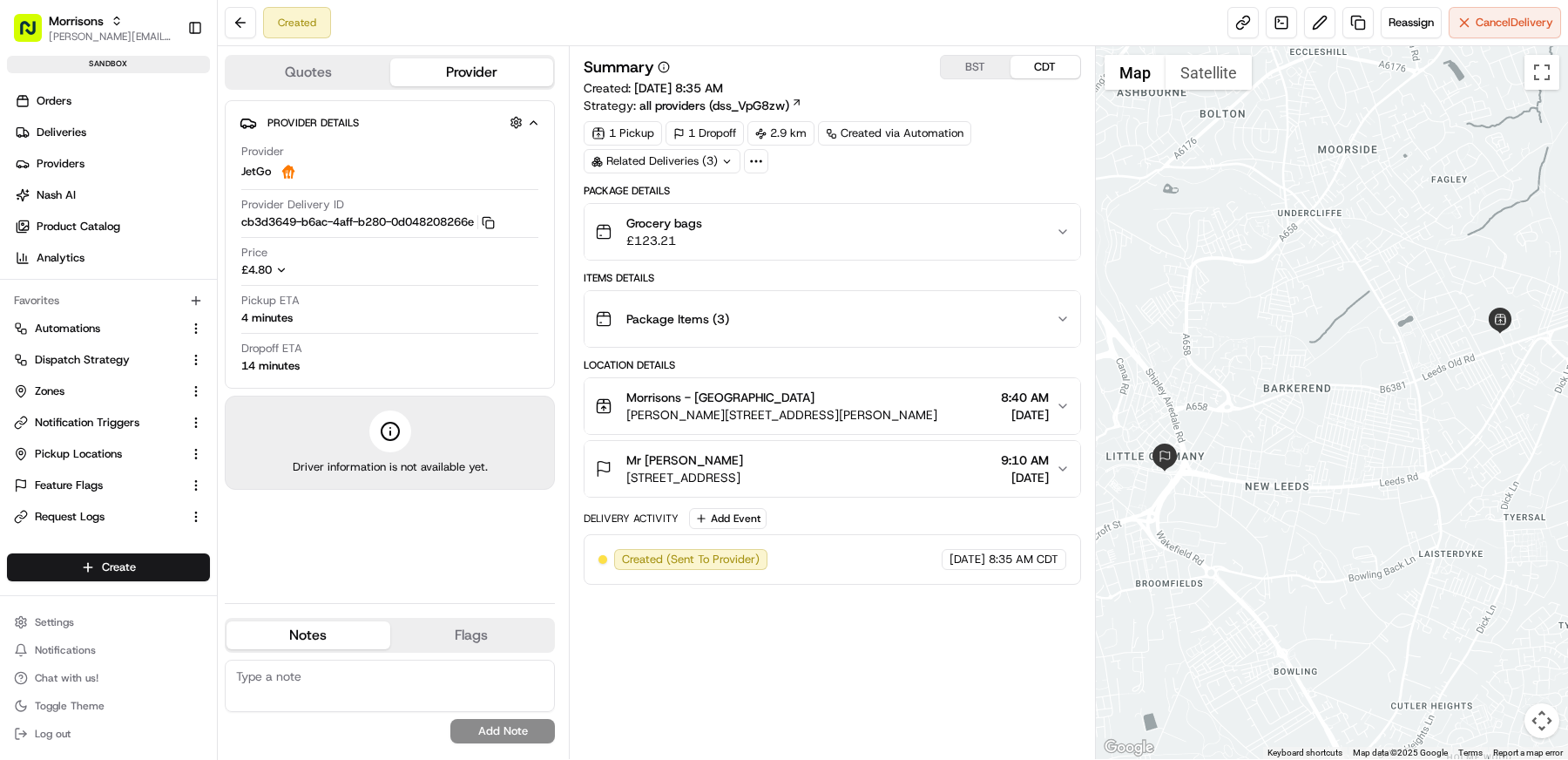
click at [1028, 123] on div "1 Pickup 1 Dropoff 2.9 km Created via Automation Related Deliveries (3)" at bounding box center [832, 146] width 498 height 52
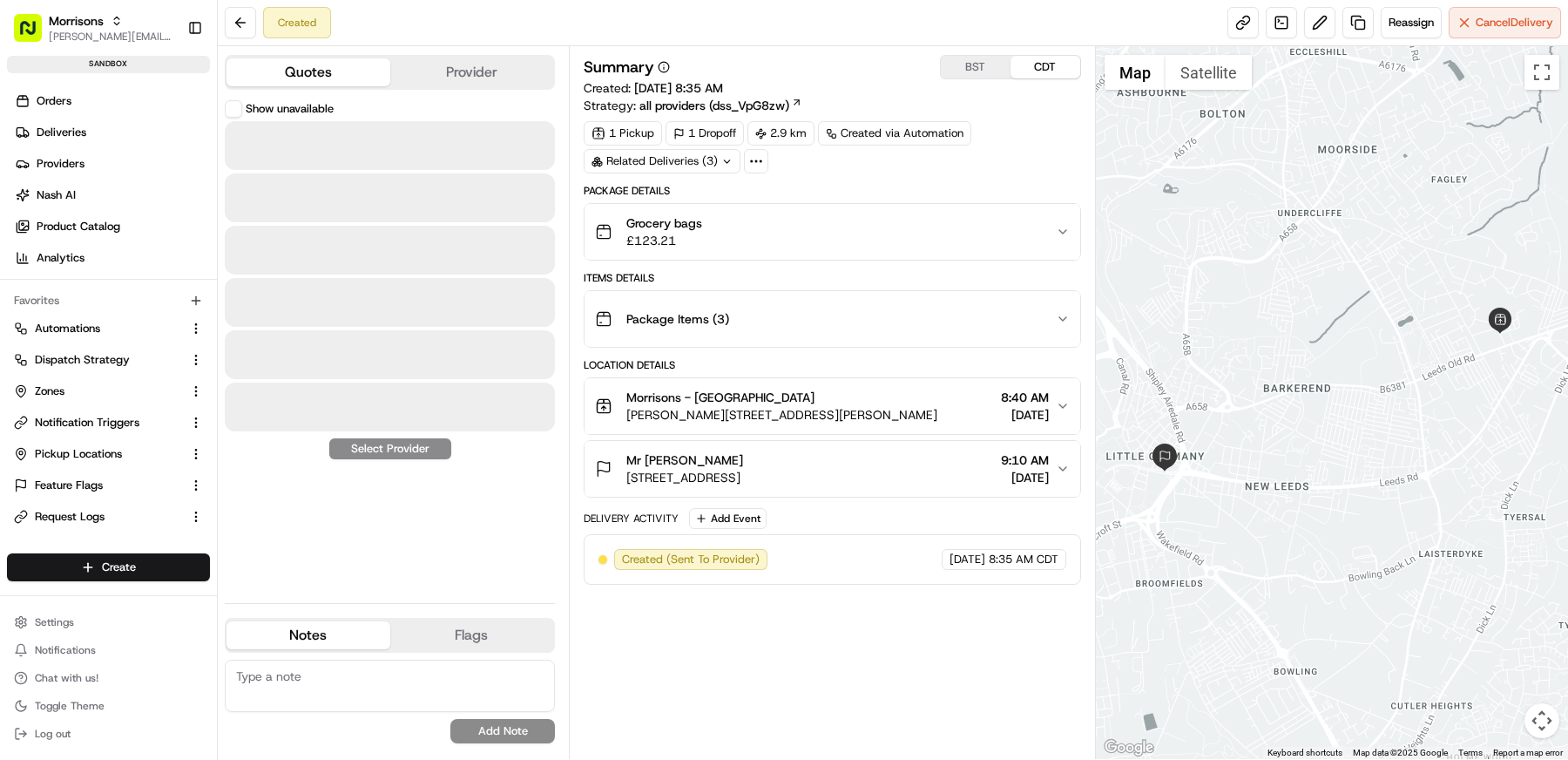
click at [355, 78] on button "Quotes" at bounding box center [308, 72] width 164 height 27
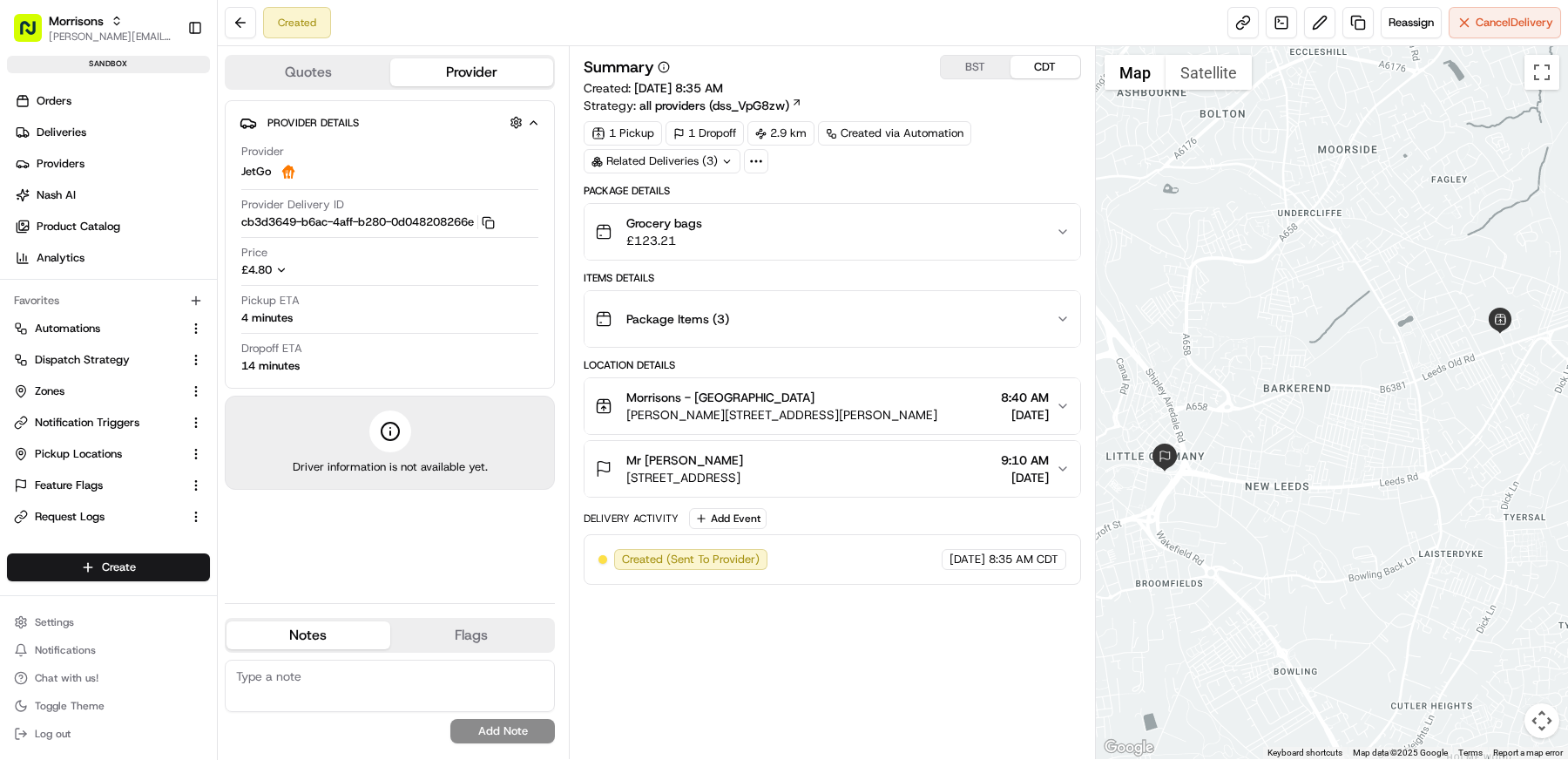
click at [467, 72] on button "Provider" at bounding box center [472, 72] width 164 height 27
click at [958, 174] on div "Summary BST CDT Created: 08/15/2025 8:35 AM Strategy: all providers (dss_VpG8zw…" at bounding box center [832, 319] width 498 height 530
click at [245, 24] on button at bounding box center [241, 23] width 31 height 31
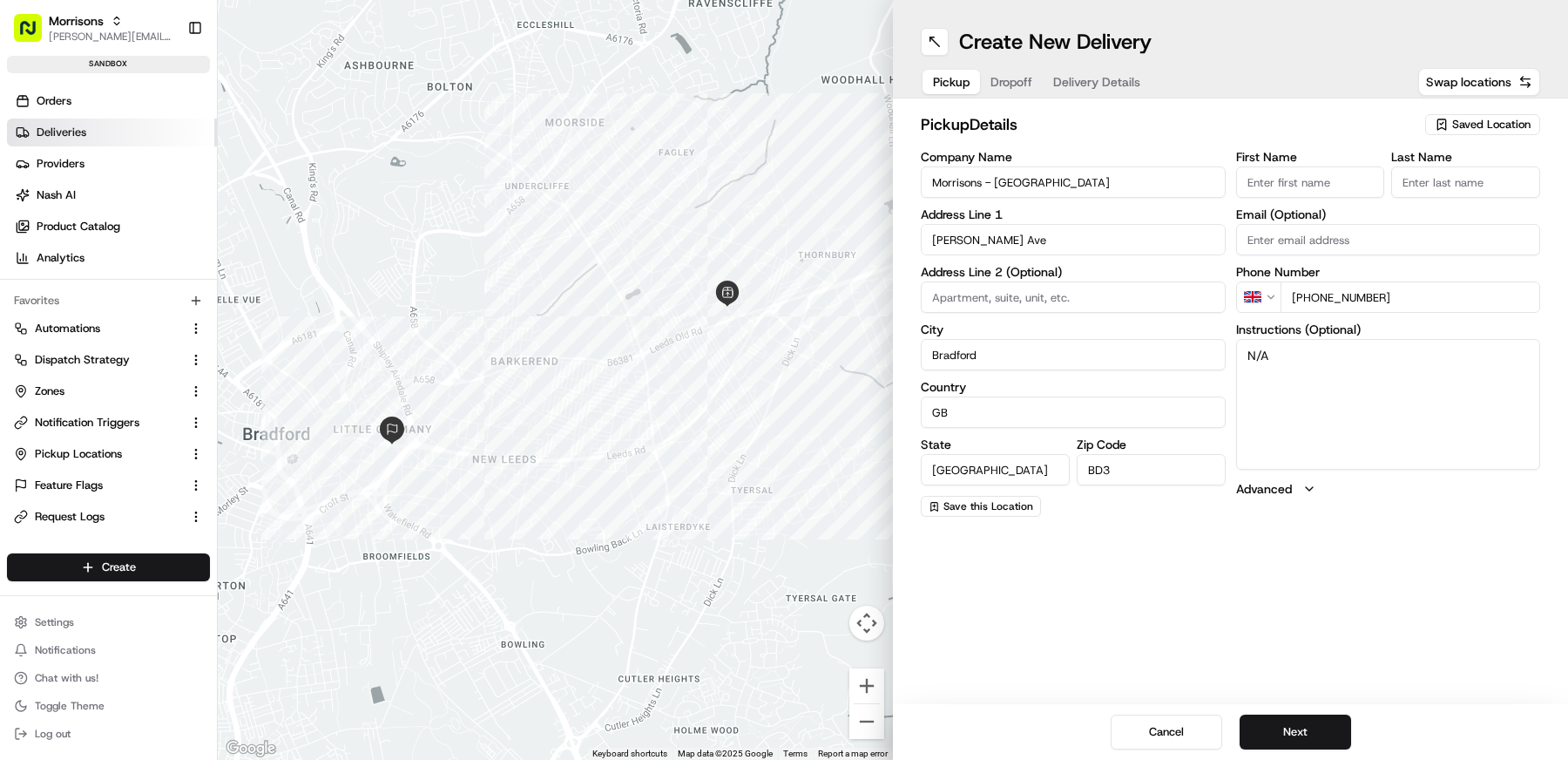
click at [102, 141] on link "Deliveries" at bounding box center [113, 133] width 210 height 27
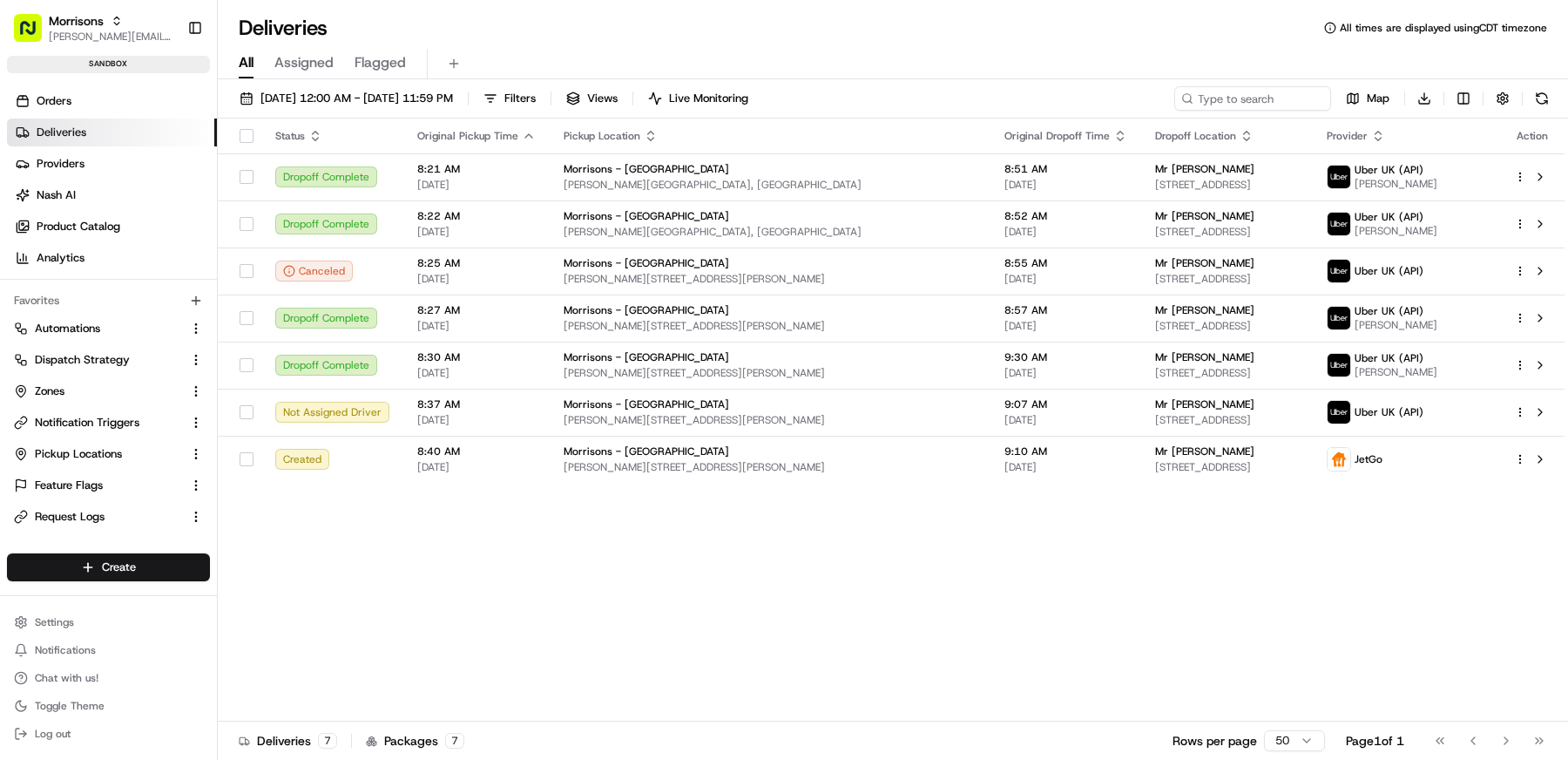
click at [956, 556] on div "Status Original Pickup Time Pickup Location Original Dropoff Time Dropoff Locat…" at bounding box center [891, 420] width 1347 height 603
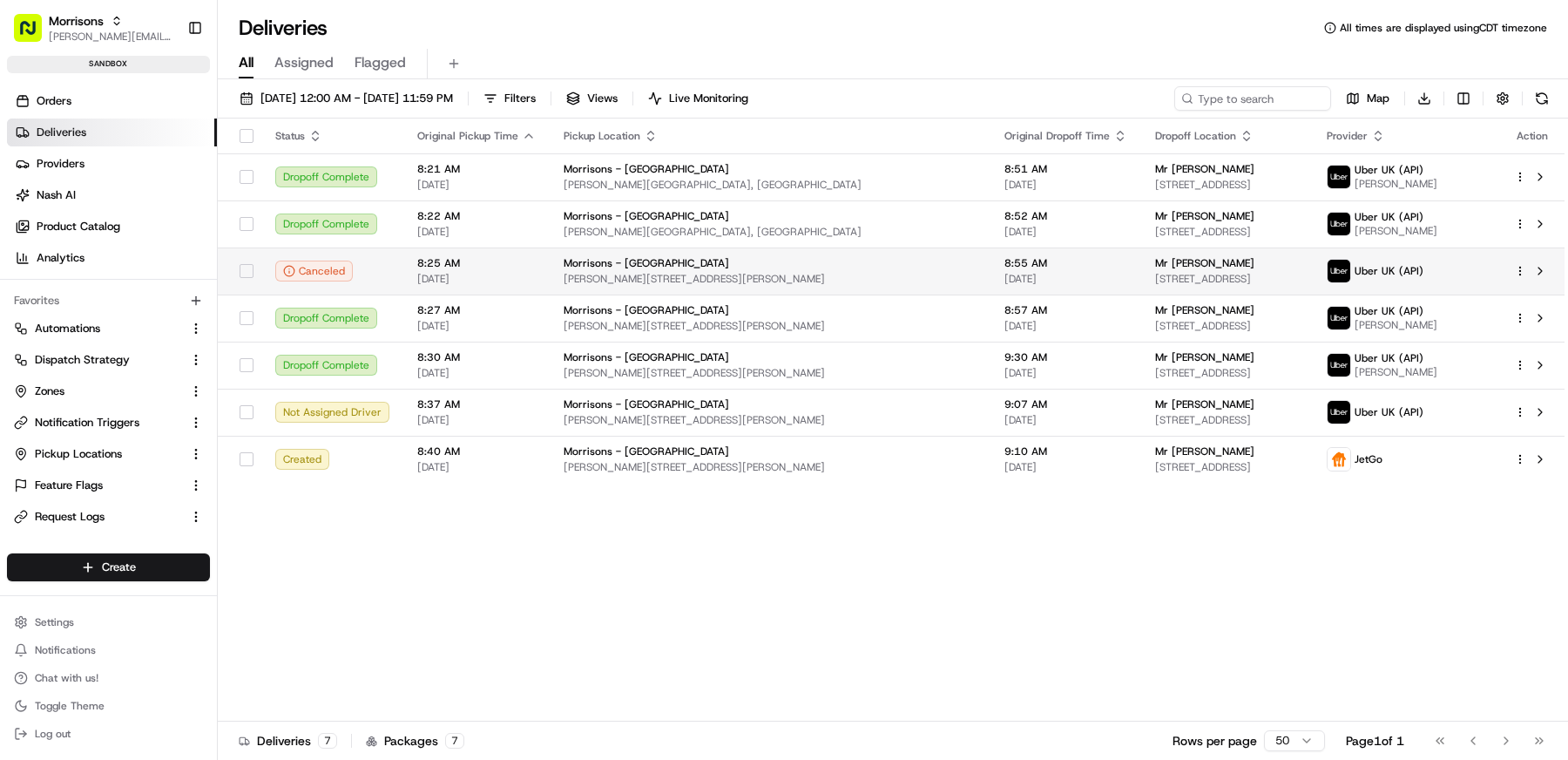
click at [1514, 276] on div at bounding box center [1532, 271] width 37 height 21
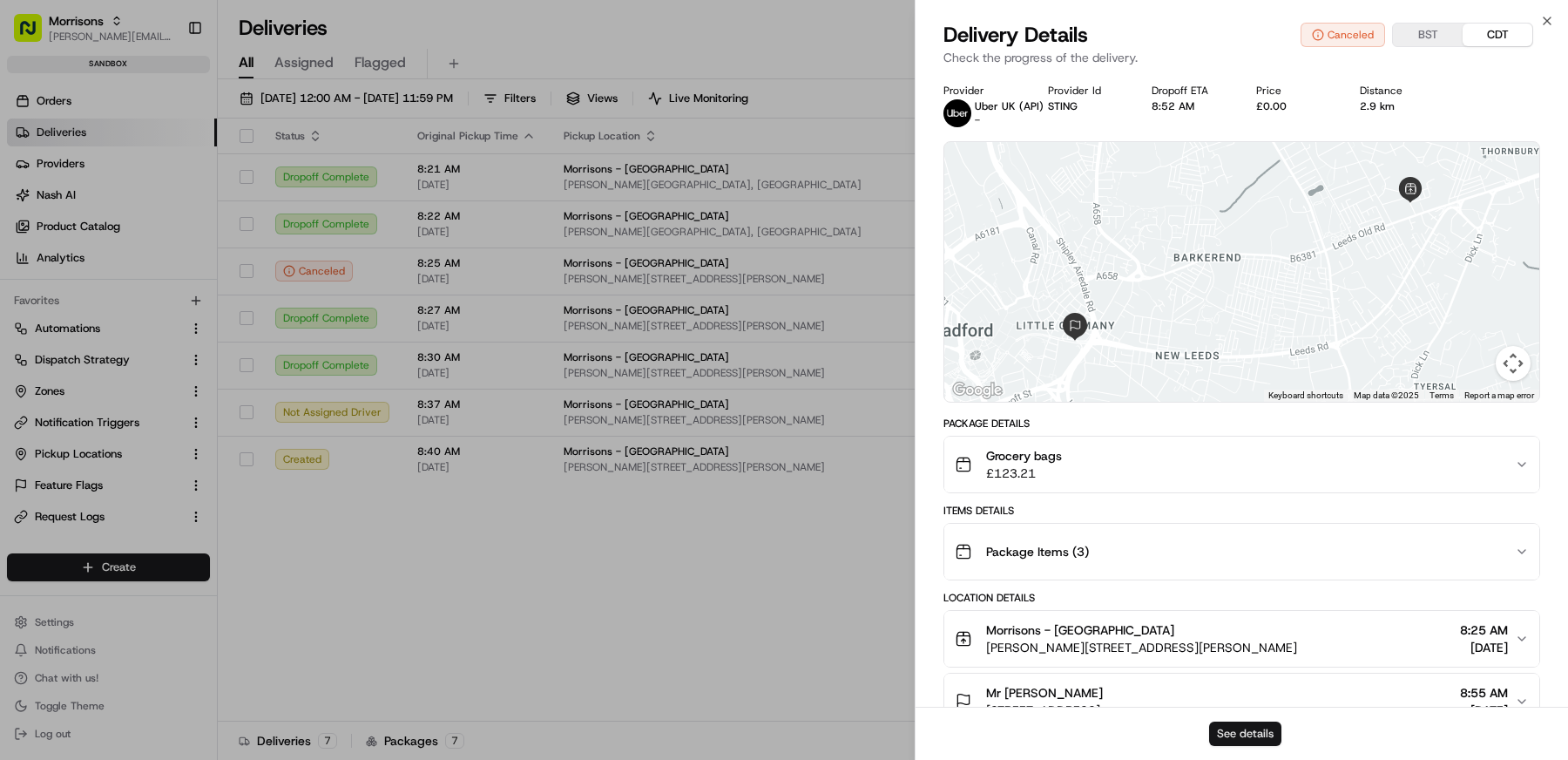
click at [1251, 728] on button "See details" at bounding box center [1245, 733] width 72 height 25
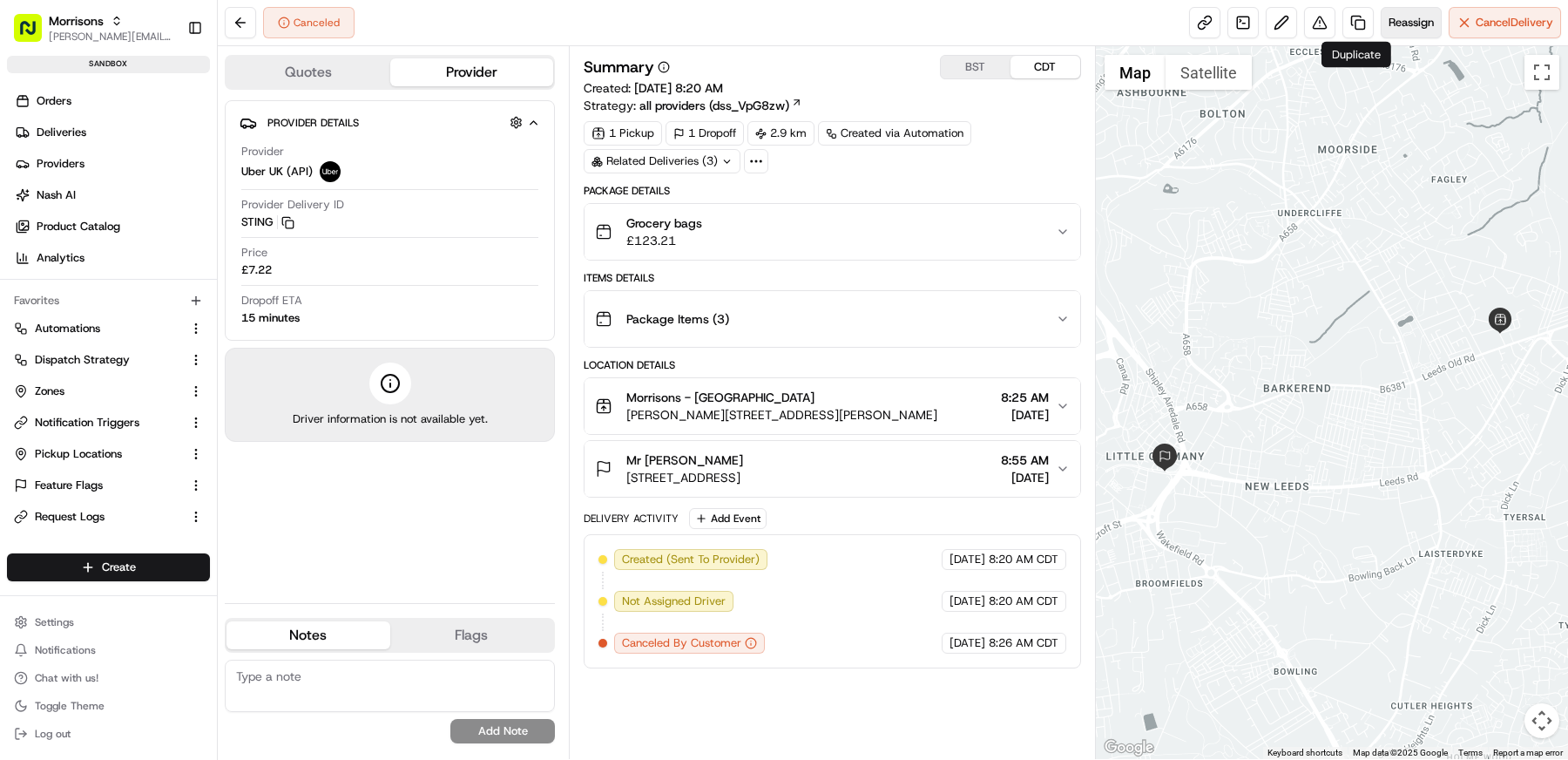
click at [1412, 27] on span "Reassign" at bounding box center [1412, 22] width 46 height 16
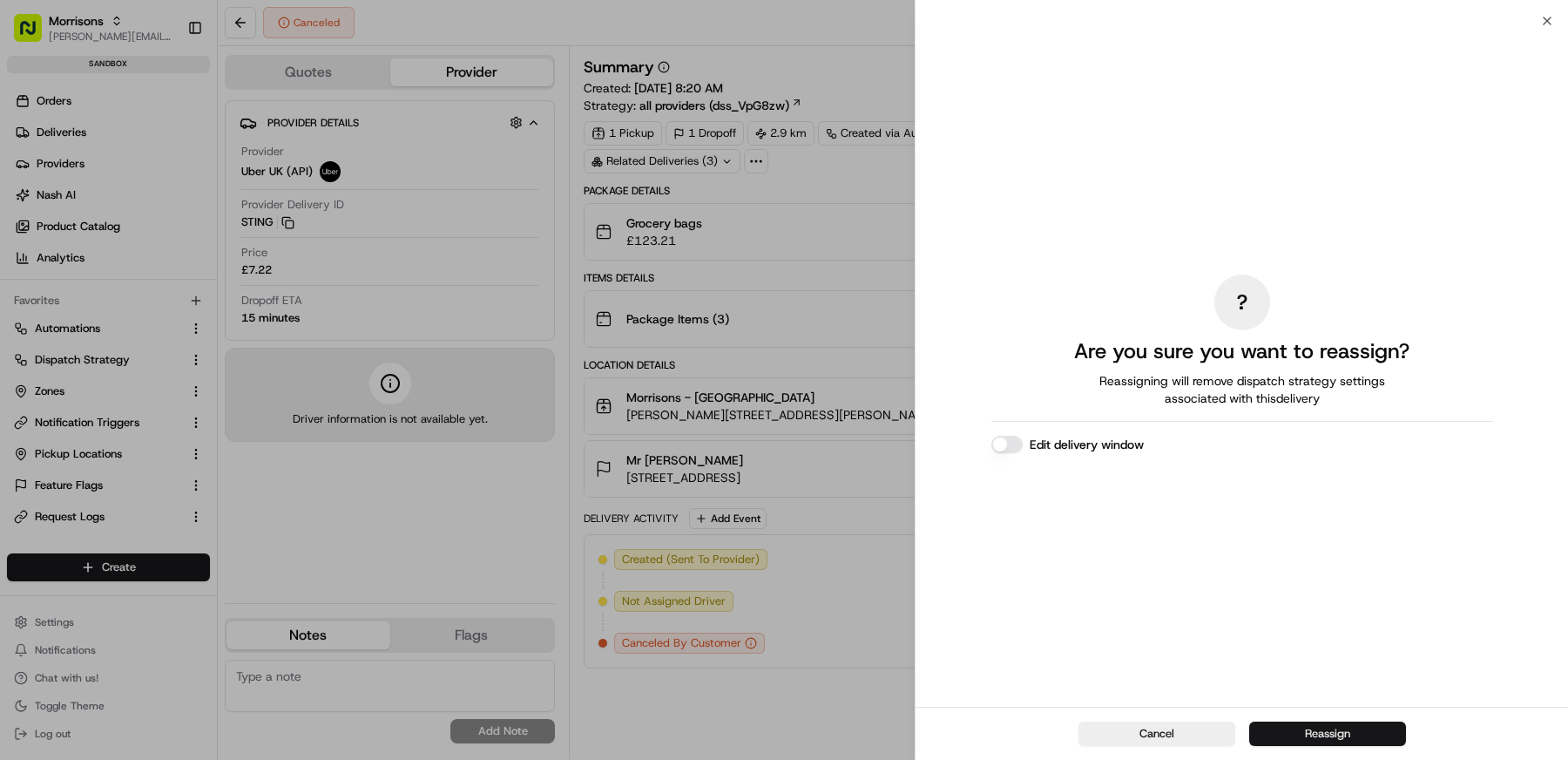
click at [1336, 728] on button "Reassign" at bounding box center [1327, 733] width 156 height 25
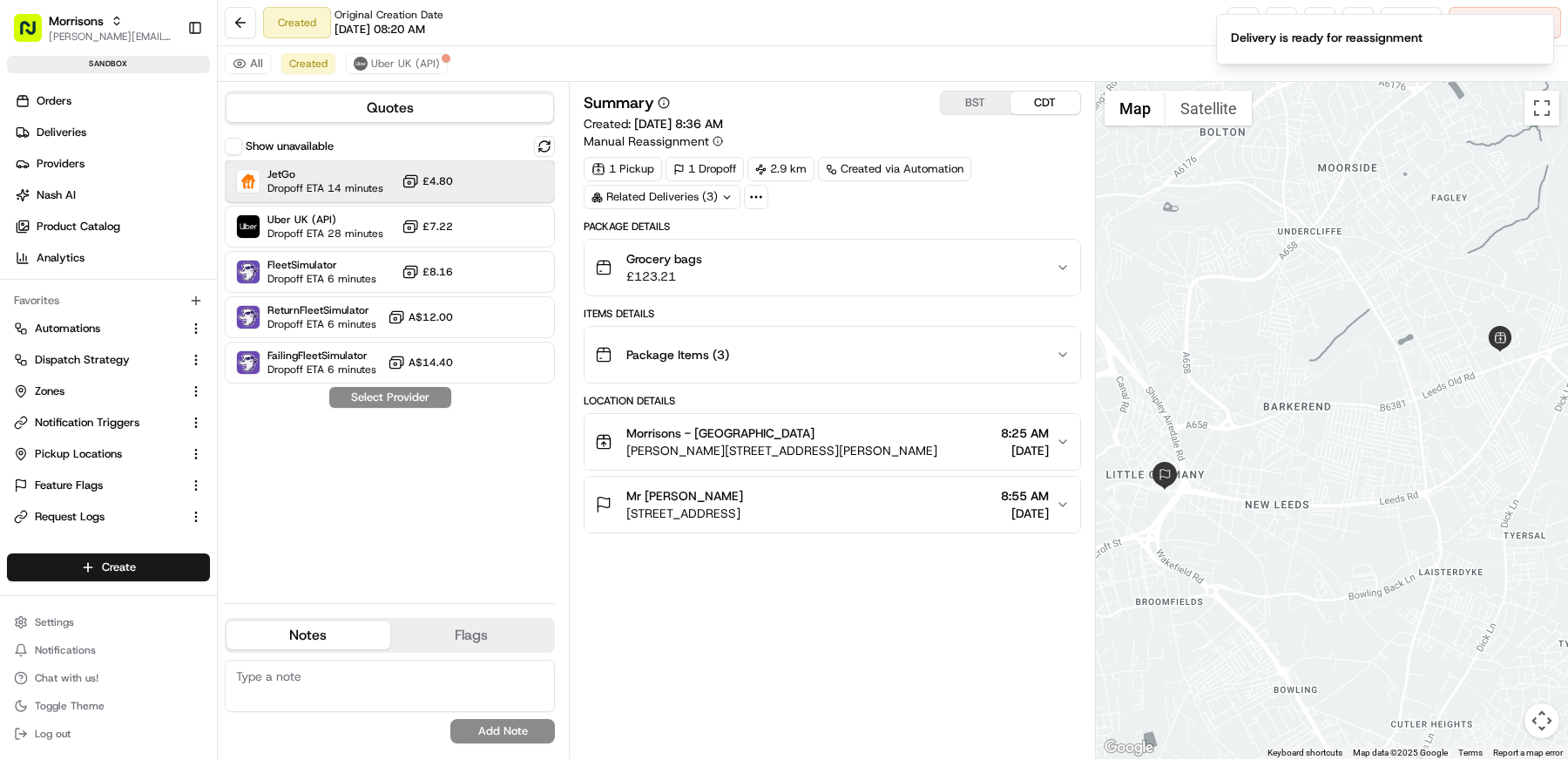
click at [317, 178] on span "JetGo" at bounding box center [325, 174] width 116 height 14
click at [413, 404] on button "Assign Provider" at bounding box center [390, 397] width 124 height 21
